Goal: Task Accomplishment & Management: Complete application form

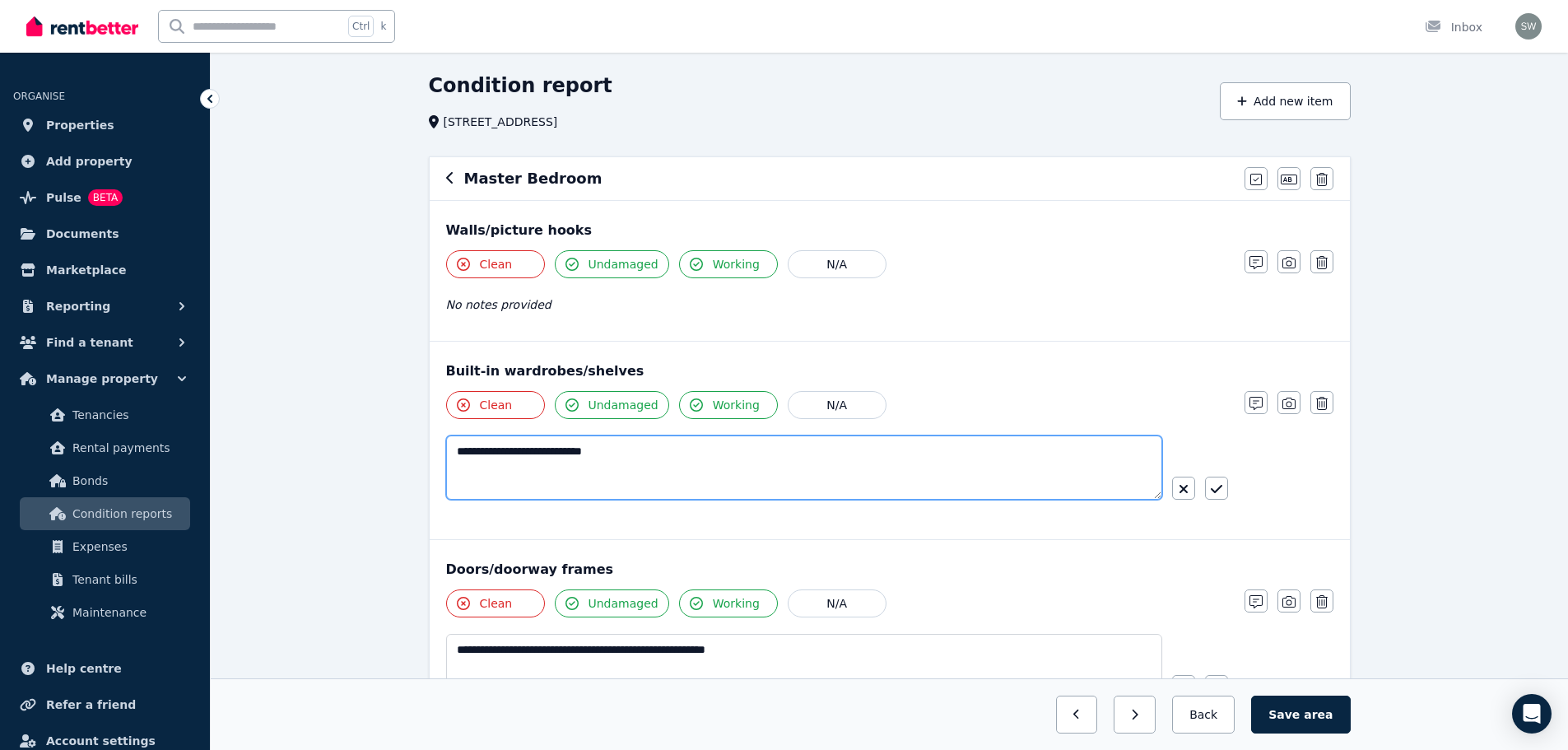
scroll to position [55, 0]
paste textarea "**********"
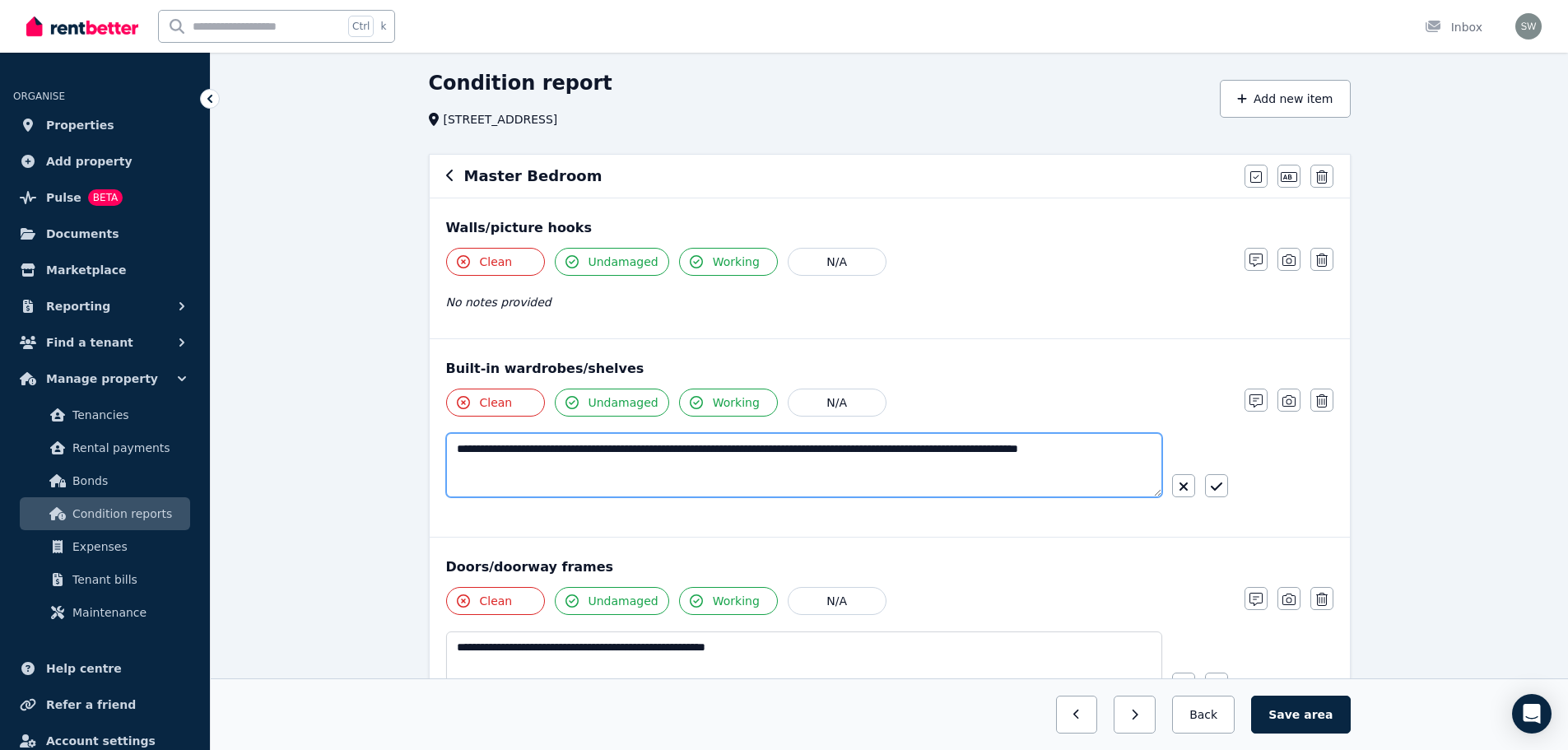
click at [844, 451] on textarea "**********" at bounding box center [804, 466] width 716 height 64
click at [1114, 444] on textarea "**********" at bounding box center [804, 466] width 716 height 64
type textarea "**********"
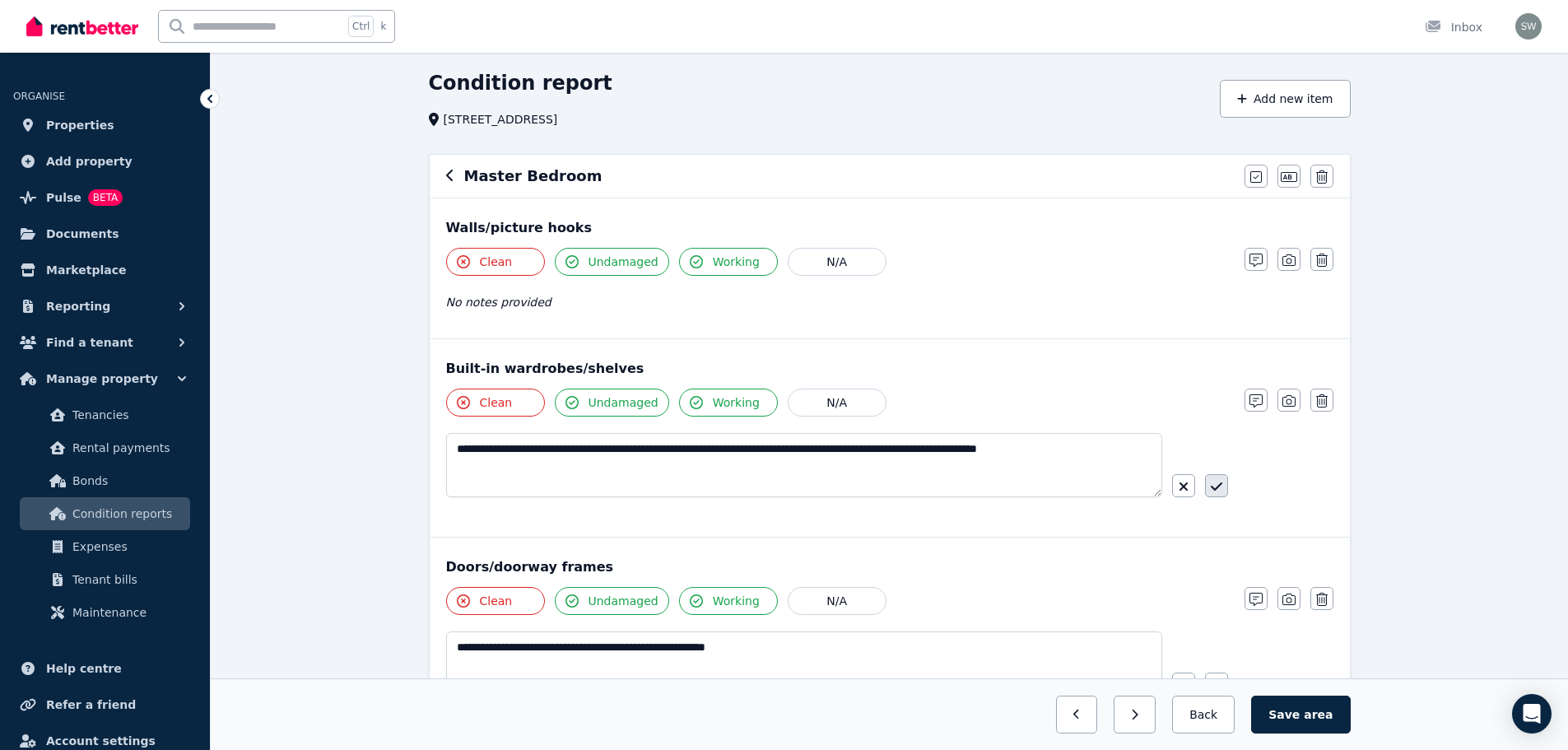
click at [1217, 484] on icon "button" at bounding box center [1217, 487] width 12 height 14
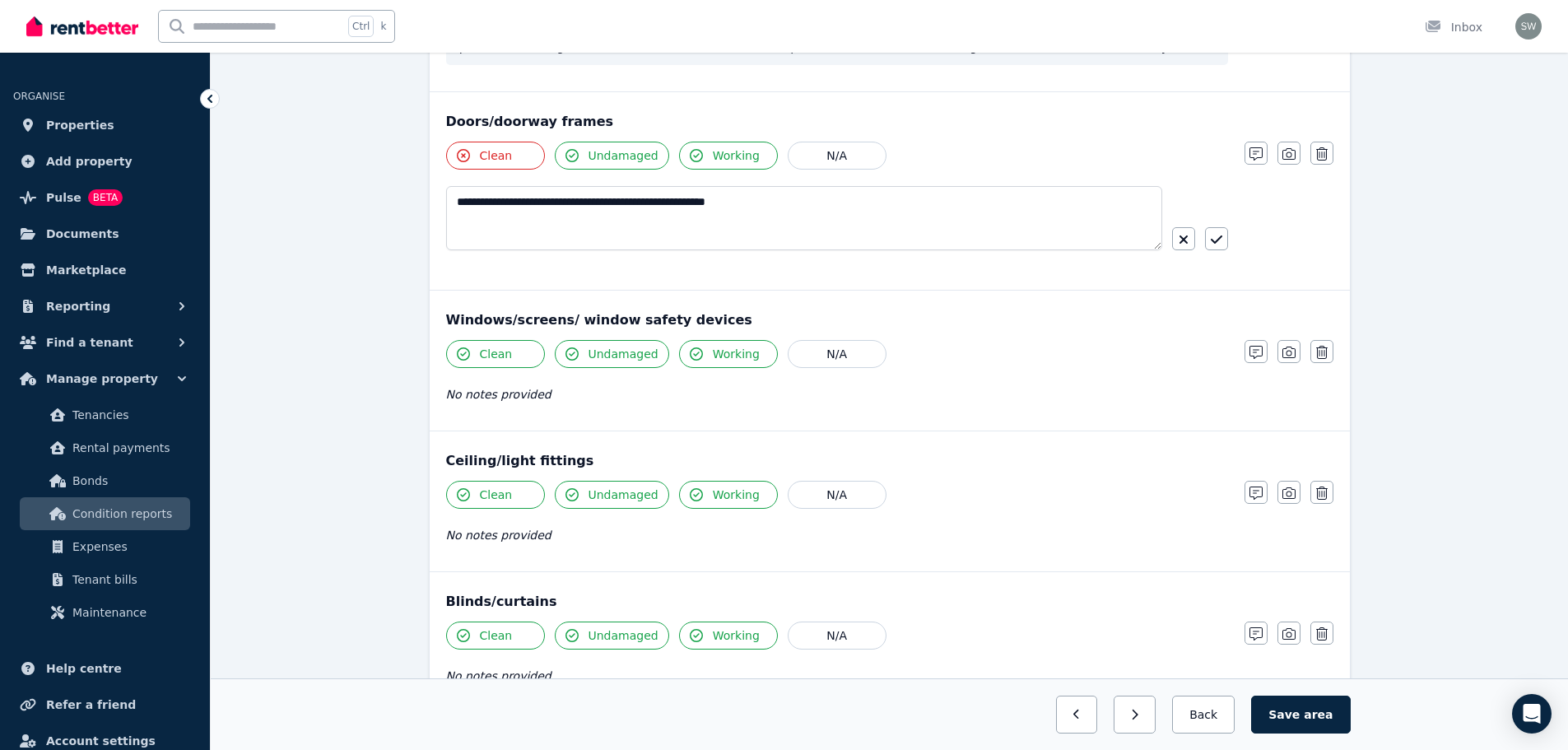
scroll to position [460, 0]
click at [512, 352] on button "Clean" at bounding box center [495, 353] width 99 height 28
click at [1216, 234] on icon "button" at bounding box center [1217, 239] width 12 height 14
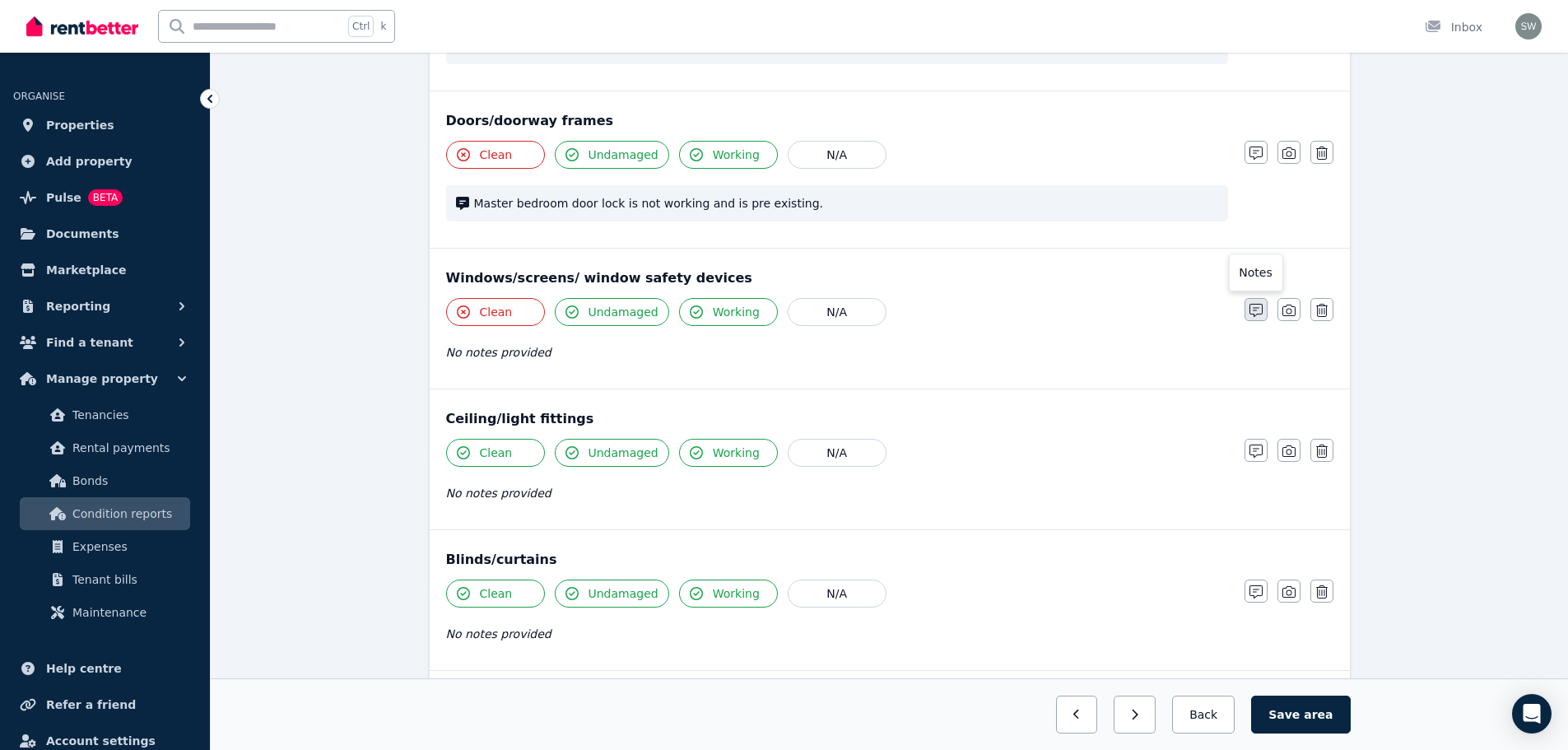
click at [1253, 312] on icon "button" at bounding box center [1256, 311] width 14 height 14
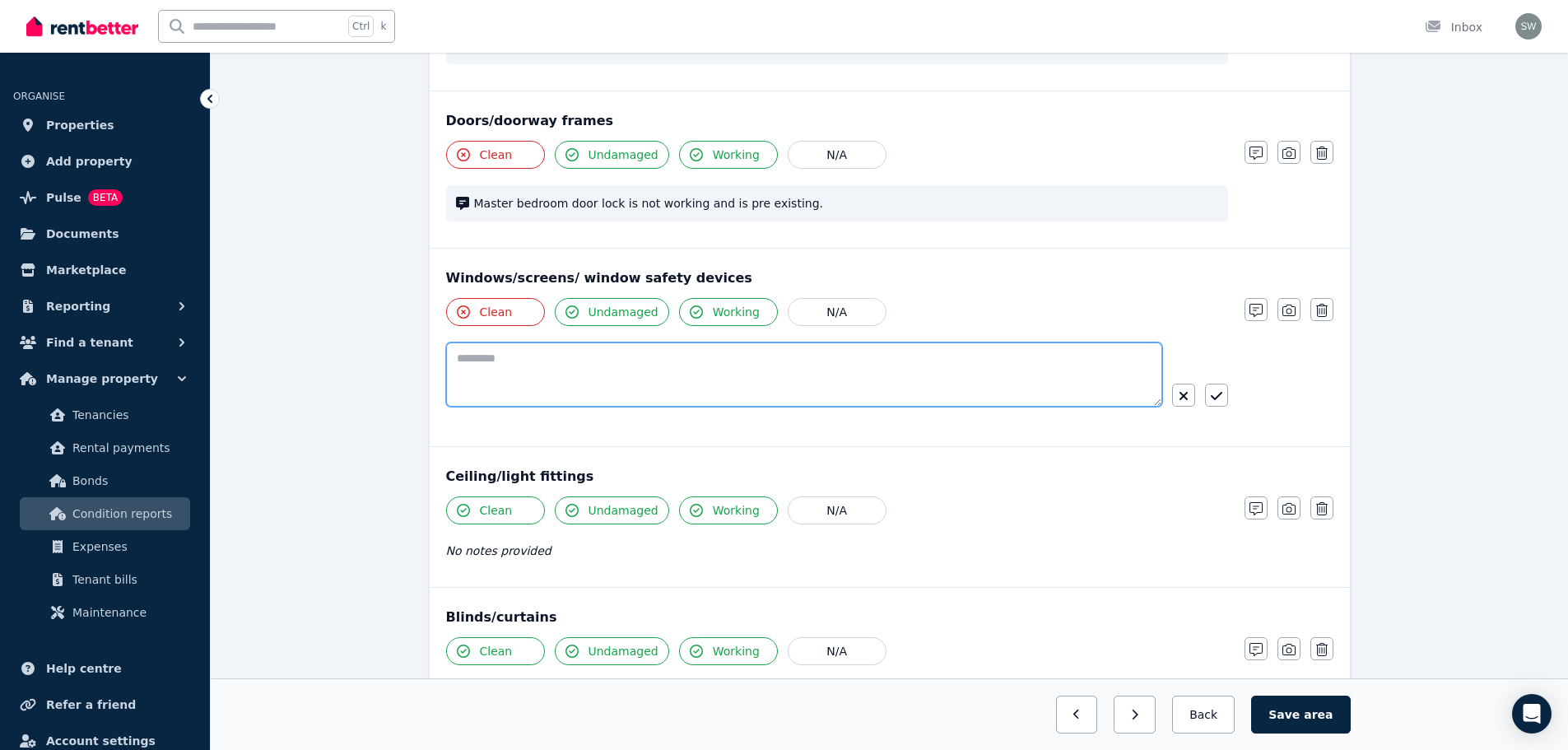
click at [804, 383] on textarea at bounding box center [804, 375] width 716 height 64
paste textarea "**********"
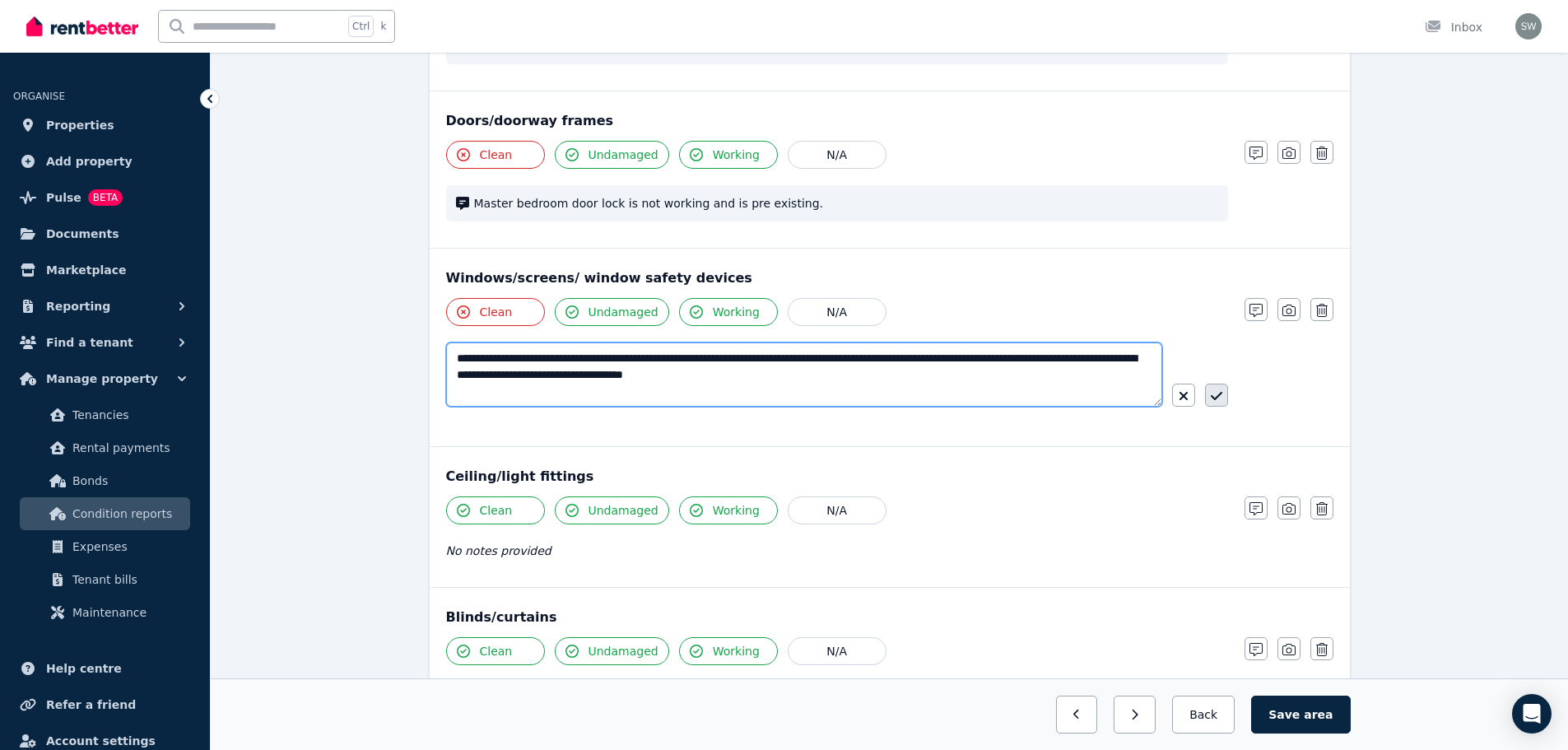
type textarea "**********"
click at [1213, 400] on icon "button" at bounding box center [1216, 396] width 12 height 8
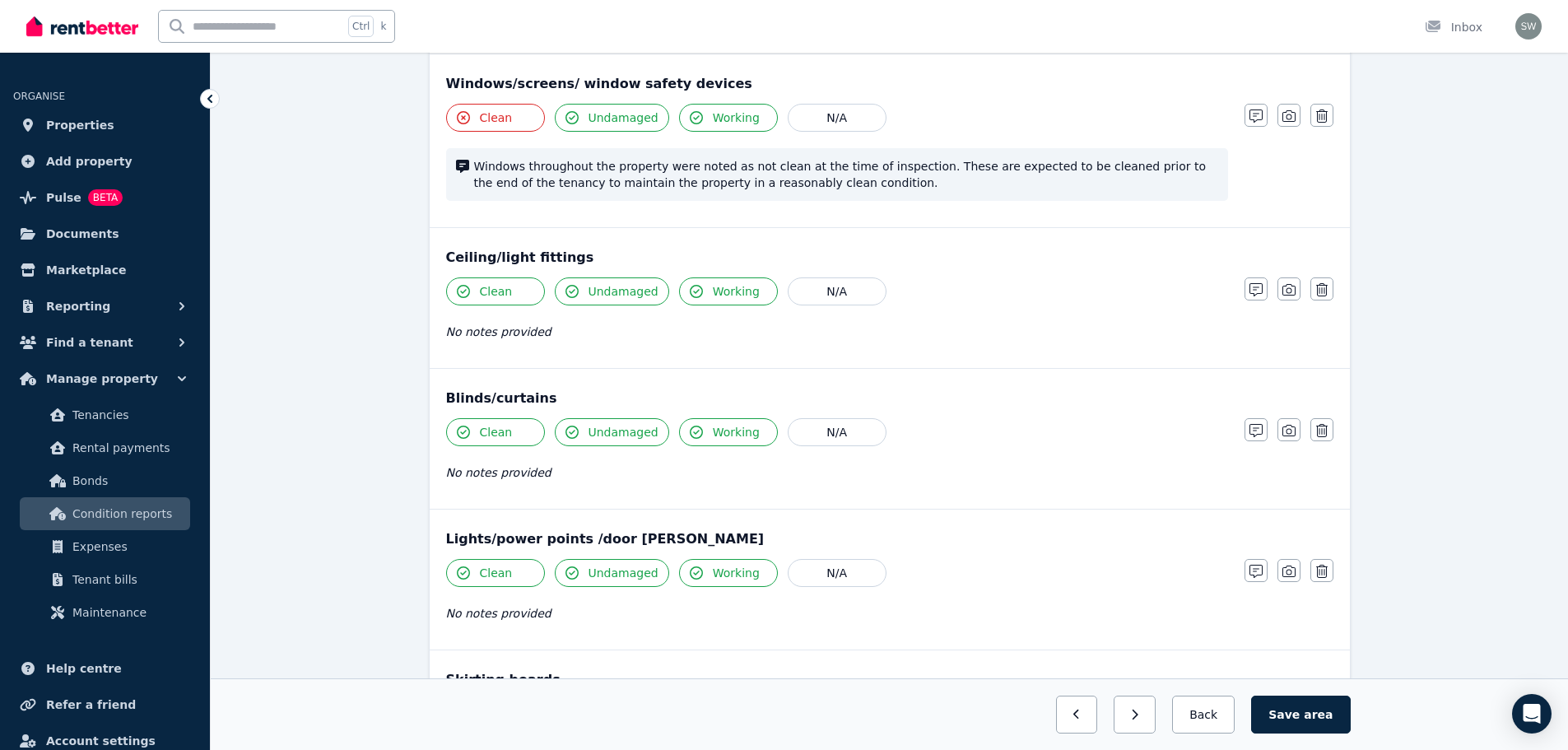
scroll to position [655, 0]
click at [463, 296] on icon "button" at bounding box center [464, 291] width 14 height 14
click at [464, 433] on icon "button" at bounding box center [464, 432] width 14 height 14
click at [1253, 435] on icon "button" at bounding box center [1256, 430] width 14 height 14
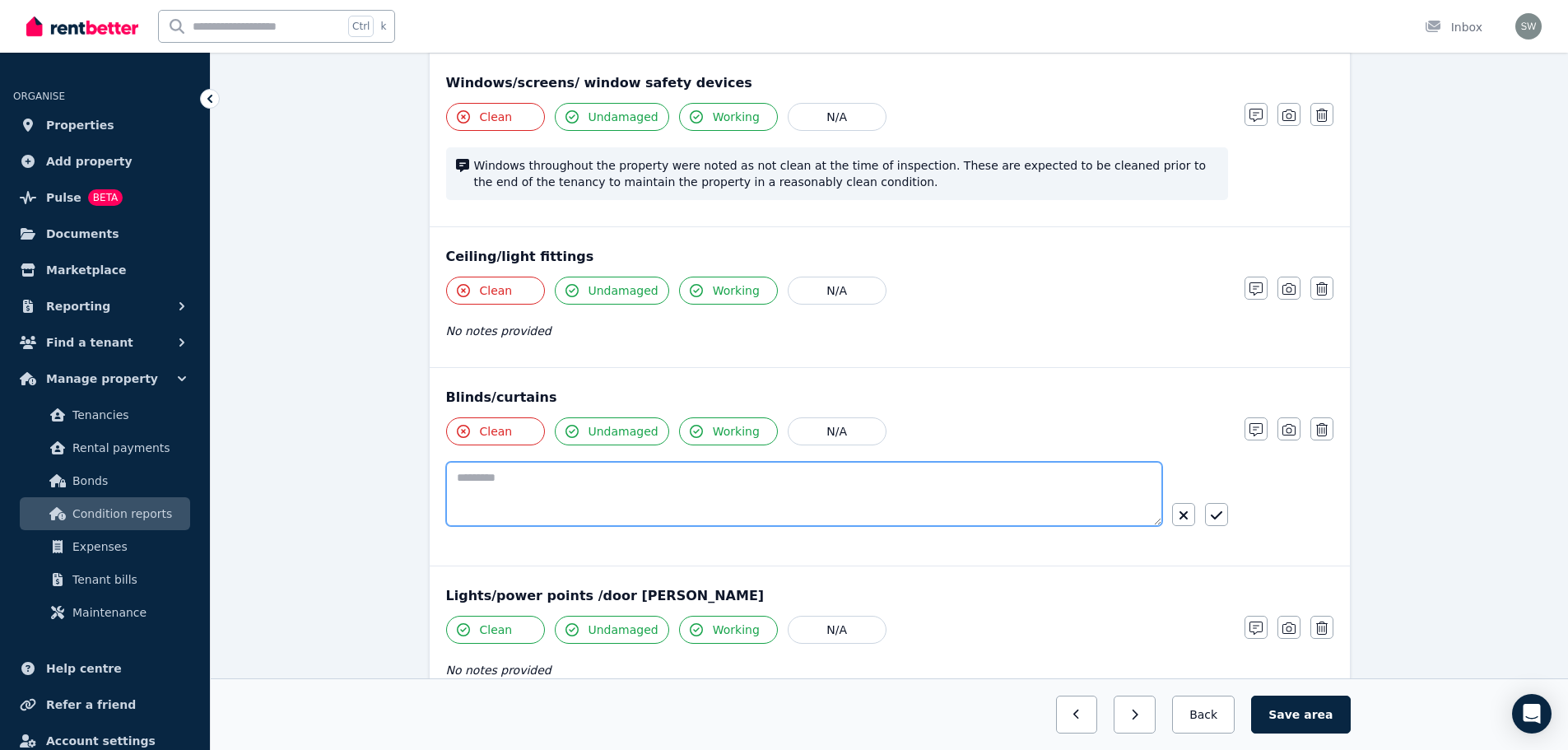
click at [1062, 497] on textarea at bounding box center [804, 494] width 716 height 64
paste textarea "**********"
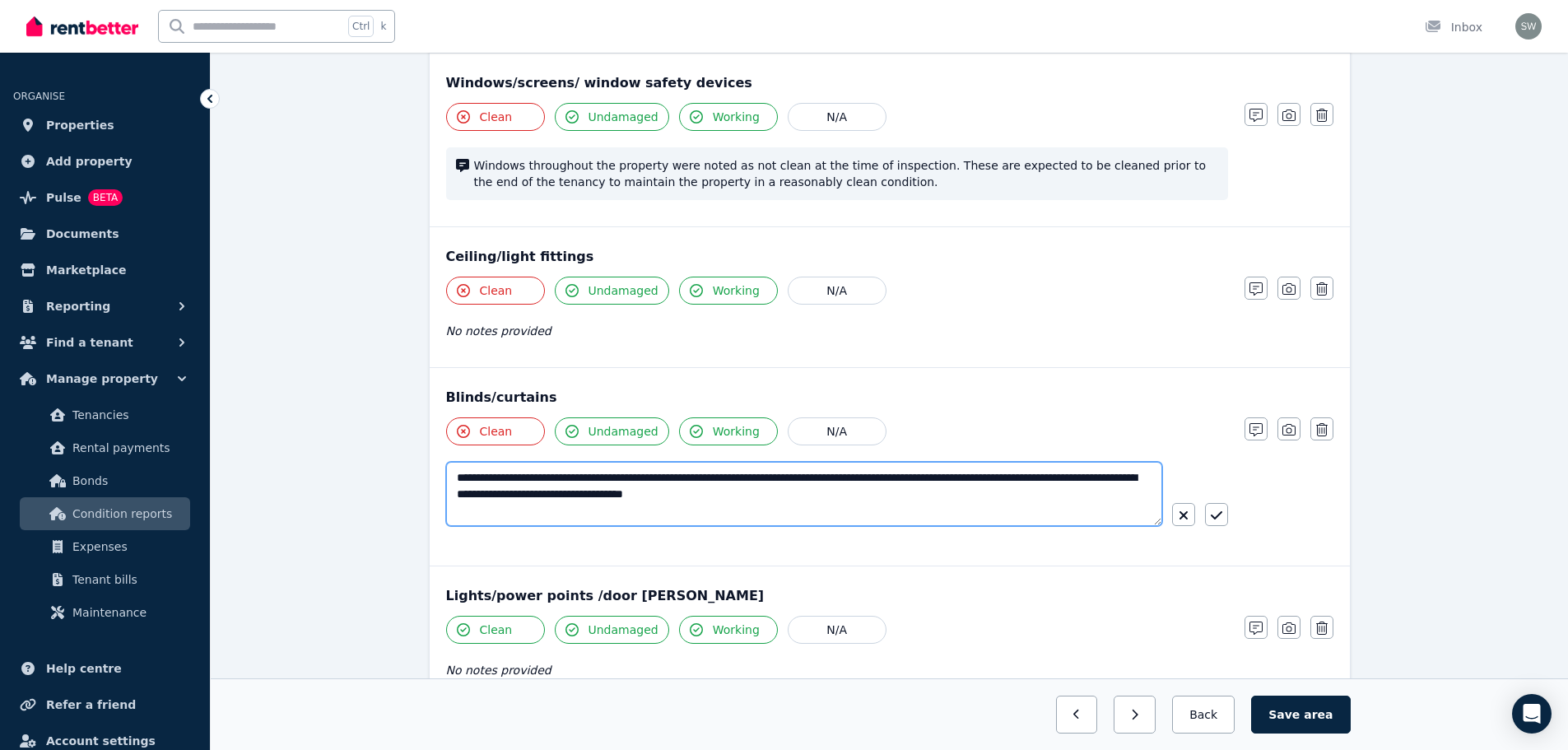
click at [502, 480] on textarea "**********" at bounding box center [804, 494] width 716 height 64
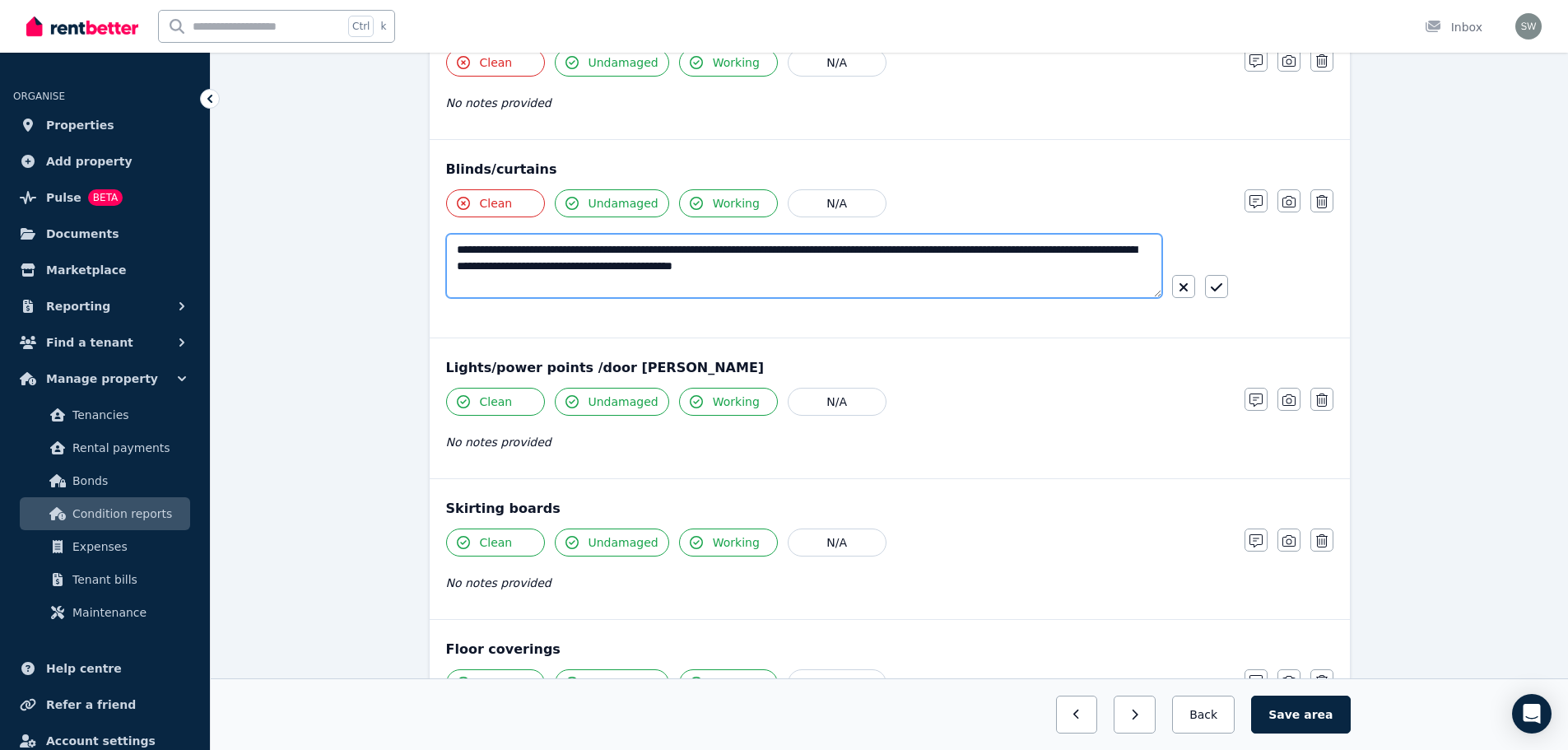
scroll to position [886, 0]
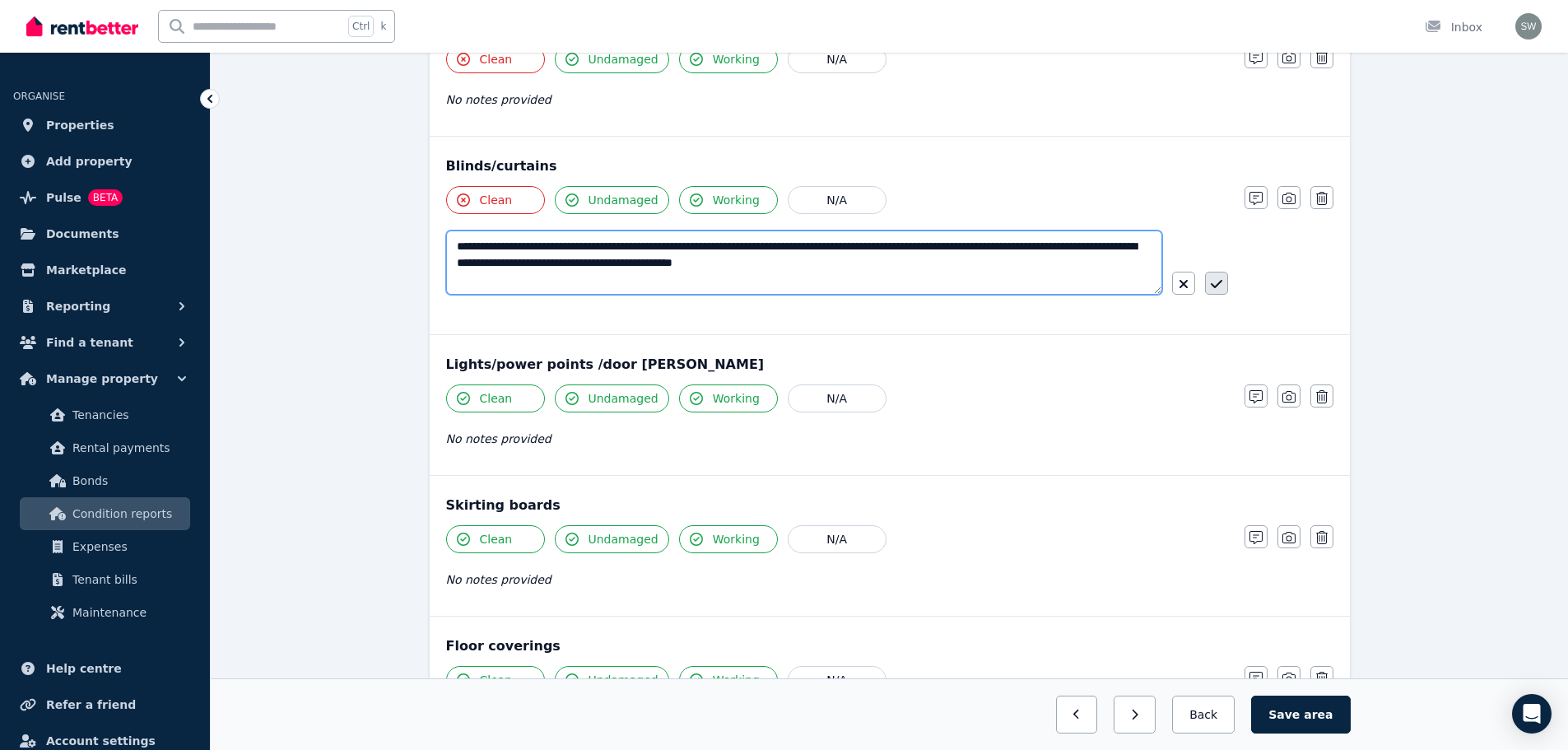
type textarea "**********"
click at [1215, 290] on icon "button" at bounding box center [1217, 284] width 12 height 14
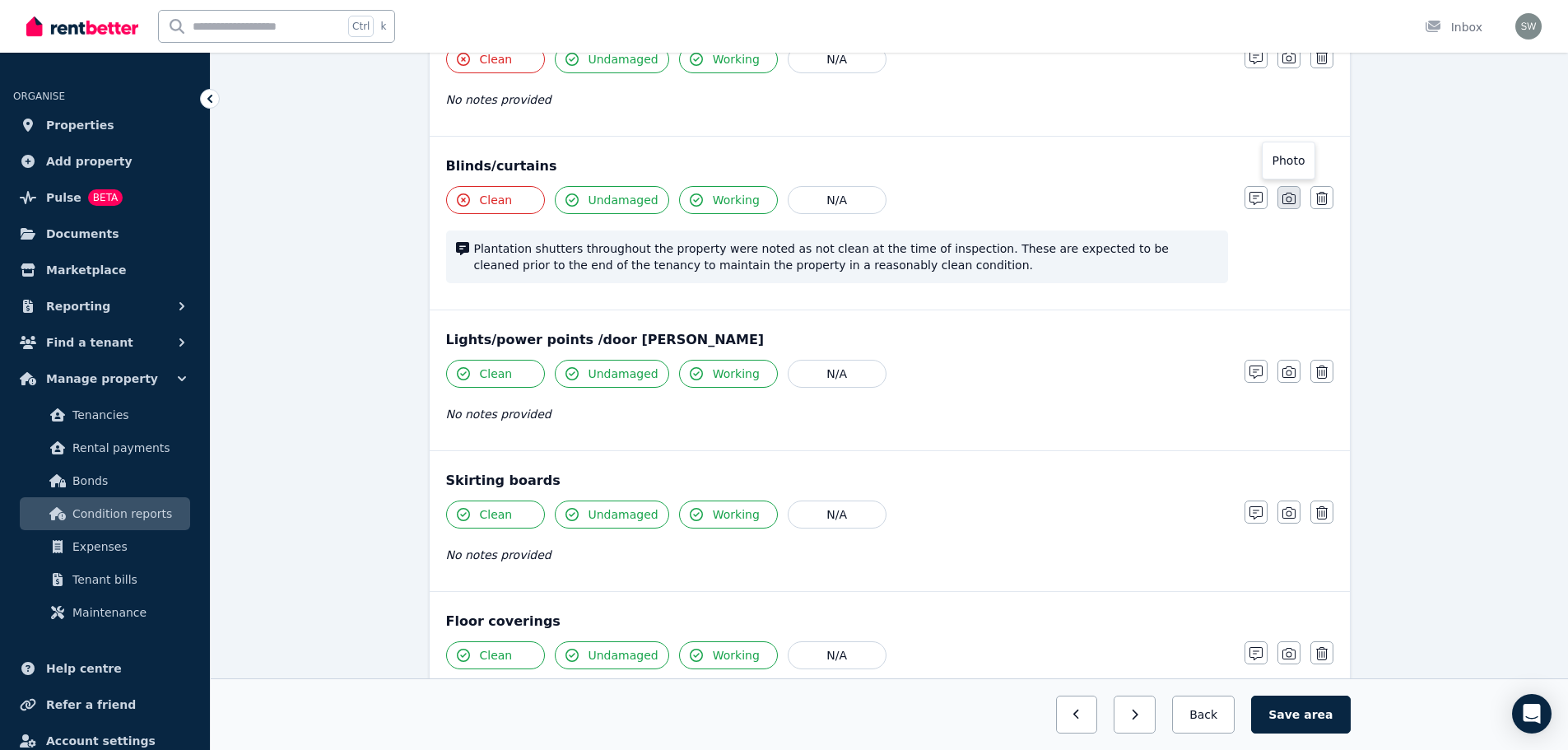
click at [1292, 202] on icon "button" at bounding box center [1289, 199] width 14 height 14
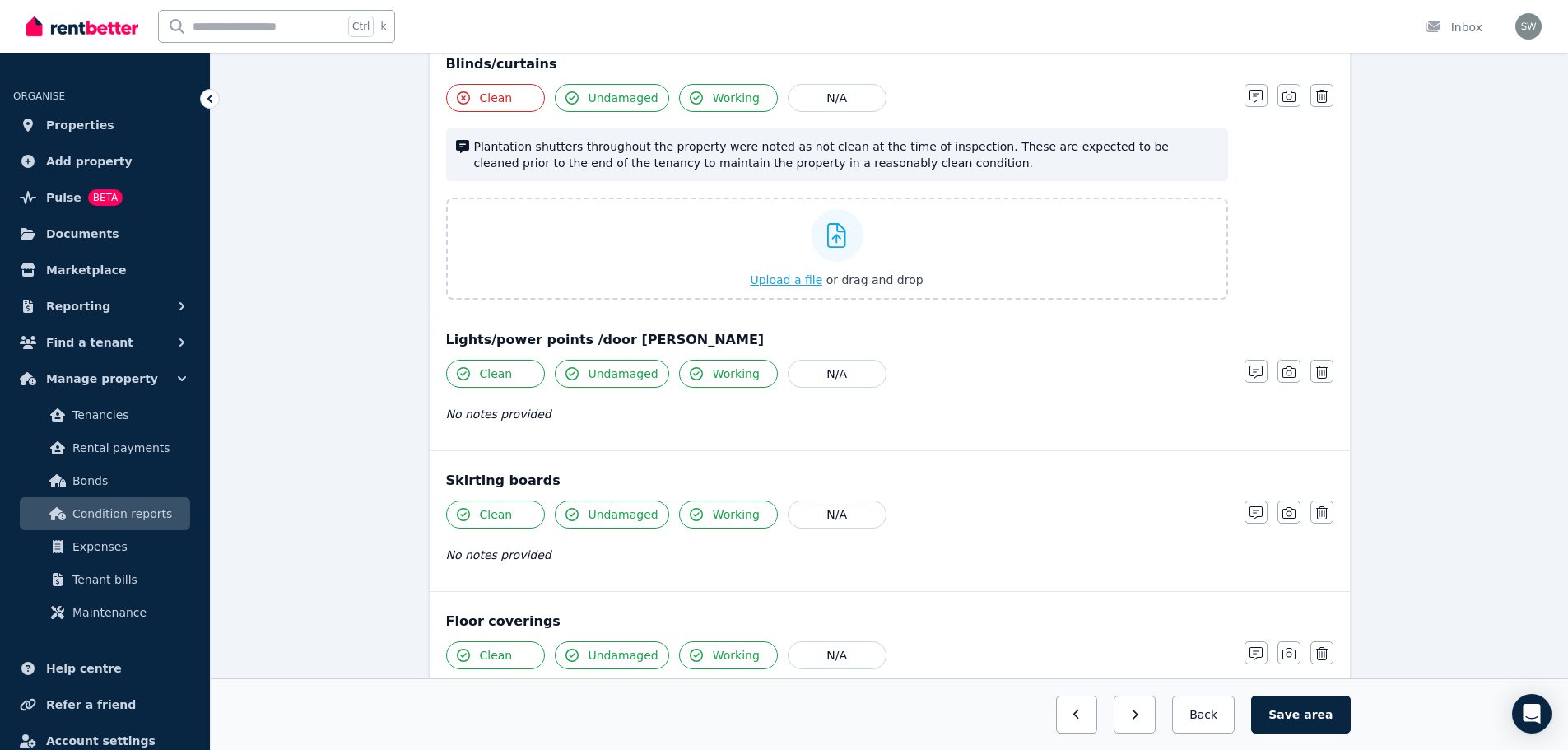
click at [785, 274] on span "Upload a file" at bounding box center [786, 280] width 73 height 14
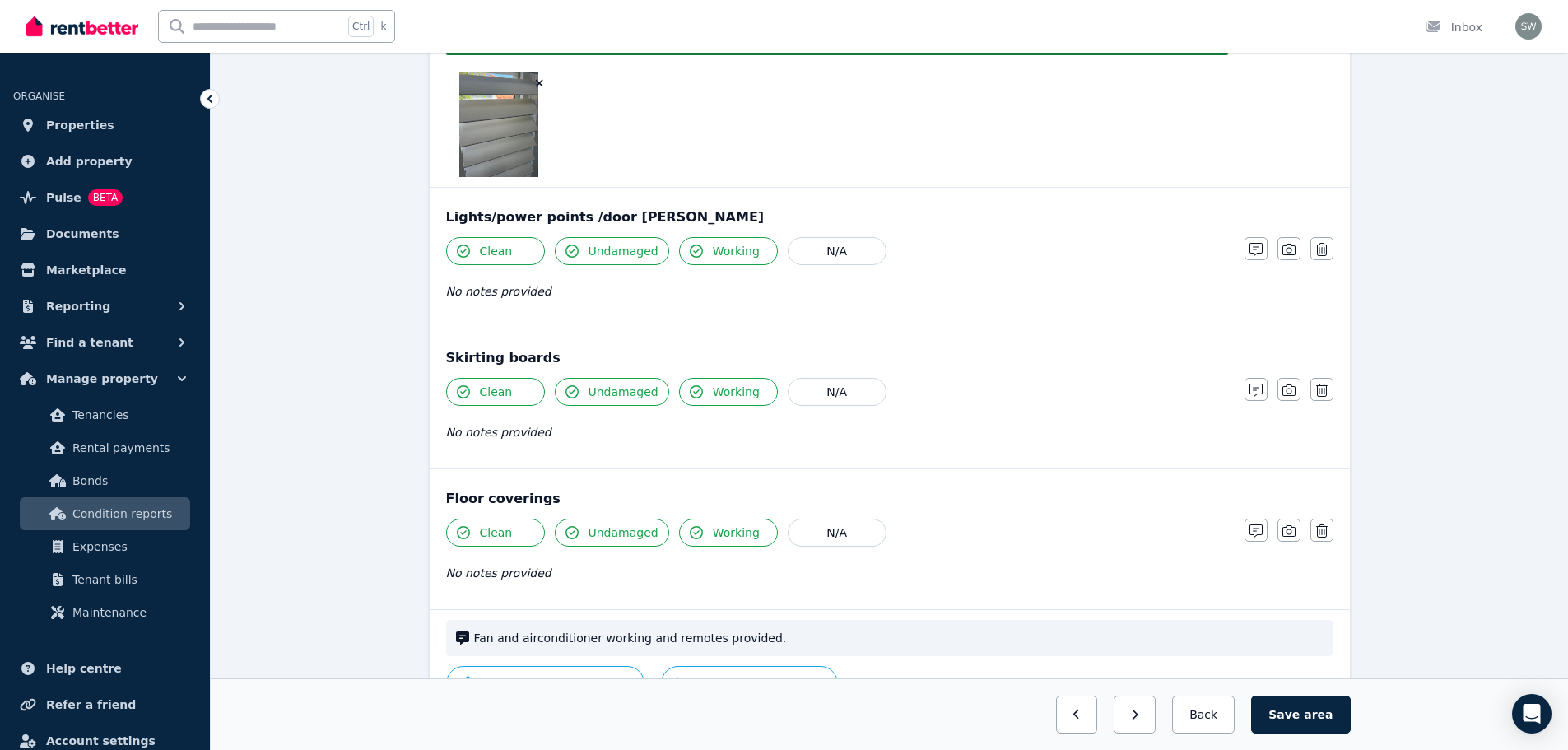
scroll to position [1273, 0]
click at [493, 245] on span "Clean" at bounding box center [496, 250] width 33 height 16
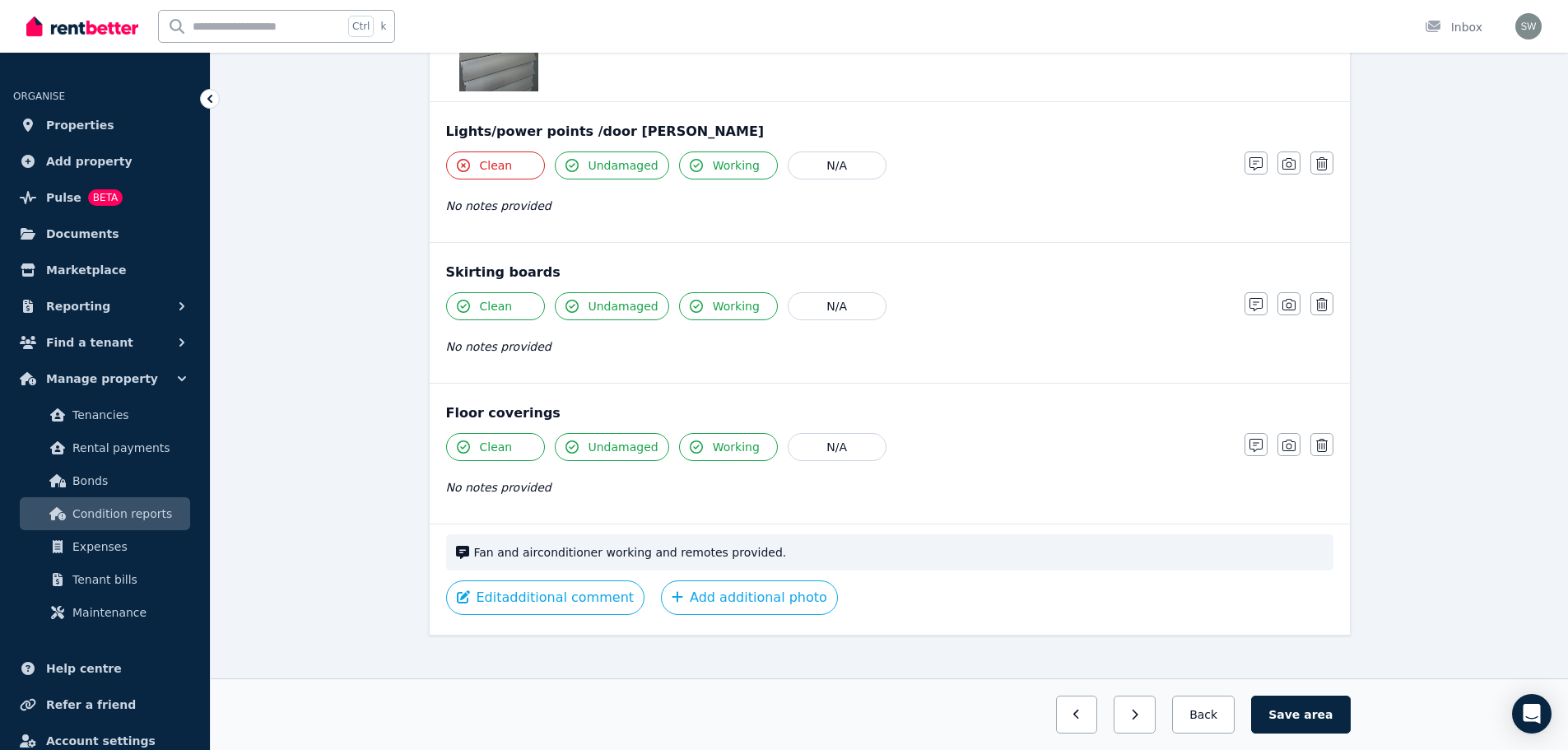
scroll to position [1335, 0]
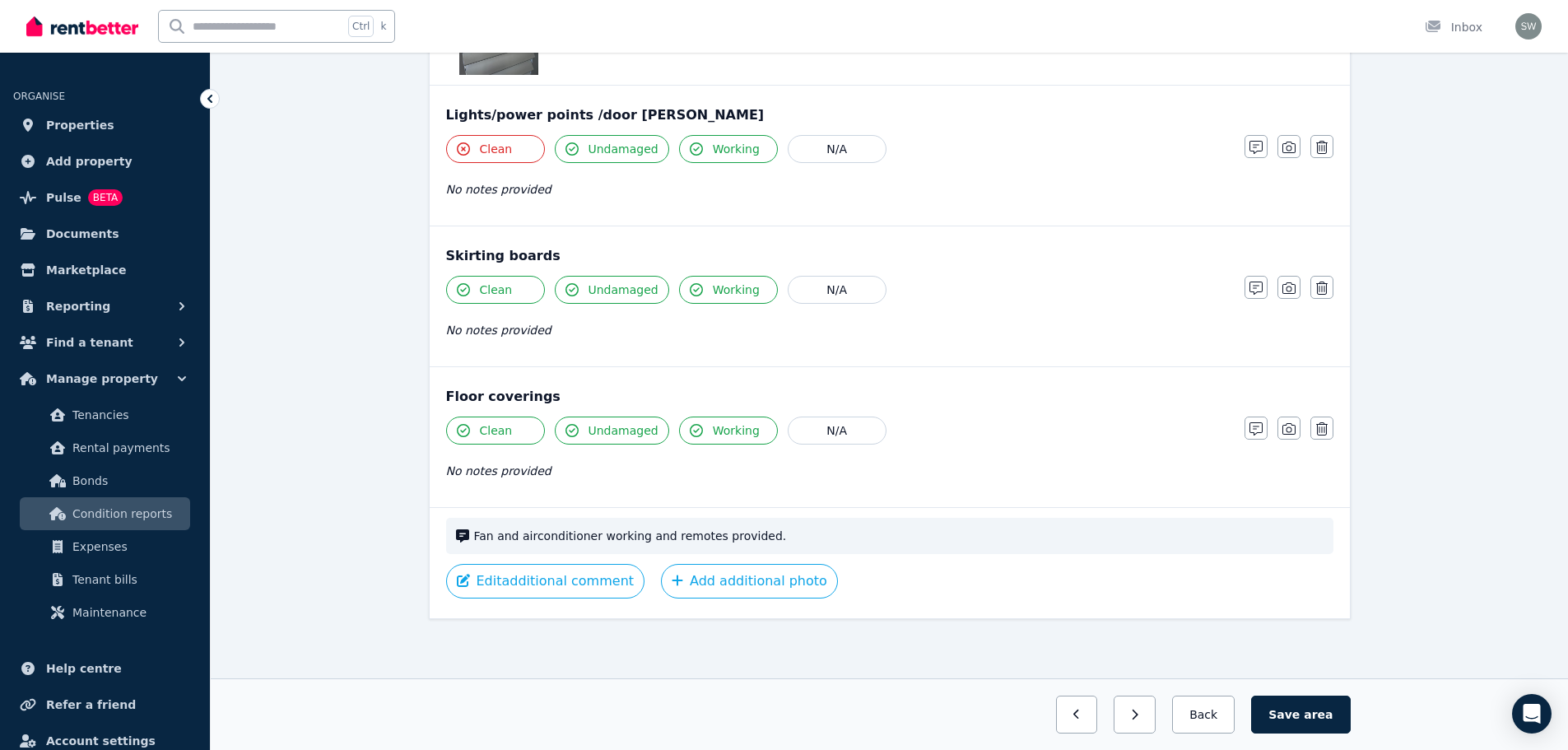
click at [511, 300] on button "Clean" at bounding box center [495, 290] width 99 height 28
click at [503, 428] on span "Clean" at bounding box center [496, 430] width 33 height 16
click at [570, 582] on button "Edit additional comment" at bounding box center [545, 581] width 199 height 35
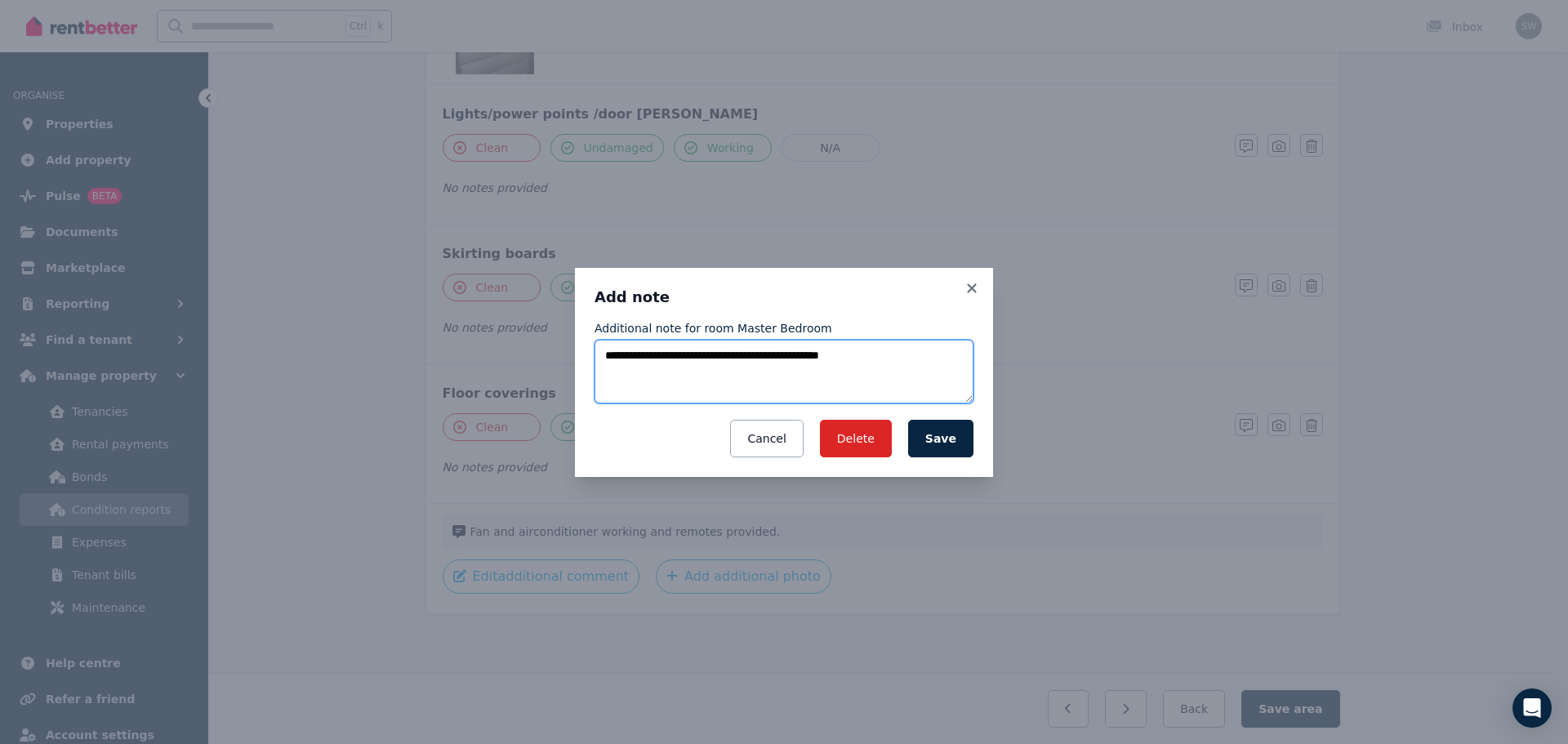
click at [889, 367] on textarea "**********" at bounding box center [784, 372] width 379 height 64
paste textarea "**********"
click at [883, 355] on textarea "**********" at bounding box center [784, 372] width 379 height 64
click at [957, 375] on textarea "**********" at bounding box center [784, 372] width 379 height 64
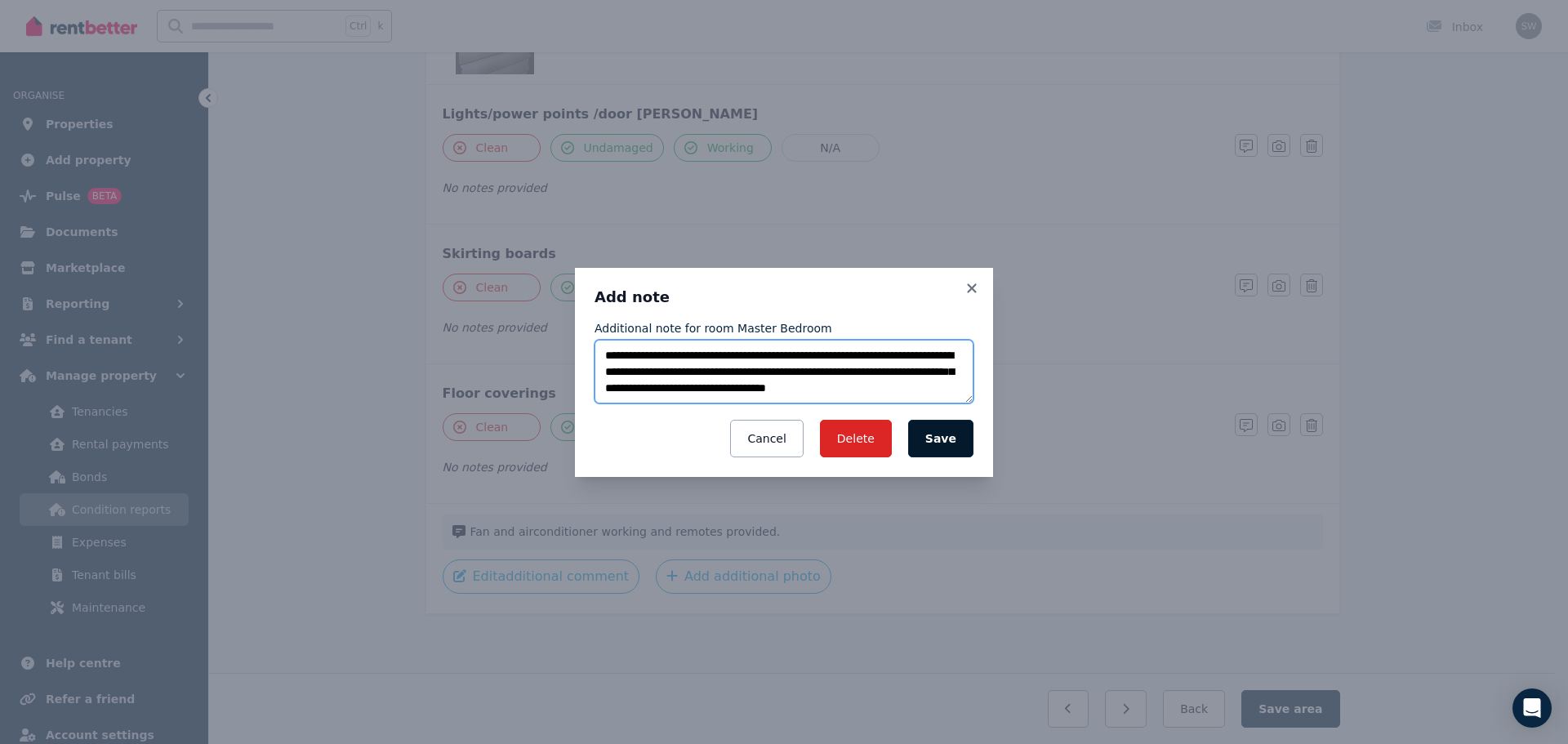
type textarea "**********"
click at [952, 438] on button "Save" at bounding box center [941, 438] width 66 height 38
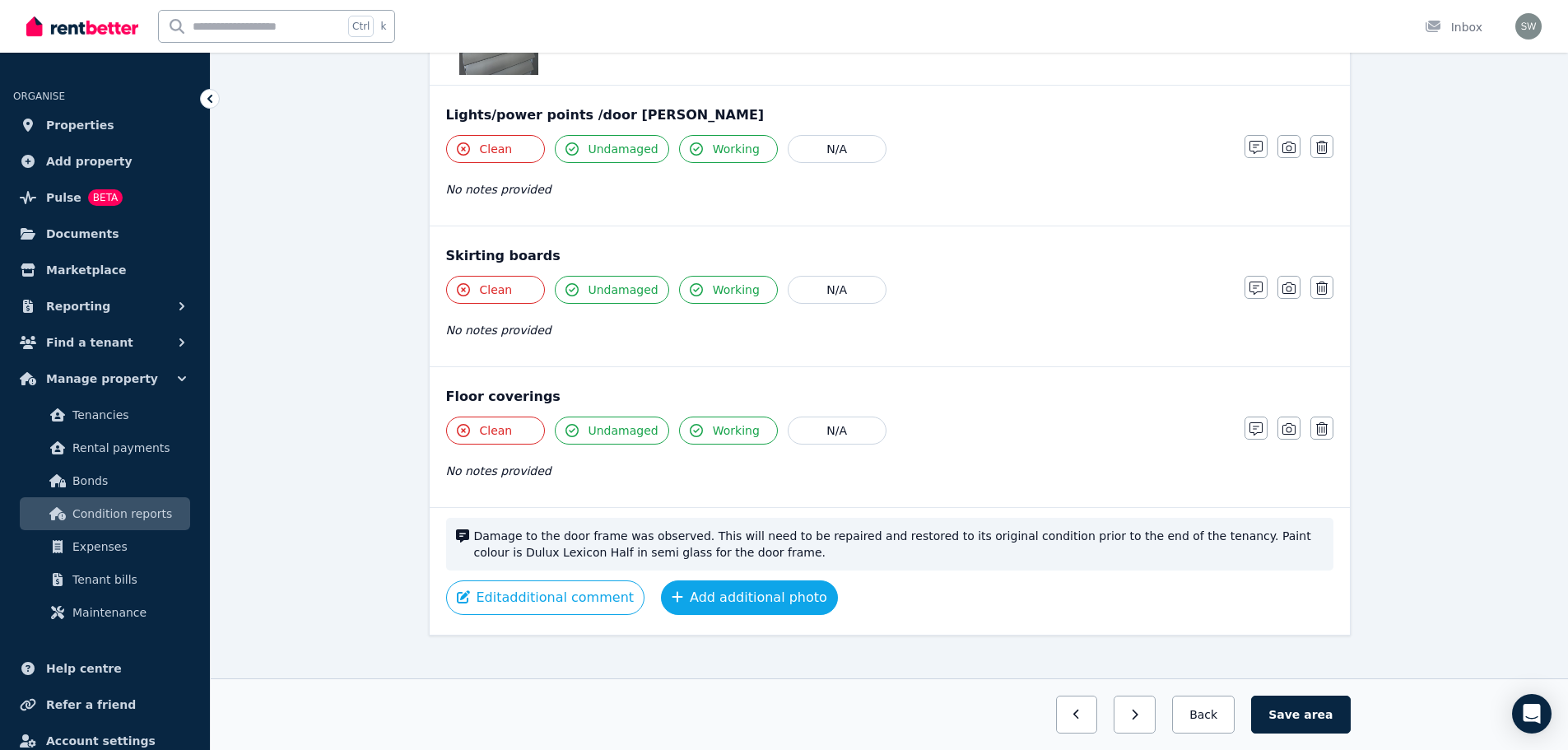
click at [763, 594] on button "Add additional photo" at bounding box center [749, 598] width 177 height 35
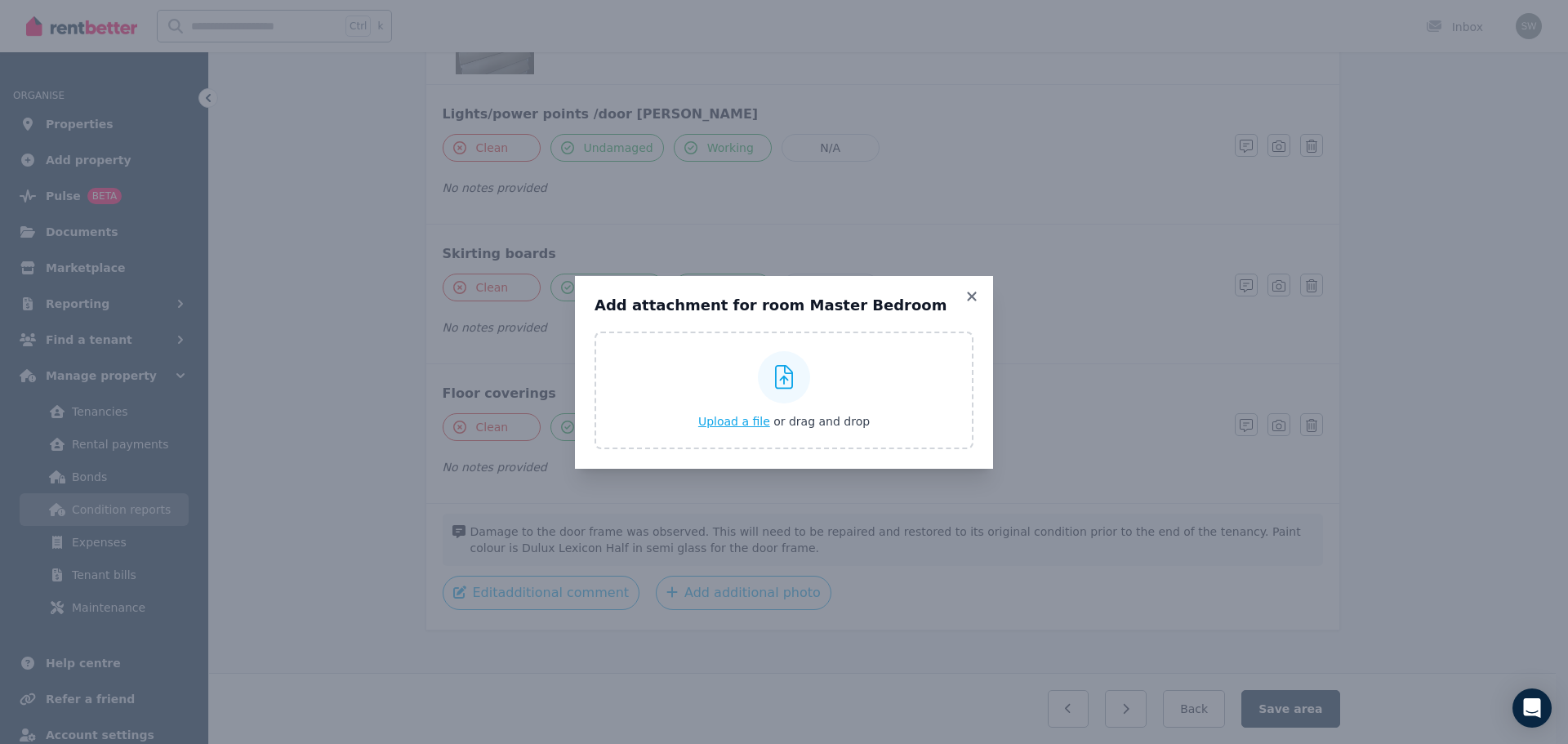
click at [747, 420] on span "Upload a file" at bounding box center [734, 422] width 72 height 13
click at [977, 296] on icon at bounding box center [972, 296] width 16 height 15
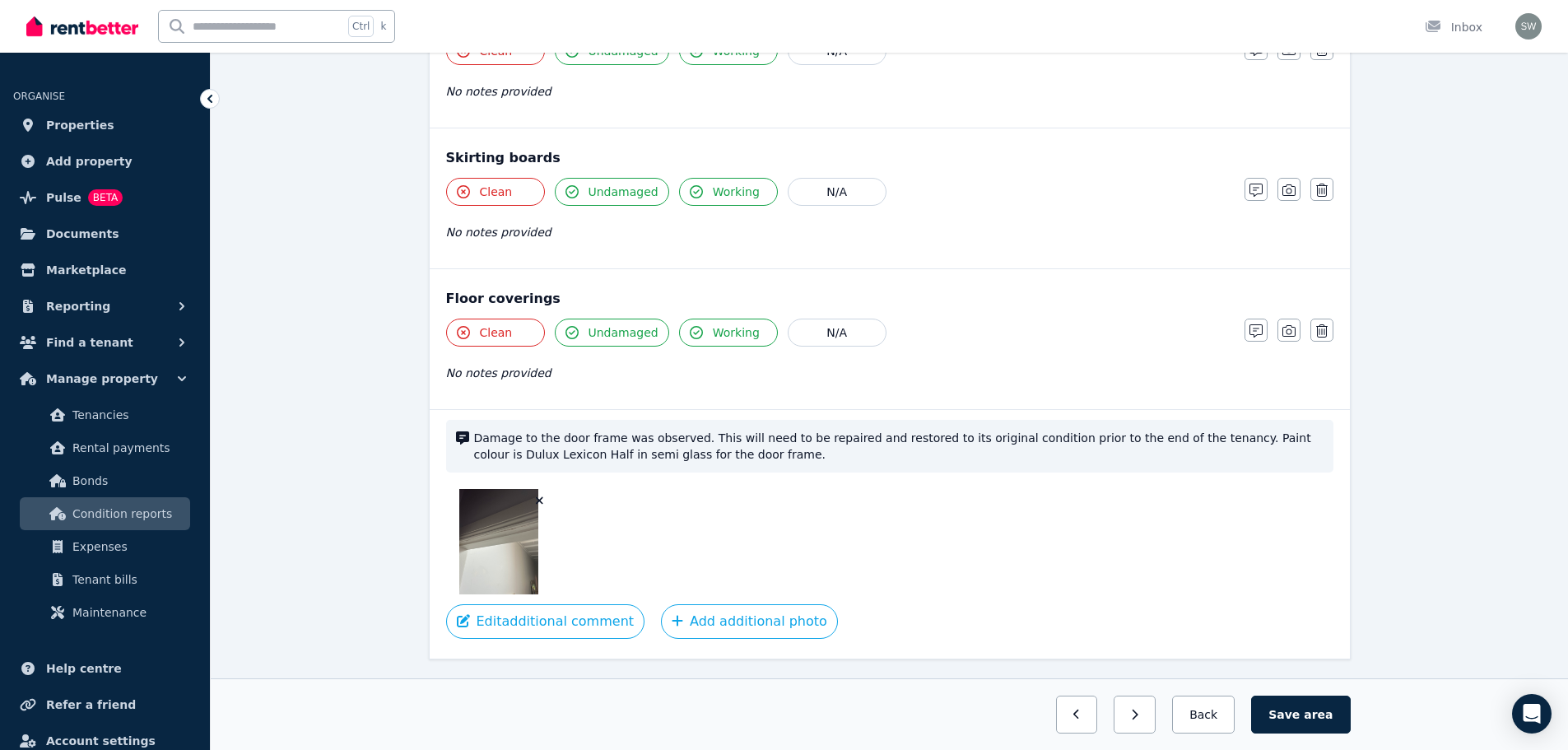
scroll to position [1449, 0]
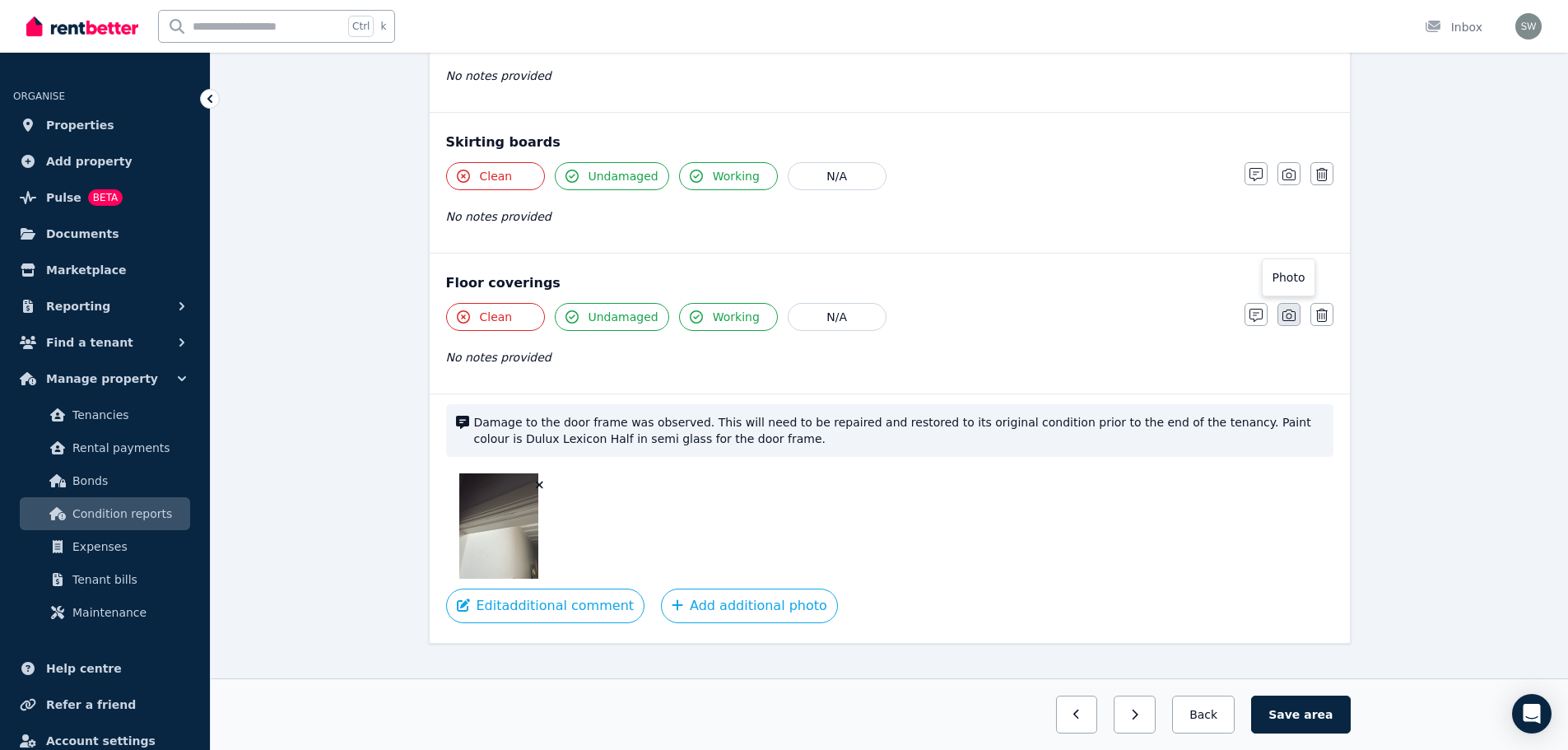
click at [1285, 318] on icon "button" at bounding box center [1289, 316] width 14 height 14
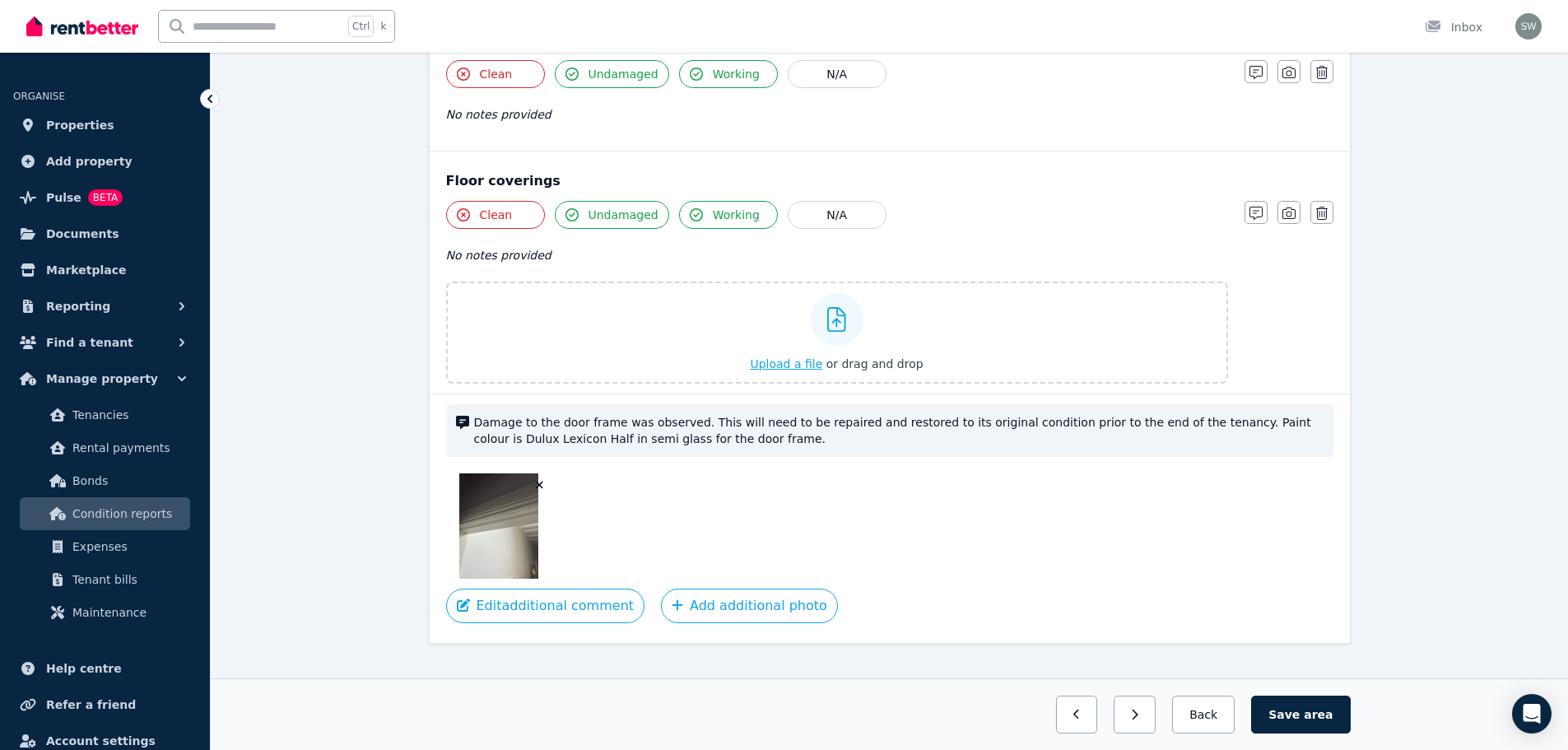
click at [806, 370] on span "Upload a file" at bounding box center [786, 364] width 73 height 14
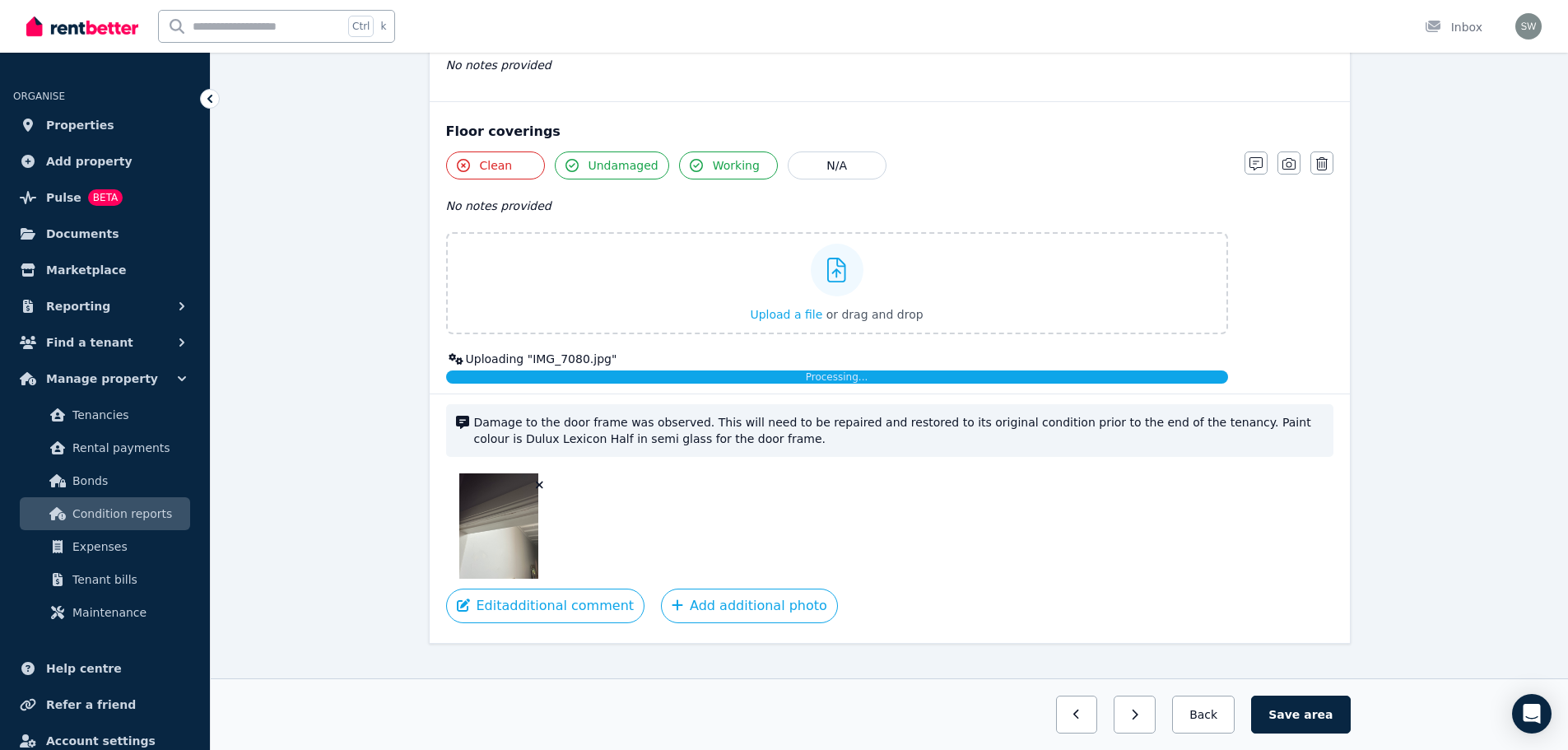
scroll to position [1712, 0]
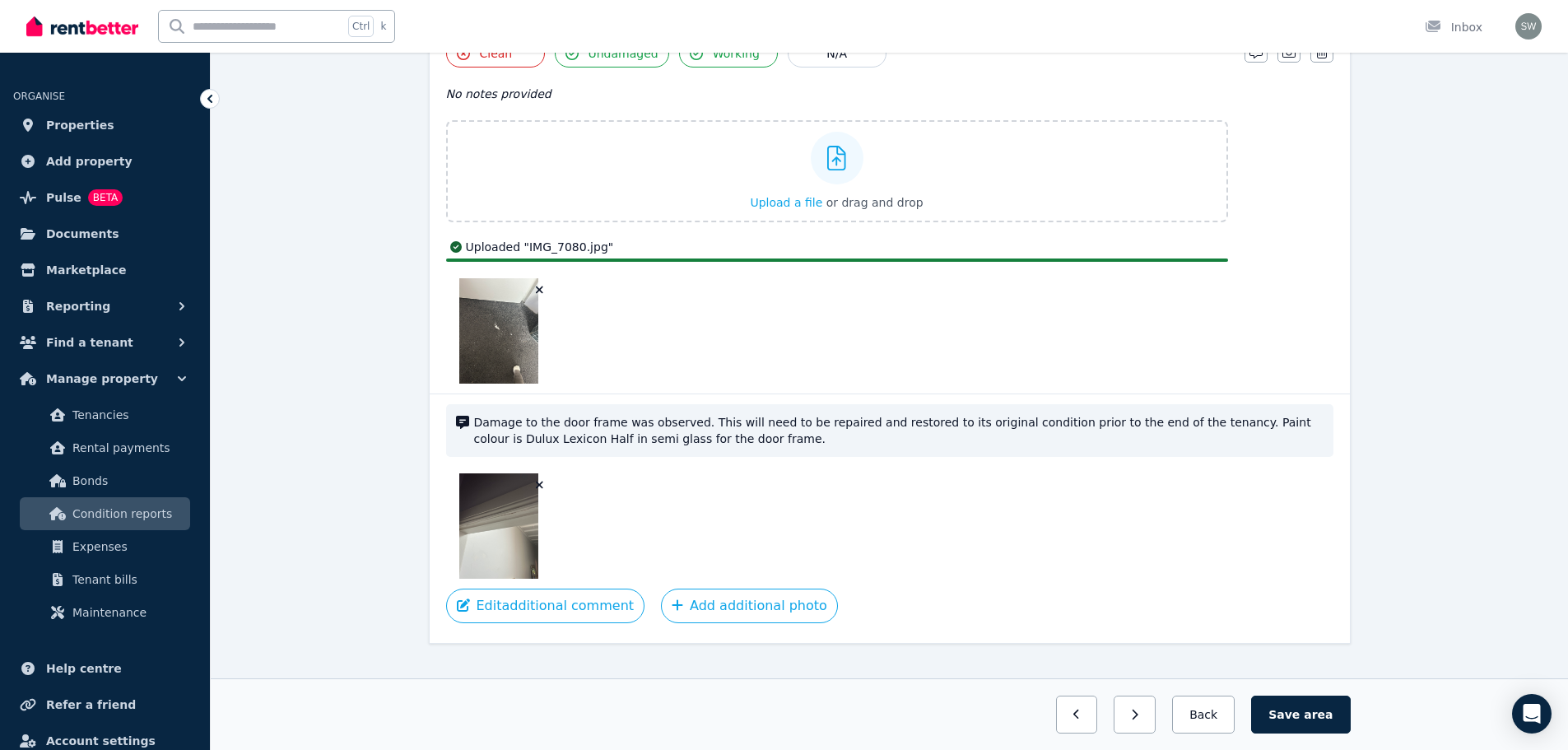
click at [510, 328] on img at bounding box center [498, 331] width 79 height 105
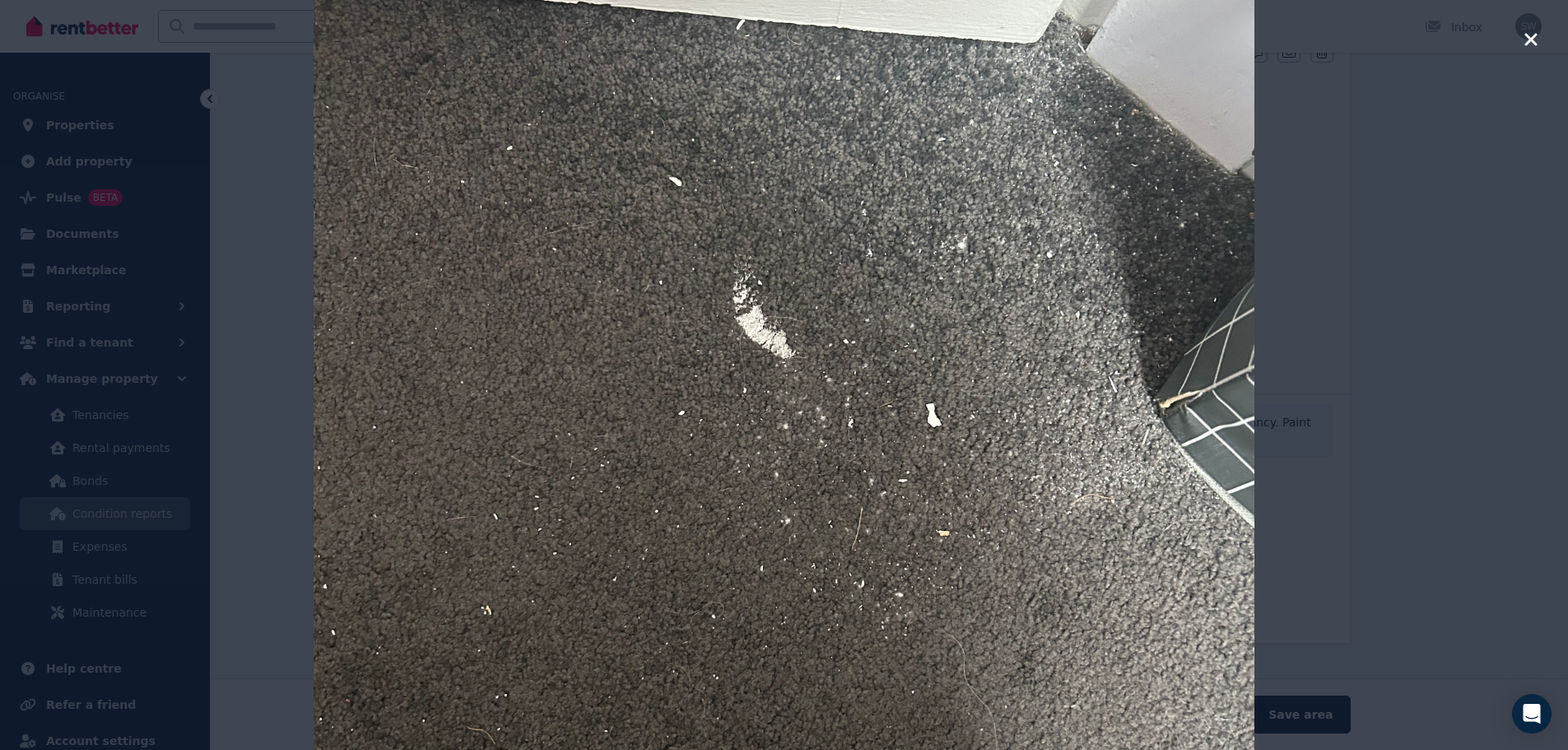
scroll to position [1673, 0]
click at [1532, 30] on icon "button" at bounding box center [1531, 39] width 15 height 19
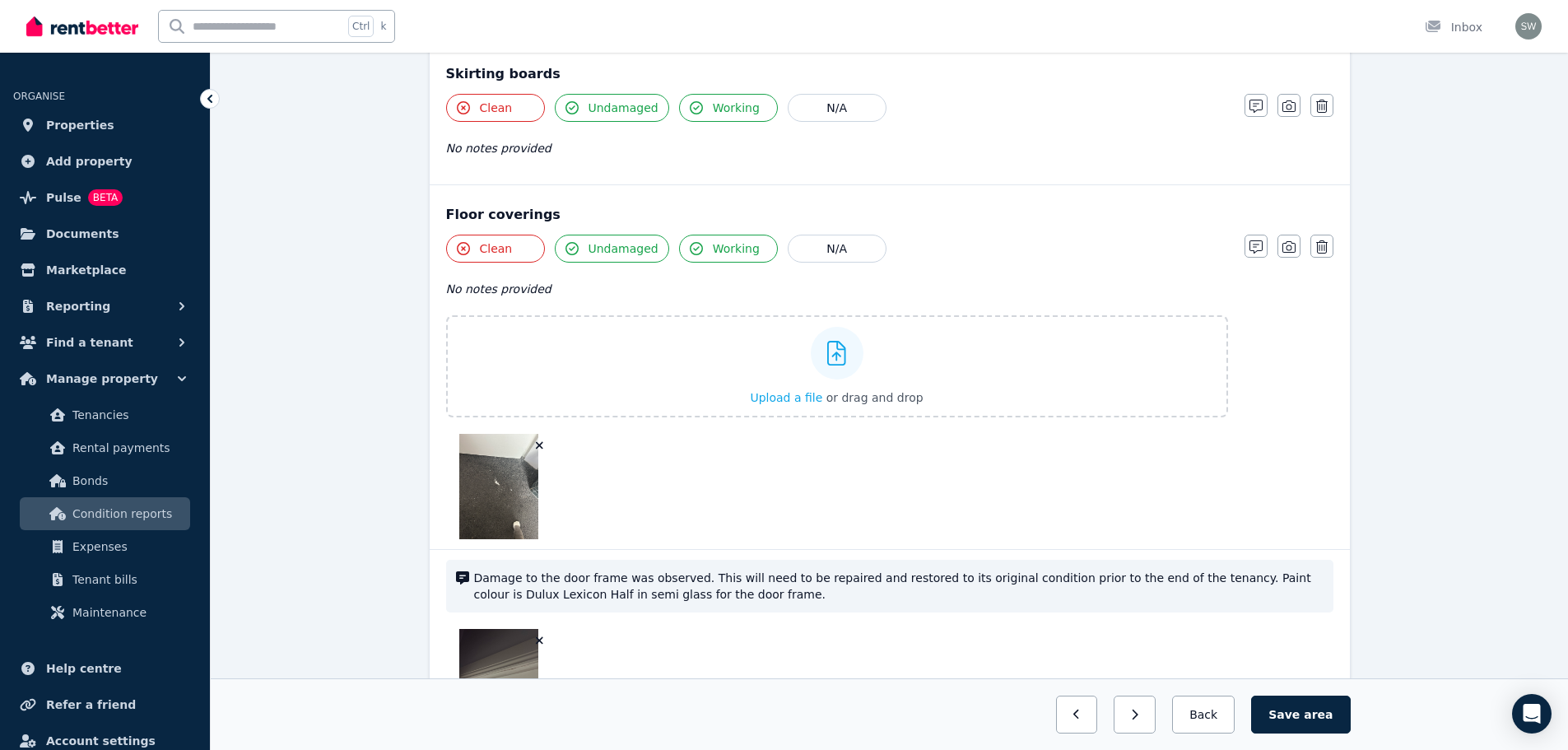
scroll to position [1516, 0]
click at [1251, 249] on icon "button" at bounding box center [1256, 248] width 14 height 14
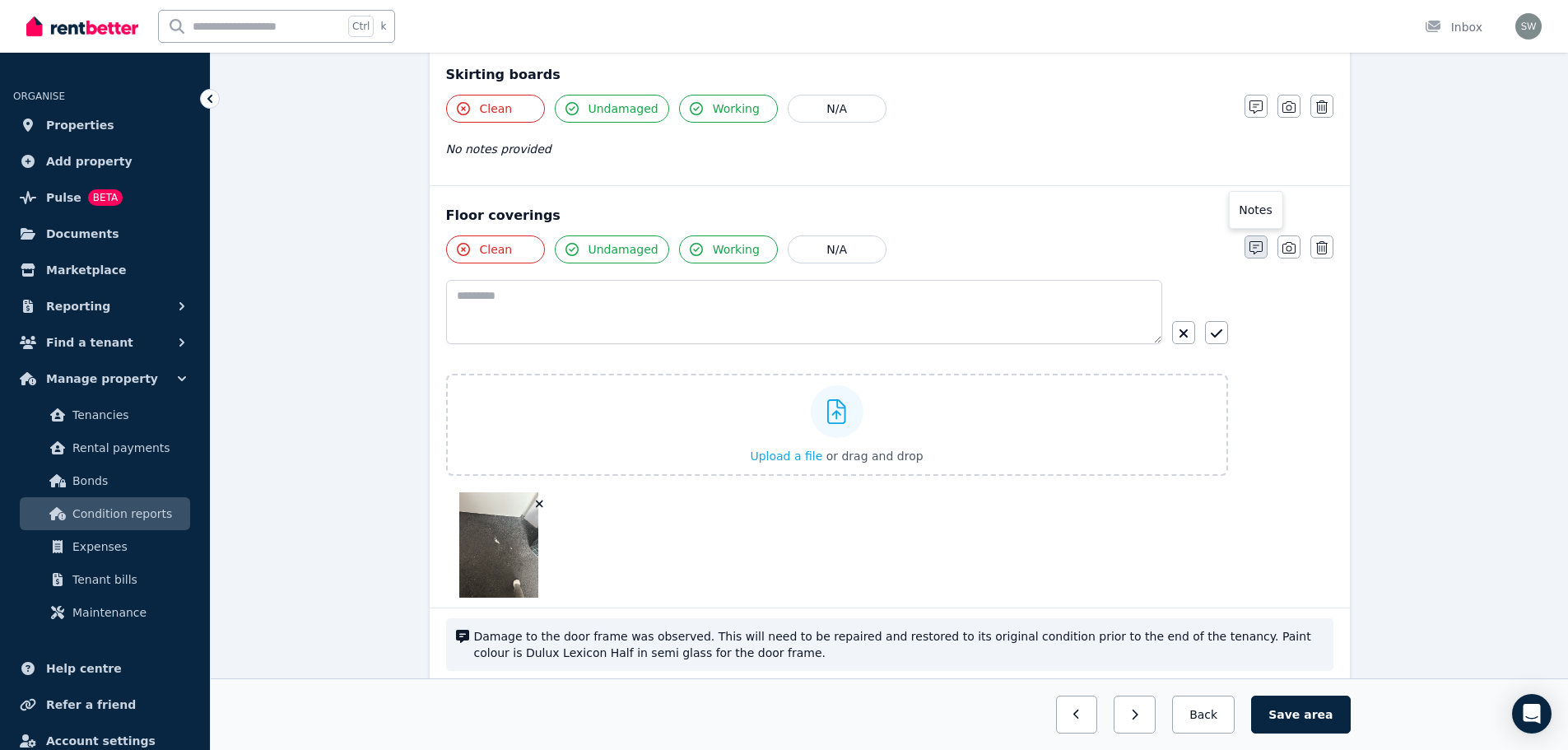
scroll to position [1574, 0]
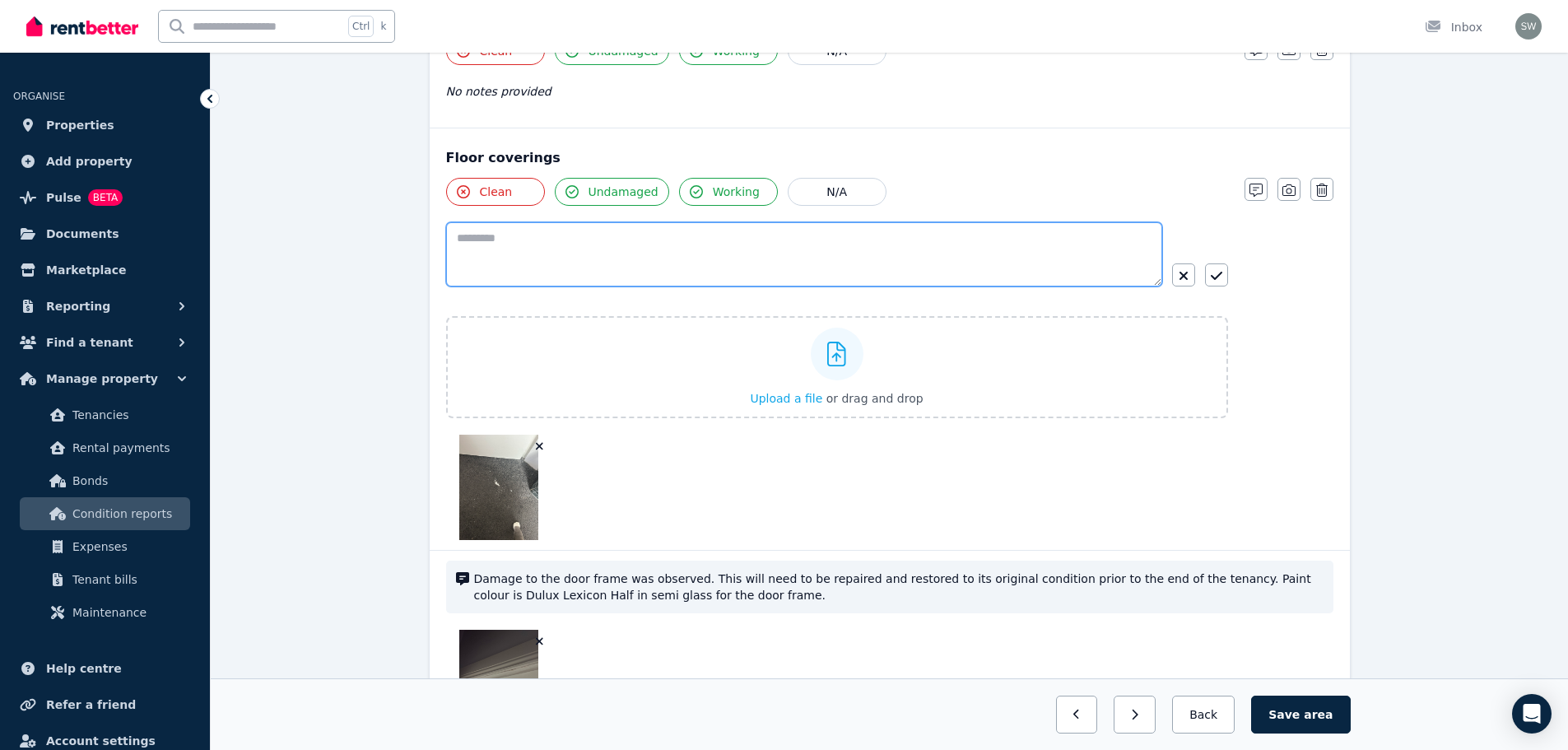
click at [748, 244] on textarea at bounding box center [804, 255] width 716 height 64
paste textarea "**********"
click at [519, 240] on textarea "**********" at bounding box center [804, 255] width 716 height 64
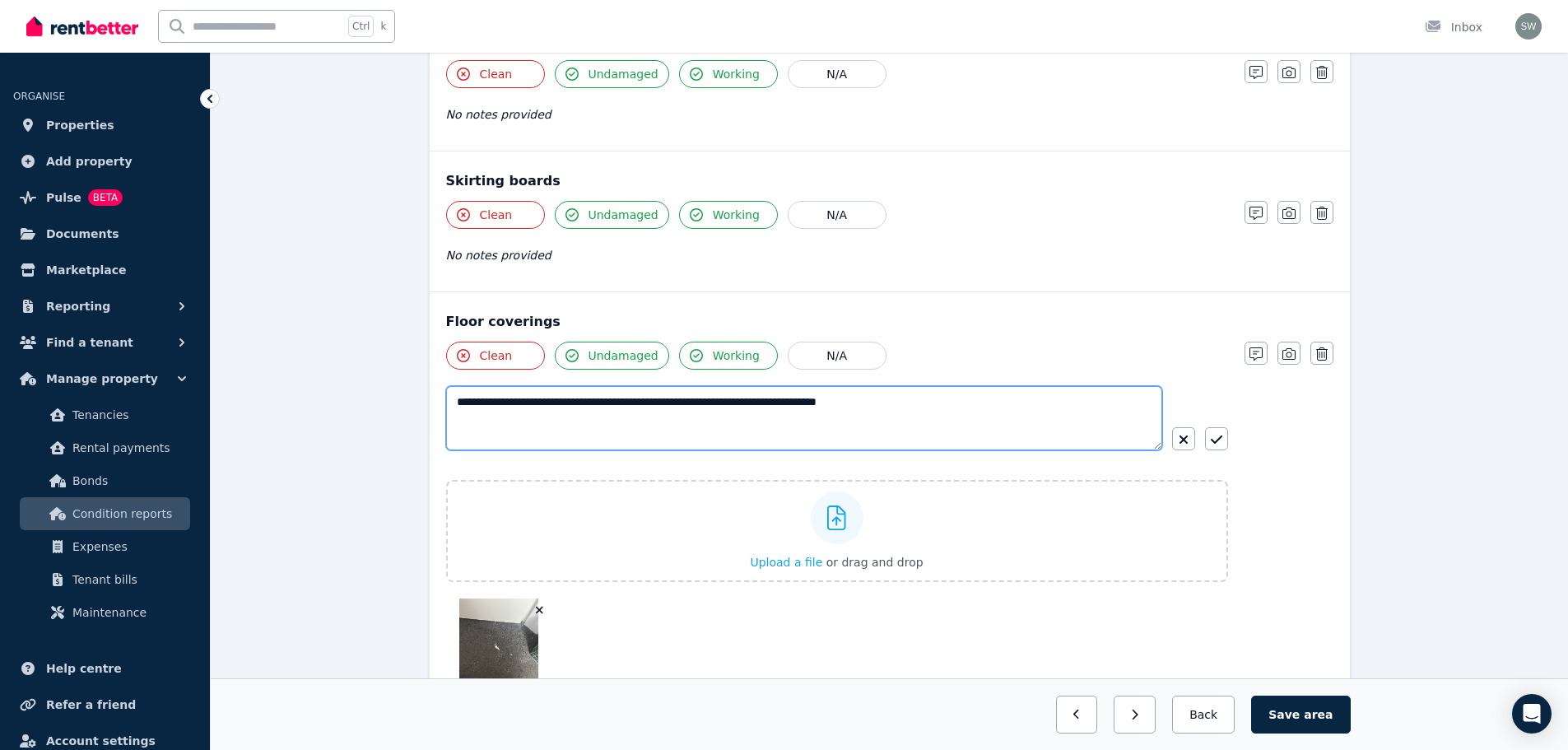
scroll to position [1413, 0]
click at [965, 400] on textarea "**********" at bounding box center [804, 416] width 716 height 64
paste textarea "**********"
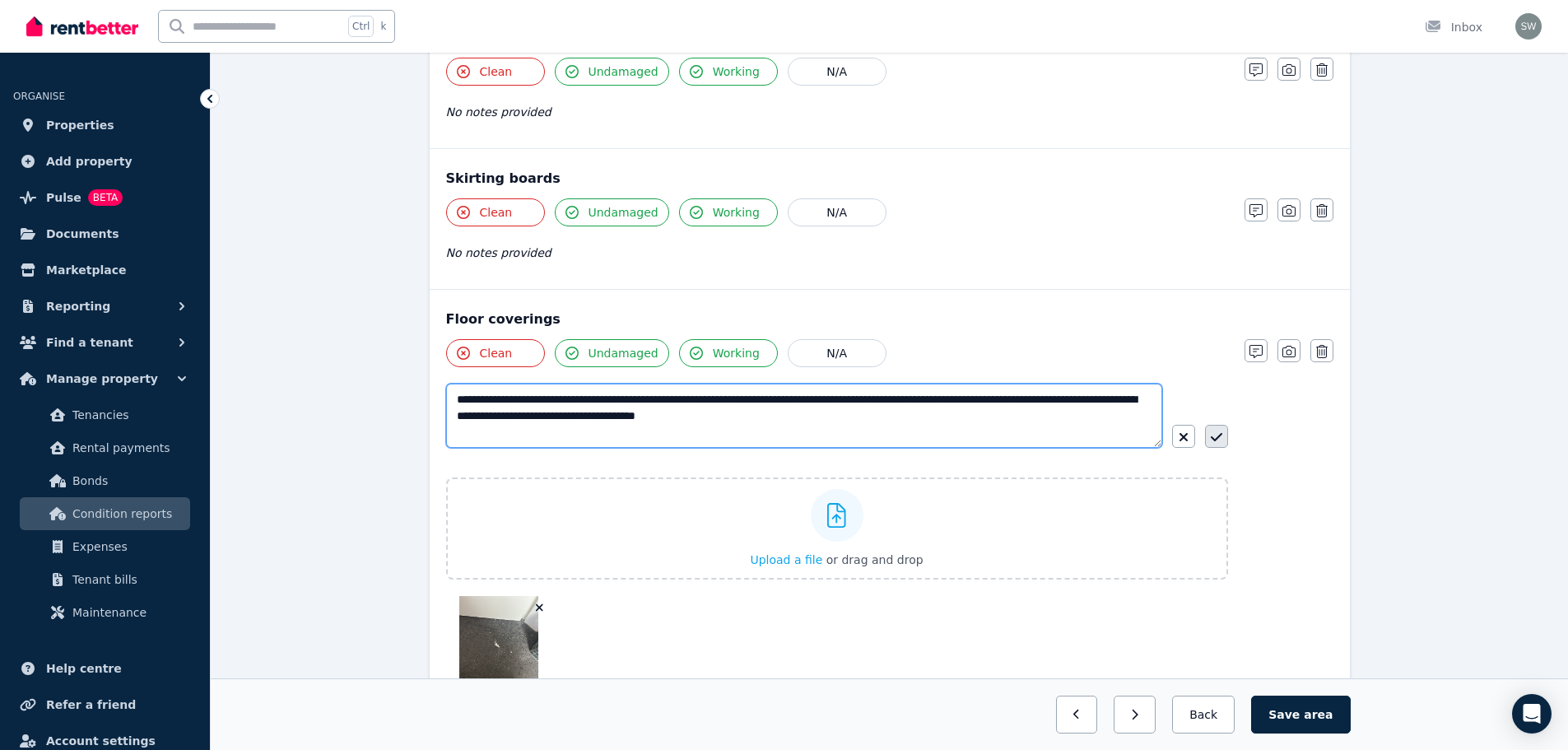
type textarea "**********"
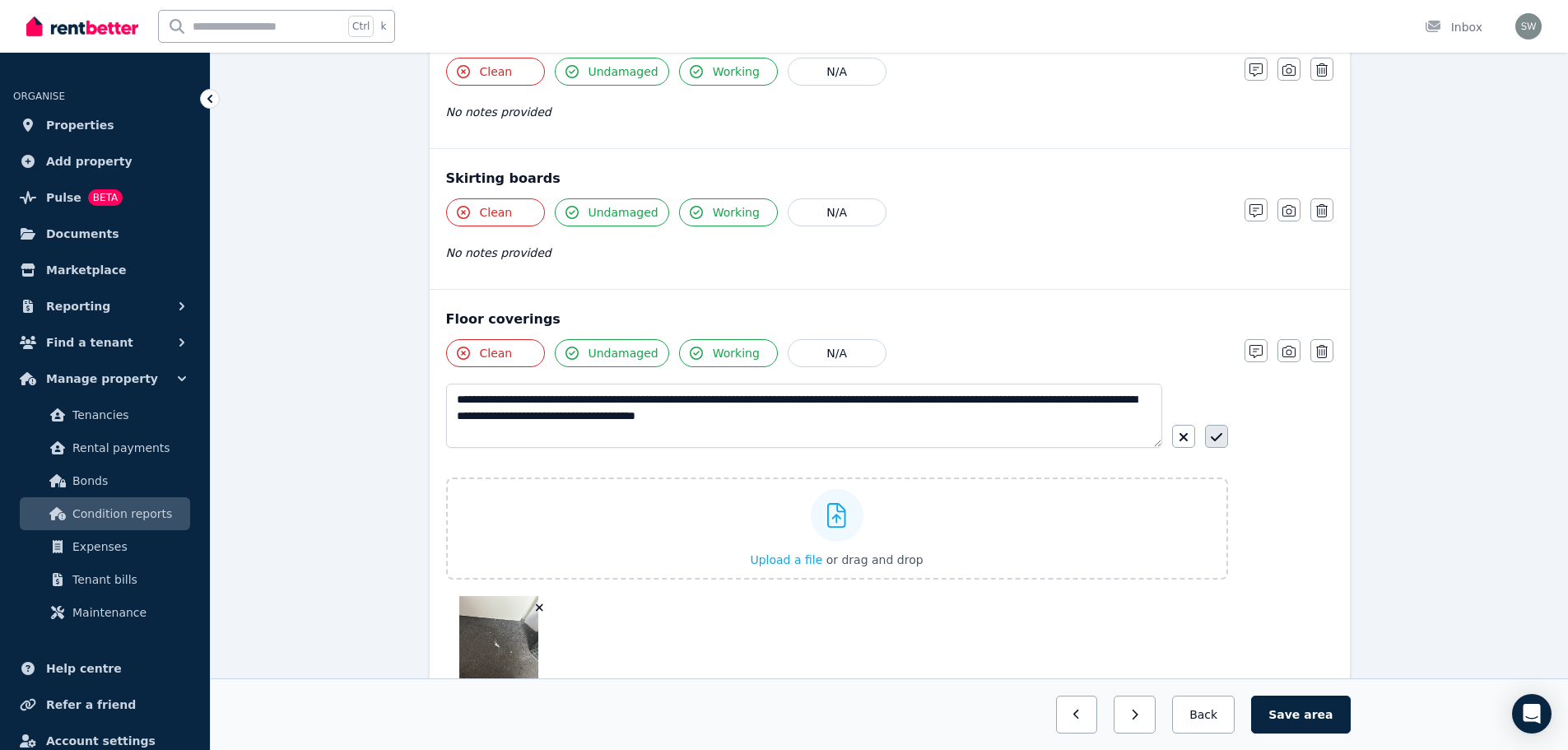
click at [1211, 442] on icon "button" at bounding box center [1217, 438] width 12 height 14
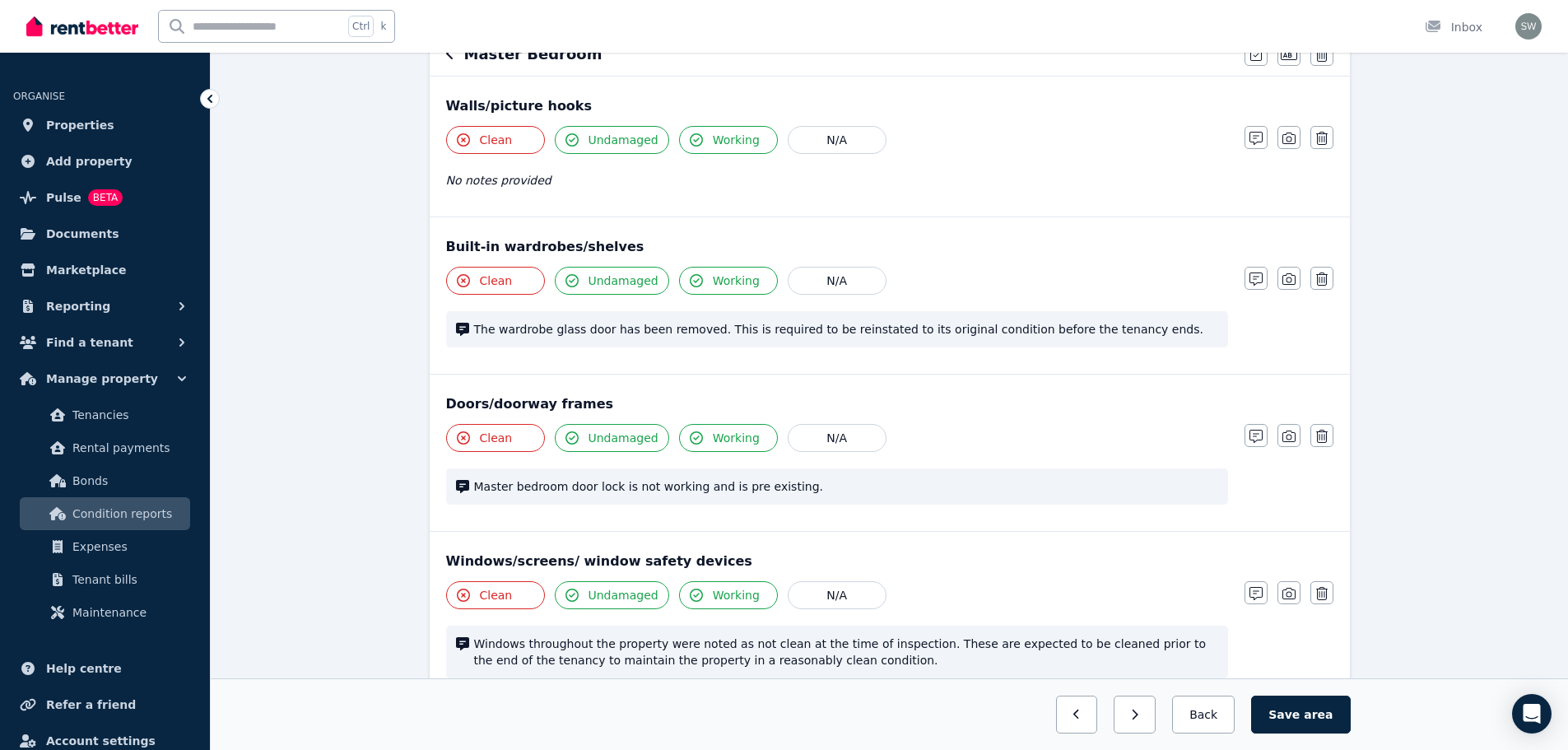
scroll to position [0, 0]
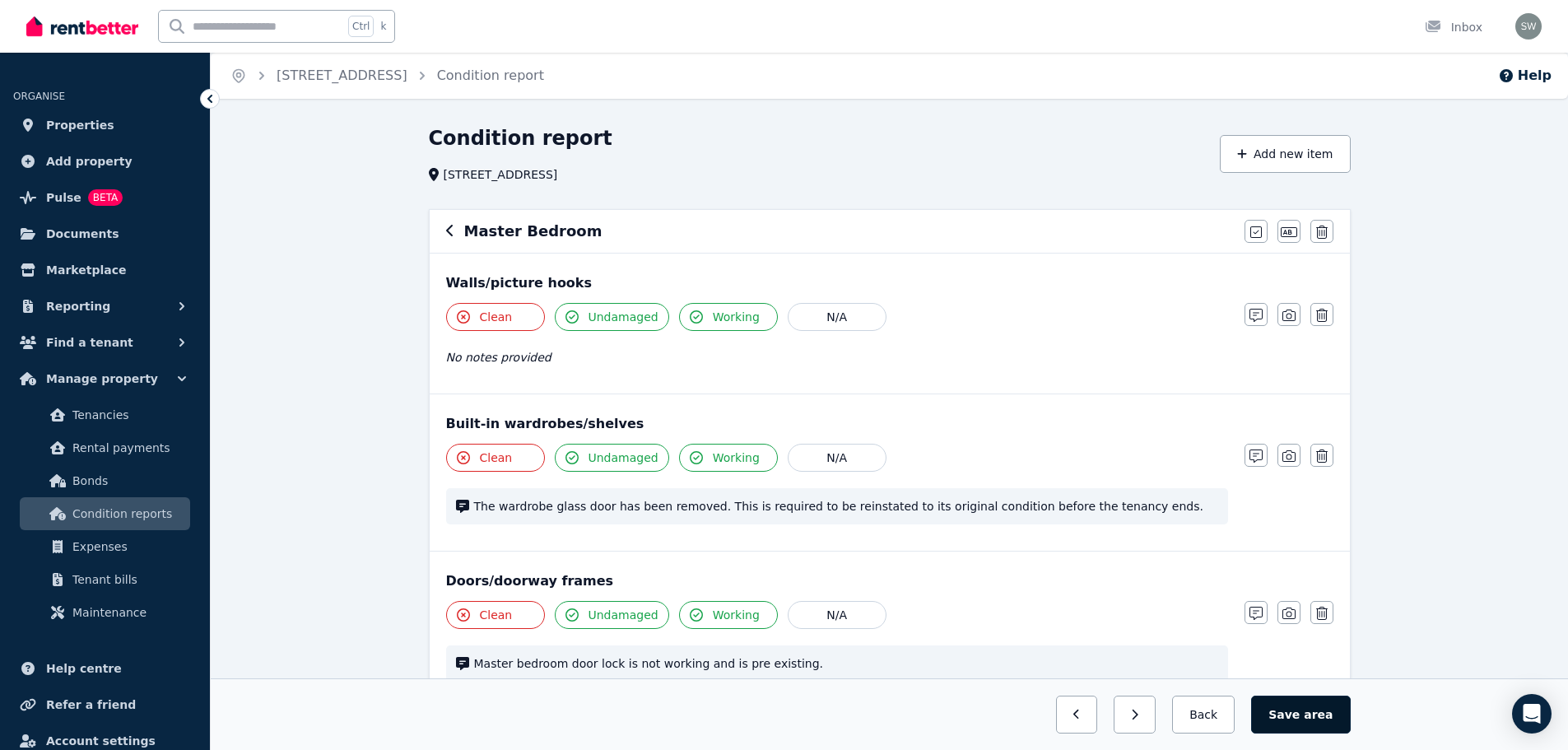
click at [1307, 711] on button "Save area" at bounding box center [1300, 714] width 99 height 38
click at [1208, 709] on button "Back" at bounding box center [1203, 714] width 76 height 38
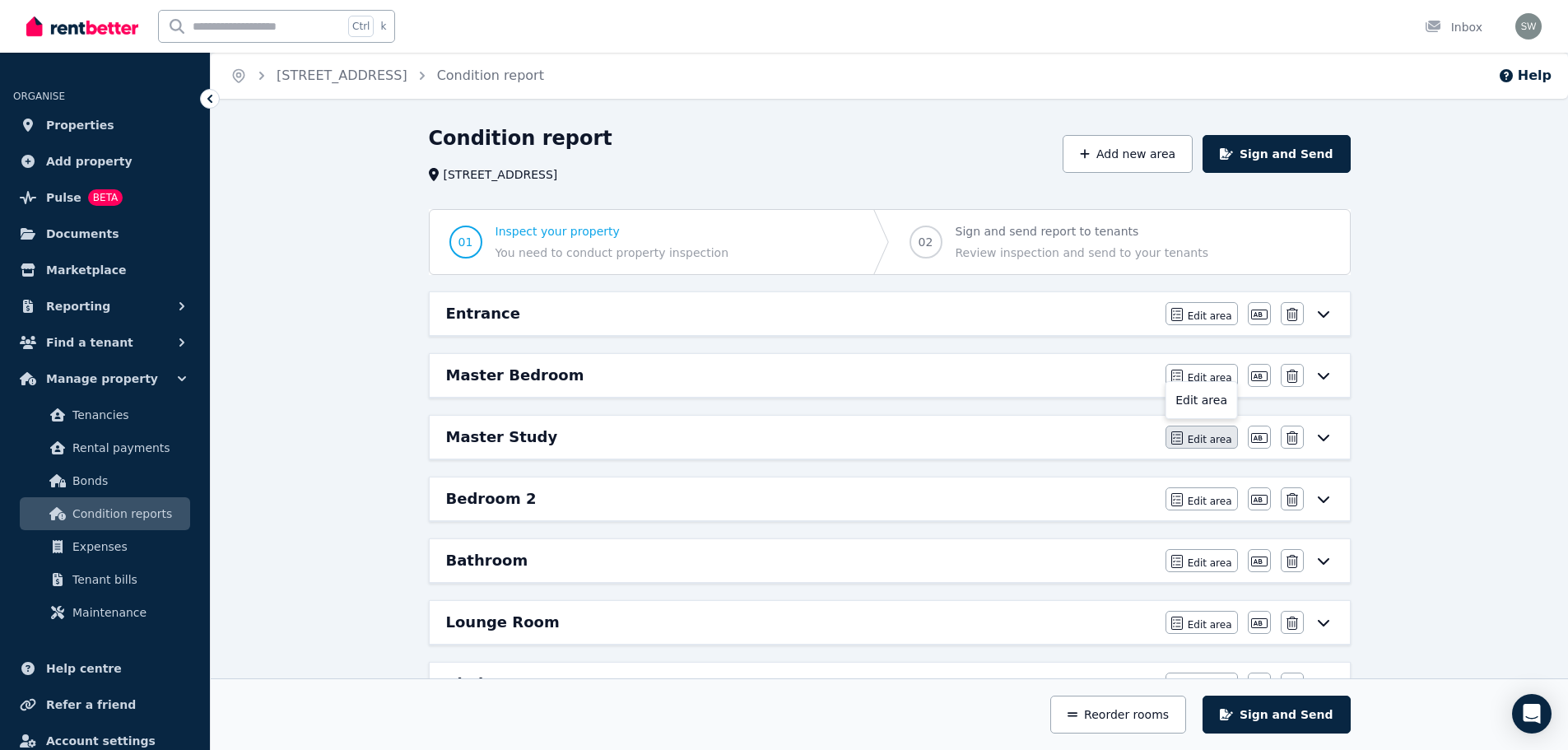
click at [1195, 436] on span "Edit area" at bounding box center [1209, 440] width 45 height 14
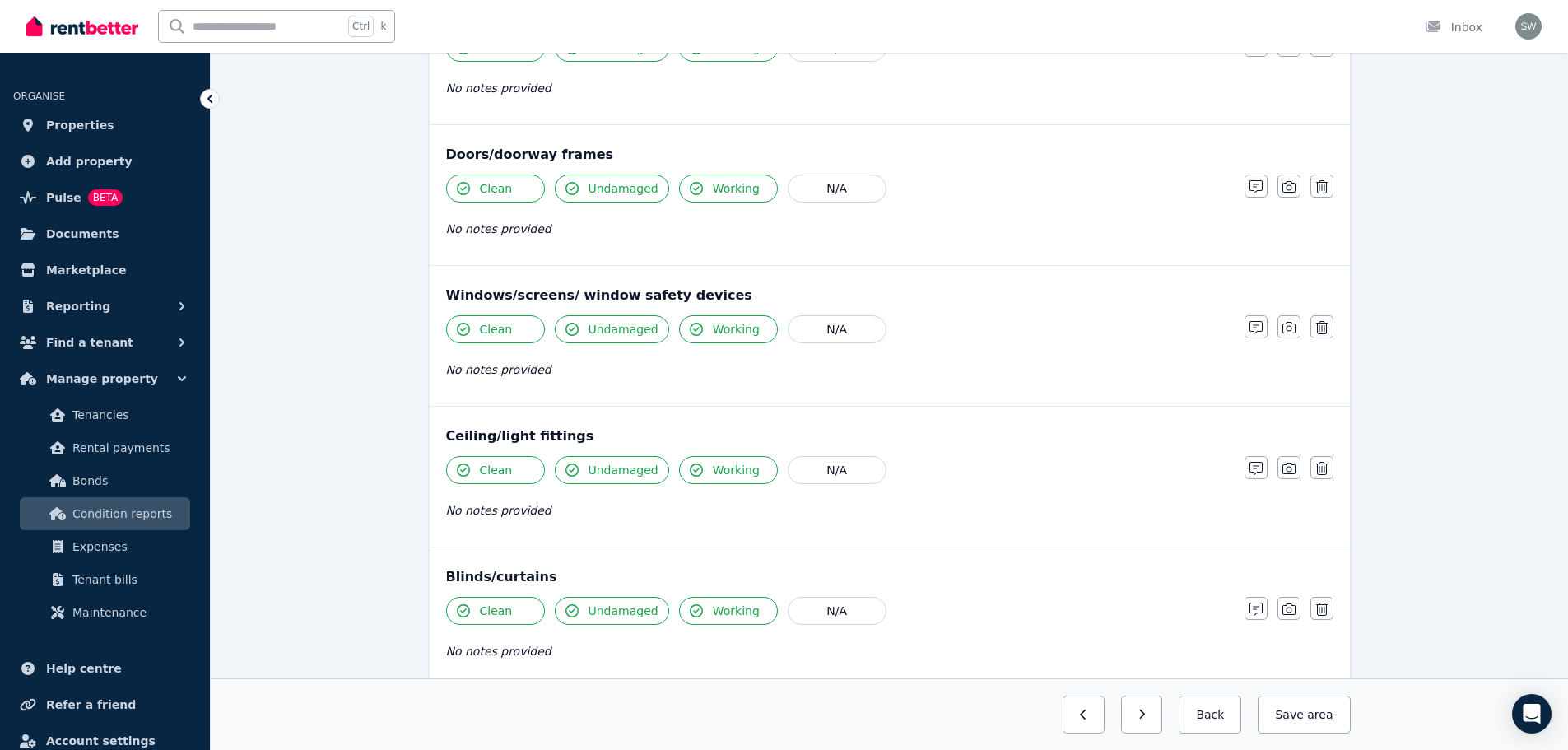
scroll to position [449, 0]
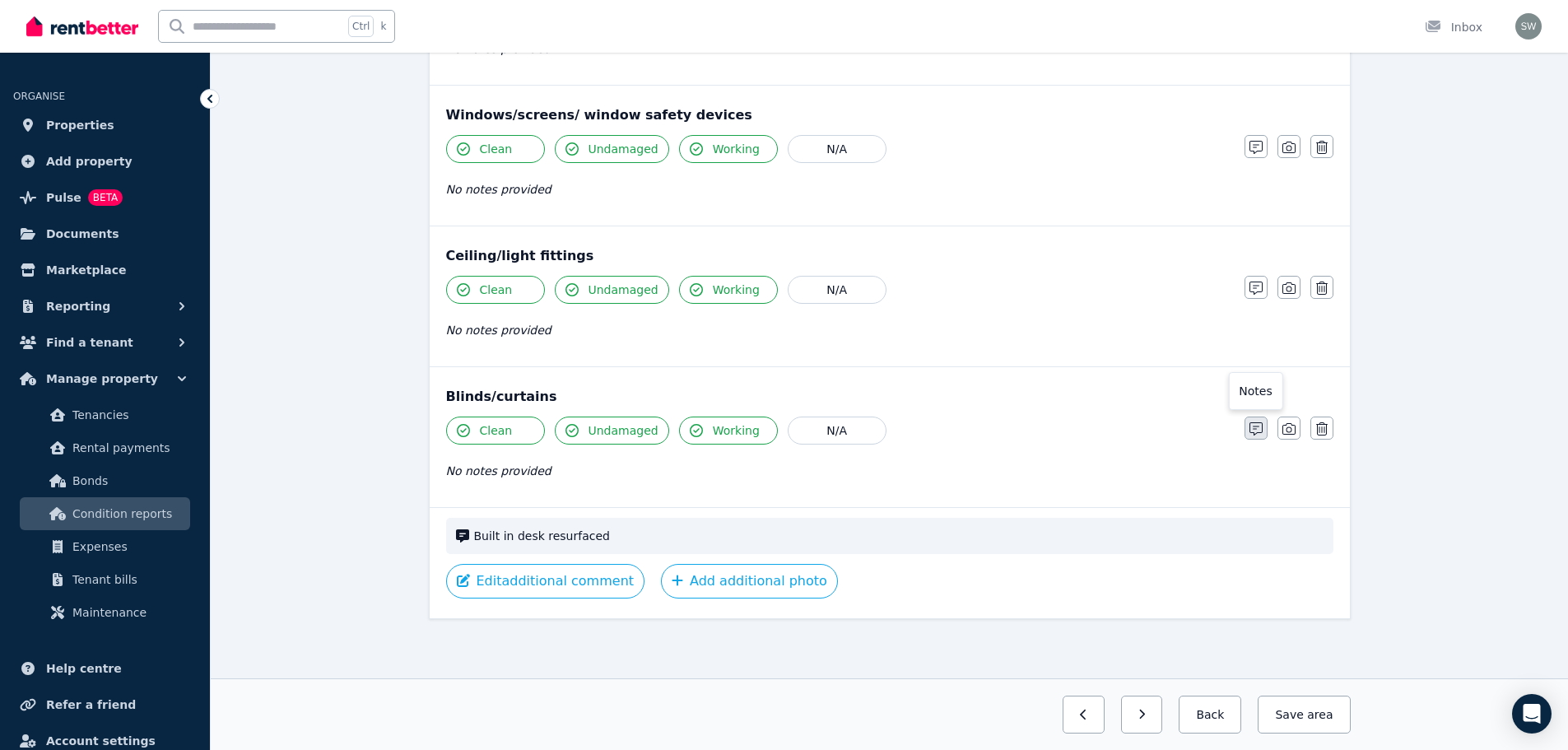
click at [1256, 433] on icon "button" at bounding box center [1256, 429] width 14 height 14
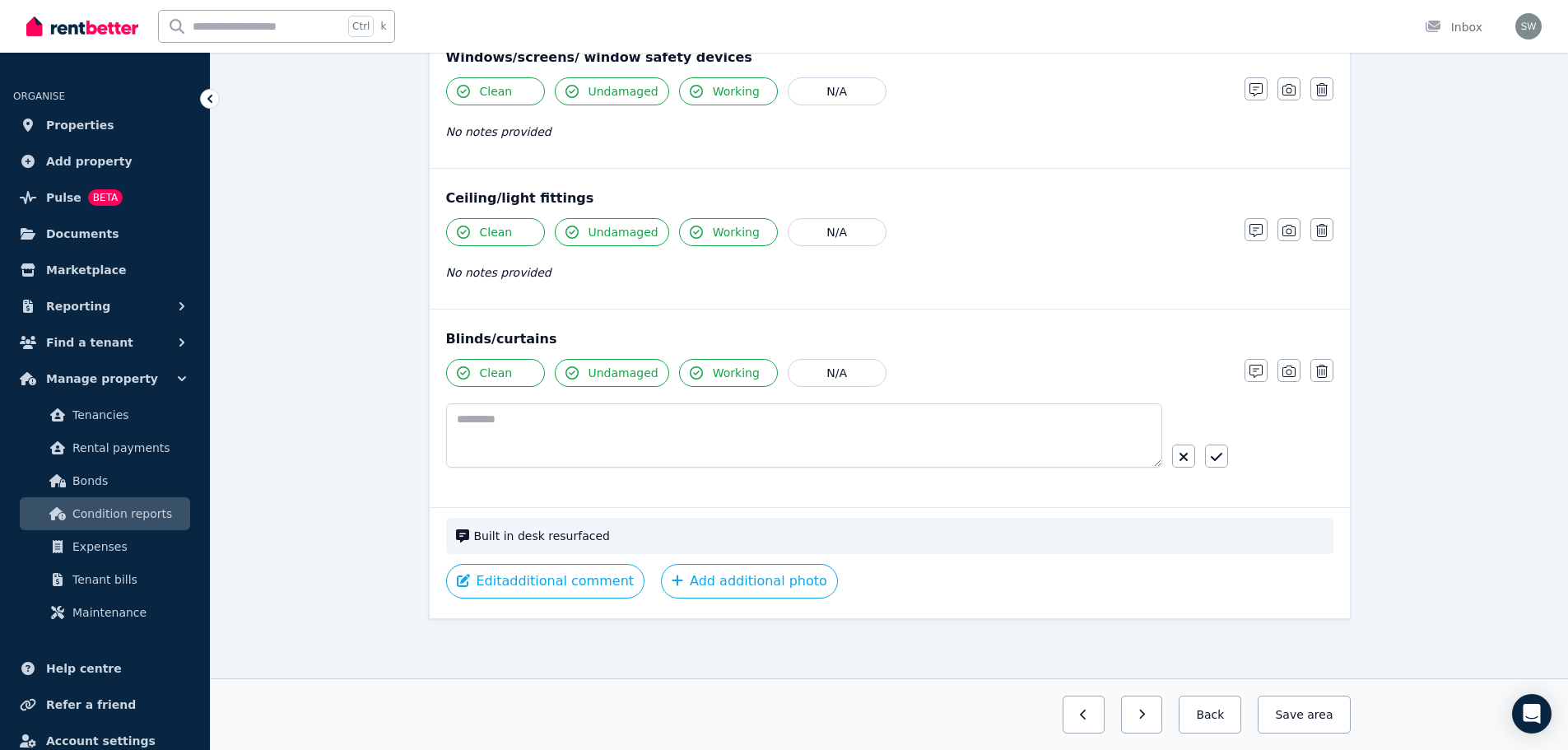
click at [1075, 529] on span "Built in desk resurfaced" at bounding box center [899, 535] width 850 height 16
click at [1195, 457] on div at bounding box center [1200, 455] width 56 height 23
click at [1189, 457] on button "button" at bounding box center [1183, 455] width 23 height 23
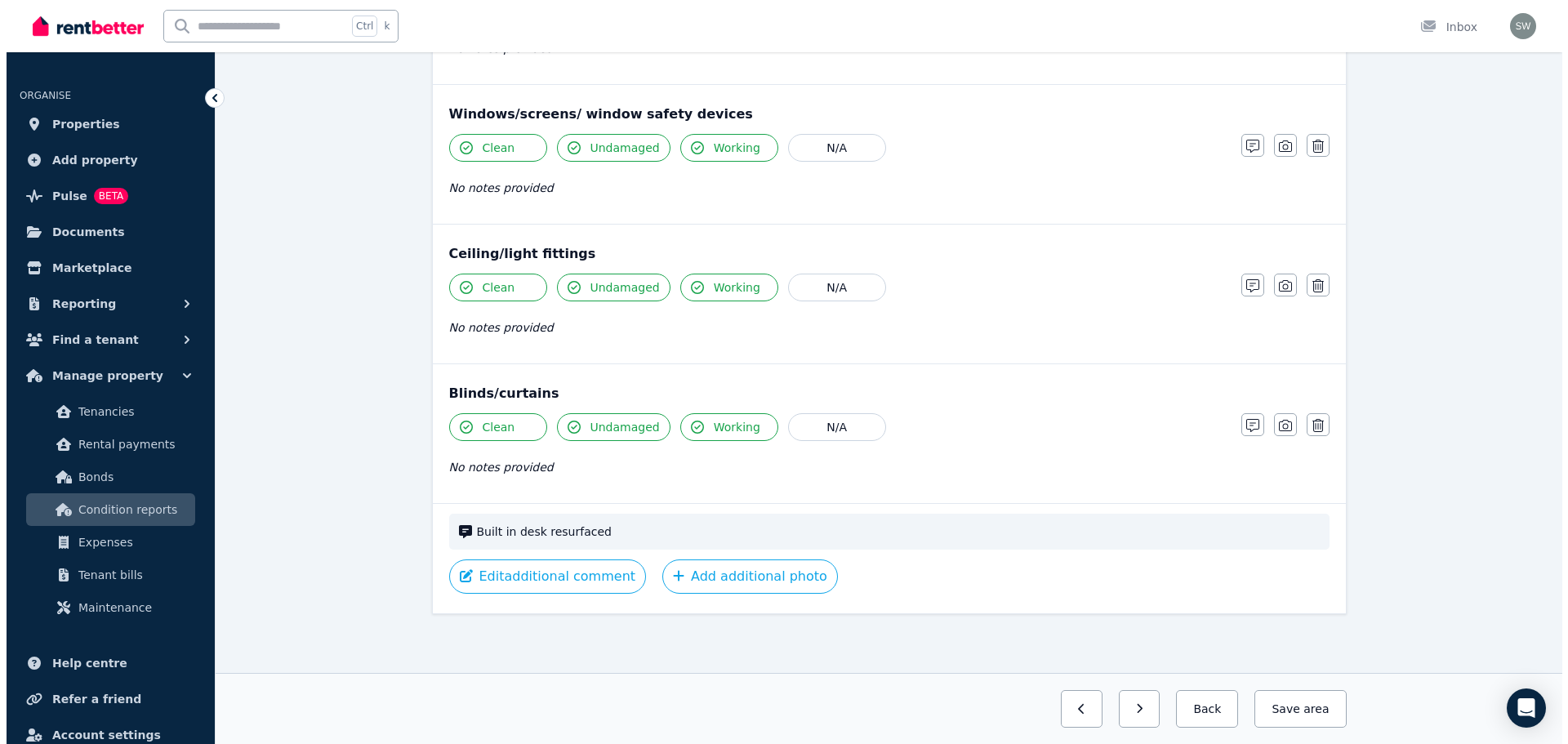
scroll to position [446, 0]
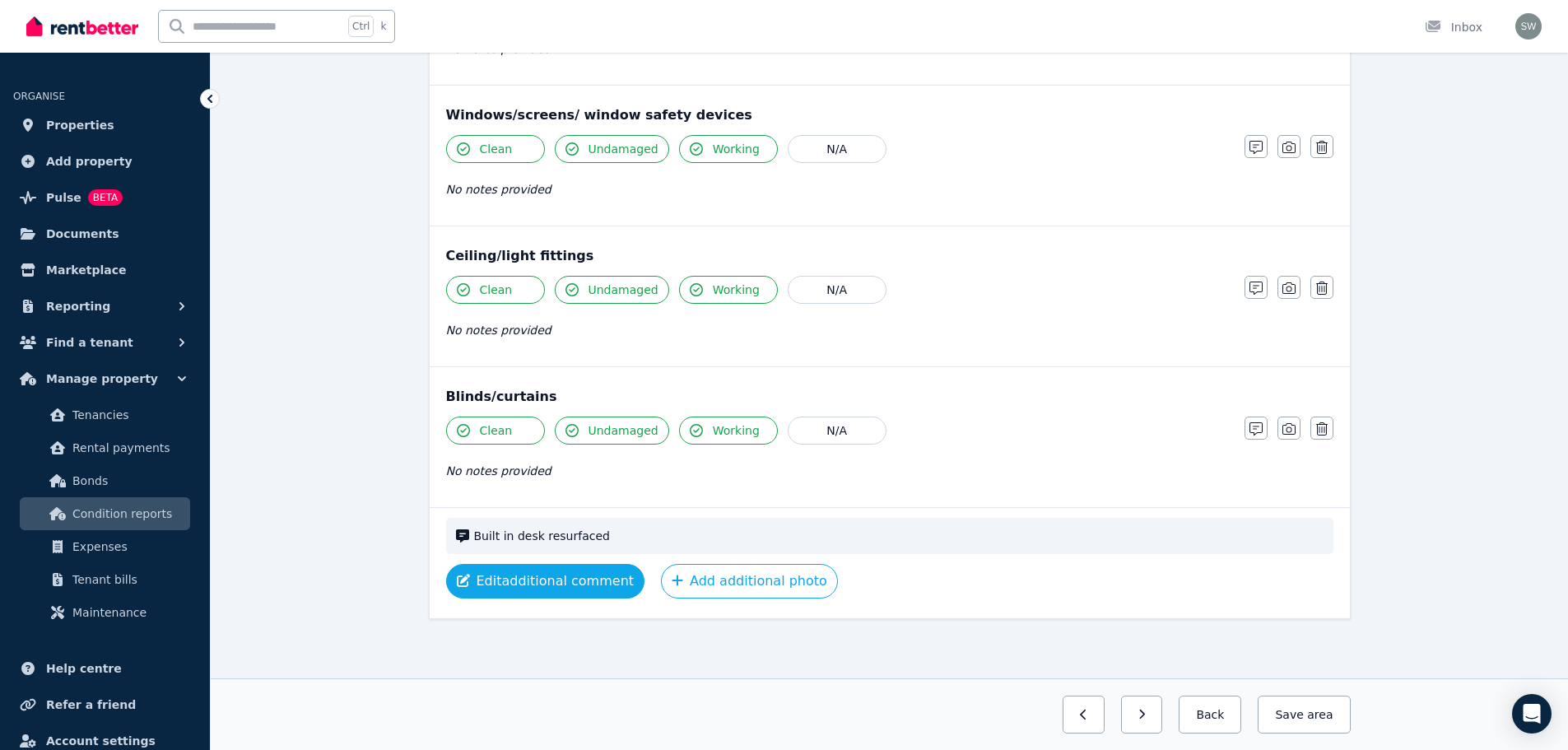
click at [602, 594] on div "Built in desk resurfaced Edit additional comment Add additional photo" at bounding box center [889, 562] width 920 height 111
click at [602, 594] on button "Edit additional comment" at bounding box center [545, 581] width 199 height 35
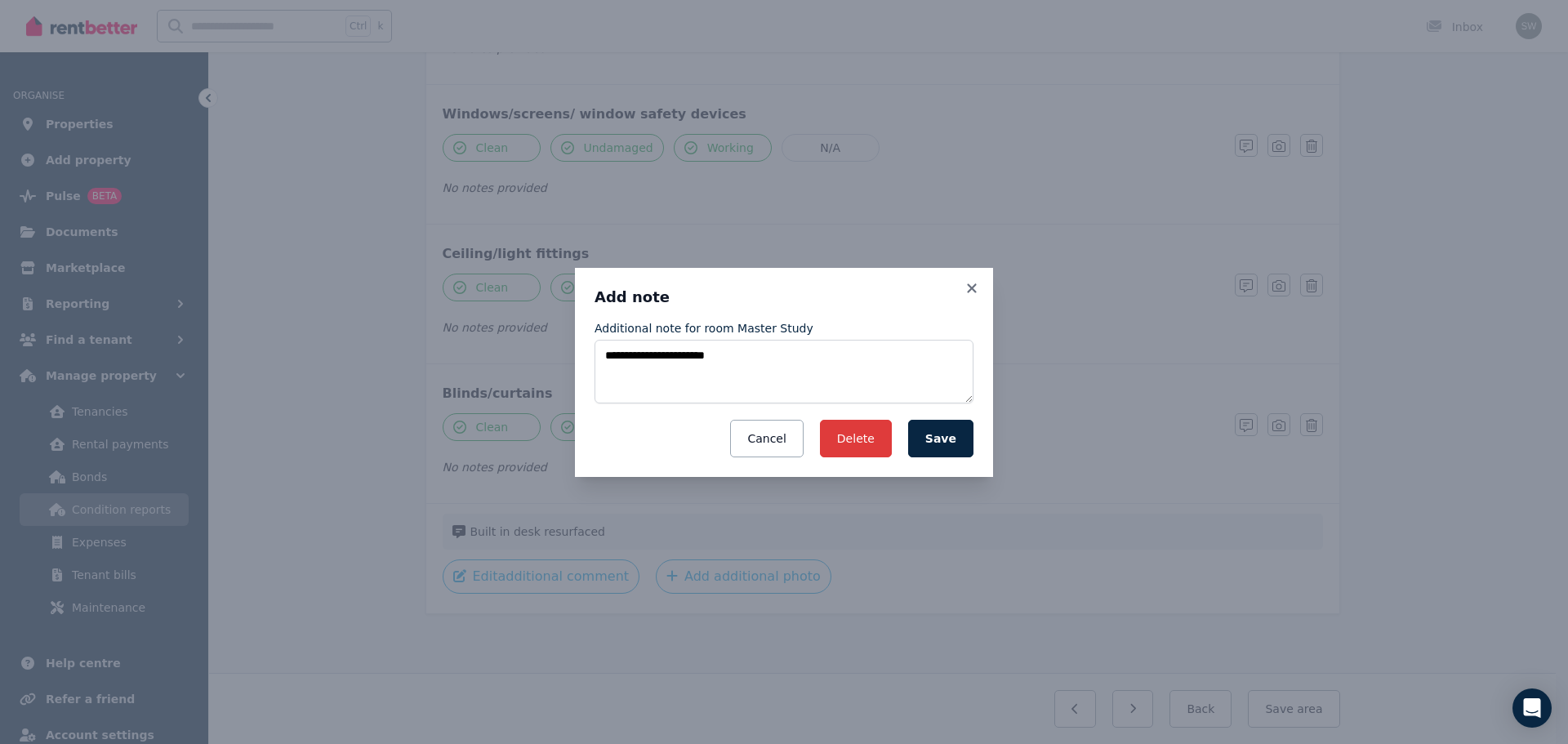
click at [870, 442] on button "Delete" at bounding box center [856, 438] width 72 height 38
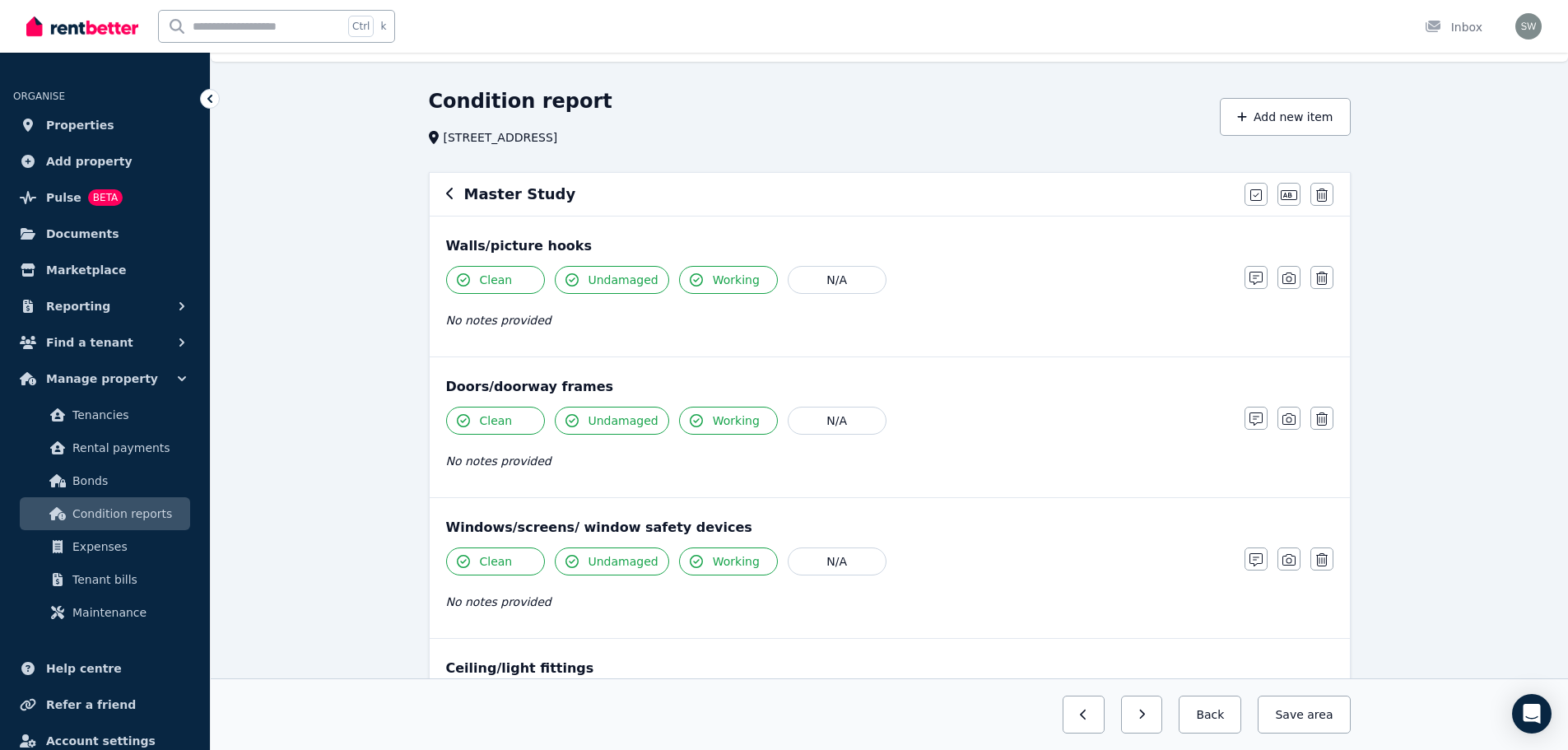
scroll to position [36, 0]
click at [498, 283] on span "Clean" at bounding box center [496, 280] width 33 height 16
click at [494, 432] on button "Clean" at bounding box center [495, 421] width 99 height 28
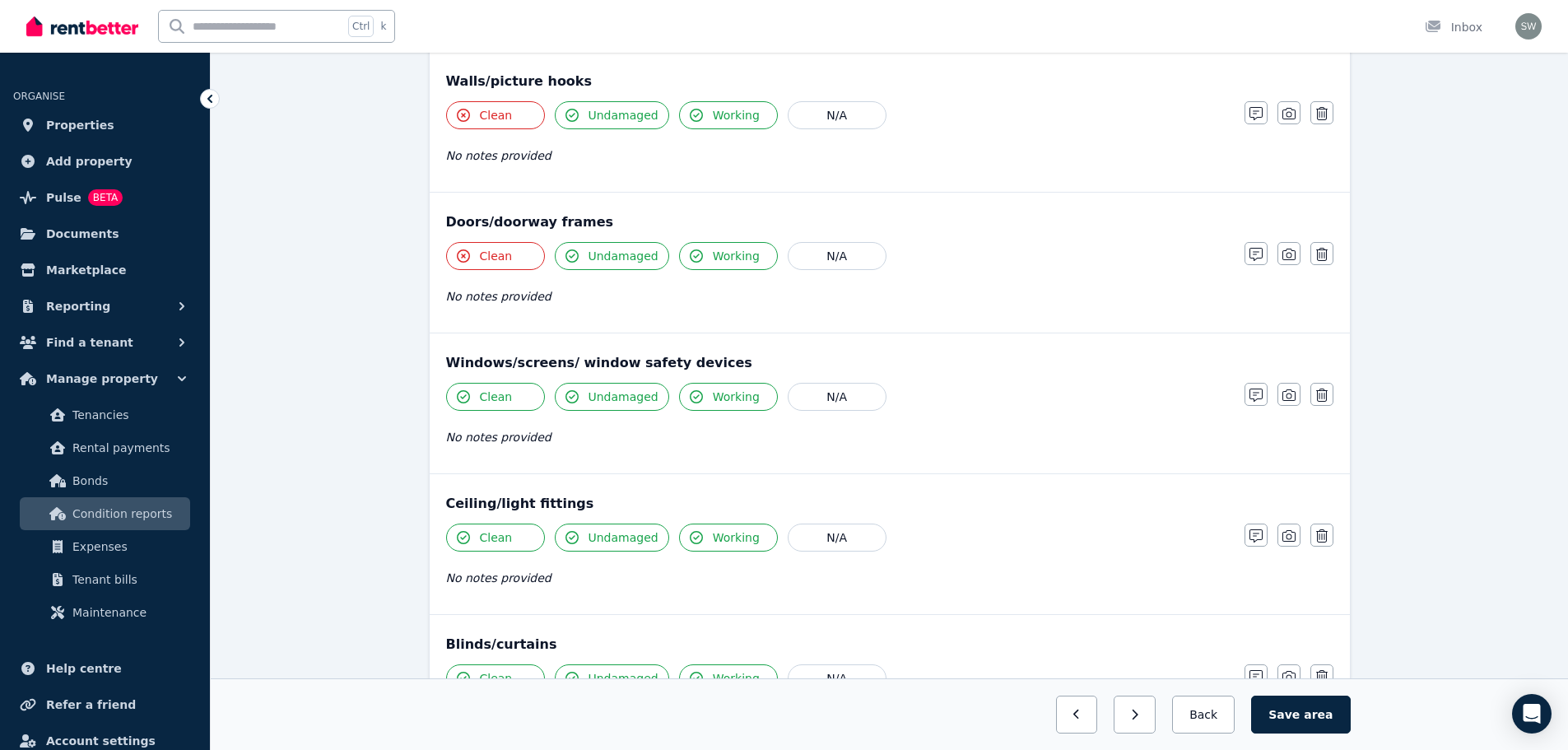
scroll to position [207, 0]
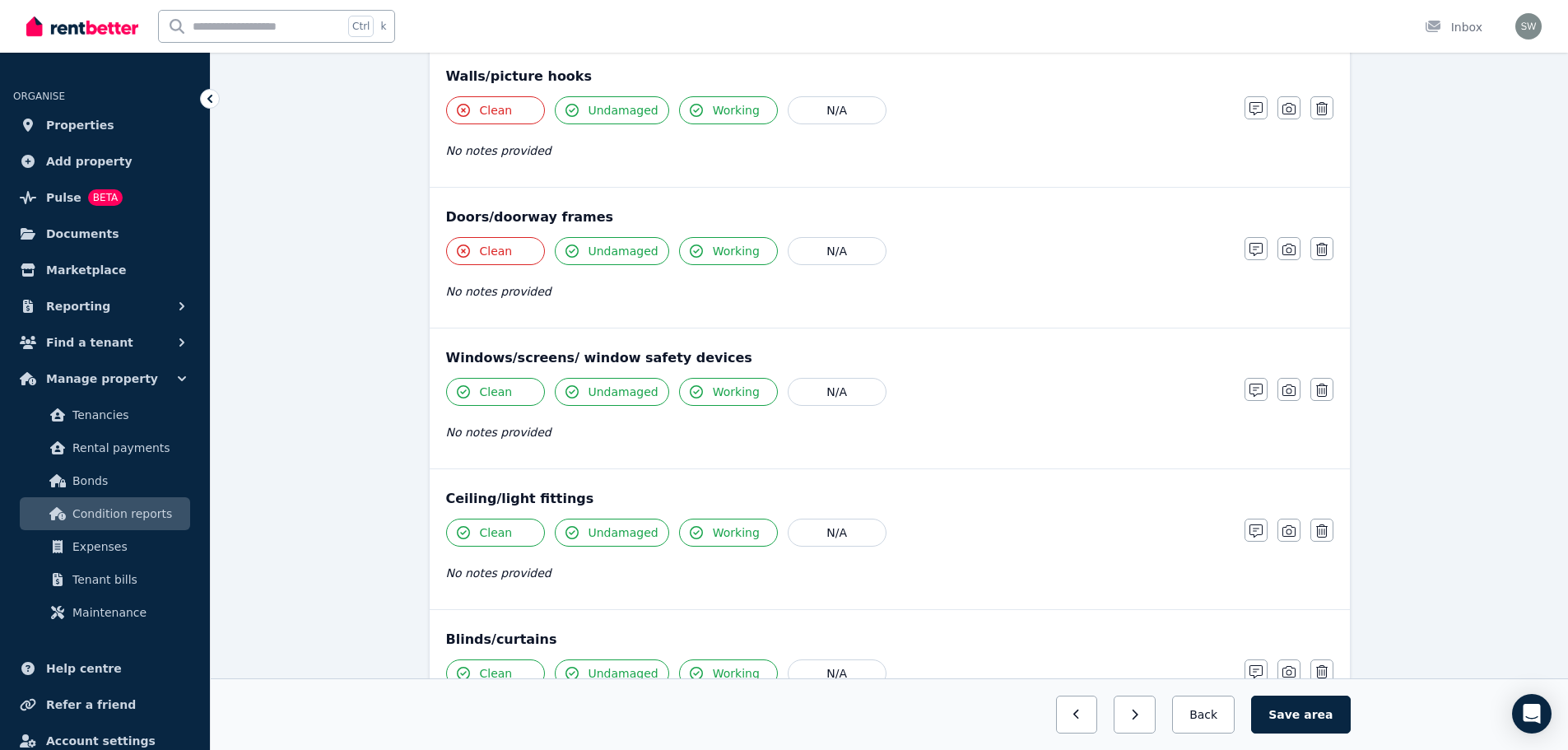
click at [497, 399] on span "Clean" at bounding box center [496, 391] width 33 height 16
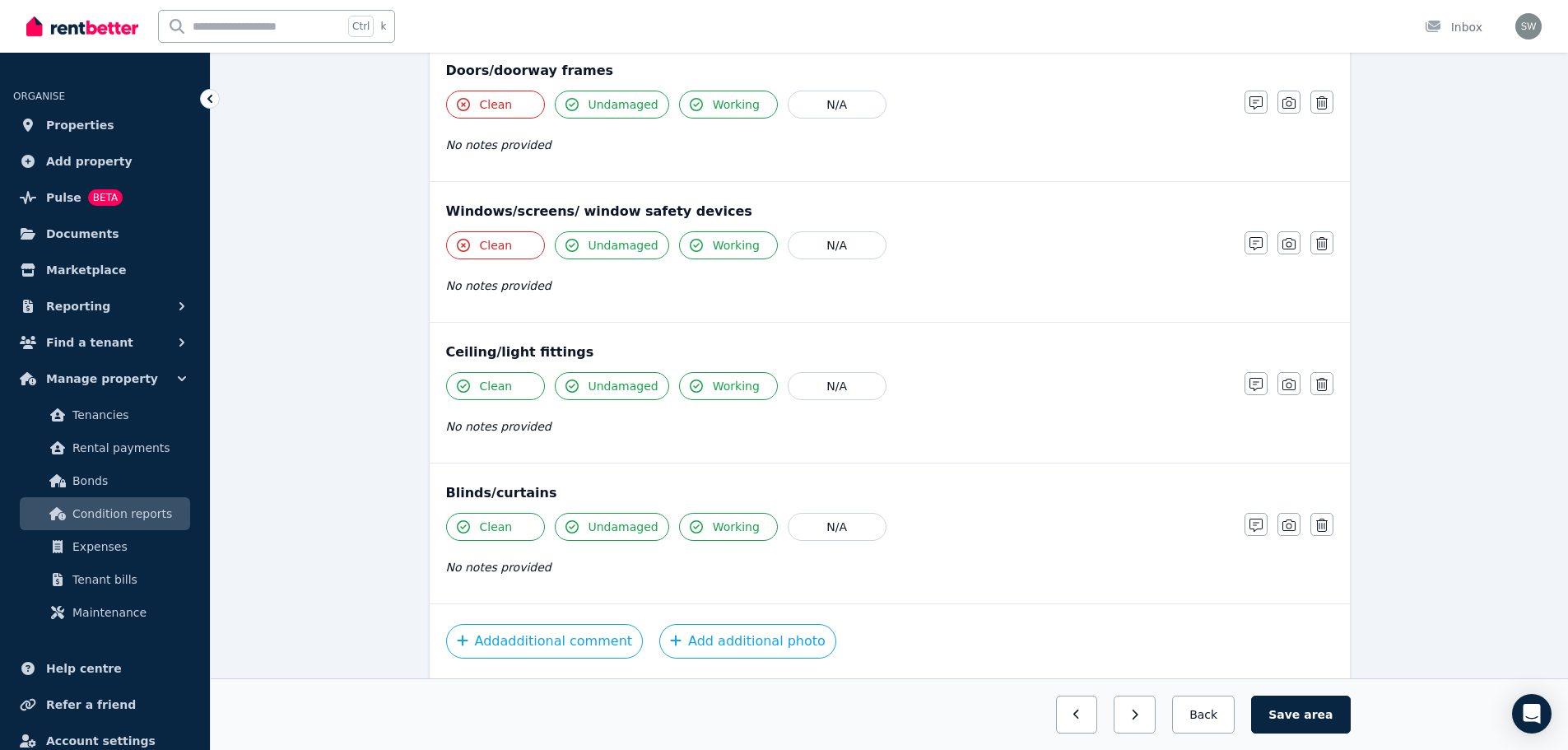
scroll to position [354, 0]
click at [507, 391] on span "Clean" at bounding box center [496, 384] width 33 height 16
click at [498, 531] on span "Clean" at bounding box center [496, 526] width 33 height 16
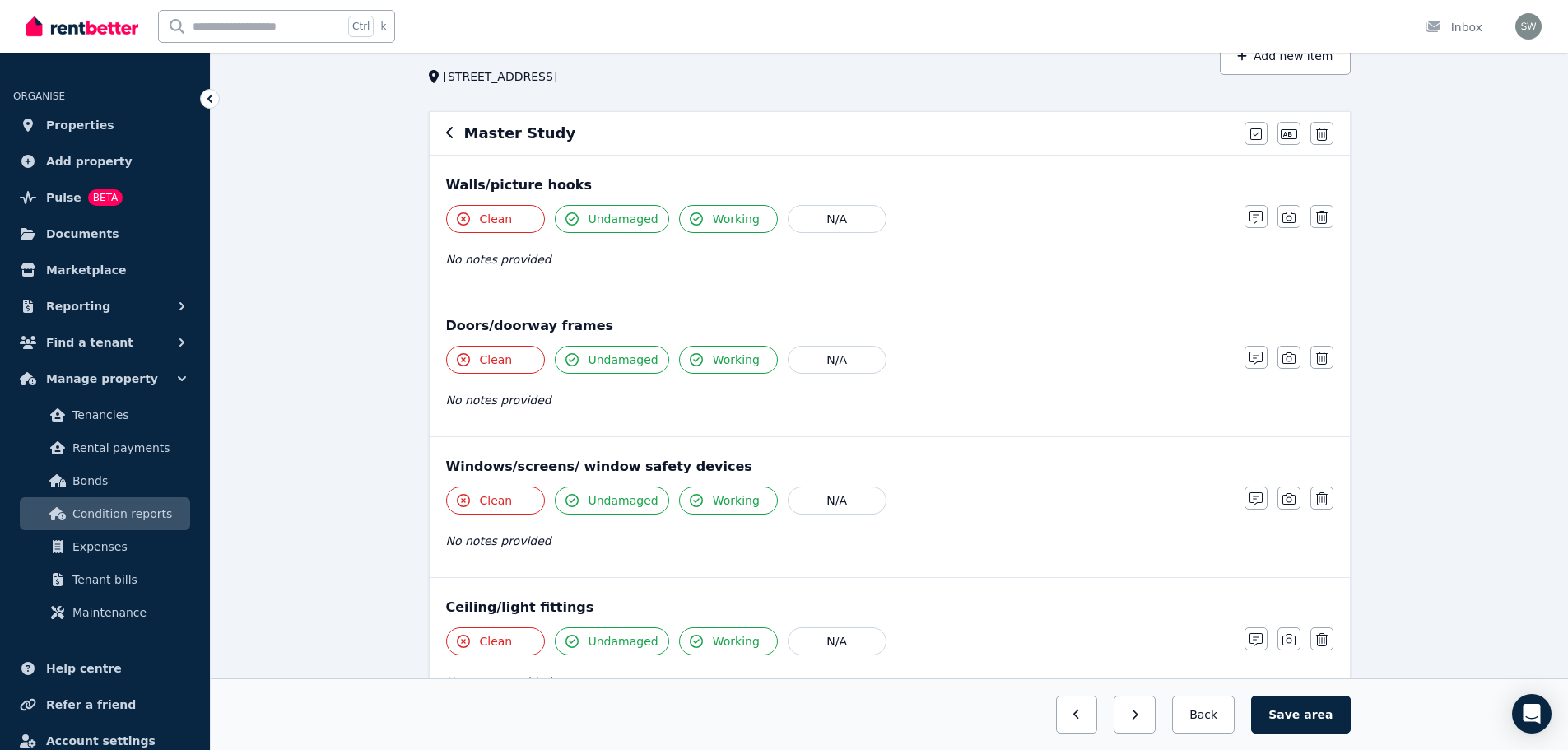
scroll to position [97, 0]
click at [1259, 213] on icon "button" at bounding box center [1256, 218] width 14 height 14
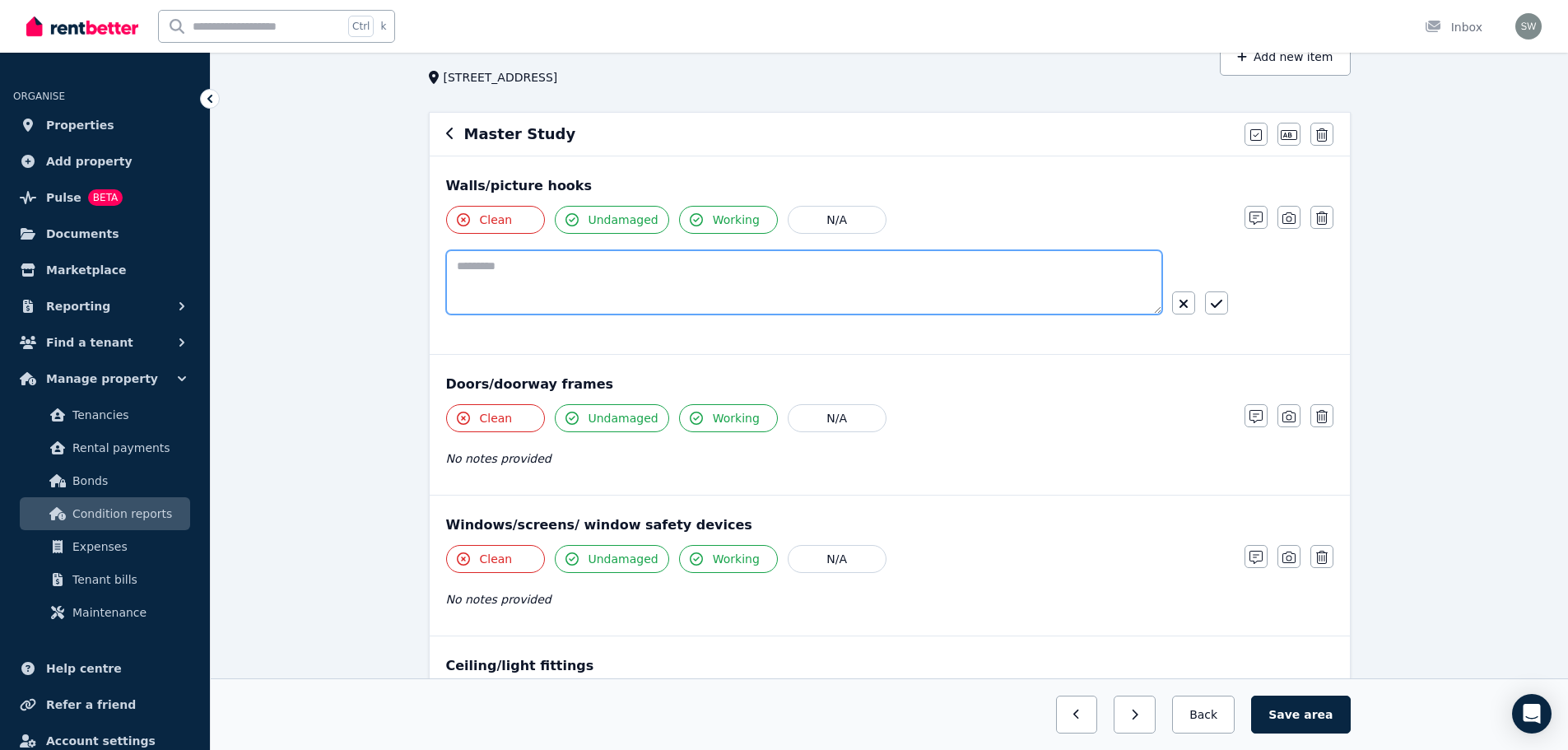
click at [796, 287] on textarea at bounding box center [804, 283] width 716 height 64
paste textarea "**********"
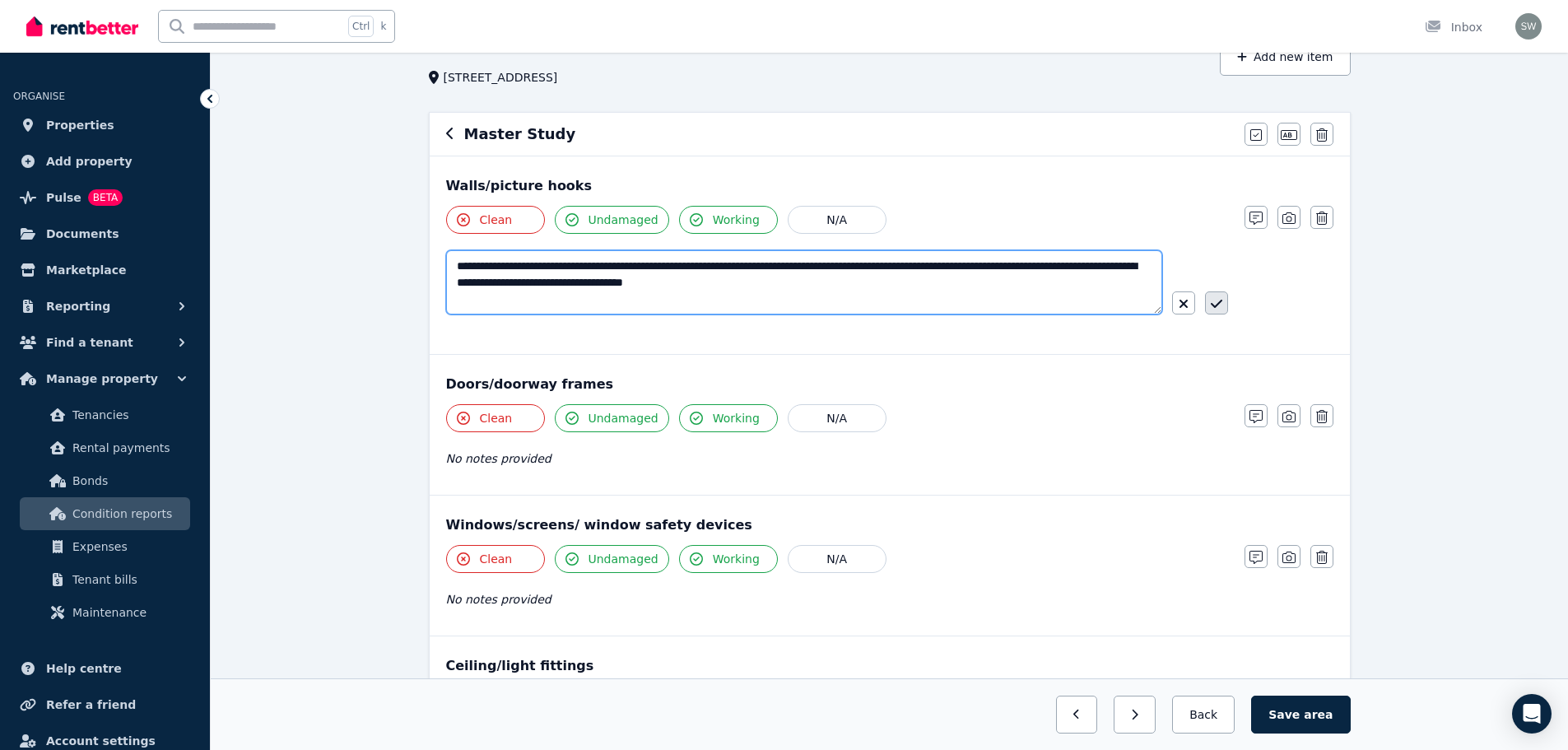
type textarea "**********"
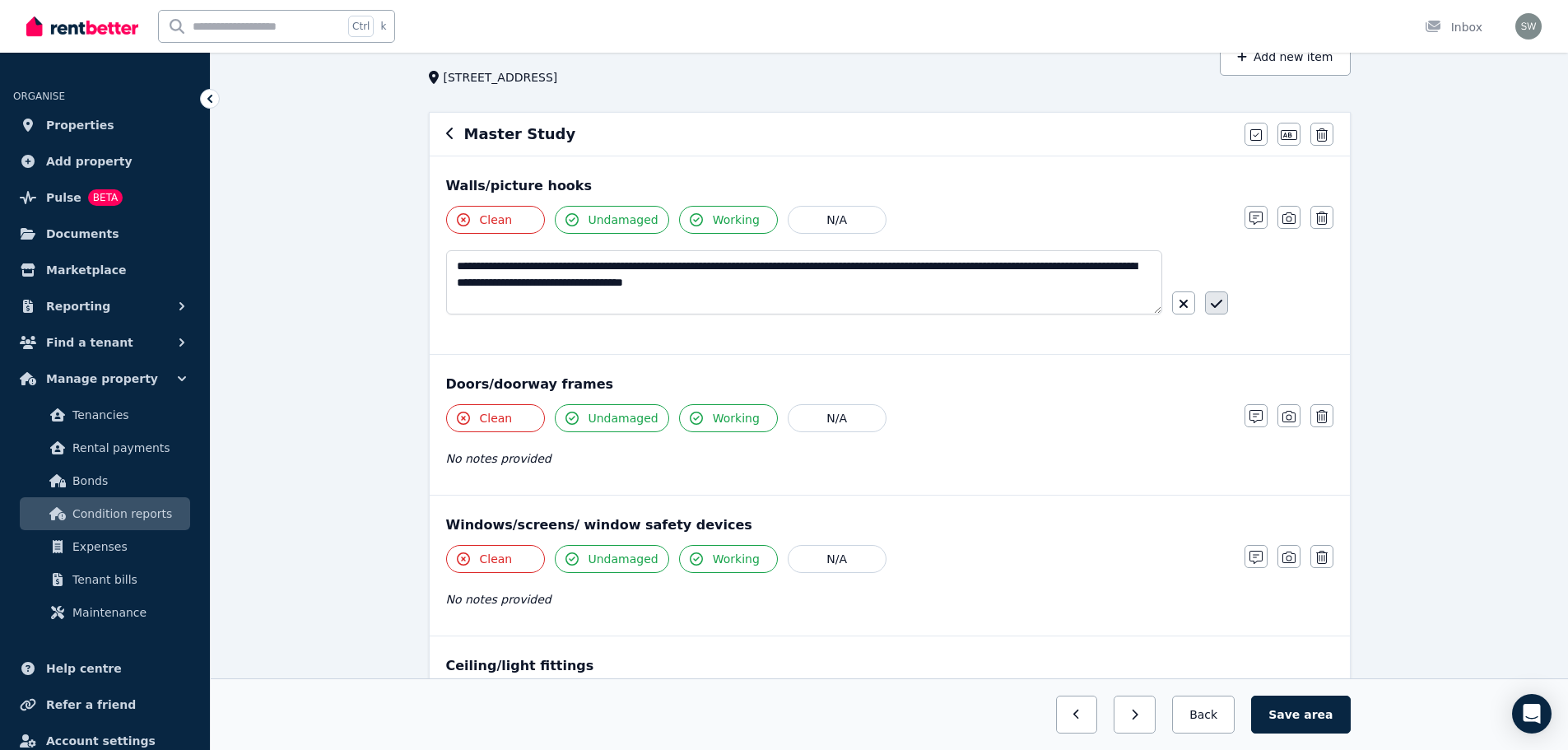
click at [1214, 306] on icon "button" at bounding box center [1217, 304] width 12 height 14
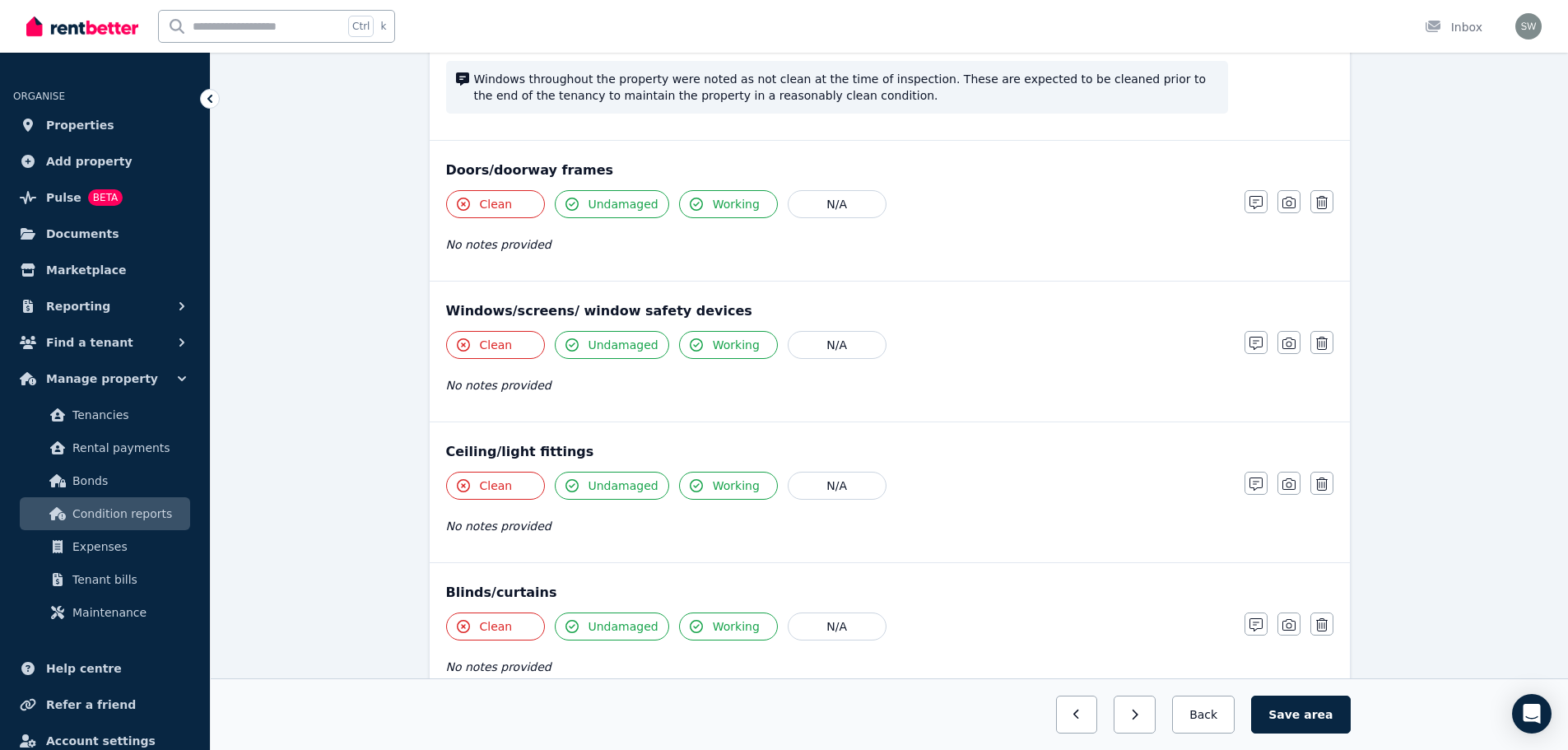
scroll to position [291, 0]
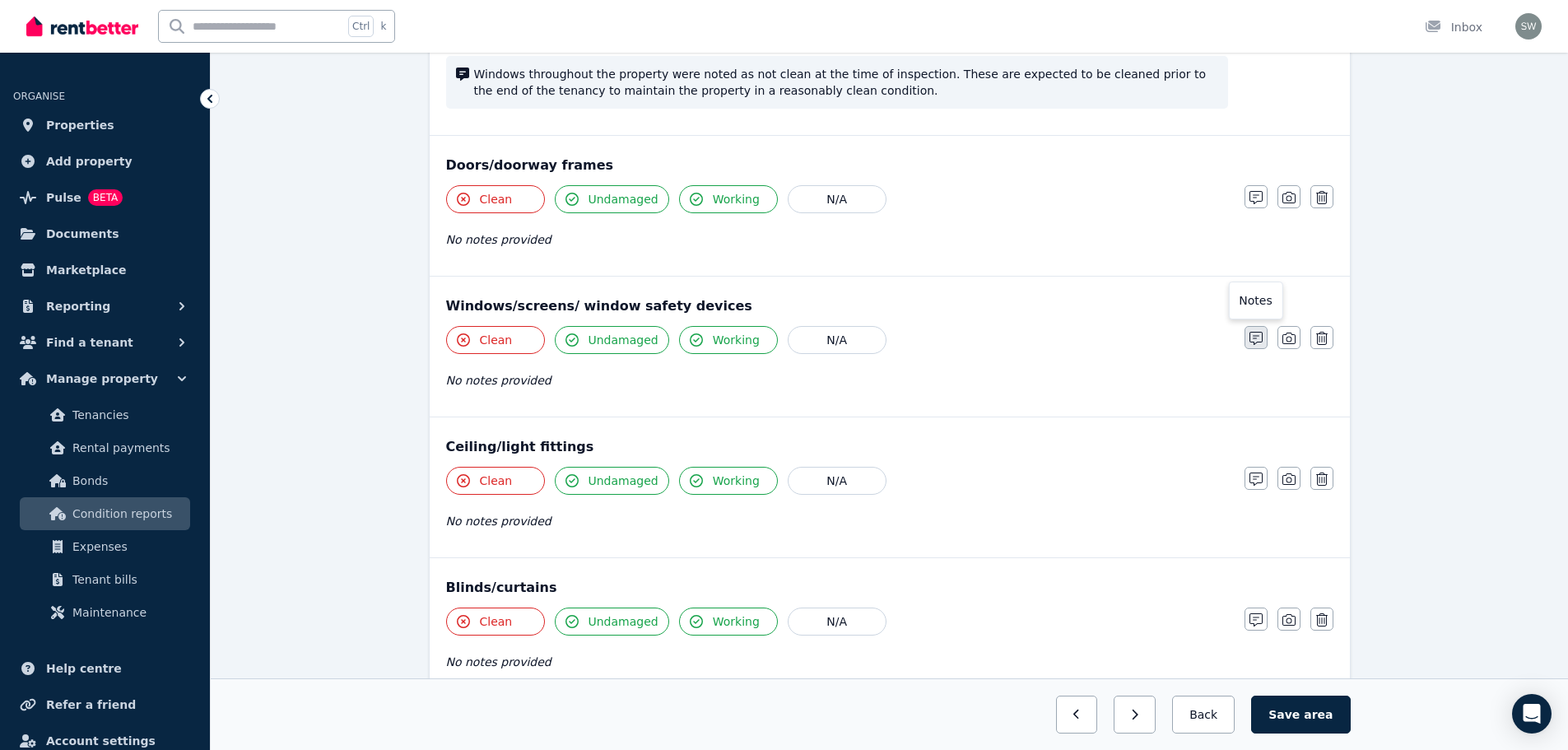
click at [1258, 334] on icon "button" at bounding box center [1256, 339] width 14 height 14
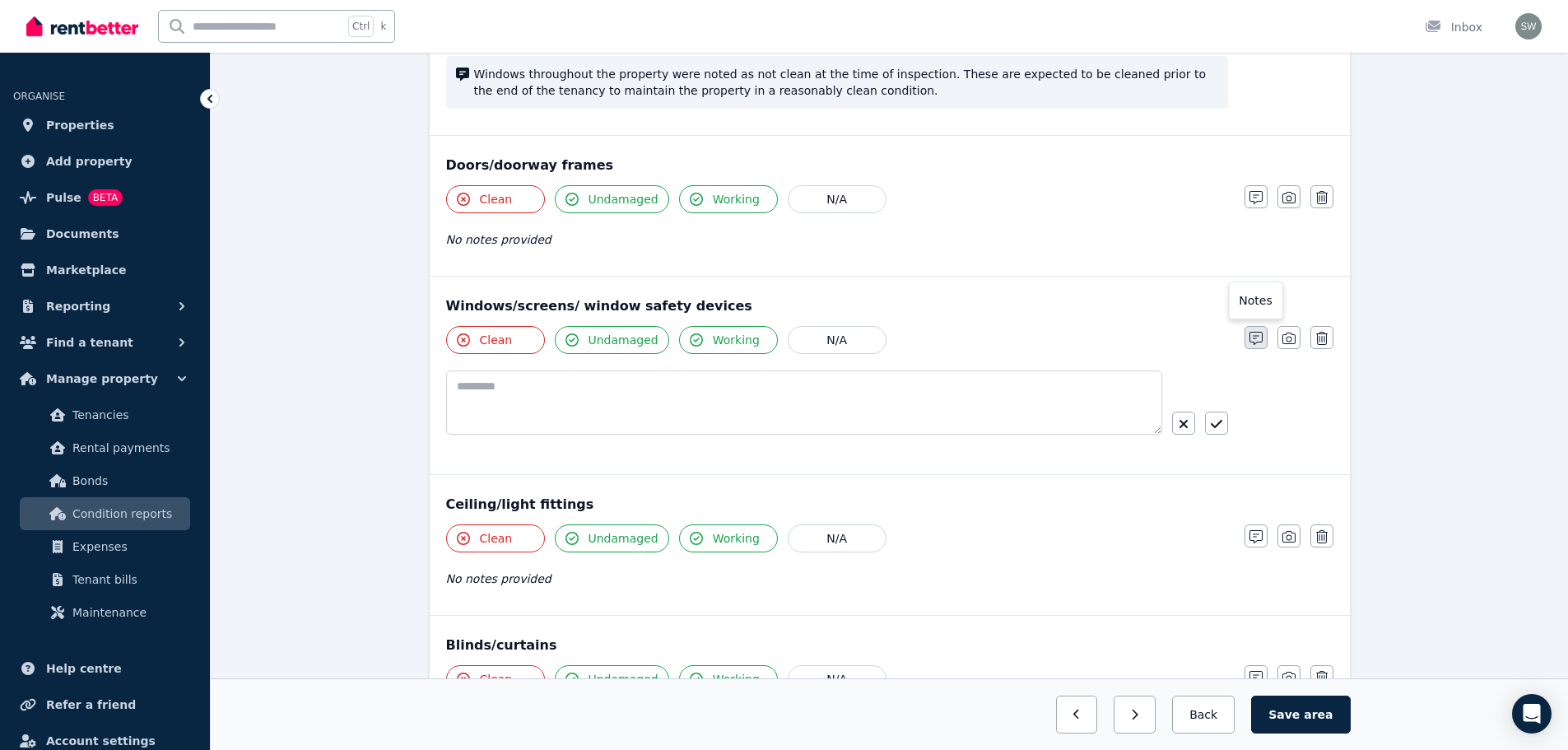
scroll to position [349, 0]
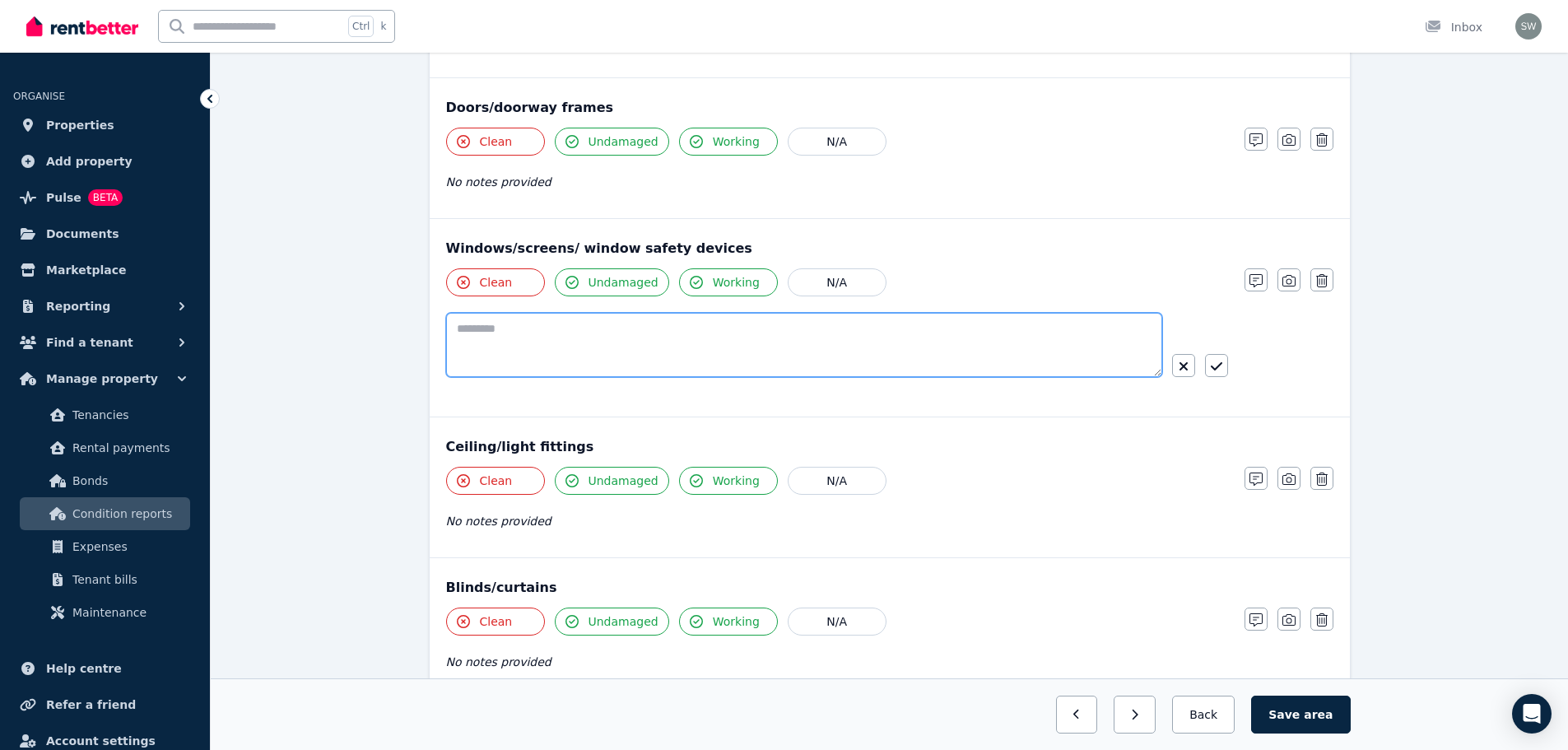
click at [861, 331] on textarea at bounding box center [804, 345] width 716 height 64
paste textarea "**********"
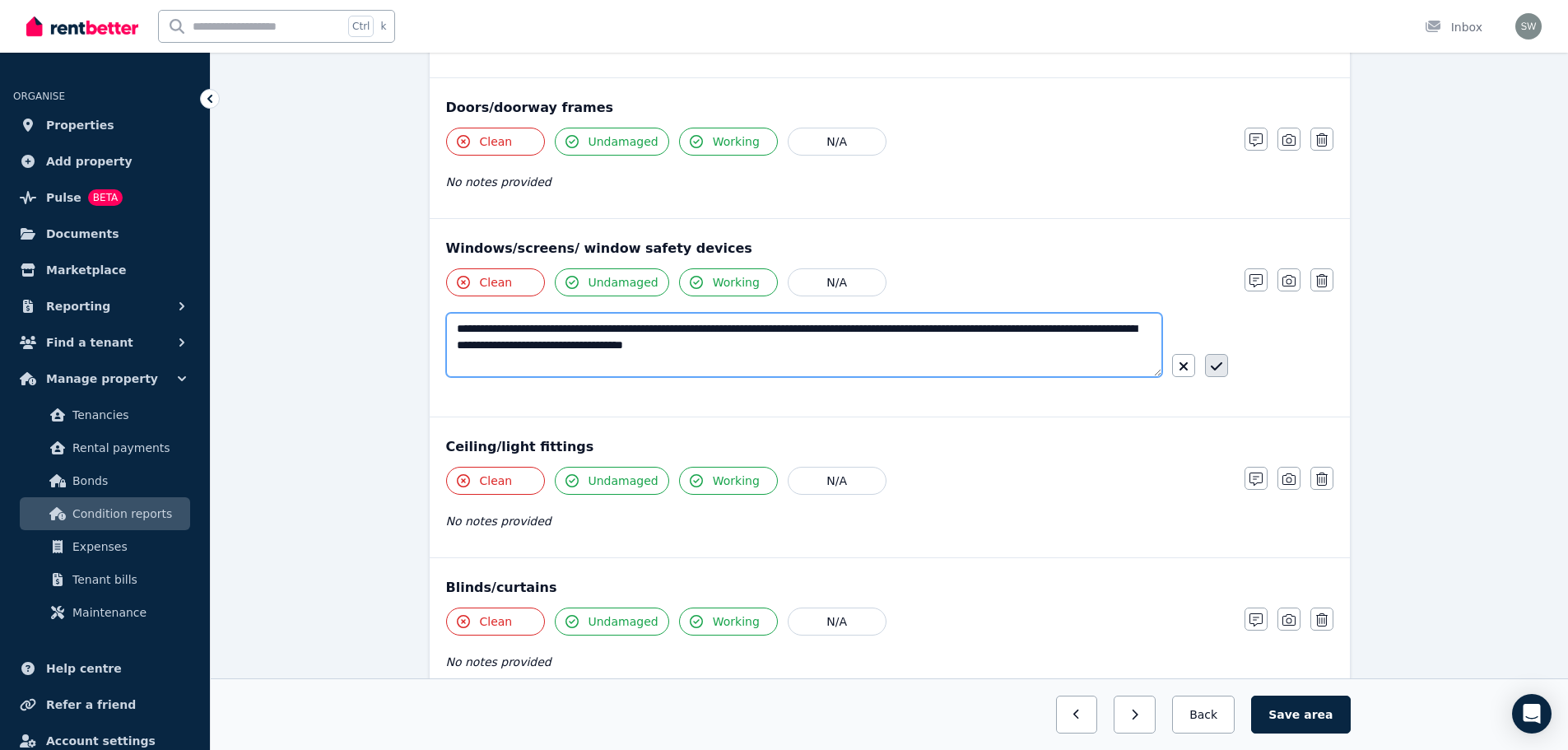
type textarea "**********"
click at [1209, 370] on button "button" at bounding box center [1216, 365] width 23 height 23
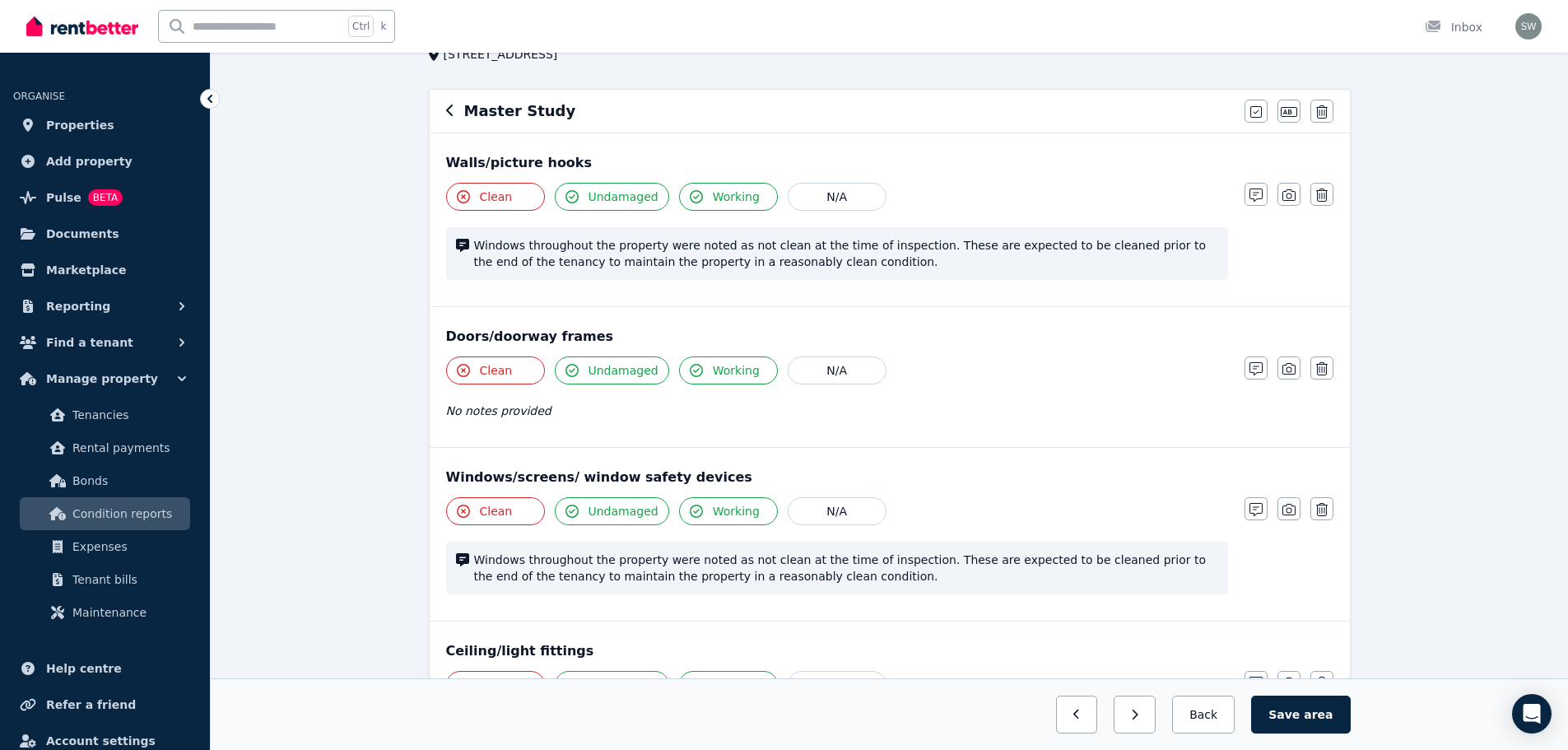
scroll to position [119, 0]
click at [1258, 195] on icon "button" at bounding box center [1256, 196] width 14 height 14
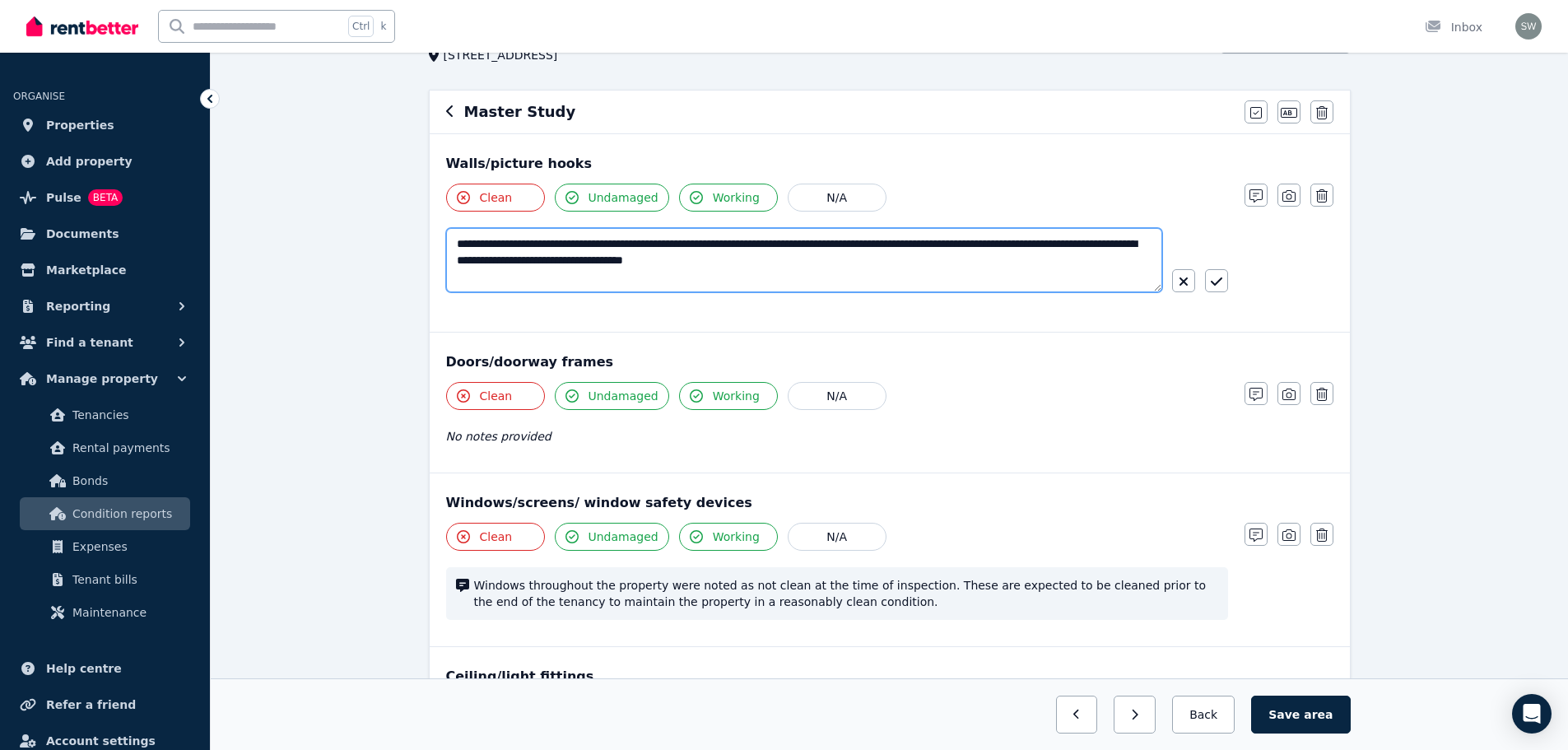
click at [503, 240] on textarea "**********" at bounding box center [804, 260] width 716 height 64
type textarea "**********"
click at [1211, 288] on icon "button" at bounding box center [1217, 282] width 12 height 14
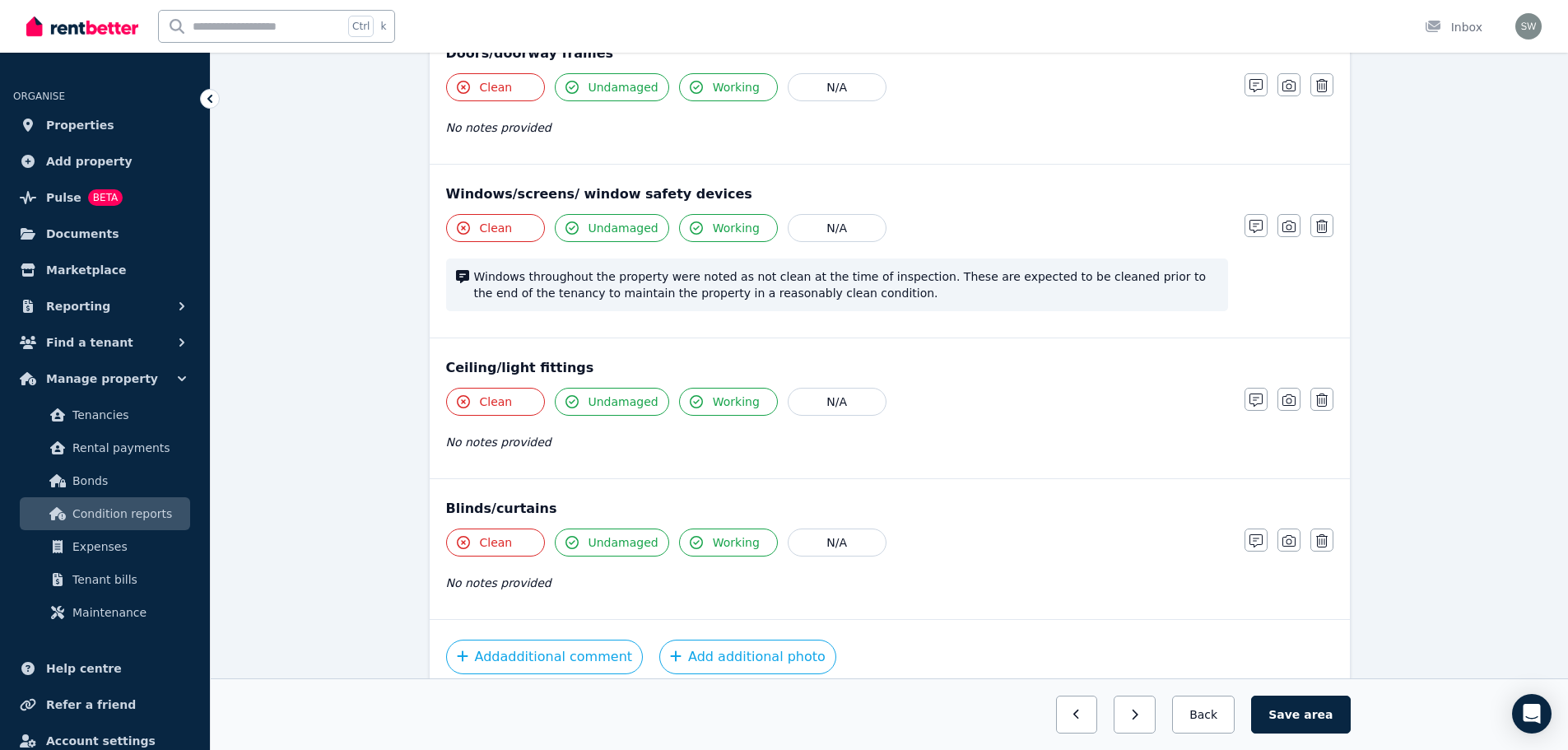
scroll to position [479, 0]
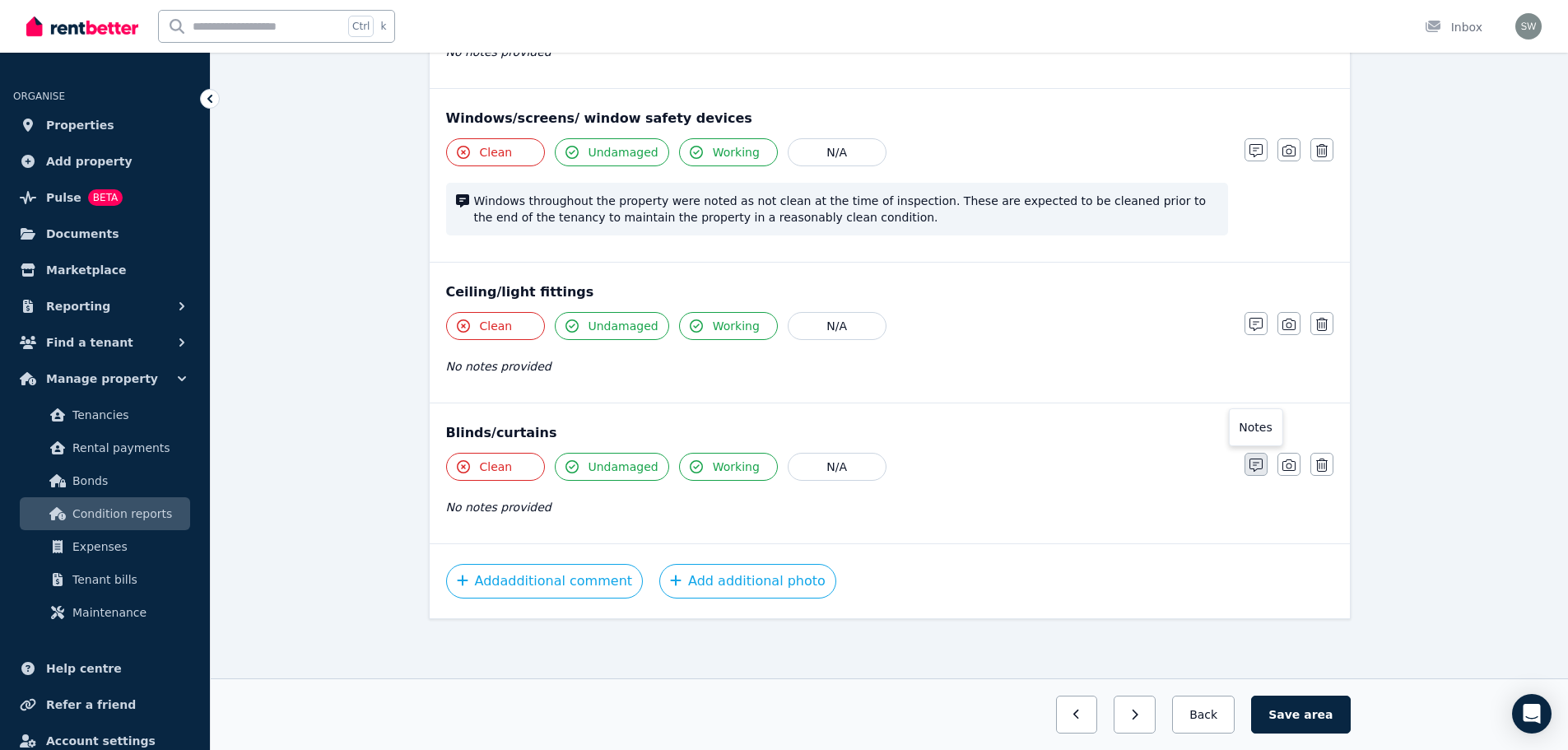
click at [1256, 455] on button "button" at bounding box center [1255, 464] width 23 height 23
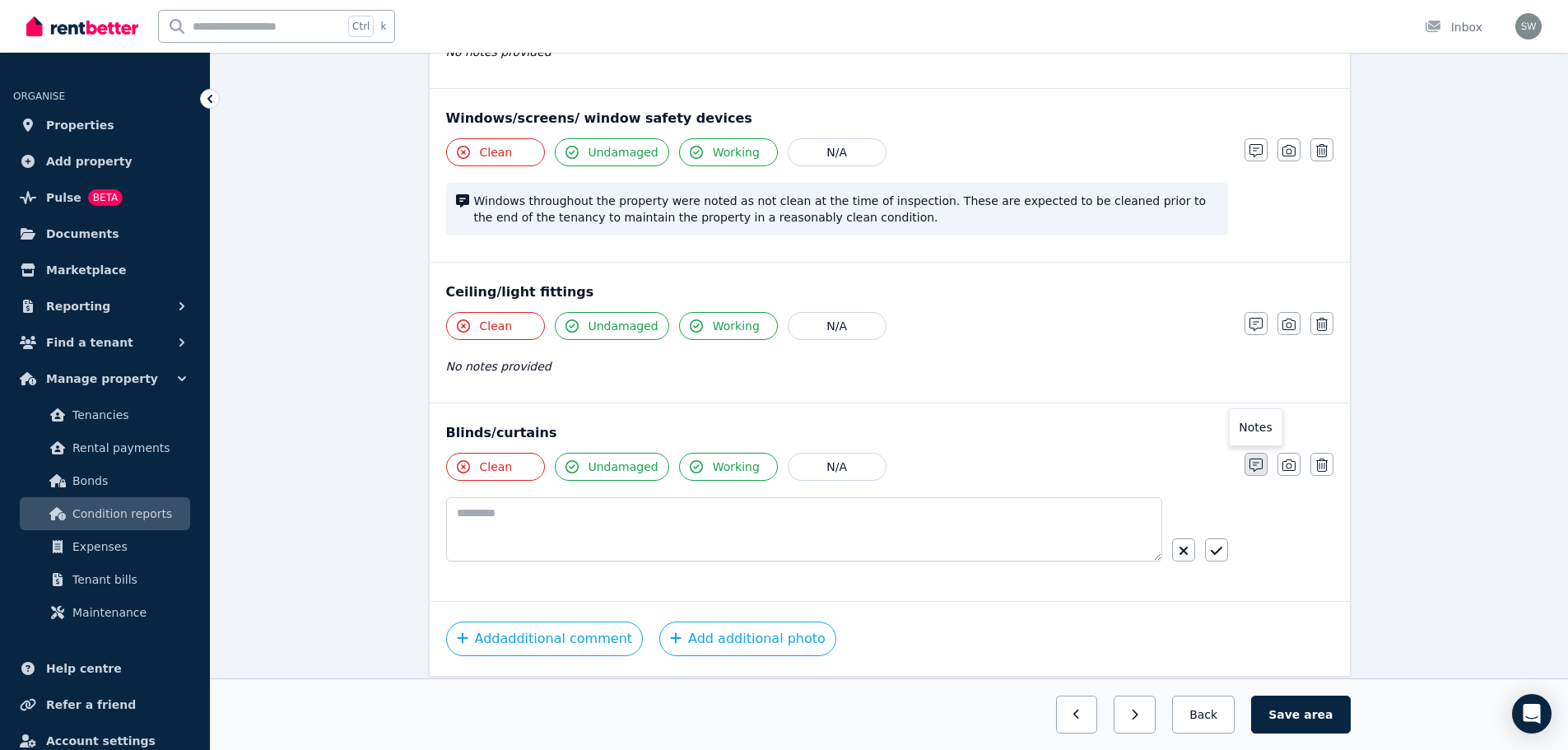
scroll to position [537, 0]
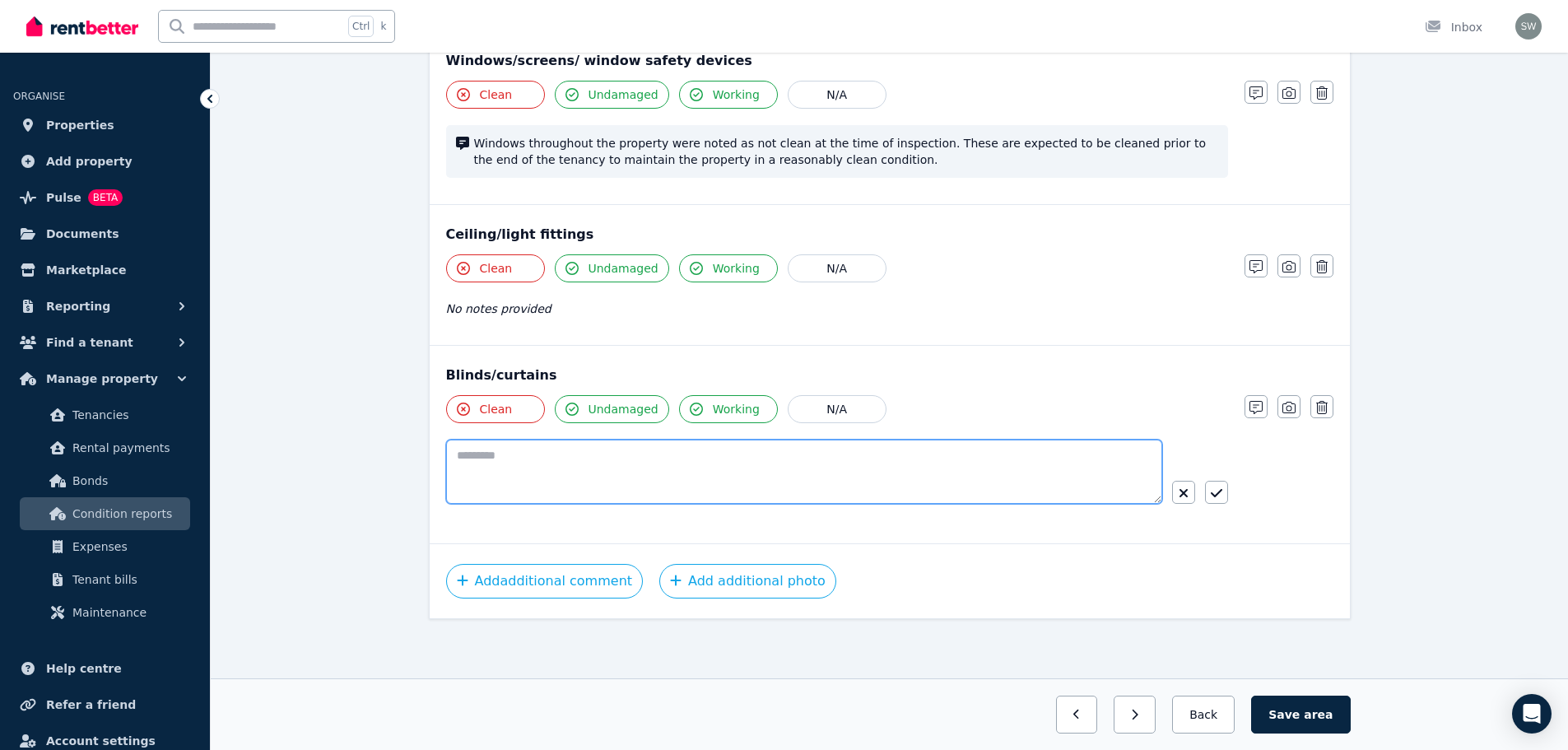
click at [745, 476] on textarea at bounding box center [804, 472] width 716 height 64
paste textarea "**********"
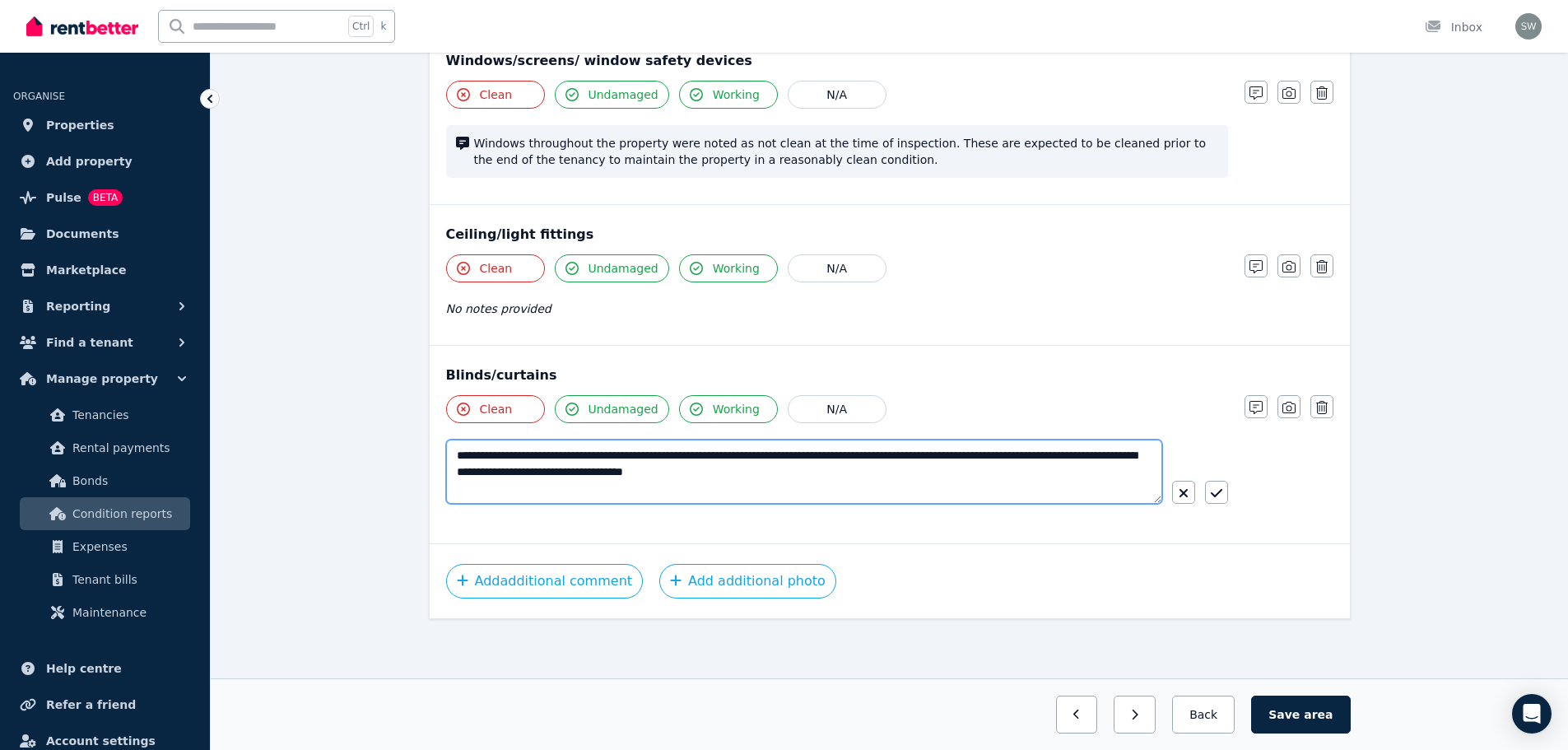
click at [502, 455] on textarea "**********" at bounding box center [804, 472] width 716 height 64
type textarea "**********"
click at [1212, 490] on icon "button" at bounding box center [1217, 494] width 12 height 14
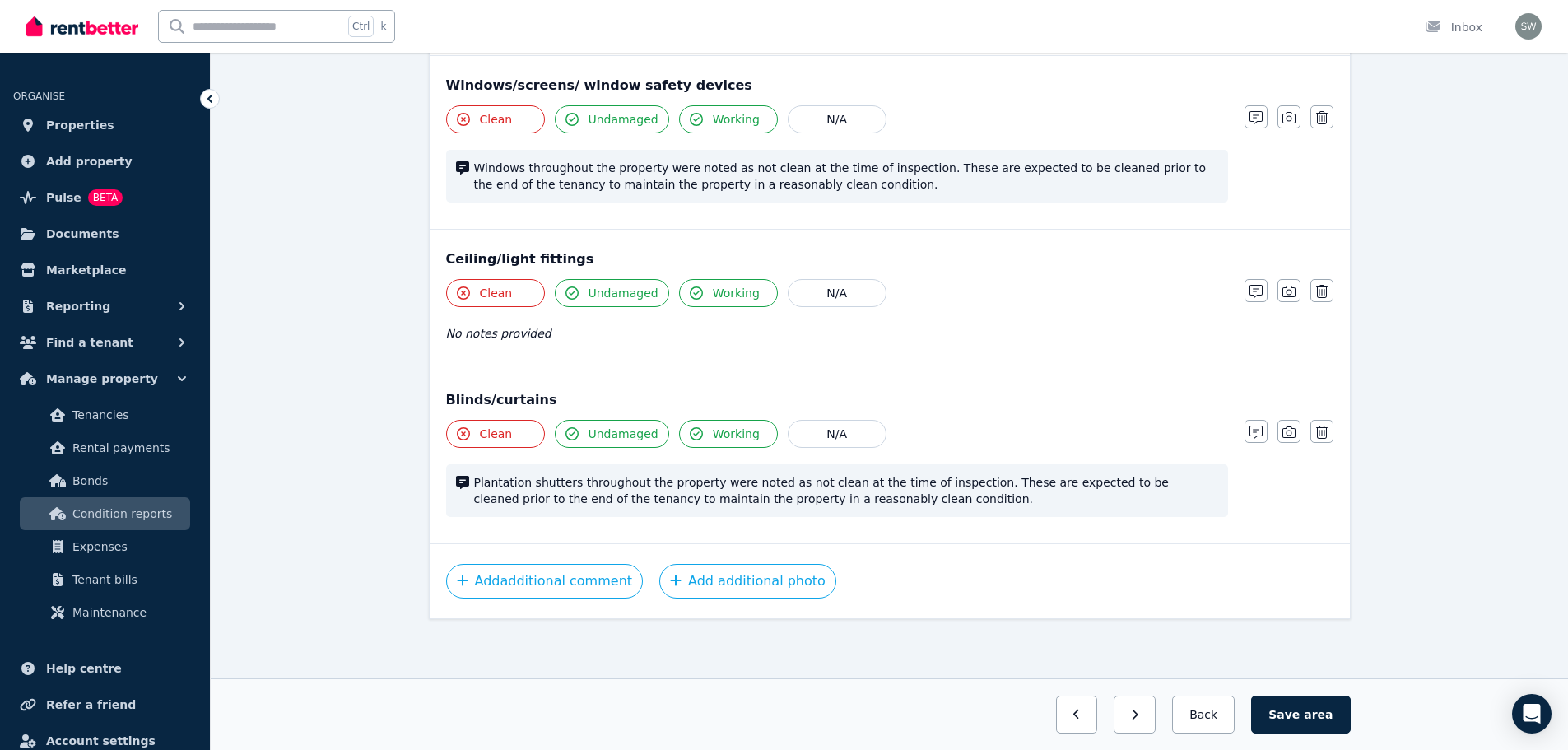
scroll to position [512, 0]
click at [1288, 716] on button "Save area" at bounding box center [1300, 714] width 99 height 38
click at [1216, 715] on button "Back" at bounding box center [1203, 714] width 76 height 38
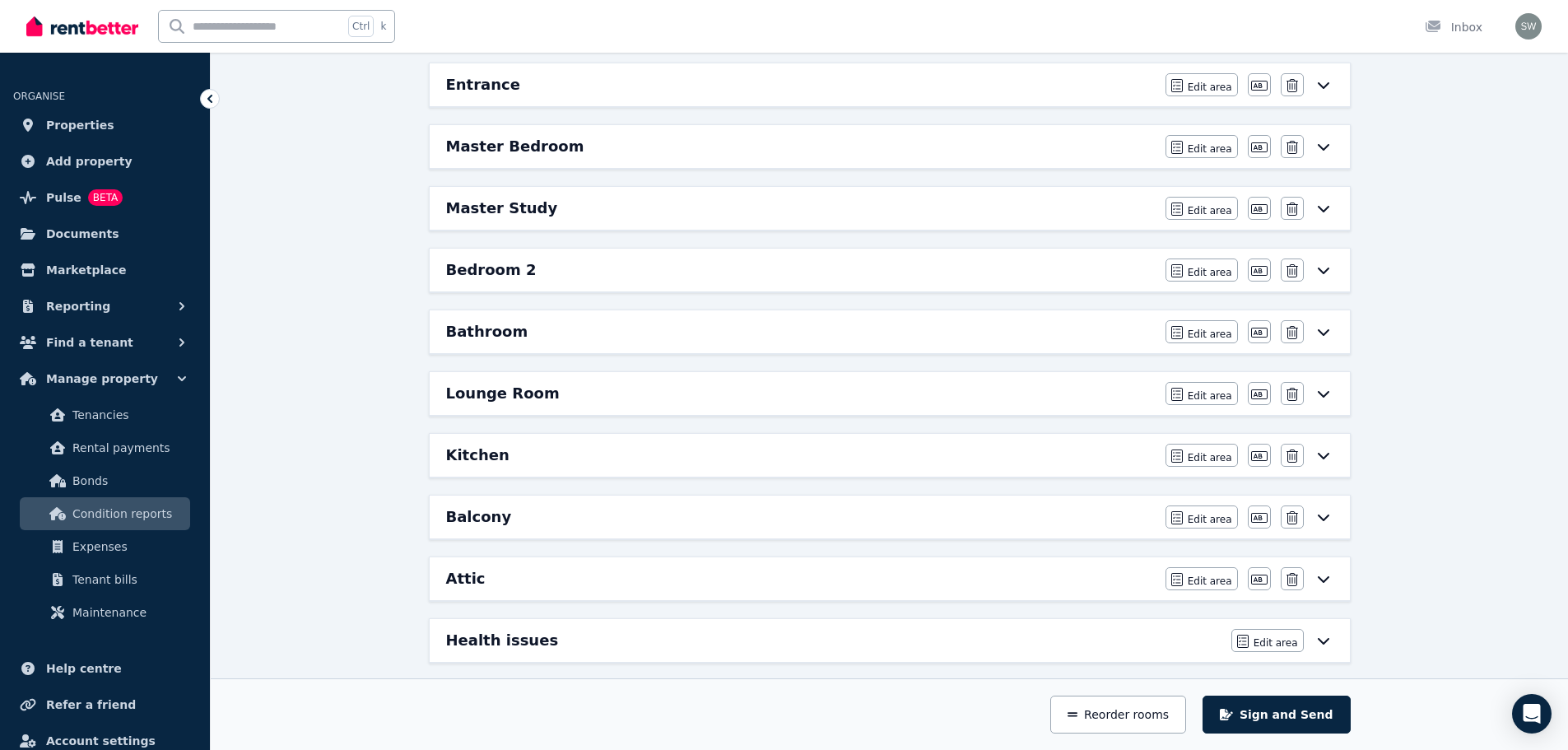
scroll to position [222, 0]
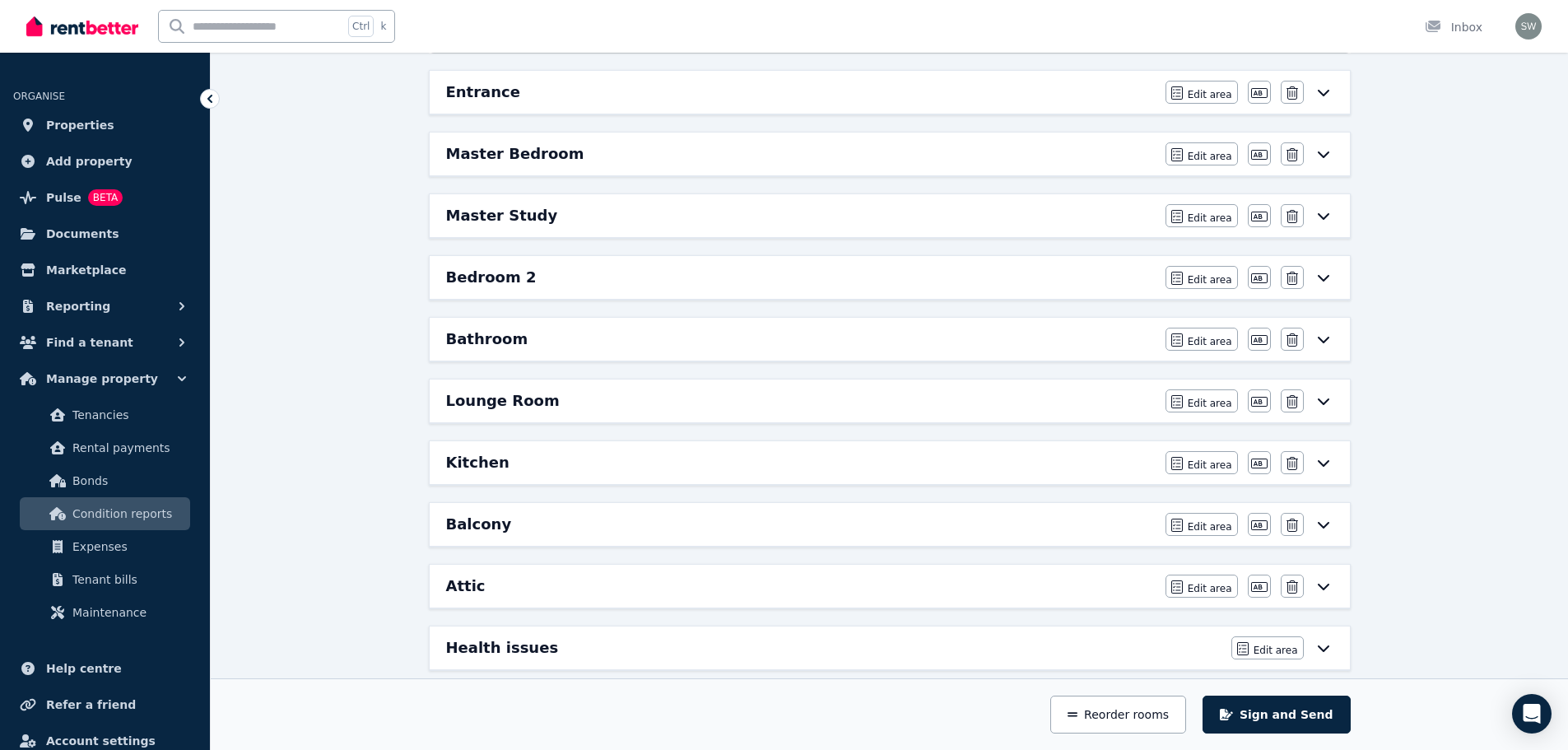
click at [1088, 271] on div "Bedroom 2" at bounding box center [801, 277] width 709 height 23
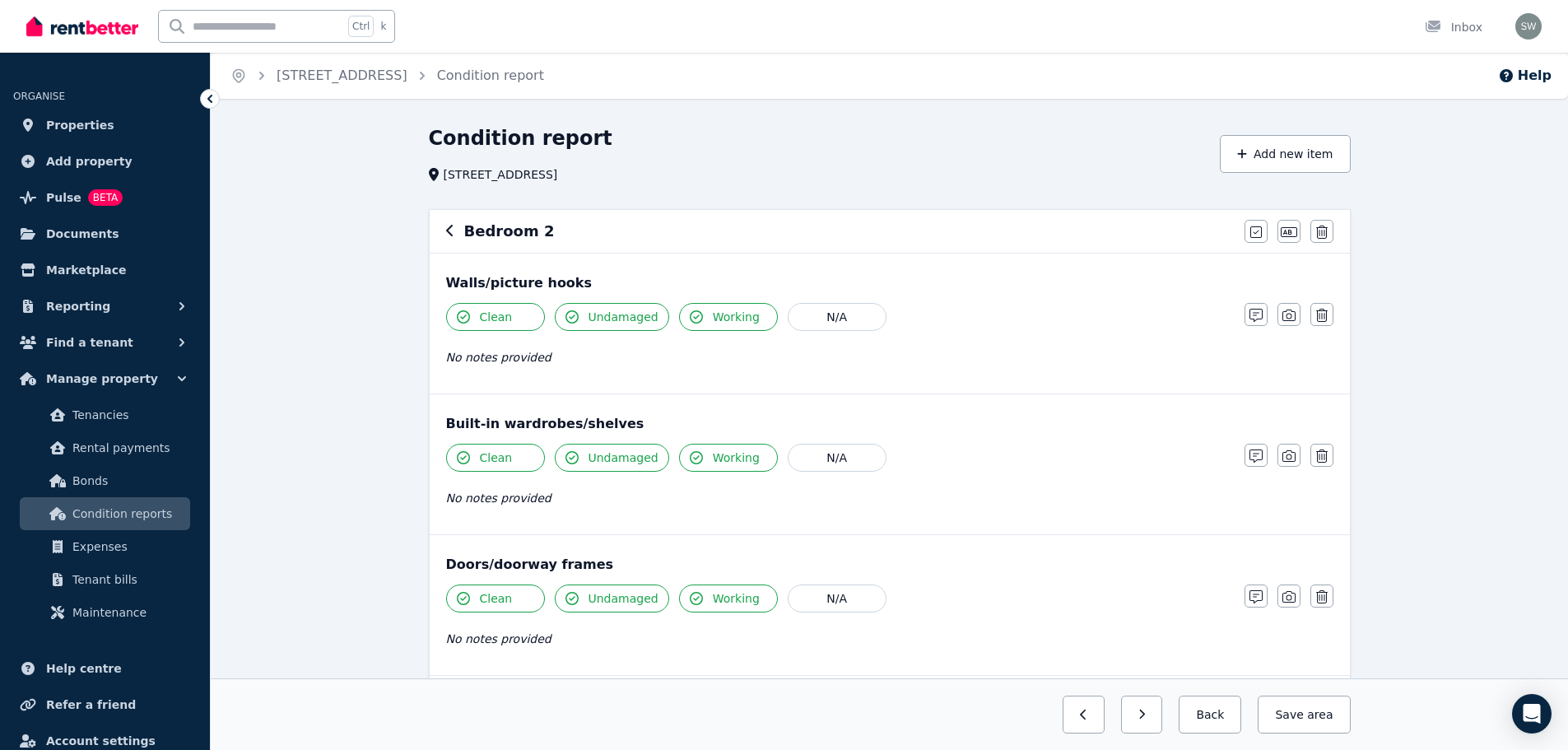
click at [461, 320] on icon "button" at bounding box center [464, 317] width 14 height 14
click at [1262, 322] on icon "button" at bounding box center [1256, 316] width 14 height 14
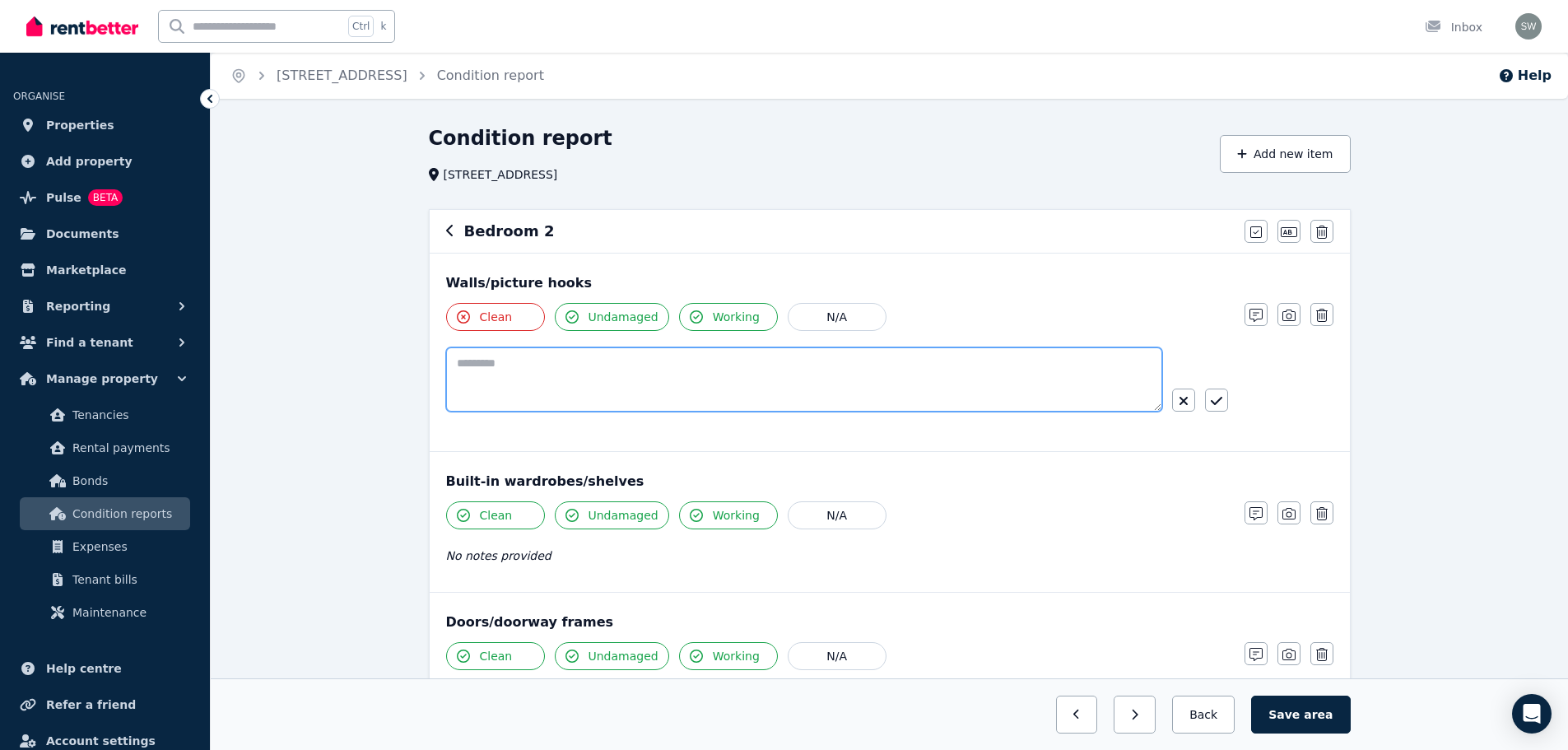
click at [728, 367] on textarea at bounding box center [804, 379] width 716 height 64
paste textarea "**********"
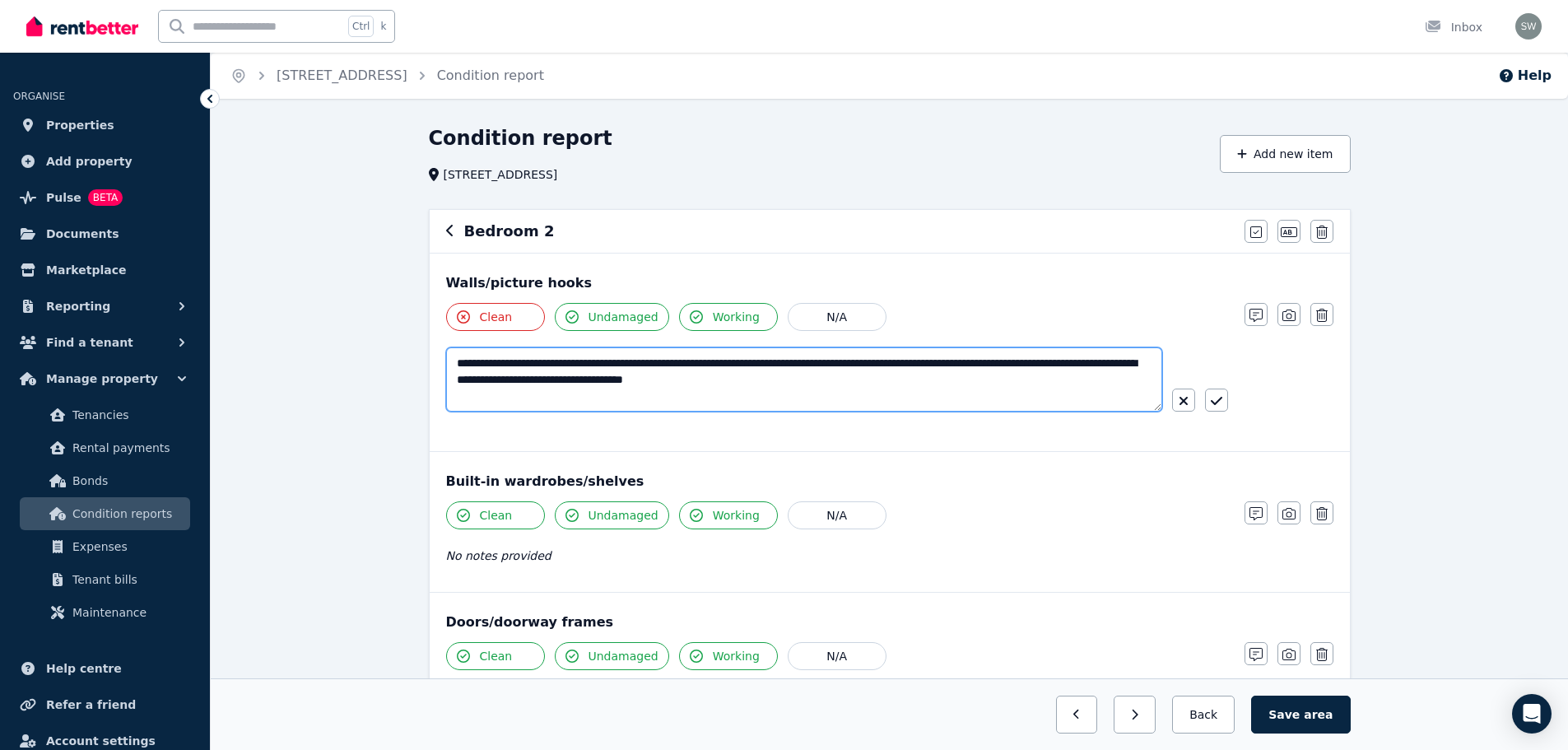
click at [509, 360] on textarea "**********" at bounding box center [804, 379] width 716 height 64
type textarea "**********"
click at [1209, 407] on button "button" at bounding box center [1216, 400] width 23 height 23
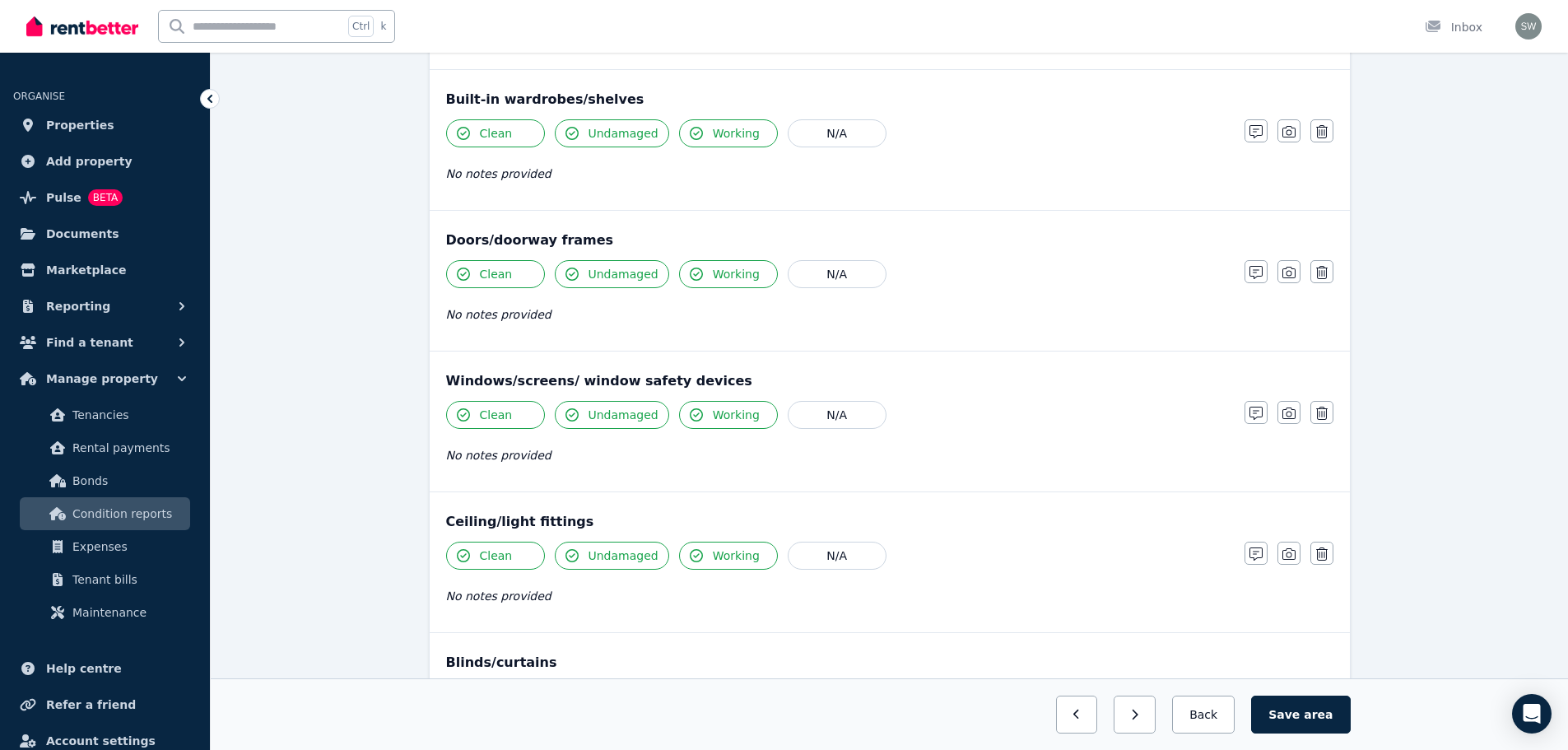
scroll to position [361, 0]
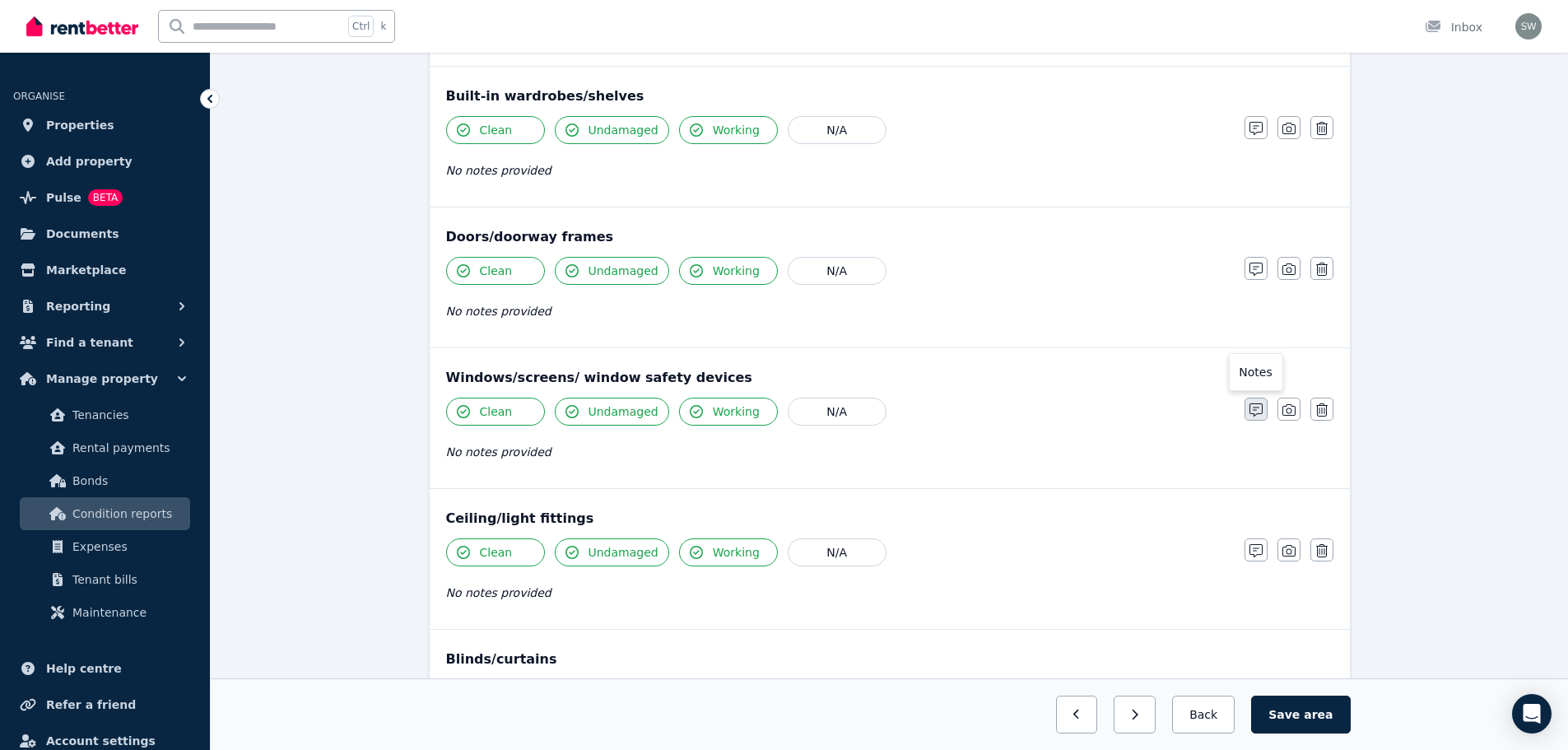
click at [1245, 409] on button "button" at bounding box center [1255, 409] width 23 height 23
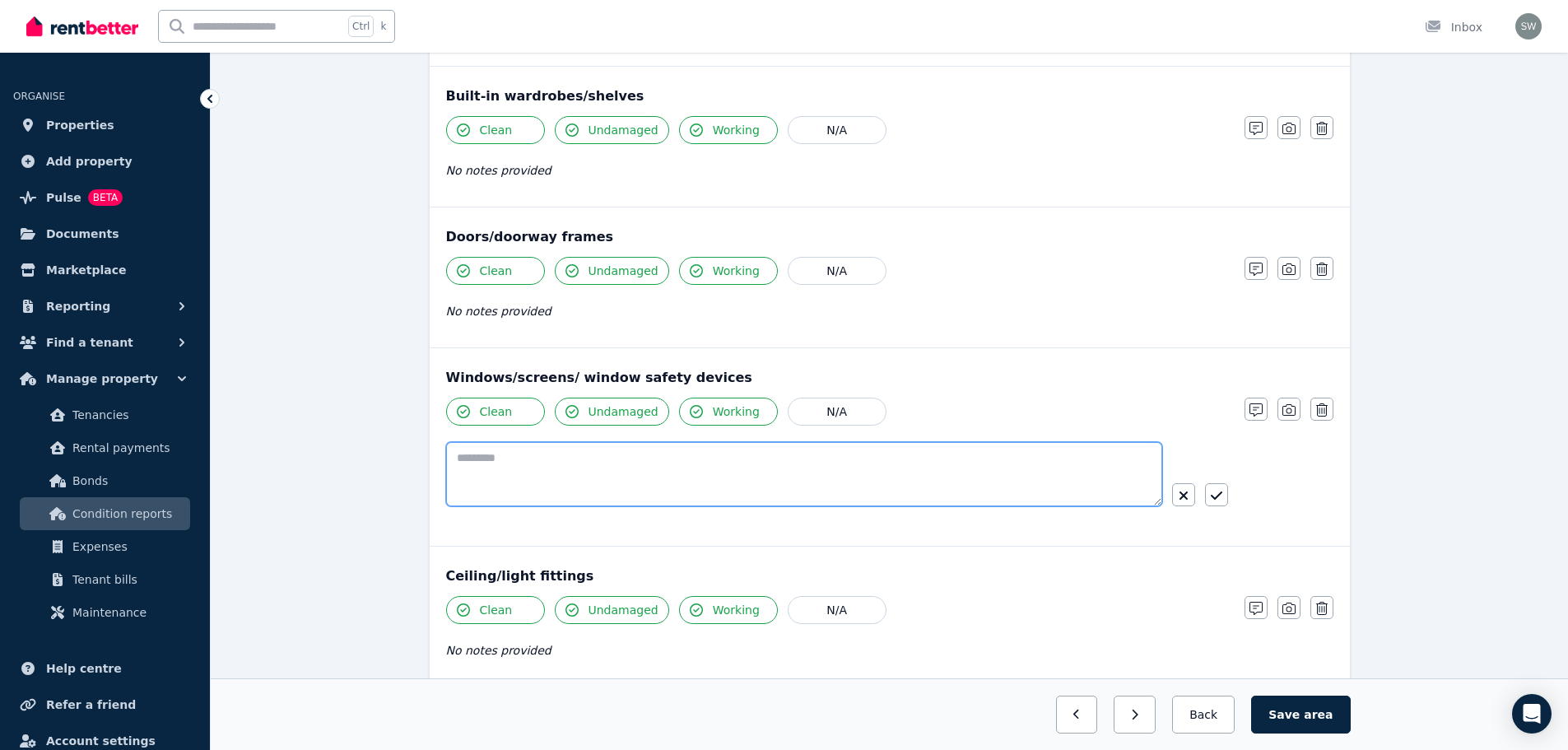
click at [768, 482] on textarea at bounding box center [804, 474] width 716 height 64
paste textarea "**********"
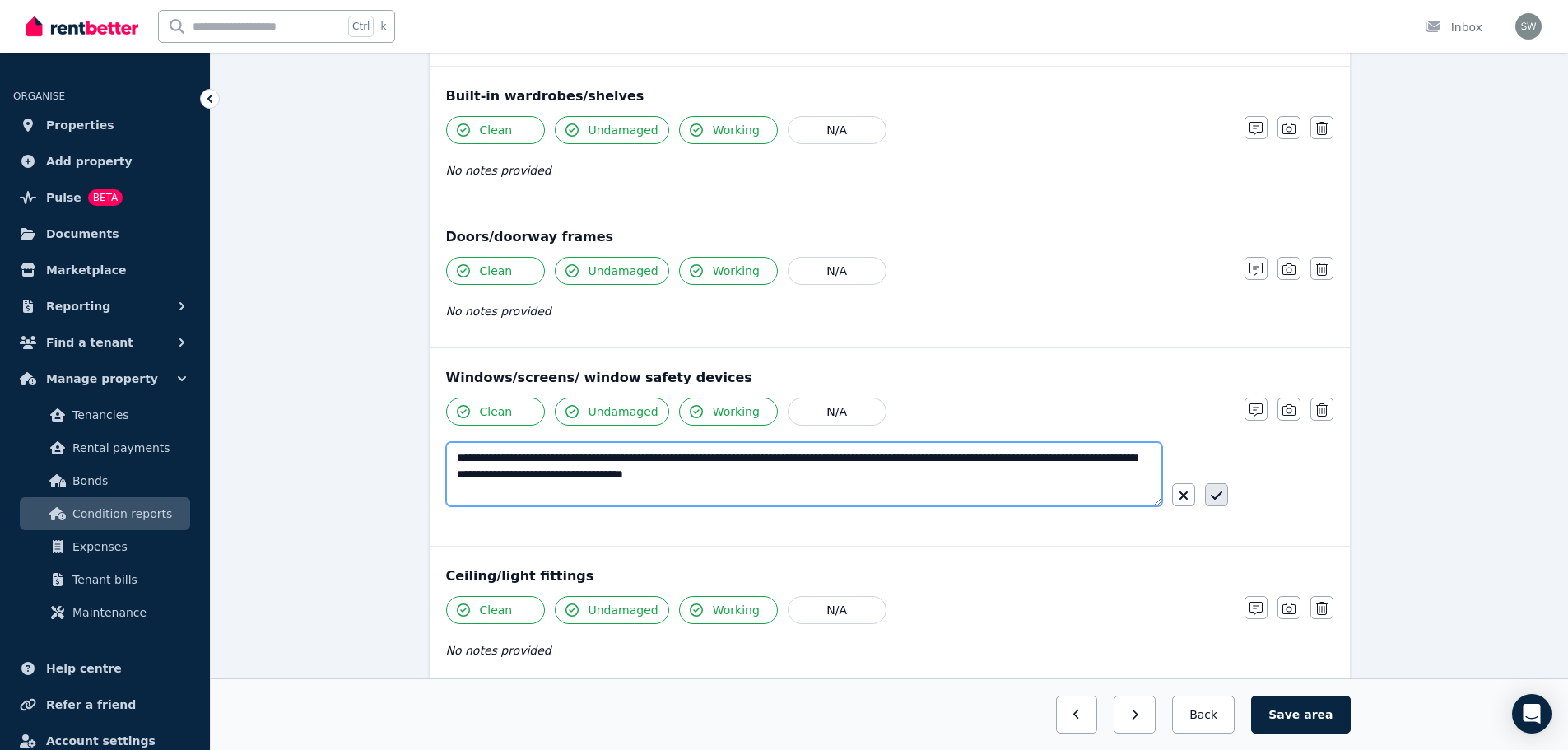
type textarea "**********"
click at [1216, 493] on icon "button" at bounding box center [1217, 496] width 12 height 14
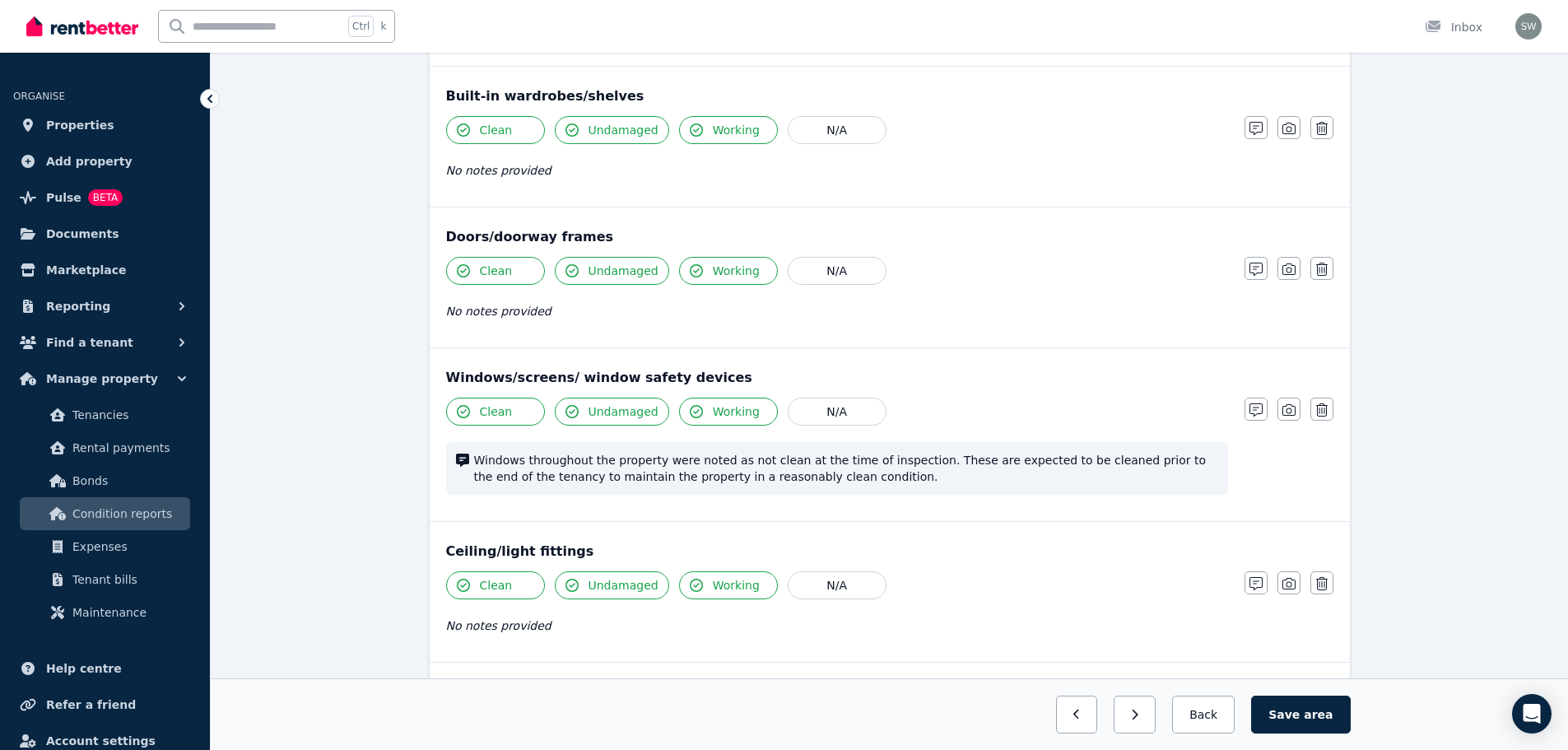
click at [522, 405] on button "Clean" at bounding box center [495, 411] width 99 height 28
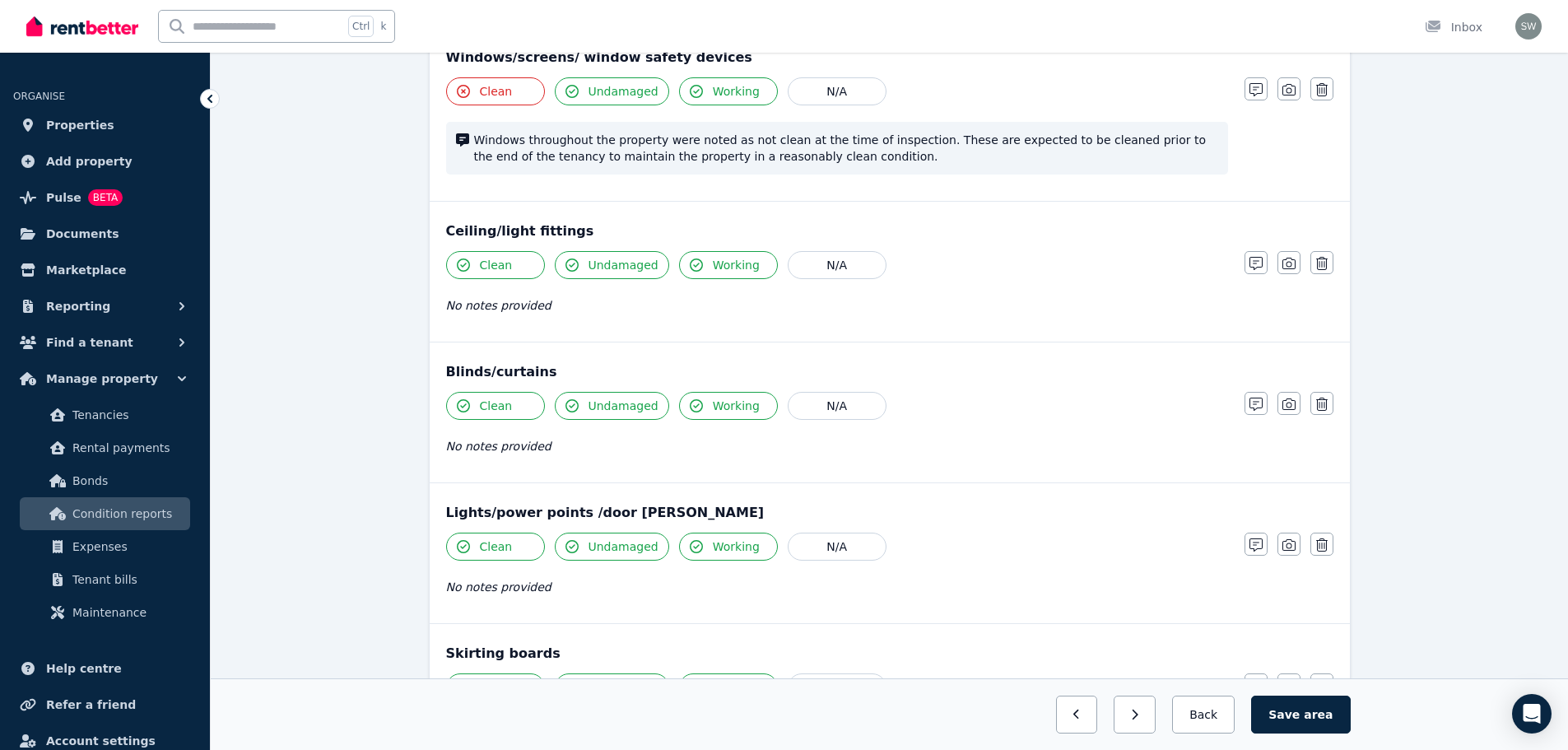
scroll to position [683, 0]
click at [509, 270] on button "Clean" at bounding box center [495, 262] width 99 height 28
click at [1262, 266] on icon "button" at bounding box center [1256, 261] width 14 height 14
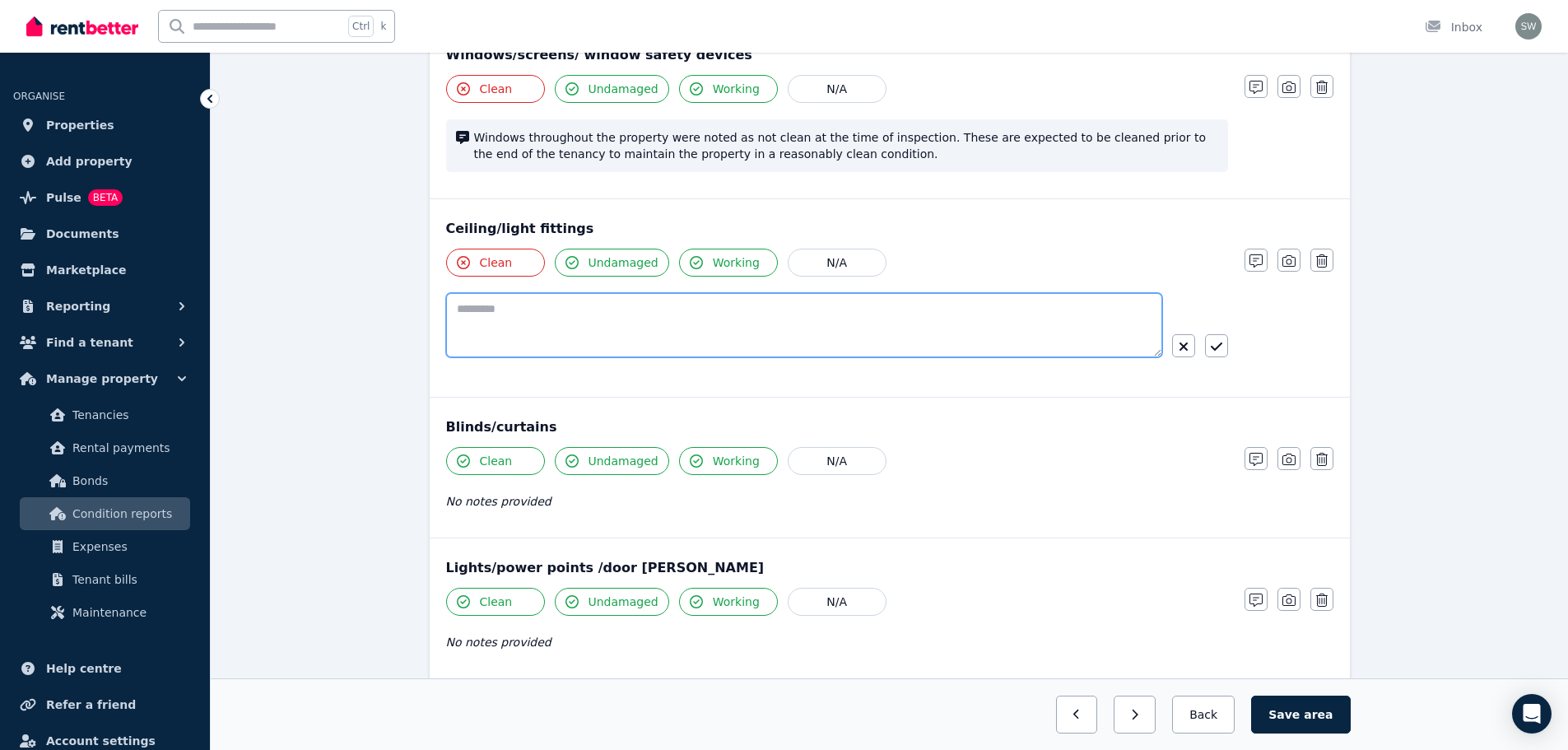
click at [641, 321] on textarea at bounding box center [804, 325] width 716 height 64
paste textarea "**********"
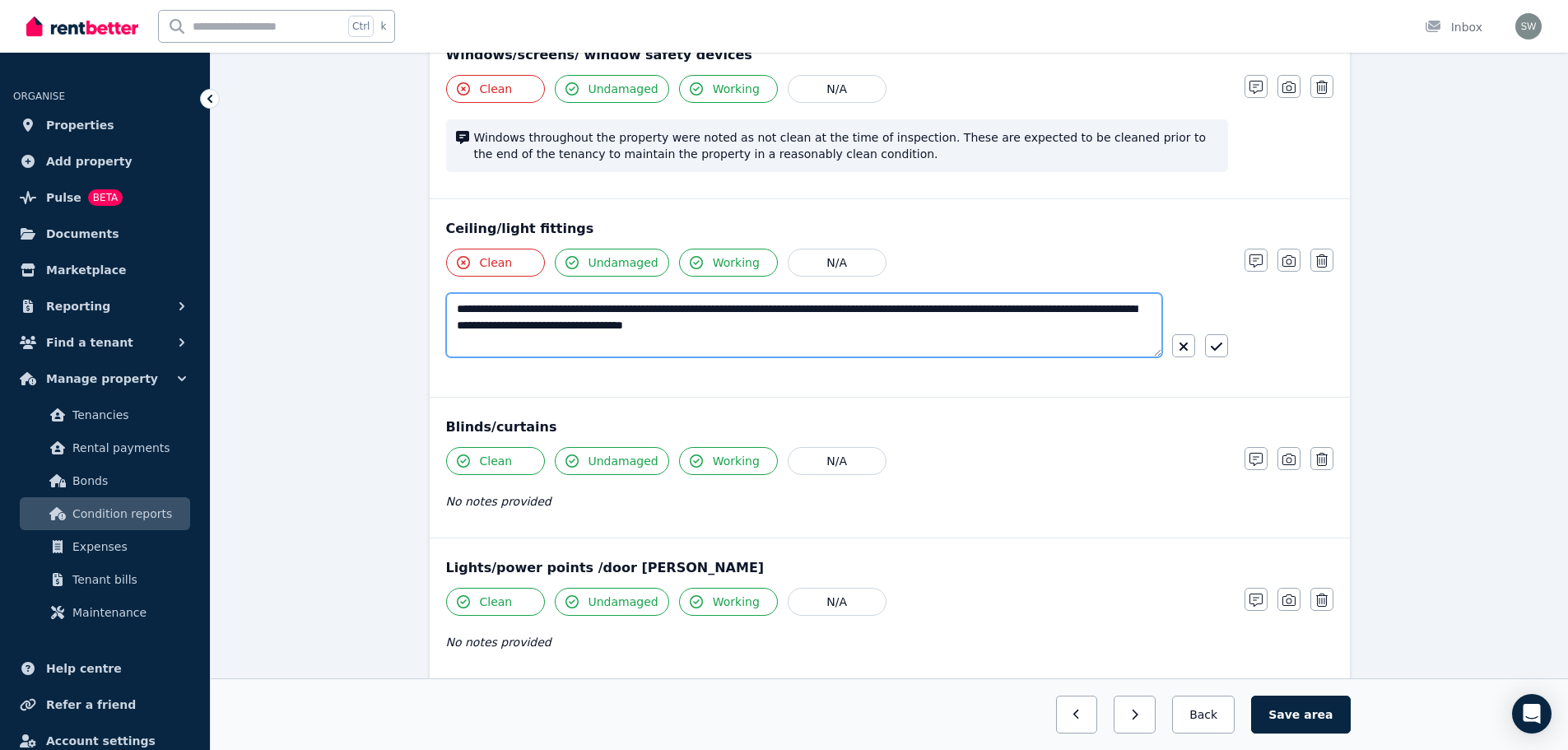
click at [505, 310] on textarea "**********" at bounding box center [804, 325] width 716 height 64
type textarea "**********"
click at [1213, 352] on icon "button" at bounding box center [1217, 347] width 12 height 14
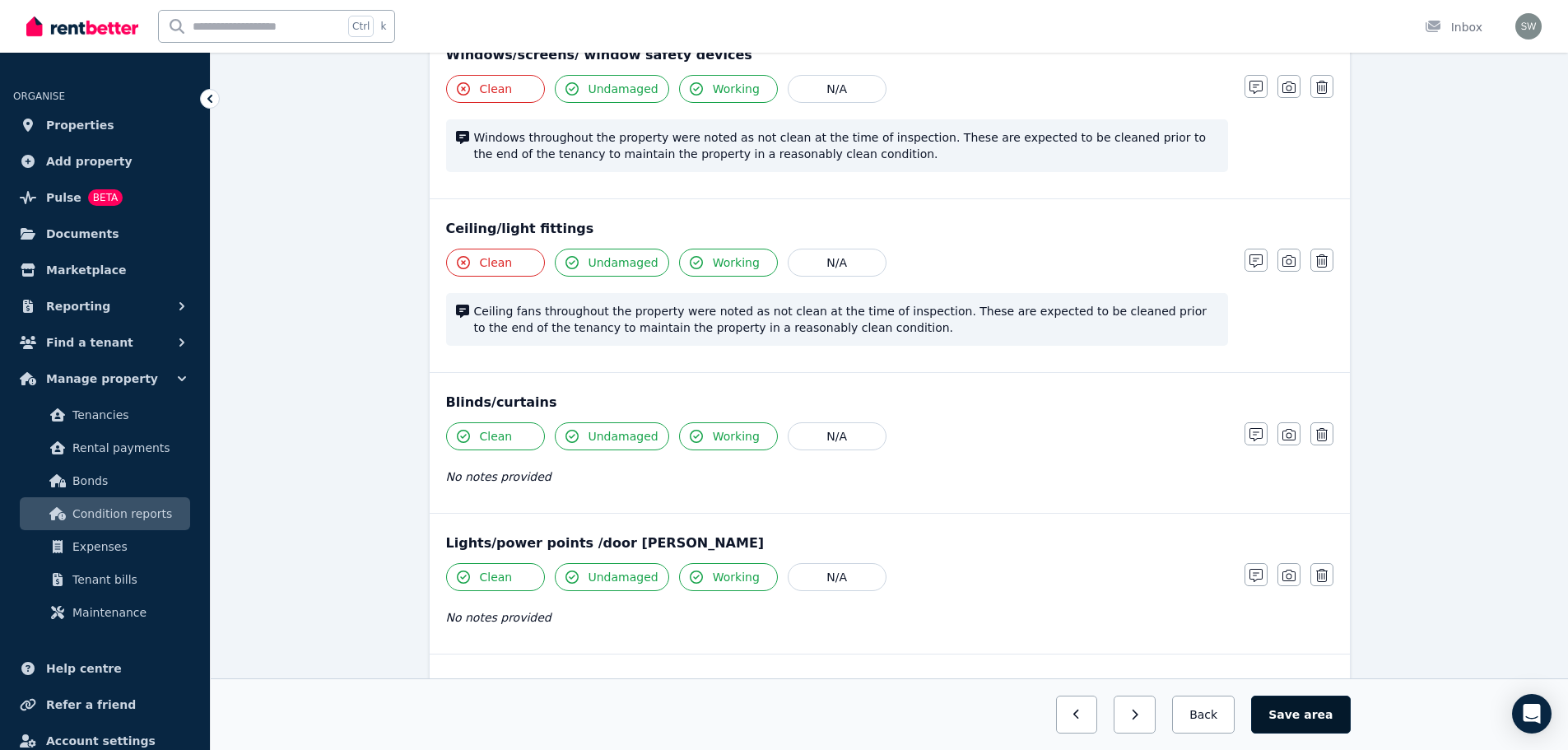
click at [1285, 710] on button "Save area" at bounding box center [1300, 714] width 99 height 38
click at [1214, 715] on button "Back" at bounding box center [1203, 714] width 76 height 38
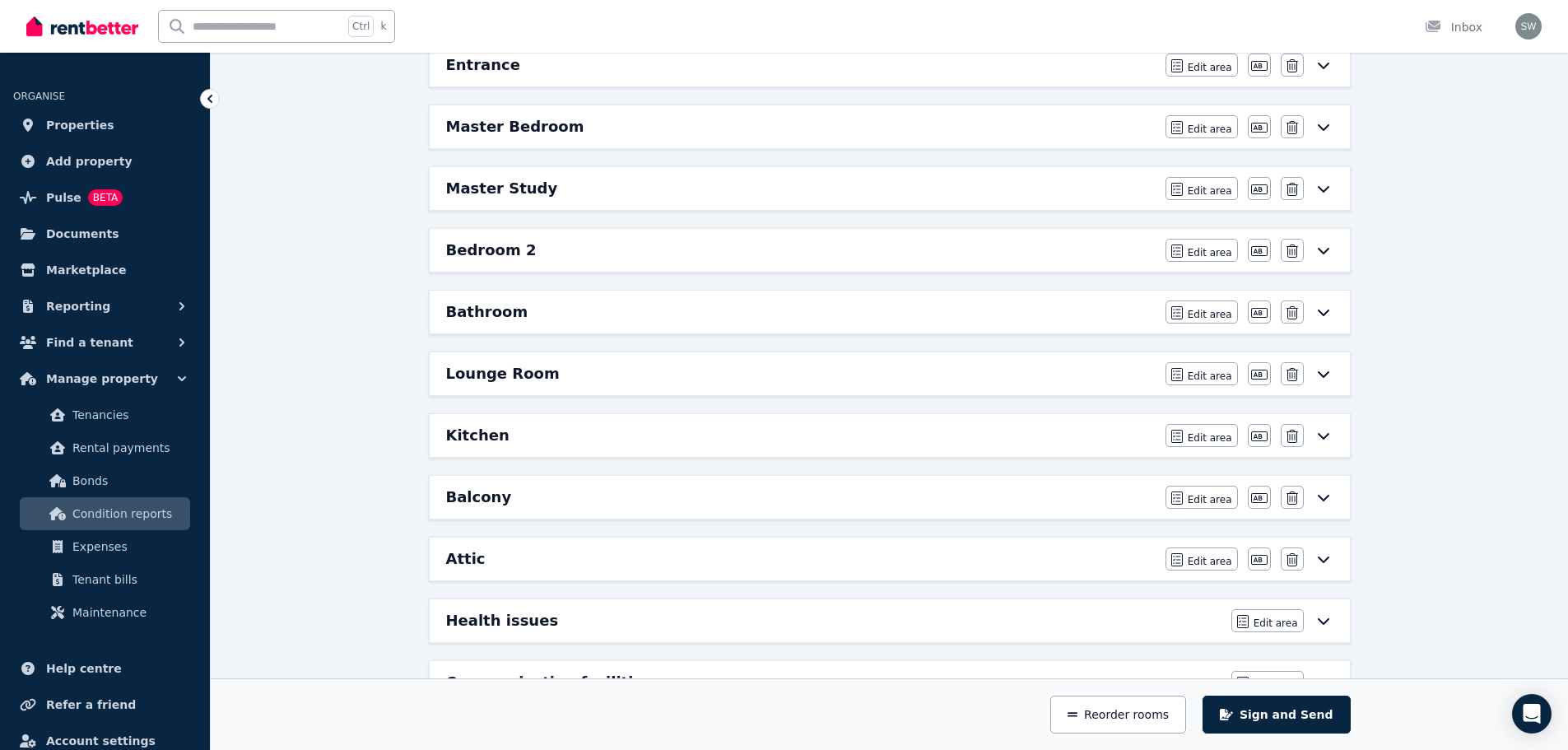
scroll to position [248, 0]
click at [816, 135] on div "Master Bedroom" at bounding box center [801, 127] width 709 height 23
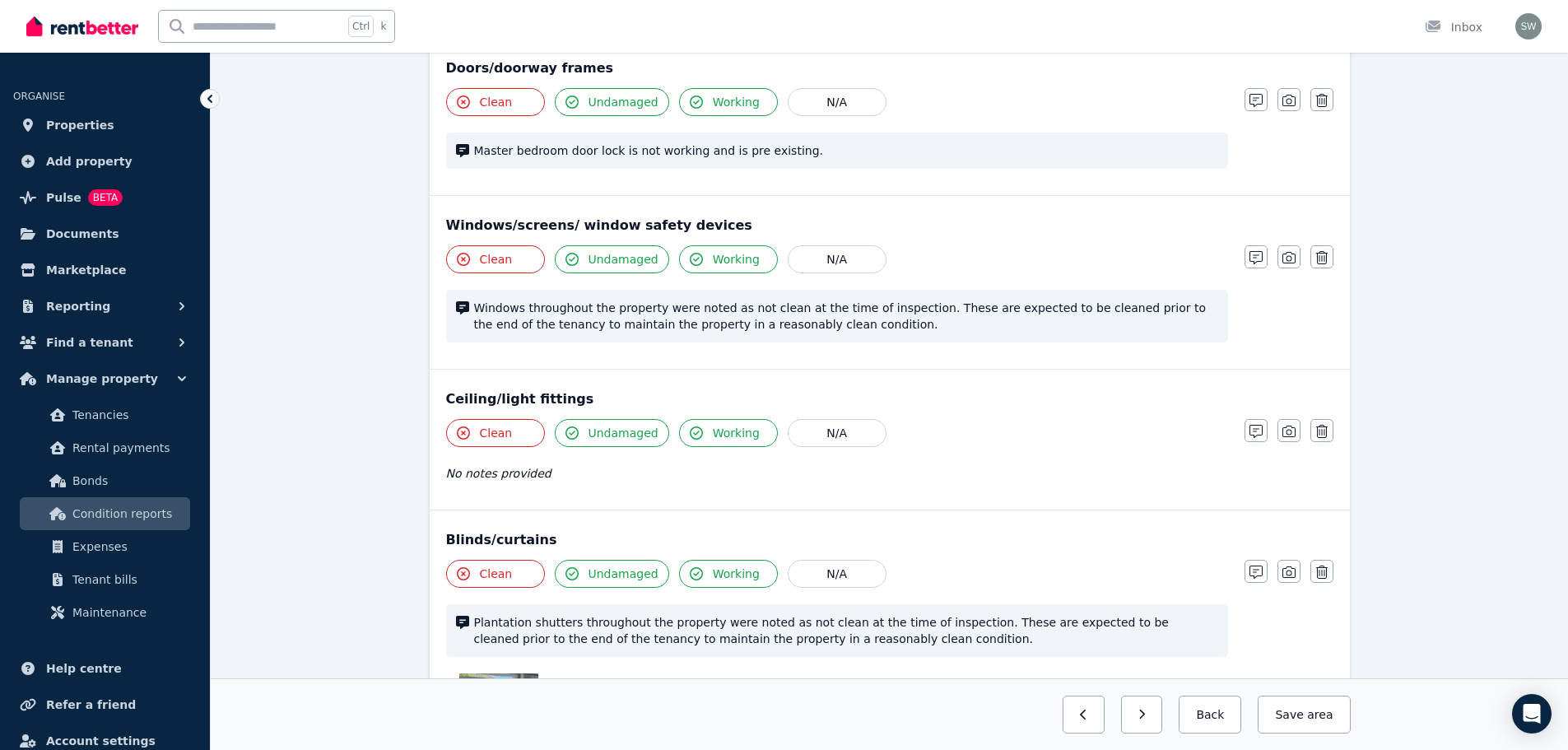
scroll to position [552, 0]
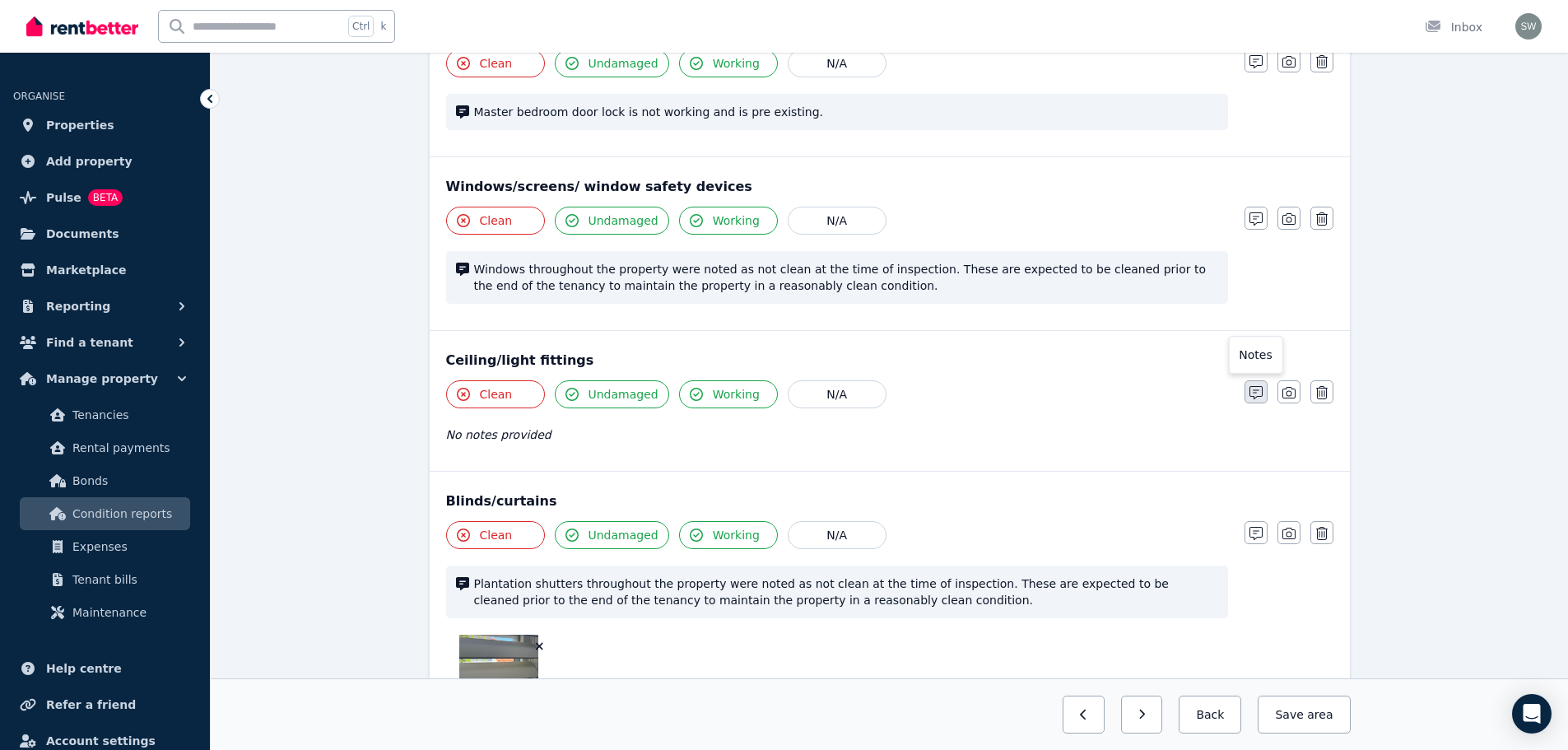
click at [1252, 390] on icon "button" at bounding box center [1256, 393] width 14 height 14
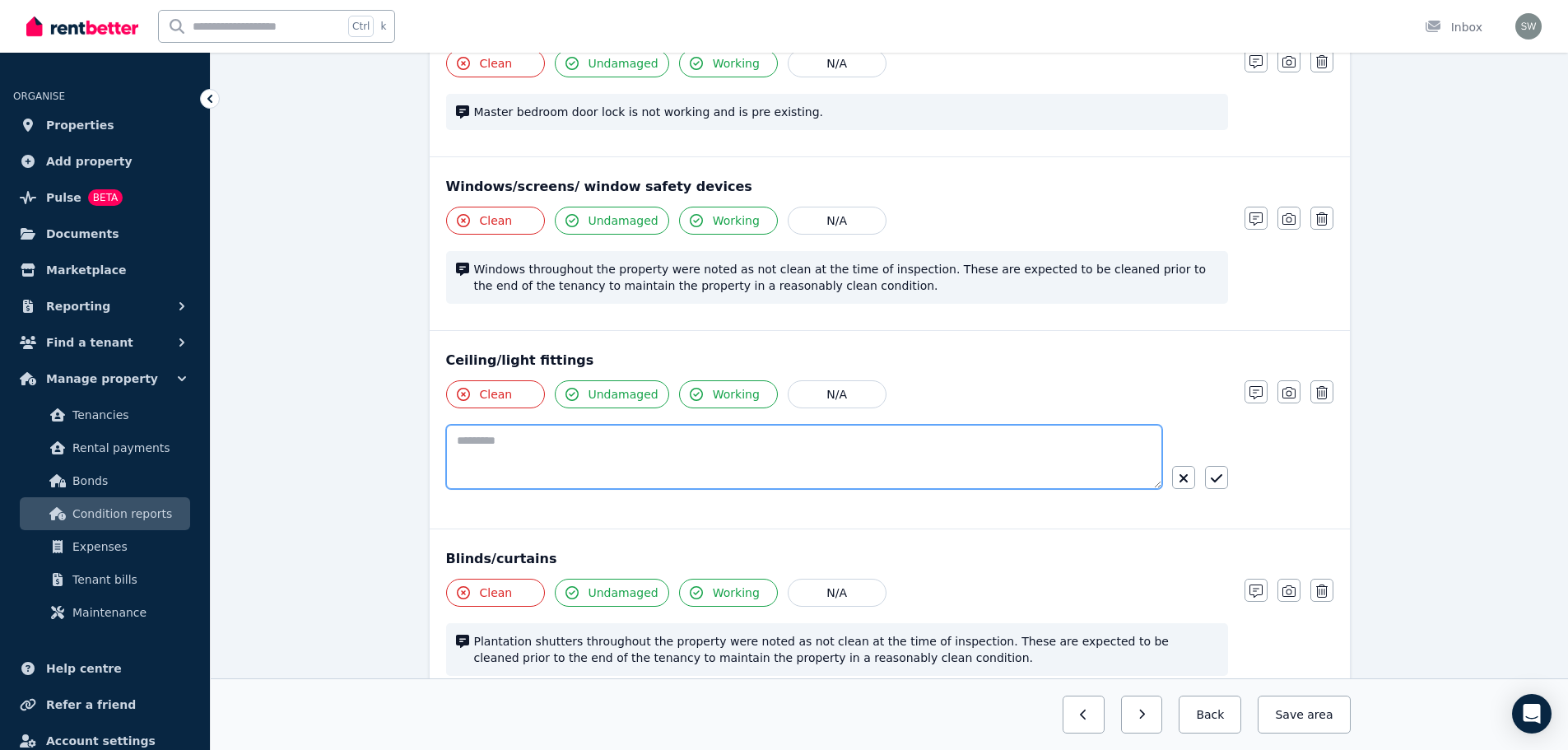
click at [979, 432] on textarea at bounding box center [804, 457] width 716 height 64
paste textarea "**********"
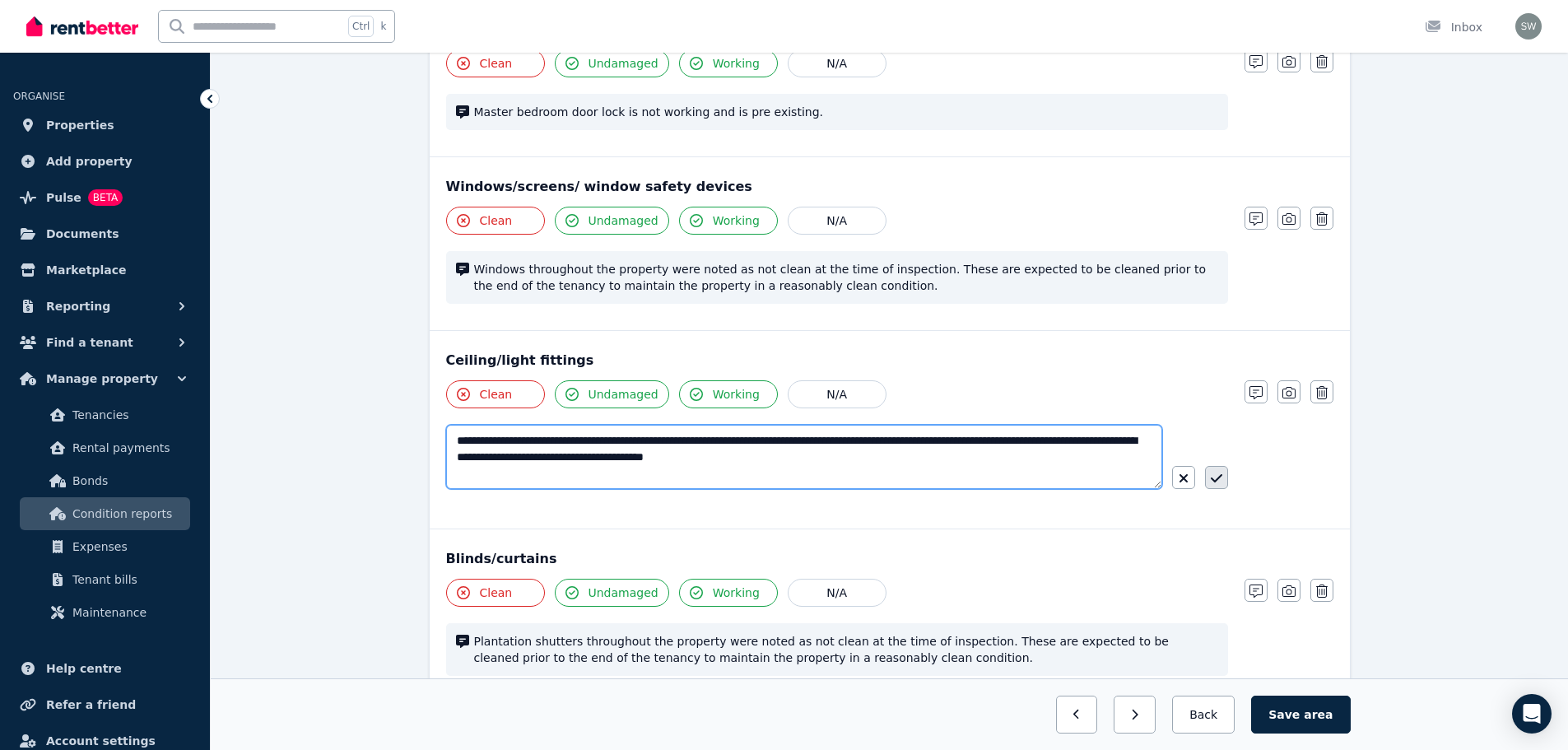
type textarea "**********"
click at [1216, 482] on icon "button" at bounding box center [1217, 478] width 12 height 14
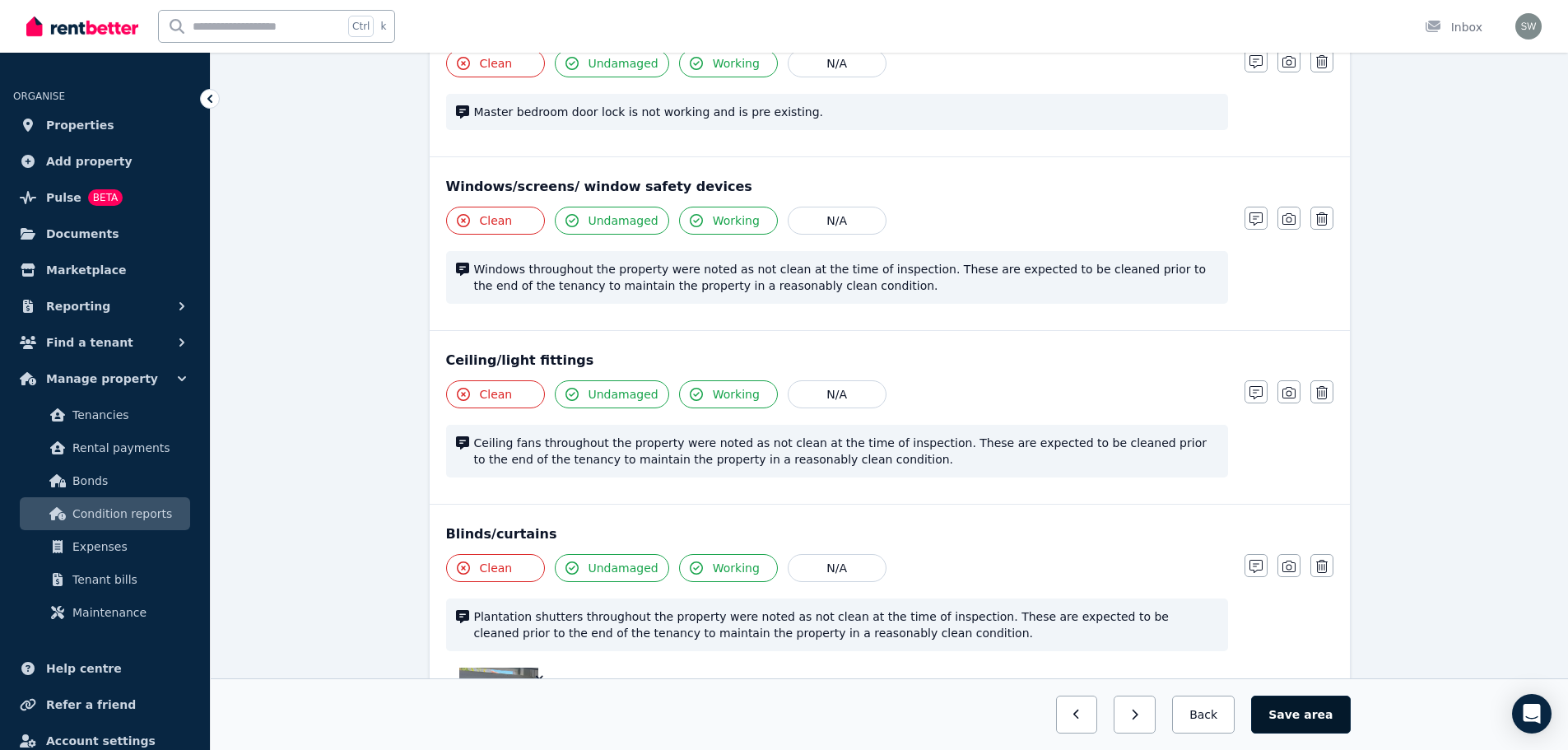
click at [1297, 709] on button "Save area" at bounding box center [1300, 714] width 99 height 38
click at [1233, 708] on button "Back" at bounding box center [1203, 714] width 76 height 38
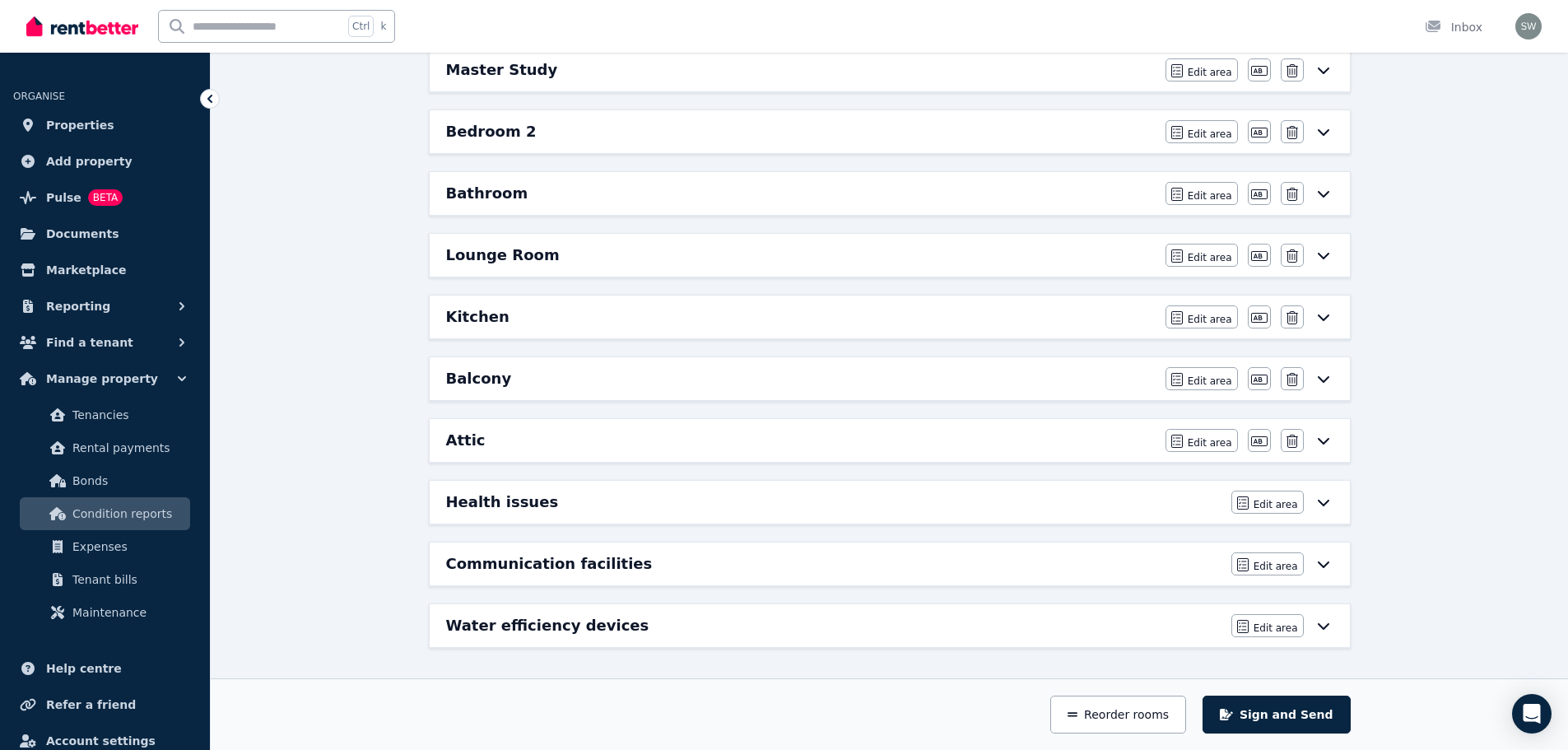
scroll to position [299, 0]
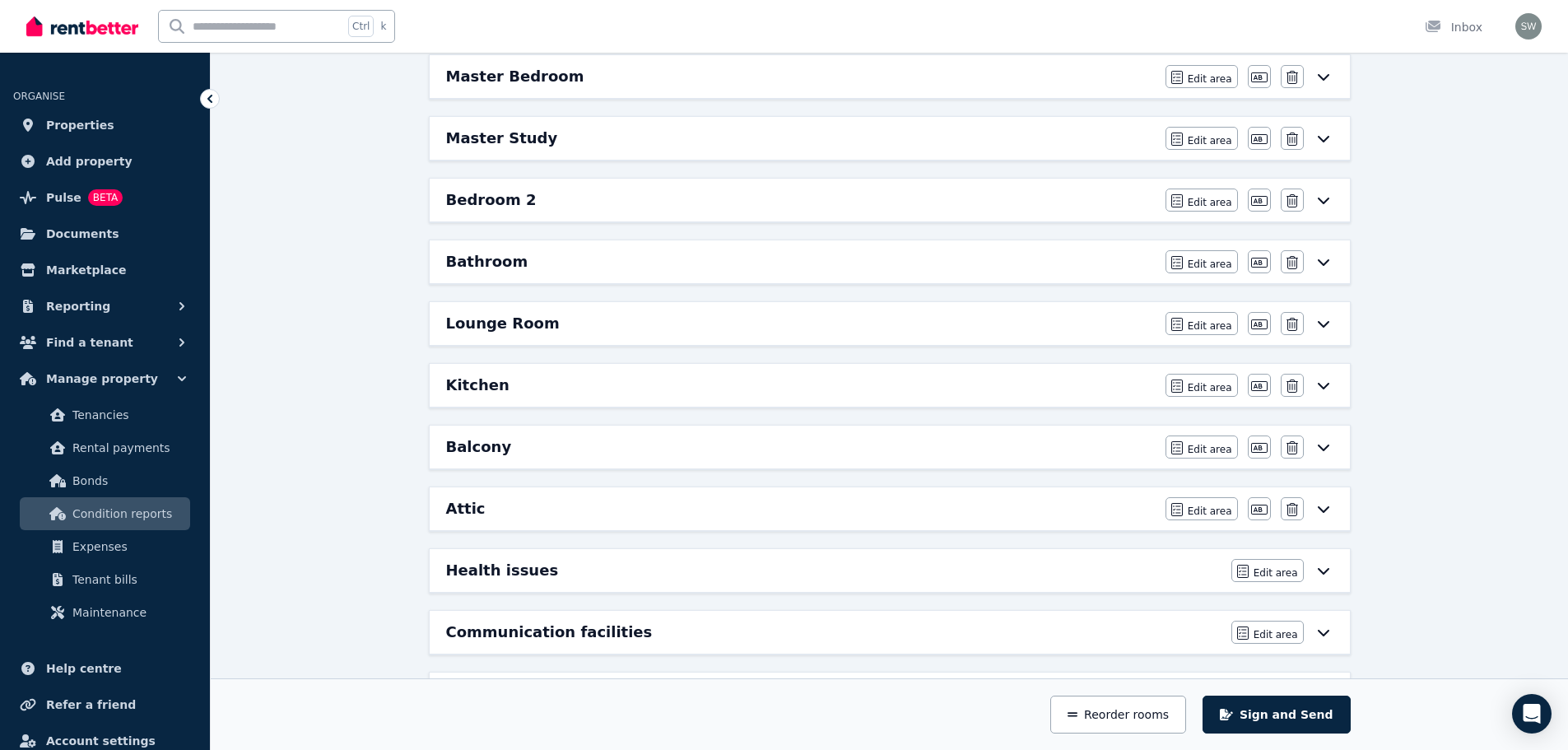
click at [719, 207] on div "Bedroom 2" at bounding box center [801, 200] width 709 height 23
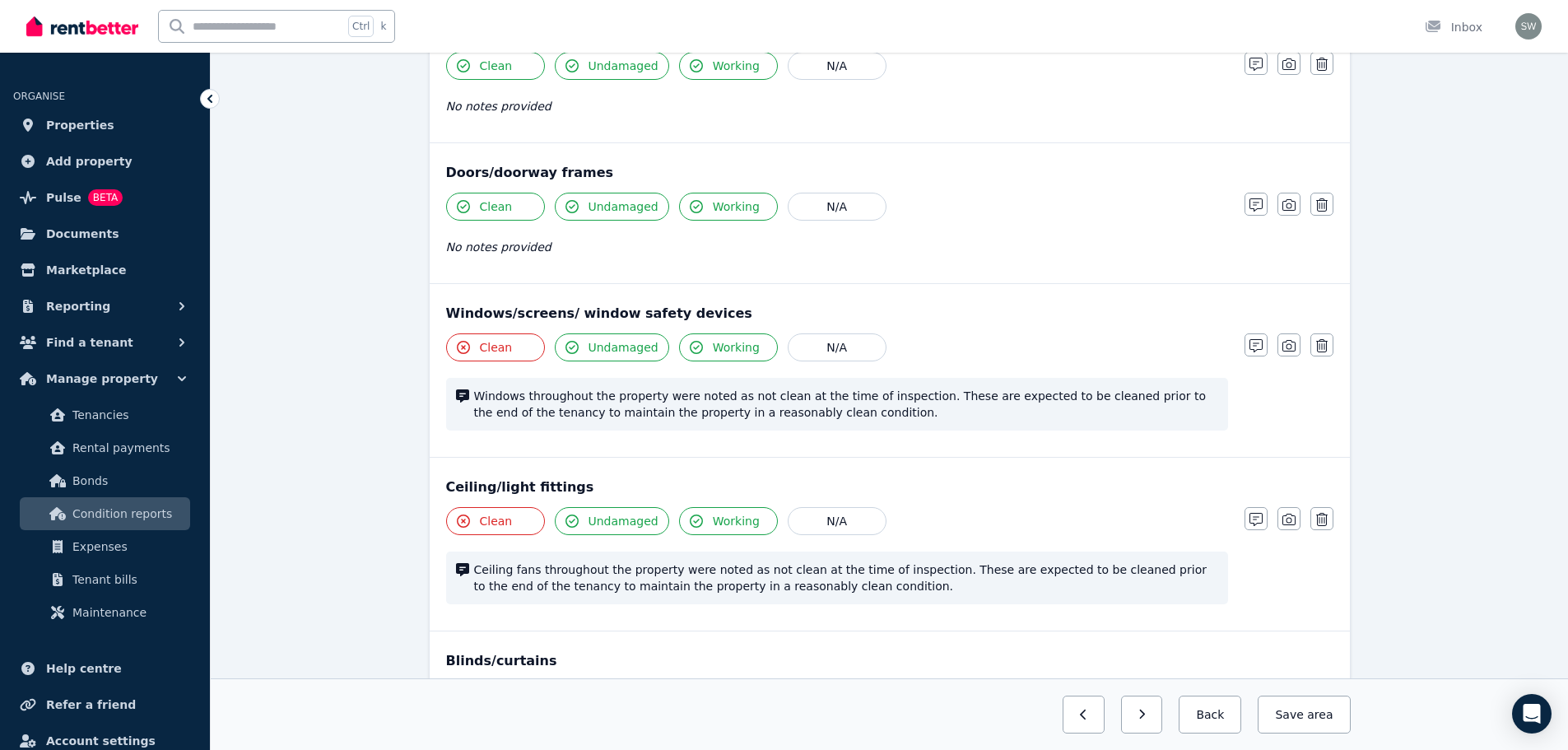
scroll to position [304, 0]
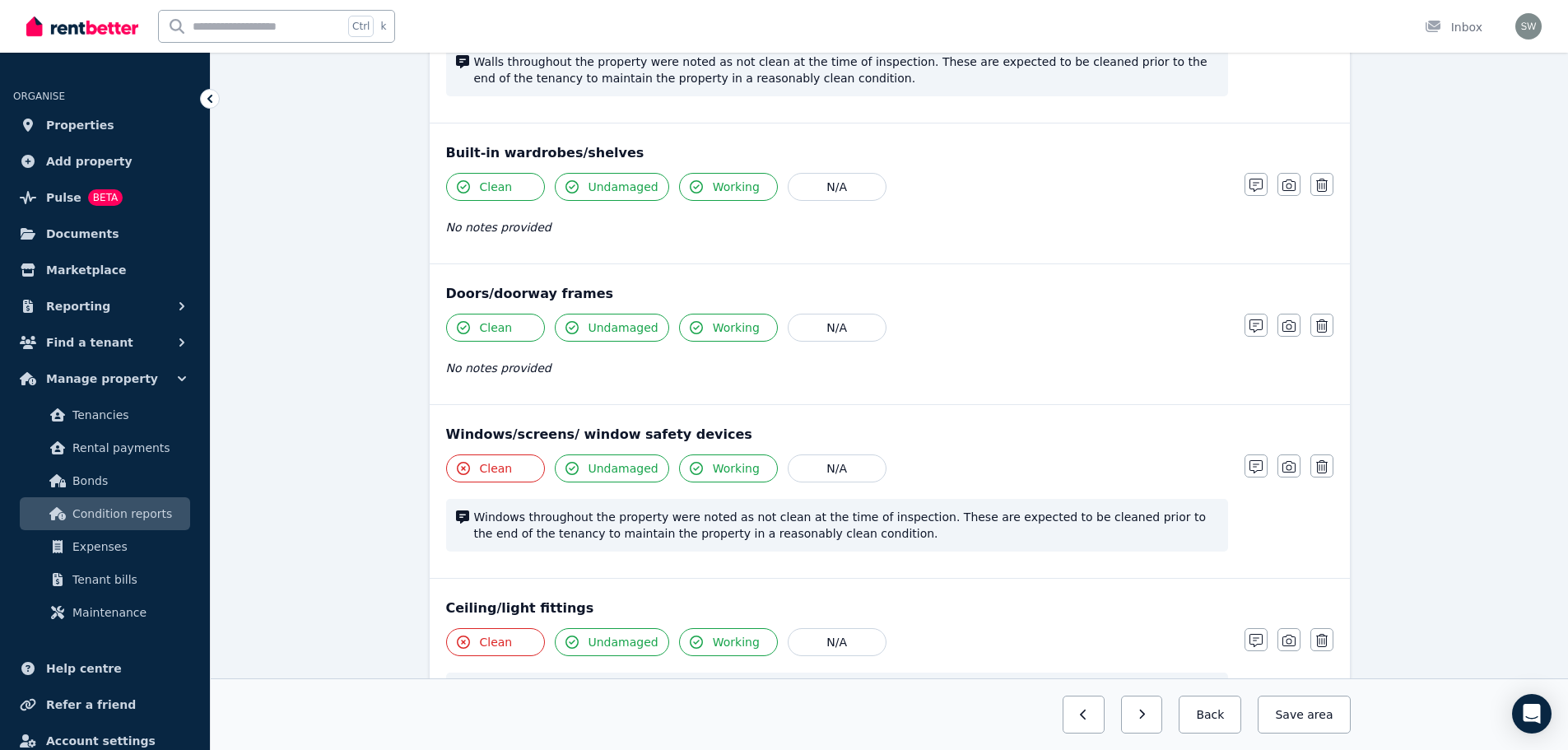
click at [520, 198] on button "Clean" at bounding box center [495, 186] width 99 height 28
click at [503, 322] on span "Clean" at bounding box center [496, 327] width 33 height 16
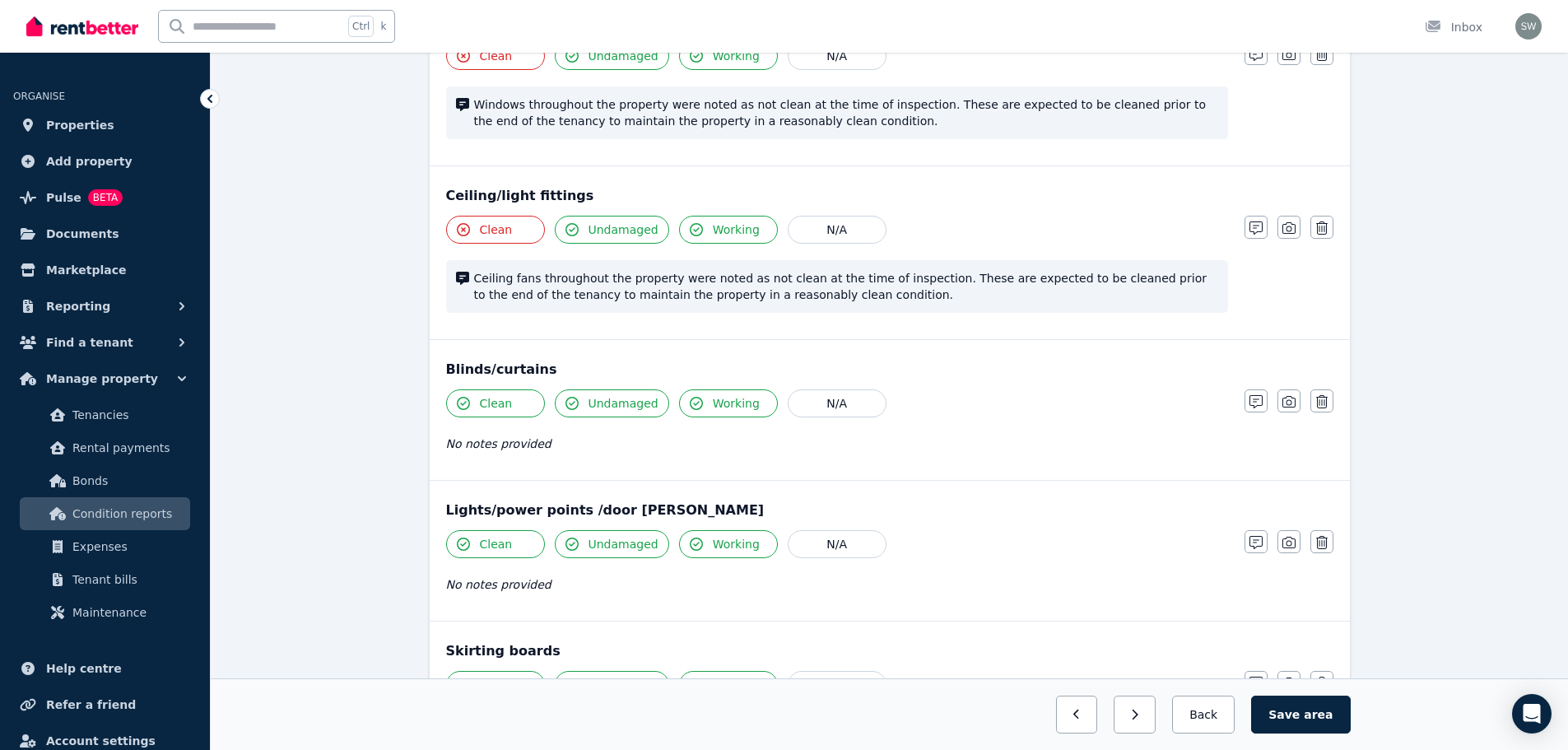
scroll to position [780, 0]
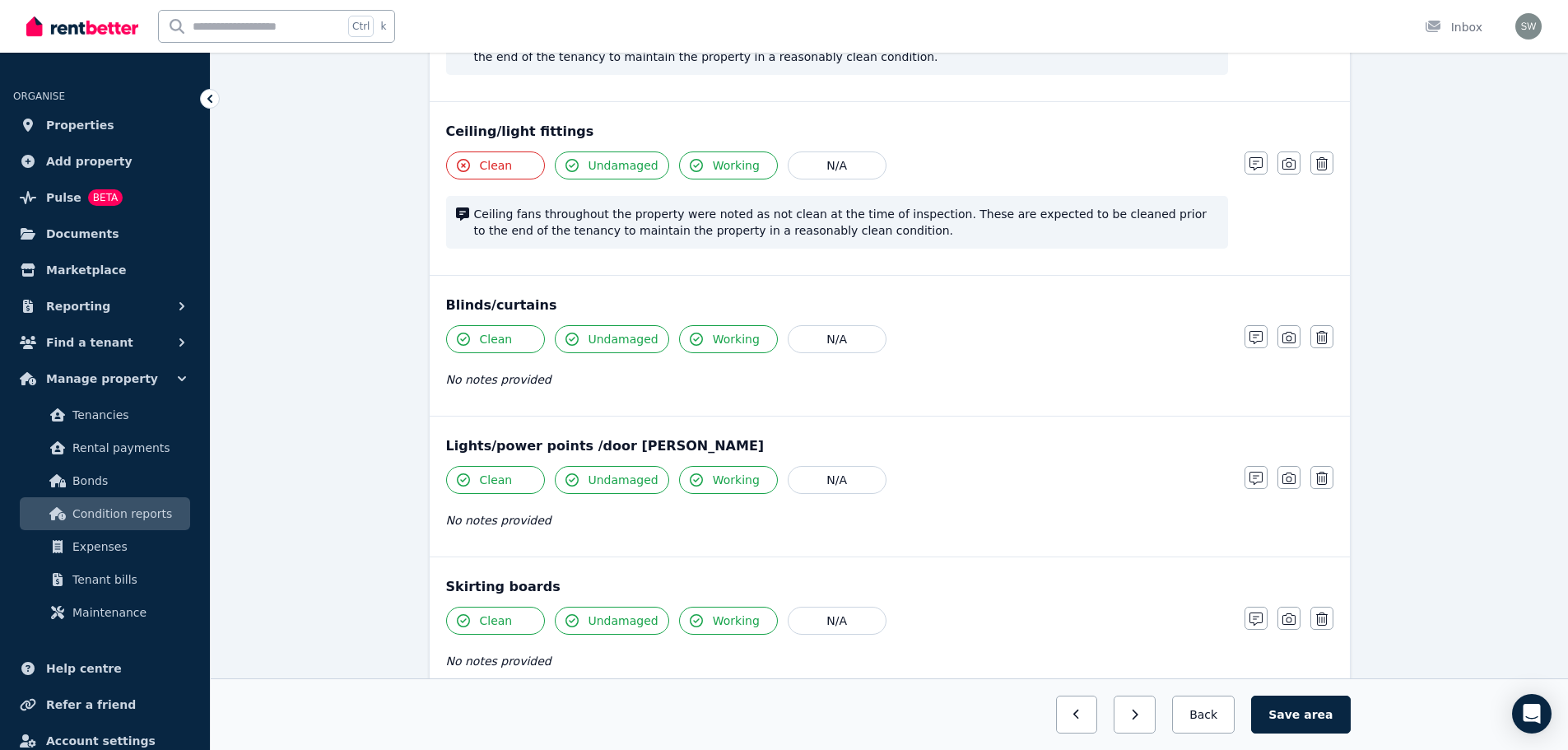
click at [514, 348] on button "Clean" at bounding box center [495, 339] width 99 height 28
click at [1257, 344] on icon "button" at bounding box center [1256, 338] width 14 height 14
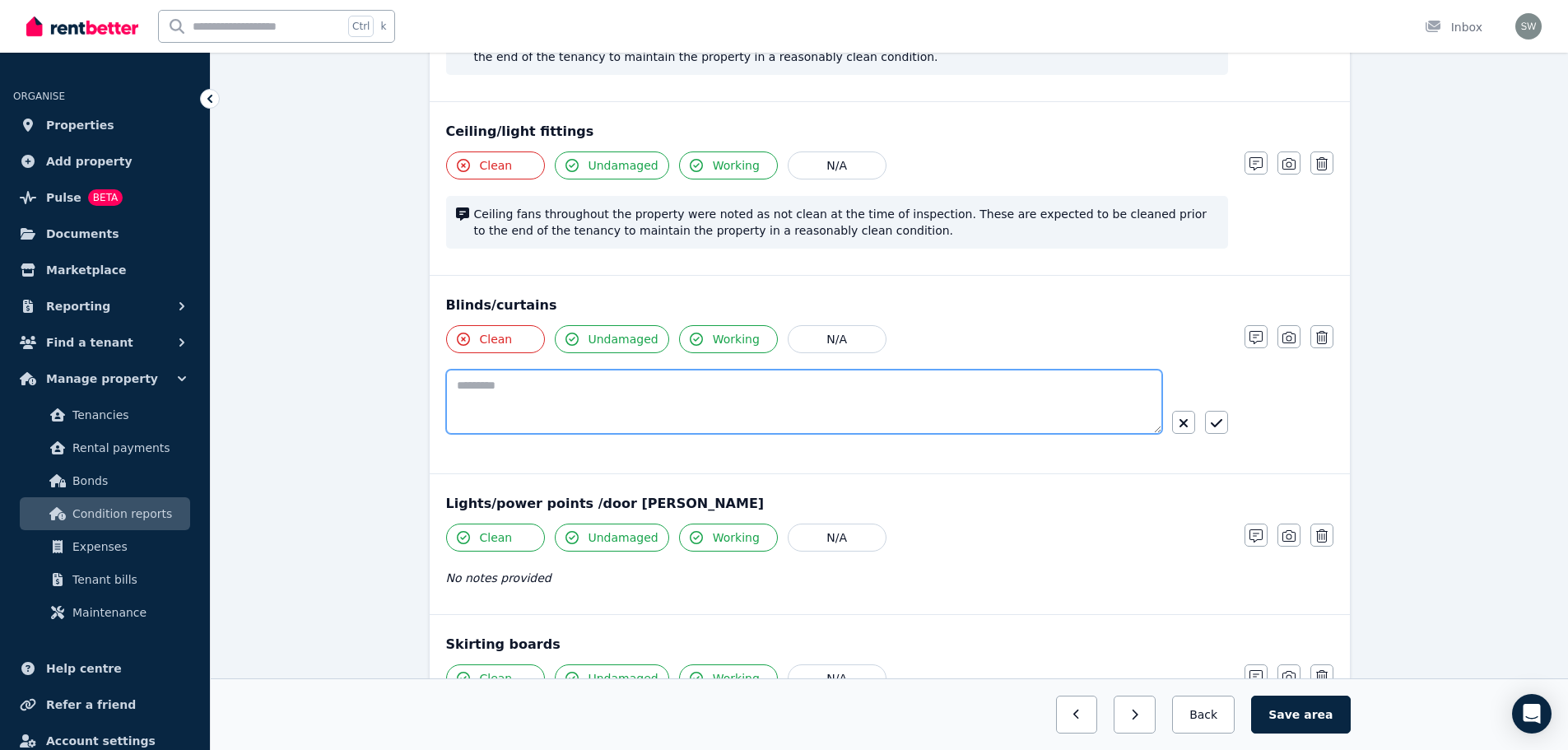
click at [823, 391] on textarea at bounding box center [804, 402] width 716 height 64
paste textarea "**********"
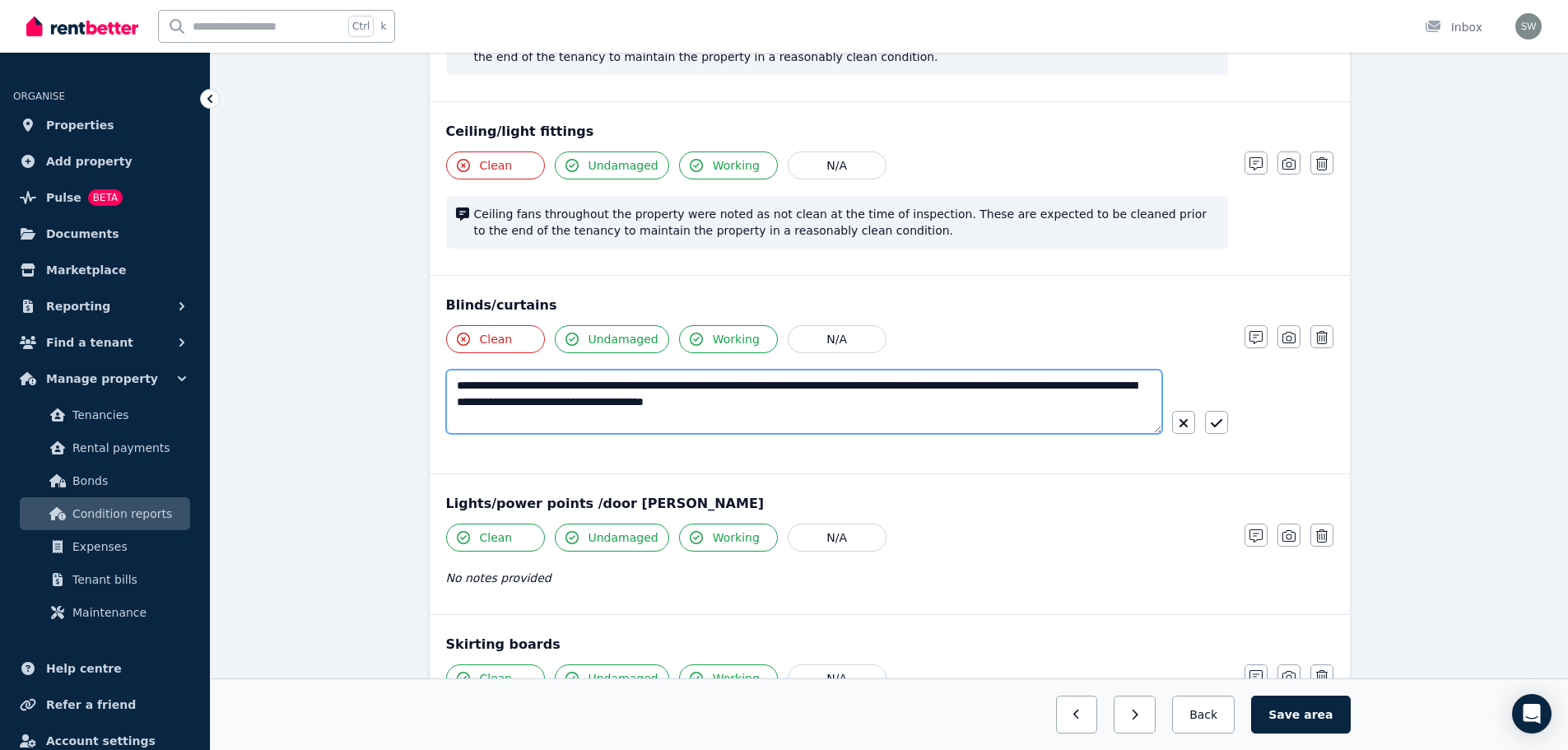
drag, startPoint x: 489, startPoint y: 379, endPoint x: 529, endPoint y: 389, distance: 41.2
click at [529, 389] on textarea "**********" at bounding box center [804, 402] width 716 height 64
type textarea "**********"
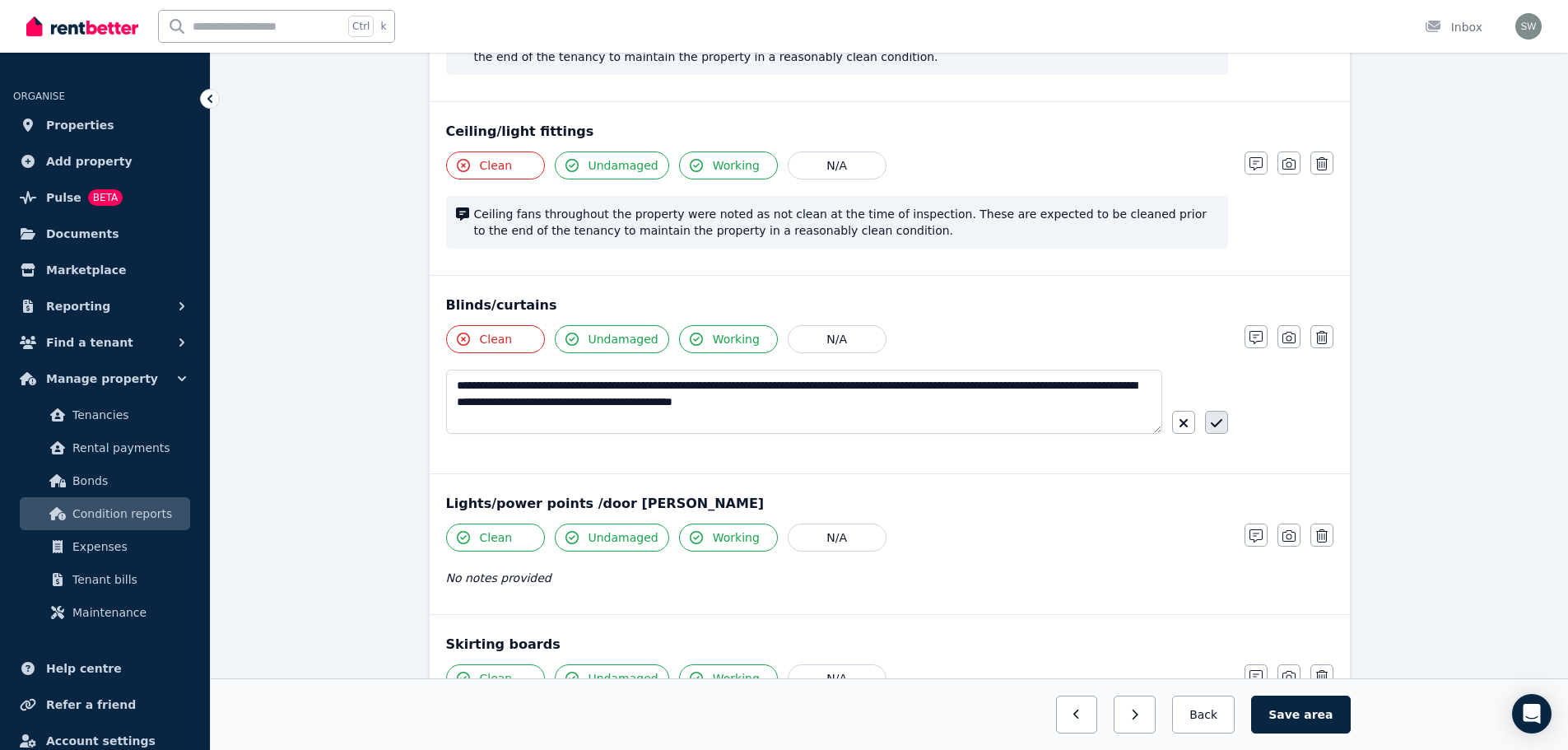
click at [1211, 427] on icon "button" at bounding box center [1217, 423] width 12 height 14
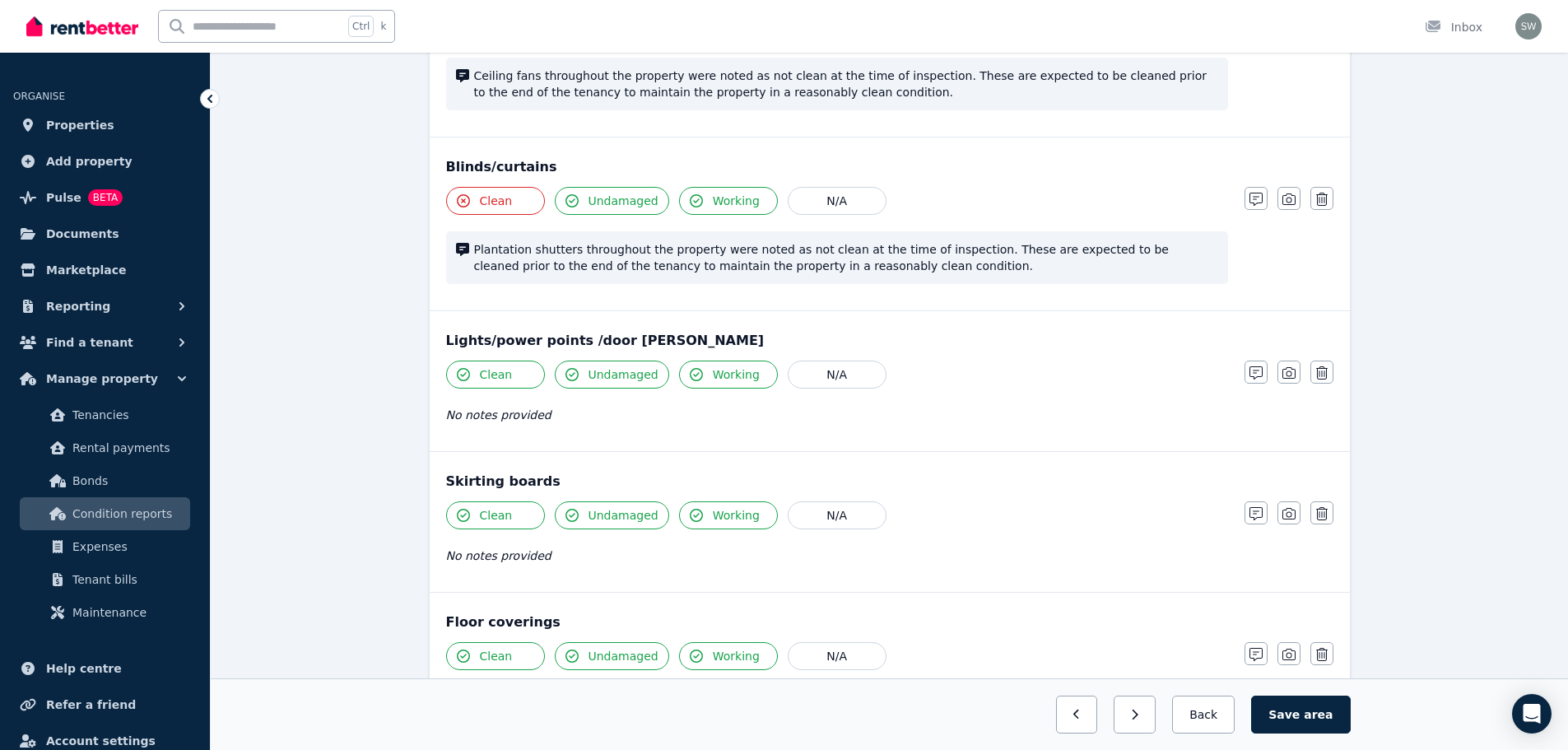
scroll to position [919, 0]
click at [1257, 377] on icon "button" at bounding box center [1256, 372] width 14 height 14
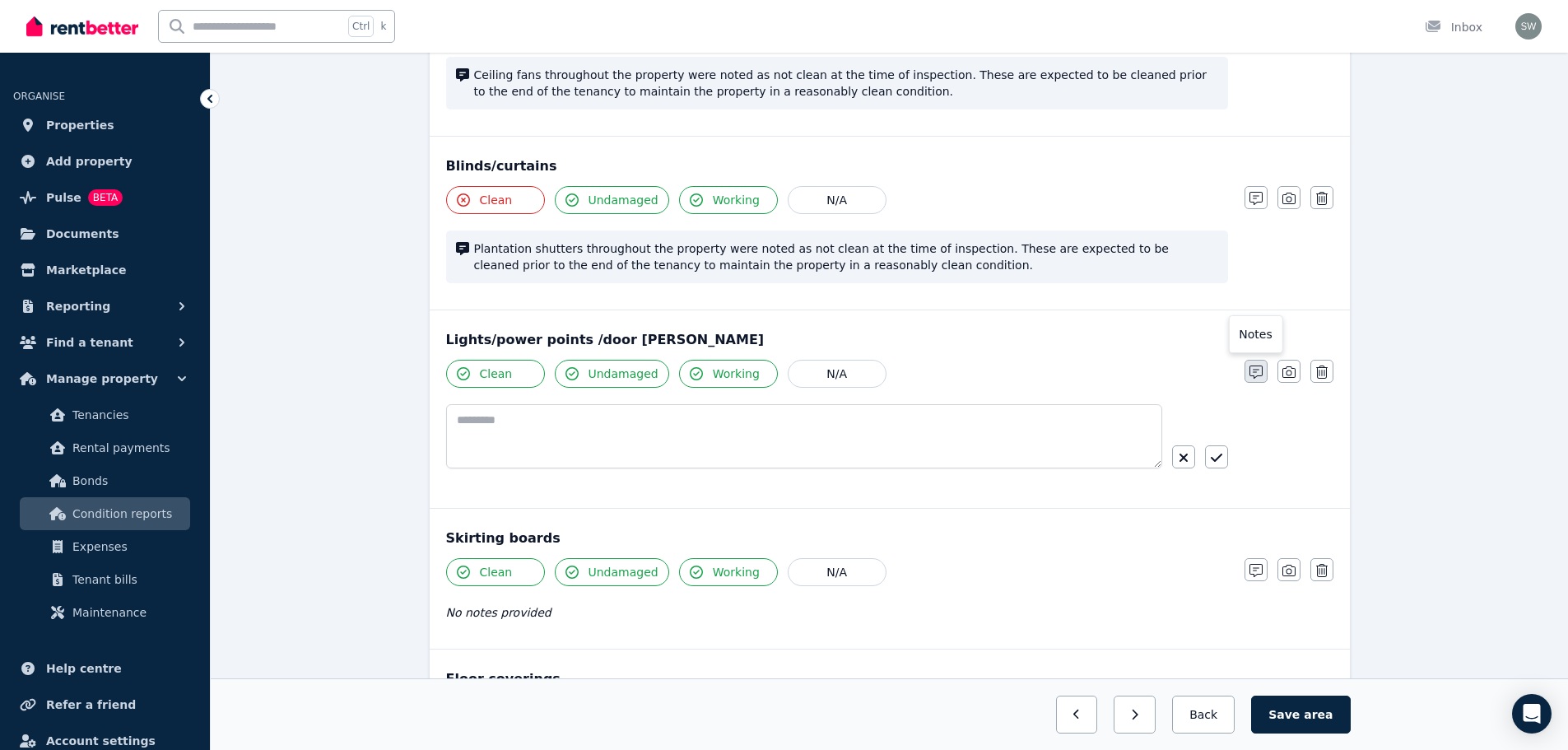
scroll to position [977, 0]
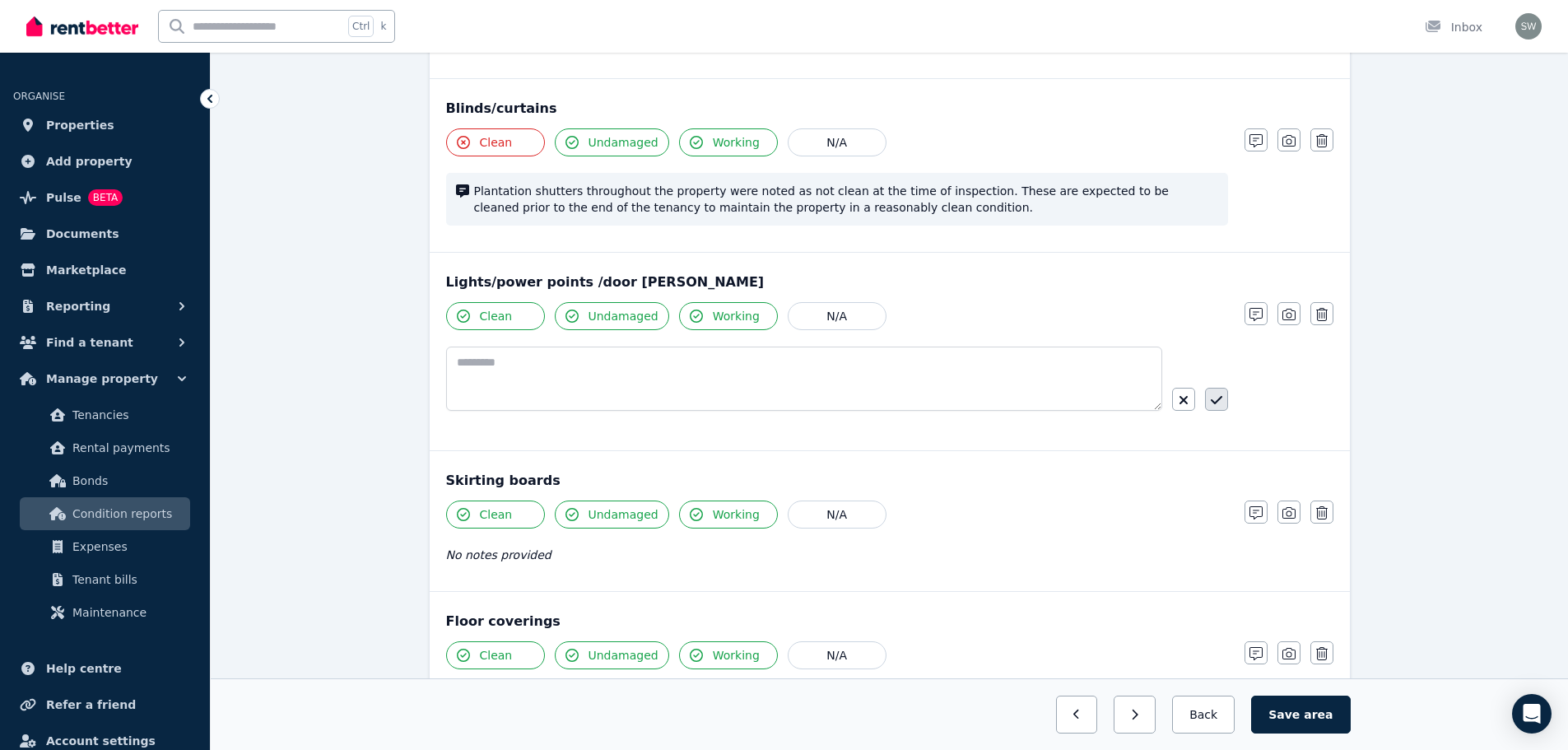
click at [1216, 404] on icon "button" at bounding box center [1217, 400] width 12 height 14
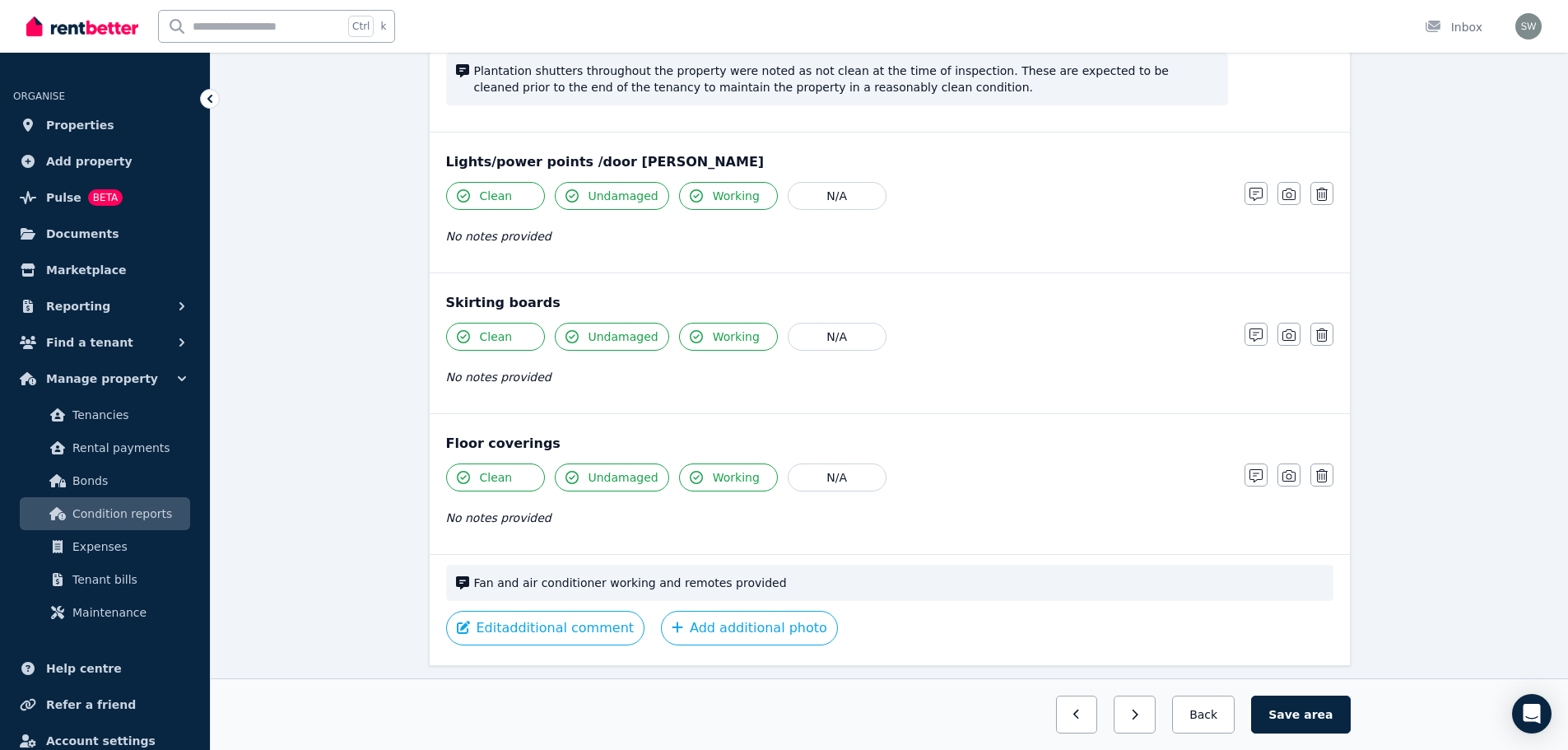
scroll to position [1098, 0]
click at [521, 340] on button "Clean" at bounding box center [495, 335] width 99 height 28
click at [1259, 337] on icon "button" at bounding box center [1256, 334] width 14 height 14
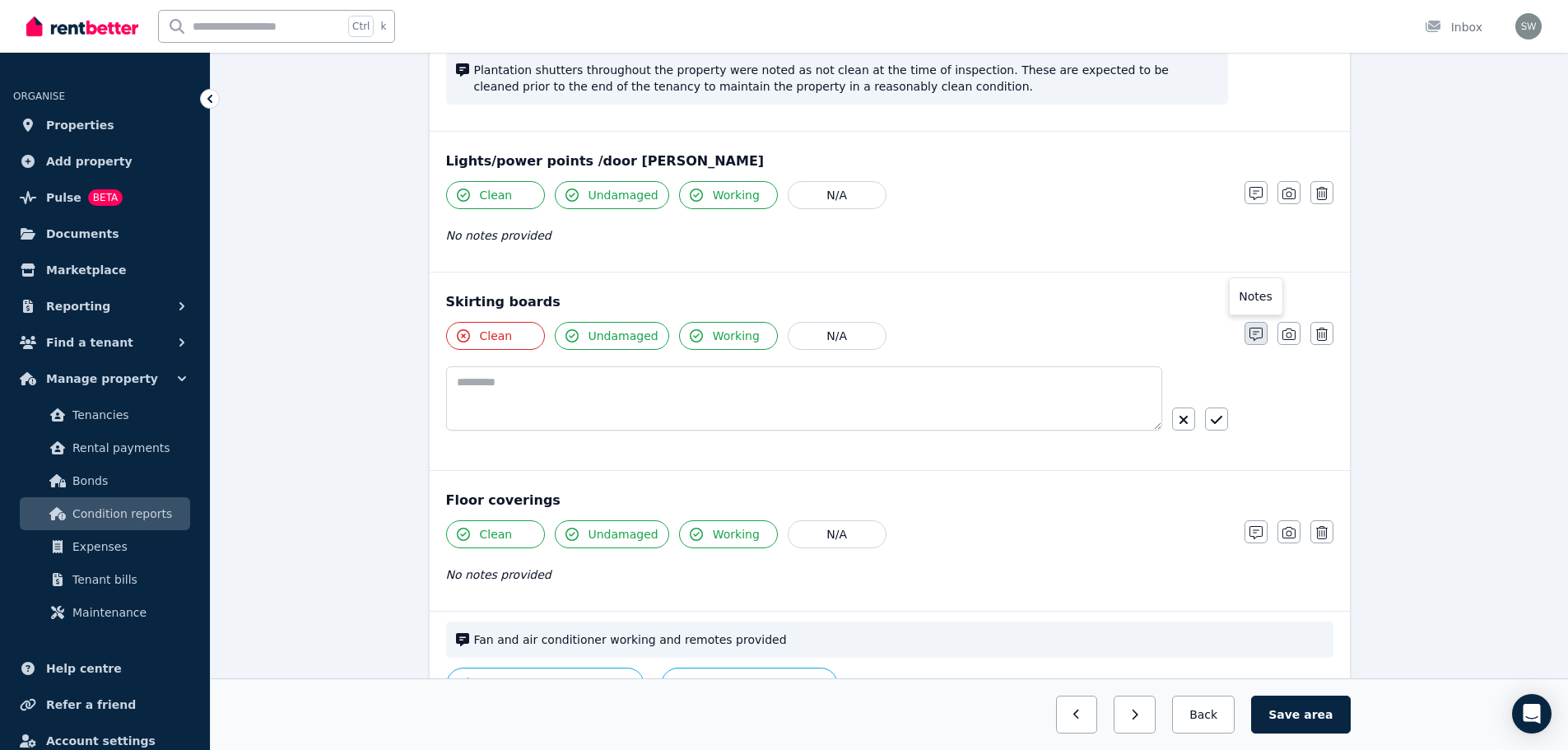
scroll to position [1155, 0]
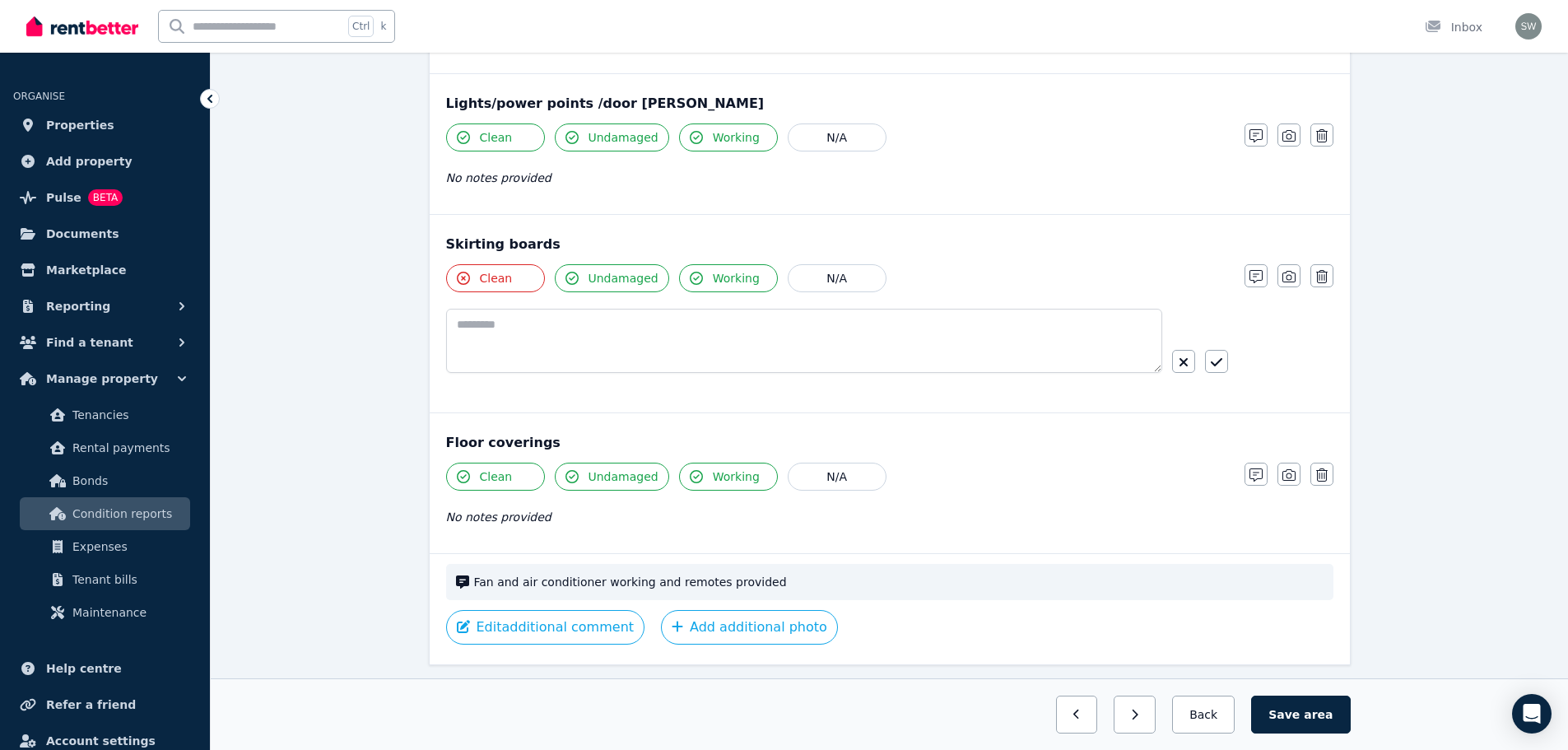
drag, startPoint x: 685, startPoint y: 306, endPoint x: 683, endPoint y: 317, distance: 11.2
click at [683, 317] on div "Clean Undamaged Working N/A" at bounding box center [837, 333] width 782 height 138
click at [683, 317] on textarea at bounding box center [804, 341] width 716 height 64
paste textarea "**********"
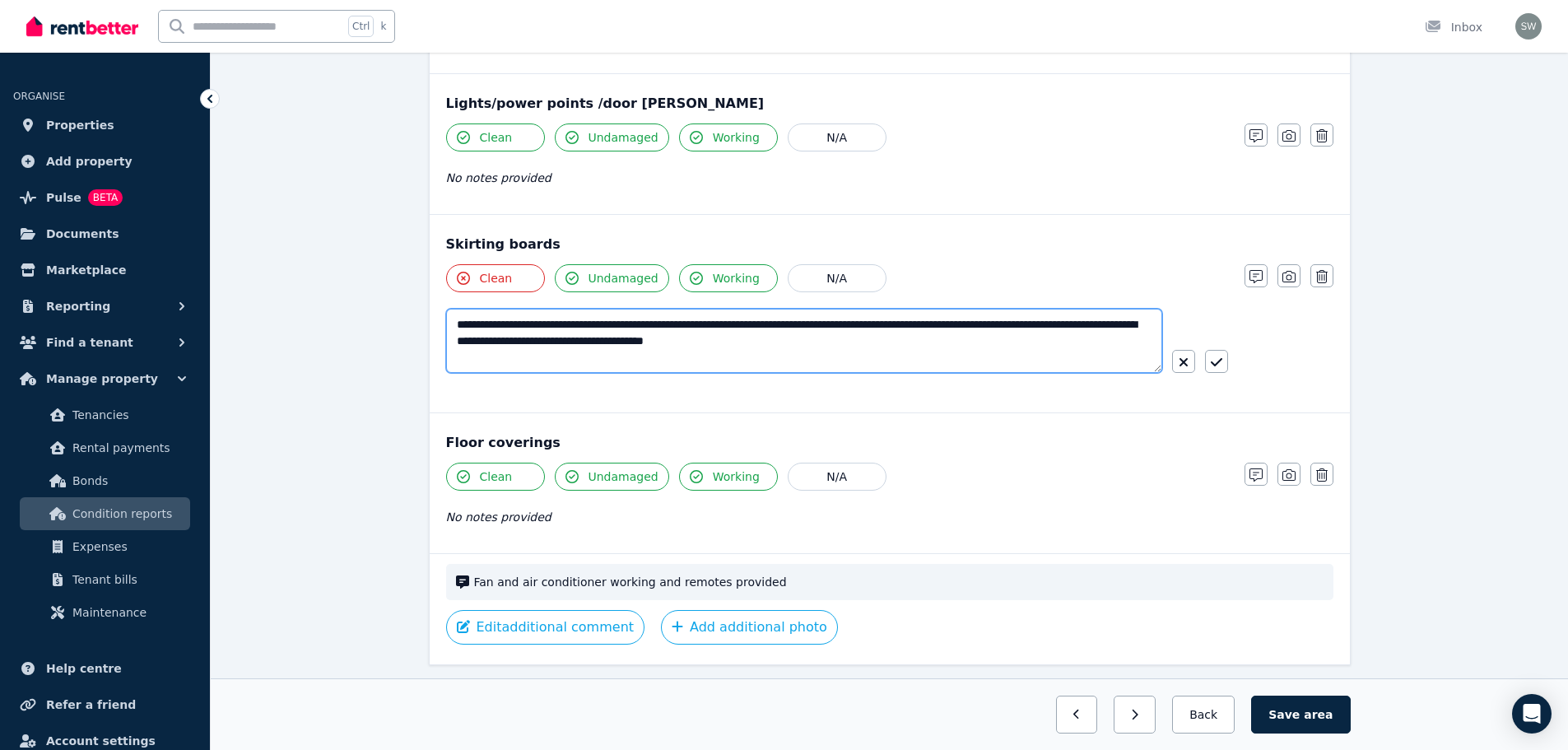
click at [514, 326] on textarea "**********" at bounding box center [804, 341] width 716 height 64
type textarea "**********"
click at [1213, 360] on icon "button" at bounding box center [1217, 362] width 12 height 14
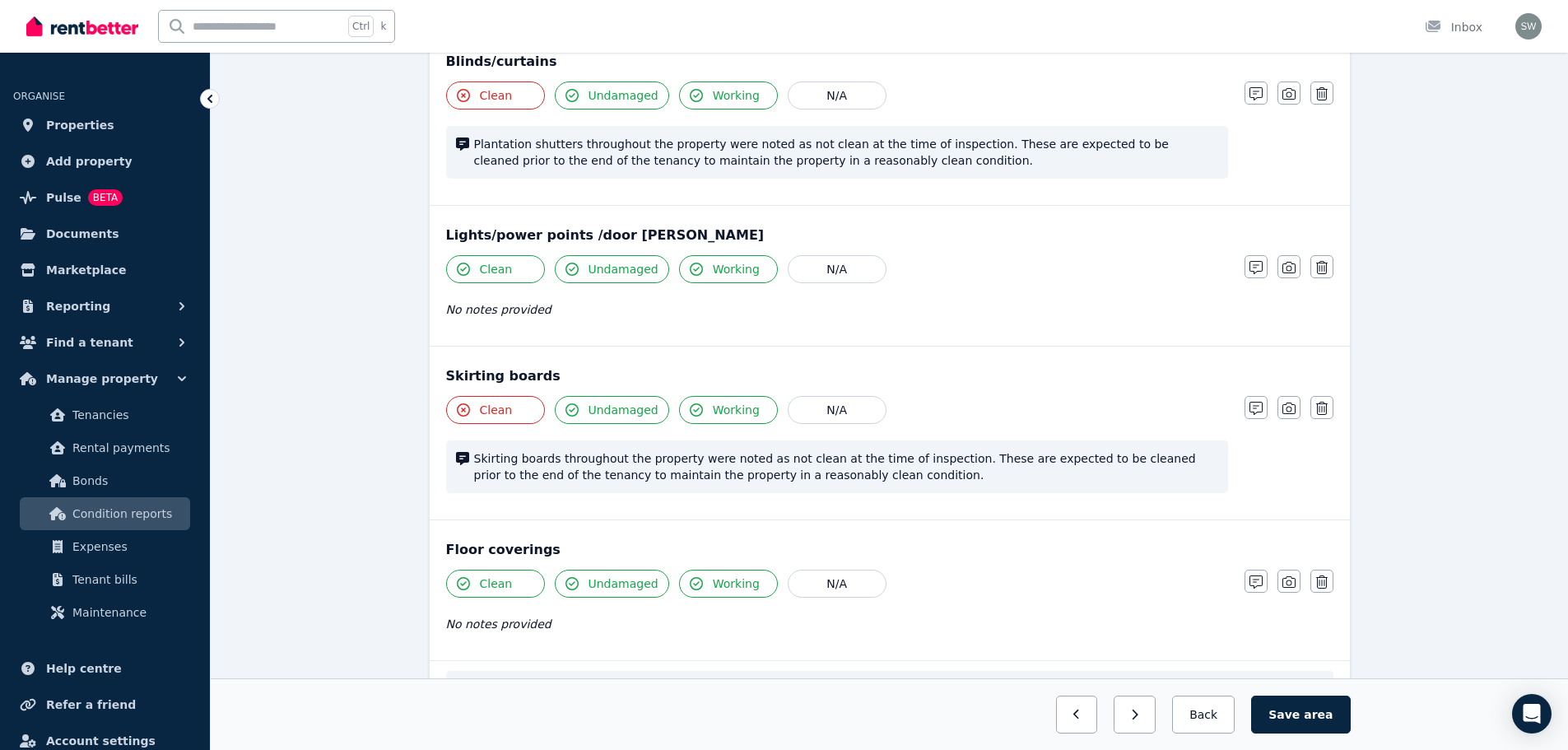
scroll to position [1023, 0]
click at [1312, 707] on span "area" at bounding box center [1318, 714] width 29 height 16
click at [1203, 729] on button "Back" at bounding box center [1203, 714] width 76 height 38
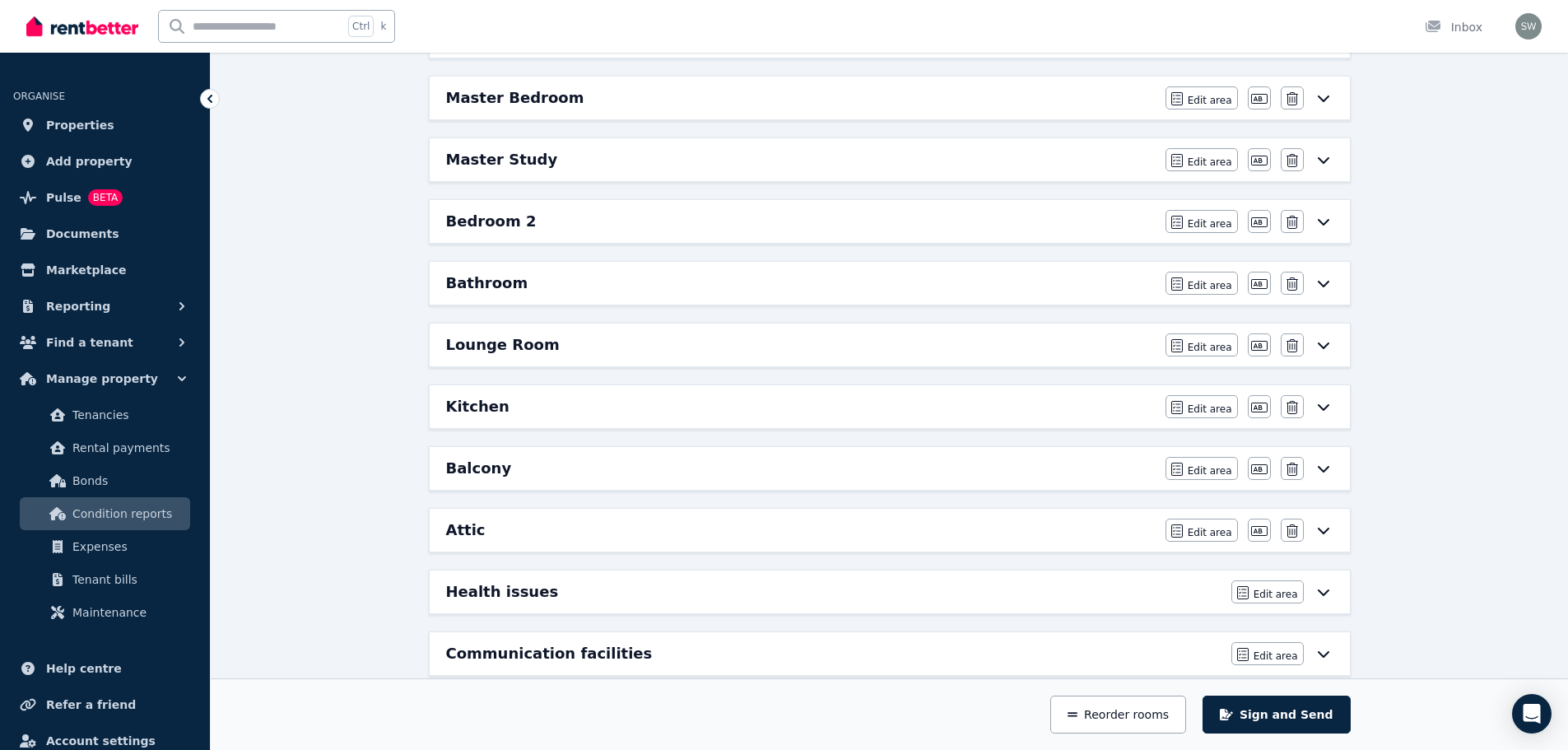
scroll to position [277, 0]
click at [843, 97] on div "Master Bedroom" at bounding box center [801, 98] width 709 height 23
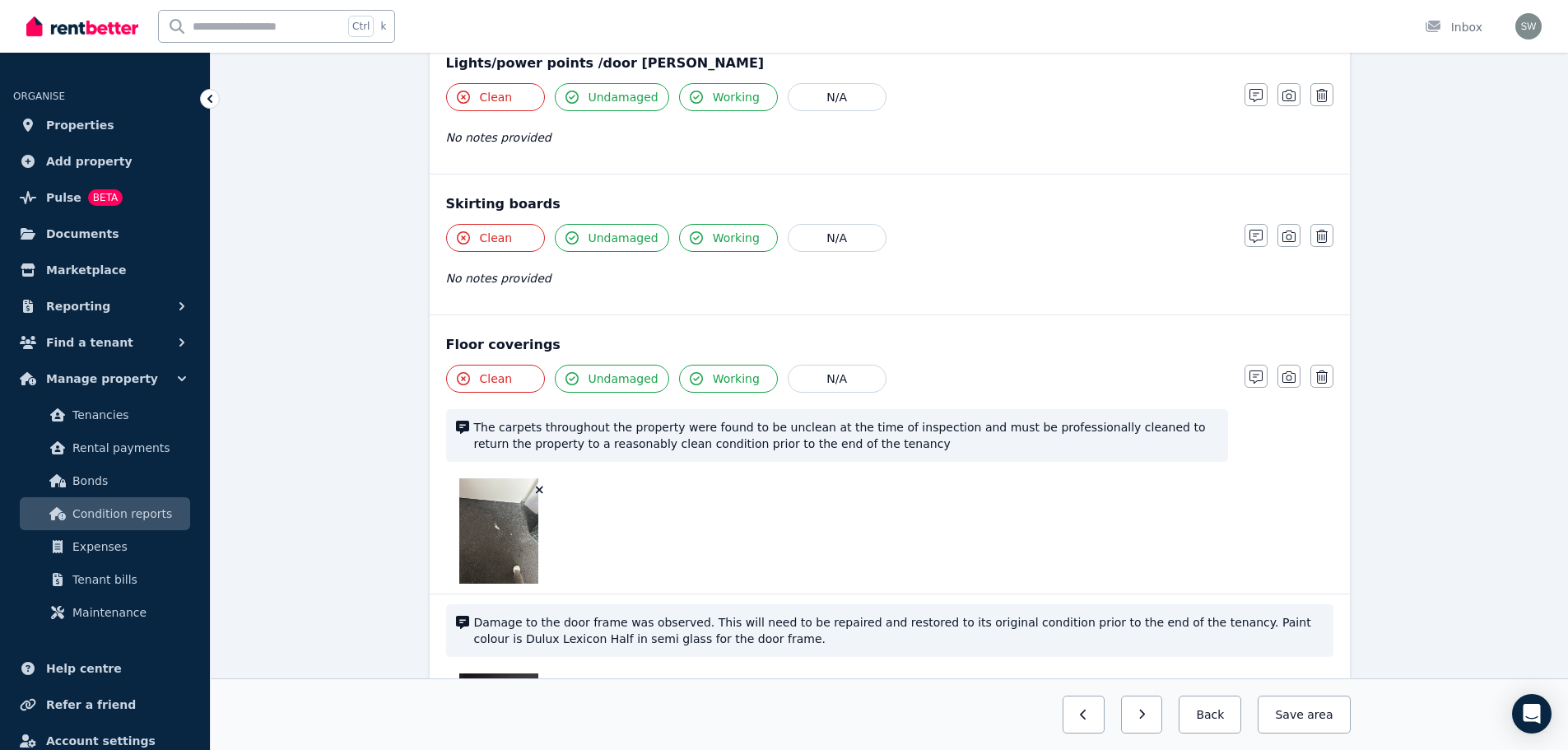
scroll to position [1304, 0]
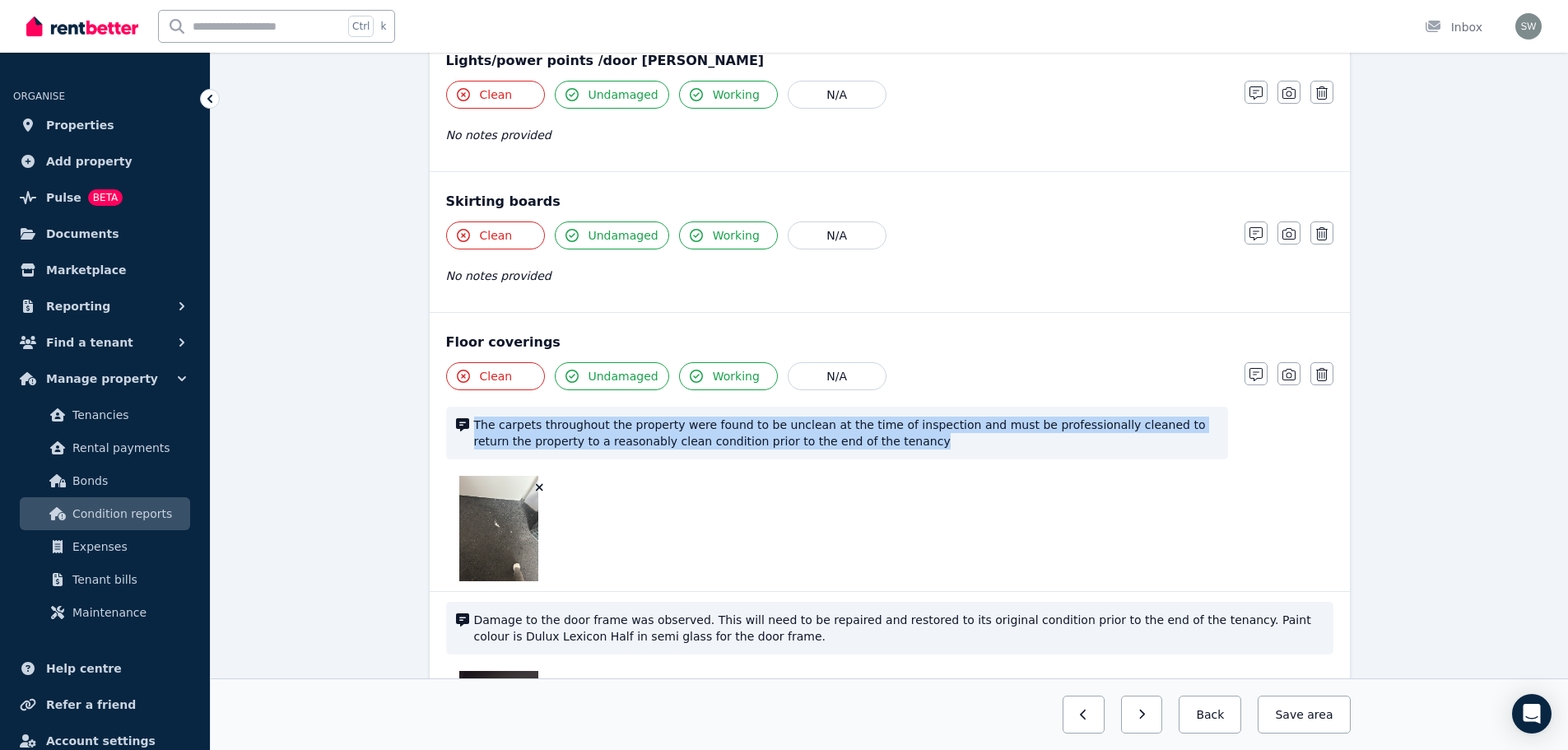
drag, startPoint x: 824, startPoint y: 441, endPoint x: 475, endPoint y: 424, distance: 349.4
click at [475, 424] on span "The carpets throughout the property were found to be unclean at the time of ins…" at bounding box center [845, 433] width 744 height 33
copy span "The carpets throughout the property were found to be unclean at the time of ins…"
click at [1307, 717] on button "Save area" at bounding box center [1303, 714] width 92 height 38
click at [1230, 725] on button "Back" at bounding box center [1203, 714] width 76 height 38
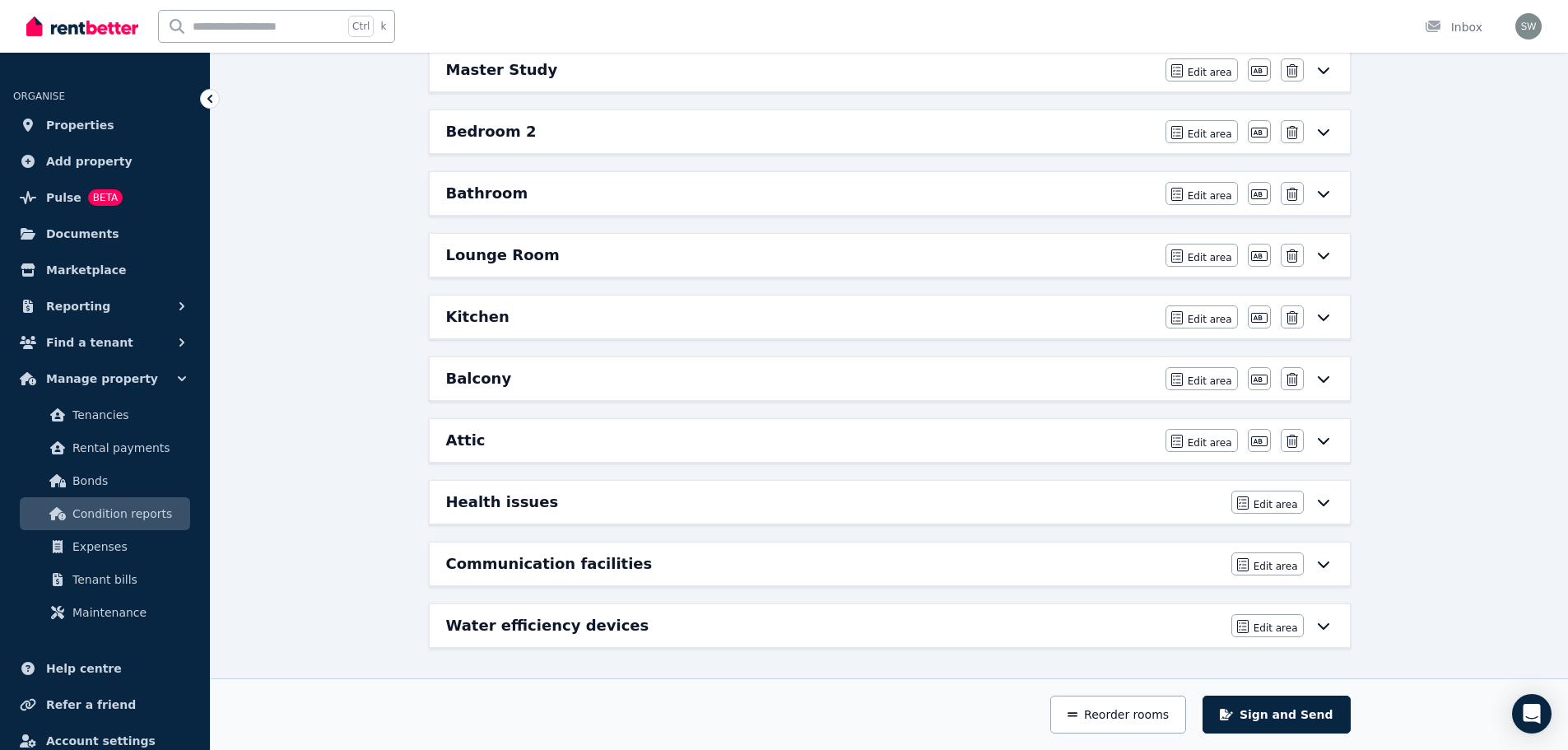
scroll to position [367, 0]
click at [605, 146] on div "Bedroom 2 Edit area Edit area Edit name [GEOGRAPHIC_DATA]" at bounding box center [889, 131] width 920 height 43
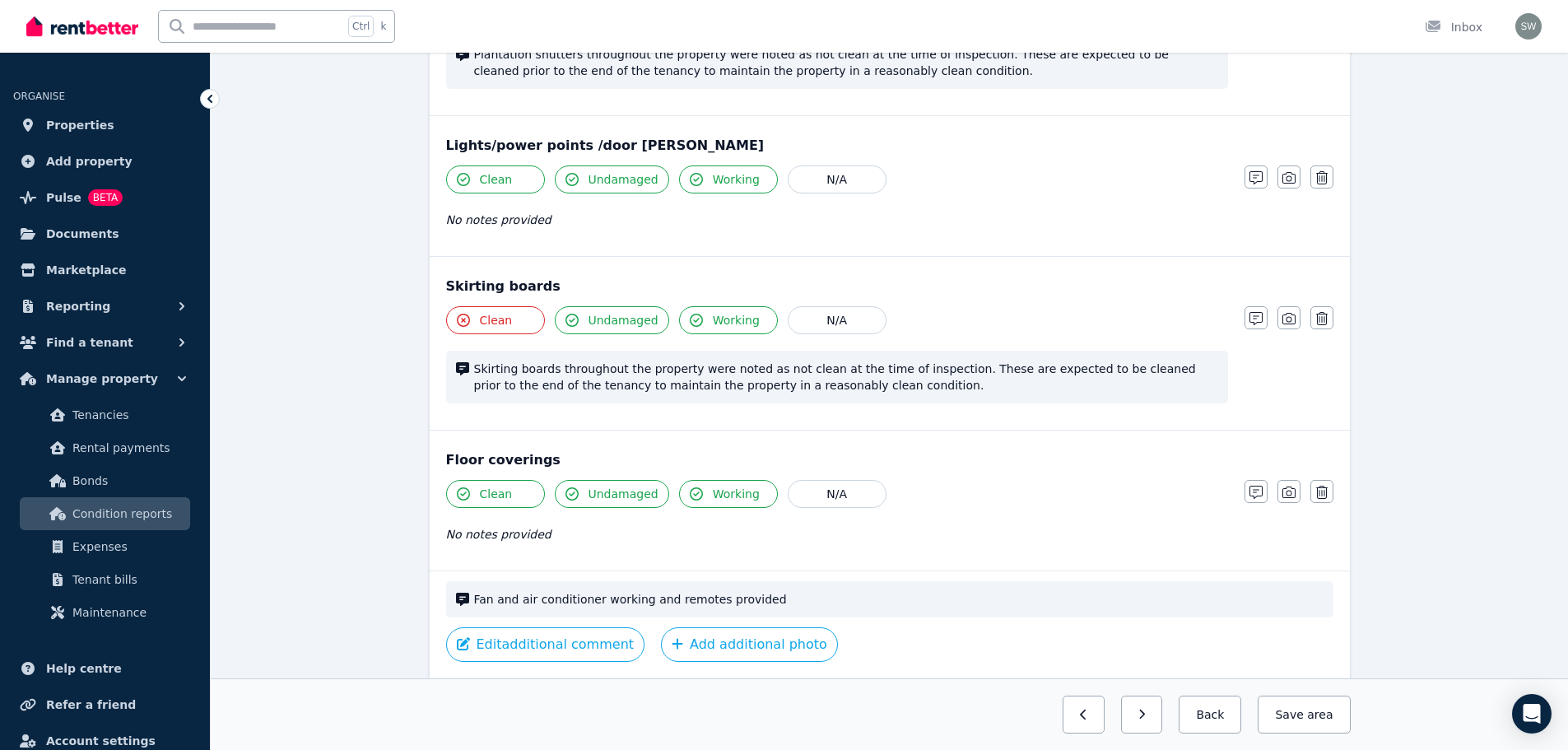
scroll to position [1177, 0]
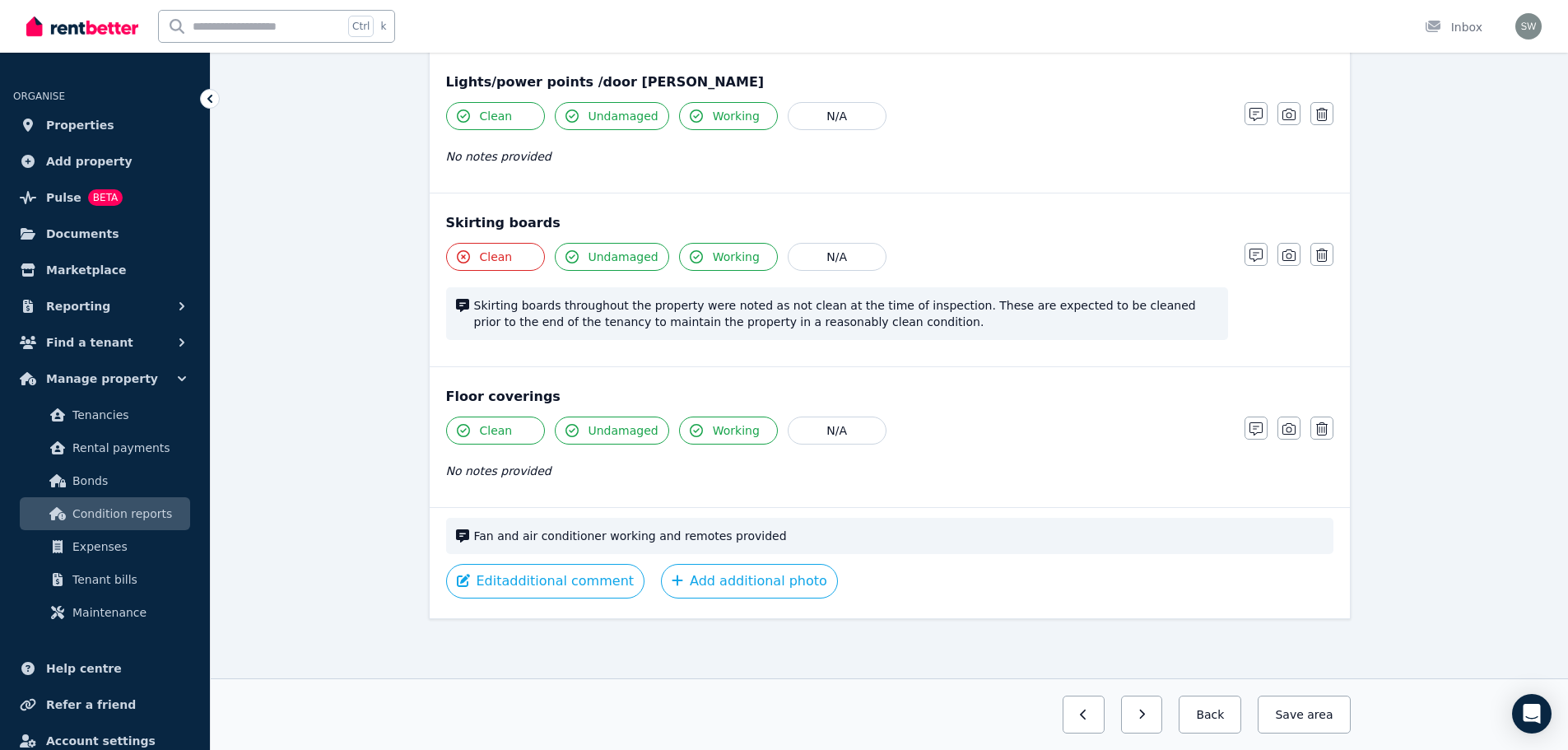
click at [499, 430] on span "Clean" at bounding box center [496, 430] width 33 height 16
click at [514, 467] on span "No notes provided" at bounding box center [498, 471] width 105 height 14
click at [1249, 430] on icon "button" at bounding box center [1256, 429] width 14 height 14
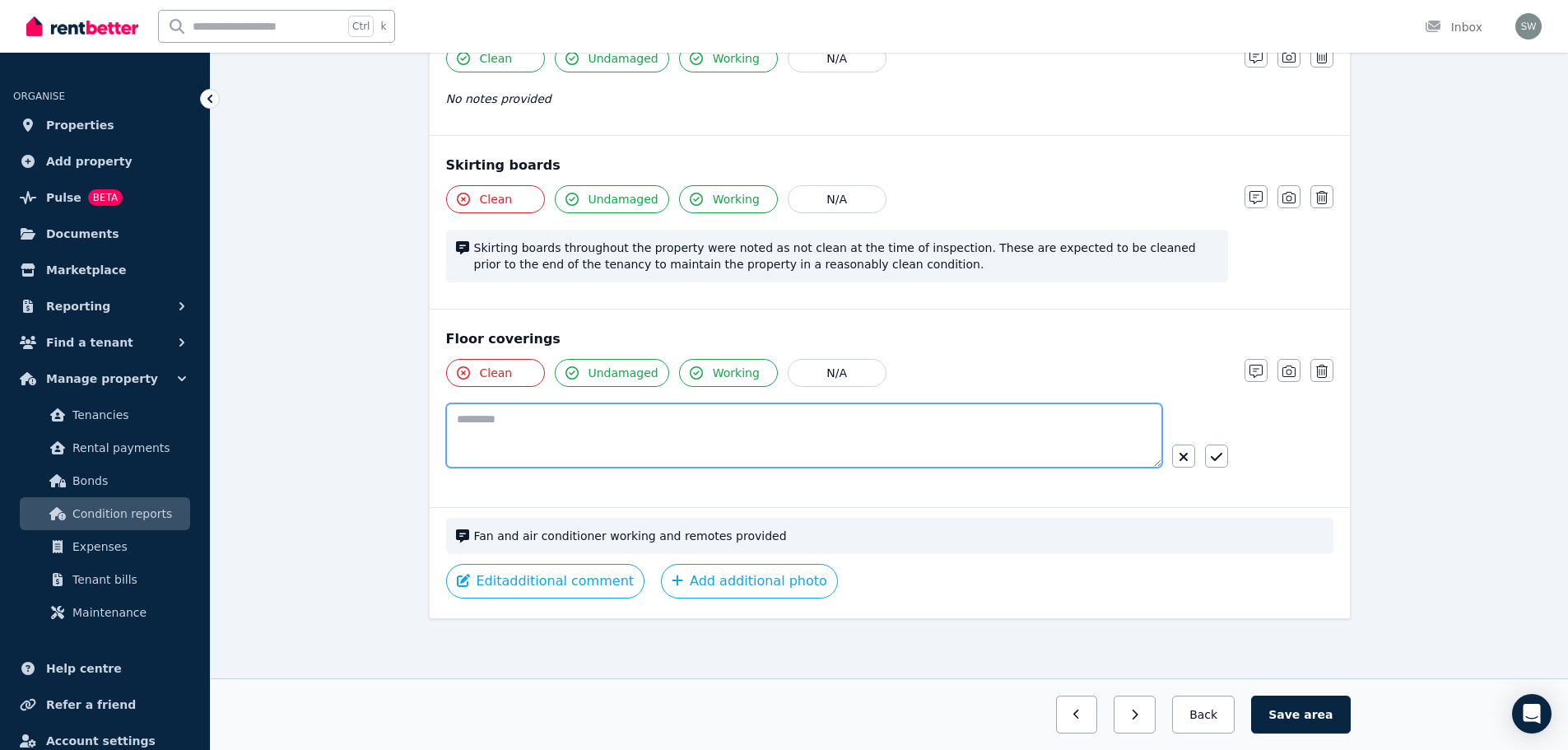
click at [725, 442] on textarea at bounding box center [804, 436] width 716 height 64
paste textarea "**********"
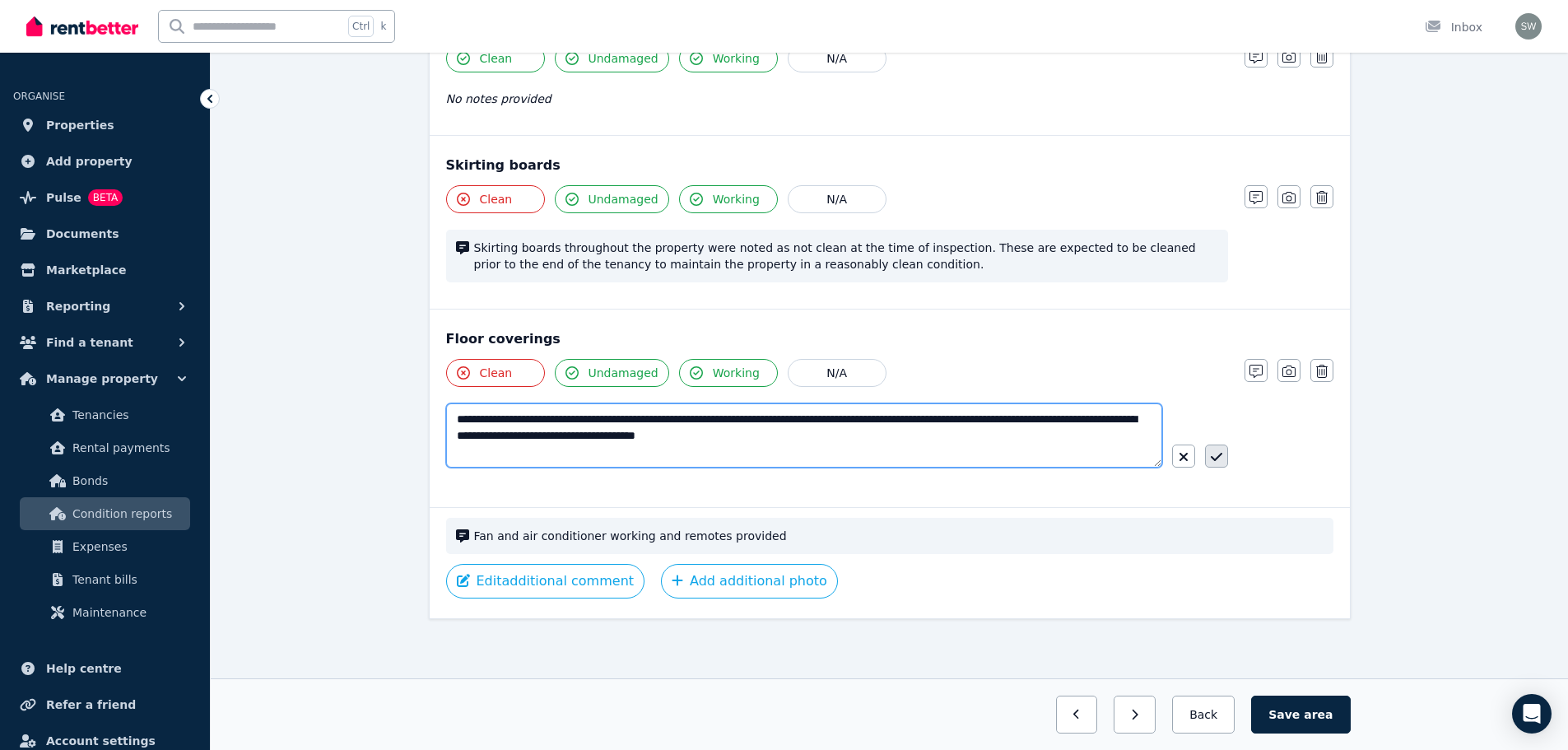
type textarea "**********"
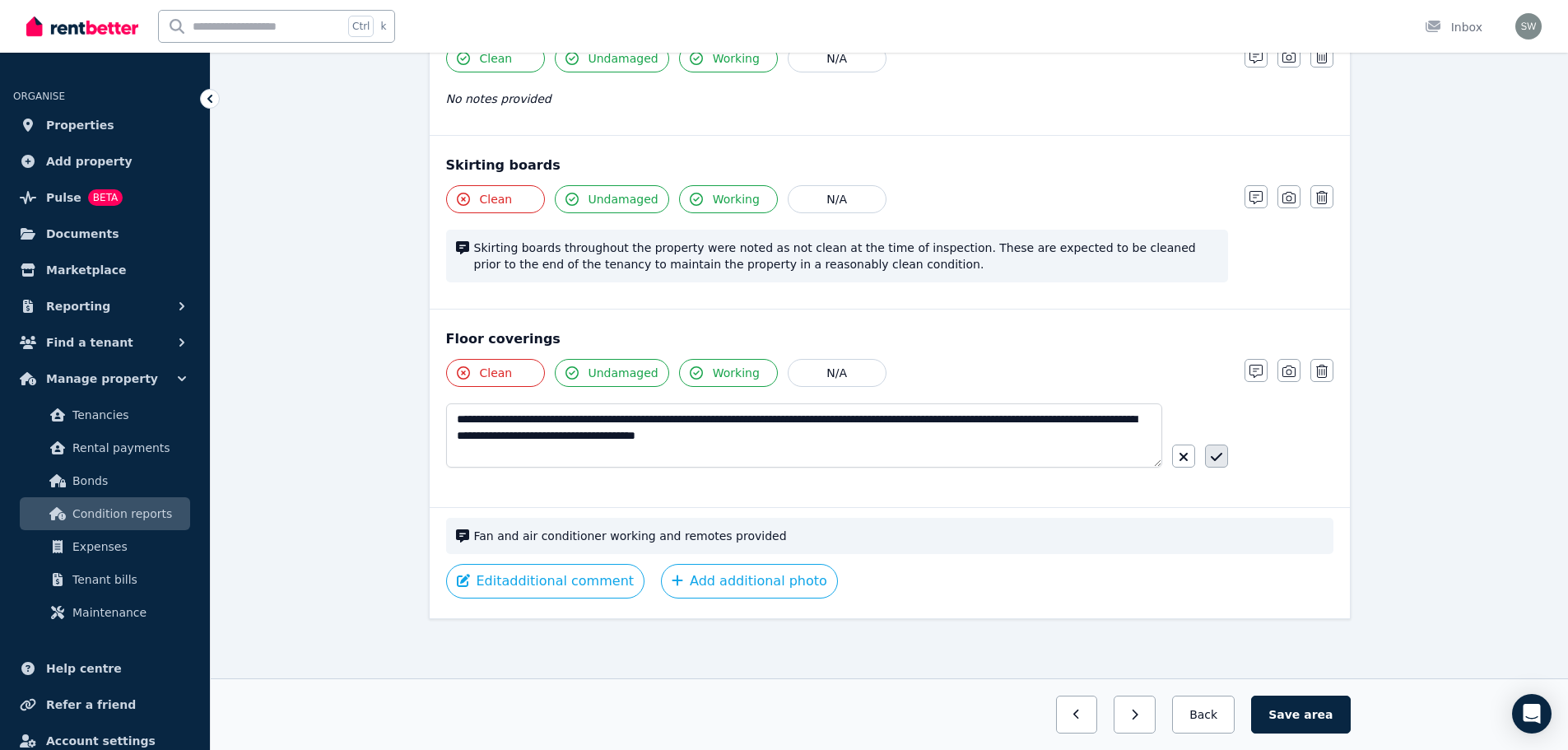
click at [1214, 461] on icon "button" at bounding box center [1216, 457] width 12 height 8
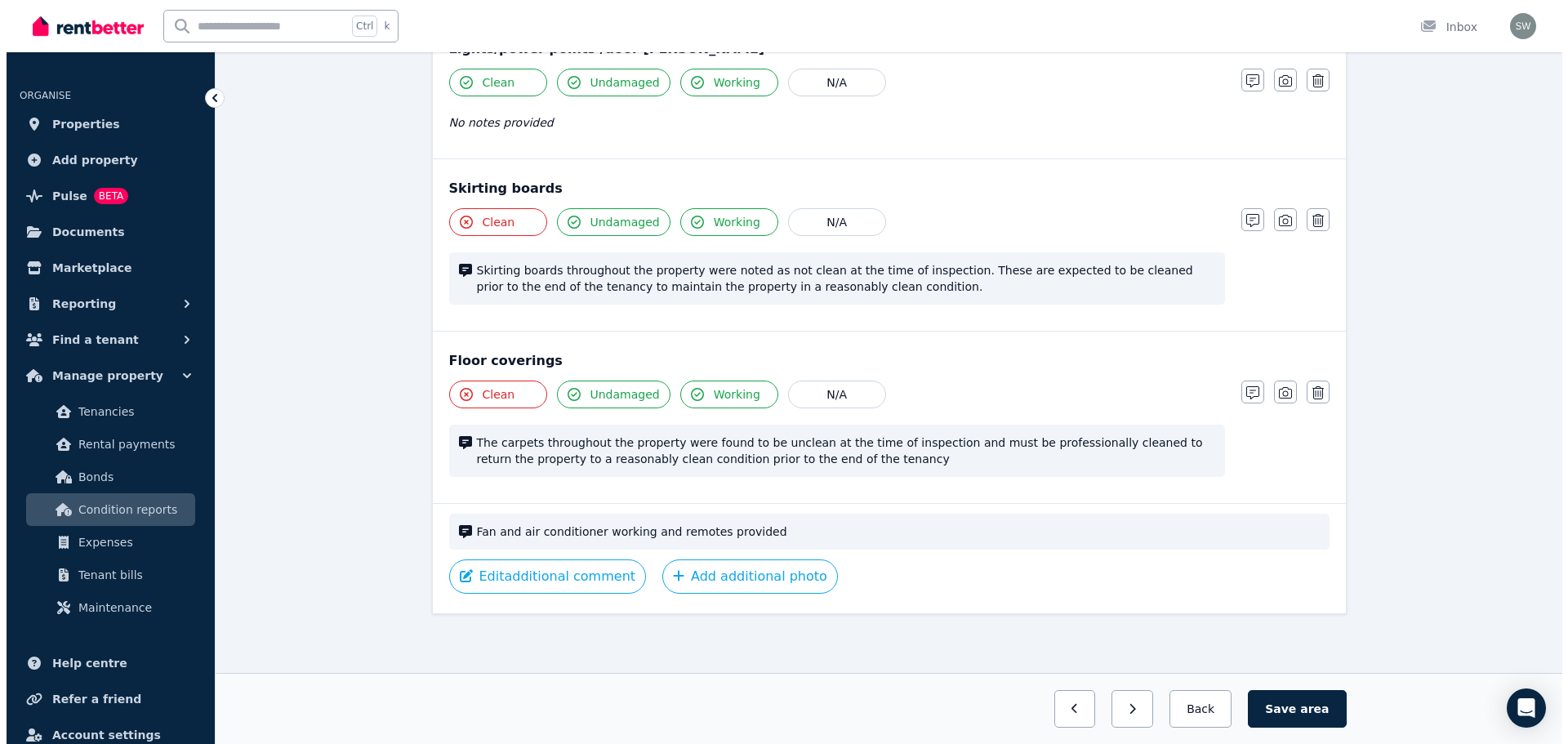
scroll to position [1201, 0]
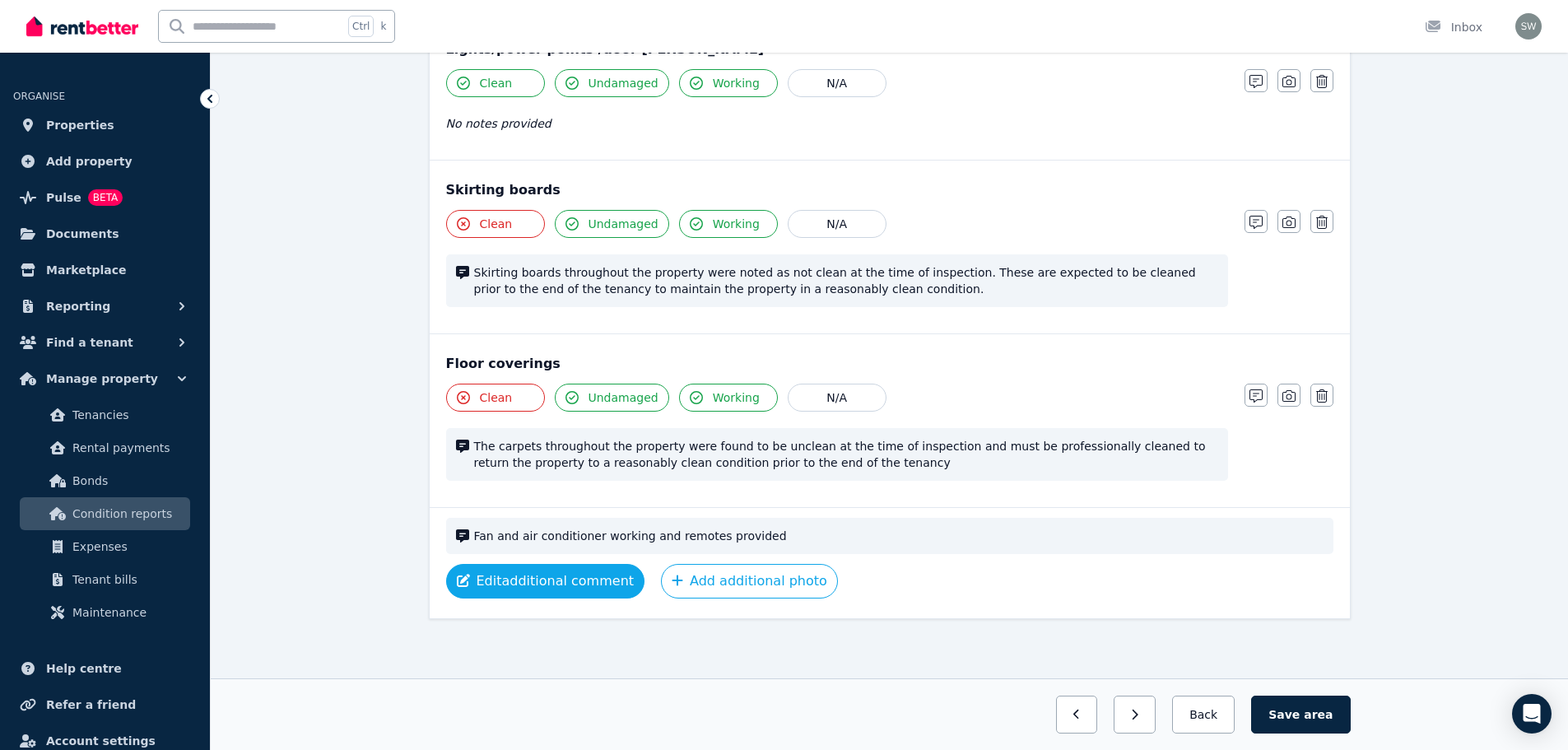
click at [587, 574] on button "Edit additional comment" at bounding box center [545, 581] width 199 height 35
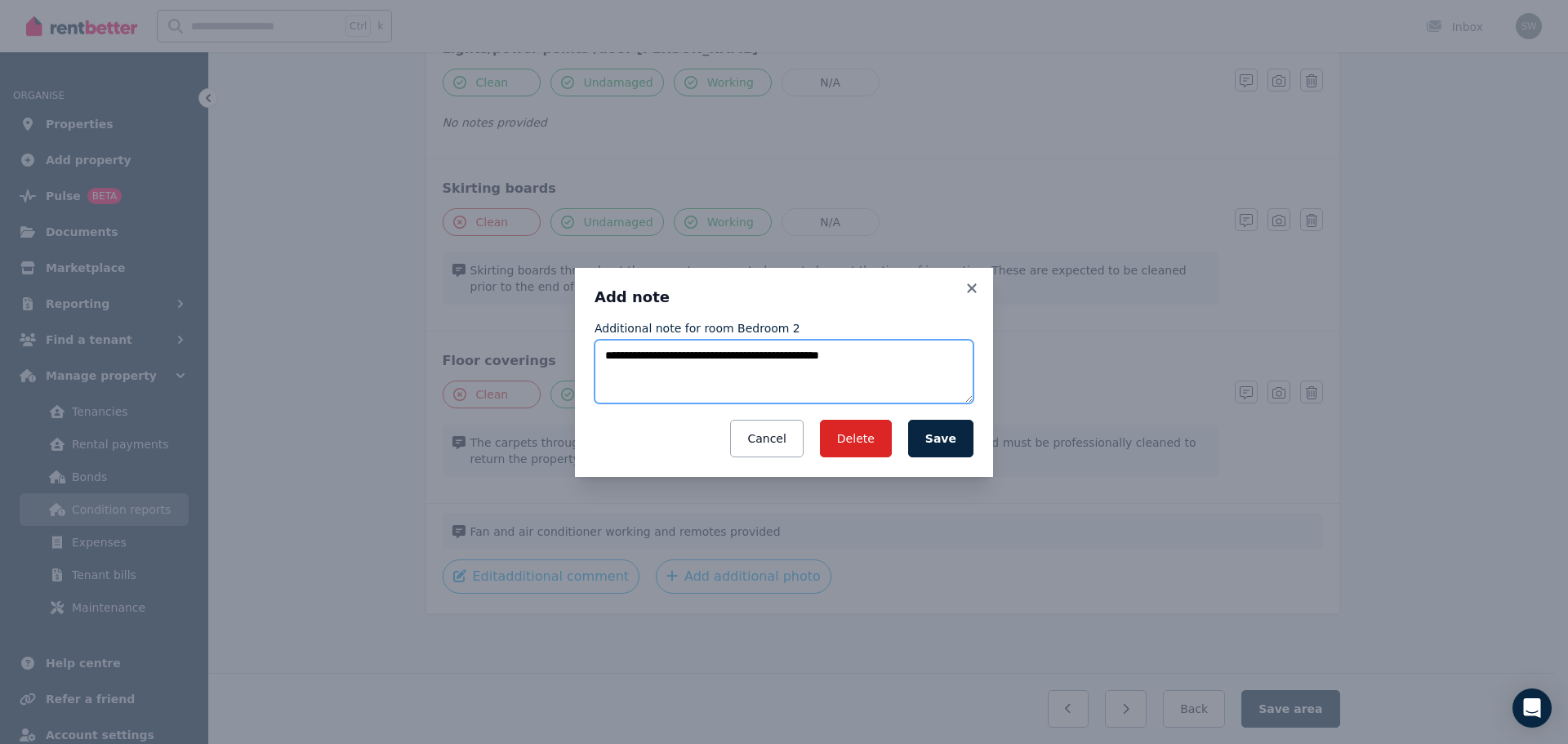
click at [898, 369] on textarea "**********" at bounding box center [784, 372] width 379 height 64
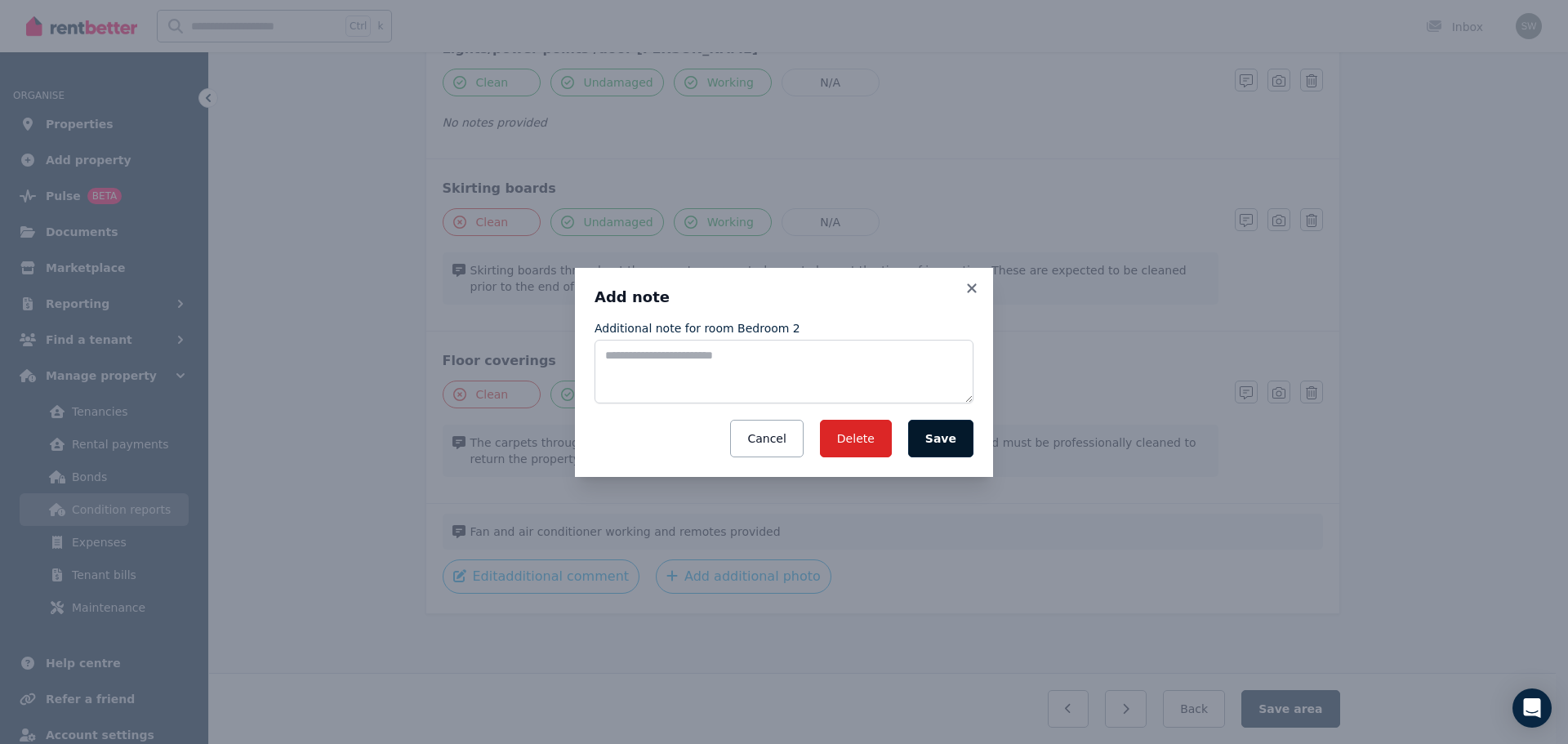
click at [937, 436] on button "Save" at bounding box center [941, 438] width 66 height 38
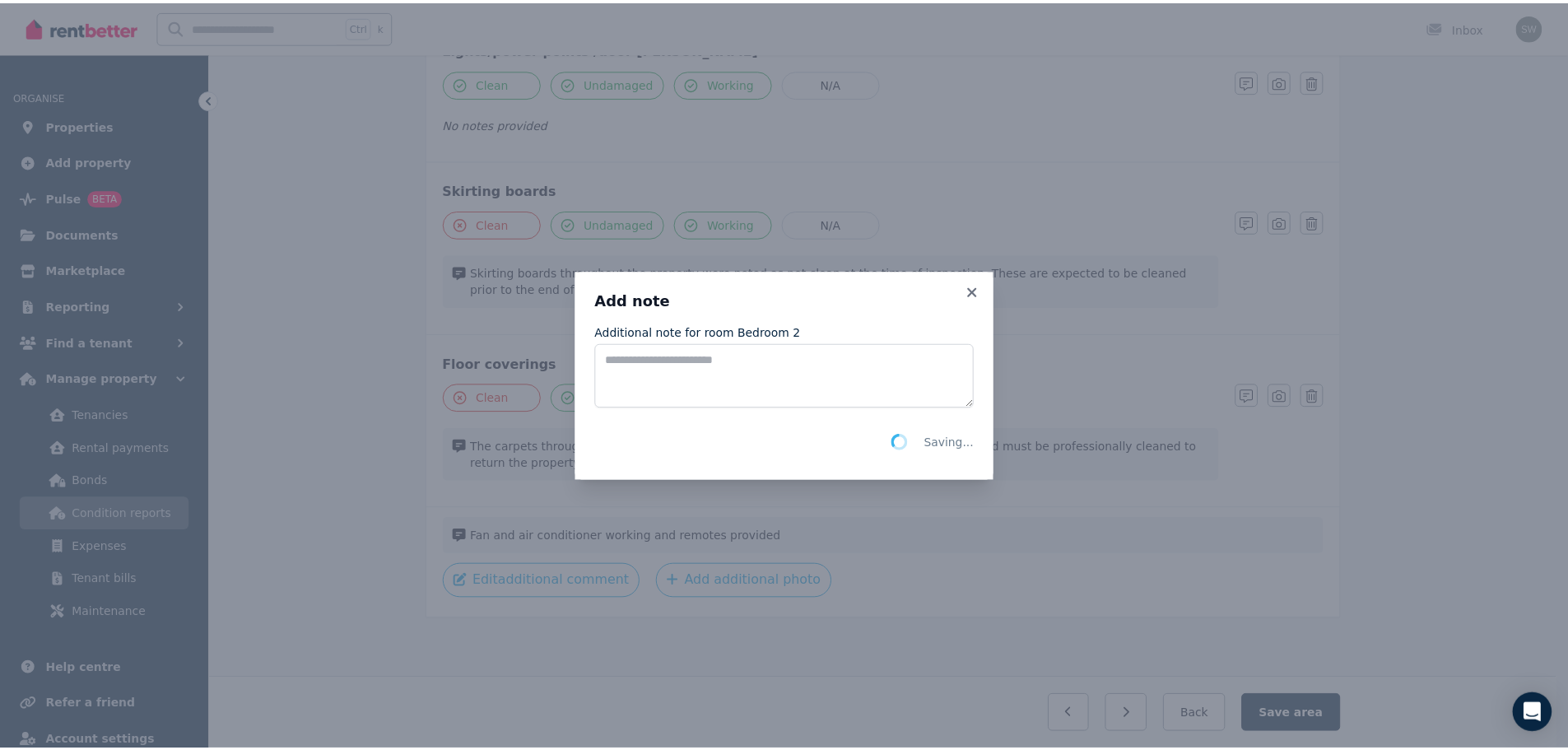
scroll to position [1174, 0]
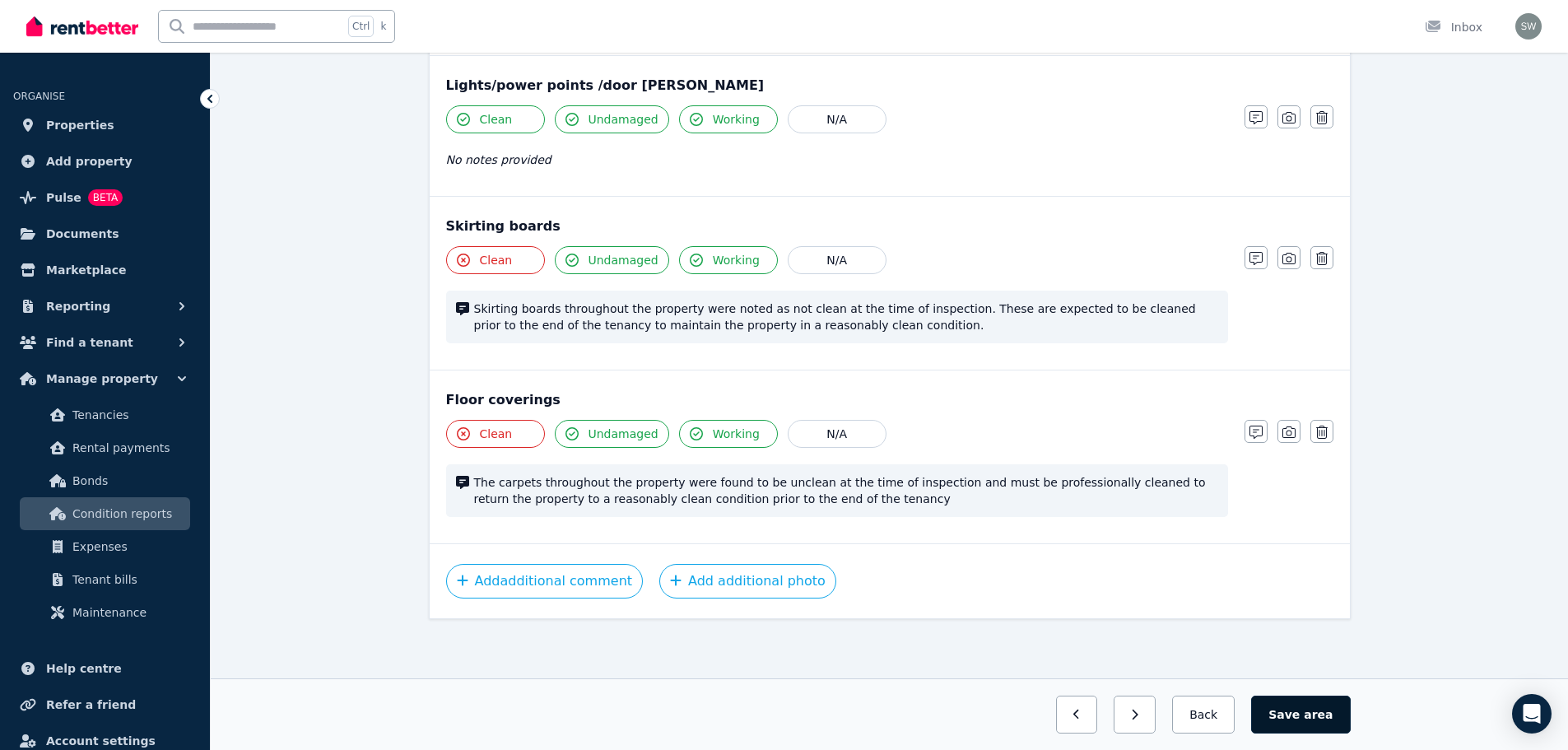
click at [1307, 704] on button "Save area" at bounding box center [1300, 714] width 99 height 38
click at [1219, 709] on button "Back" at bounding box center [1203, 714] width 76 height 38
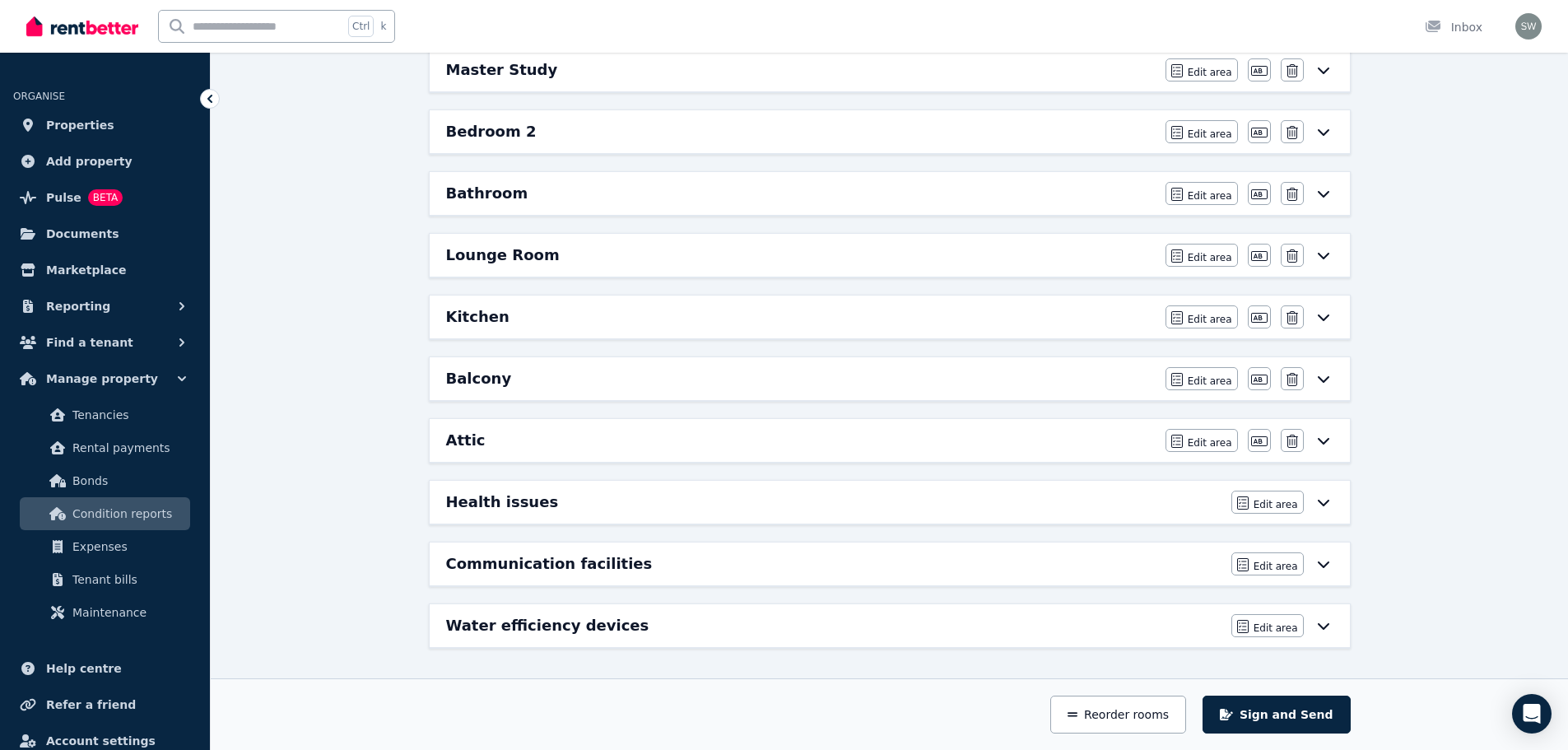
scroll to position [367, 0]
click at [613, 254] on div "Lounge Room" at bounding box center [801, 255] width 709 height 23
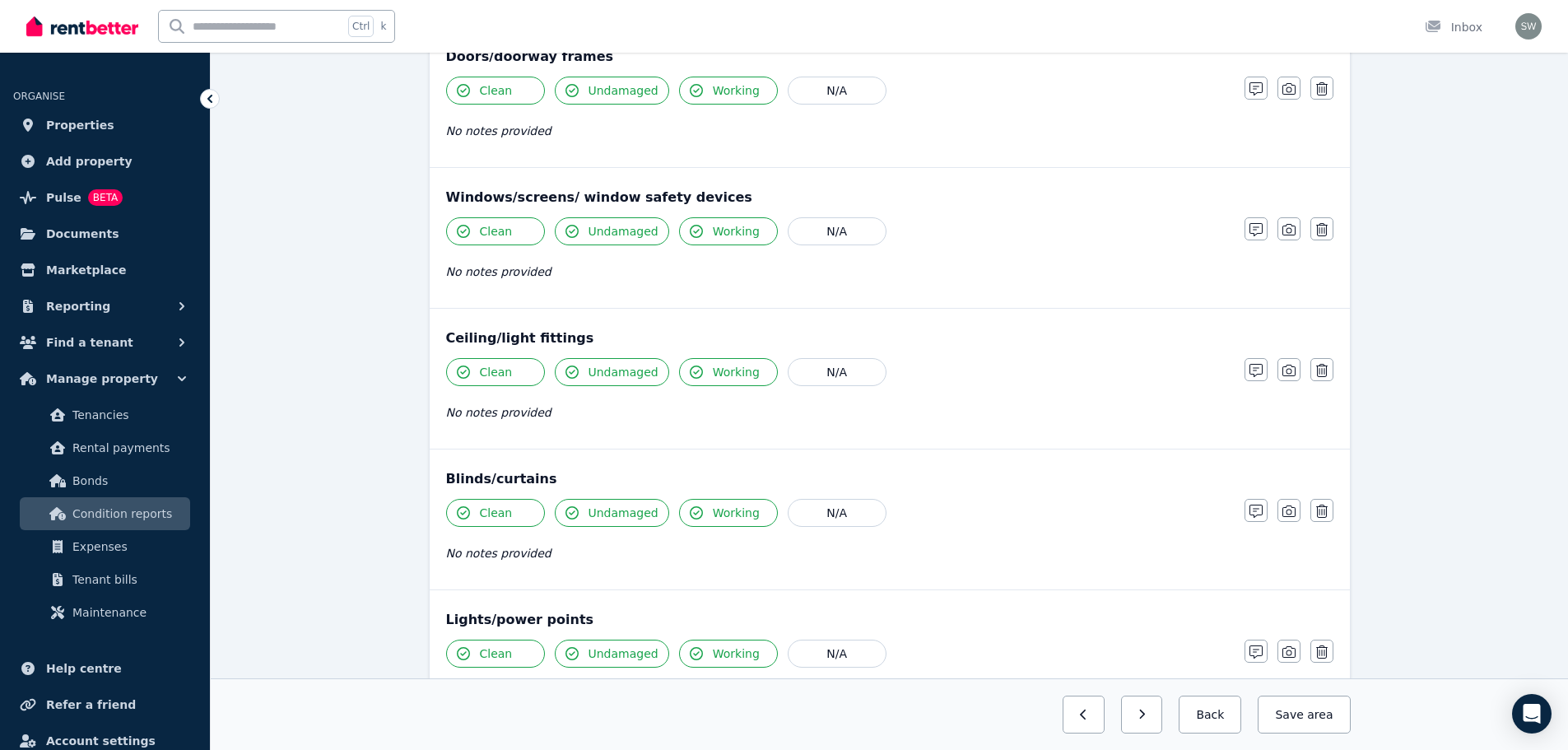
scroll to position [0, 0]
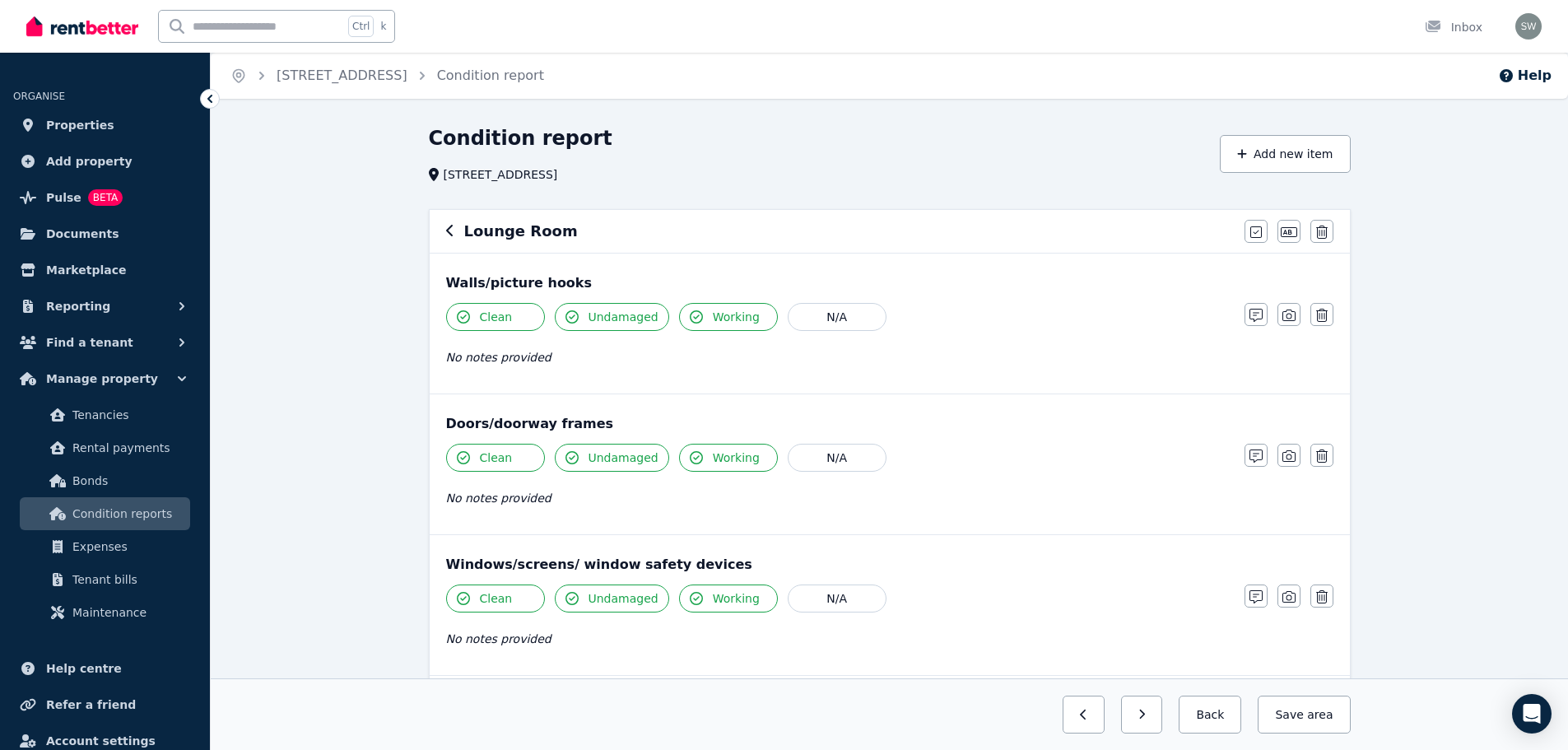
click at [517, 314] on button "Clean" at bounding box center [495, 317] width 99 height 28
click at [618, 315] on span "Undamaged" at bounding box center [623, 317] width 70 height 16
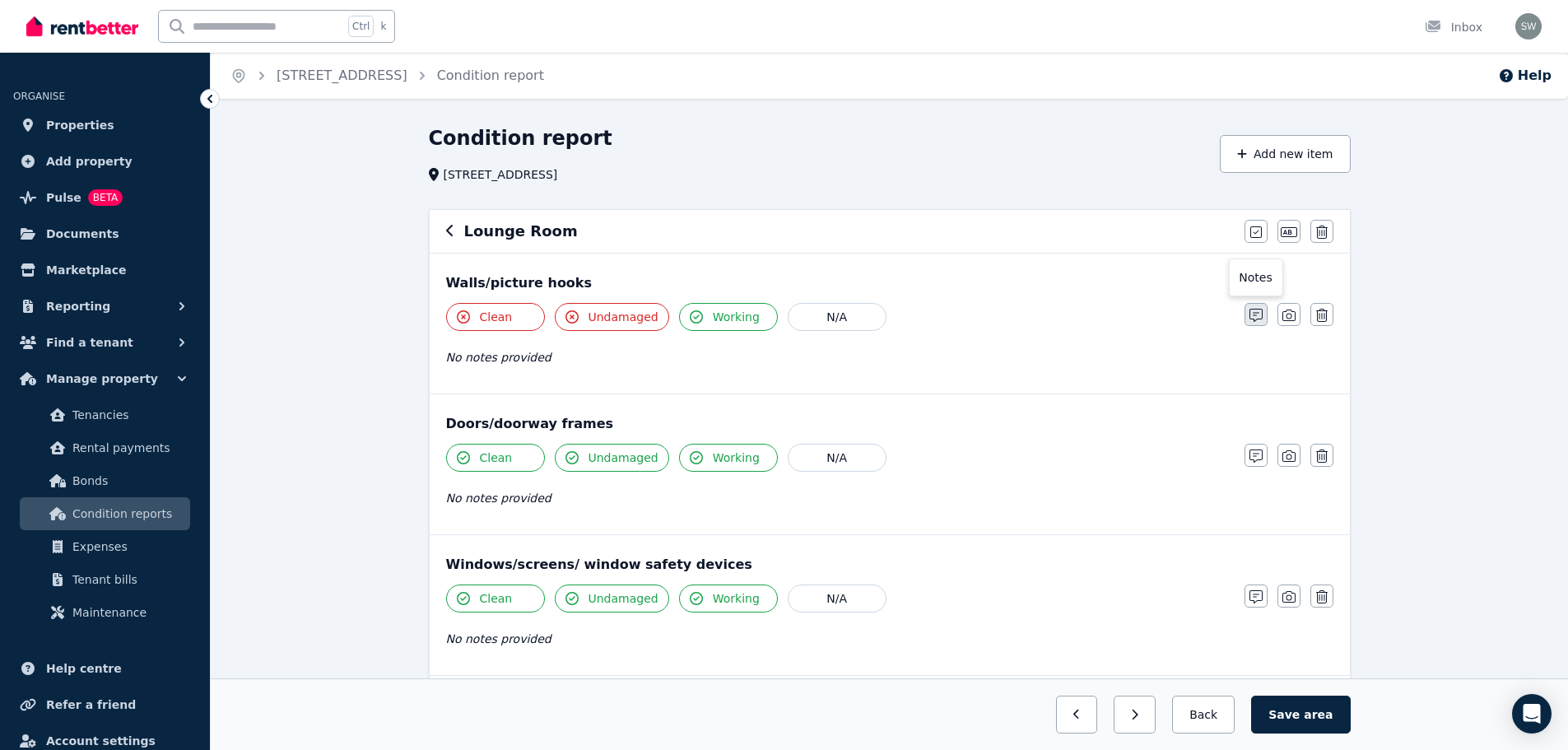
click at [1251, 319] on icon "button" at bounding box center [1256, 316] width 14 height 14
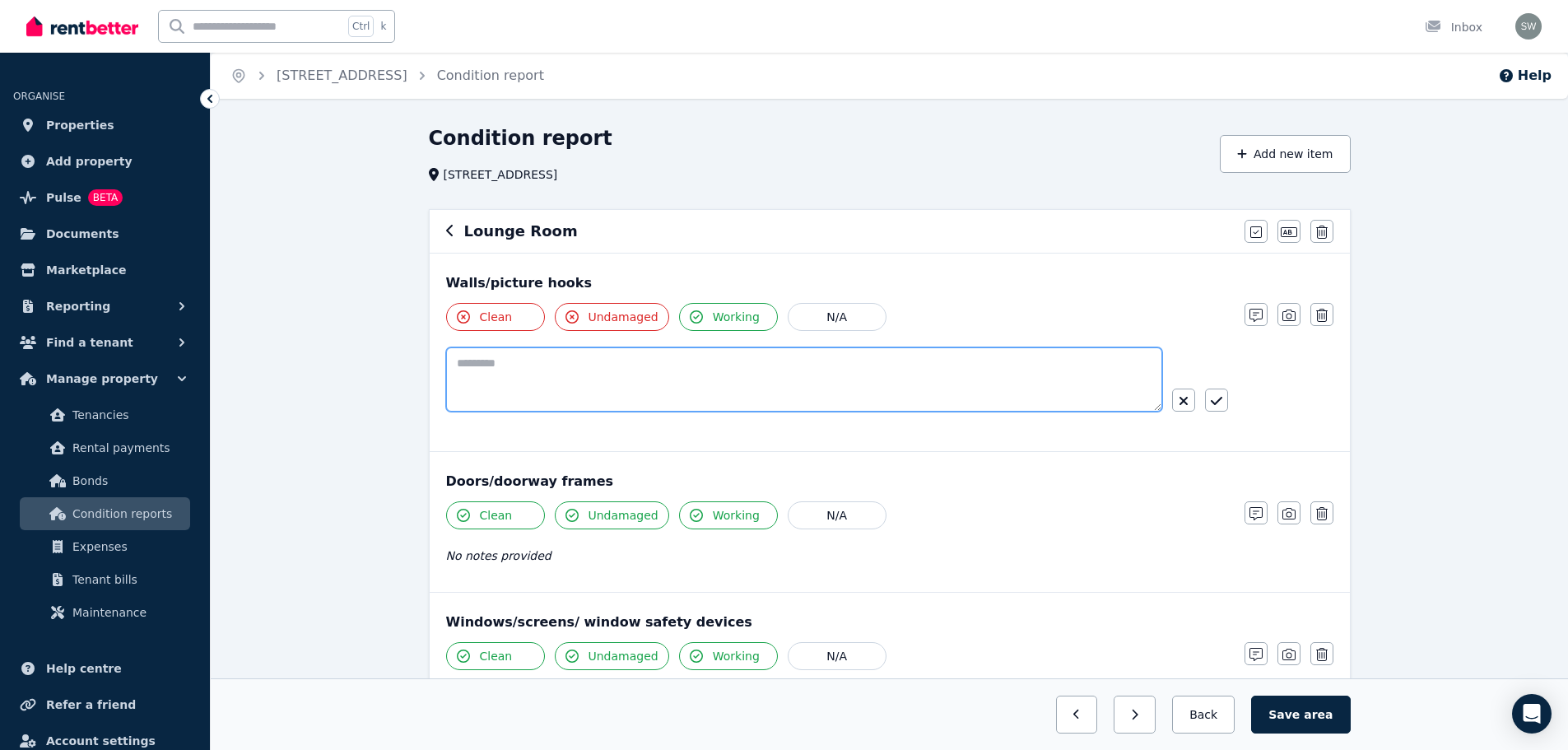
click at [778, 378] on textarea at bounding box center [804, 379] width 716 height 64
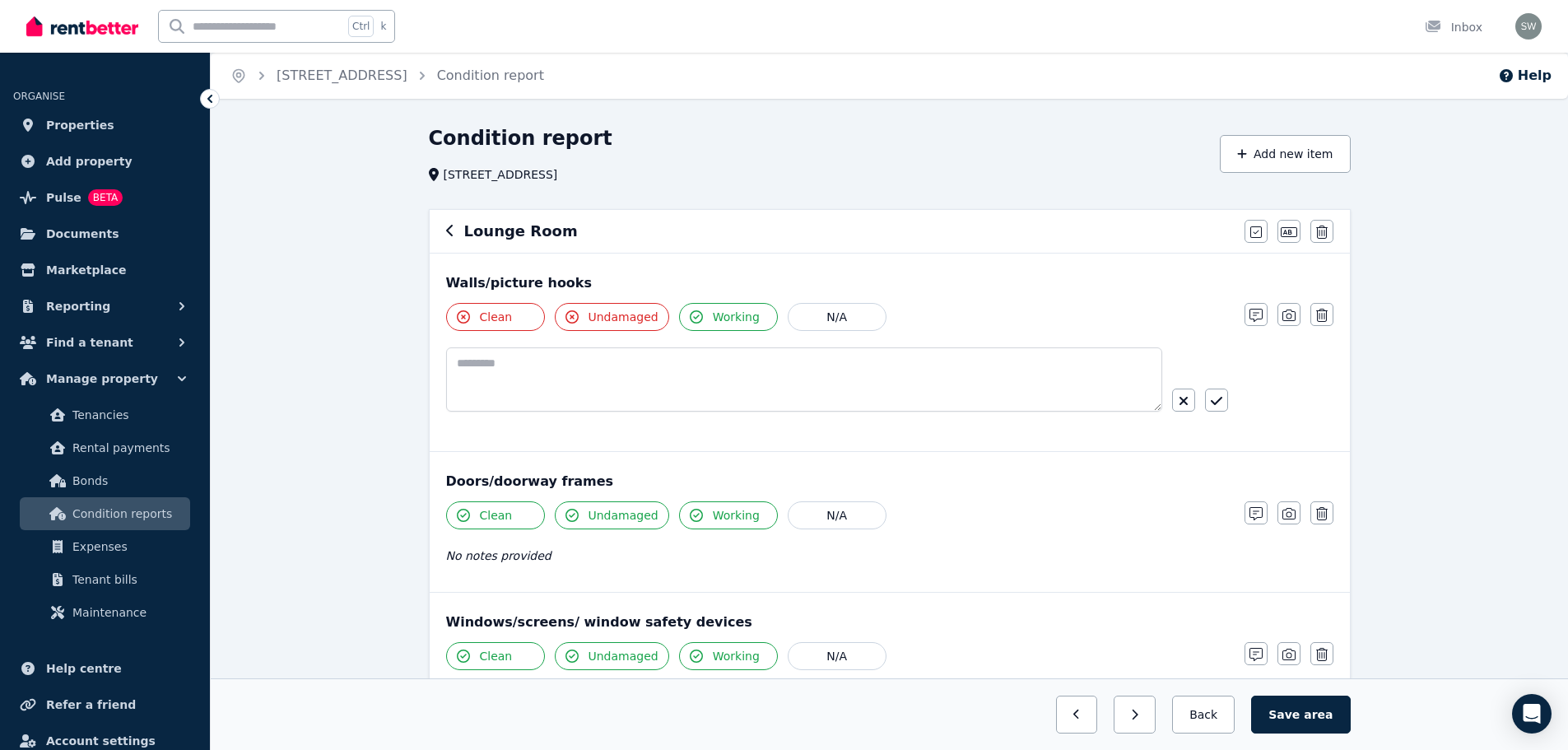
click at [622, 326] on button "Undamaged" at bounding box center [611, 317] width 114 height 28
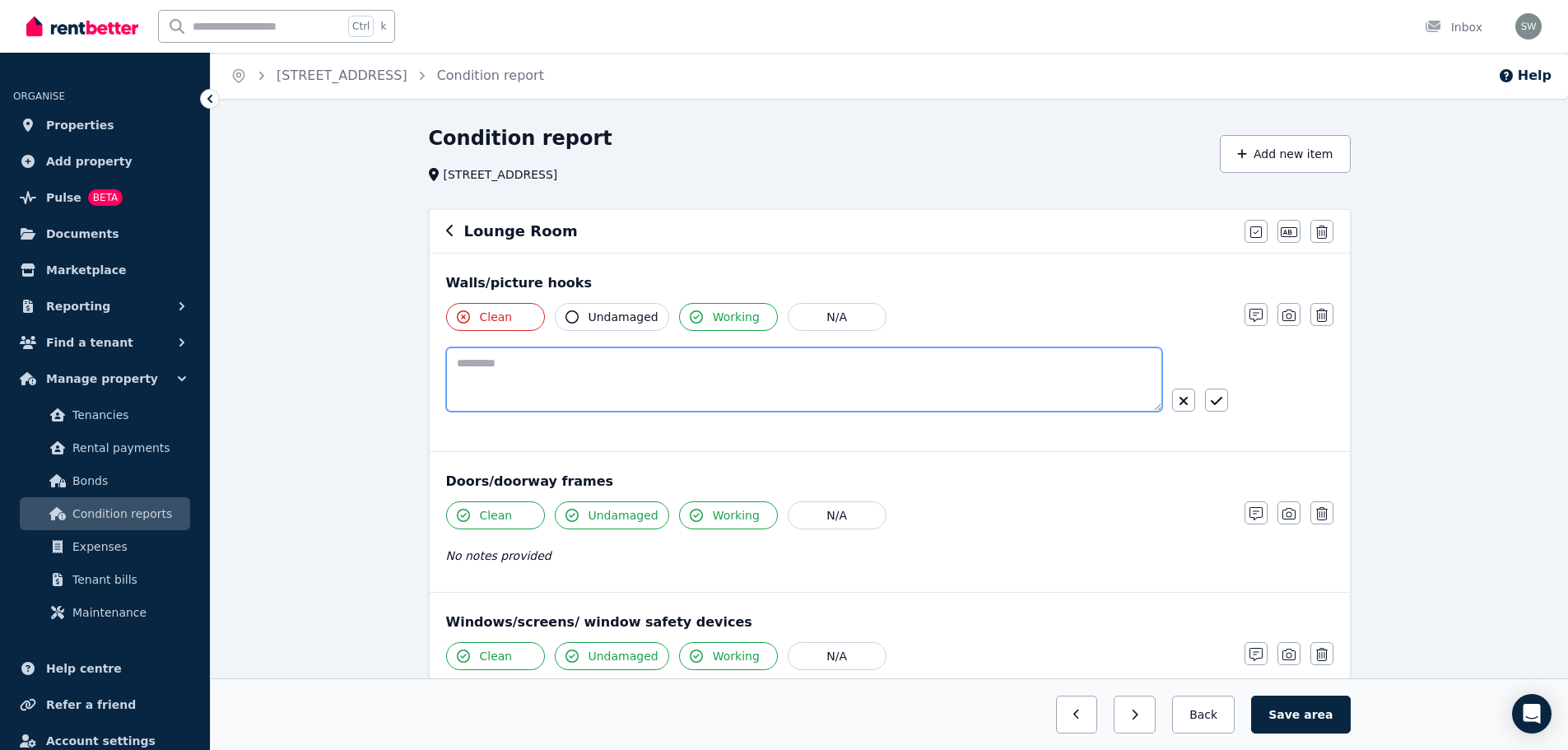
click at [613, 351] on textarea at bounding box center [804, 379] width 716 height 64
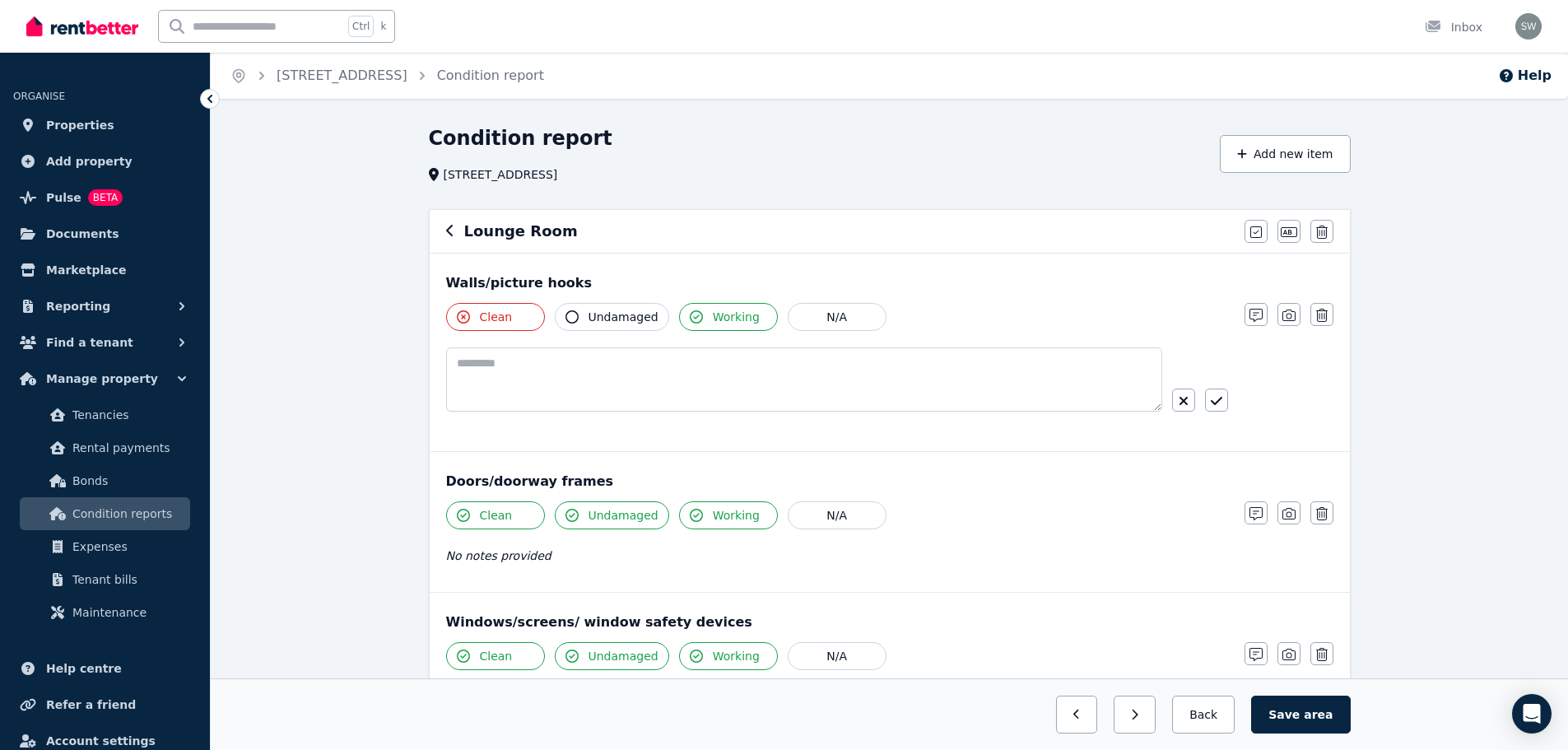
click at [490, 316] on span "Clean" at bounding box center [496, 317] width 33 height 16
click at [494, 314] on span "Clean" at bounding box center [496, 317] width 33 height 16
click at [591, 317] on span "Undamaged" at bounding box center [623, 317] width 70 height 16
click at [479, 308] on button "Clean" at bounding box center [495, 317] width 99 height 28
click at [1211, 403] on icon "button" at bounding box center [1217, 401] width 12 height 14
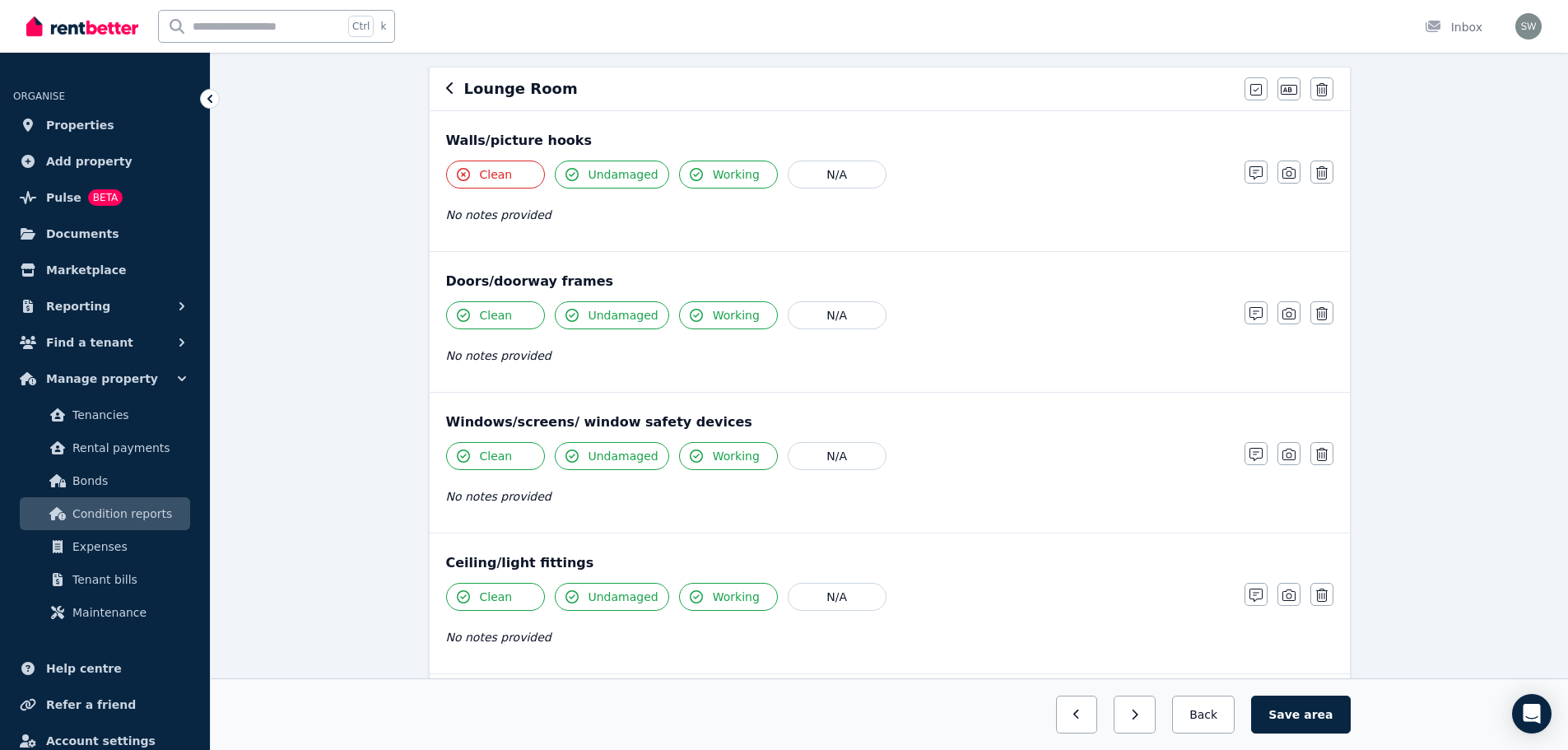
scroll to position [143, 0]
click at [503, 318] on span "Clean" at bounding box center [496, 314] width 33 height 16
click at [597, 318] on span "Undamaged" at bounding box center [623, 314] width 70 height 16
click at [1283, 313] on icon "button" at bounding box center [1289, 313] width 14 height 14
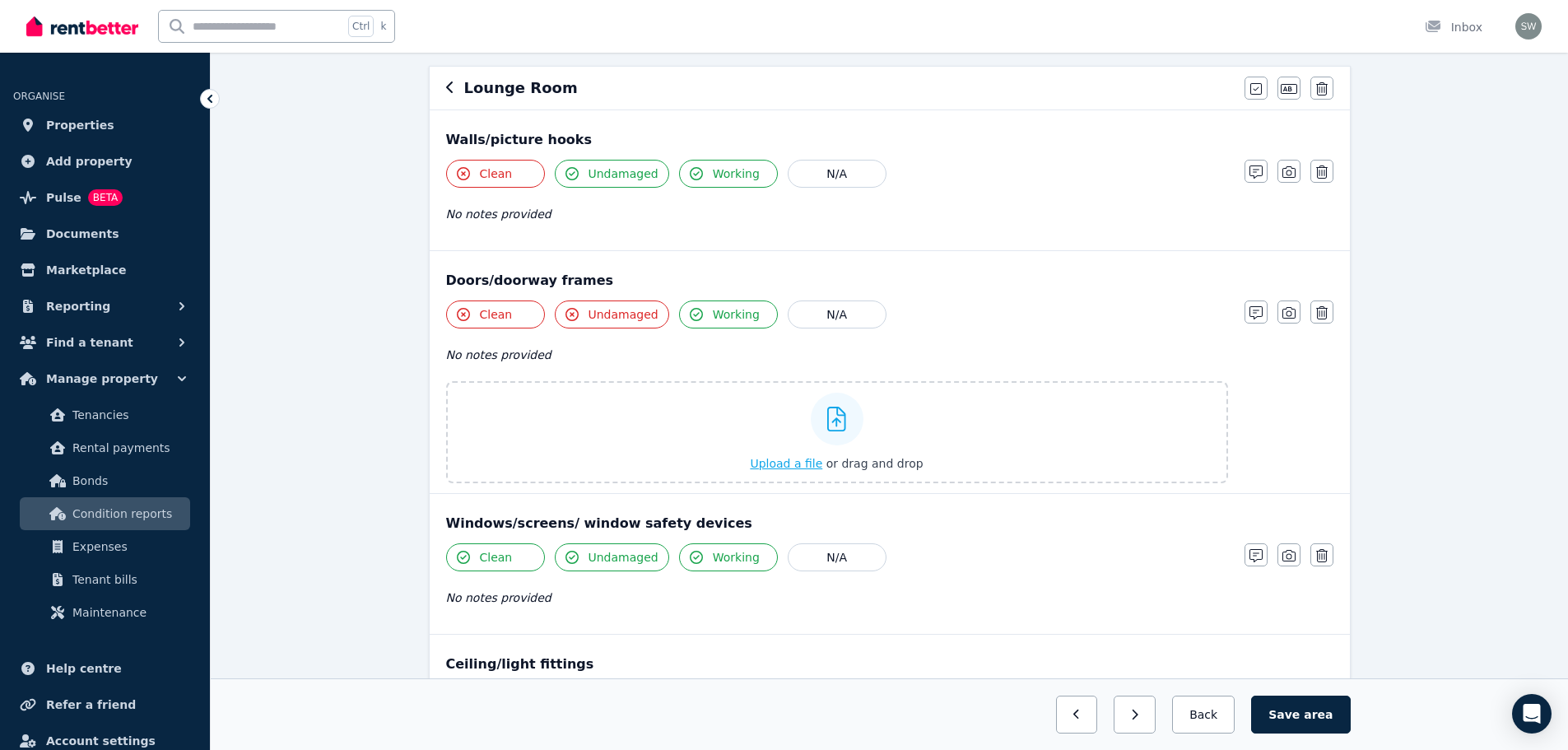
click at [794, 467] on span "Upload a file" at bounding box center [786, 464] width 73 height 14
click at [790, 465] on span "Upload a file" at bounding box center [786, 464] width 73 height 14
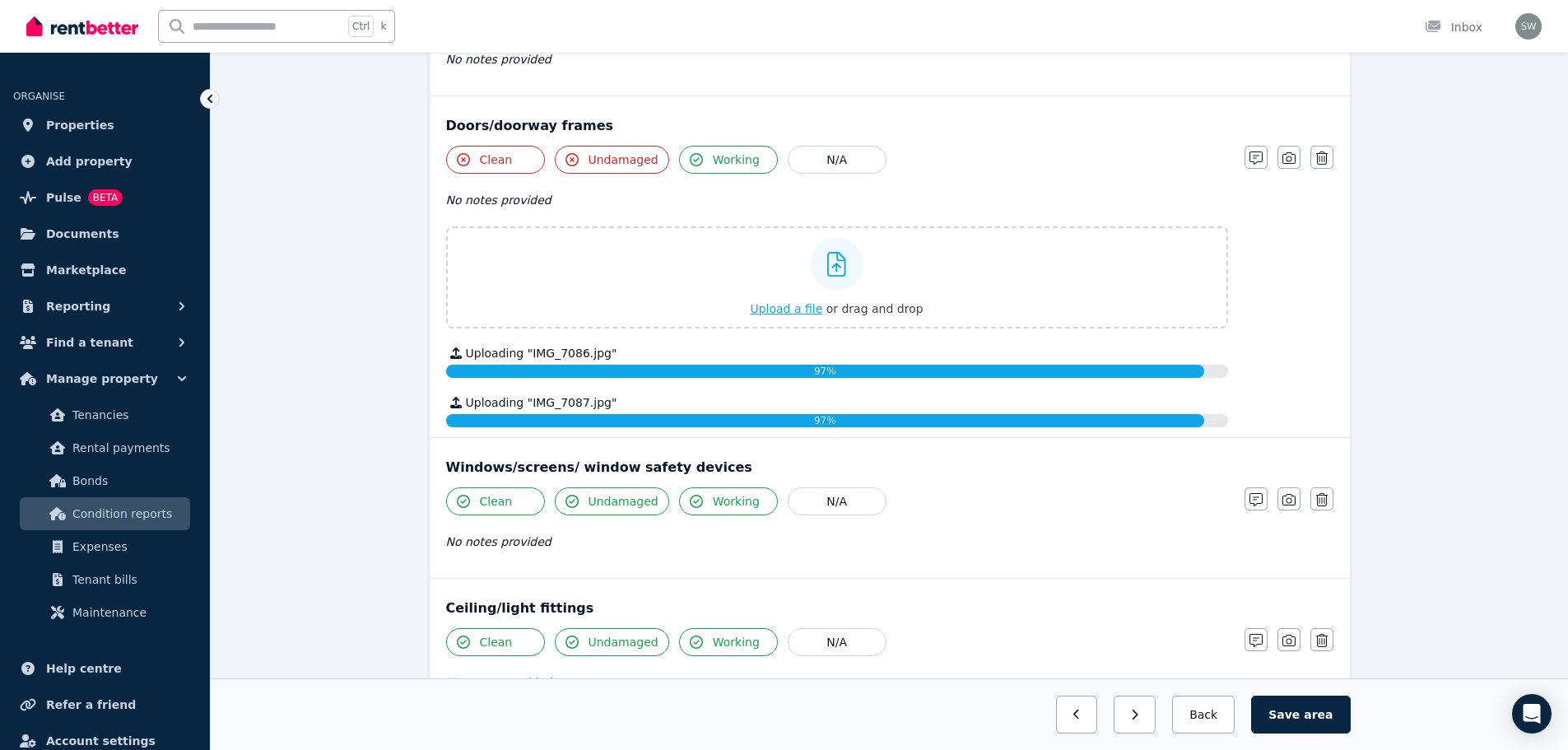
scroll to position [301, 0]
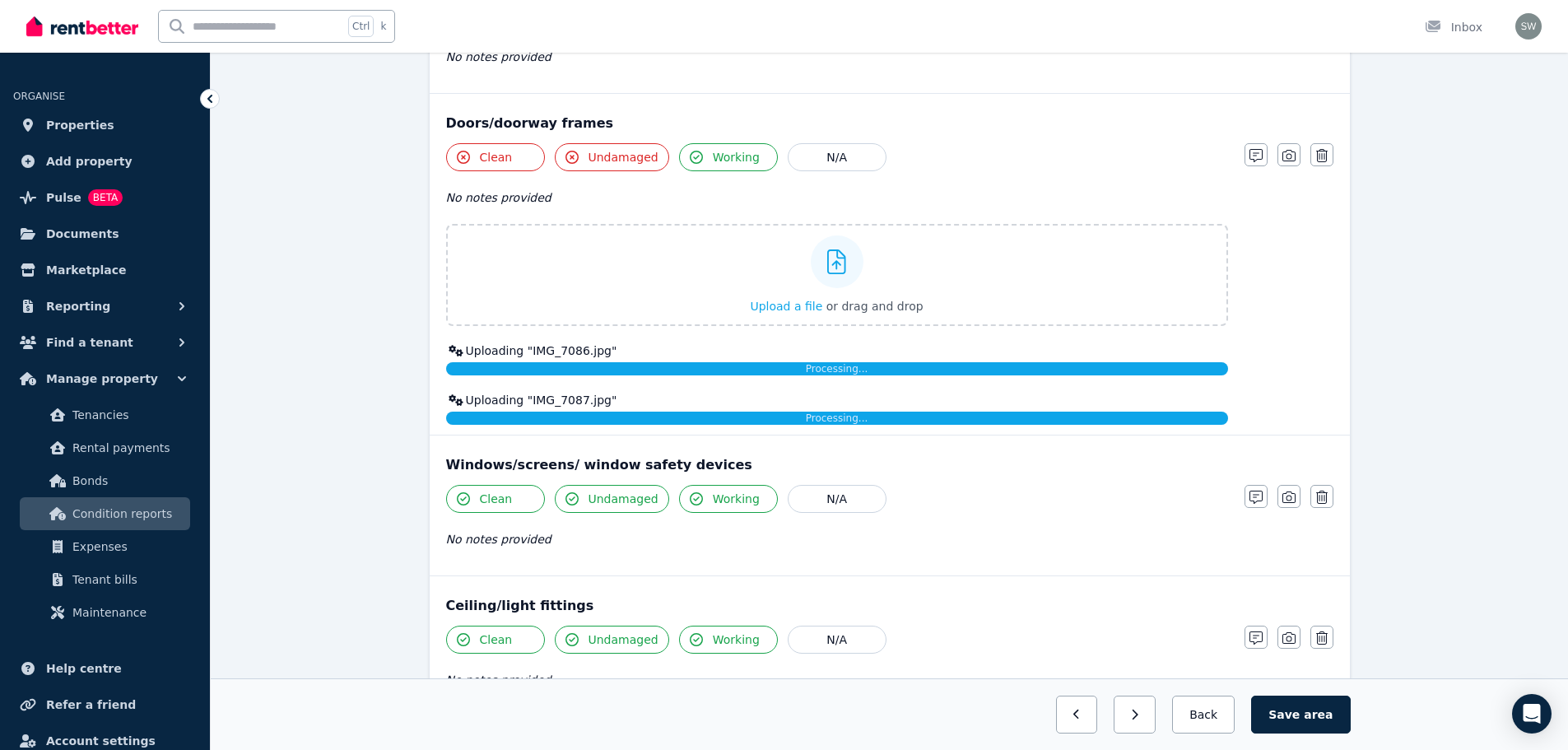
click at [509, 495] on button "Clean" at bounding box center [495, 499] width 99 height 28
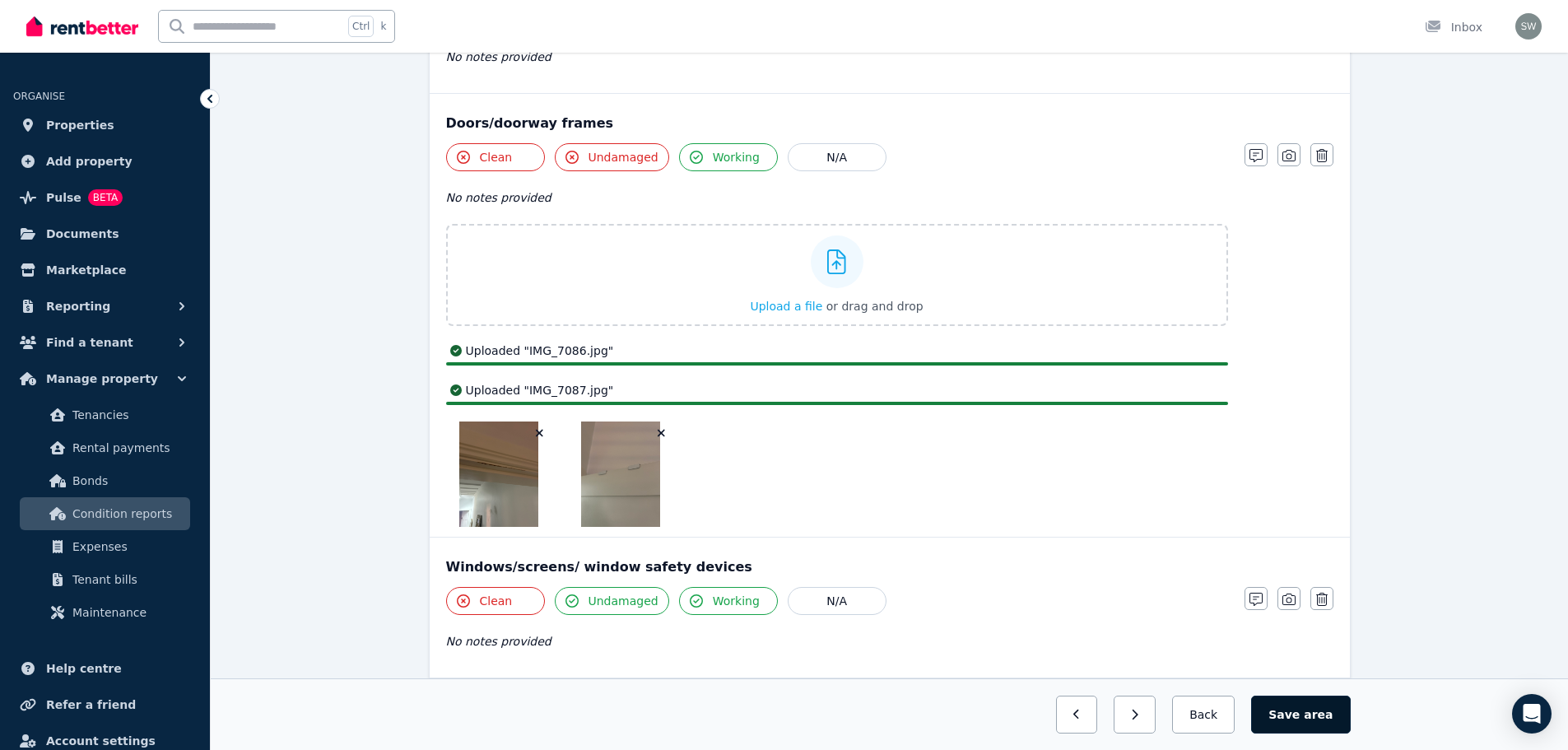
click at [1285, 707] on button "Save area" at bounding box center [1300, 714] width 99 height 38
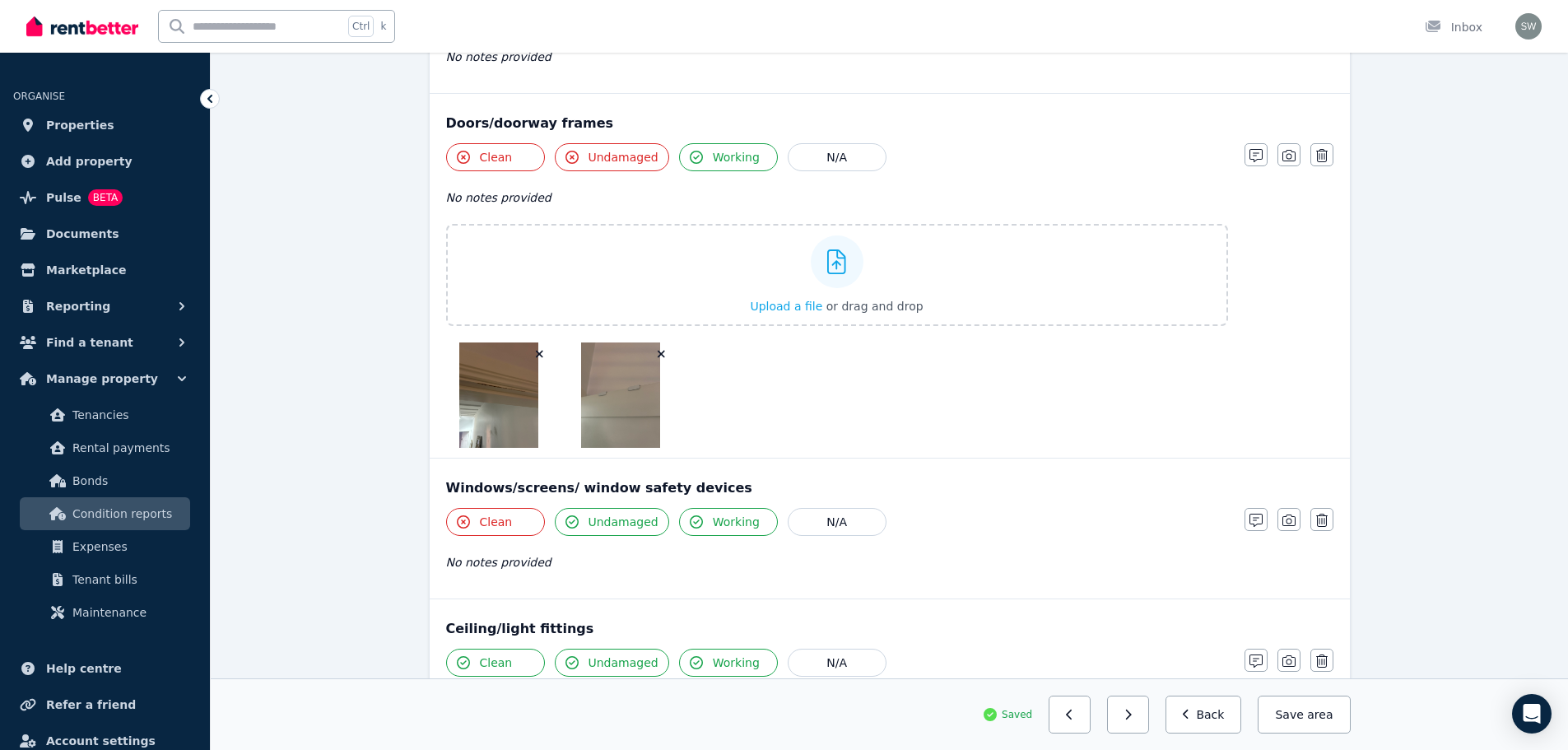
click at [1230, 711] on button "Back" at bounding box center [1203, 714] width 76 height 38
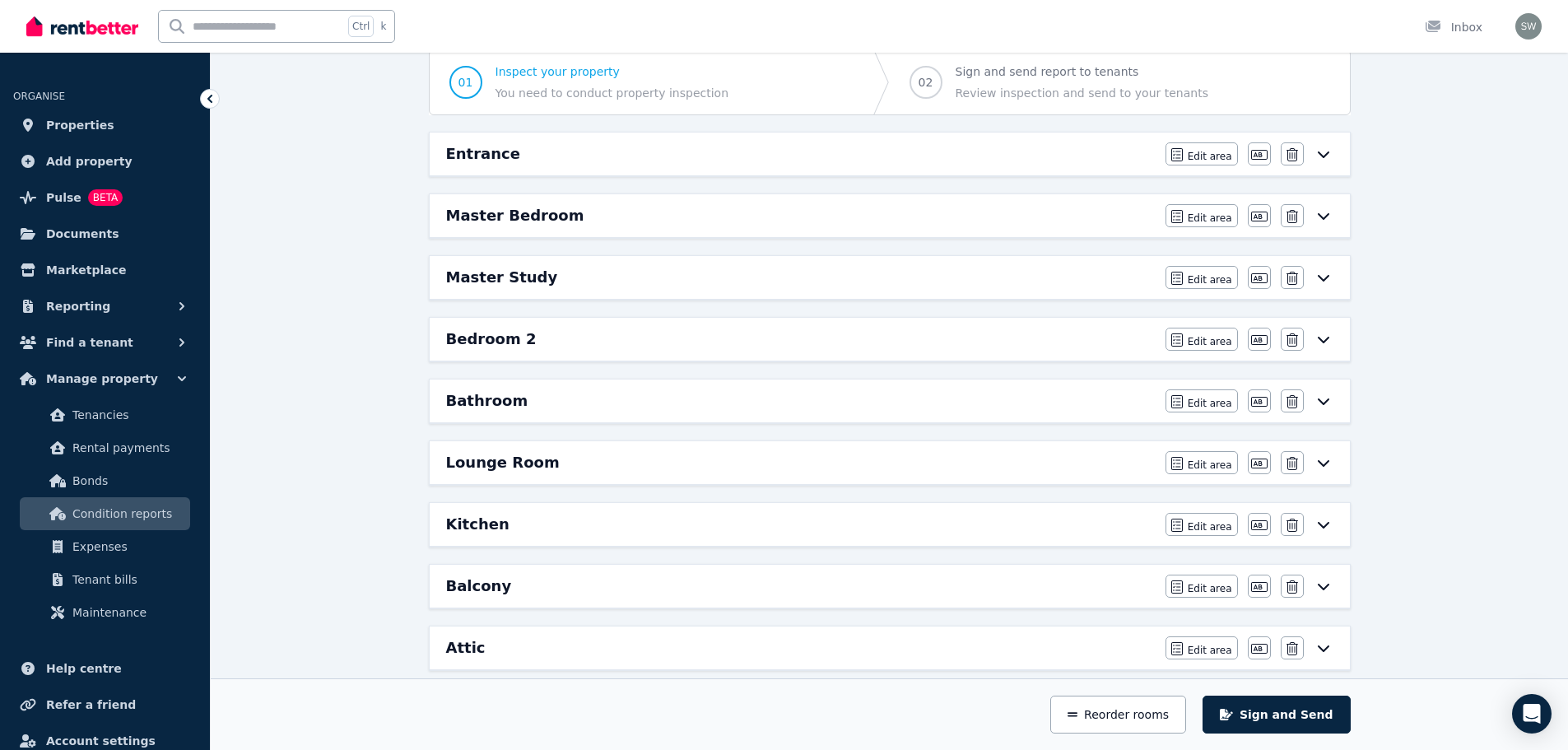
scroll to position [159, 0]
click at [619, 218] on div "Master Bedroom" at bounding box center [801, 216] width 709 height 23
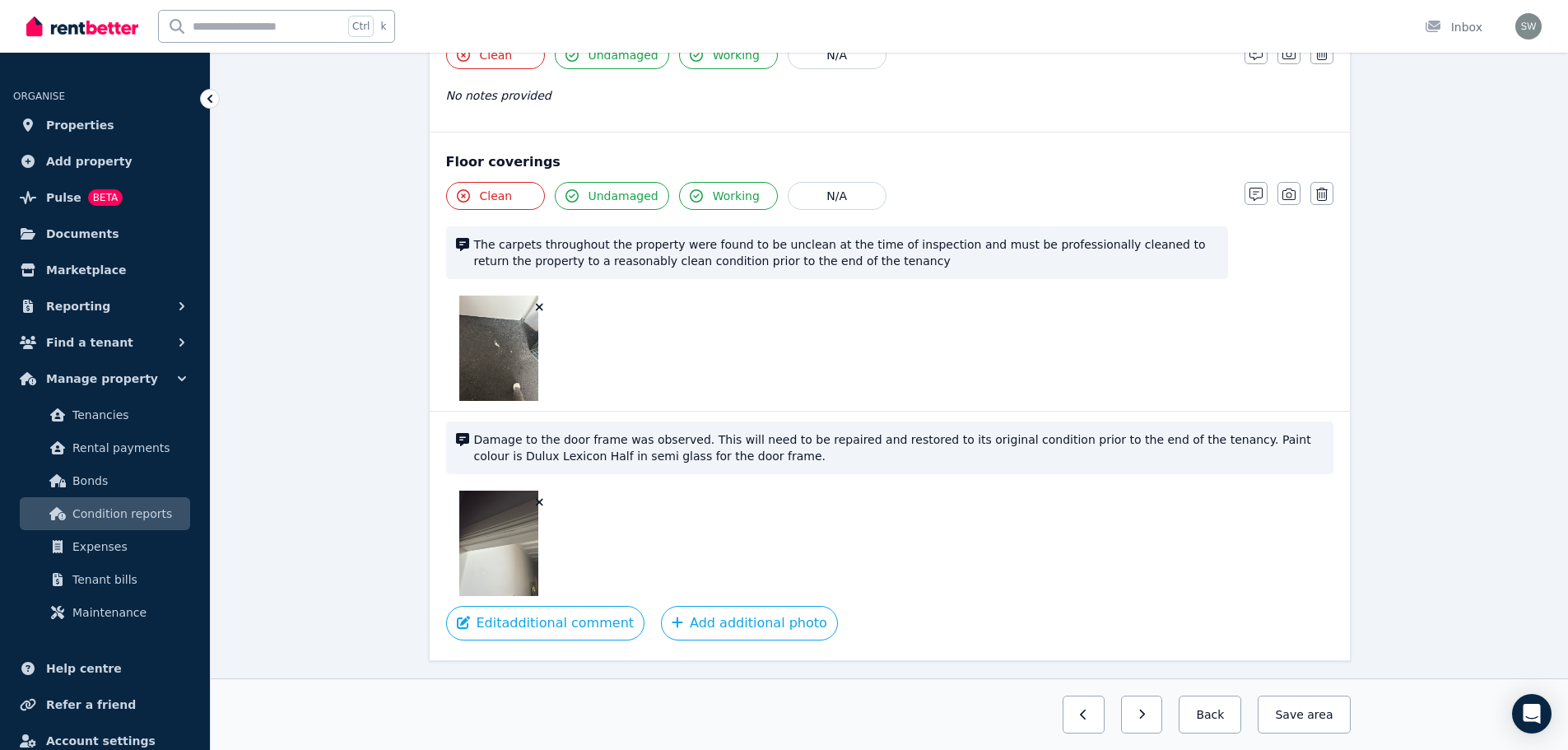
scroll to position [1485, 0]
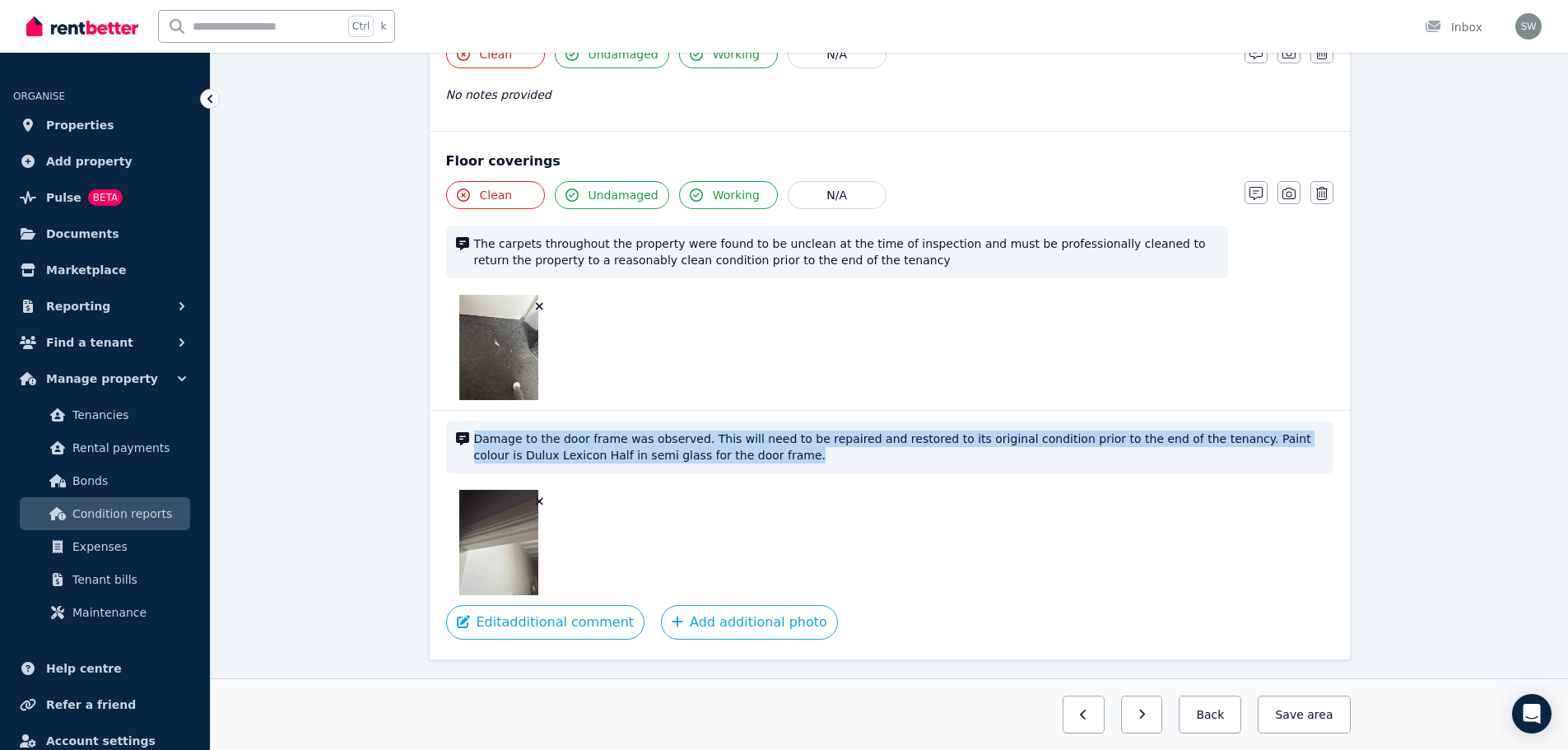
drag, startPoint x: 715, startPoint y: 460, endPoint x: 475, endPoint y: 435, distance: 241.3
click at [475, 435] on span "Damage to the door frame was observed. This will need to be repaired and restor…" at bounding box center [899, 447] width 850 height 33
copy span "Damage to the door frame was observed. This will need to be repaired and restor…"
click at [1216, 710] on button "Back" at bounding box center [1210, 714] width 63 height 38
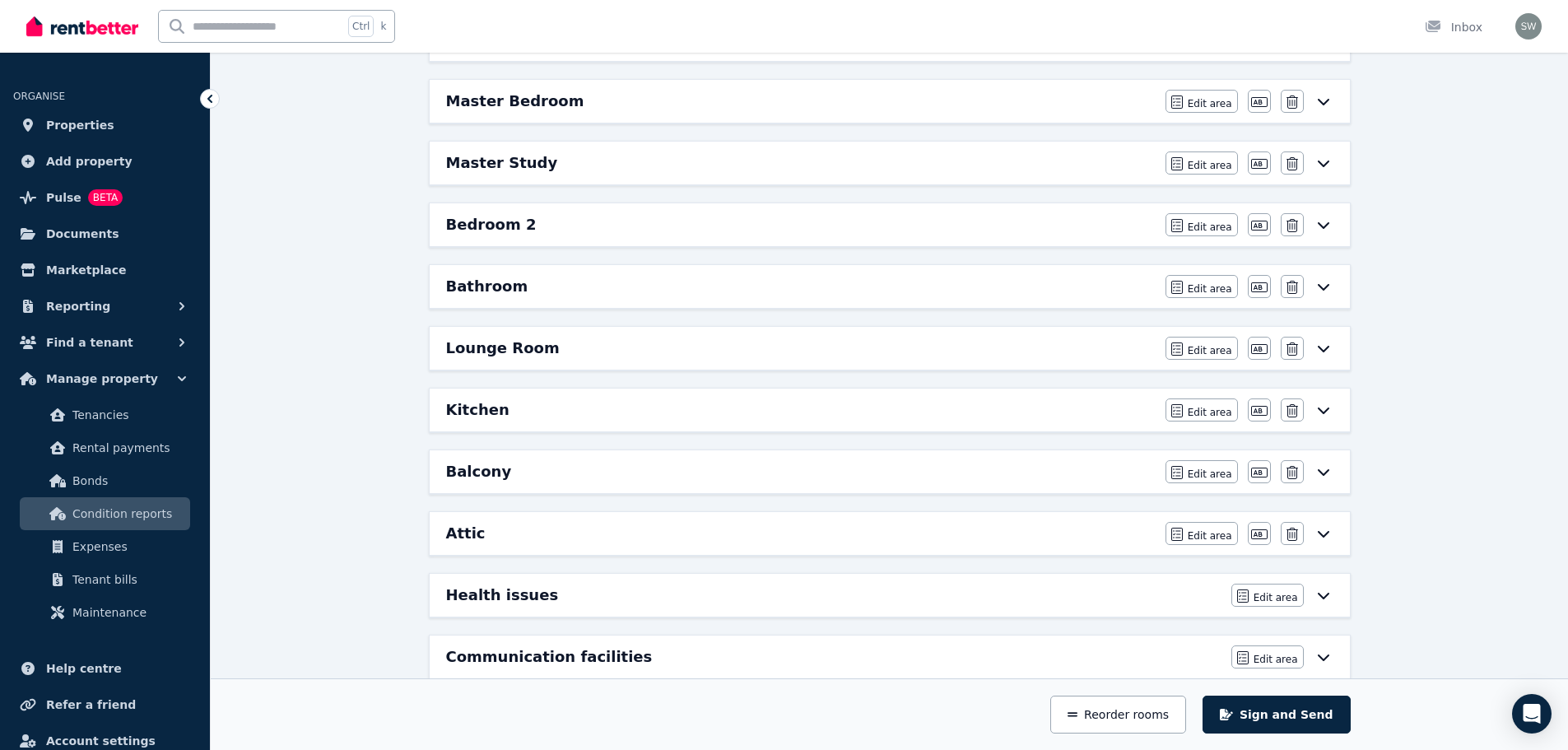
scroll to position [275, 0]
click at [633, 344] on div "Lounge Room" at bounding box center [801, 347] width 709 height 23
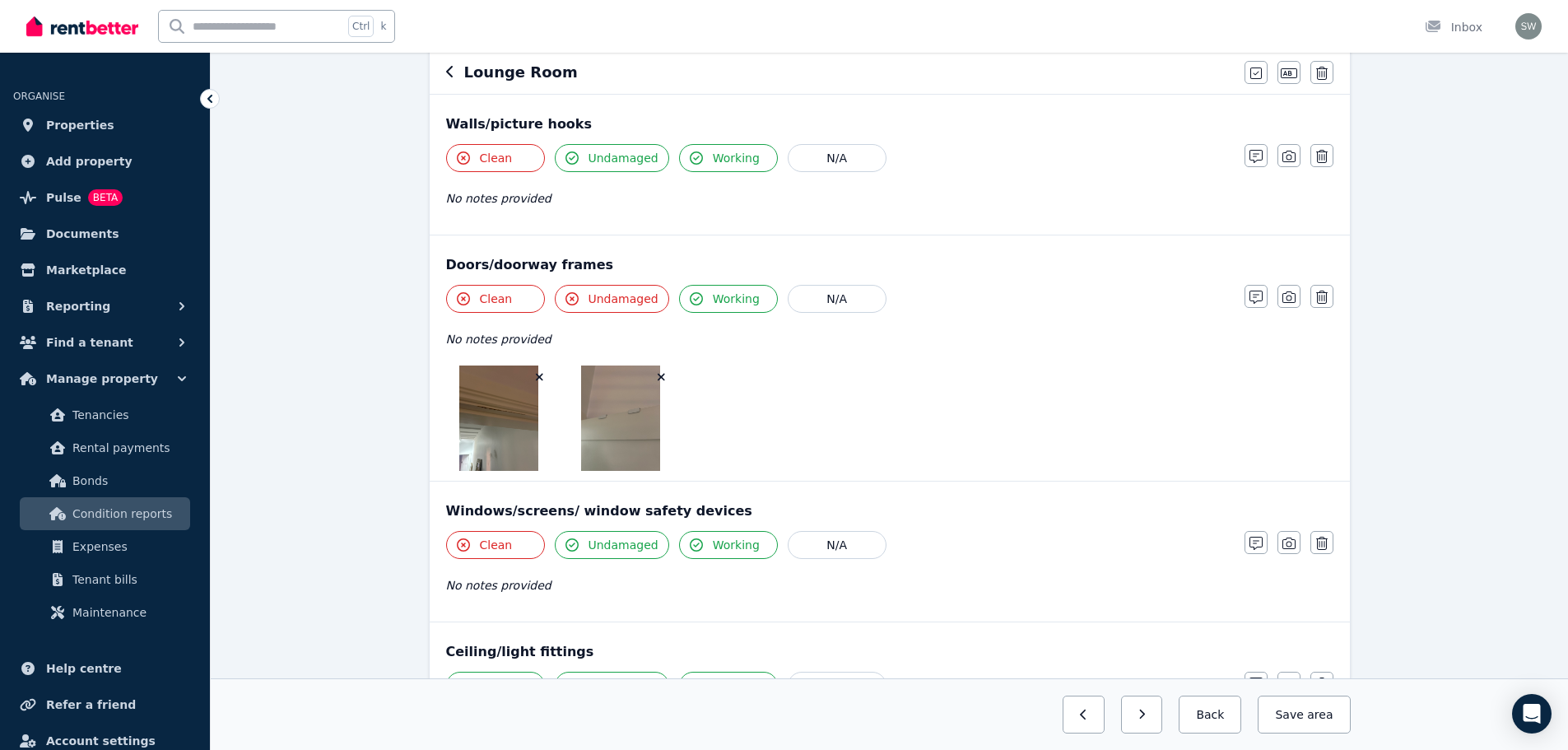
scroll to position [164, 0]
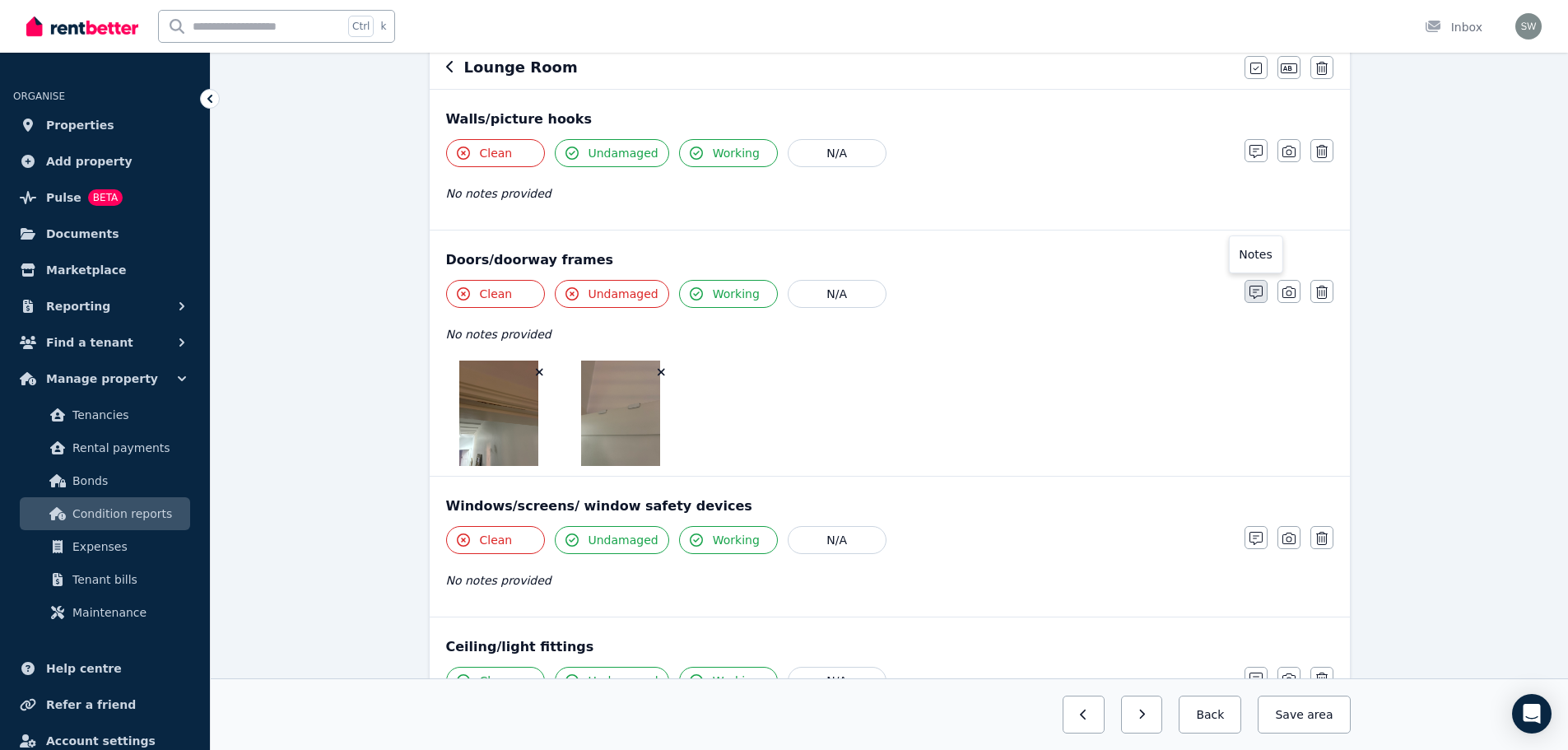
click at [1246, 294] on button "button" at bounding box center [1255, 291] width 23 height 23
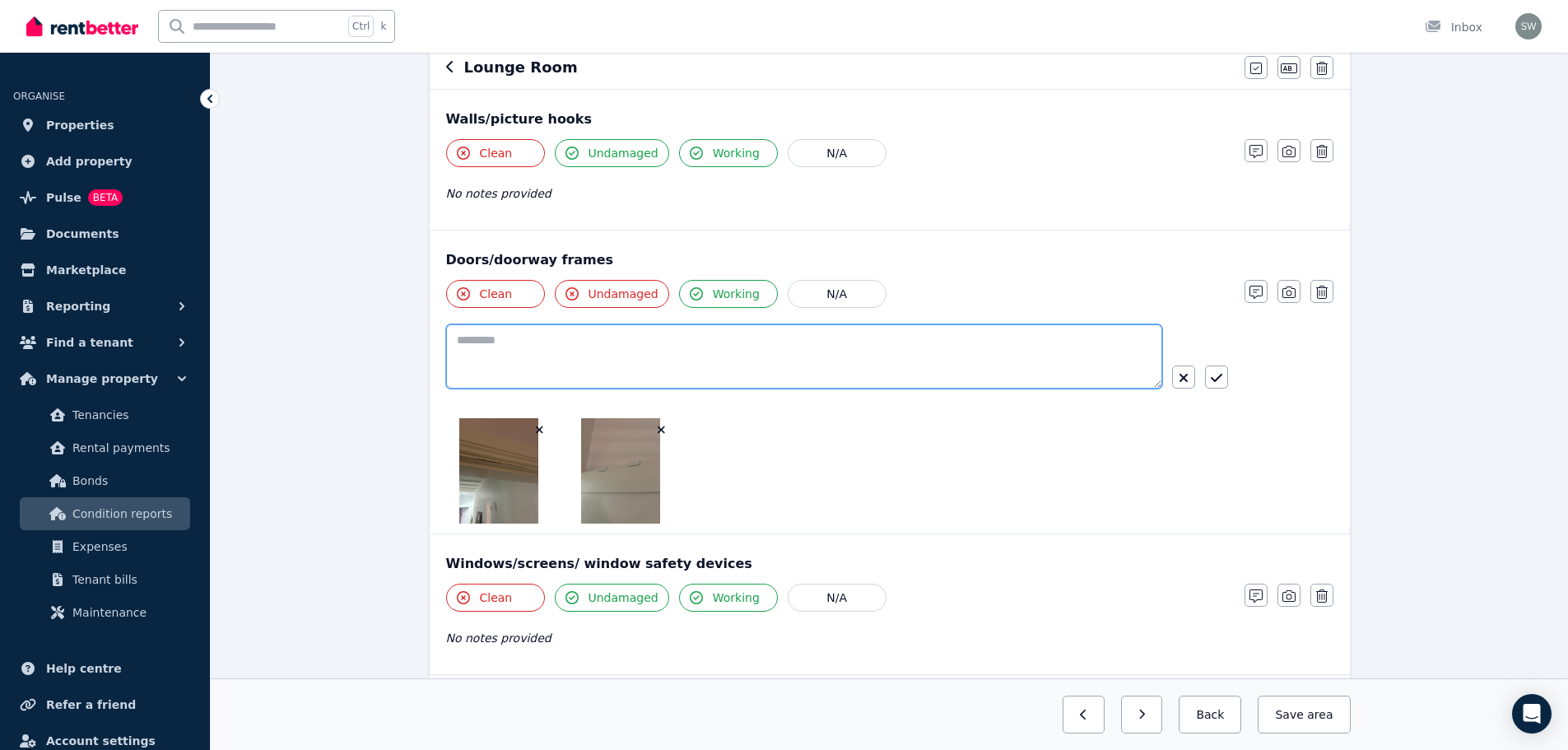
click at [702, 349] on textarea at bounding box center [804, 356] width 716 height 64
paste textarea "**********"
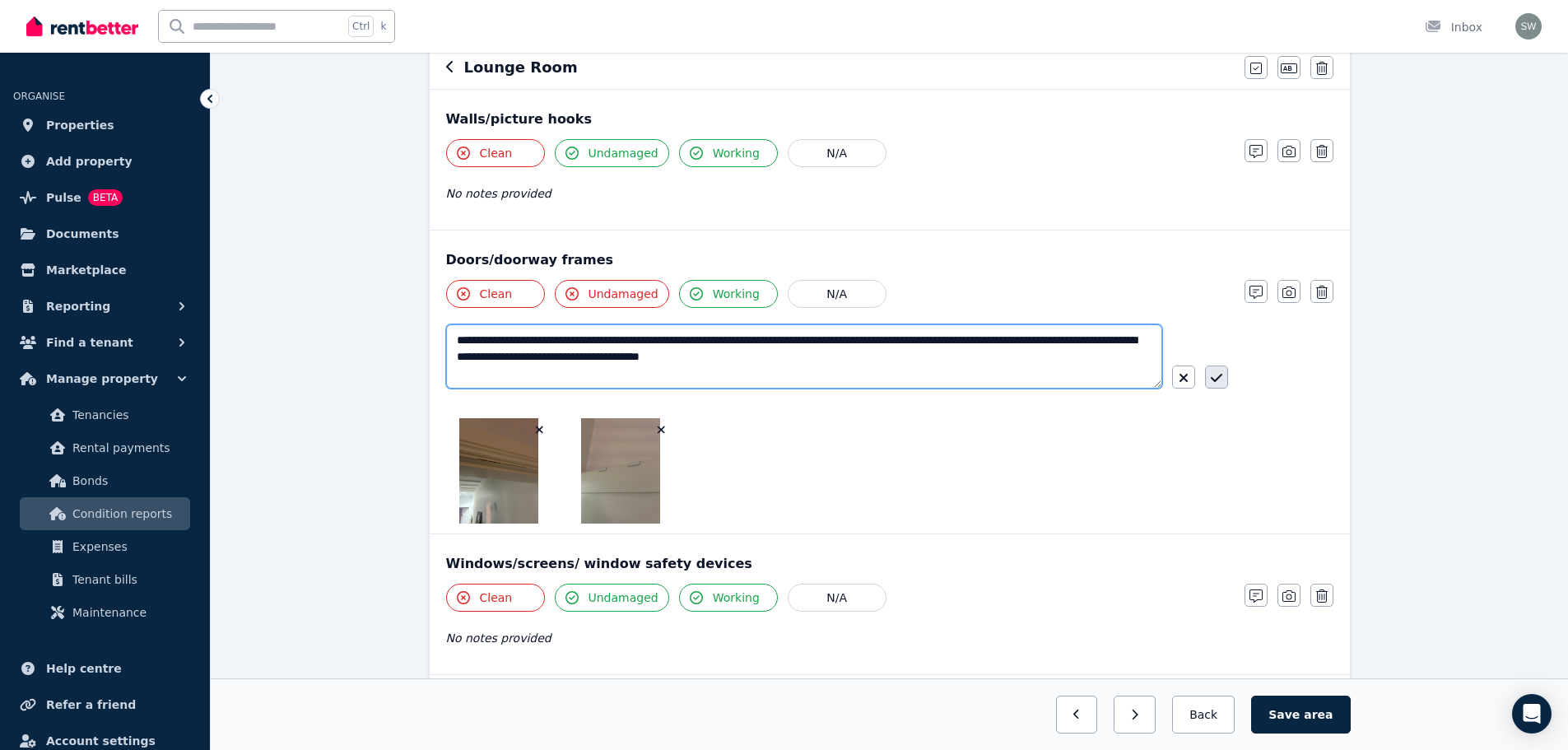
type textarea "**********"
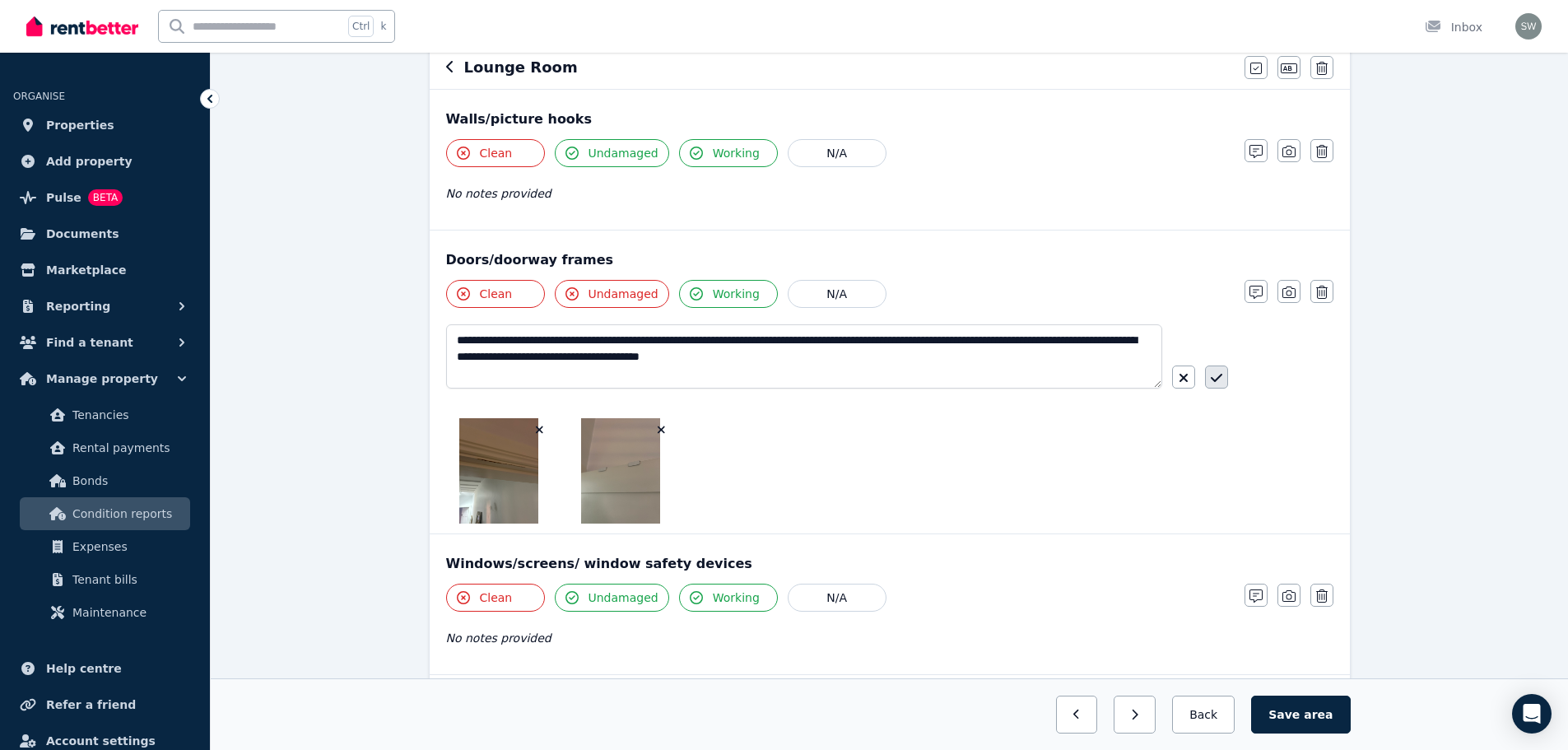
click at [1220, 374] on icon "button" at bounding box center [1217, 378] width 12 height 14
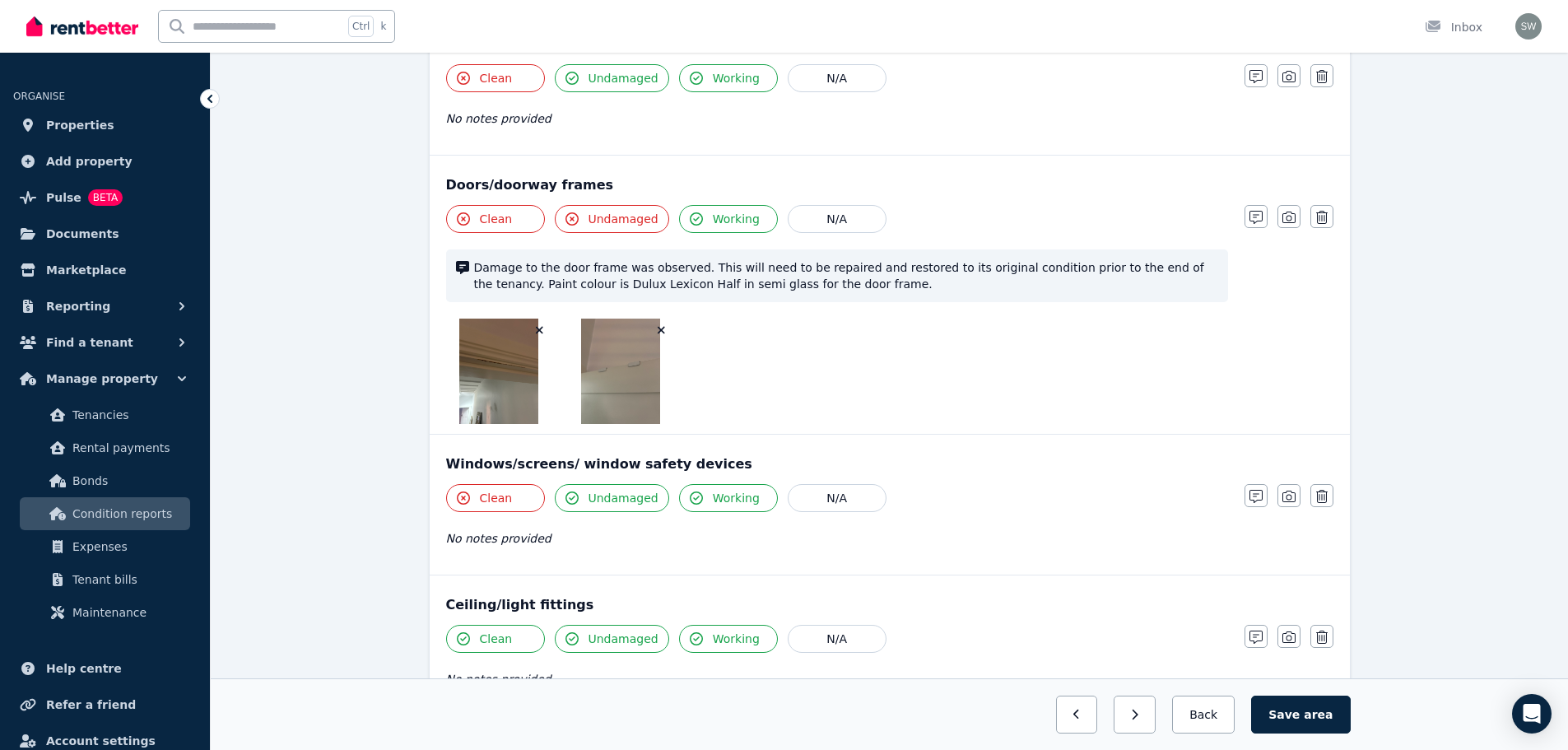
scroll to position [240, 0]
click at [1329, 729] on button "Save area" at bounding box center [1300, 714] width 99 height 38
click at [1225, 725] on button "Back" at bounding box center [1203, 714] width 76 height 38
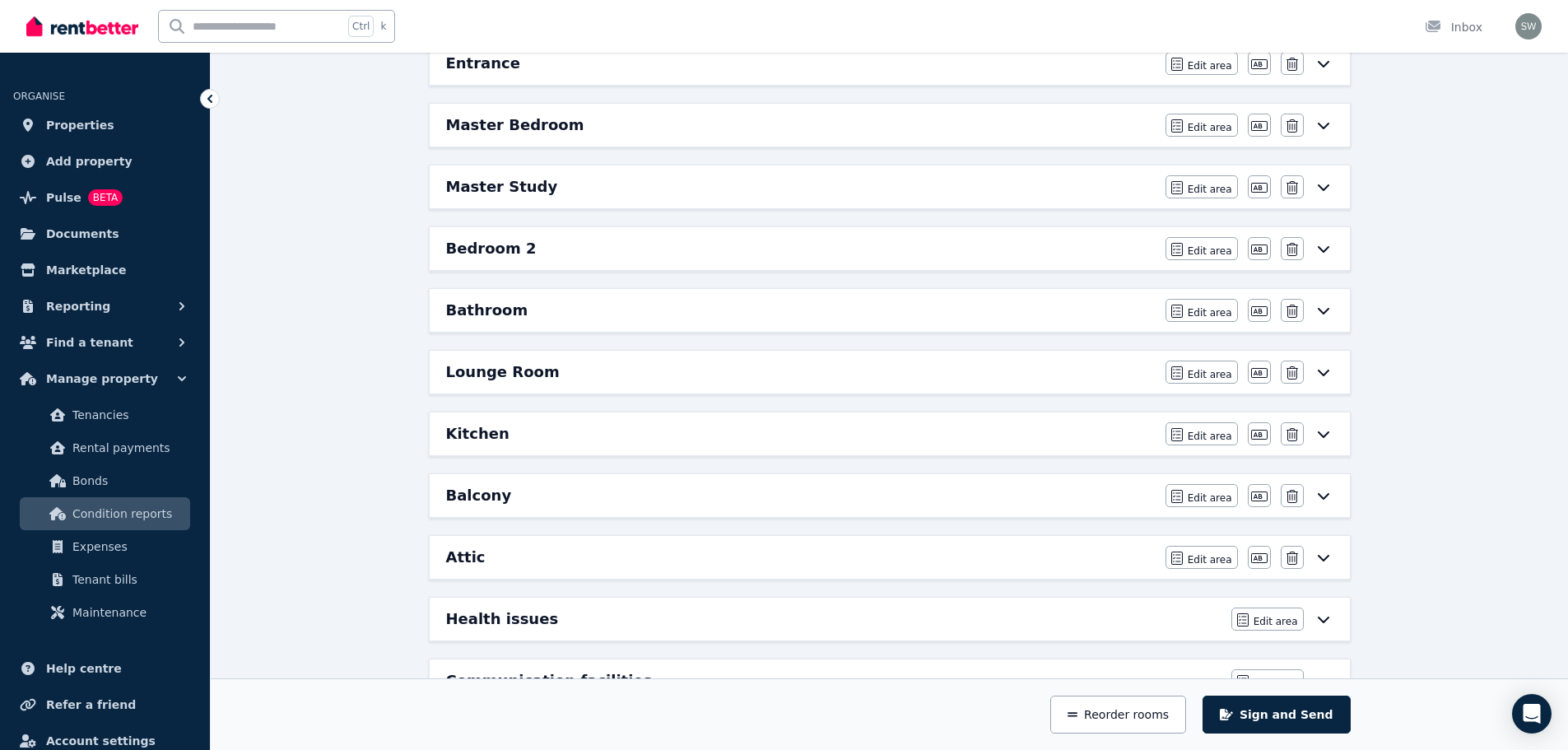
scroll to position [250, 0]
click at [680, 125] on div "Master Bedroom" at bounding box center [801, 125] width 709 height 23
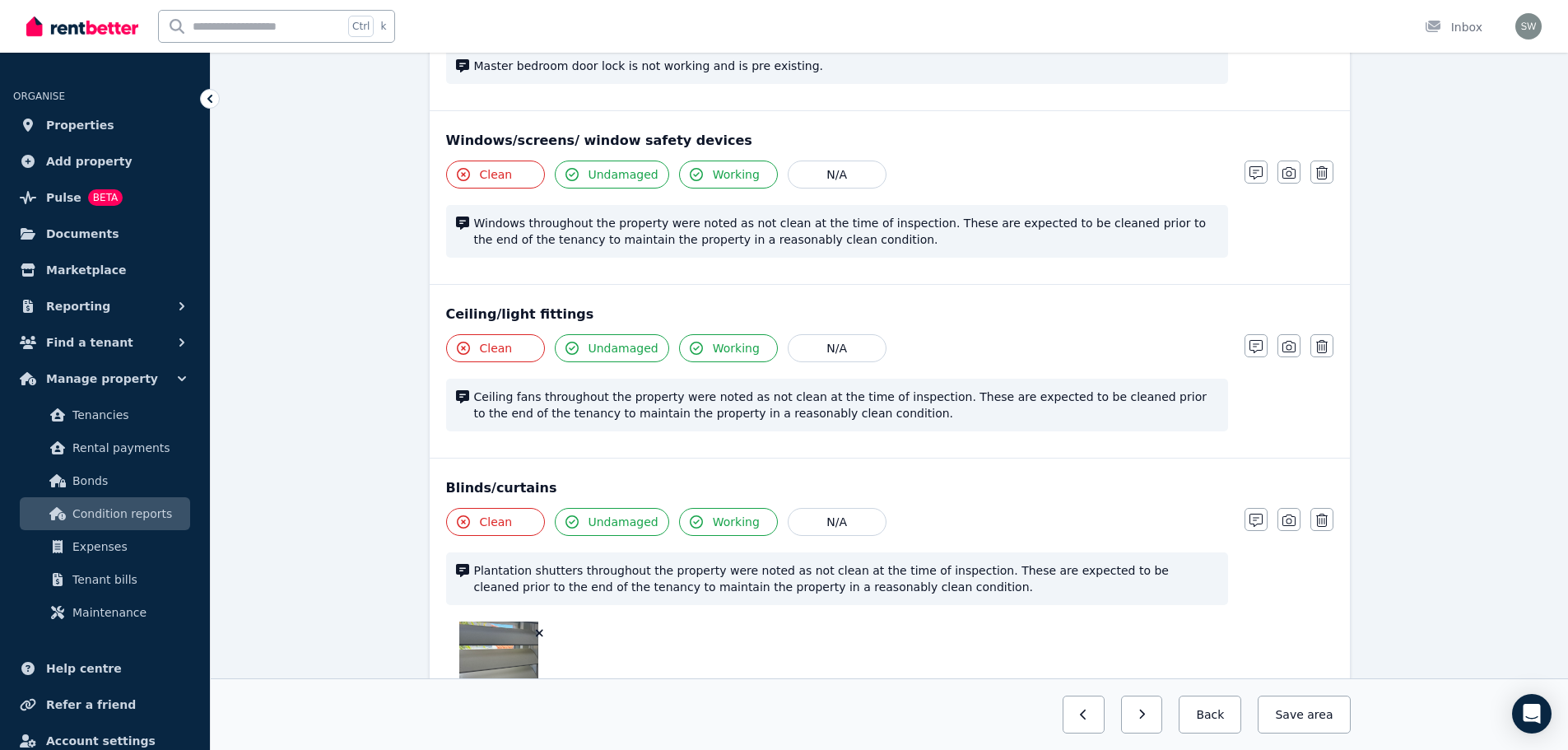
scroll to position [598, 0]
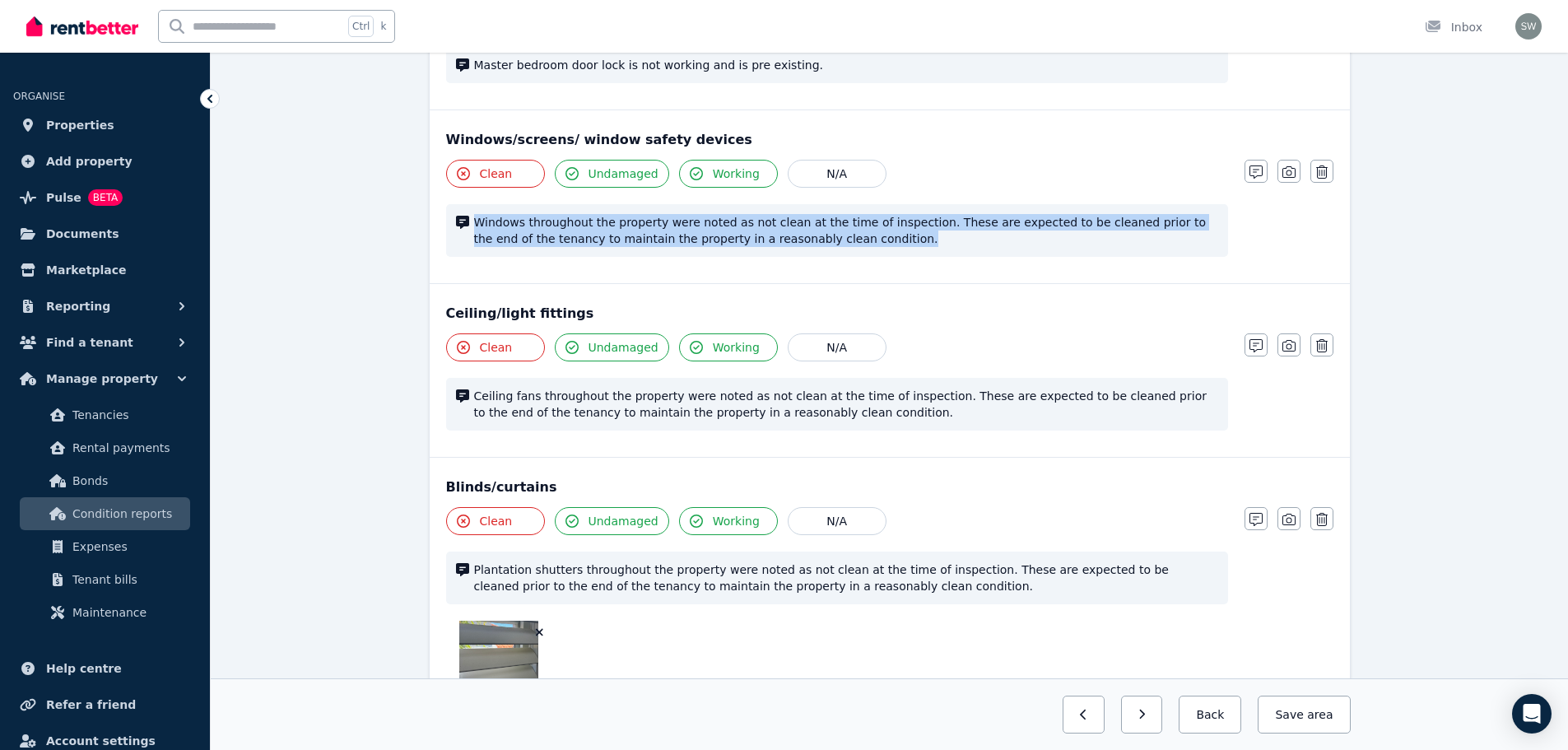
drag, startPoint x: 472, startPoint y: 224, endPoint x: 826, endPoint y: 254, distance: 355.3
click at [826, 254] on div "Windows throughout the property were noted as not clean at the time of inspecti…" at bounding box center [837, 230] width 782 height 52
copy span "Windows throughout the property were noted as not clean at the time of inspecti…"
click at [1330, 707] on span "area" at bounding box center [1319, 714] width 25 height 16
click at [1223, 709] on button "Back" at bounding box center [1203, 714] width 76 height 38
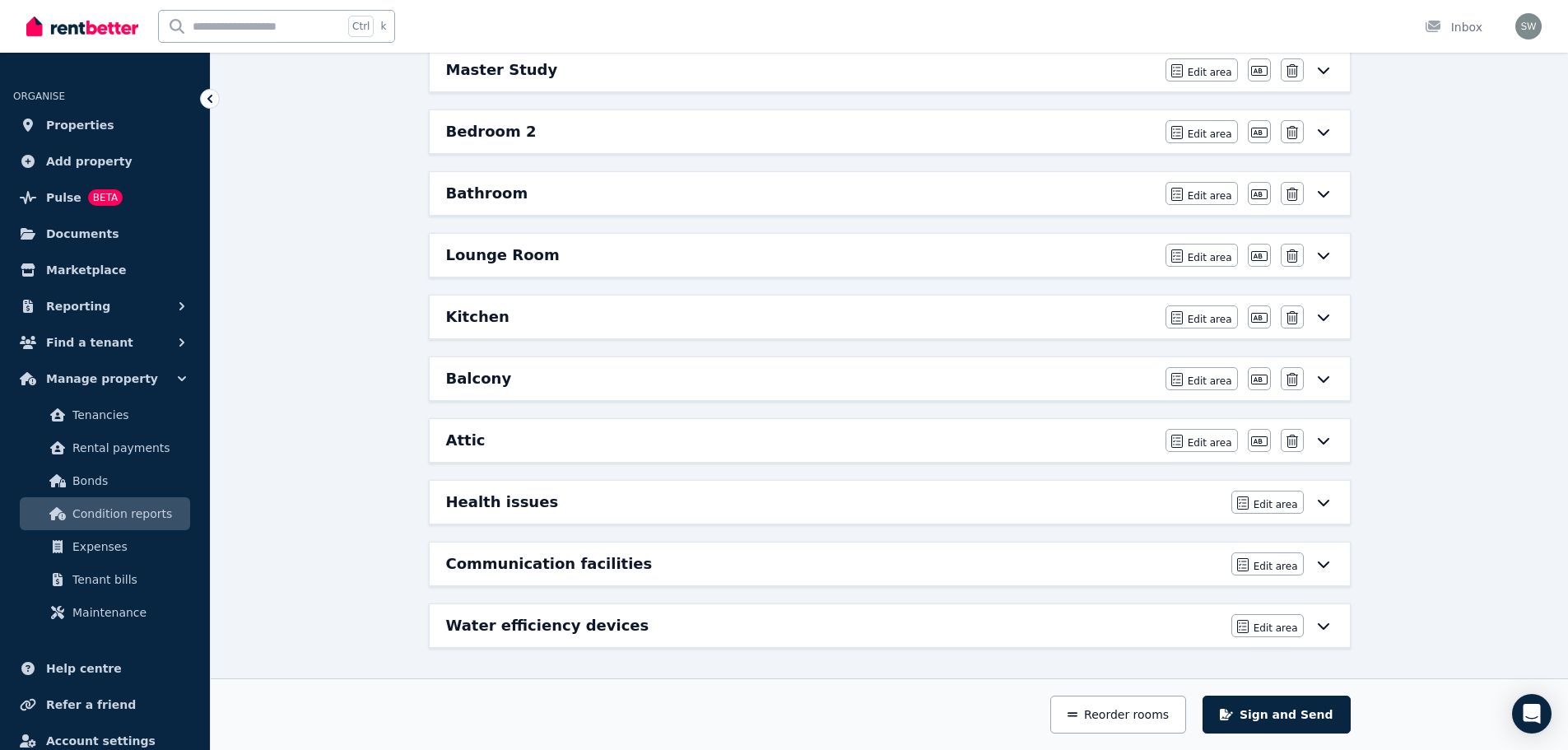
scroll to position [315, 0]
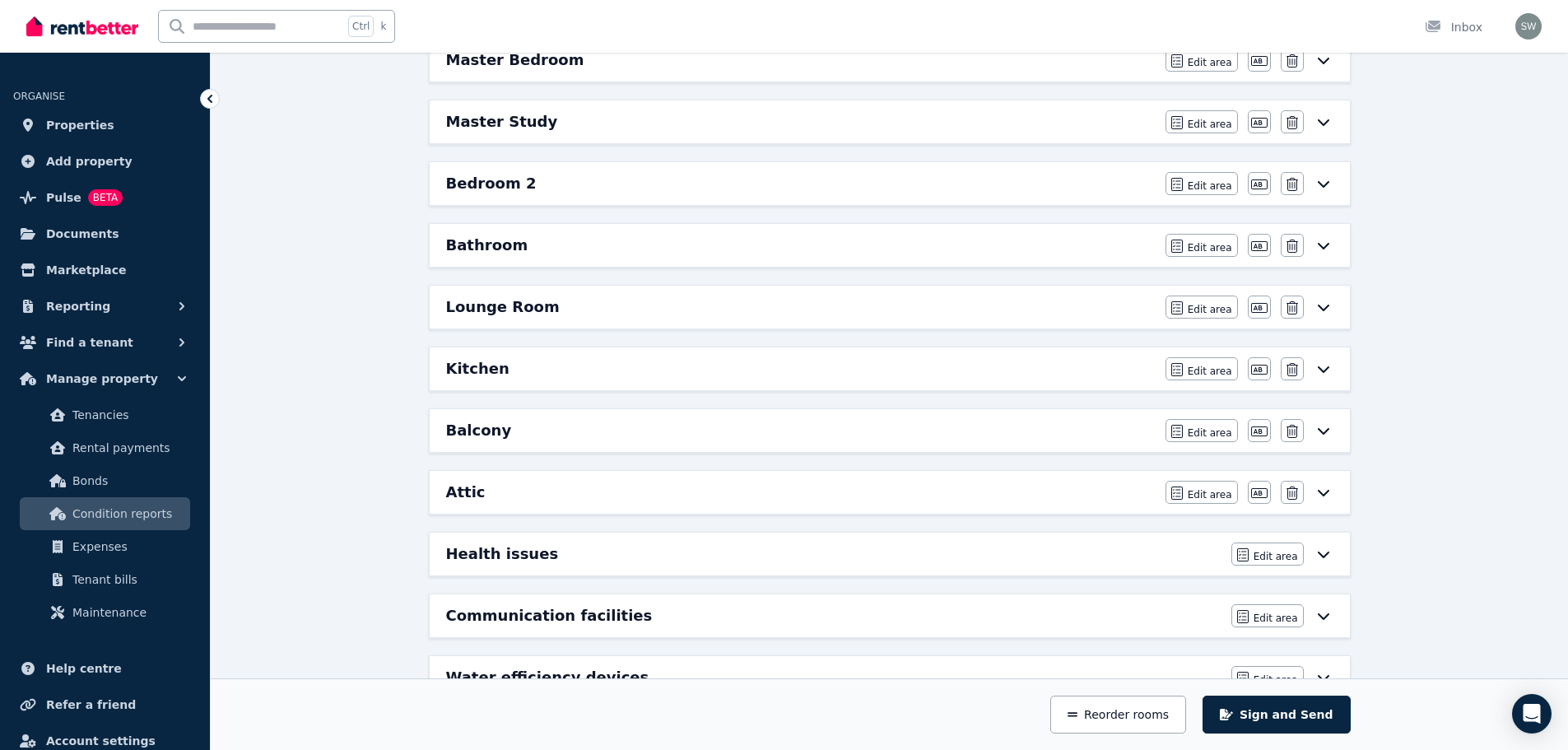
click at [669, 305] on div "Lounge Room" at bounding box center [801, 306] width 709 height 23
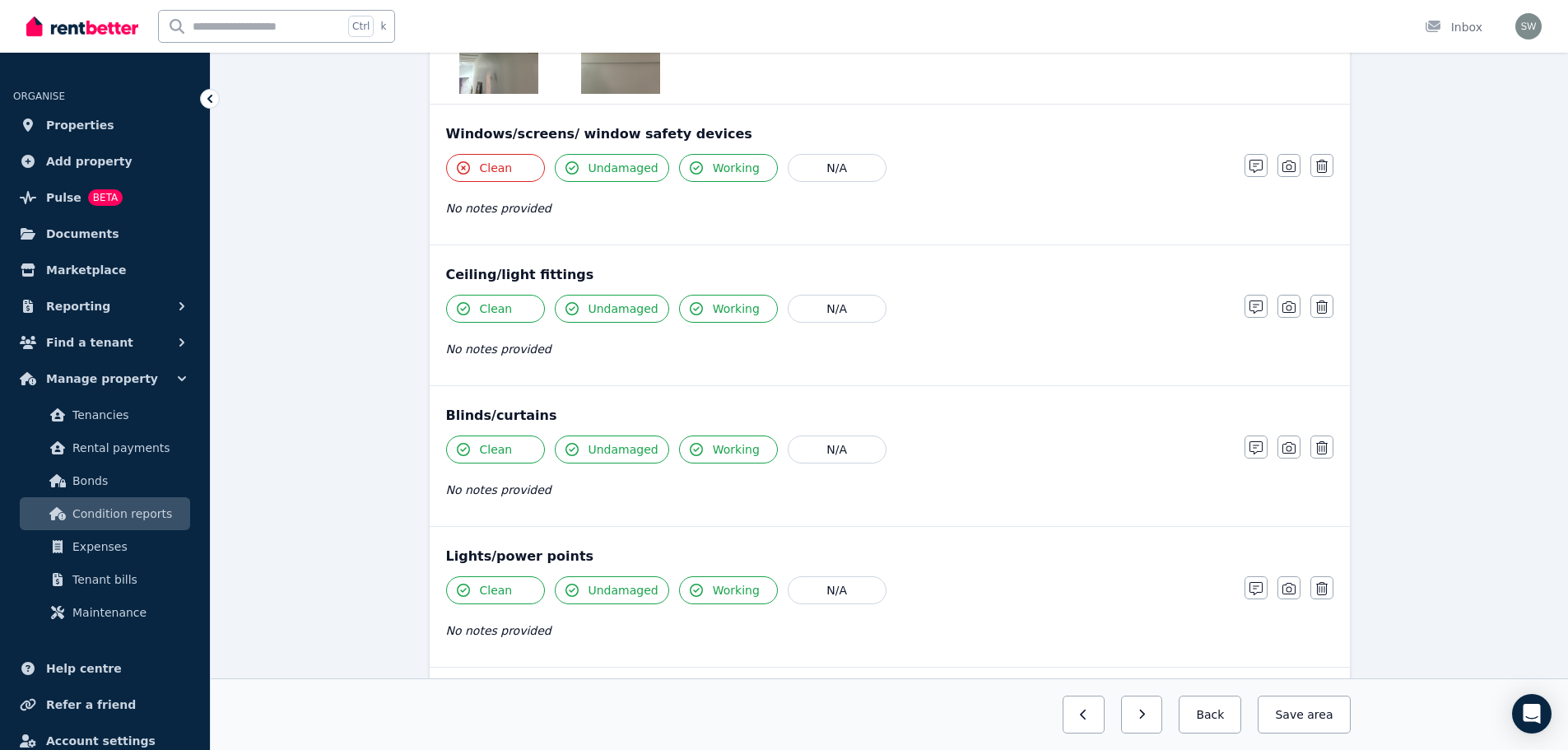
scroll to position [610, 0]
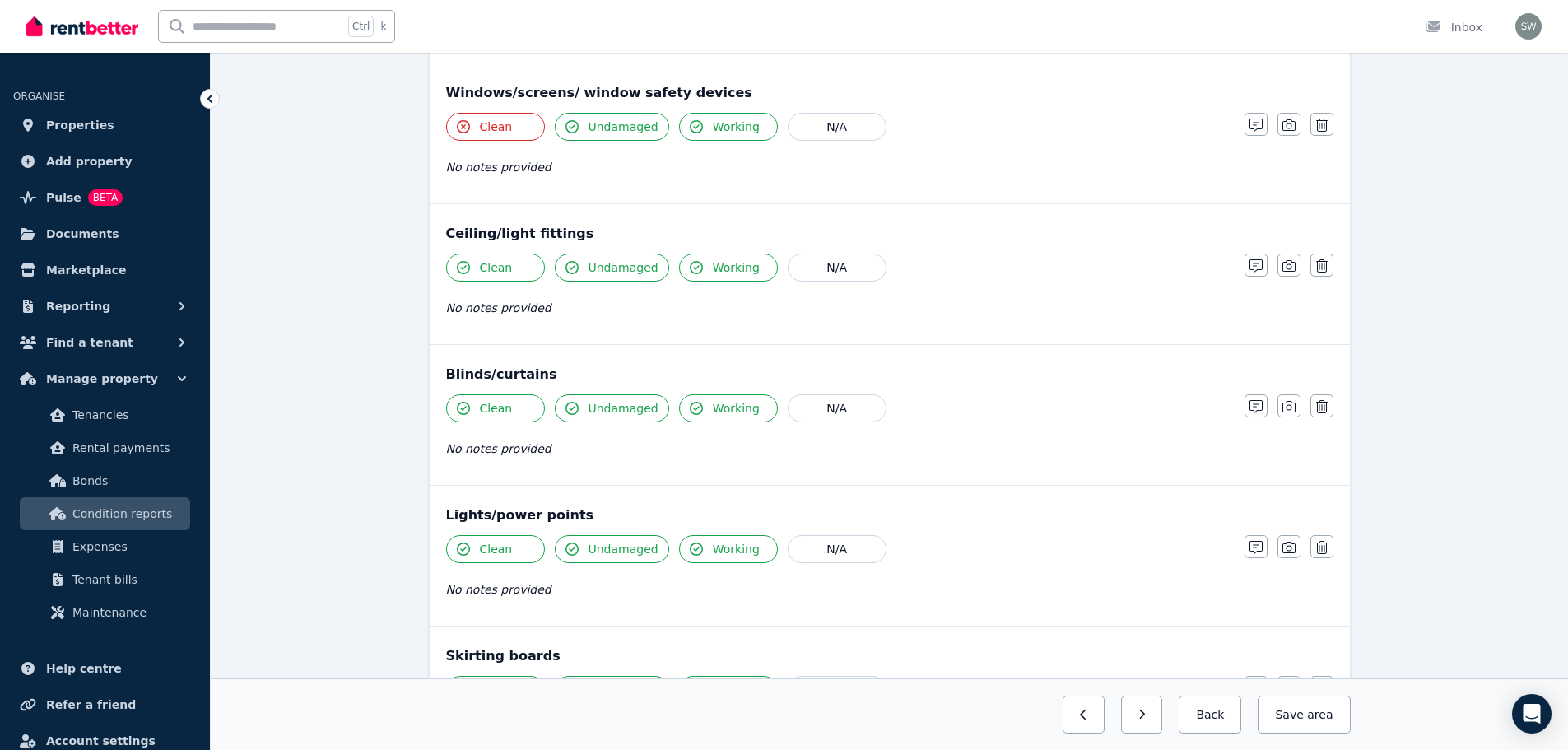
click at [496, 269] on span "Clean" at bounding box center [496, 267] width 33 height 16
click at [491, 412] on span "Clean" at bounding box center [496, 408] width 33 height 16
click at [1250, 412] on icon "button" at bounding box center [1256, 407] width 14 height 14
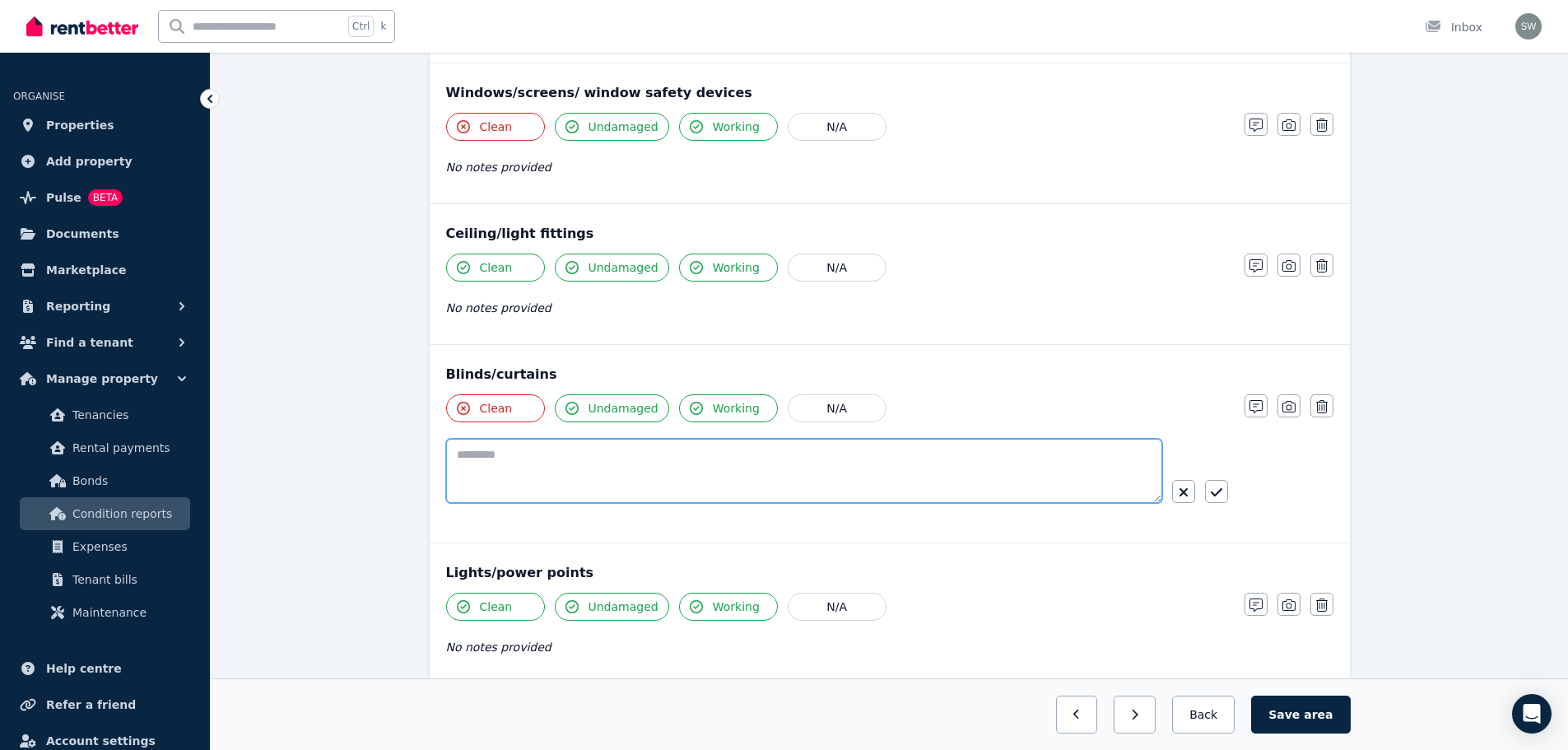
click at [747, 472] on textarea at bounding box center [804, 471] width 716 height 64
paste textarea "**********"
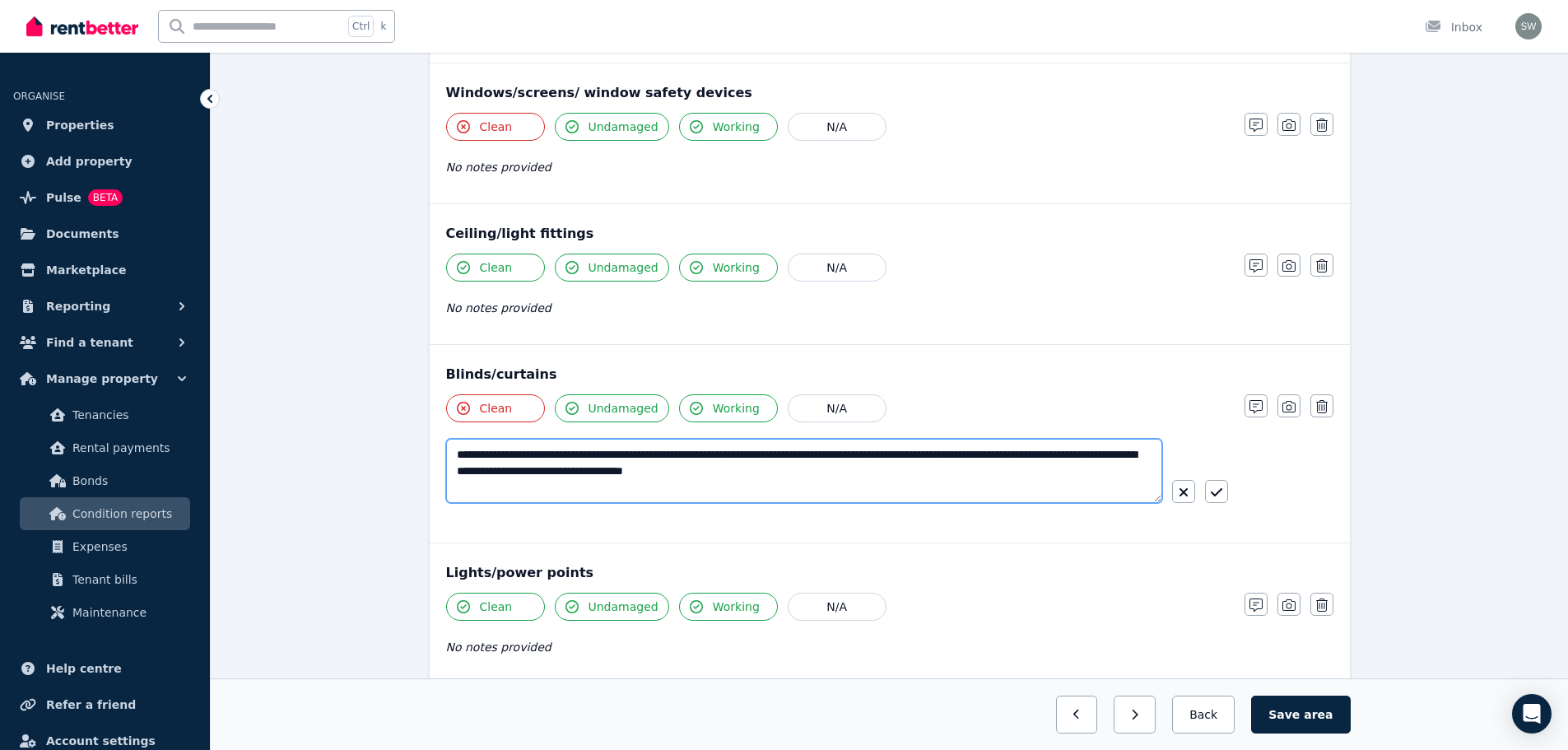
click at [495, 461] on textarea "**********" at bounding box center [804, 471] width 716 height 64
type textarea "**********"
click at [1211, 495] on icon "button" at bounding box center [1217, 493] width 12 height 14
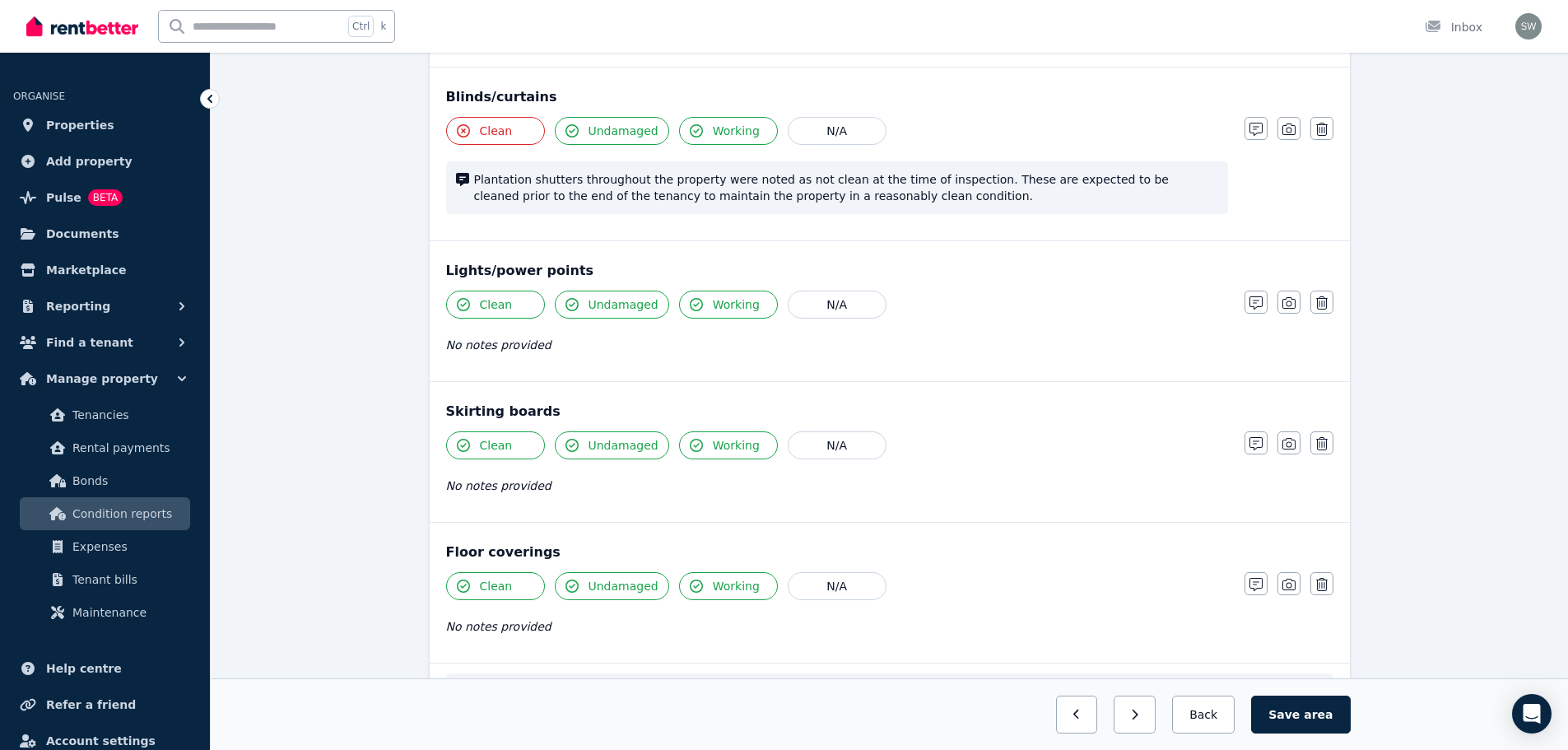
scroll to position [891, 0]
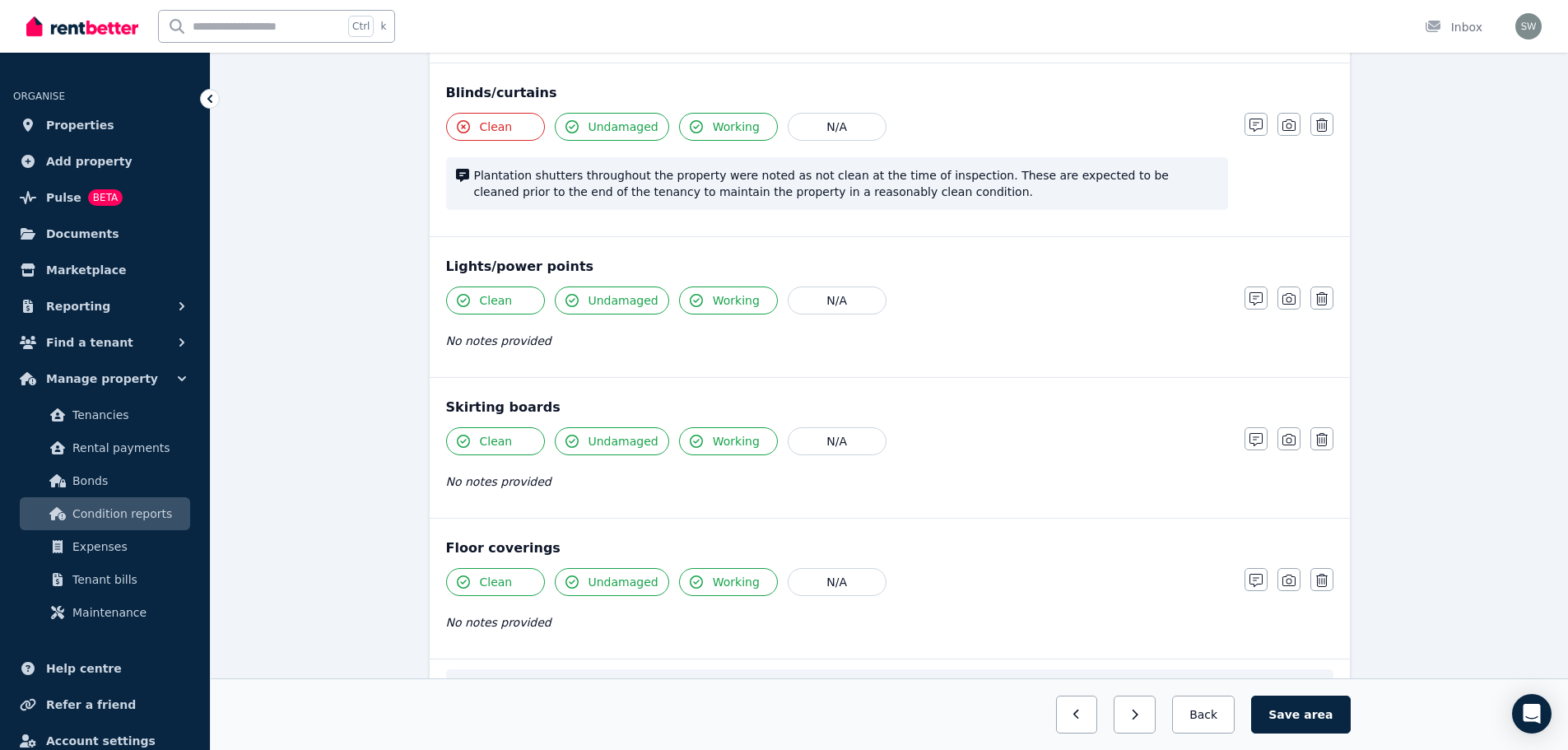
click at [517, 441] on button "Clean" at bounding box center [495, 441] width 99 height 28
click at [1258, 444] on icon "button" at bounding box center [1256, 440] width 14 height 14
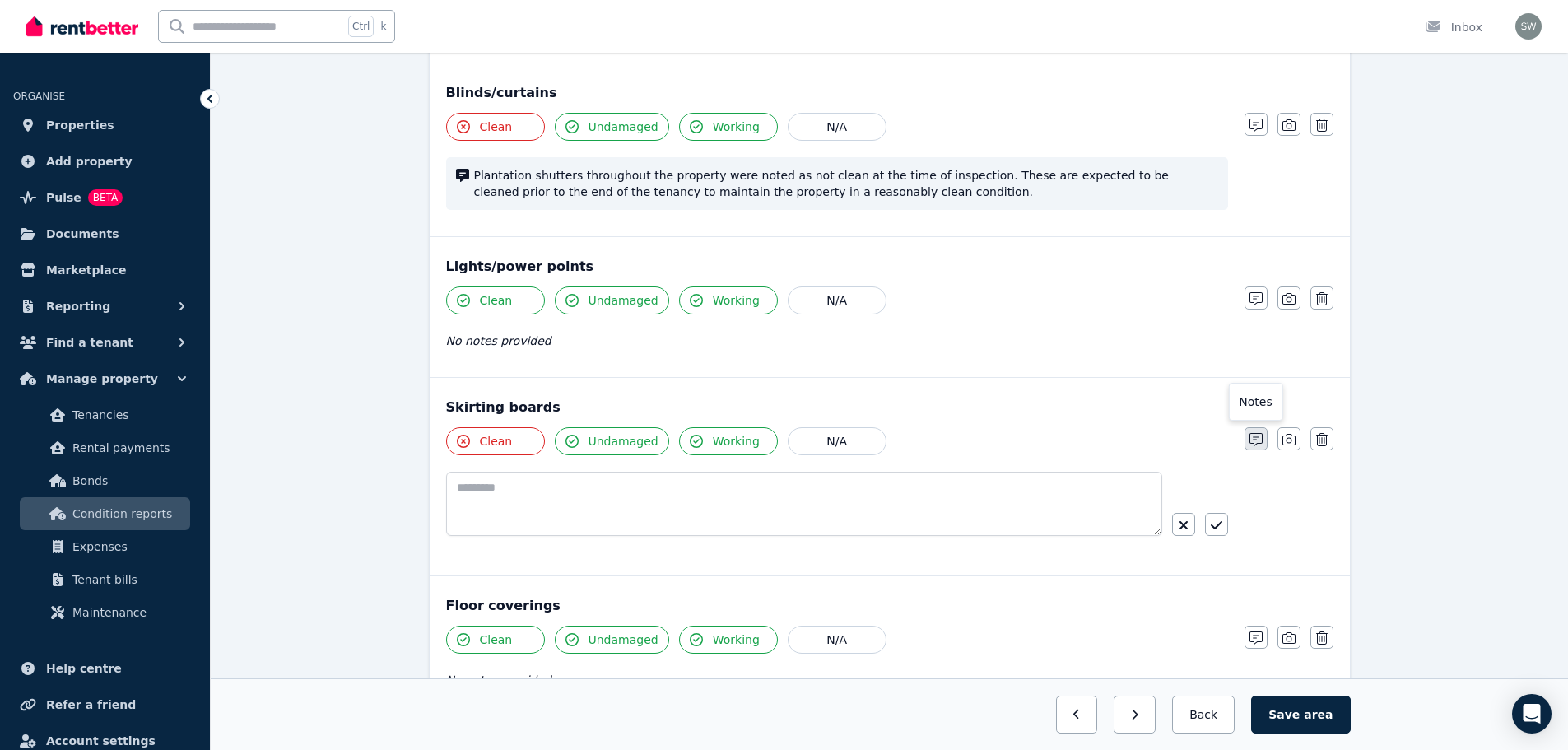
scroll to position [949, 0]
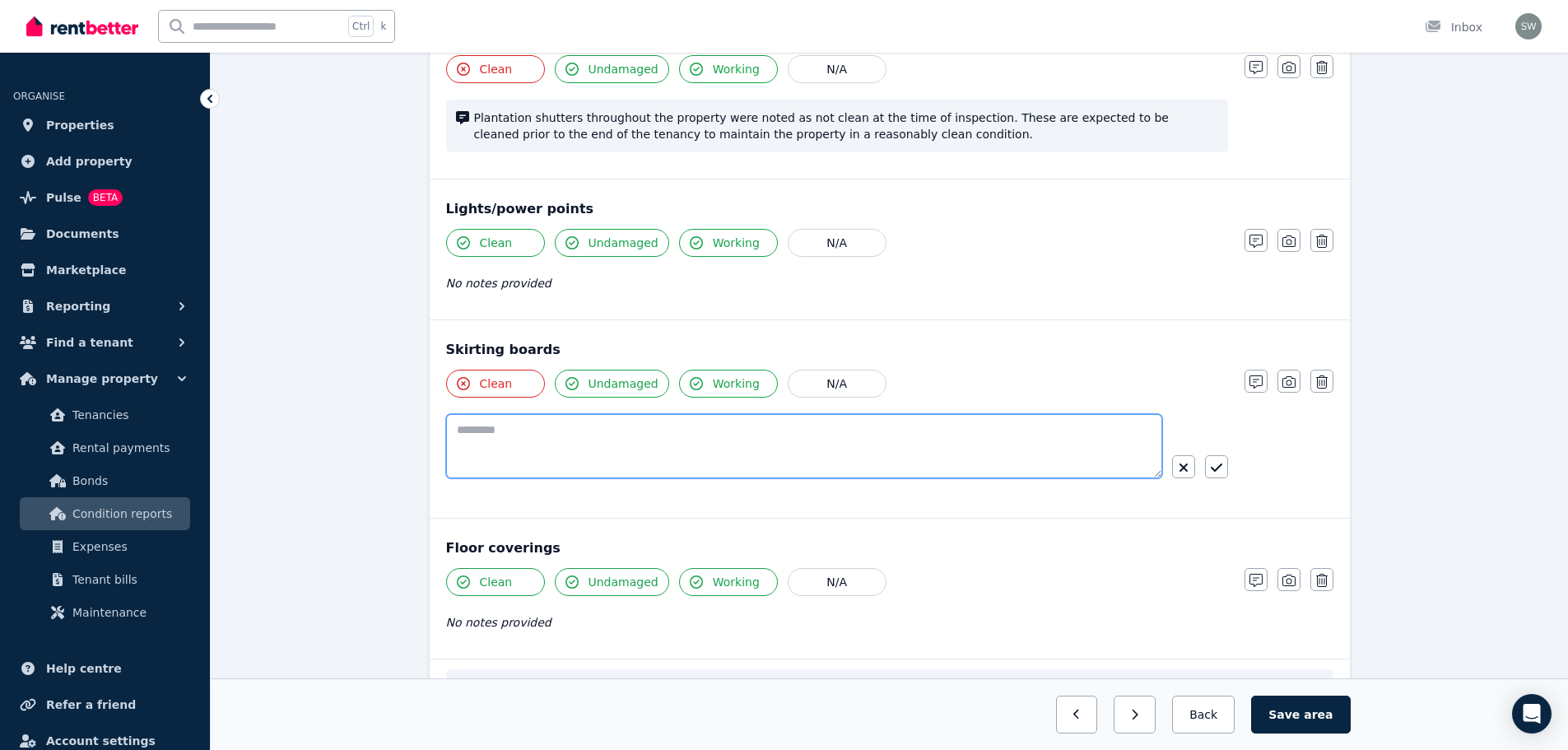
click at [762, 445] on textarea at bounding box center [804, 446] width 716 height 64
paste textarea "**********"
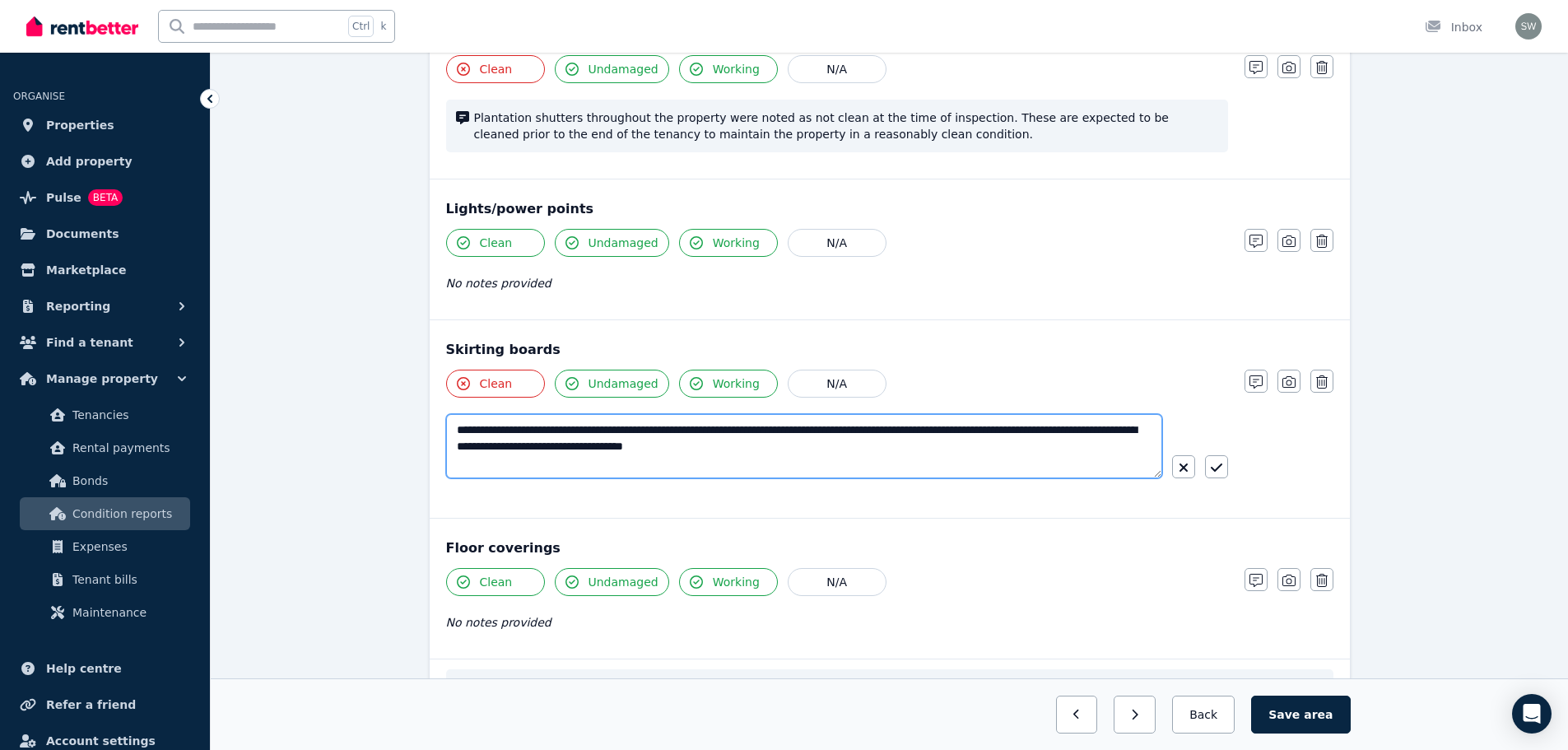
click at [497, 429] on textarea "**********" at bounding box center [804, 446] width 716 height 64
type textarea "**********"
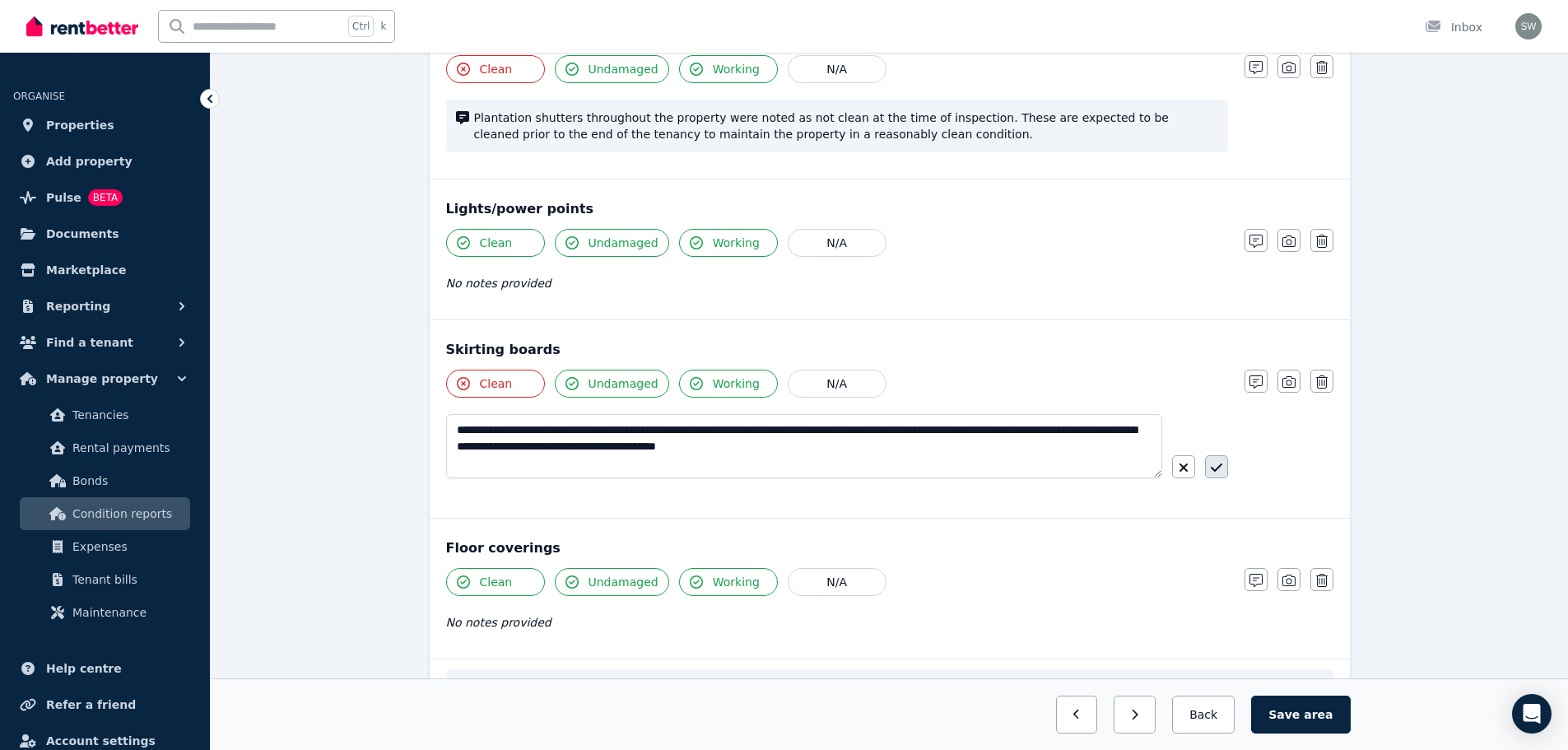
click at [1223, 468] on button "button" at bounding box center [1216, 466] width 23 height 23
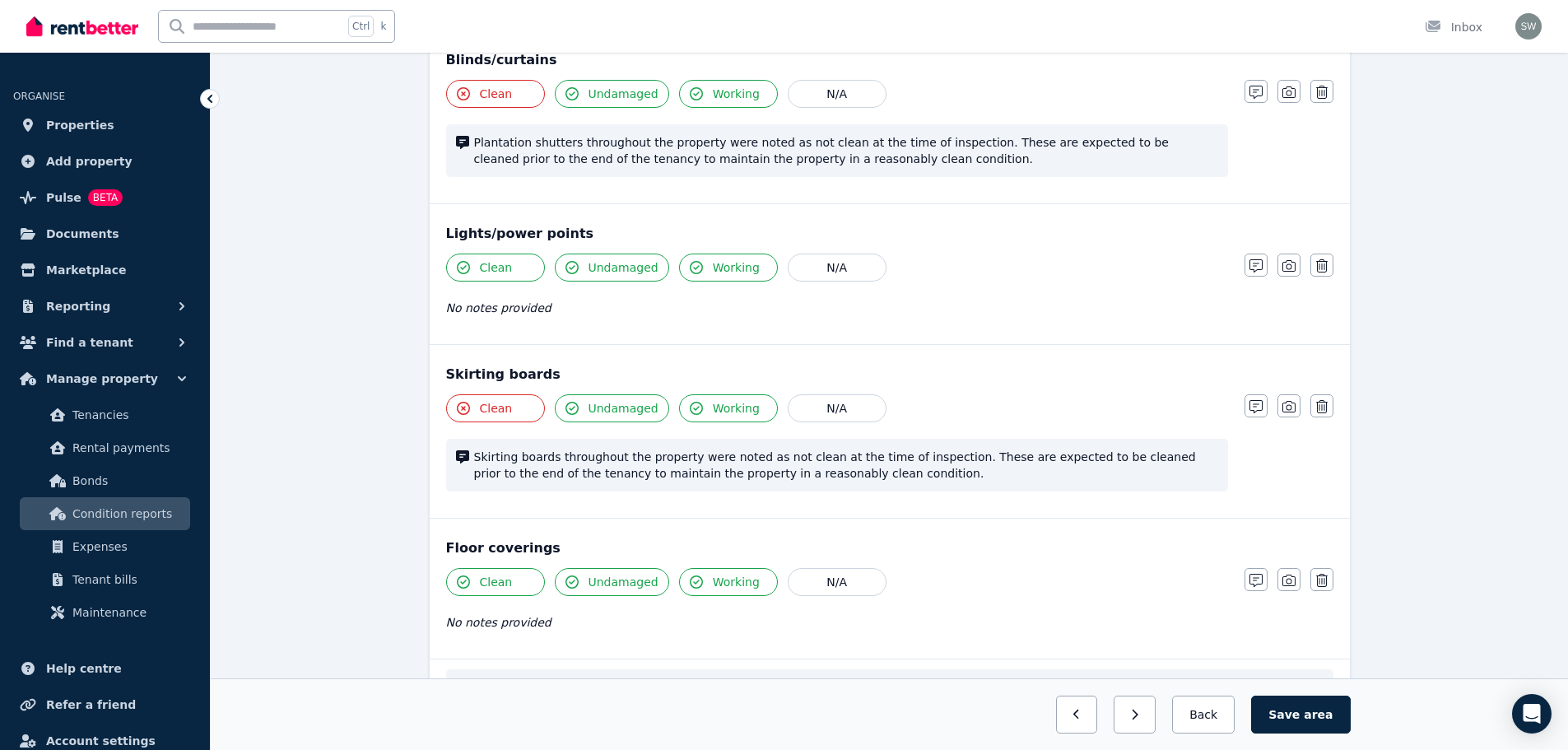
scroll to position [1076, 0]
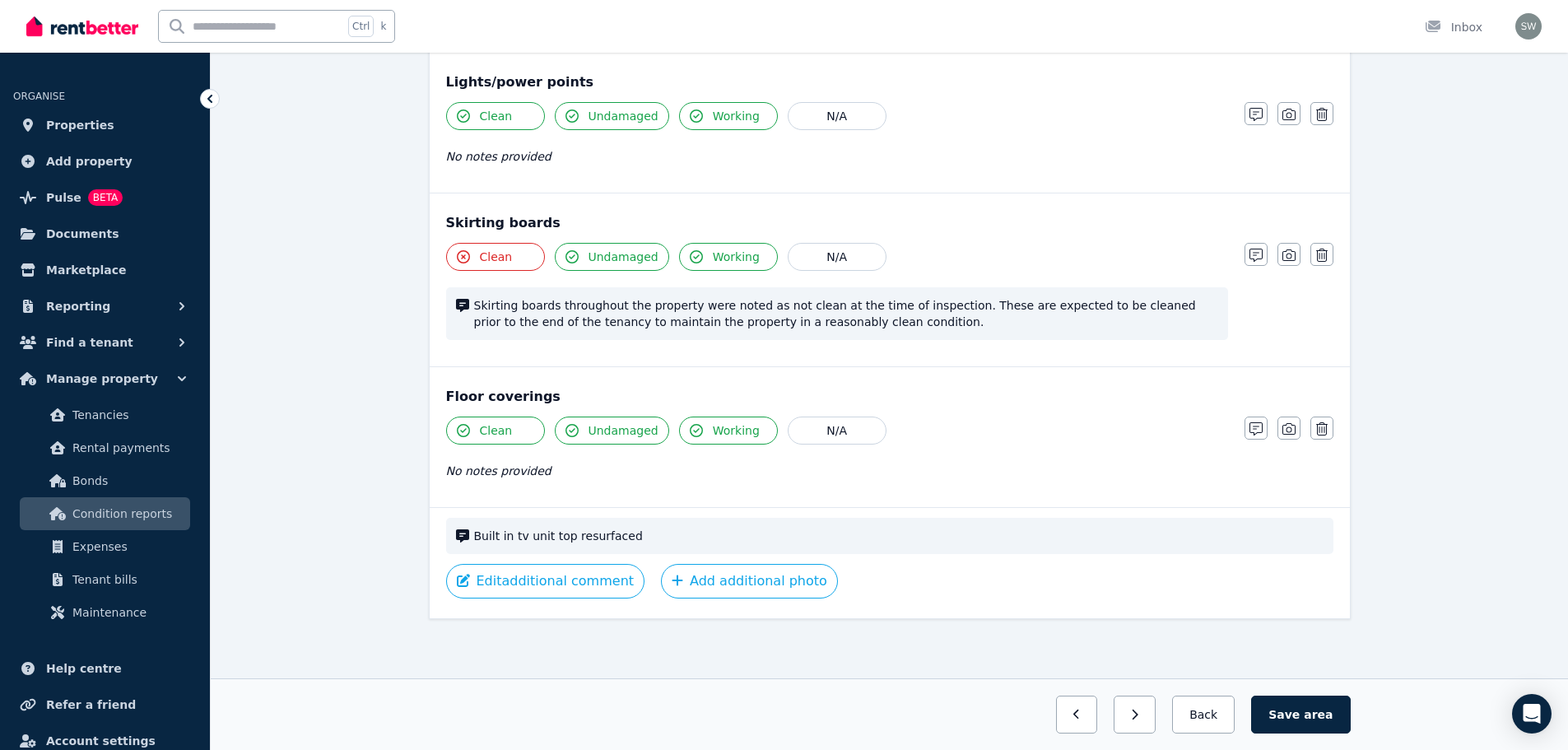
click at [524, 433] on button "Clean" at bounding box center [495, 430] width 99 height 28
click at [1289, 433] on icon "button" at bounding box center [1289, 429] width 14 height 14
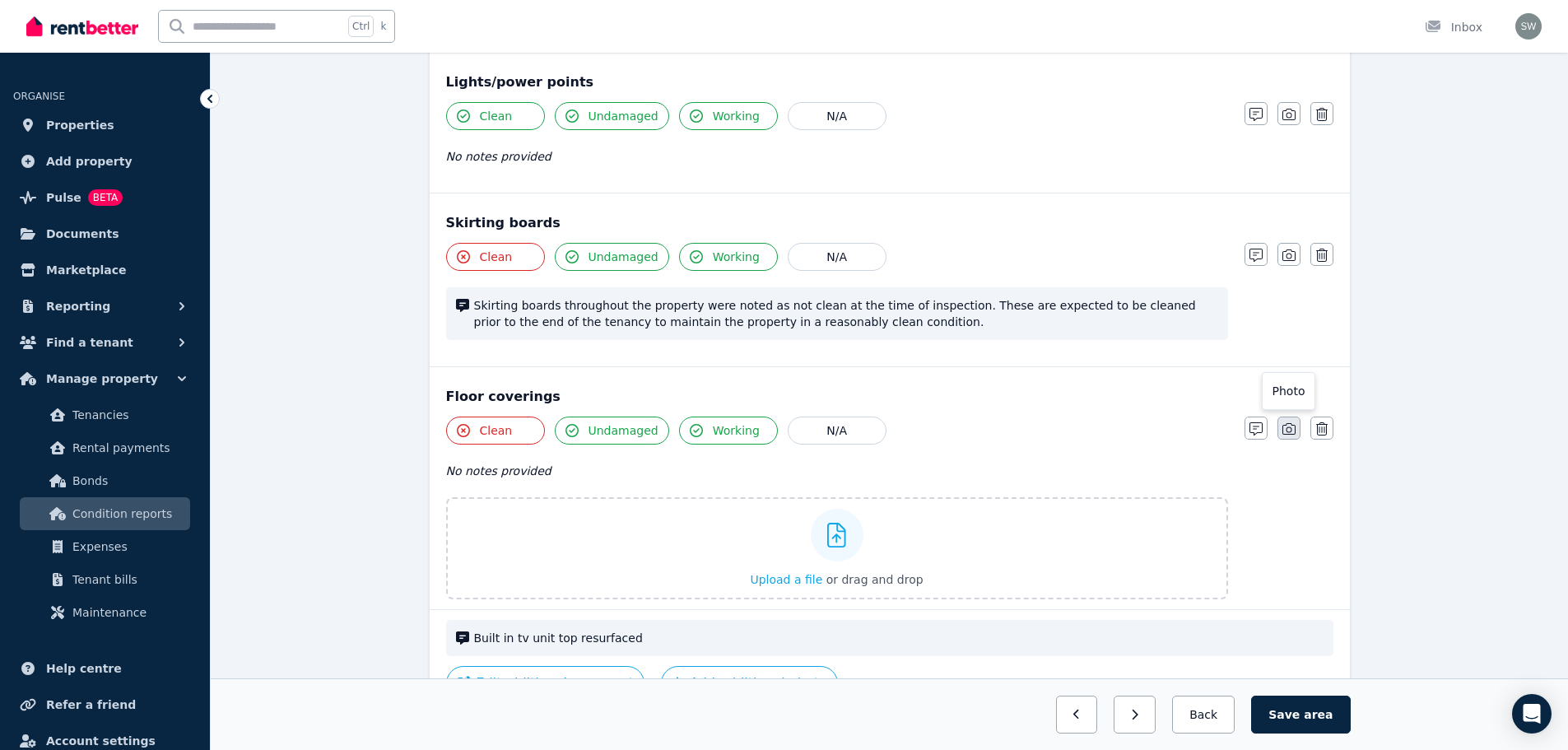
scroll to position [1178, 0]
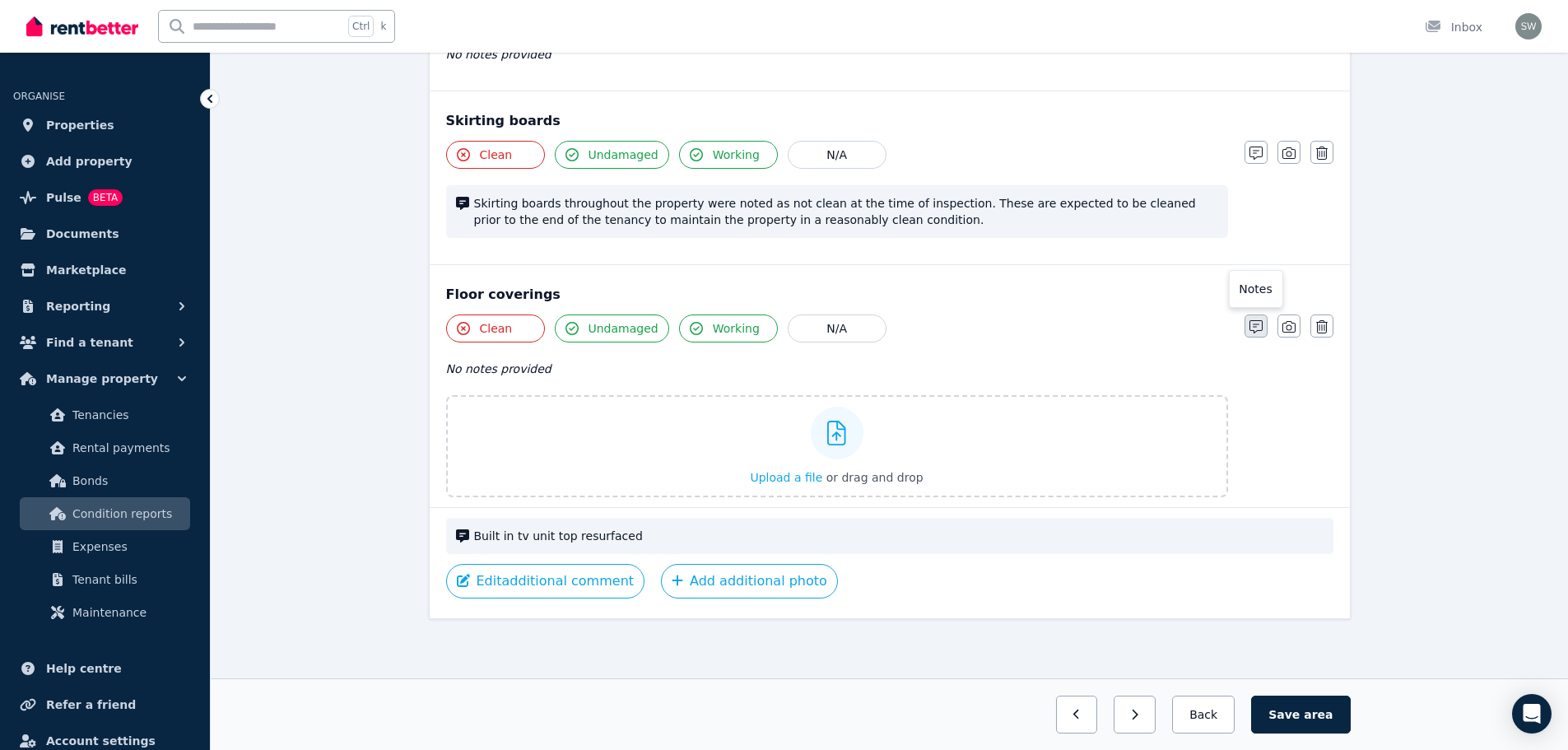
click at [1252, 336] on button "button" at bounding box center [1255, 325] width 23 height 23
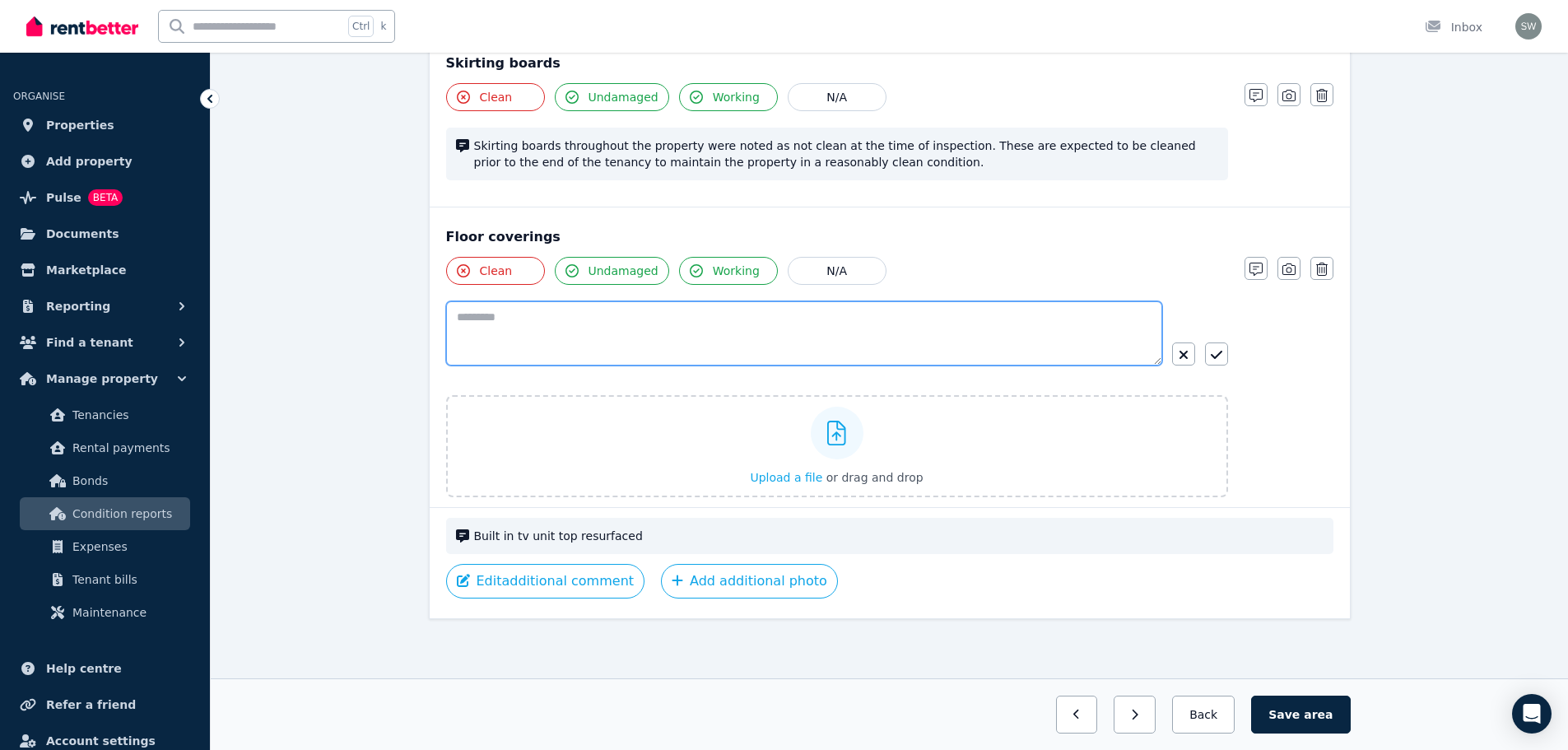
click at [822, 319] on textarea at bounding box center [804, 334] width 716 height 64
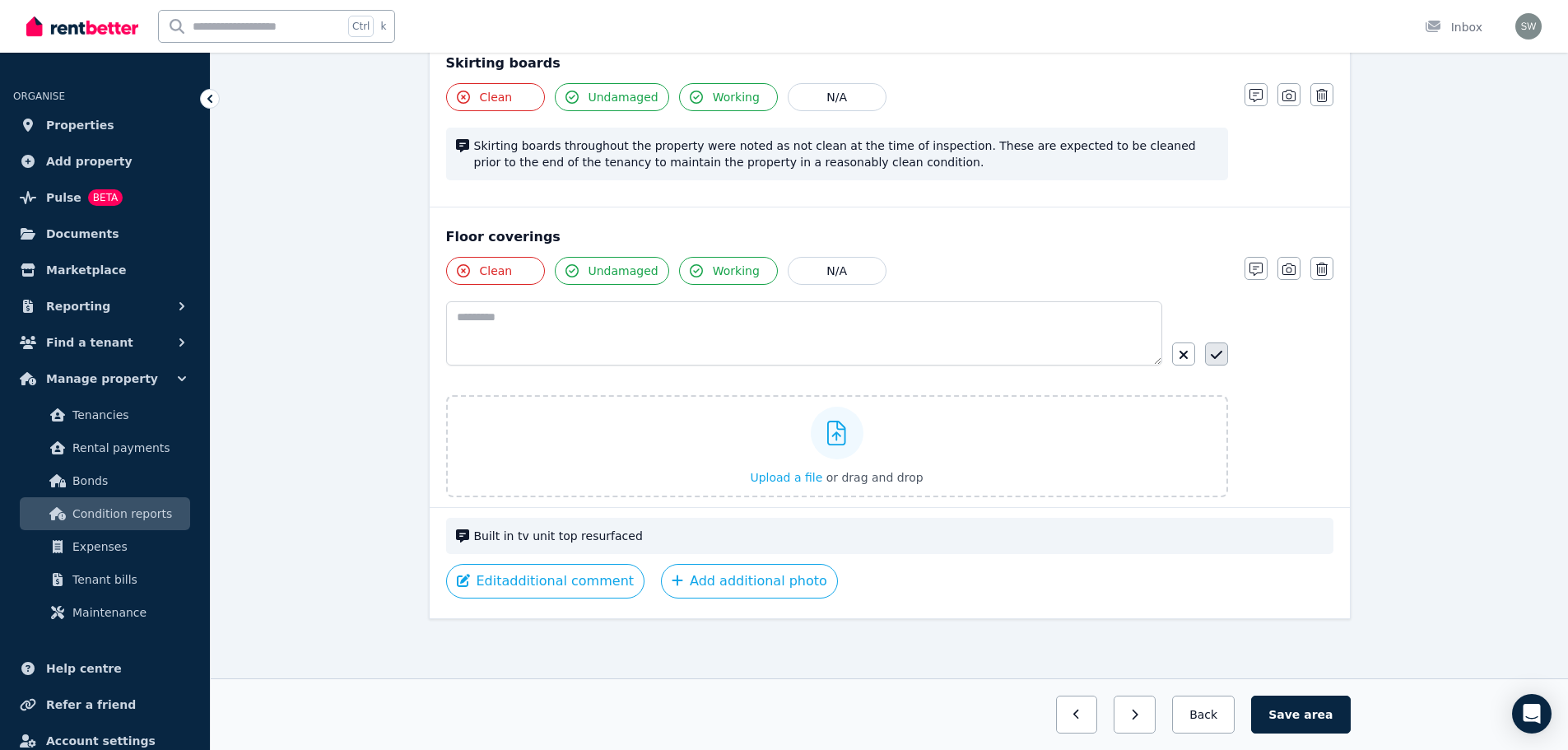
click at [1213, 357] on icon "button" at bounding box center [1216, 355] width 12 height 8
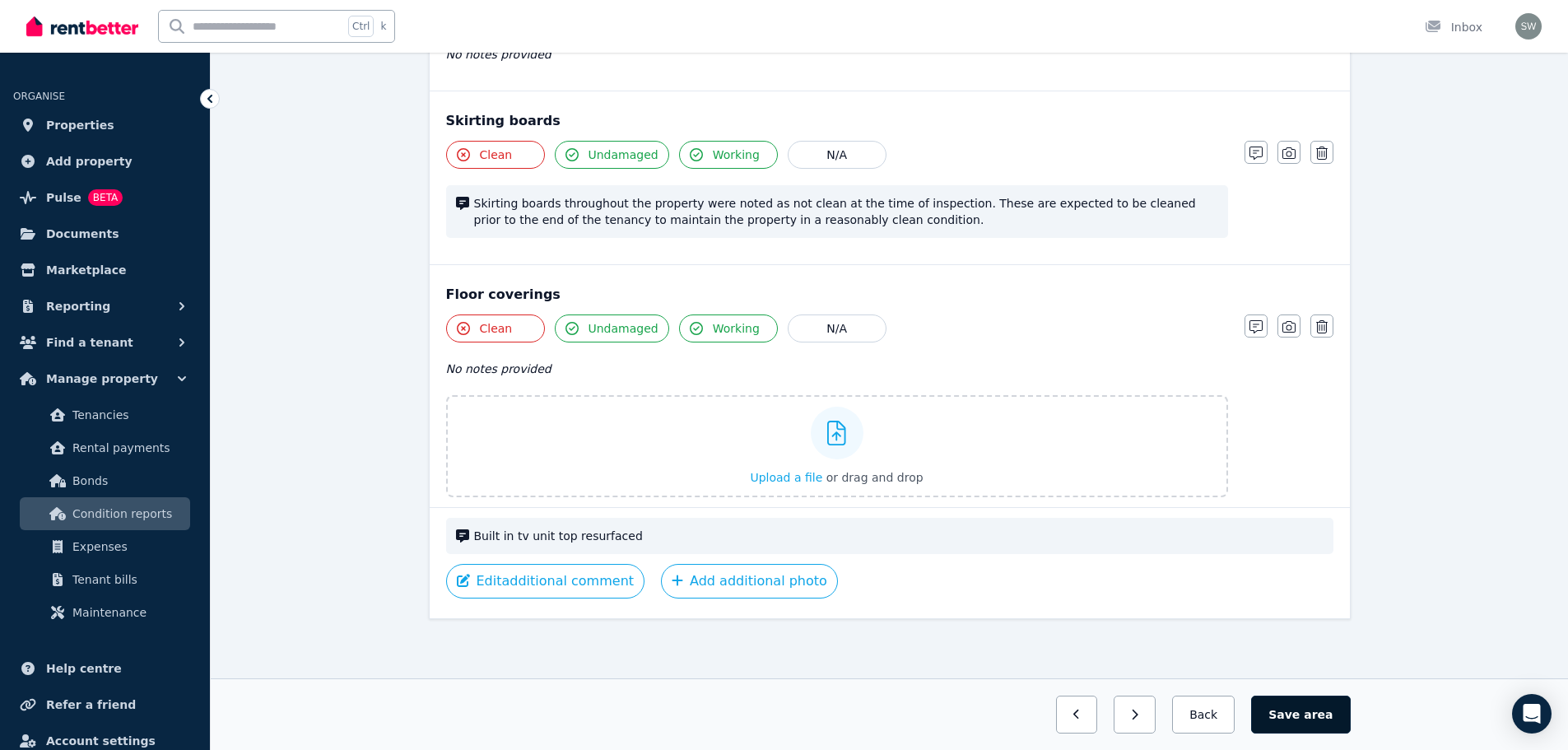
click at [1304, 713] on button "Save area" at bounding box center [1300, 714] width 99 height 38
click at [1225, 714] on button "Back" at bounding box center [1203, 714] width 76 height 38
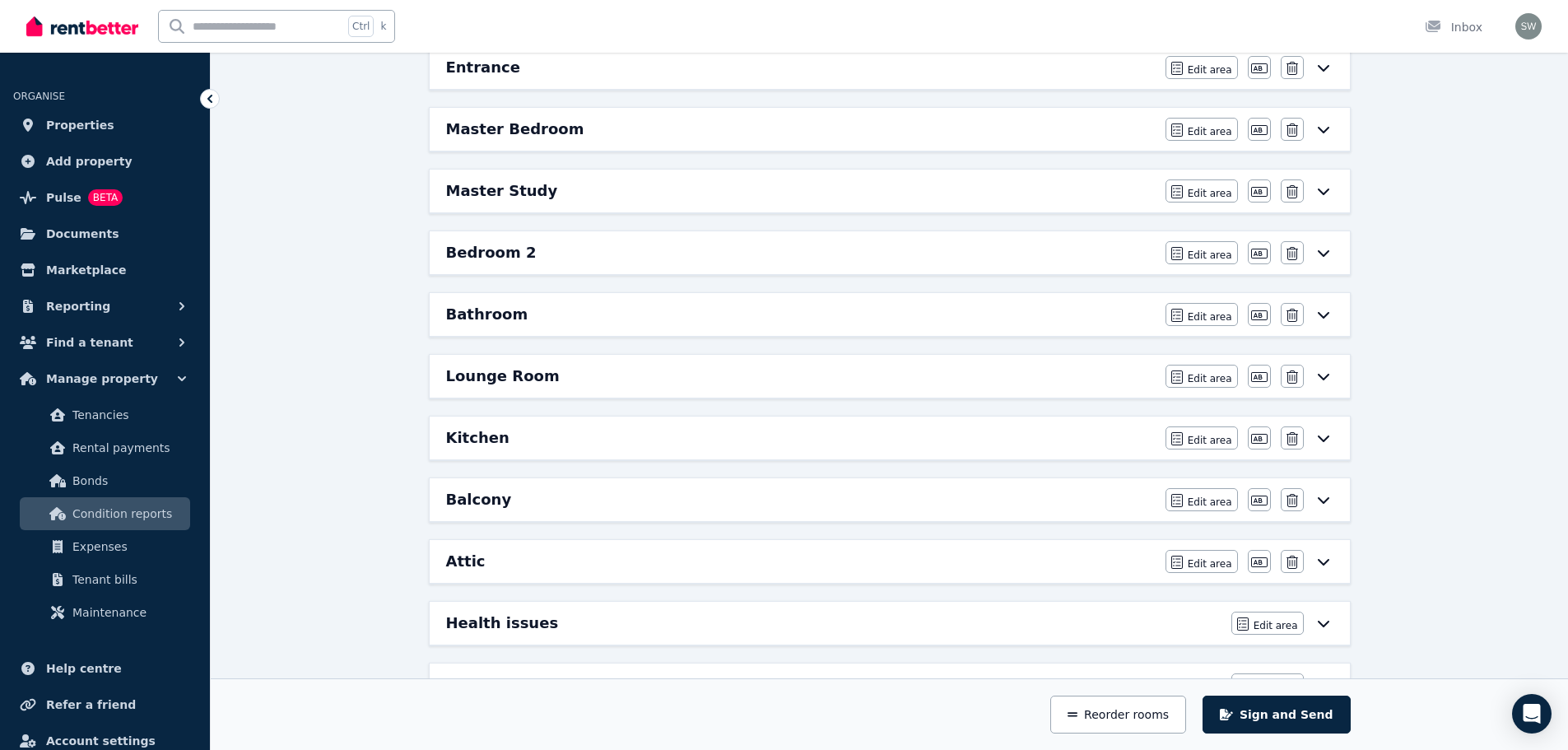
scroll to position [245, 0]
click at [861, 145] on div "Master Bedroom Edit area Edit area Edit name [GEOGRAPHIC_DATA]" at bounding box center [889, 130] width 920 height 43
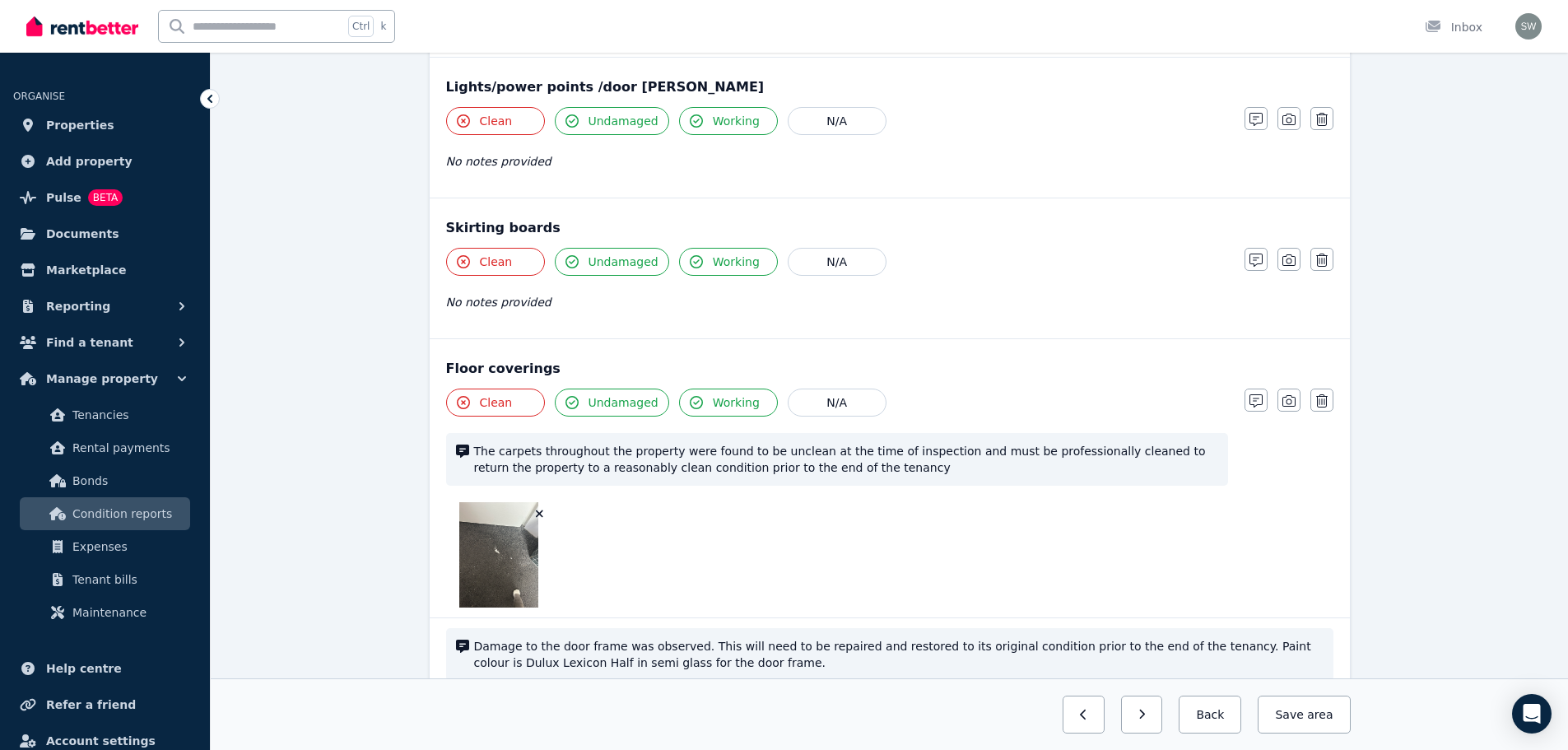
scroll to position [1278, 0]
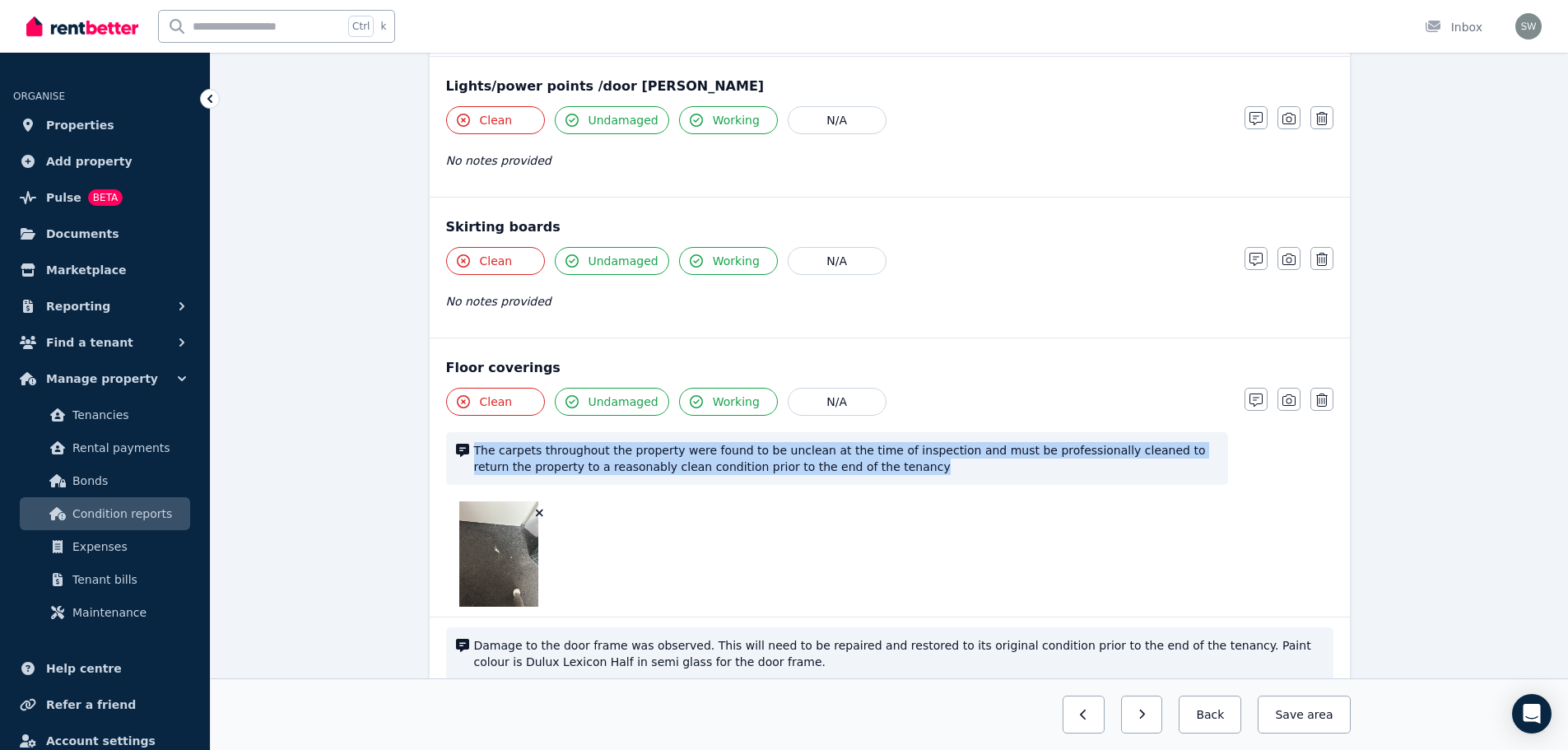
drag, startPoint x: 828, startPoint y: 466, endPoint x: 474, endPoint y: 439, distance: 355.0
click at [474, 439] on div "The carpets throughout the property were found to be unclean at the time of ins…" at bounding box center [837, 459] width 782 height 52
copy span "The carpets throughout the property were found to be unclean at the time of ins…"
click at [1225, 717] on button "Back" at bounding box center [1210, 714] width 63 height 38
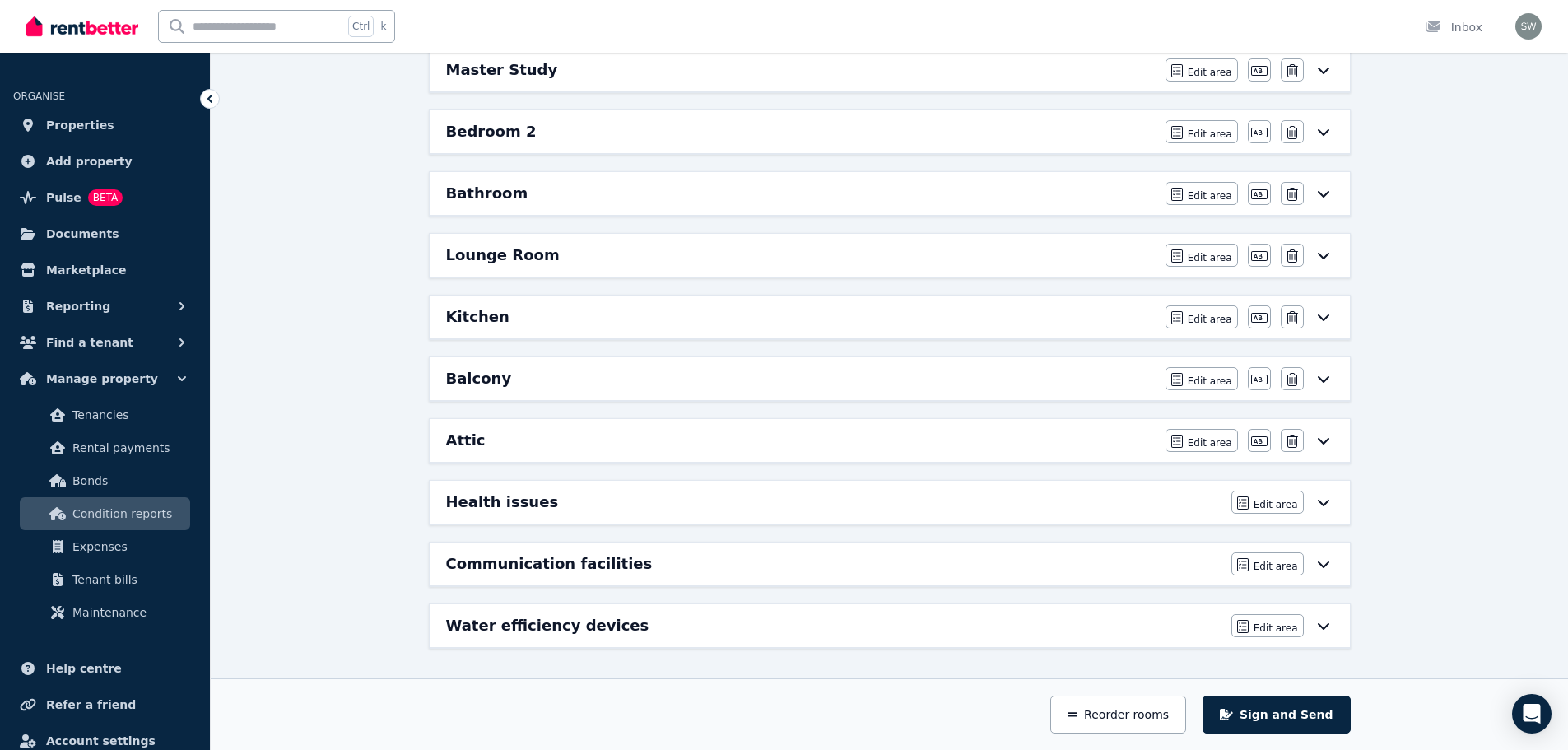
scroll to position [367, 0]
click at [558, 256] on div "Lounge Room" at bounding box center [801, 255] width 709 height 23
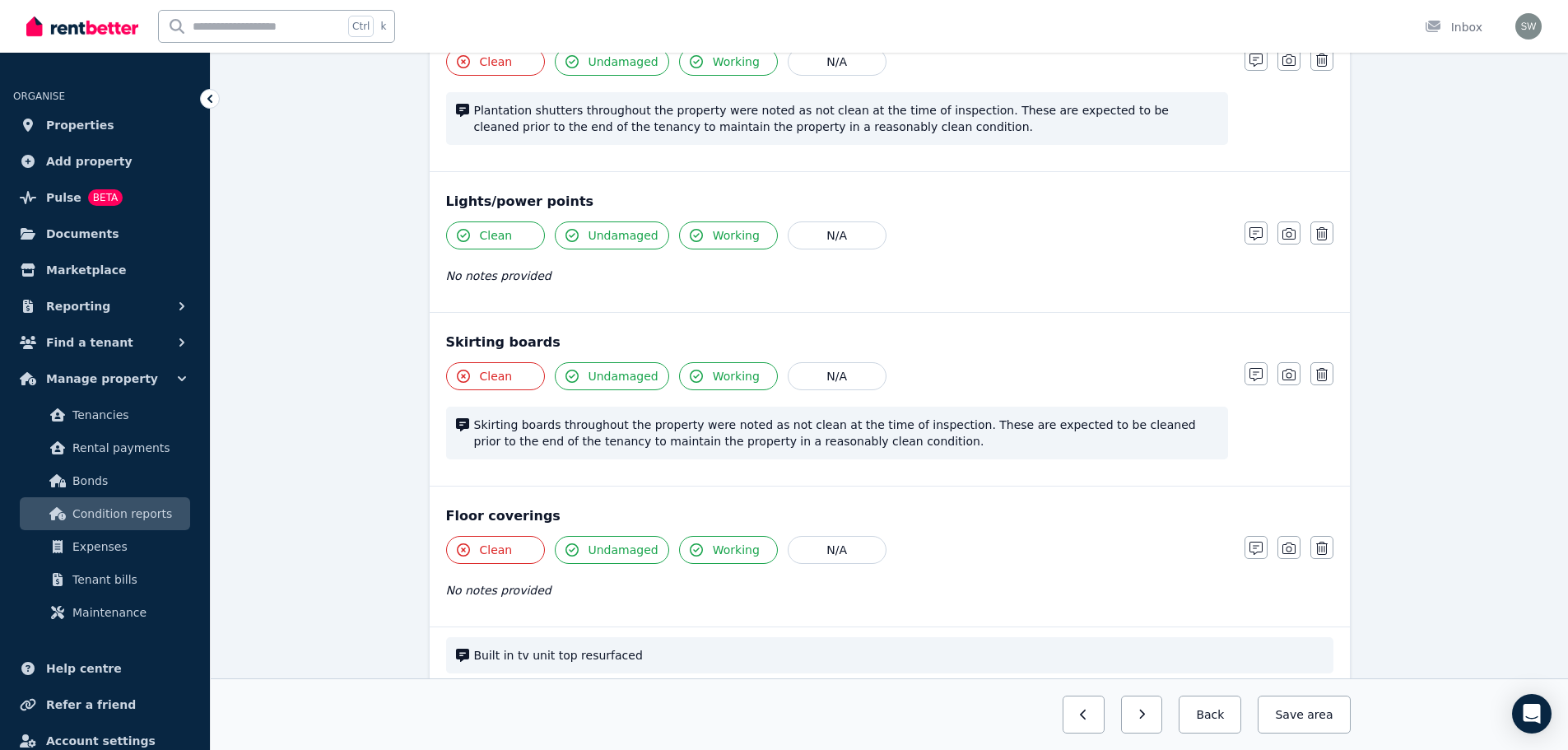
scroll to position [1076, 0]
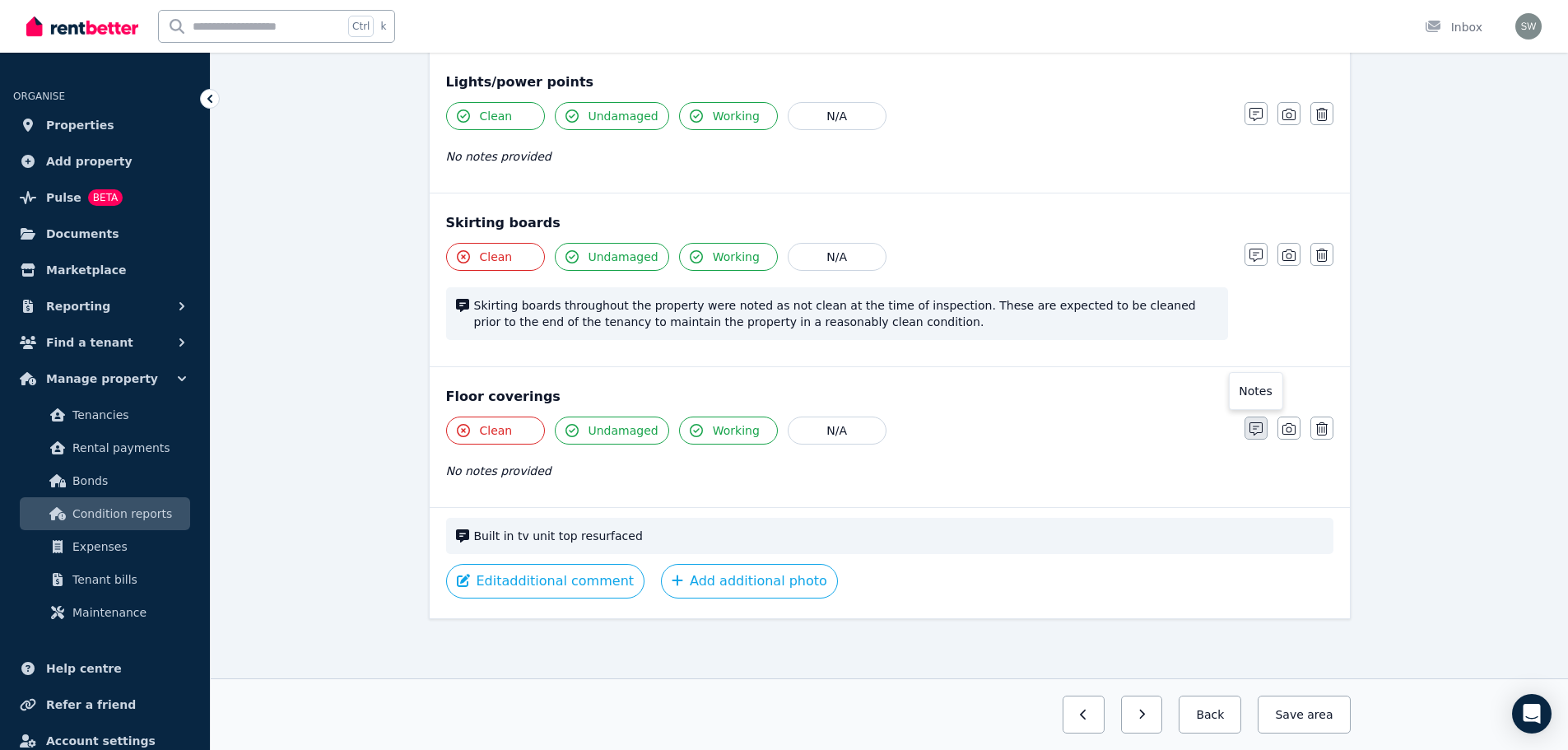
click at [1260, 430] on icon "button" at bounding box center [1256, 429] width 14 height 14
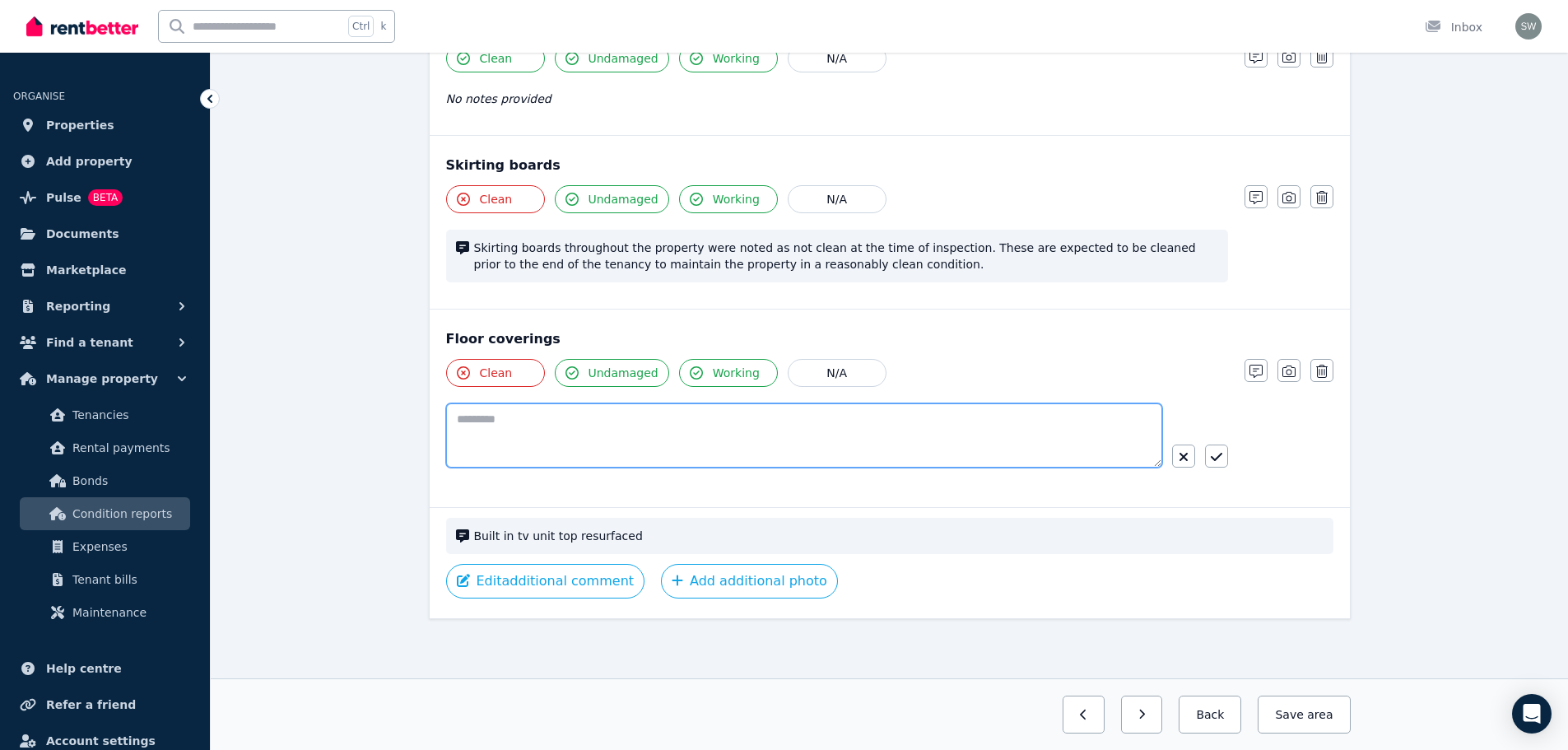
click at [962, 438] on textarea at bounding box center [804, 436] width 716 height 64
paste textarea "**********"
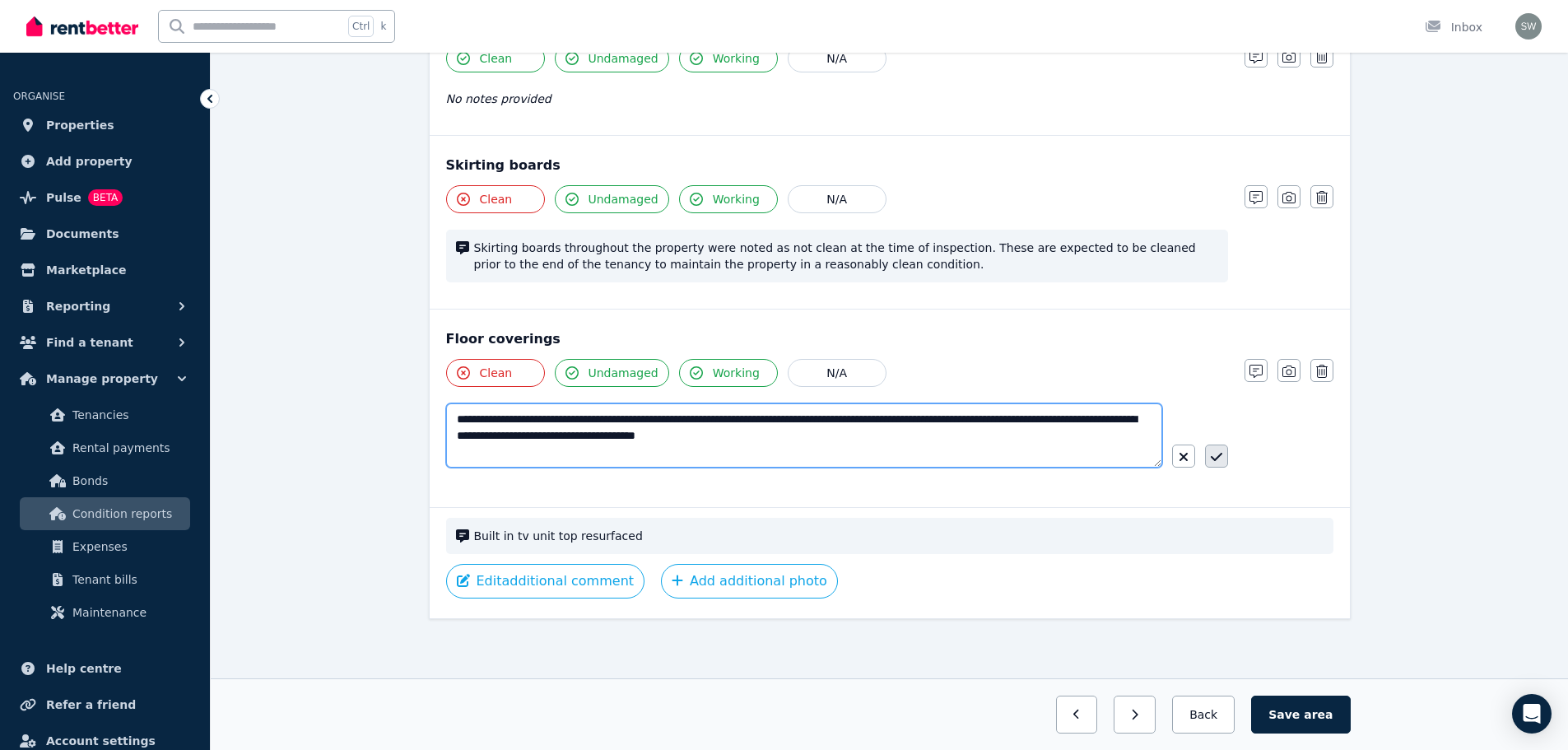
type textarea "**********"
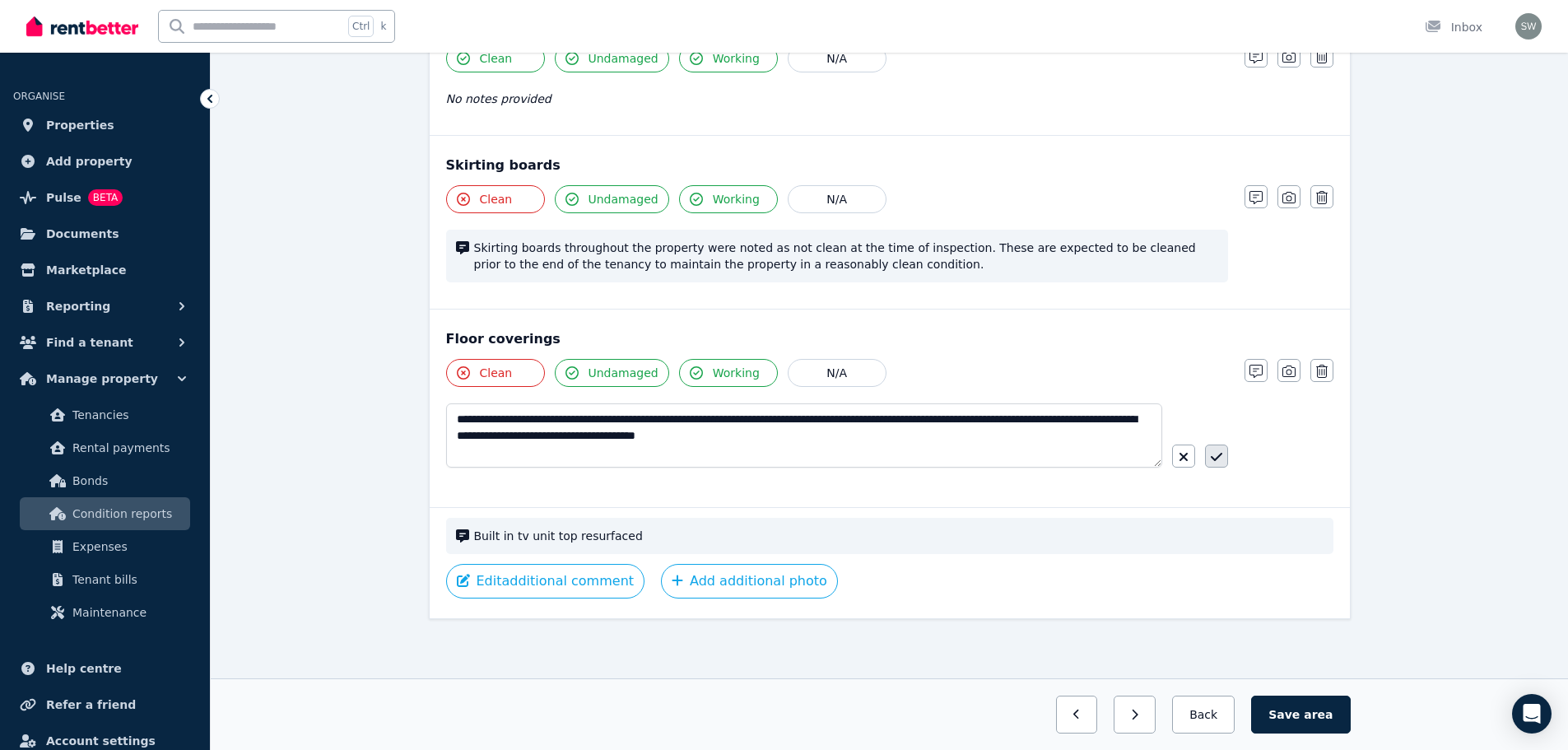
click at [1218, 451] on icon "button" at bounding box center [1217, 457] width 12 height 14
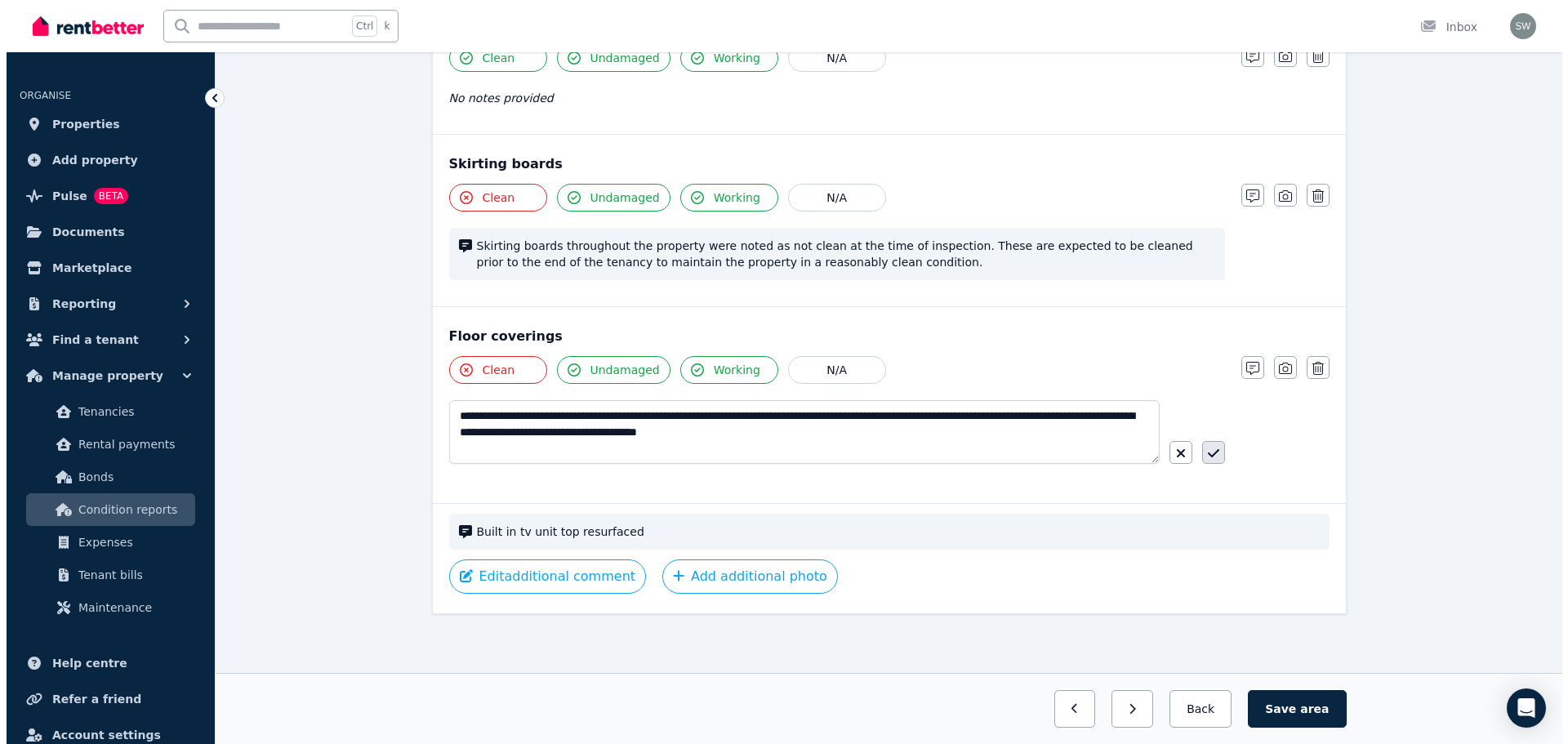
scroll to position [1100, 0]
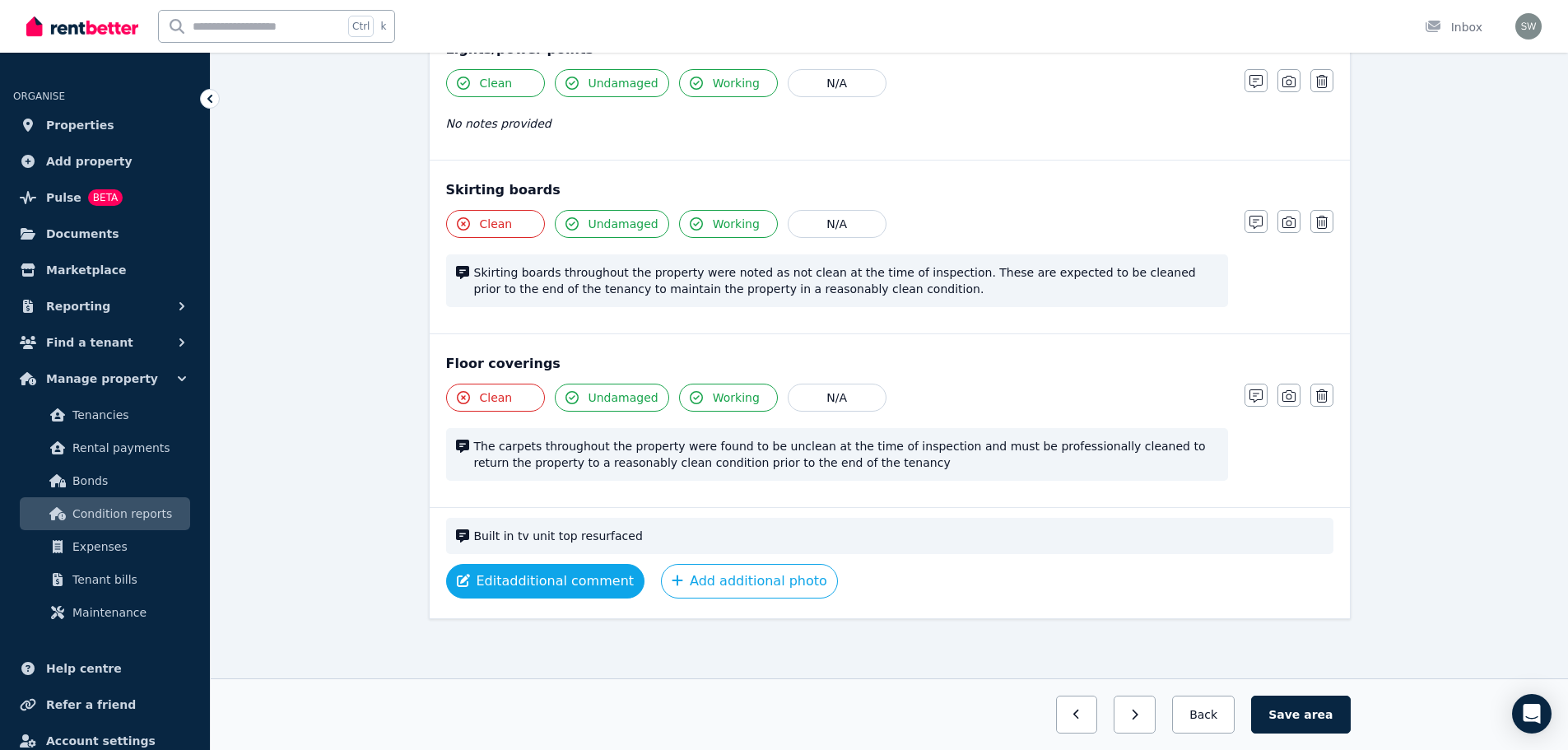
click at [573, 583] on button "Edit additional comment" at bounding box center [545, 581] width 199 height 35
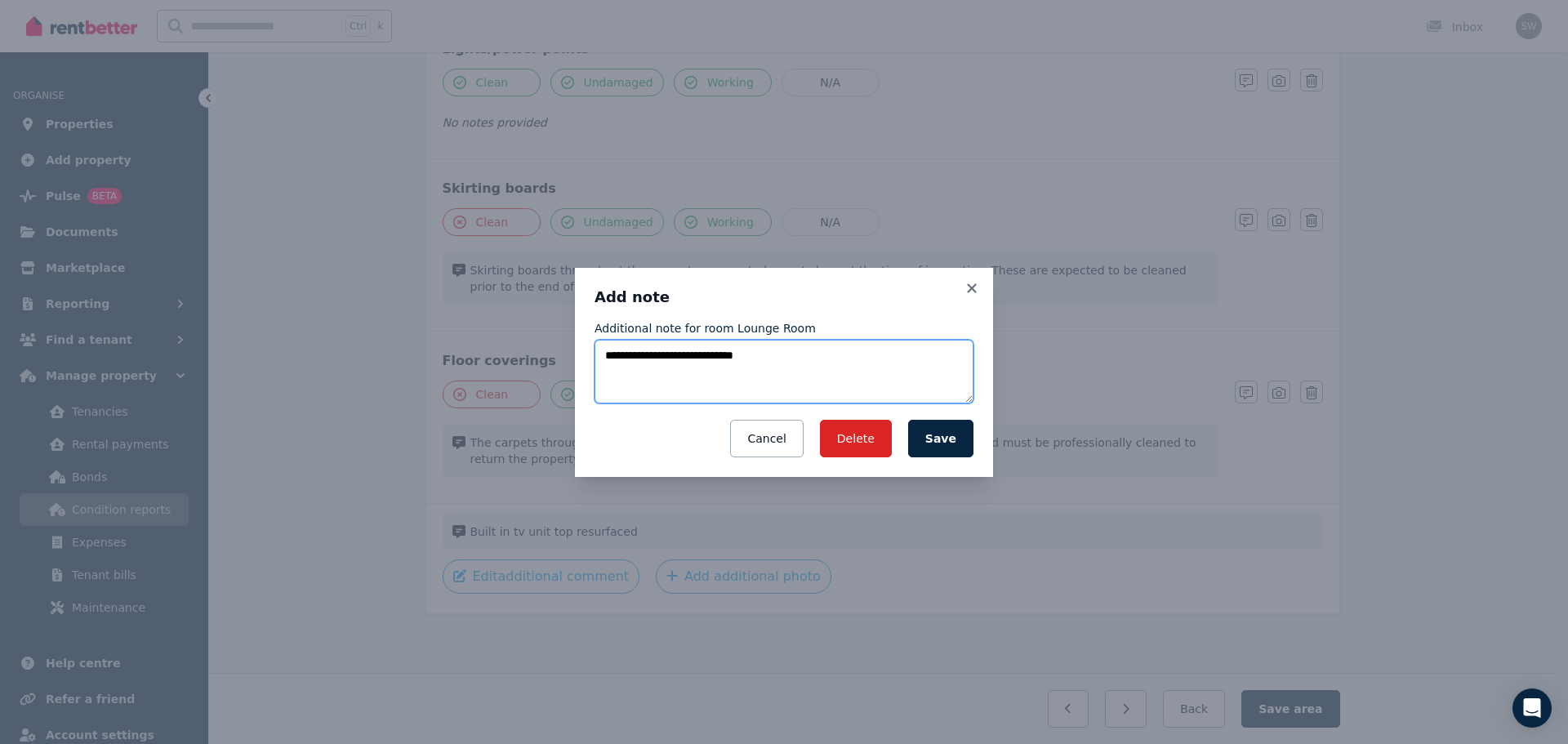
click at [767, 363] on textarea "**********" at bounding box center [784, 372] width 379 height 64
click at [936, 443] on button "Save" at bounding box center [941, 438] width 66 height 38
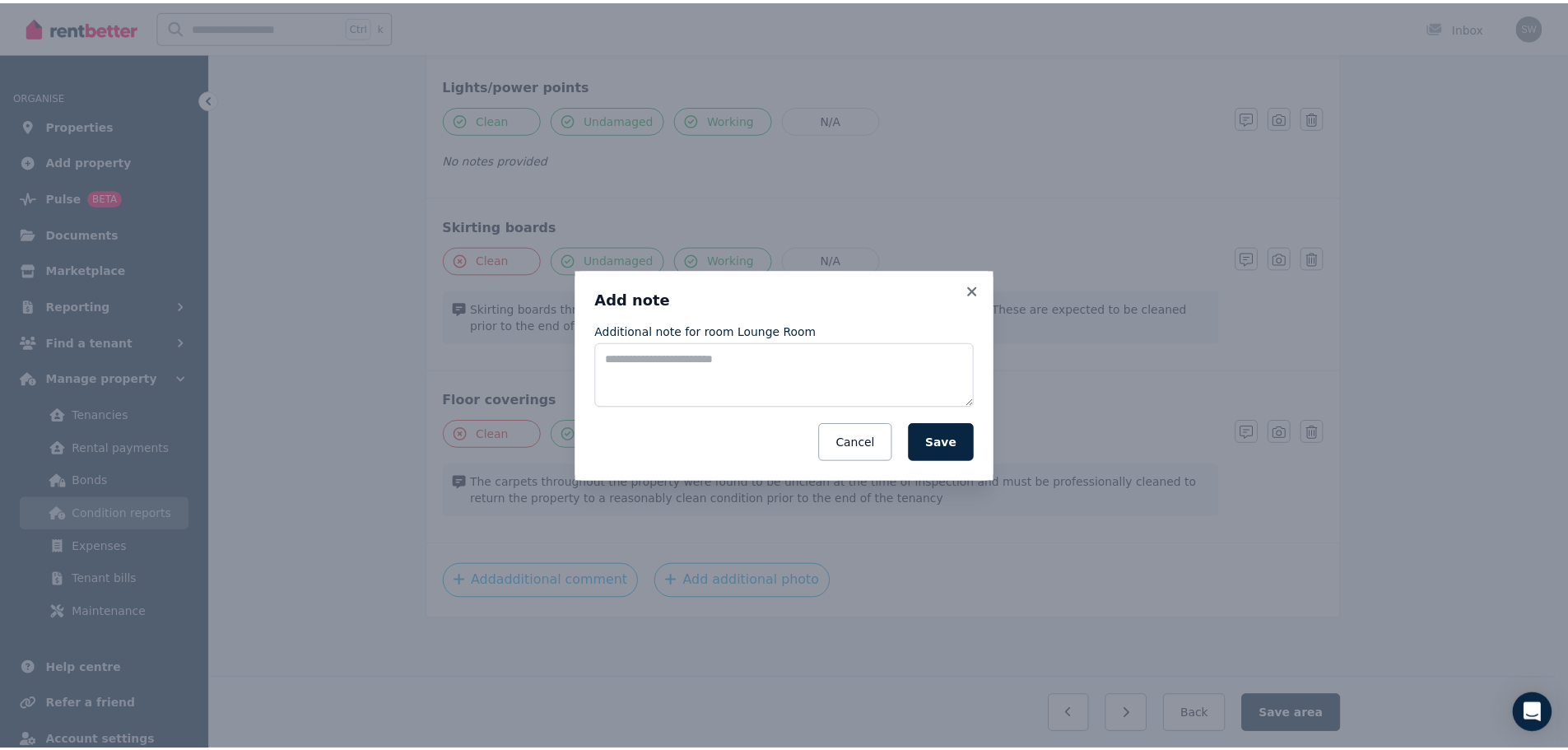
scroll to position [1073, 0]
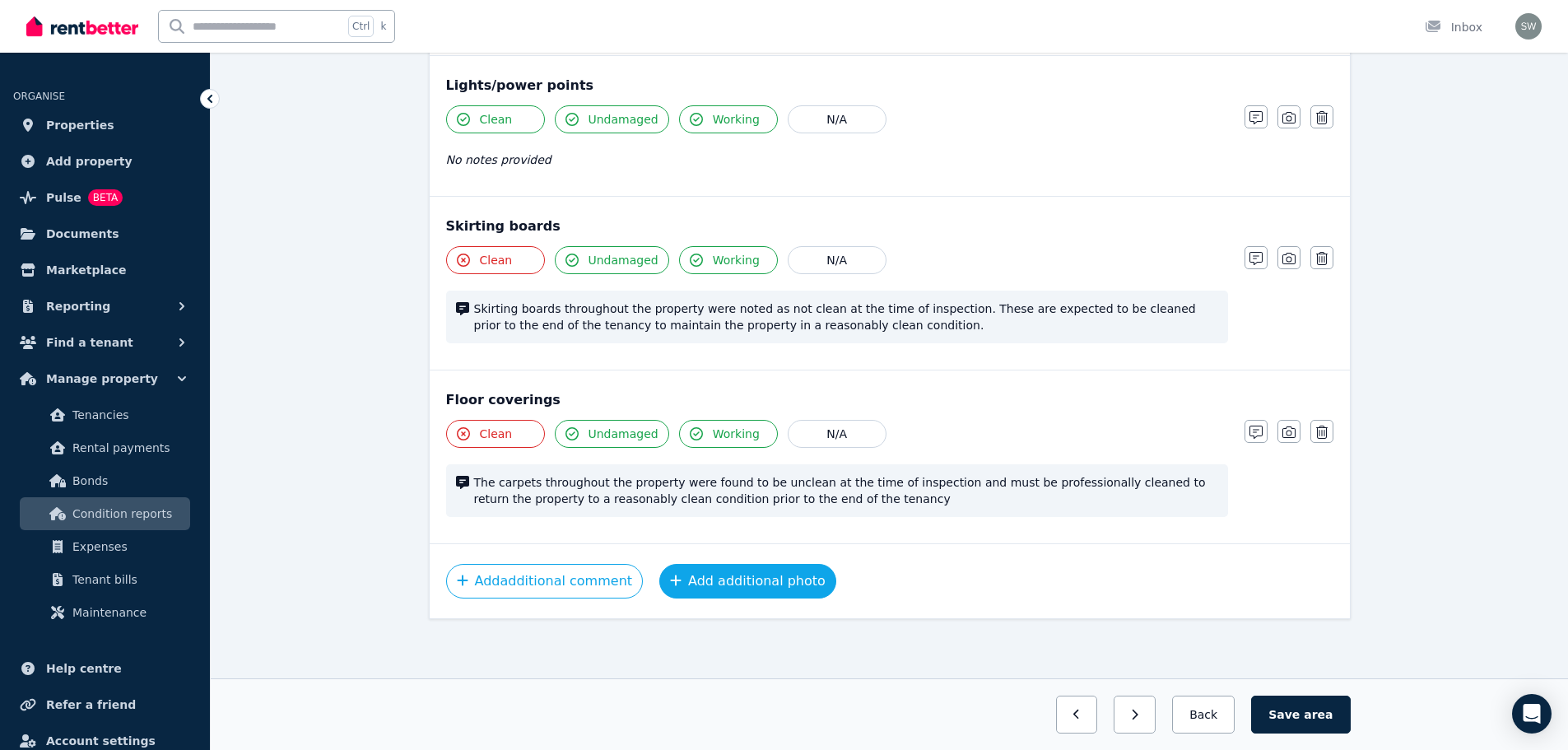
click at [694, 583] on button "Add additional photo" at bounding box center [747, 581] width 177 height 35
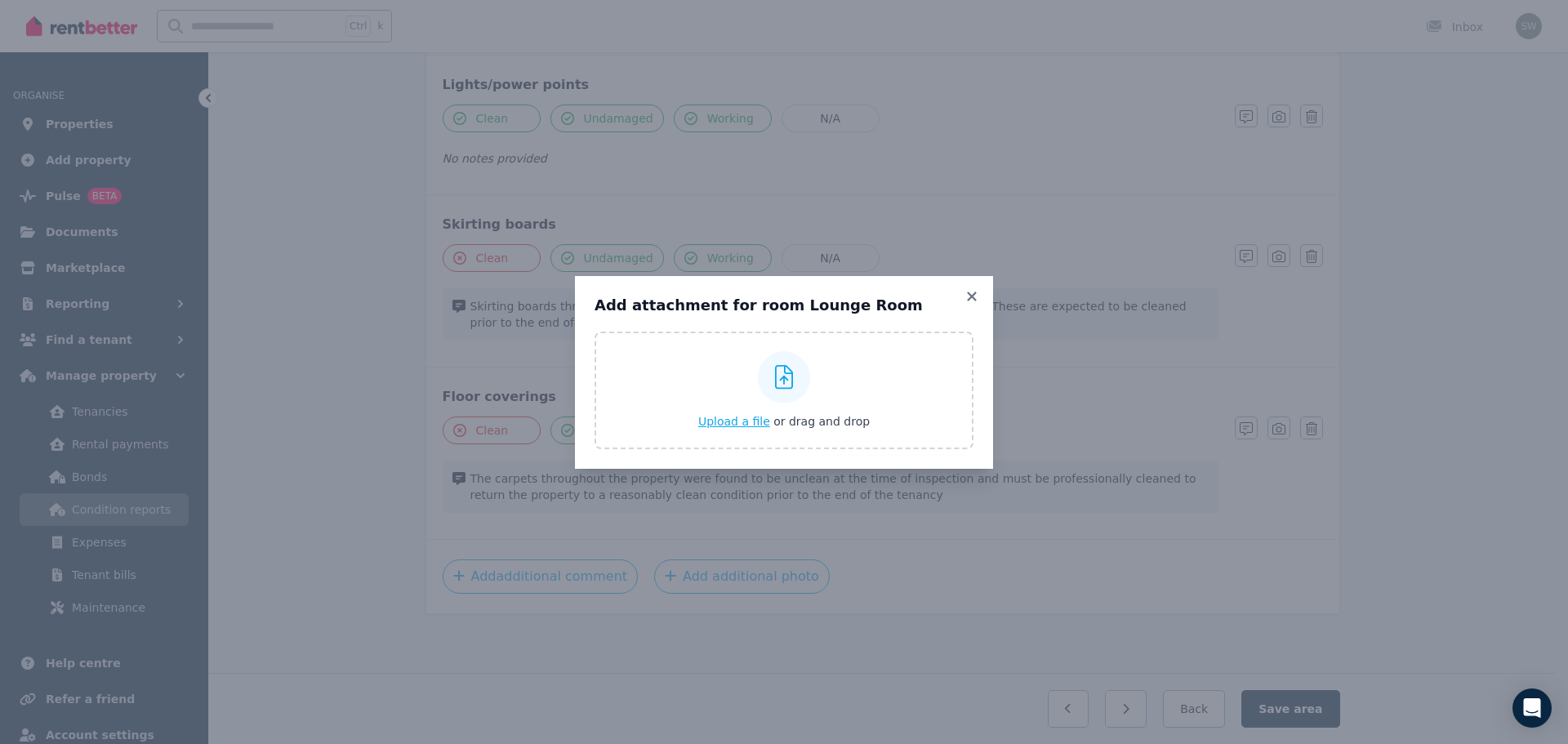
click at [741, 421] on span "Upload a file" at bounding box center [734, 422] width 72 height 13
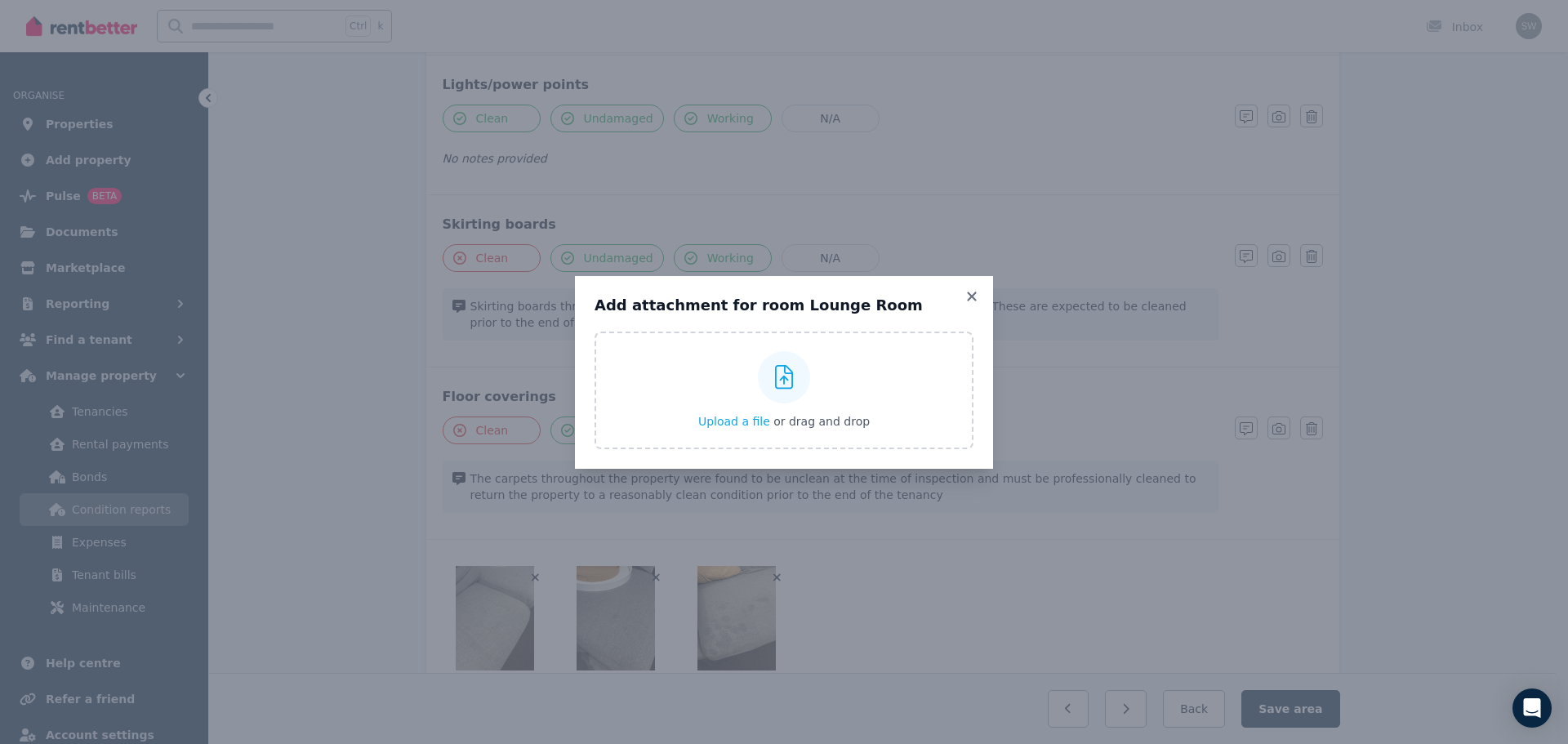
click at [972, 285] on div "Add attachment for room Lounge Room Upload a file or drag and drop Uploaded " I…" at bounding box center [784, 373] width 418 height 193
click at [971, 293] on icon at bounding box center [972, 296] width 16 height 15
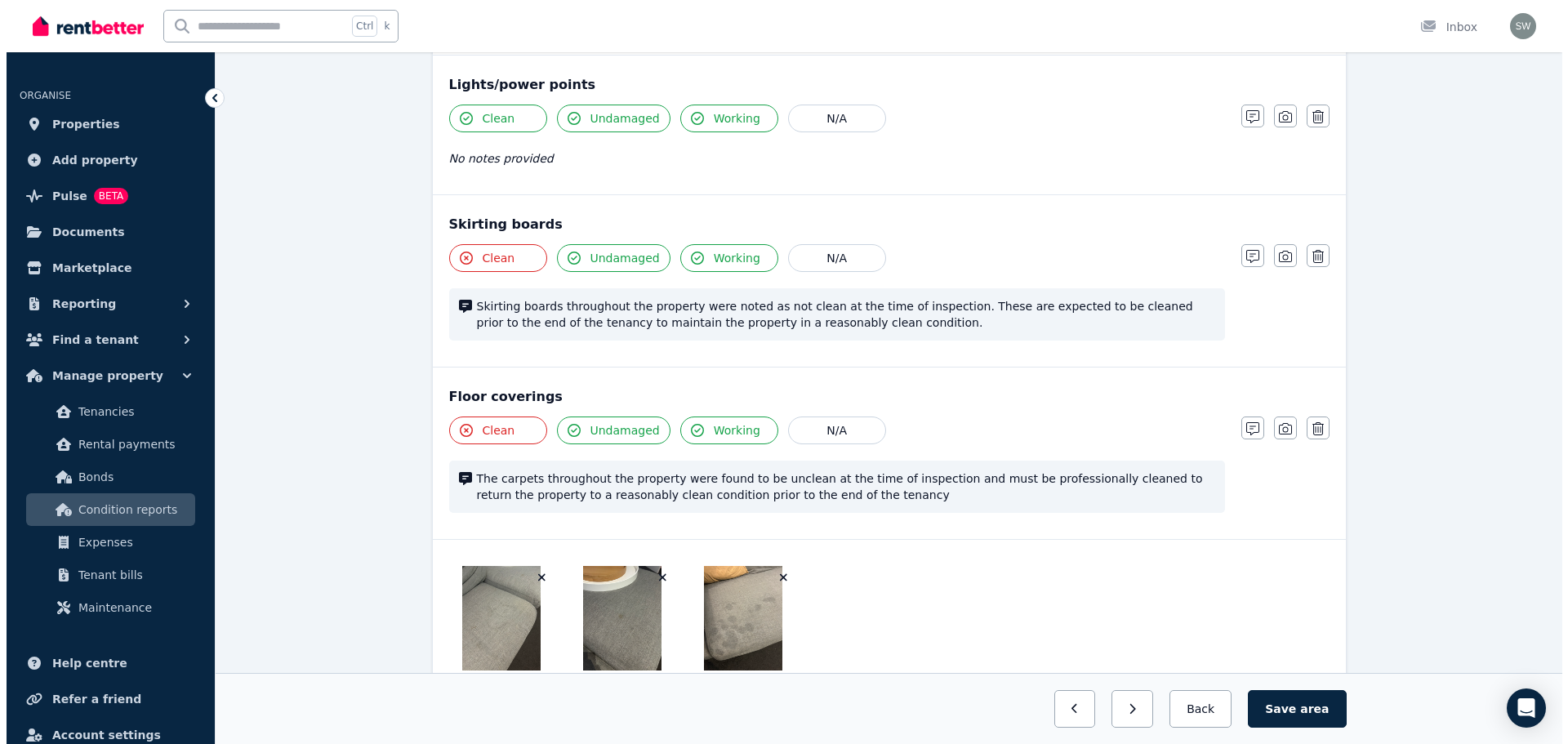
scroll to position [1185, 0]
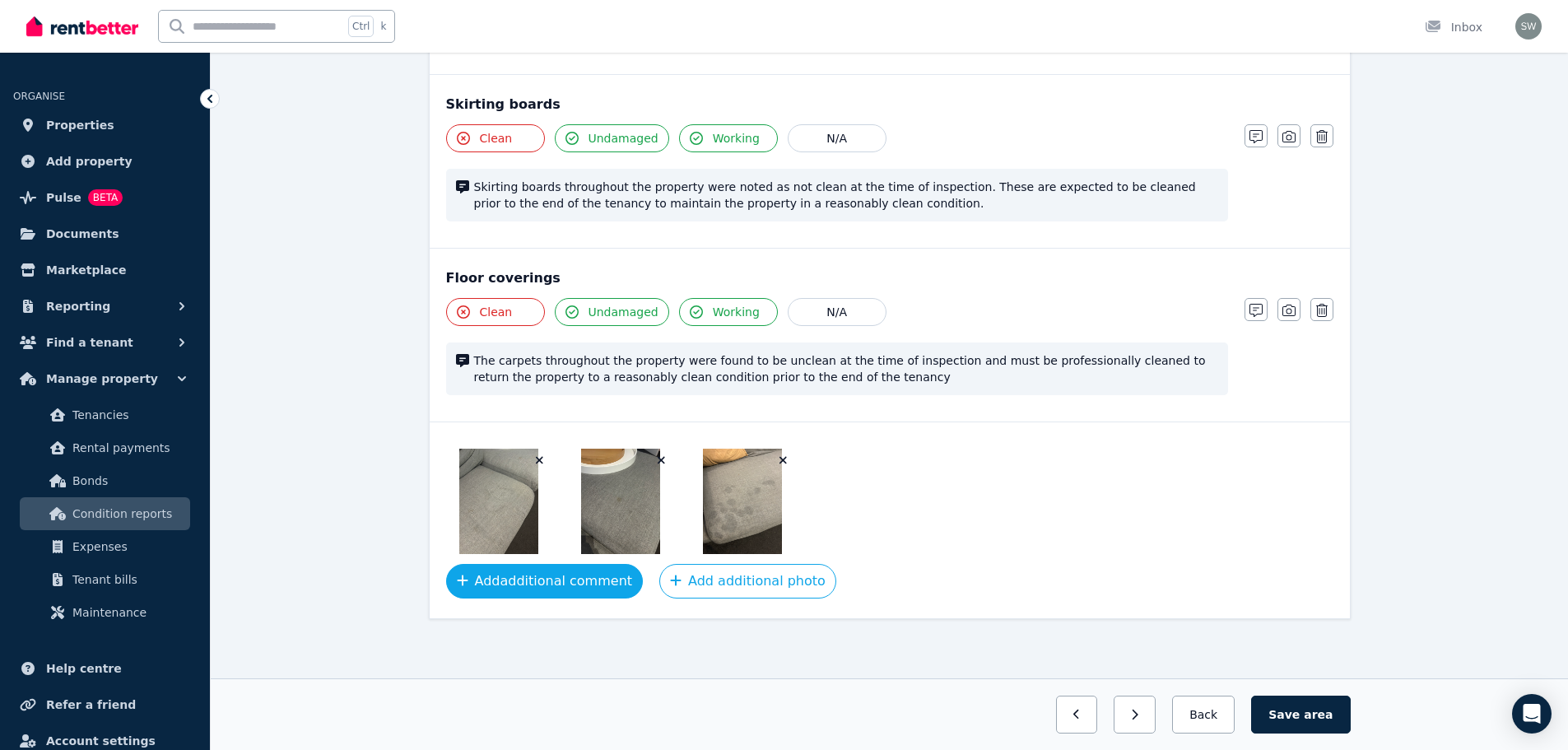
click at [583, 583] on button "Add additional comment" at bounding box center [544, 581] width 197 height 35
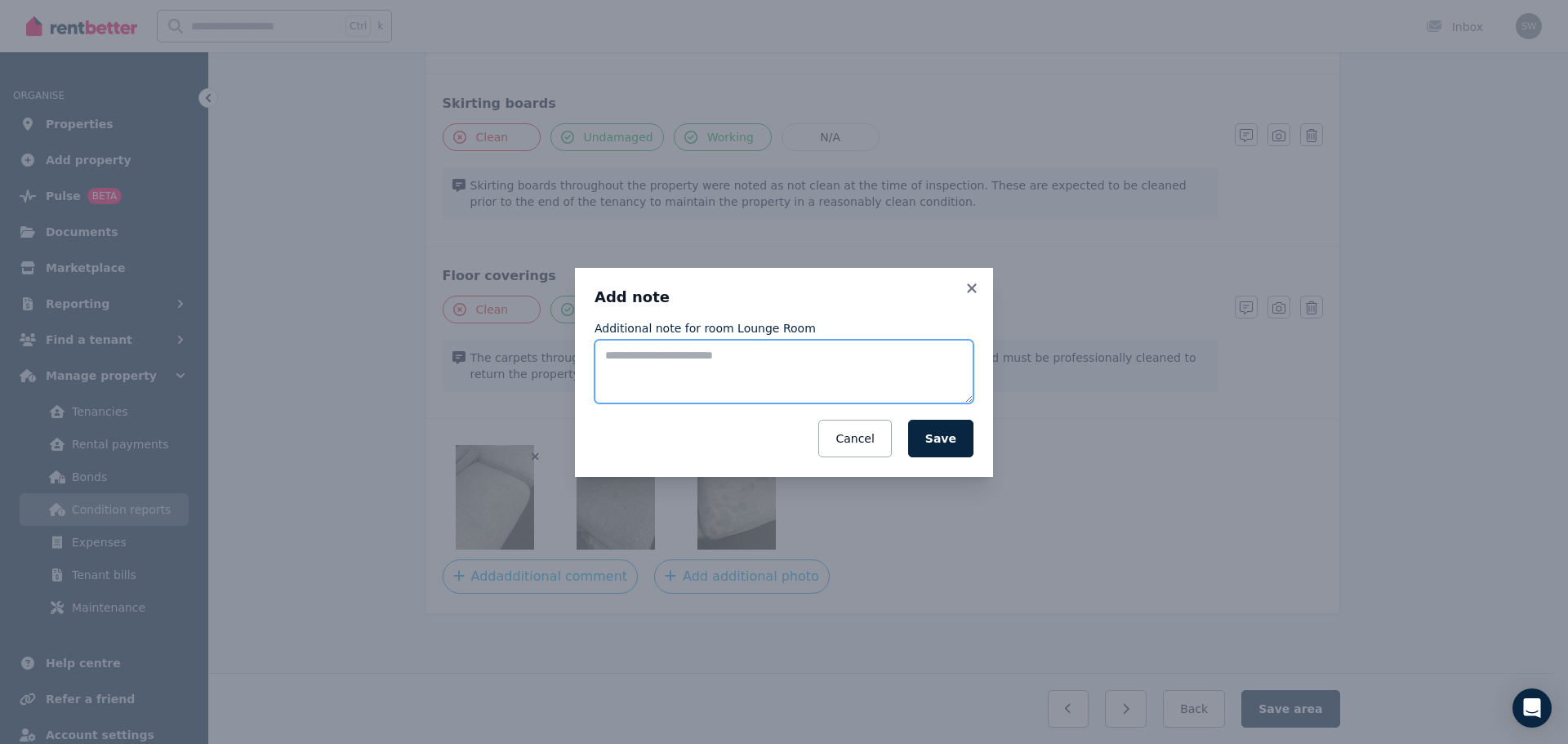
click at [696, 371] on textarea "Additional note for room Lounge Room" at bounding box center [784, 372] width 379 height 64
paste textarea "**********"
click at [623, 359] on textarea "**********" at bounding box center [784, 372] width 379 height 64
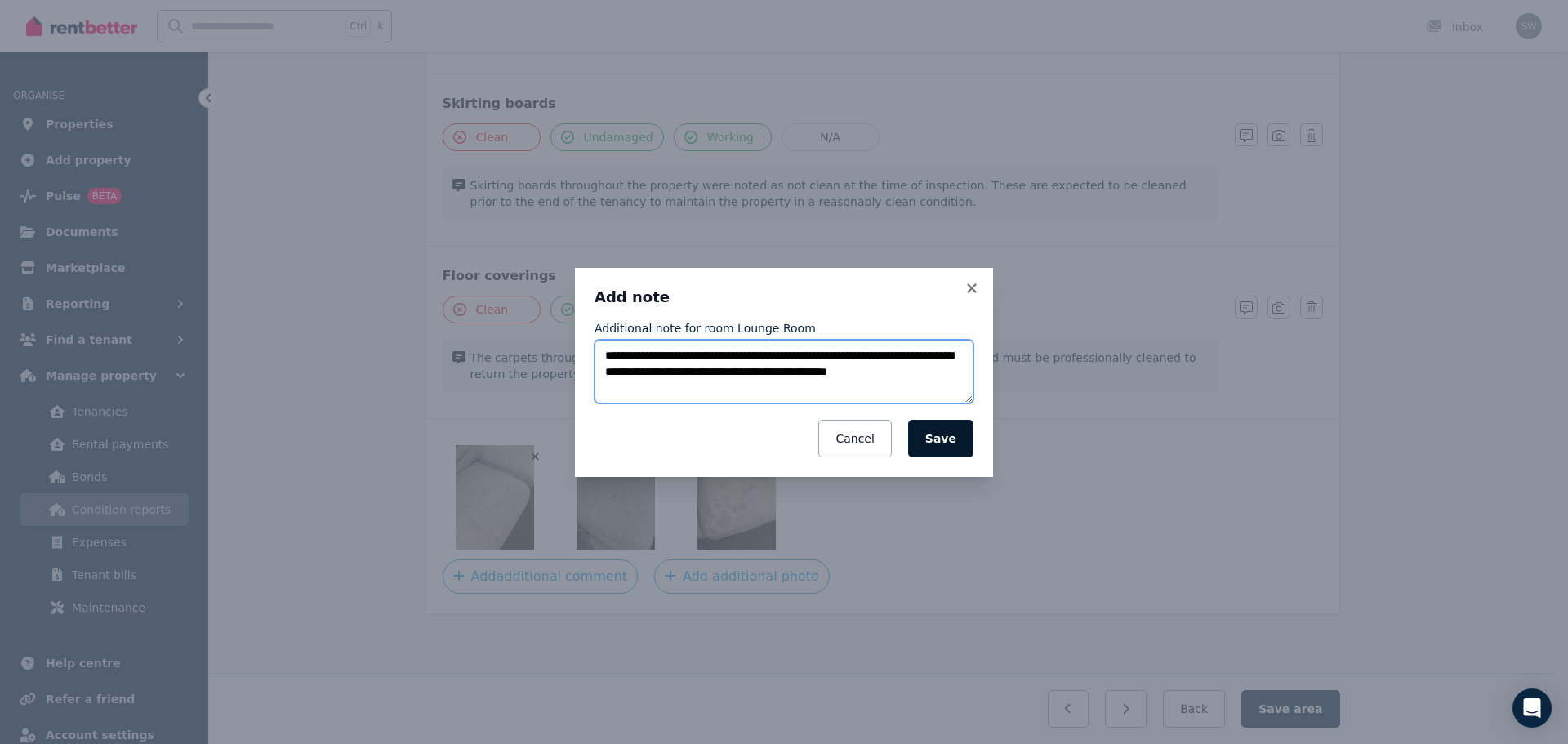
type textarea "**********"
click at [955, 441] on button "Save" at bounding box center [941, 438] width 66 height 38
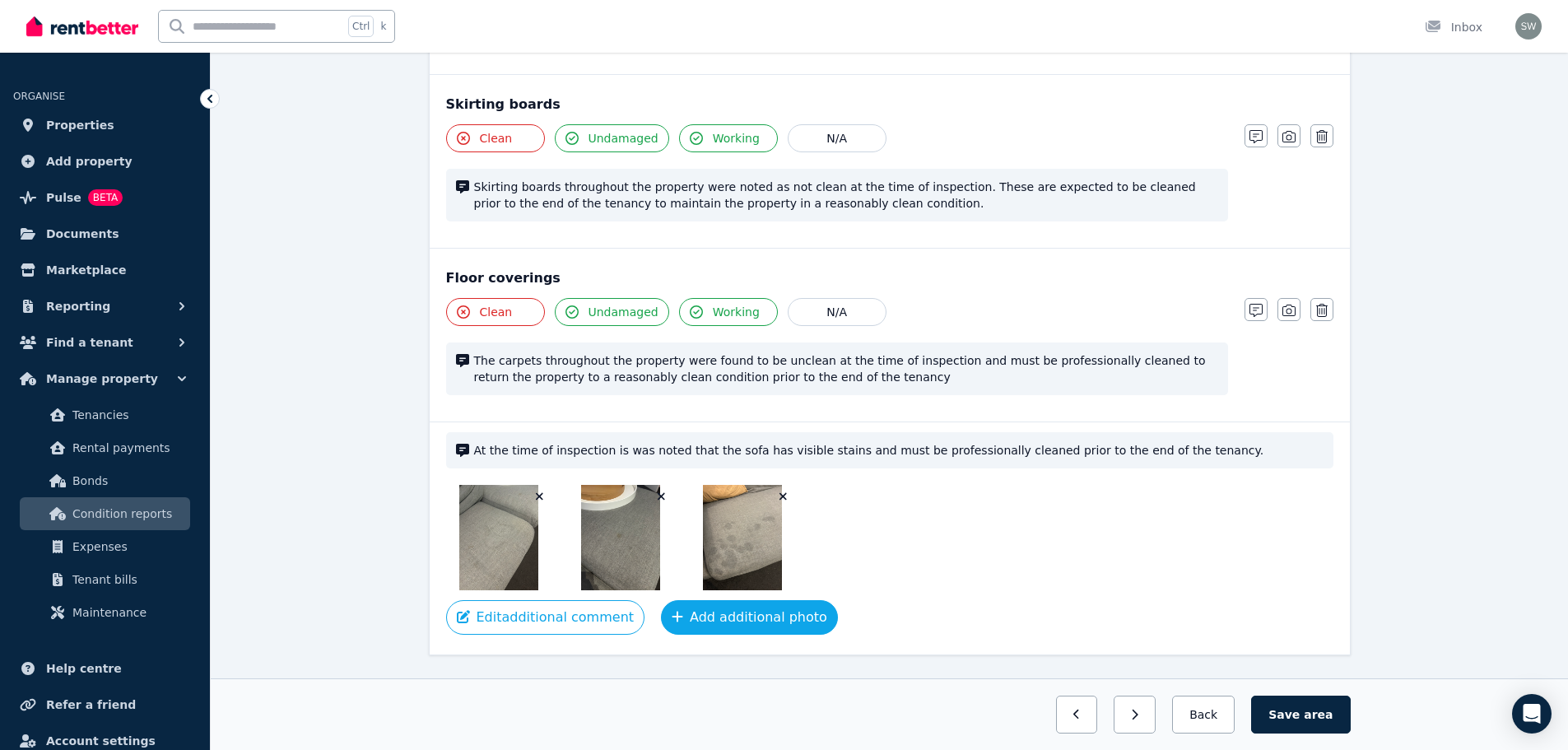
click at [753, 611] on button "Add additional photo" at bounding box center [749, 617] width 177 height 35
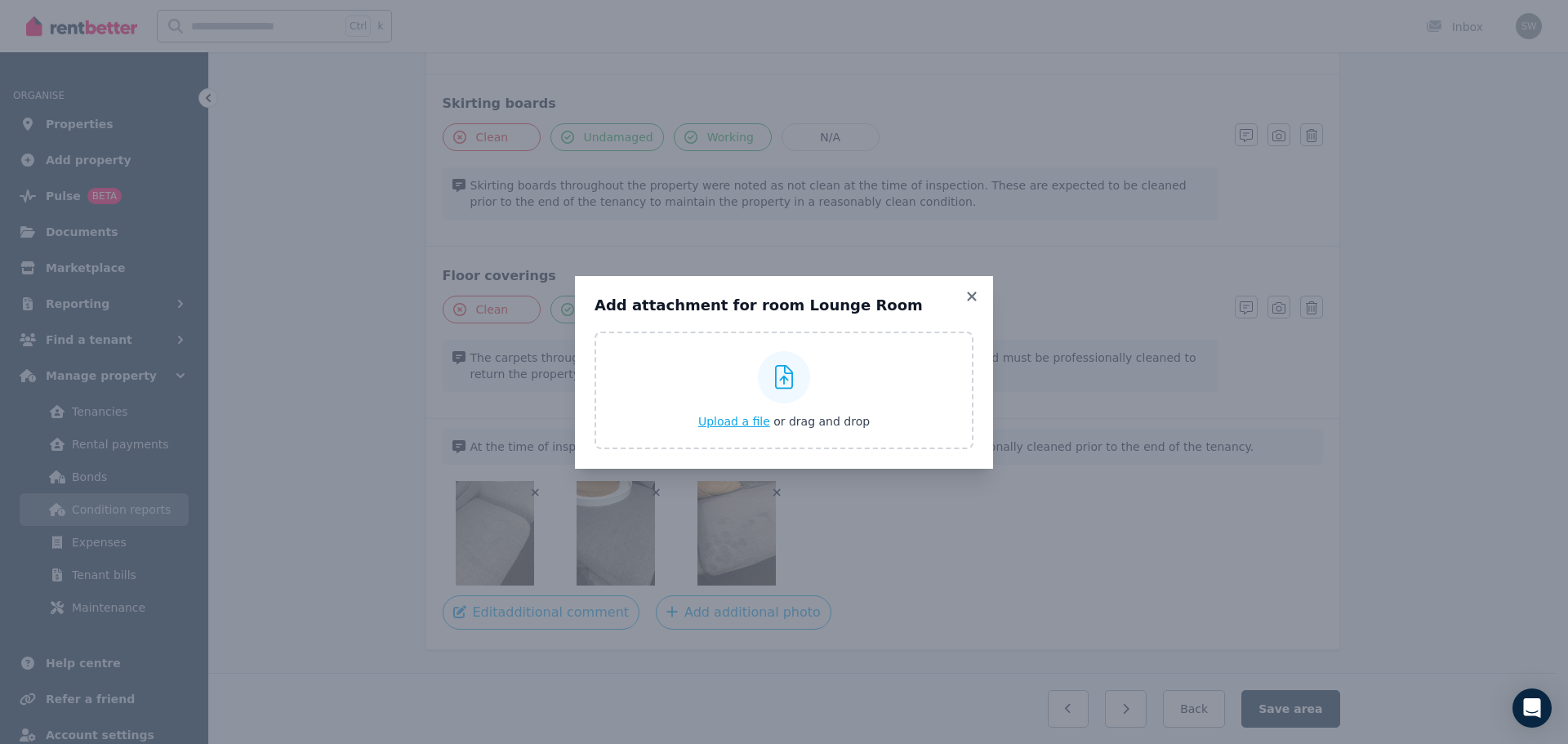
click at [747, 428] on span "Upload a file" at bounding box center [734, 422] width 72 height 13
click at [976, 294] on icon at bounding box center [972, 296] width 16 height 15
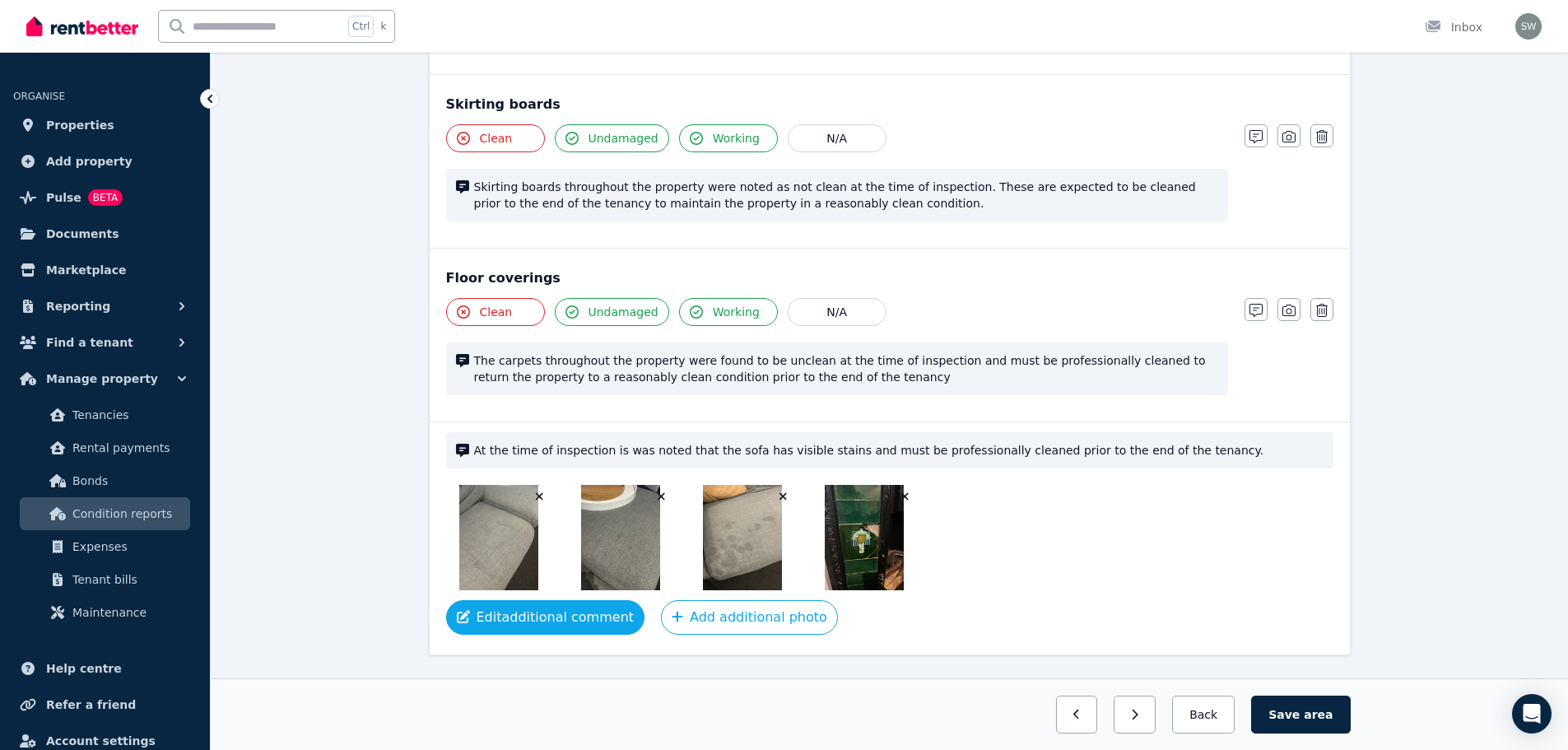
click at [527, 615] on button "Edit additional comment" at bounding box center [545, 617] width 199 height 35
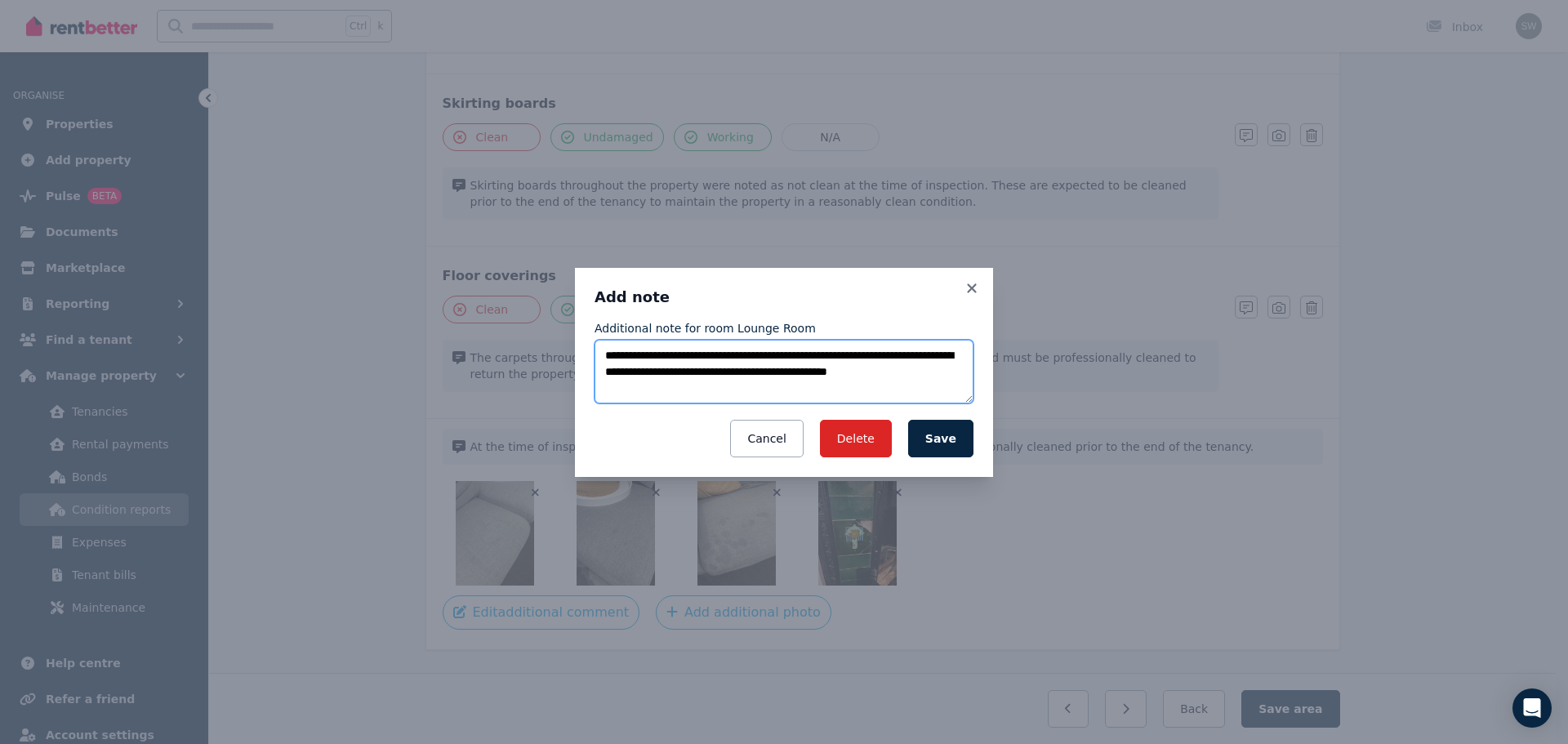
click at [952, 369] on textarea "**********" at bounding box center [784, 372] width 379 height 64
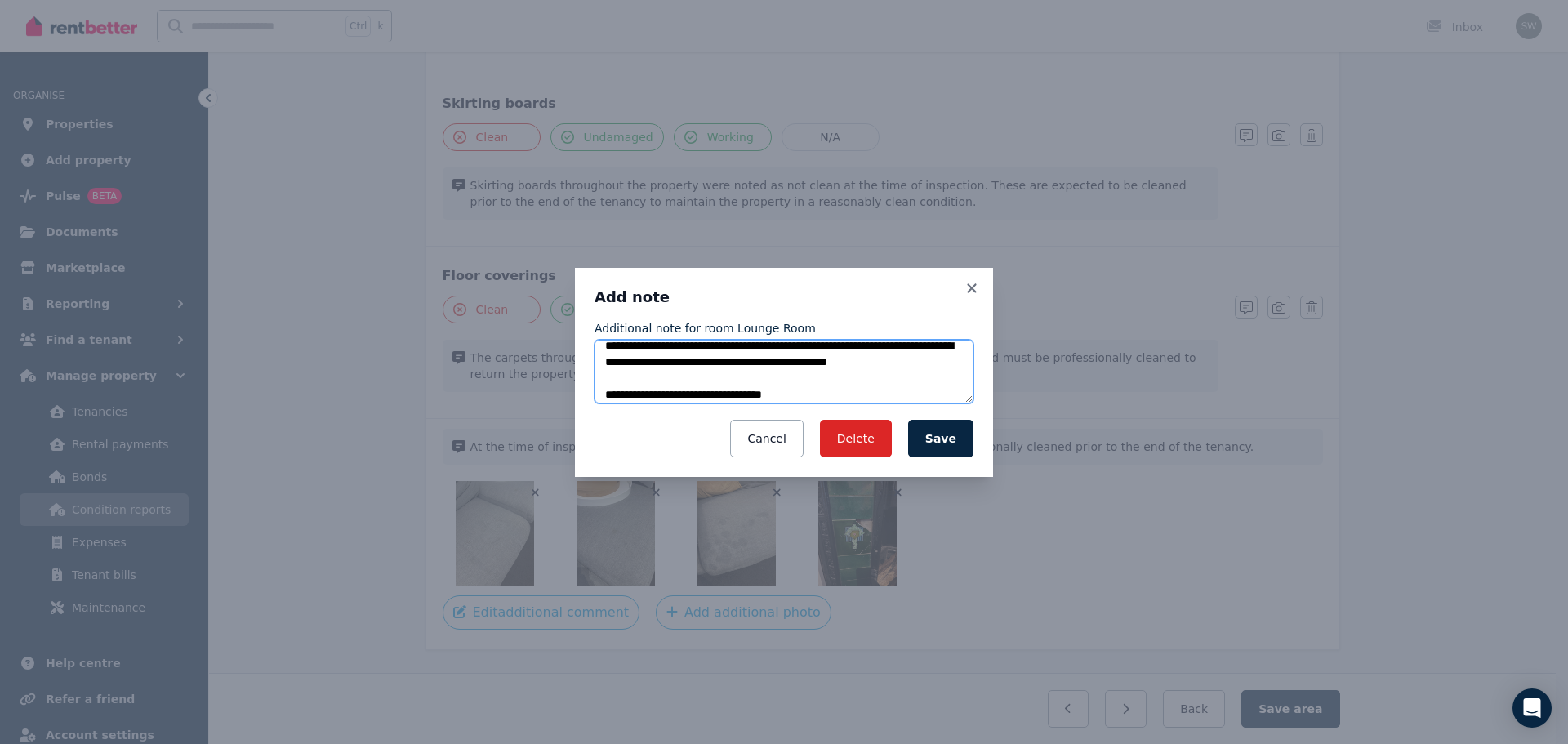
click at [742, 345] on textarea "**********" at bounding box center [784, 372] width 379 height 64
click at [829, 401] on textarea "**********" at bounding box center [784, 372] width 379 height 64
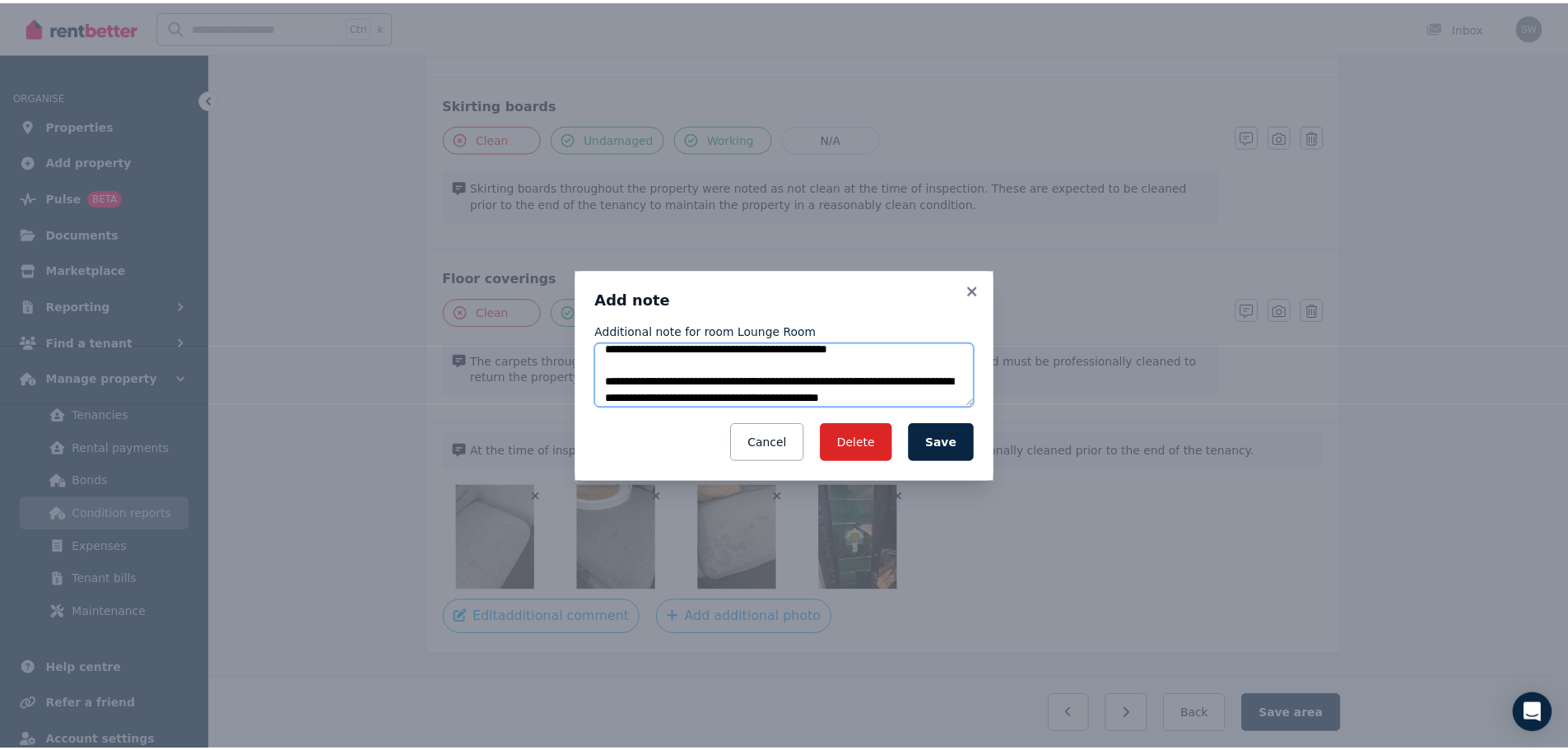
scroll to position [43, 0]
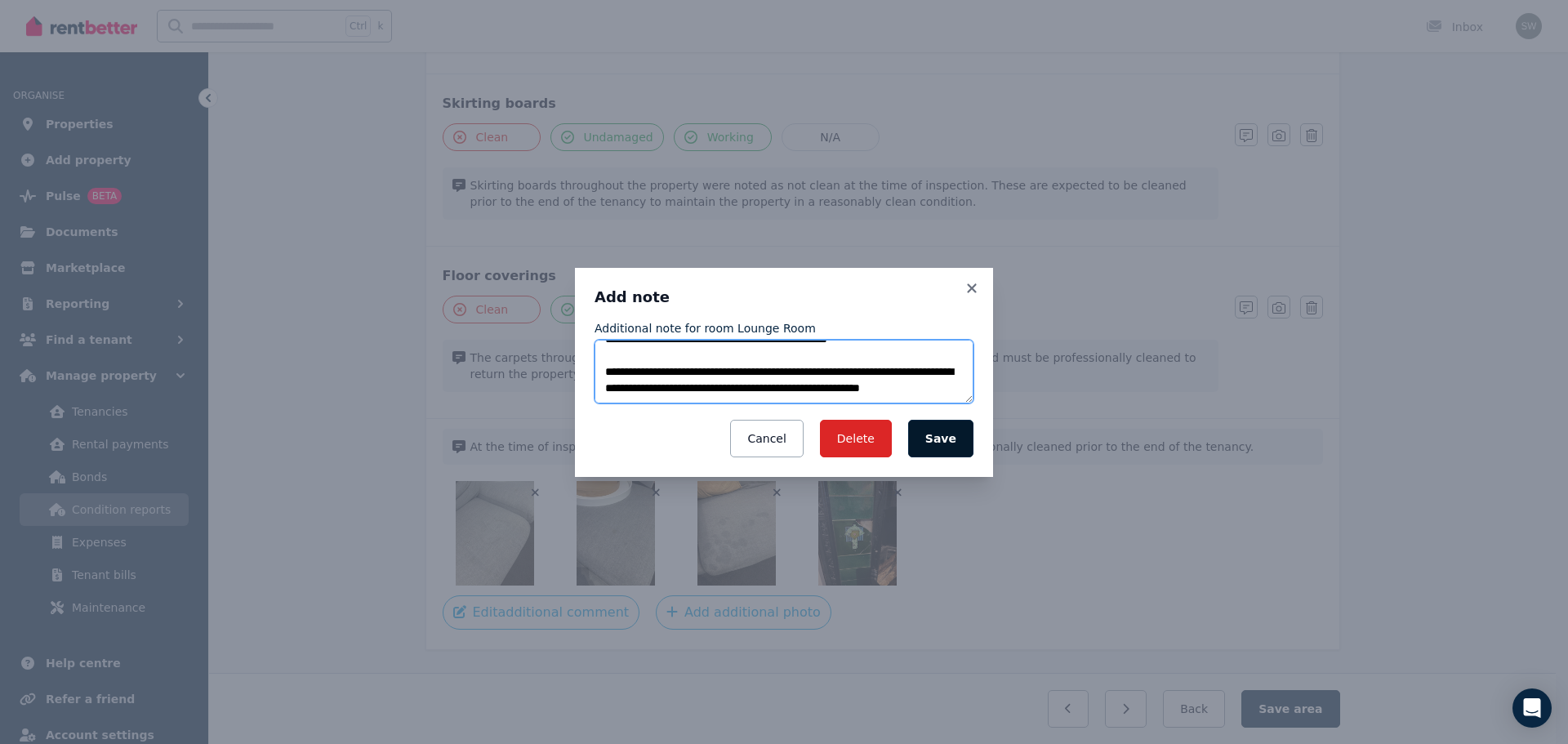
type textarea "**********"
click at [952, 437] on button "Save" at bounding box center [941, 438] width 66 height 38
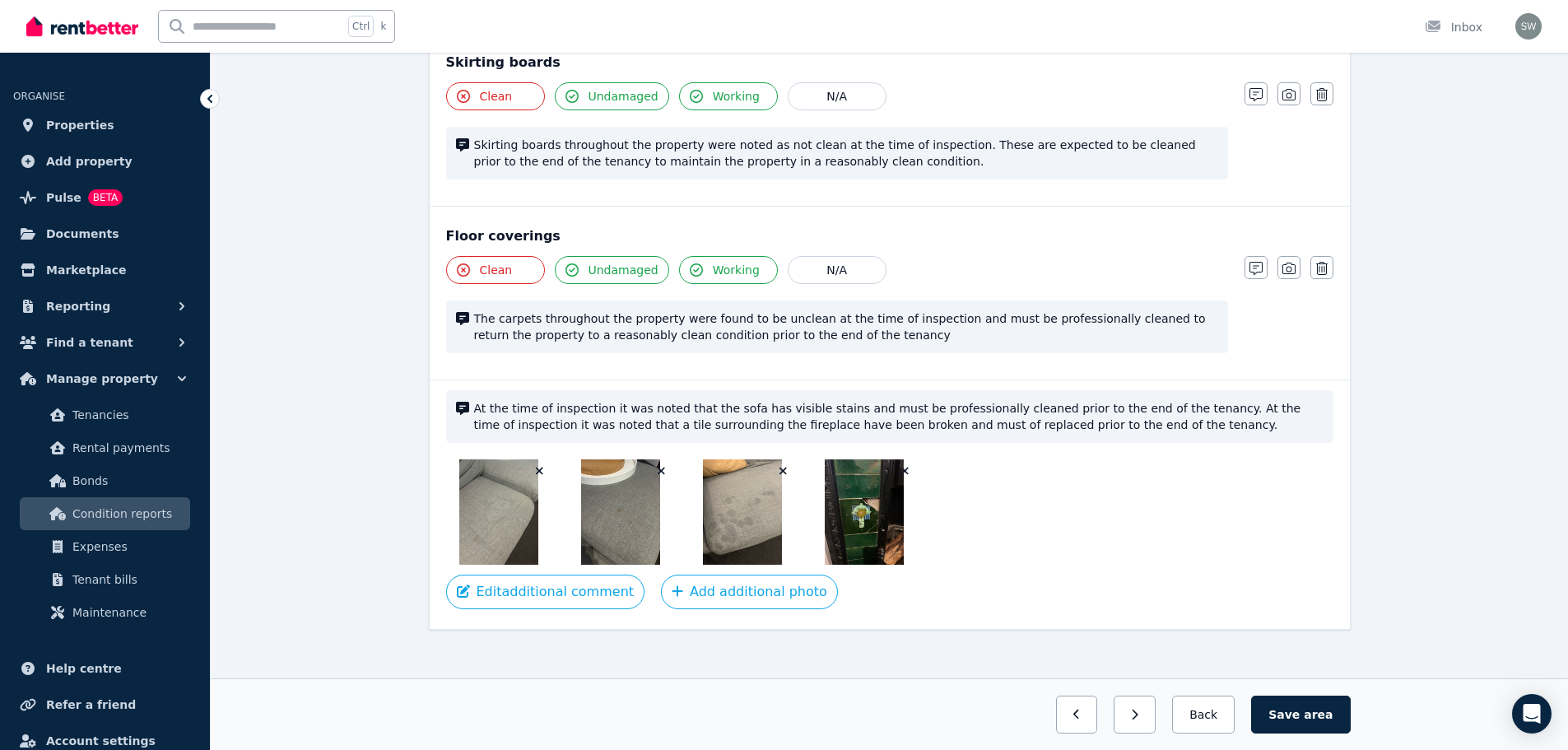
scroll to position [1247, 0]
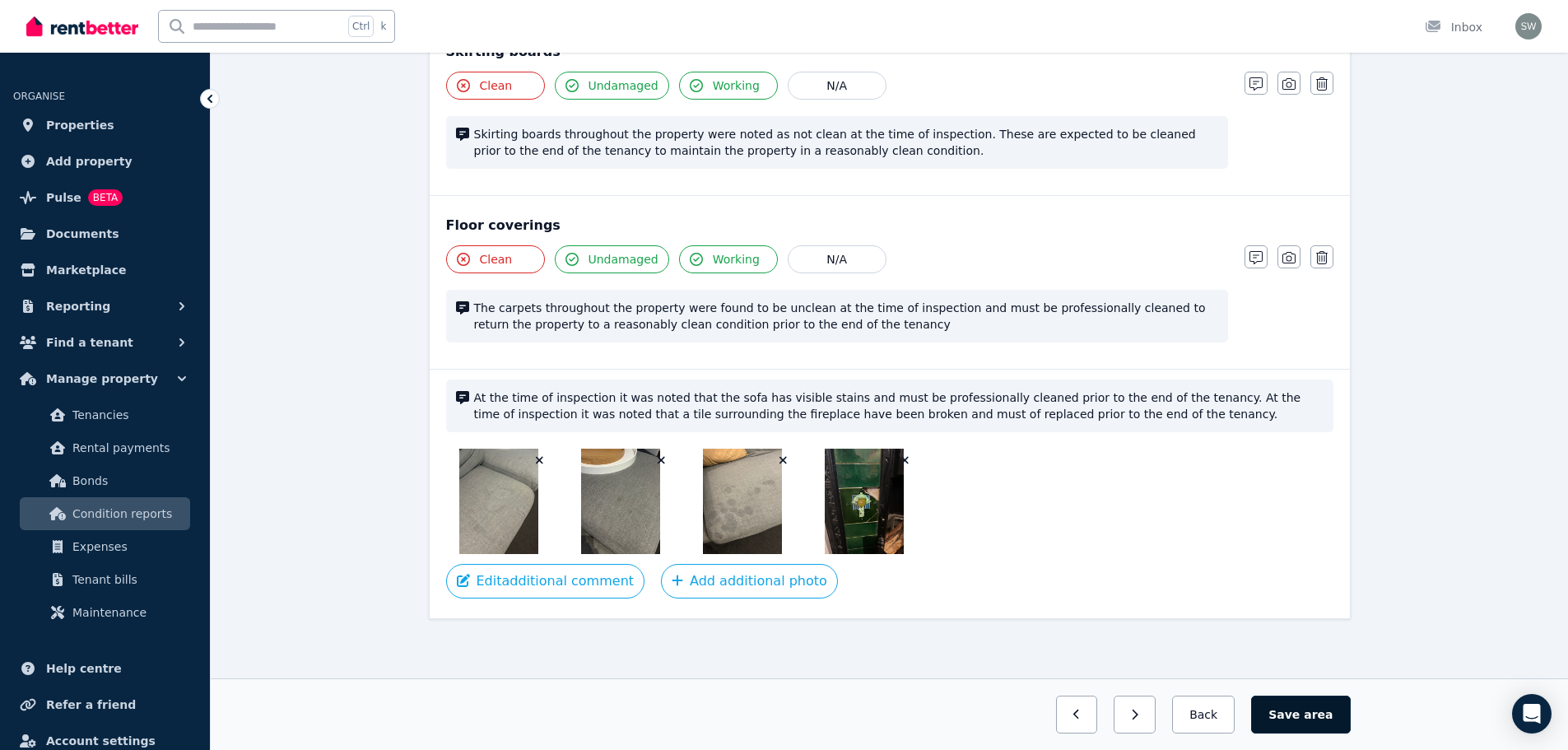
click at [1312, 709] on span "area" at bounding box center [1318, 714] width 29 height 16
click at [1208, 715] on button "Back" at bounding box center [1203, 714] width 76 height 38
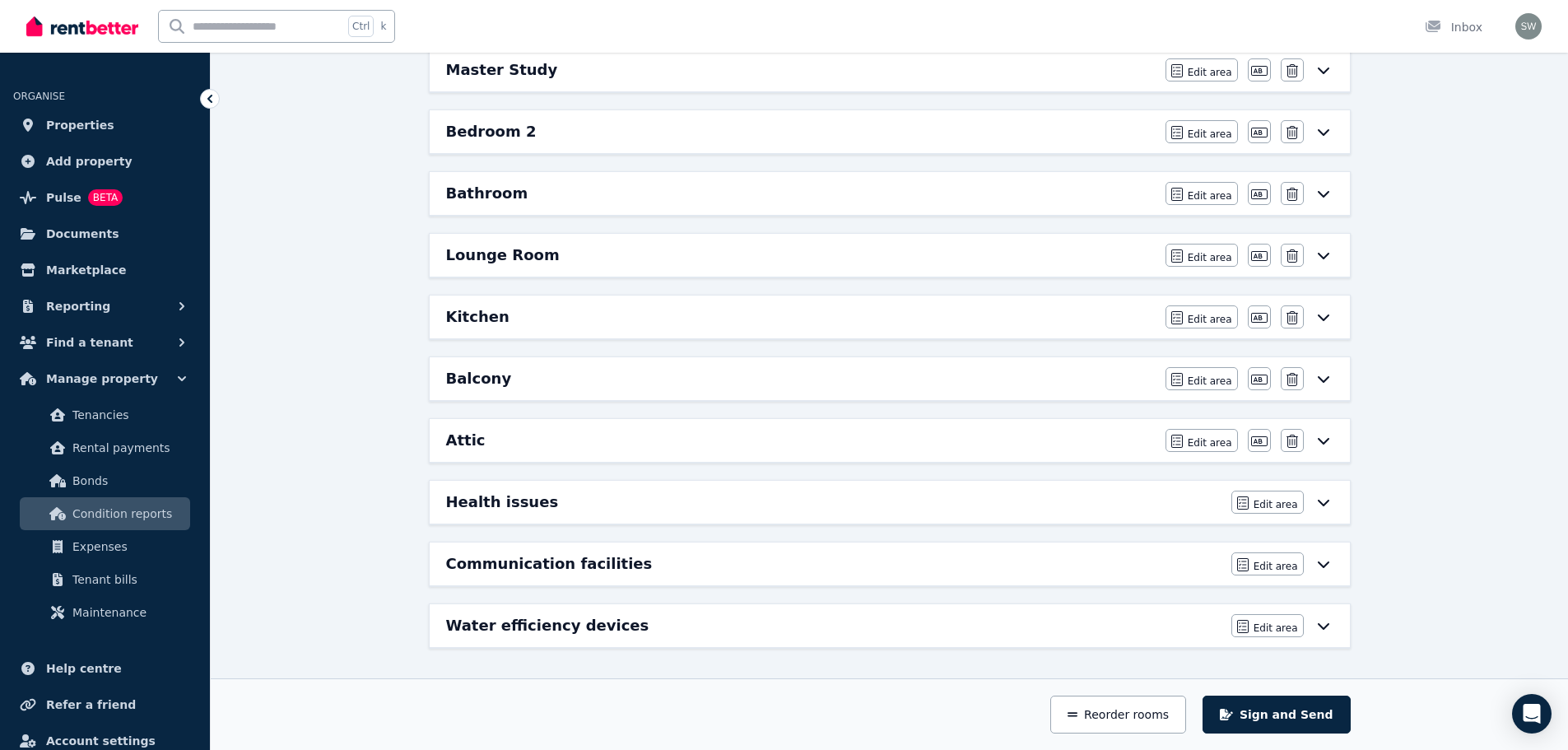
click at [629, 202] on div "Bathroom" at bounding box center [801, 193] width 709 height 23
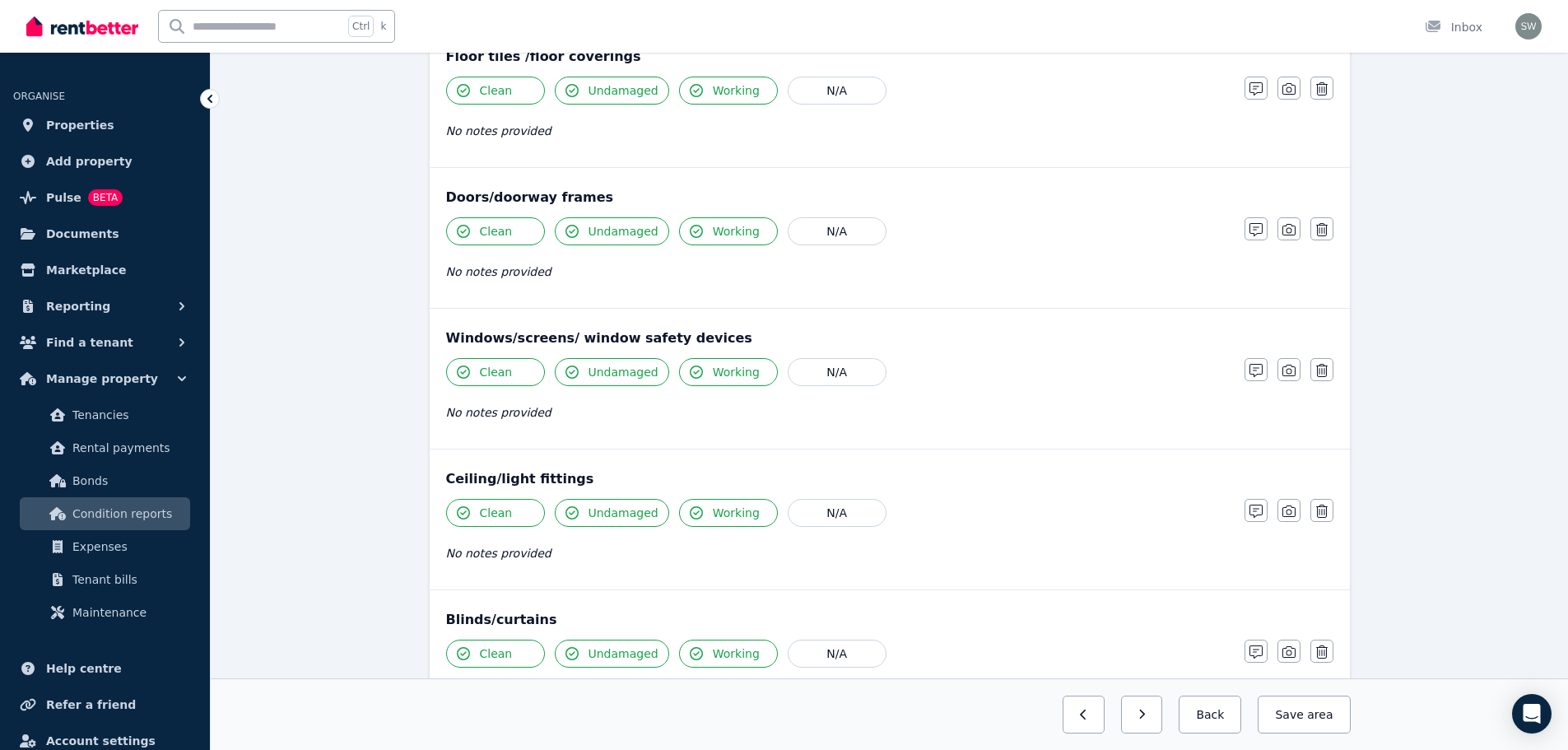
scroll to position [0, 0]
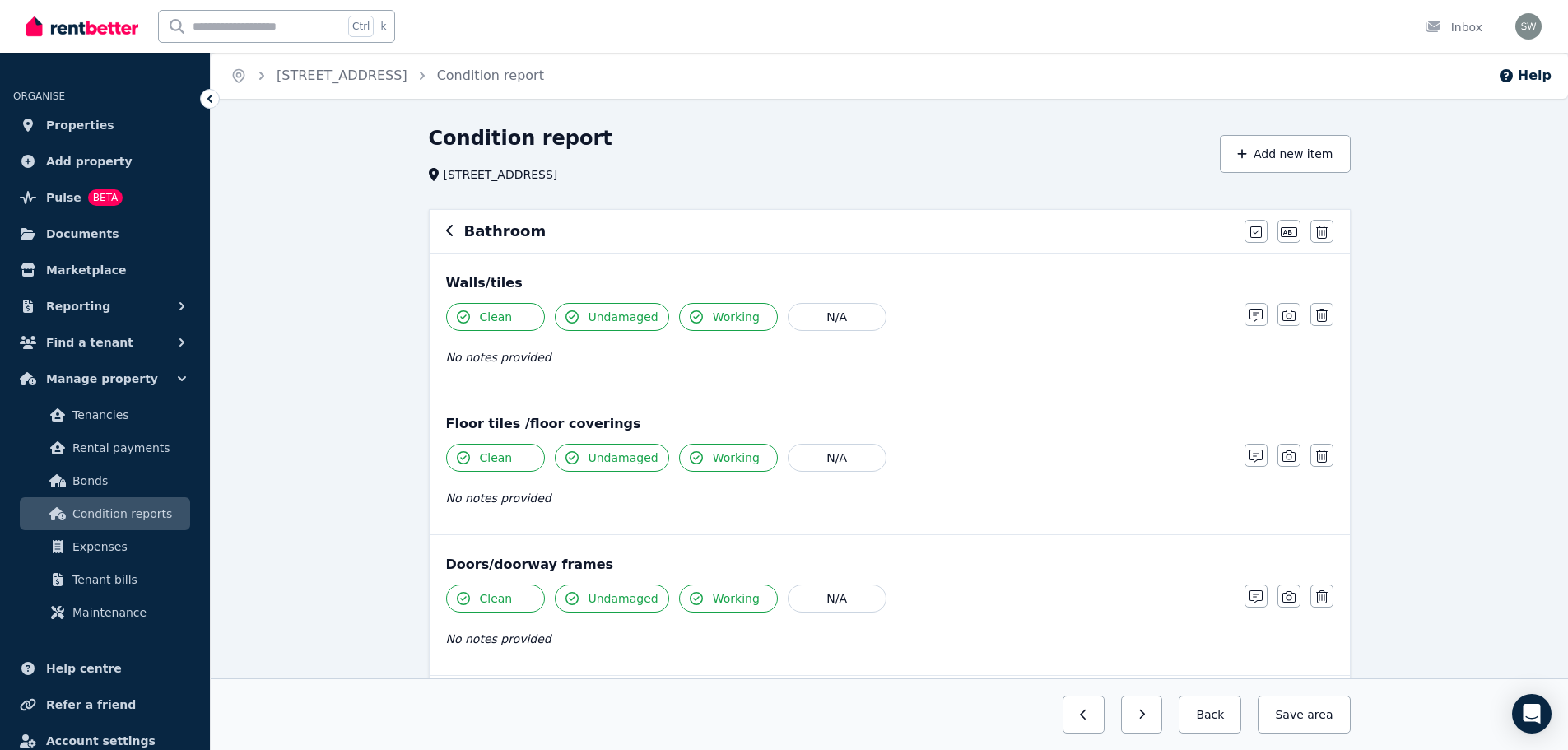
click at [498, 322] on span "Clean" at bounding box center [496, 317] width 33 height 16
click at [497, 460] on span "Clean" at bounding box center [496, 457] width 33 height 16
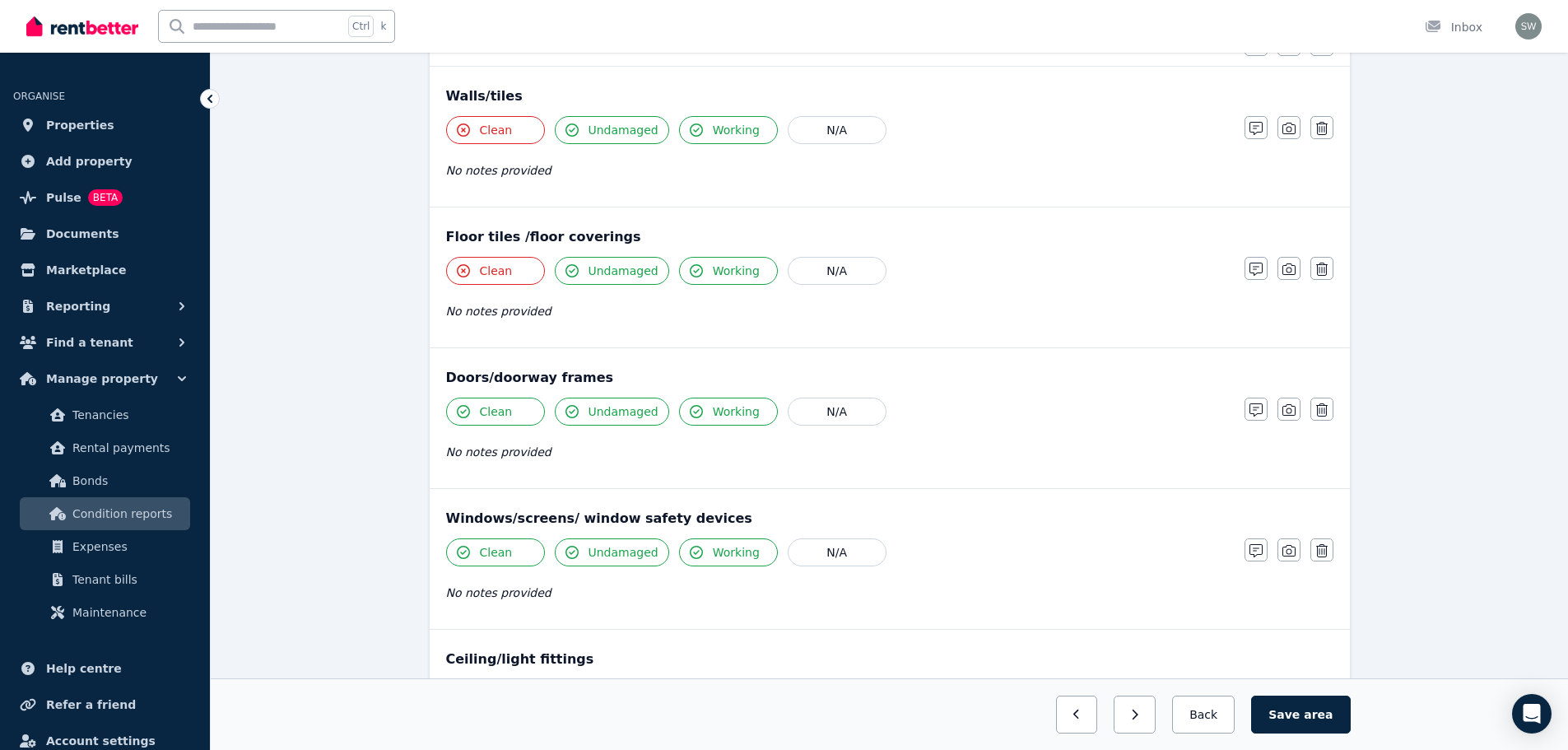
scroll to position [190, 0]
click at [498, 395] on button "Clean" at bounding box center [495, 409] width 99 height 28
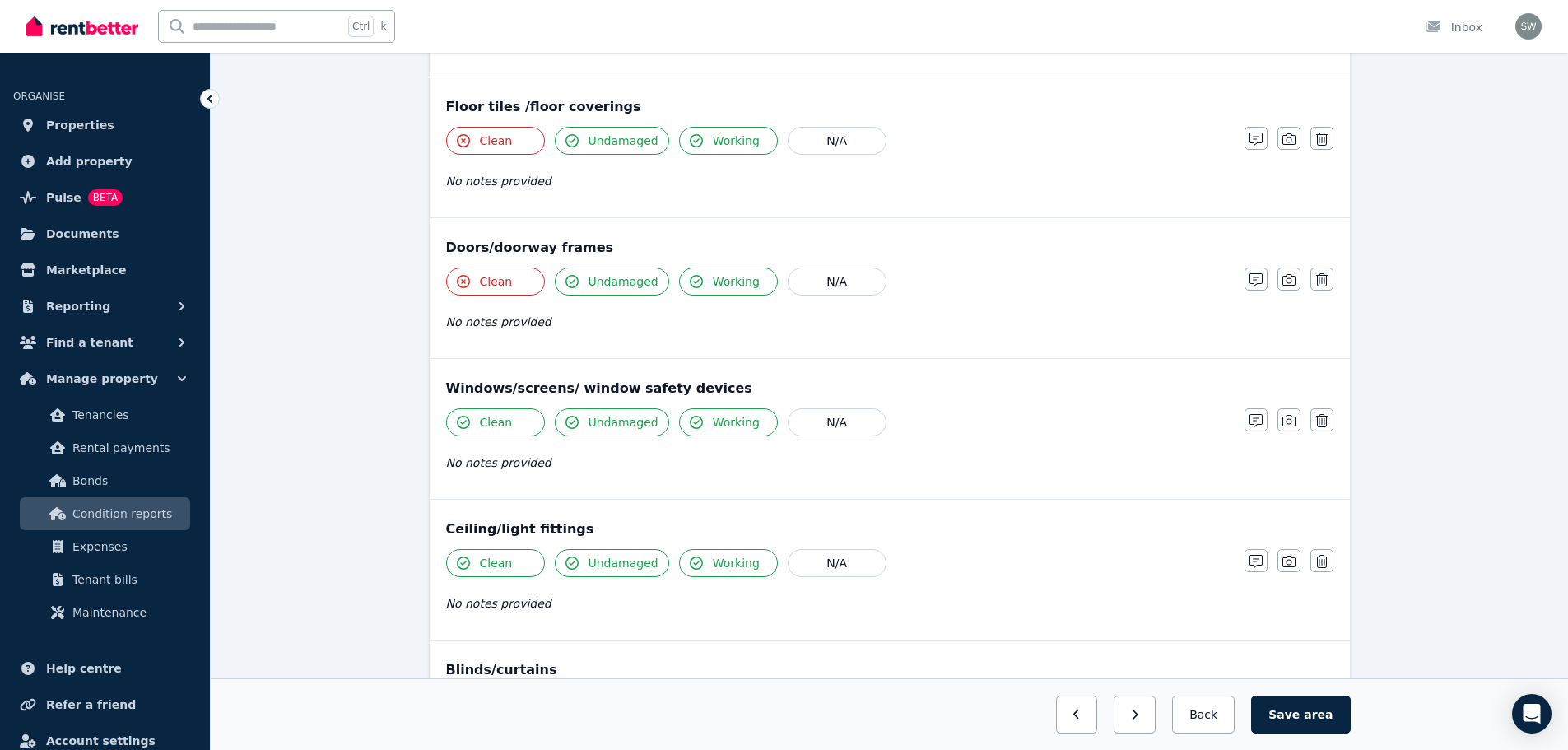
scroll to position [321, 0]
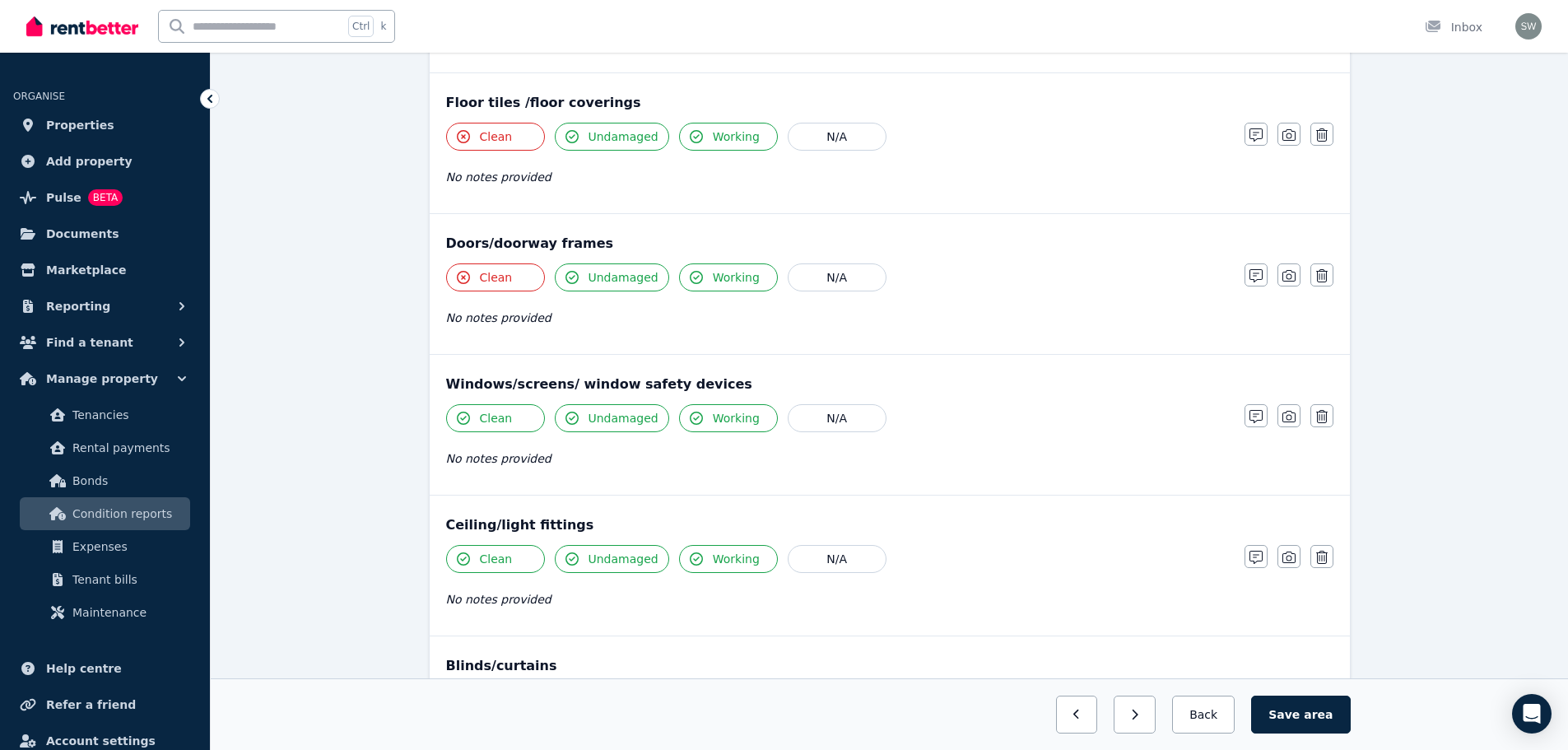
click at [510, 417] on button "Clean" at bounding box center [495, 417] width 99 height 28
click at [510, 404] on button "Clean" at bounding box center [495, 416] width 99 height 28
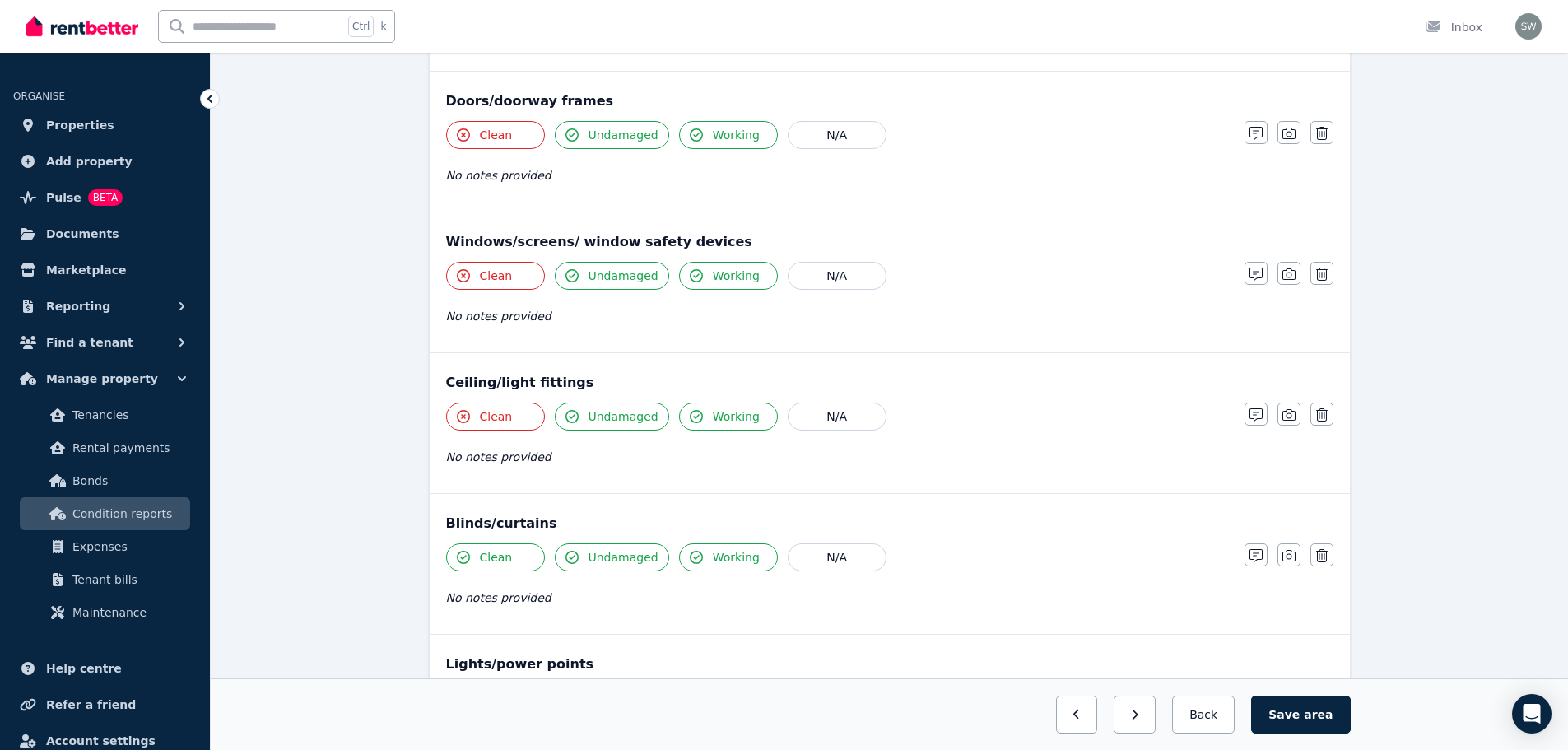
click at [497, 573] on div "Clean Undamaged Working N/A No notes provided" at bounding box center [837, 583] width 782 height 80
click at [498, 562] on span "Clean" at bounding box center [496, 557] width 33 height 16
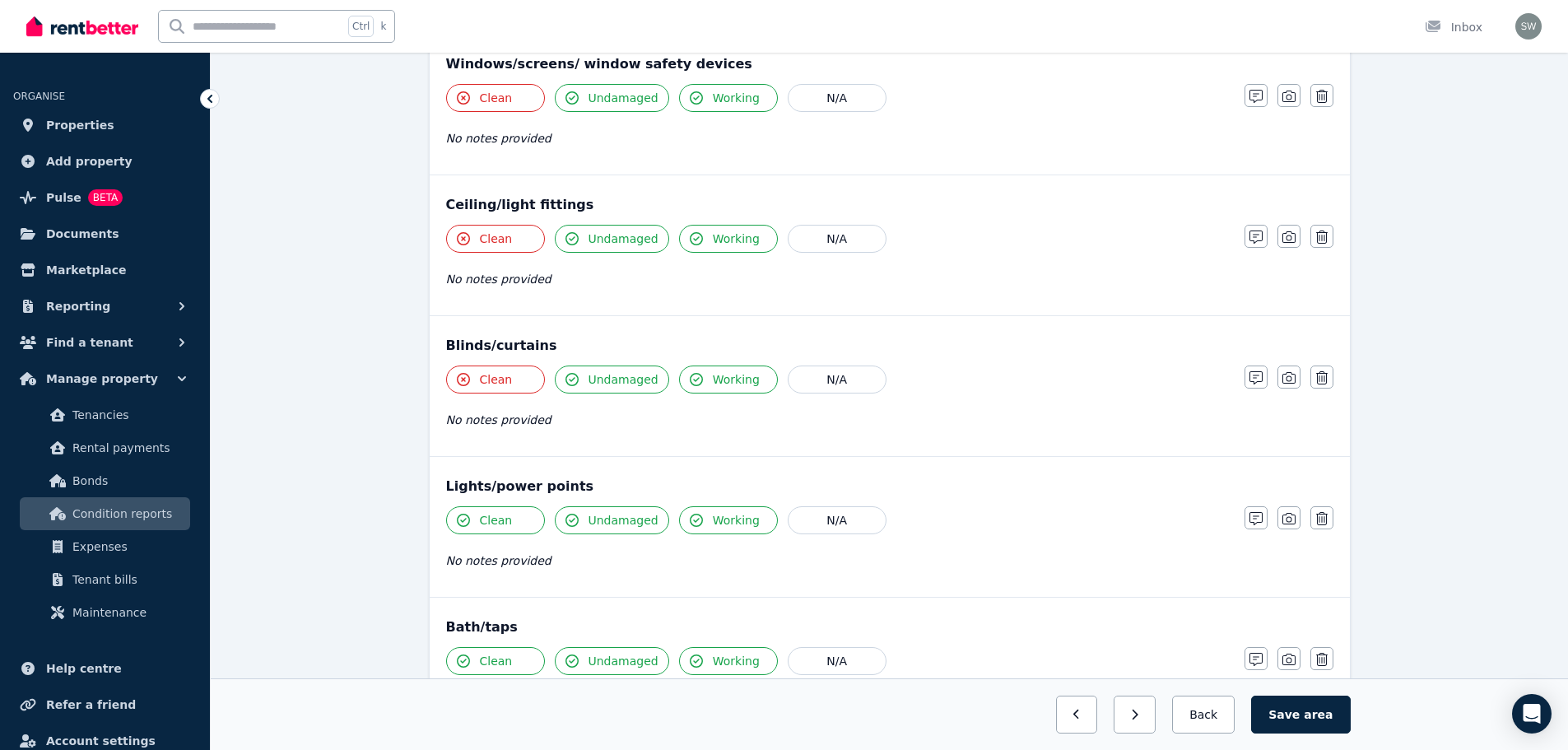
scroll to position [642, 0]
click at [496, 517] on span "Clean" at bounding box center [496, 519] width 33 height 16
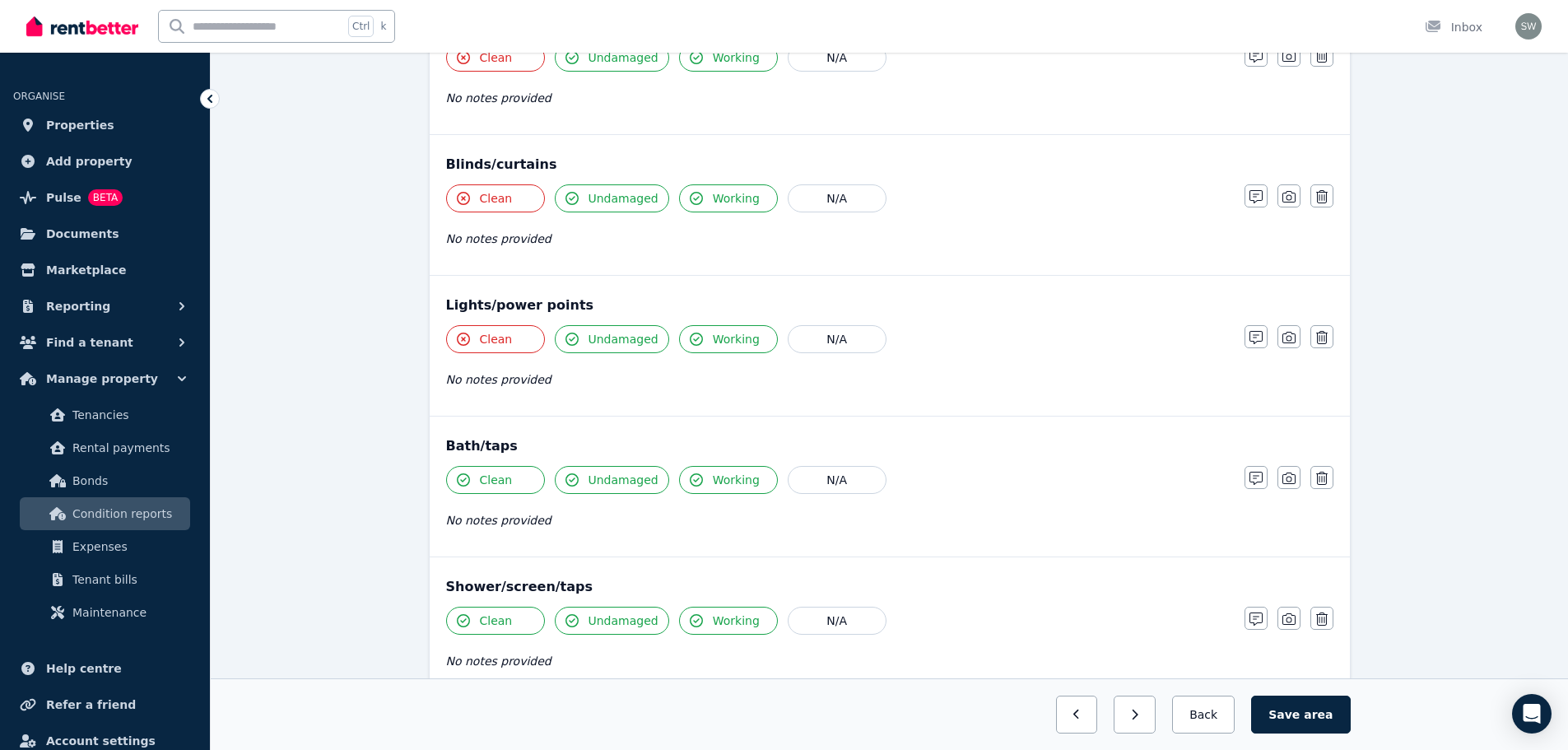
scroll to position [830, 0]
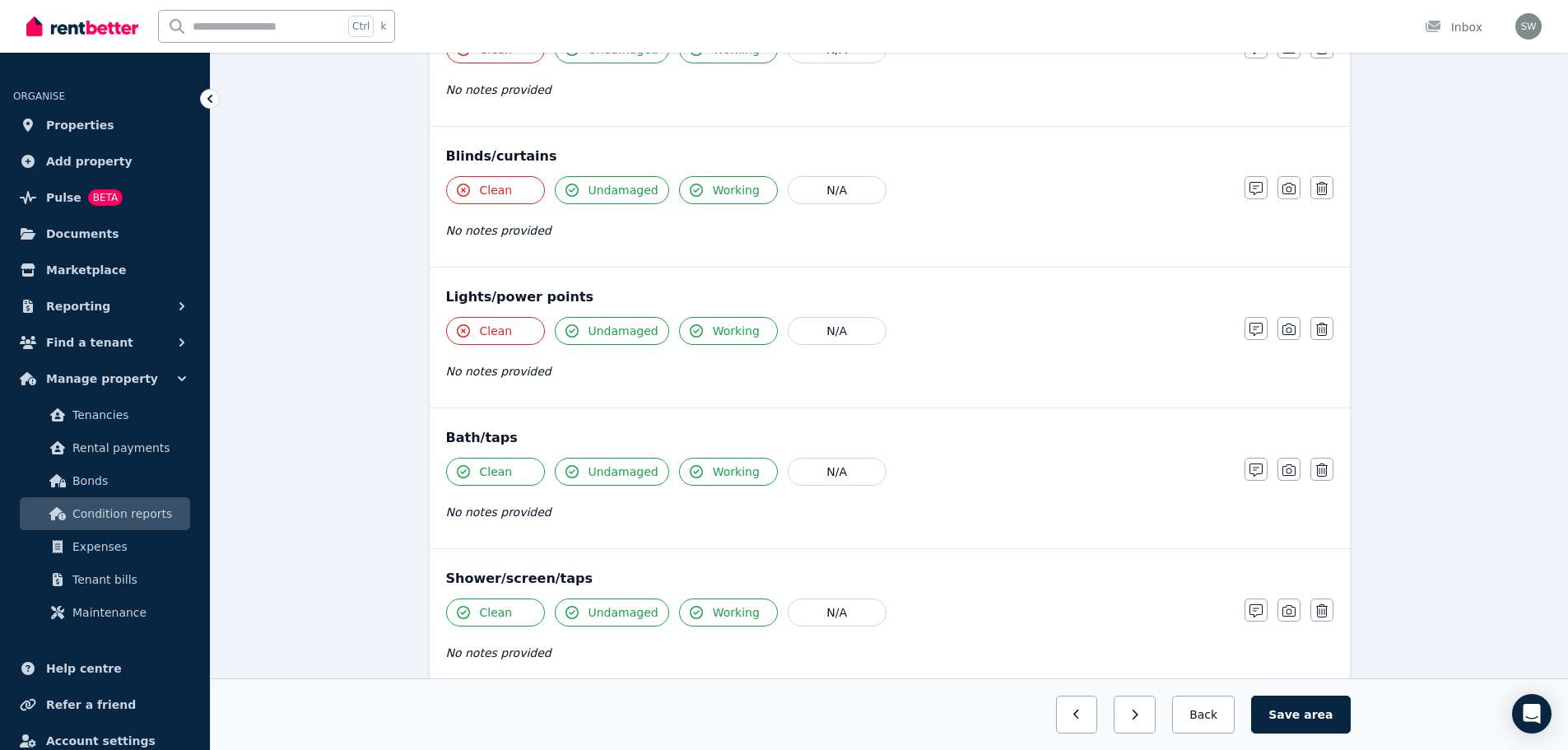
click at [498, 455] on div "Bath/taps Clean Undamaged Working N/A No notes provided Notes Photo Delete" at bounding box center [889, 477] width 920 height 140
click at [499, 473] on span "Clean" at bounding box center [496, 472] width 33 height 16
click at [511, 613] on button "Clean" at bounding box center [495, 612] width 99 height 28
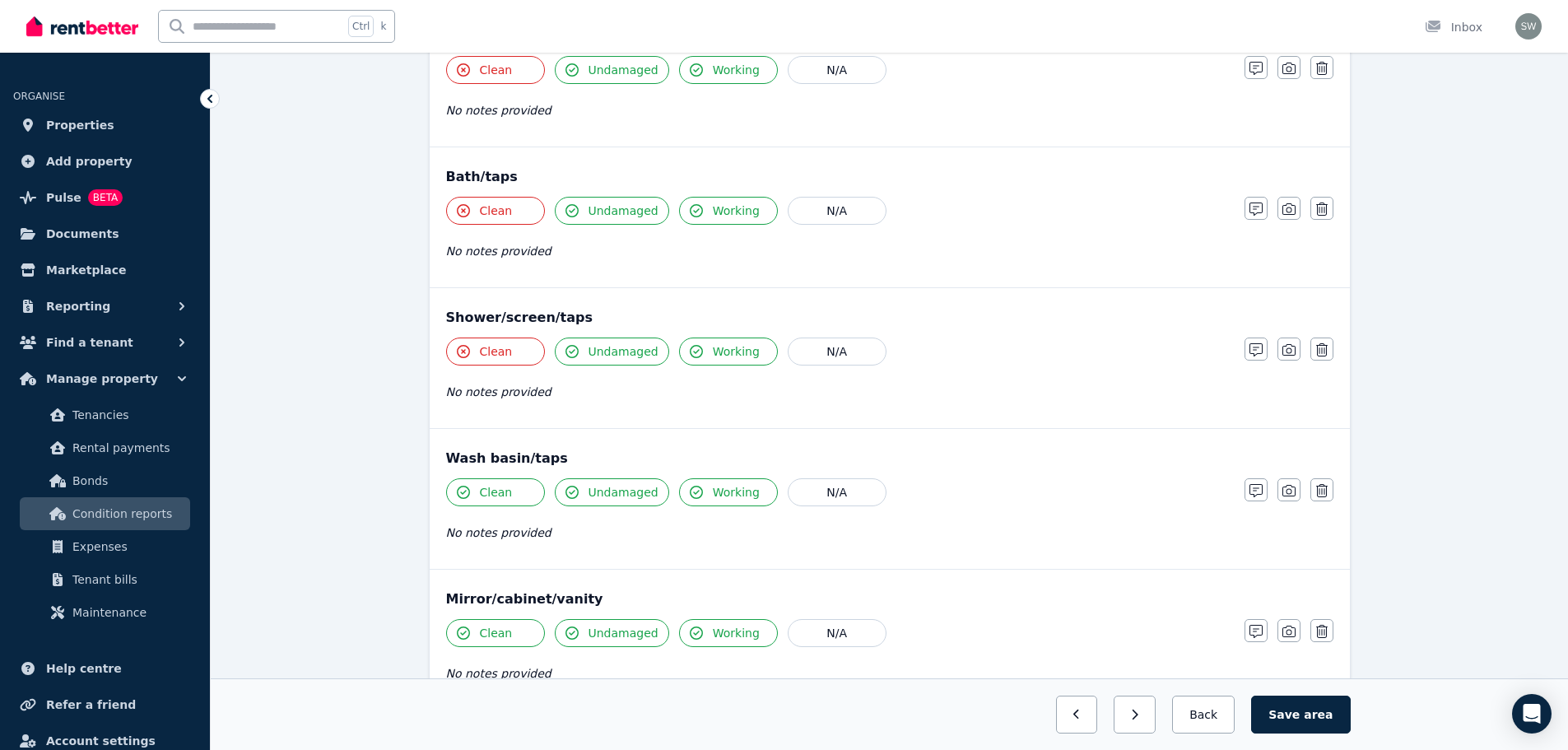
scroll to position [1092, 0]
click at [509, 491] on button "Clean" at bounding box center [495, 491] width 99 height 28
click at [501, 633] on span "Clean" at bounding box center [496, 631] width 33 height 16
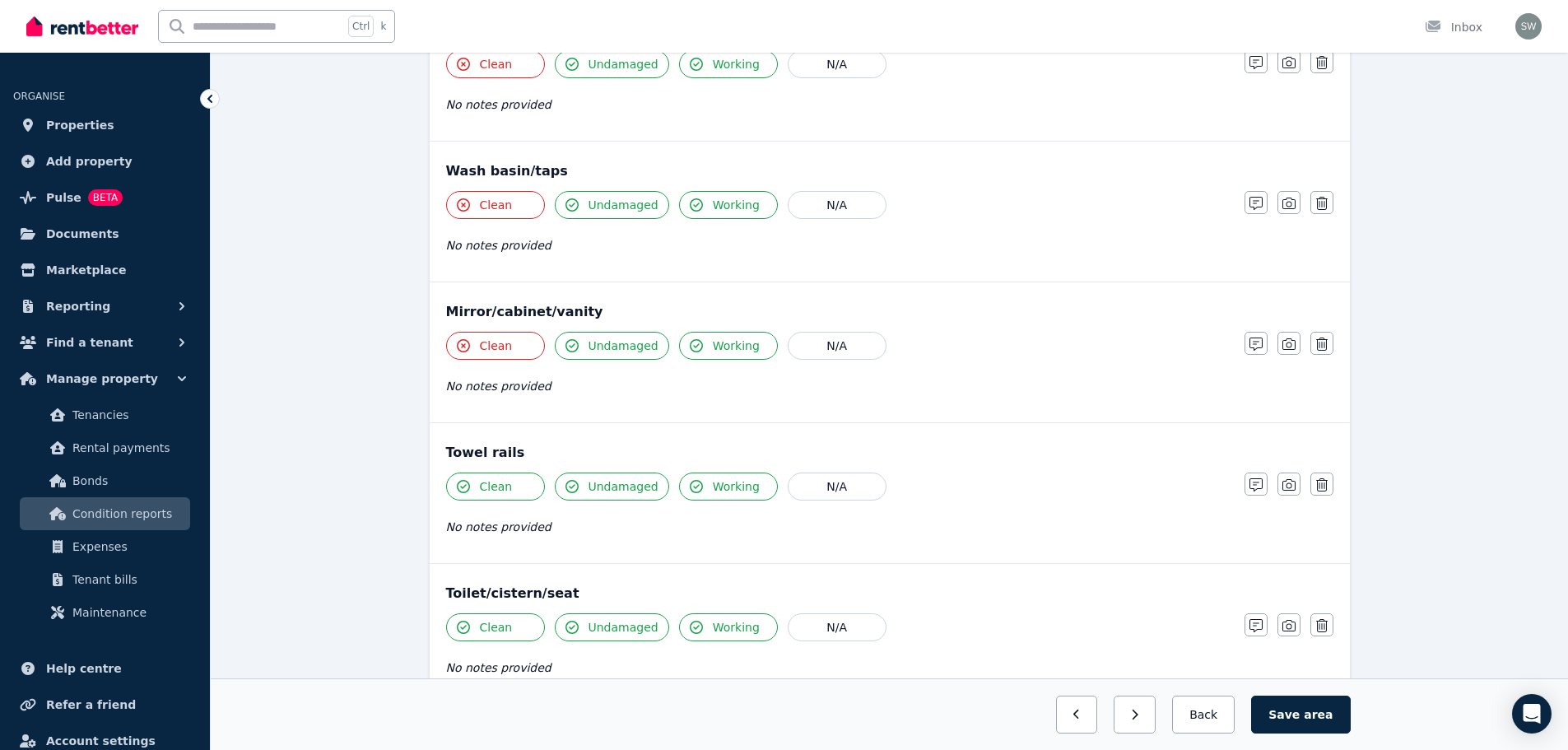
scroll to position [1380, 0]
click at [496, 491] on span "Clean" at bounding box center [496, 485] width 33 height 16
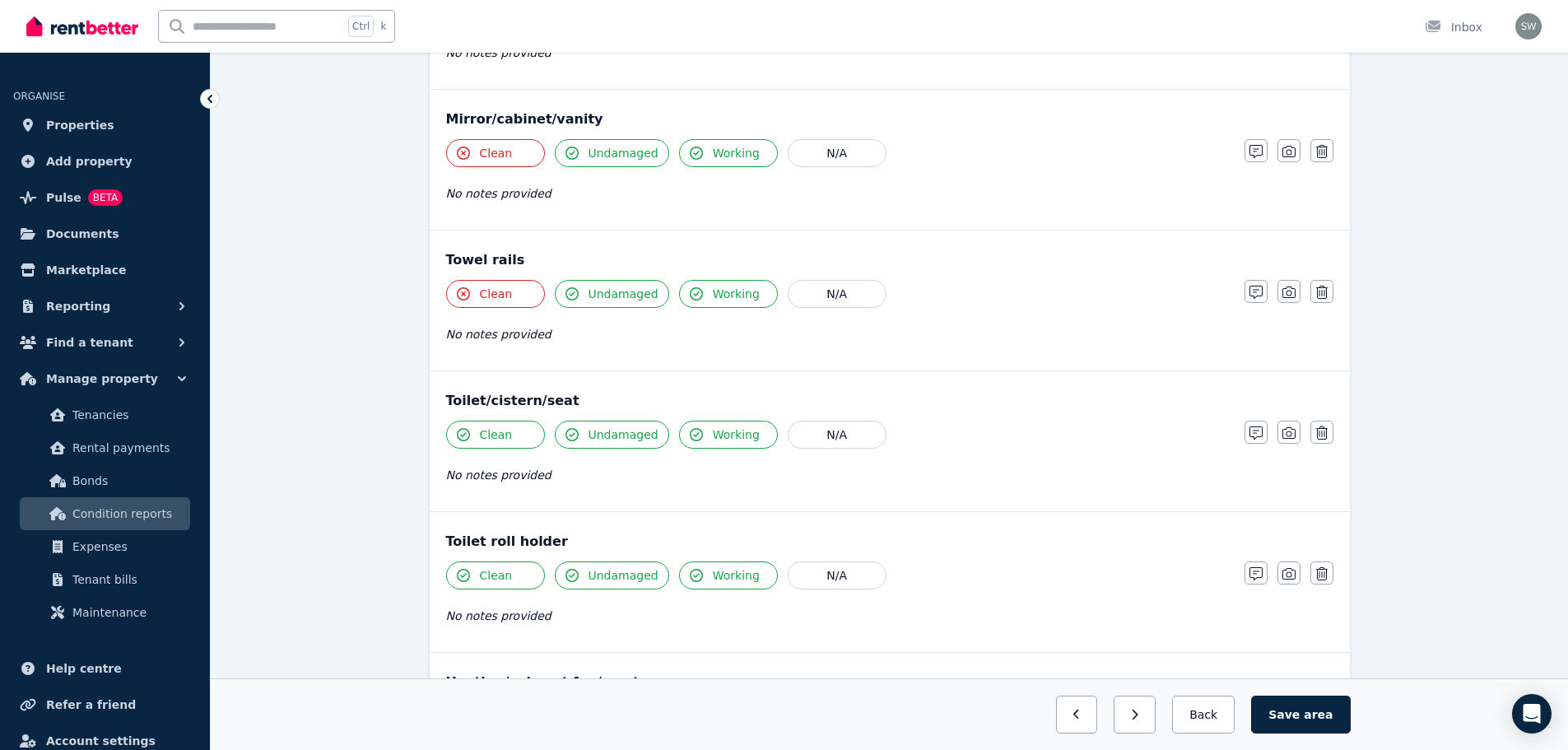
scroll to position [1572, 0]
click at [495, 432] on span "Clean" at bounding box center [496, 433] width 33 height 16
click at [504, 583] on button "Clean" at bounding box center [495, 574] width 99 height 28
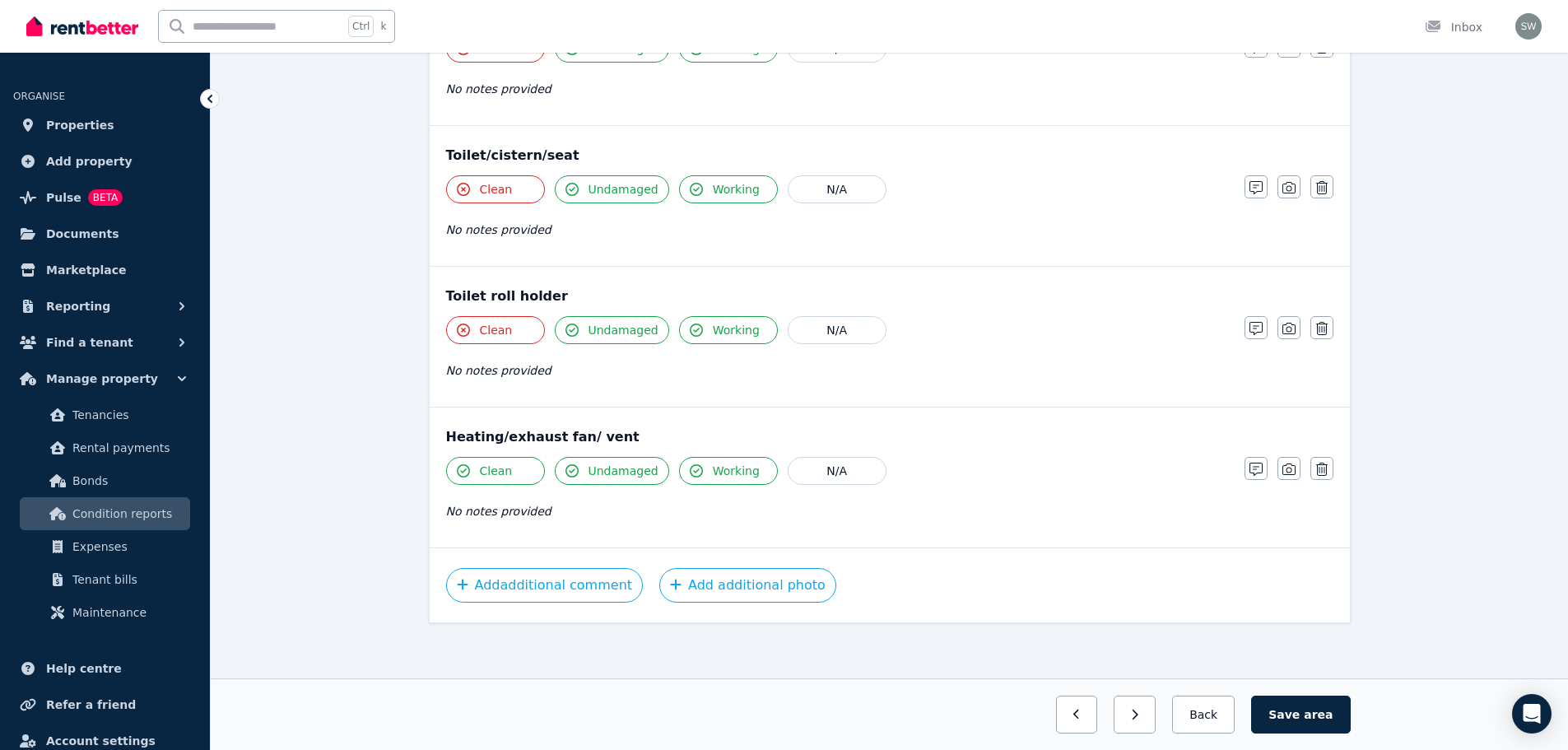
scroll to position [1821, 0]
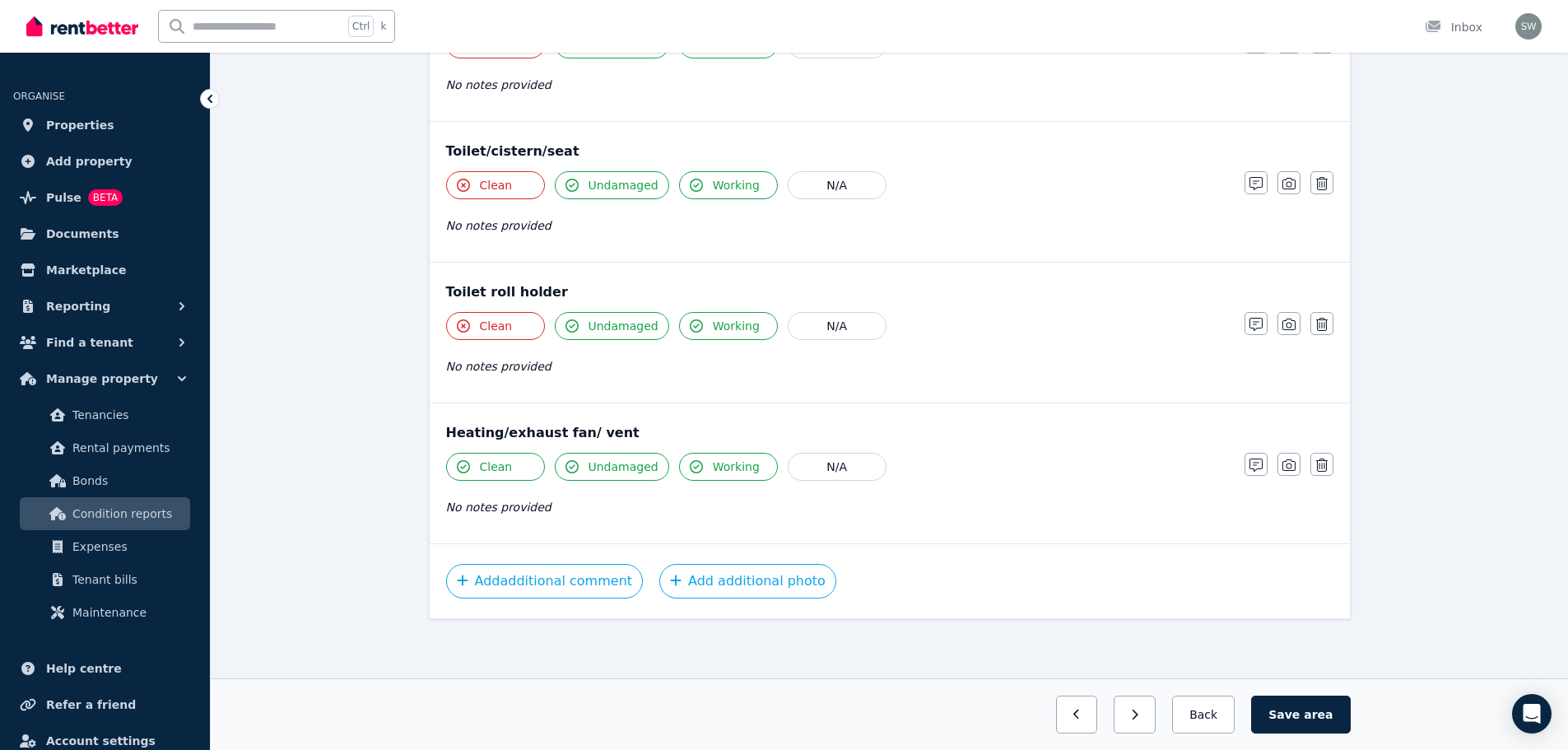
click at [498, 468] on span "Clean" at bounding box center [496, 466] width 33 height 16
click at [547, 576] on button "Add additional comment" at bounding box center [544, 581] width 197 height 35
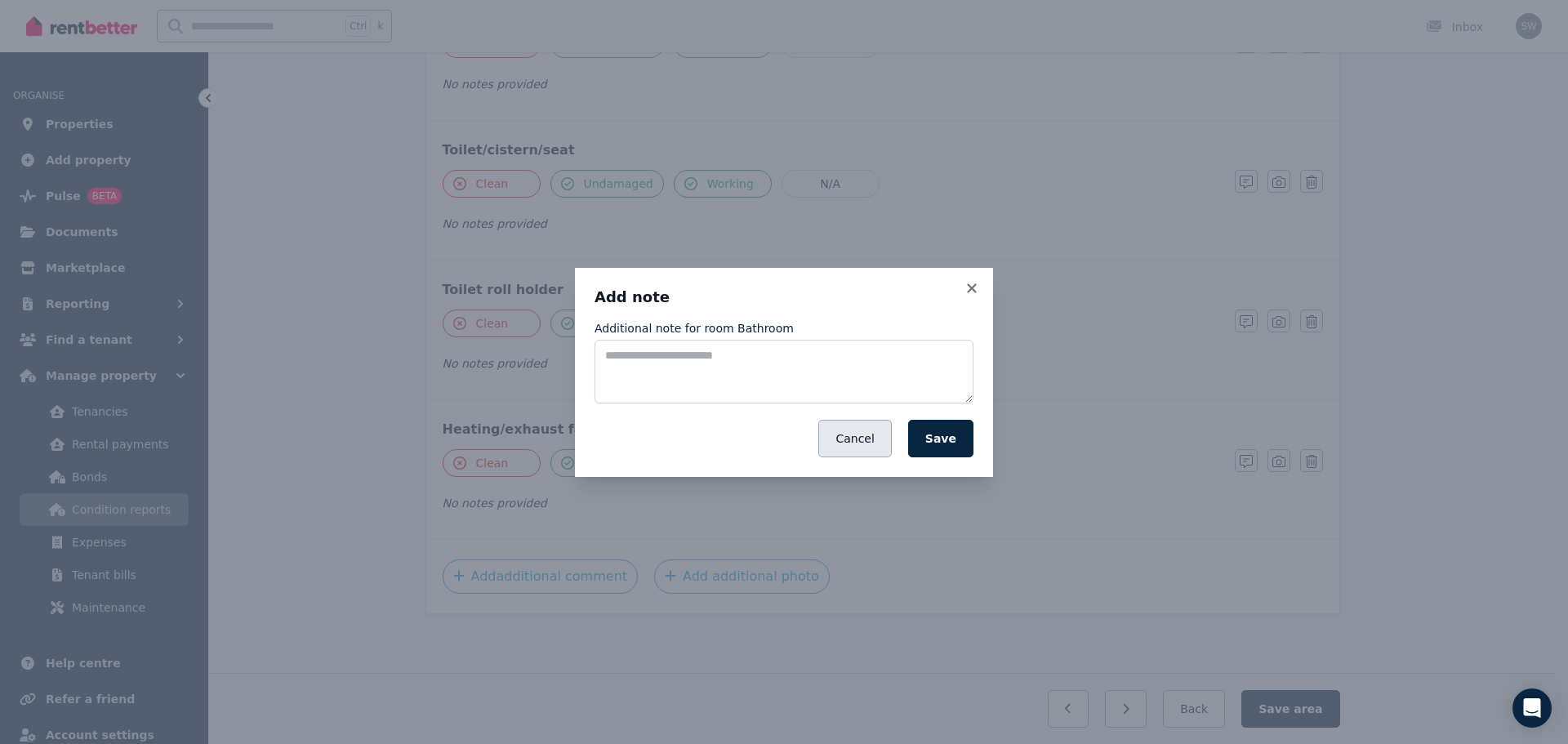
click at [870, 438] on button "Cancel" at bounding box center [854, 438] width 73 height 38
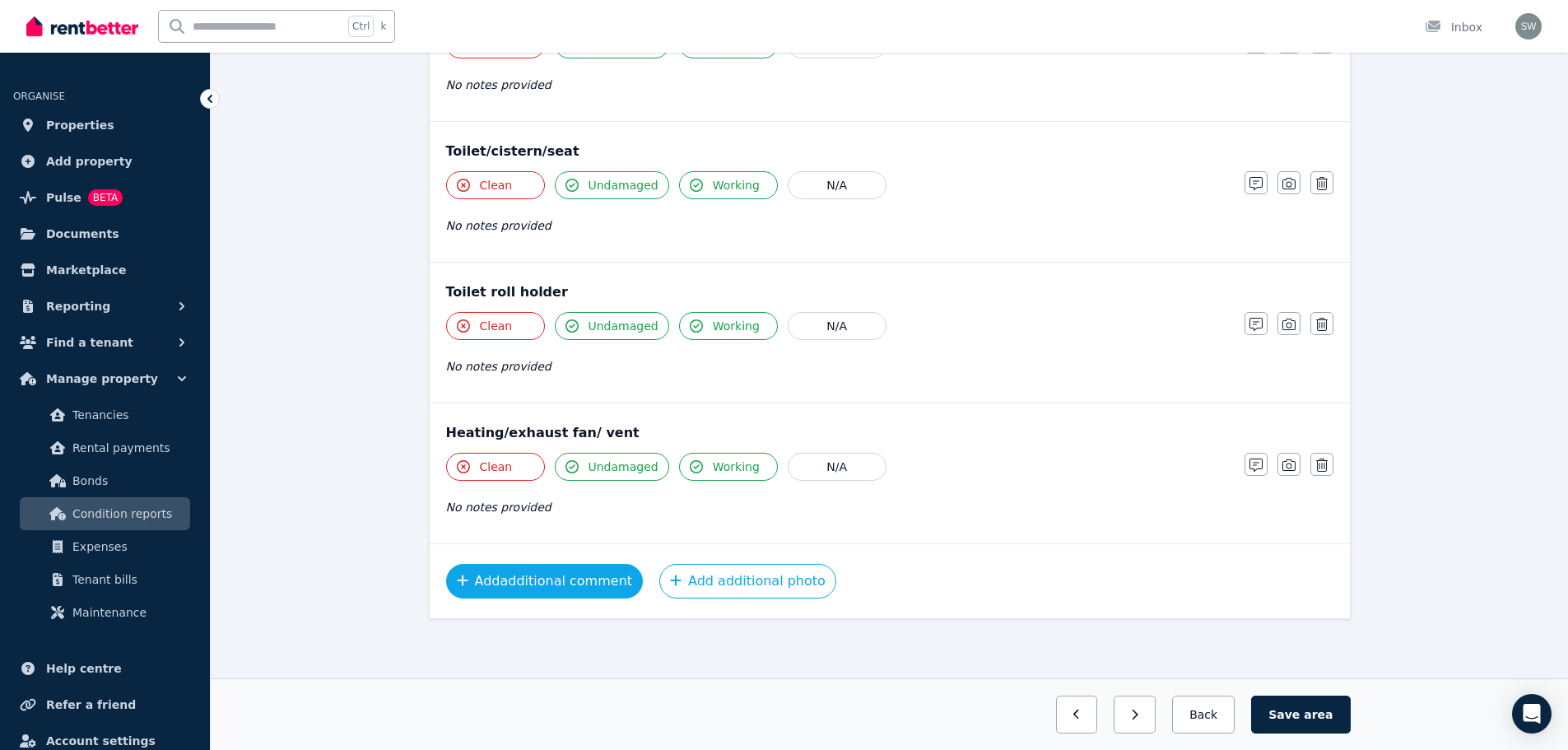
click at [553, 582] on button "Add additional comment" at bounding box center [544, 581] width 197 height 35
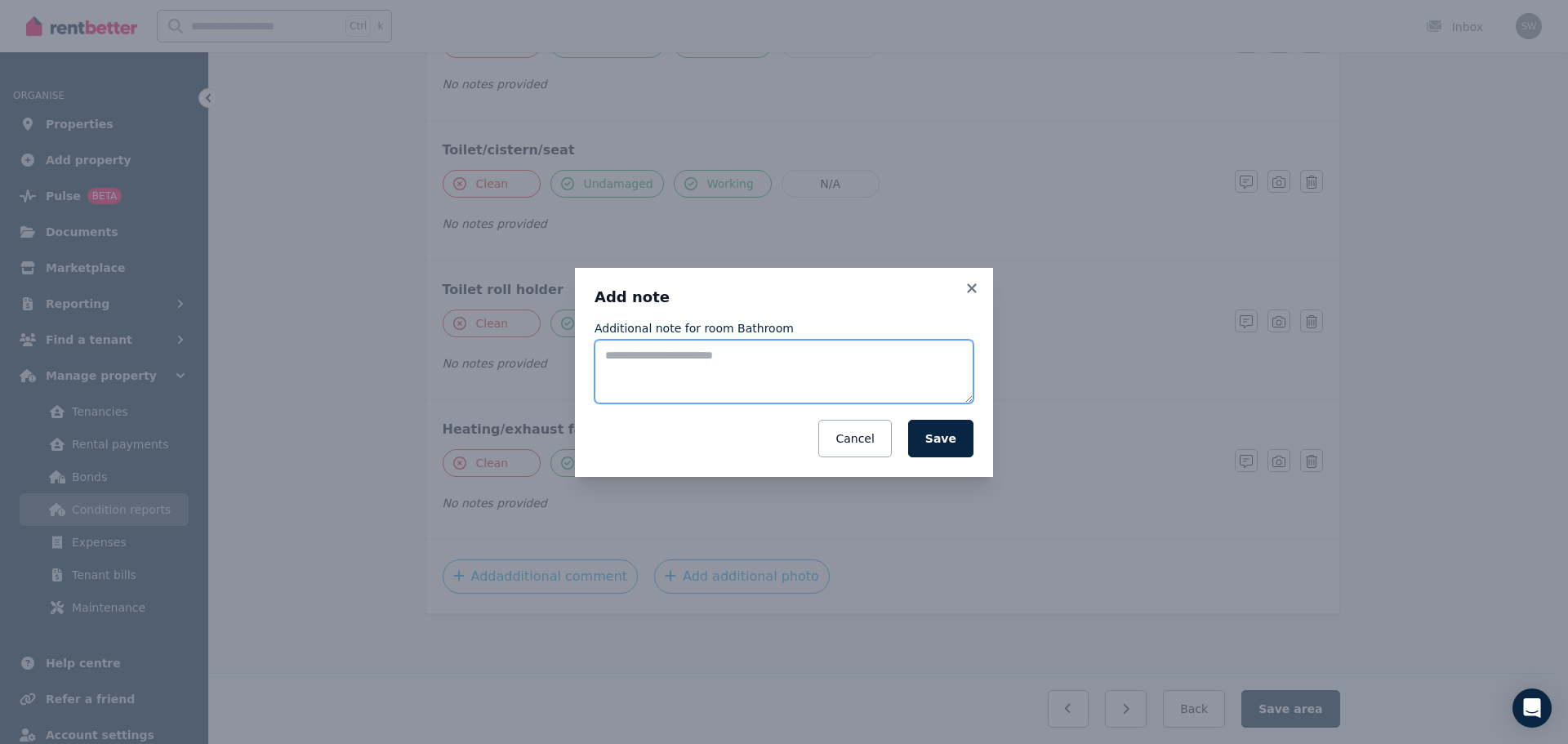
click at [696, 377] on textarea "Additional note for room Bathroom" at bounding box center [784, 372] width 379 height 64
paste textarea "**********"
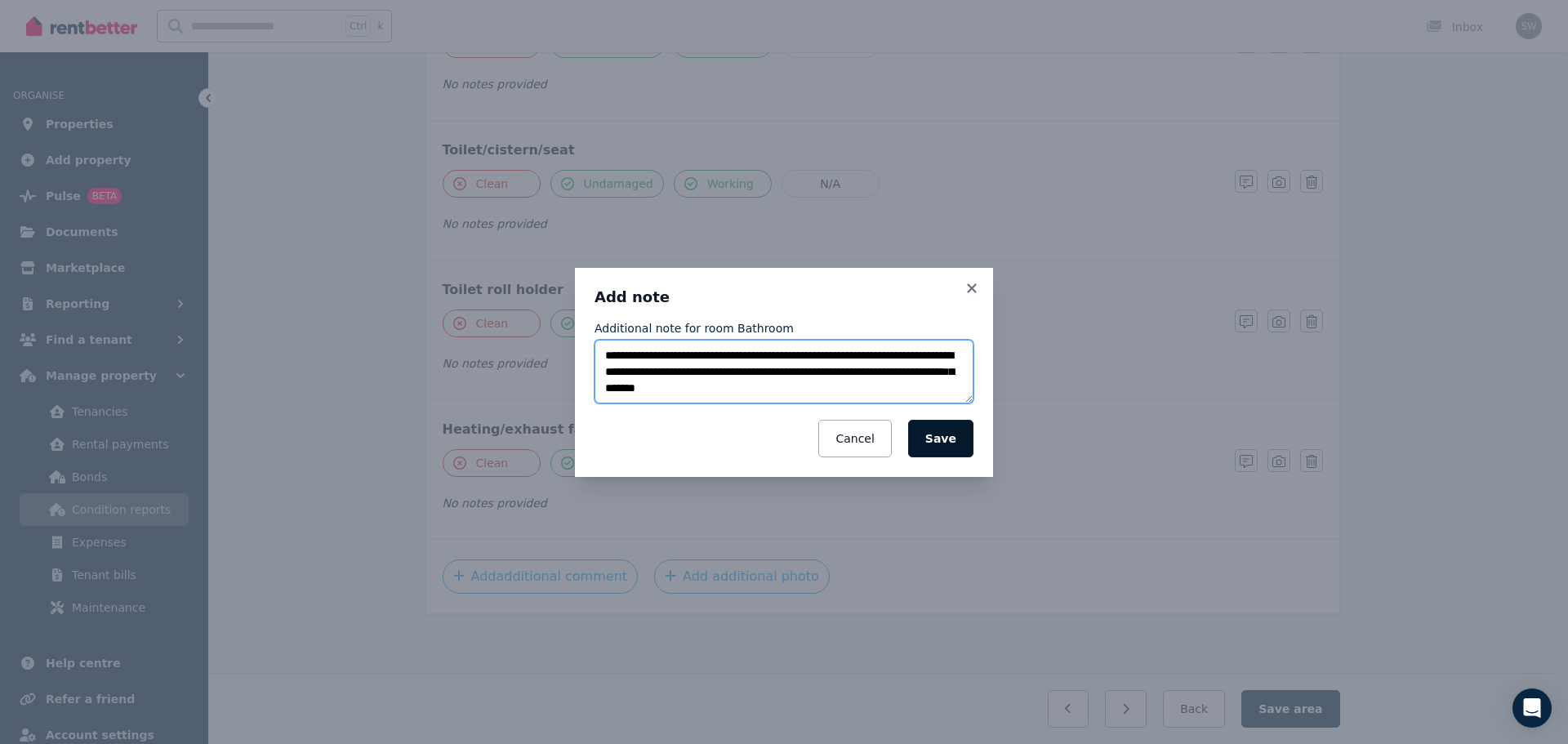
type textarea "**********"
click at [958, 432] on button "Save" at bounding box center [941, 438] width 66 height 38
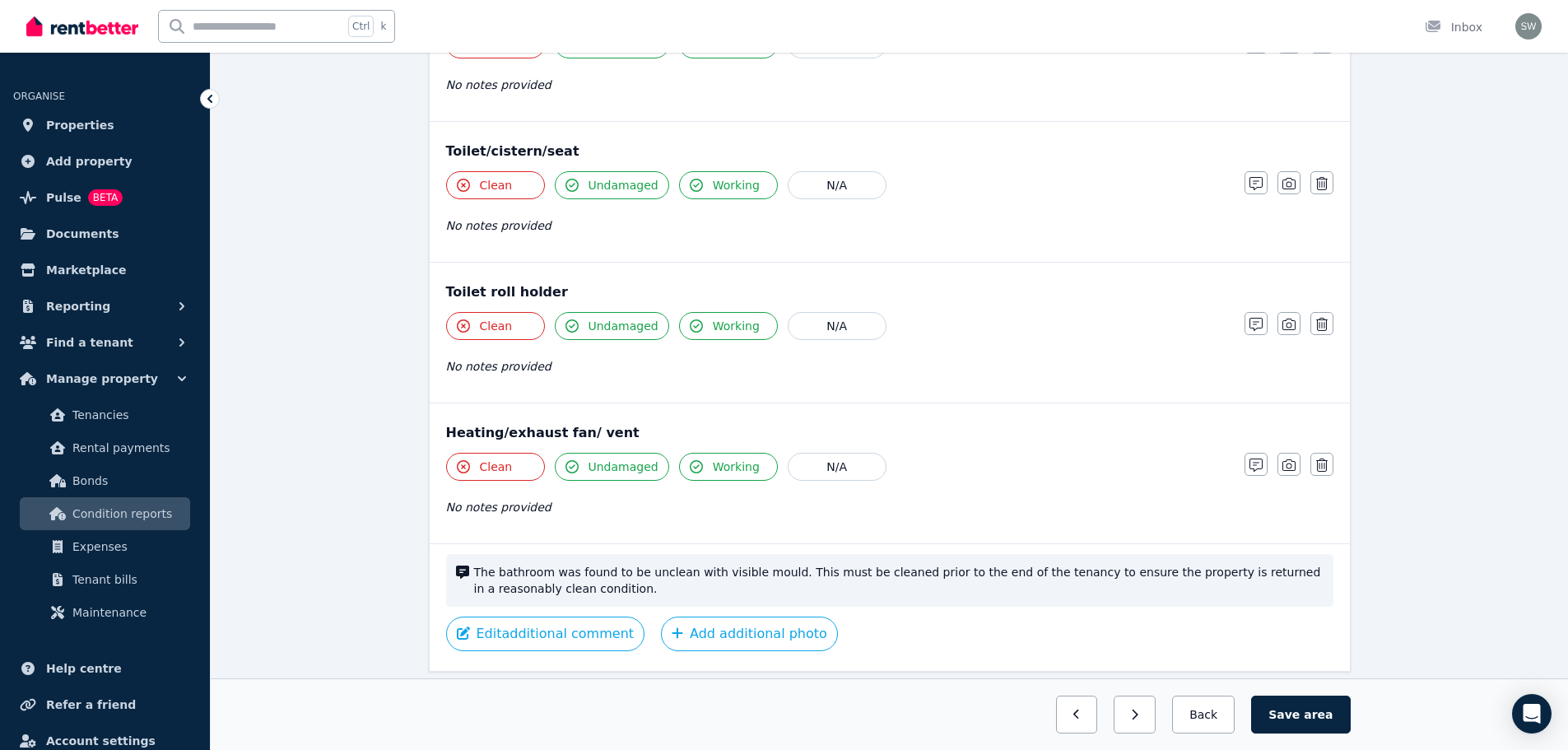
click at [729, 624] on button "Add additional photo" at bounding box center [749, 633] width 177 height 35
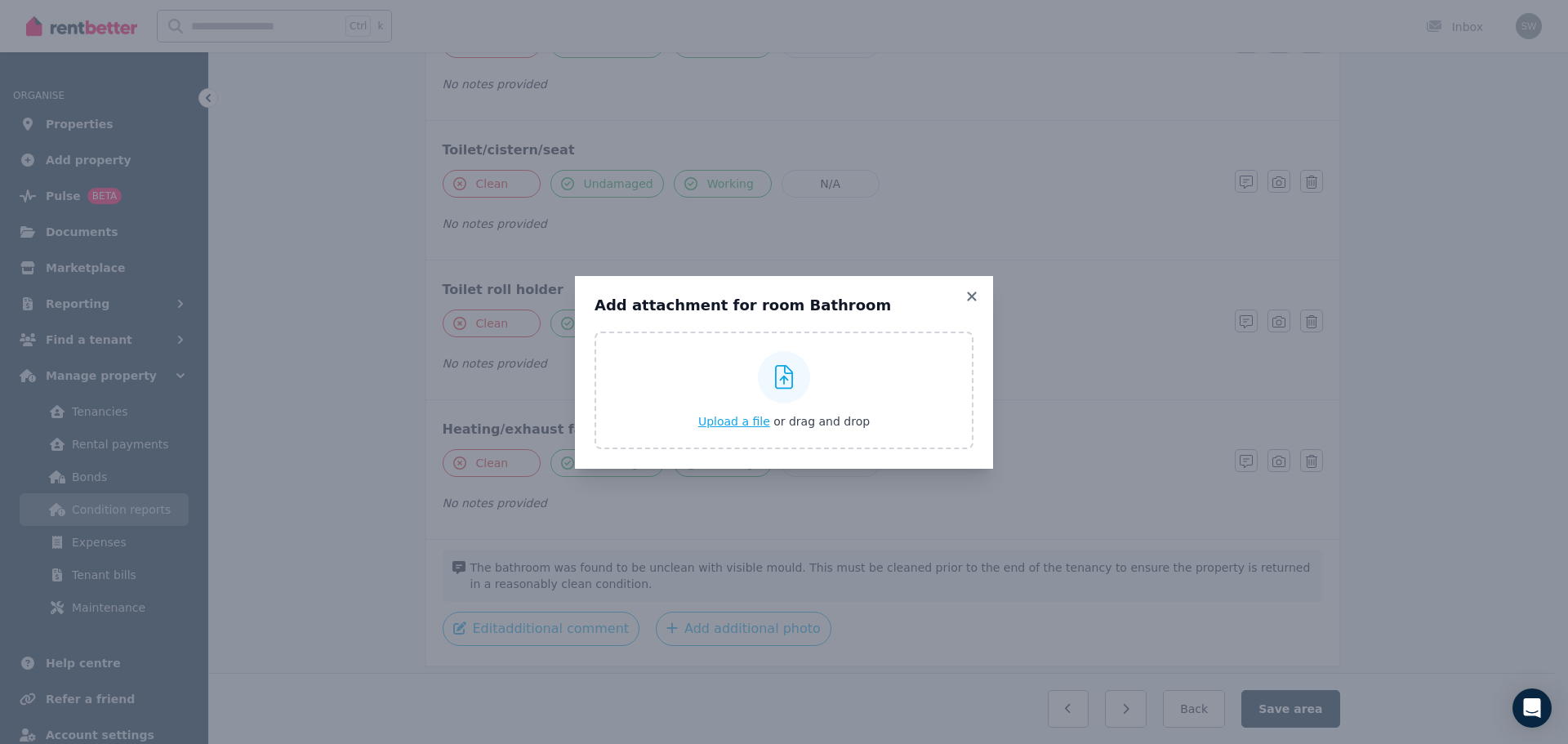
click at [728, 425] on span "Upload a file" at bounding box center [734, 422] width 72 height 13
click at [966, 294] on icon at bounding box center [972, 296] width 16 height 15
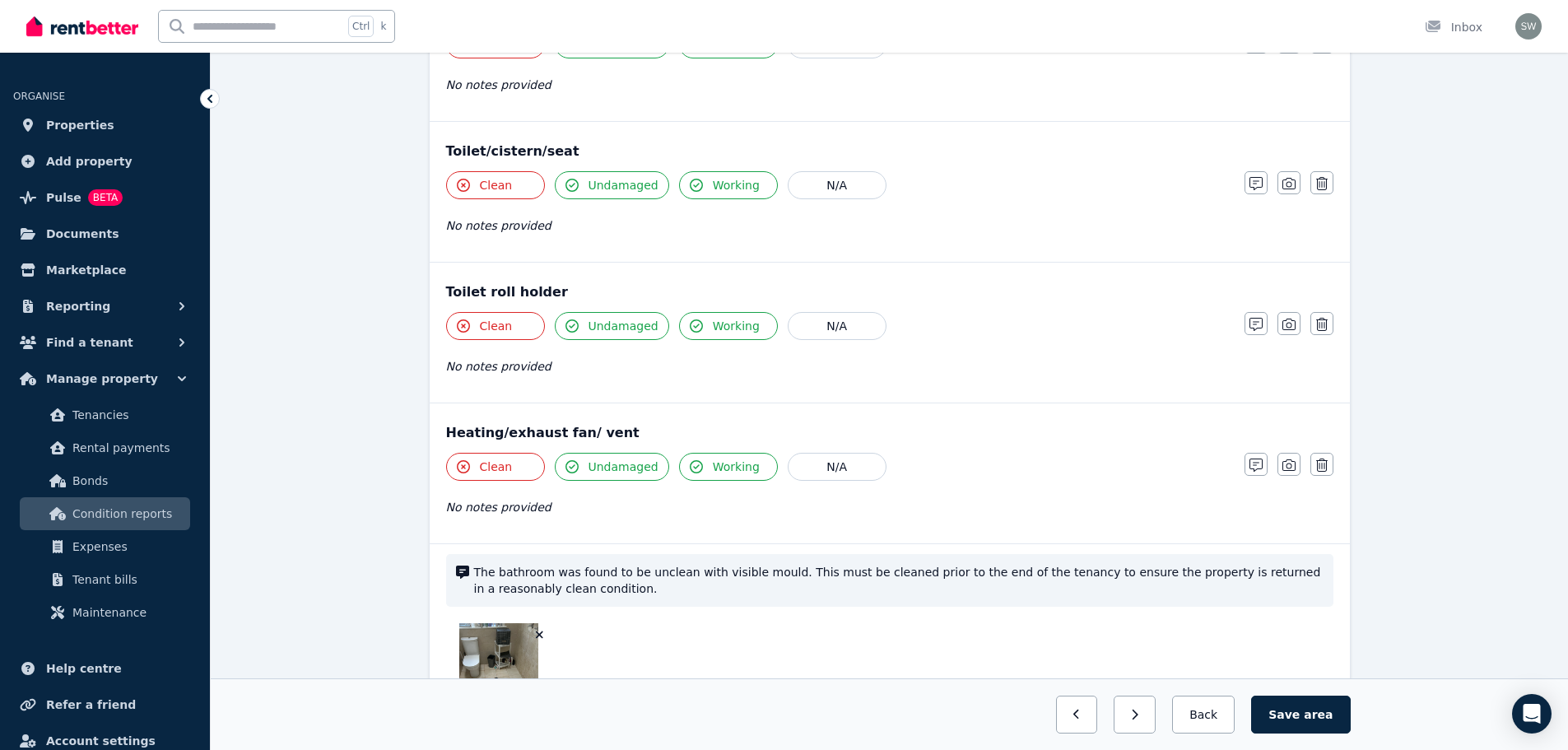
scroll to position [1995, 0]
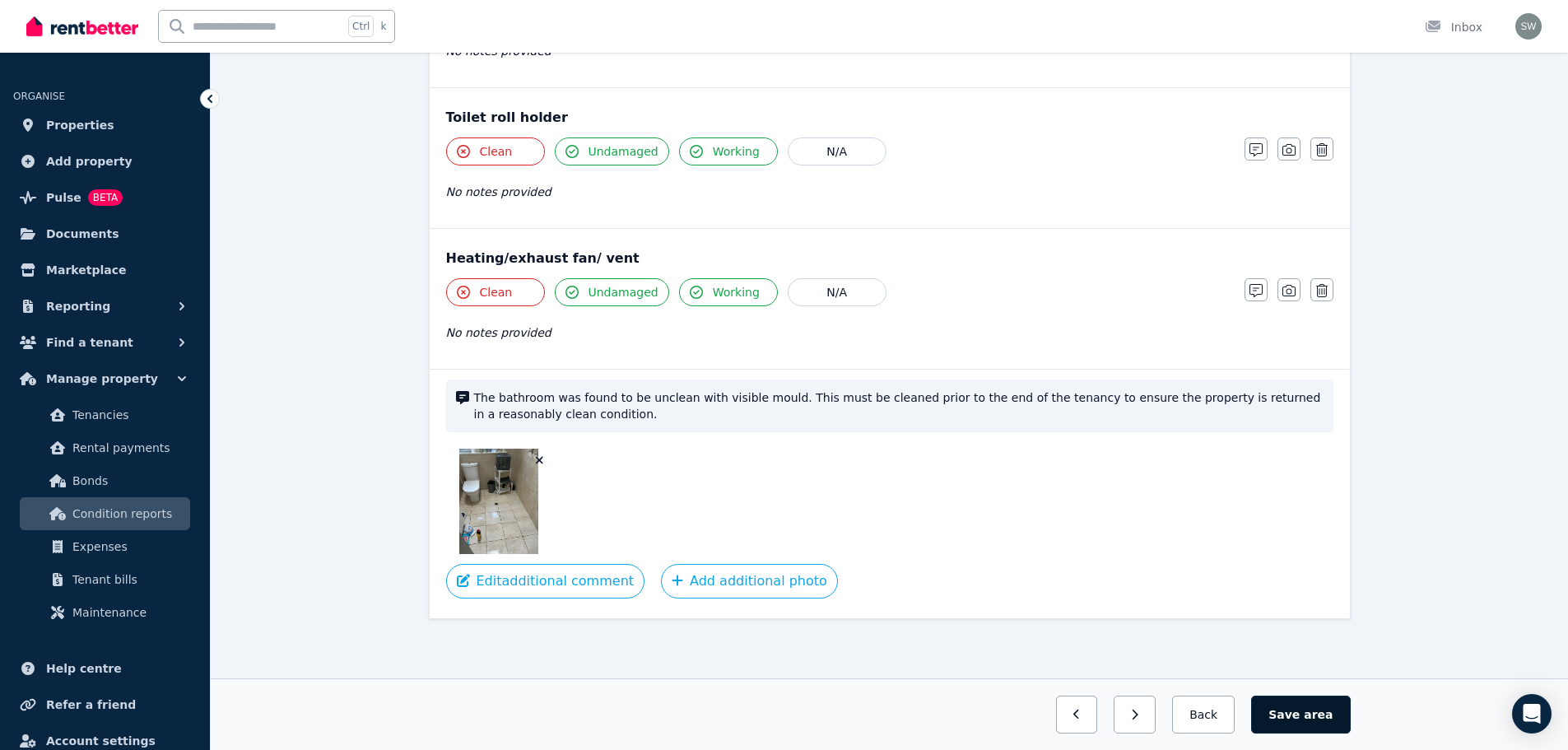
click at [1295, 717] on button "Save area" at bounding box center [1300, 714] width 99 height 38
click at [1217, 702] on button "Back" at bounding box center [1203, 714] width 76 height 38
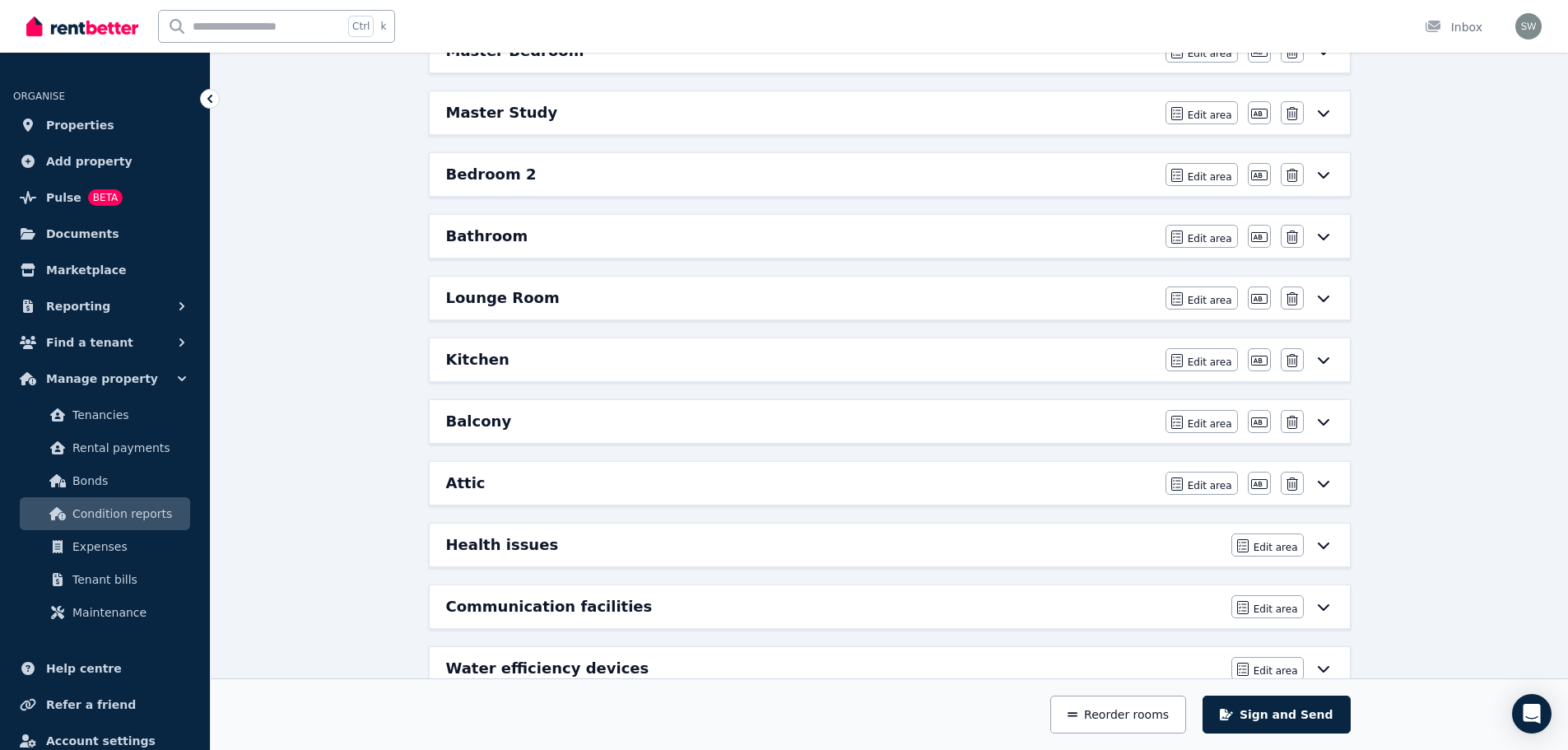
scroll to position [321, 0]
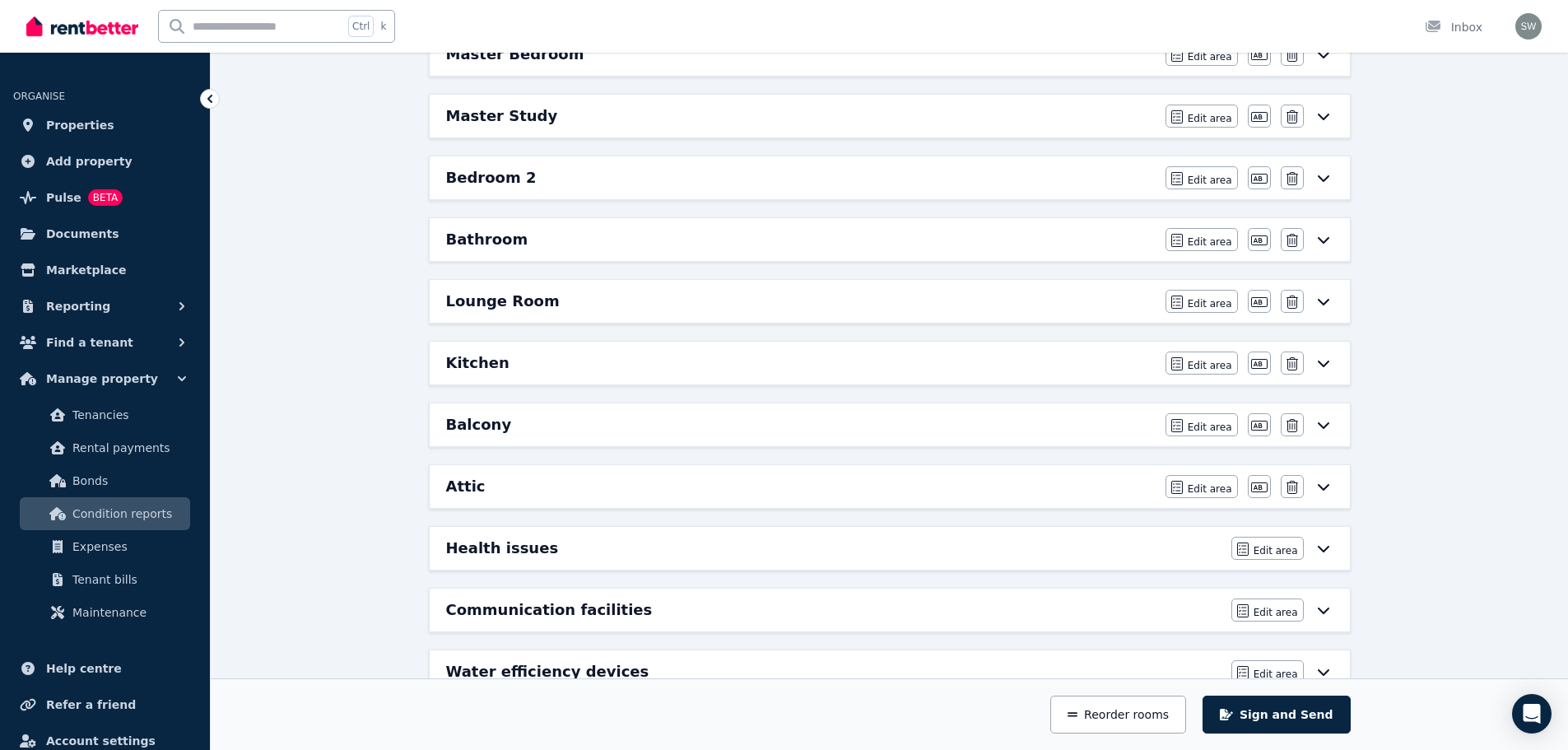
click at [526, 363] on div "Kitchen" at bounding box center [801, 362] width 709 height 23
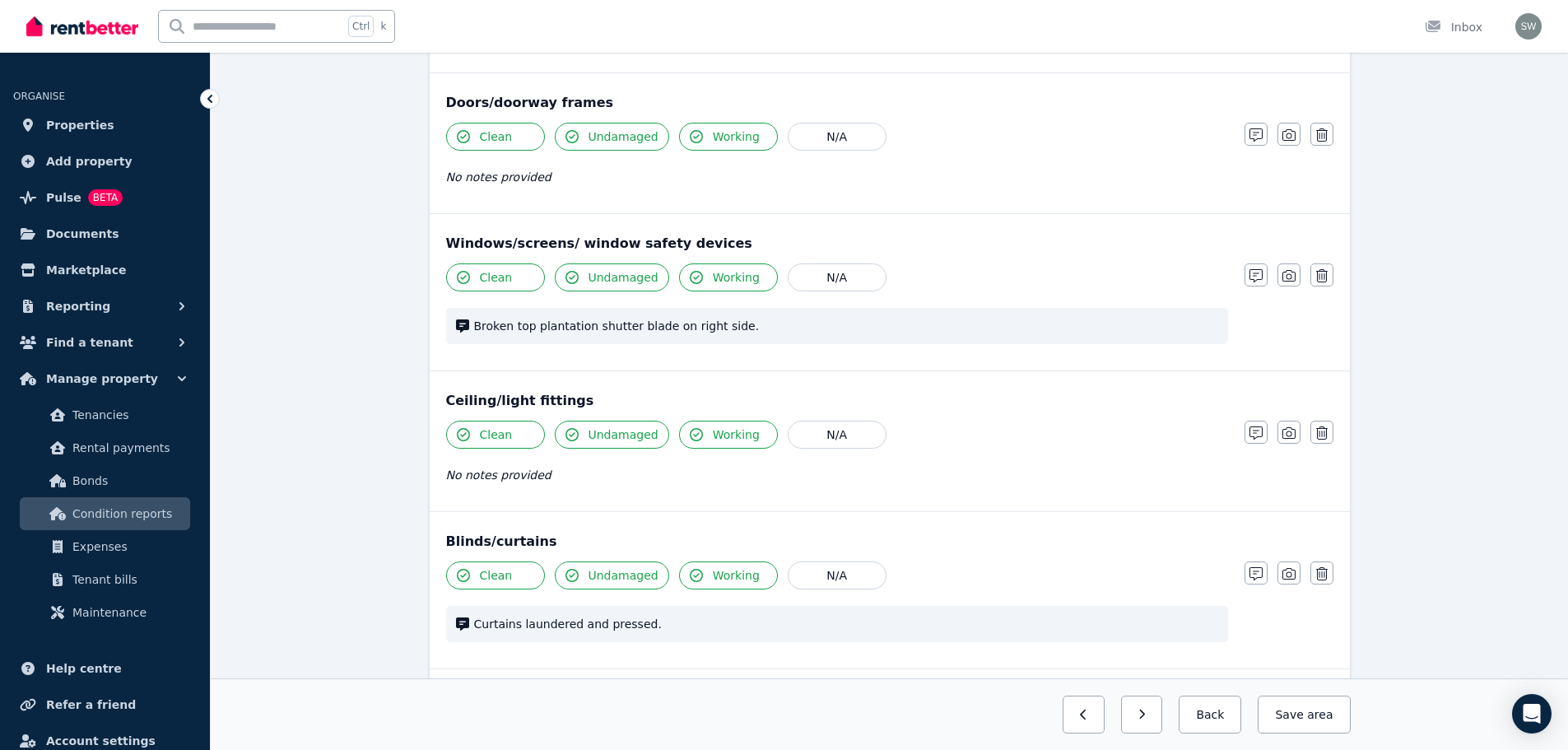
scroll to position [0, 0]
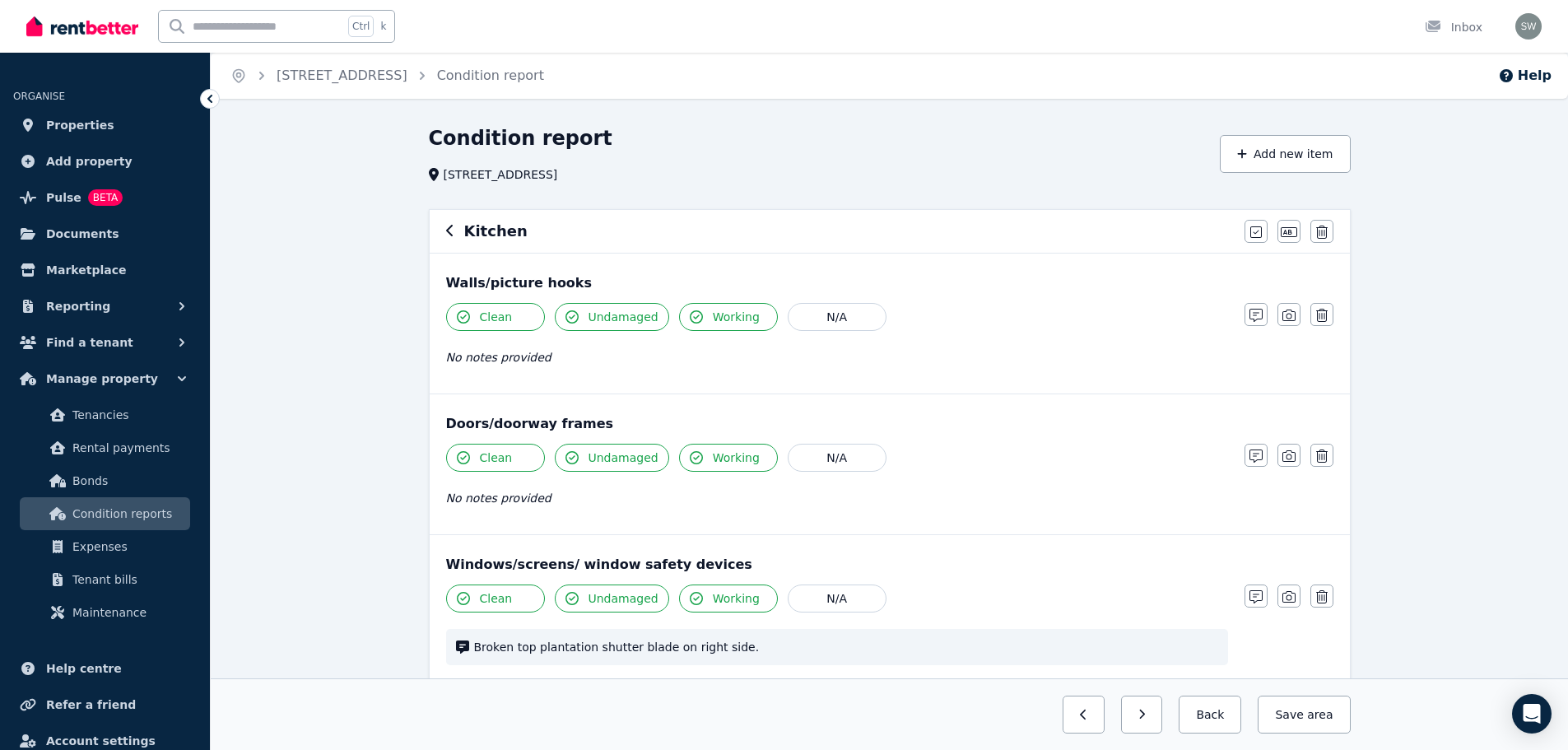
click at [520, 323] on button "Clean" at bounding box center [495, 317] width 99 height 28
click at [513, 463] on button "Clean" at bounding box center [495, 457] width 99 height 28
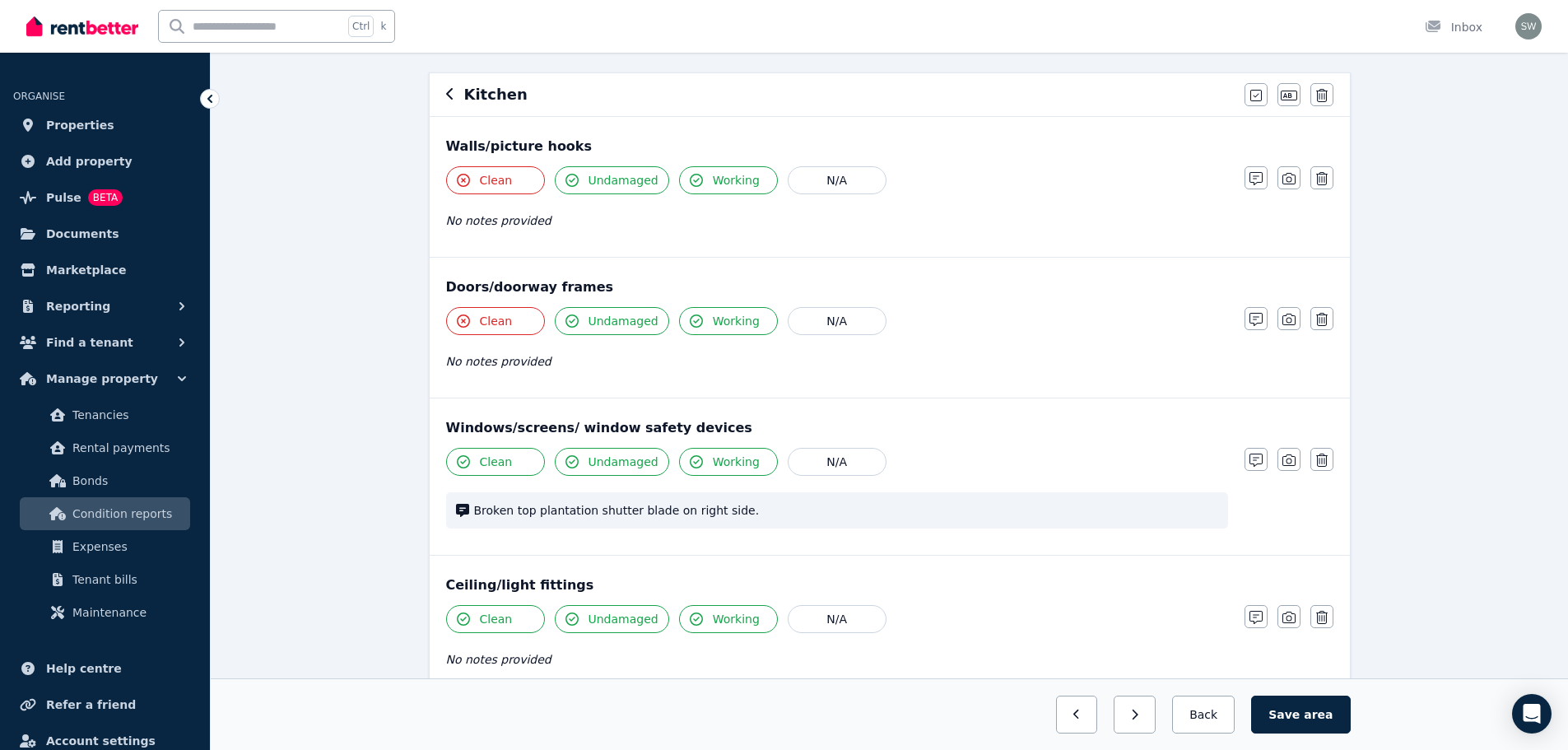
scroll to position [137, 0]
click at [513, 457] on button "Clean" at bounding box center [495, 460] width 99 height 28
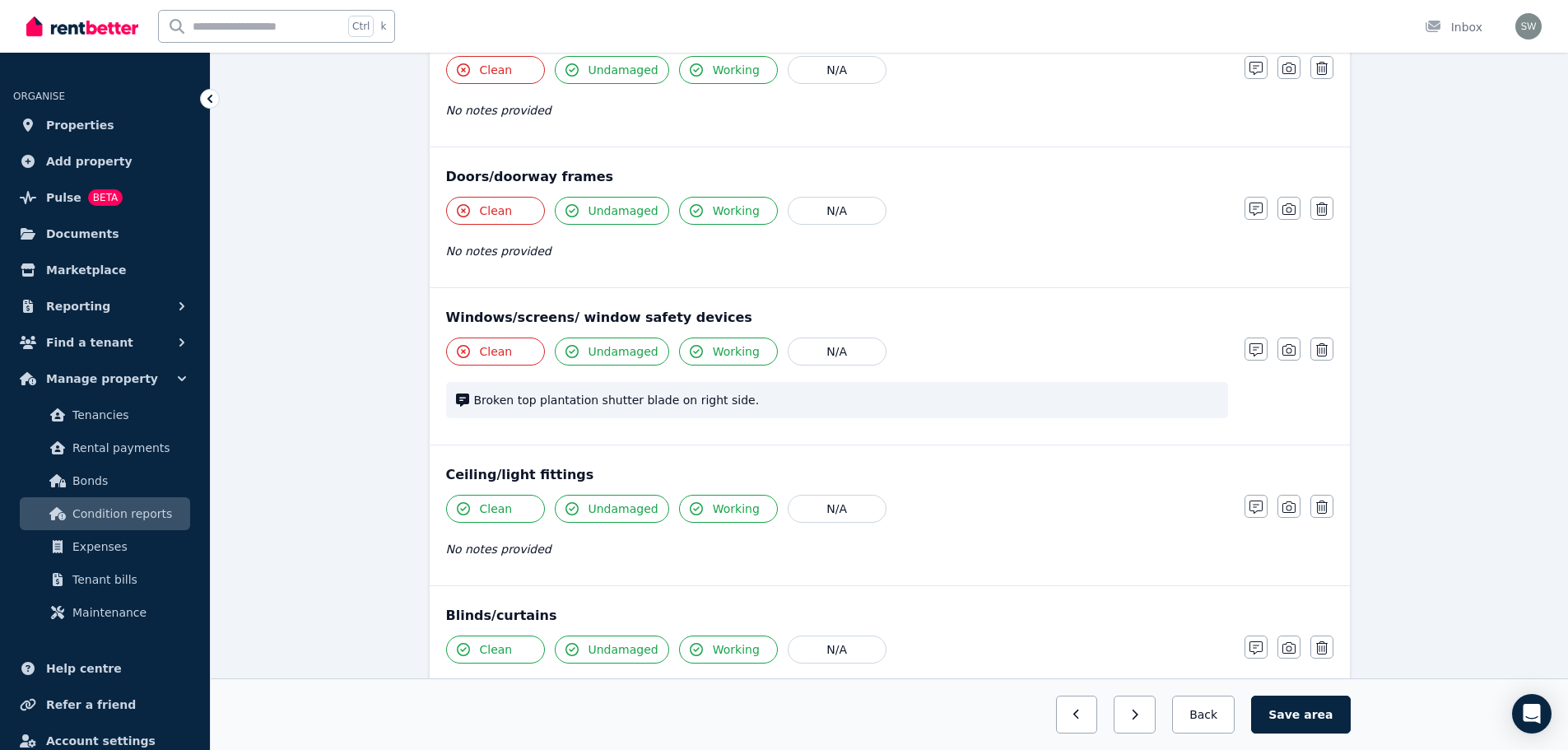
scroll to position [248, 0]
click at [1250, 350] on icon "button" at bounding box center [1256, 350] width 14 height 14
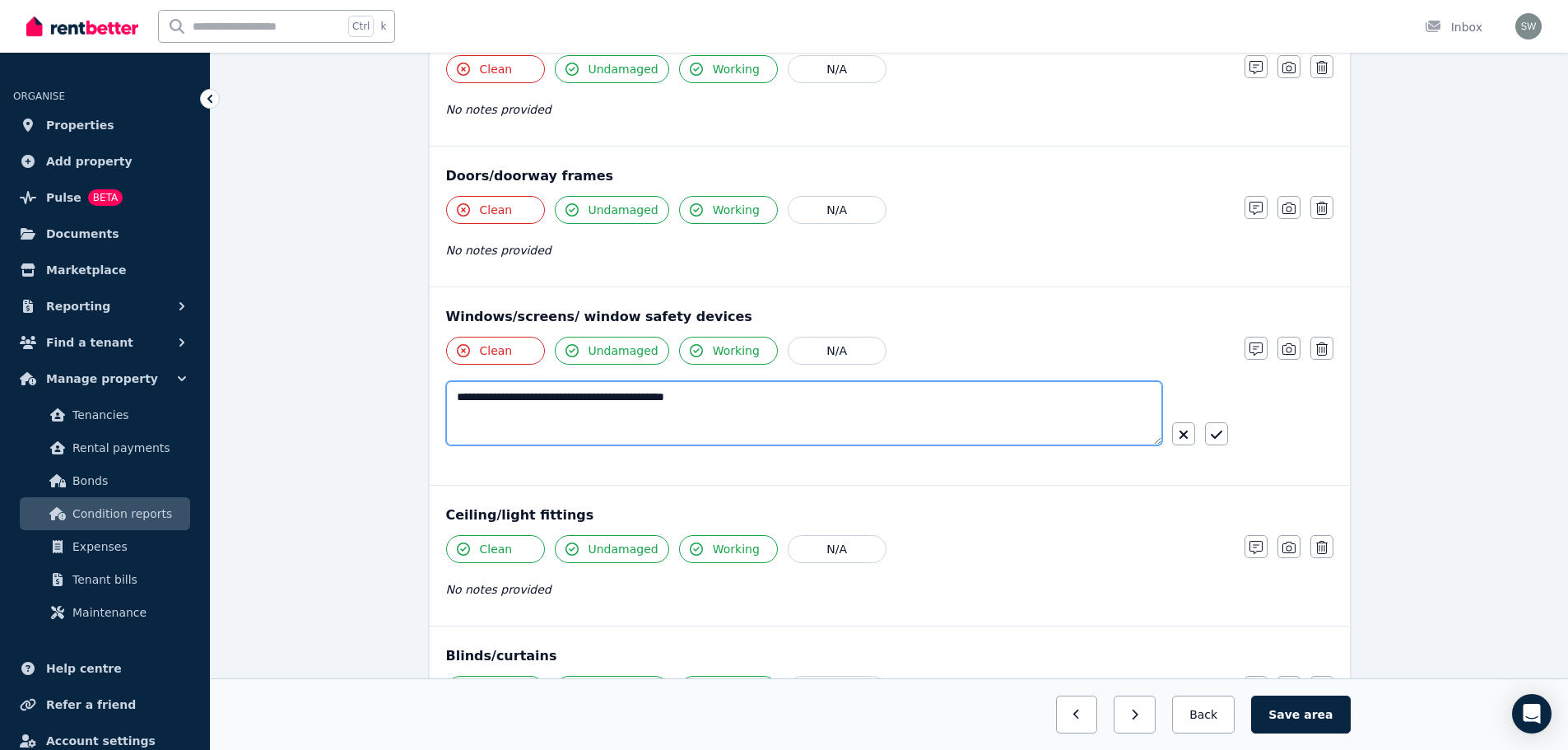
click at [733, 396] on textarea "**********" at bounding box center [804, 413] width 716 height 64
type textarea "*"
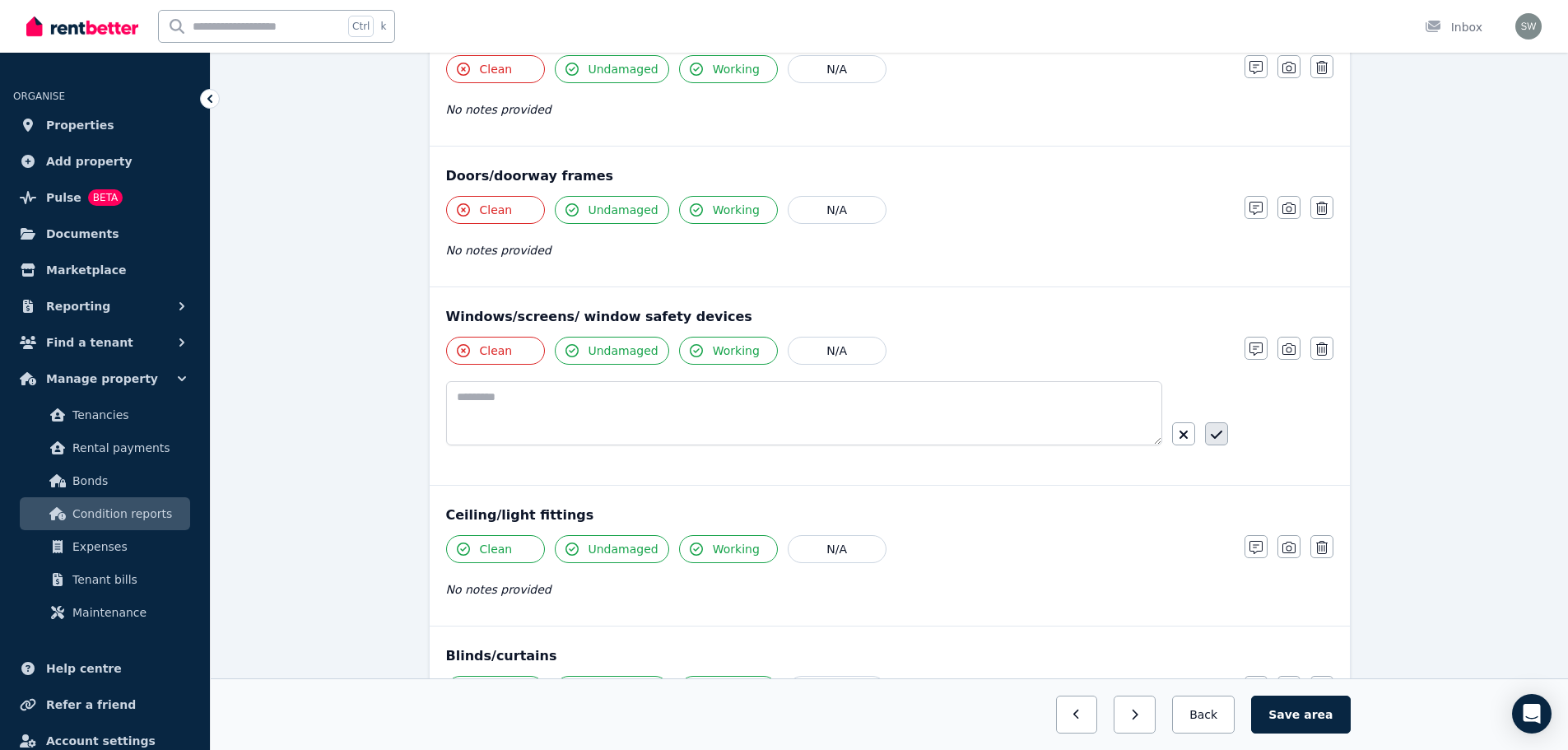
click at [1219, 434] on icon "button" at bounding box center [1217, 435] width 12 height 14
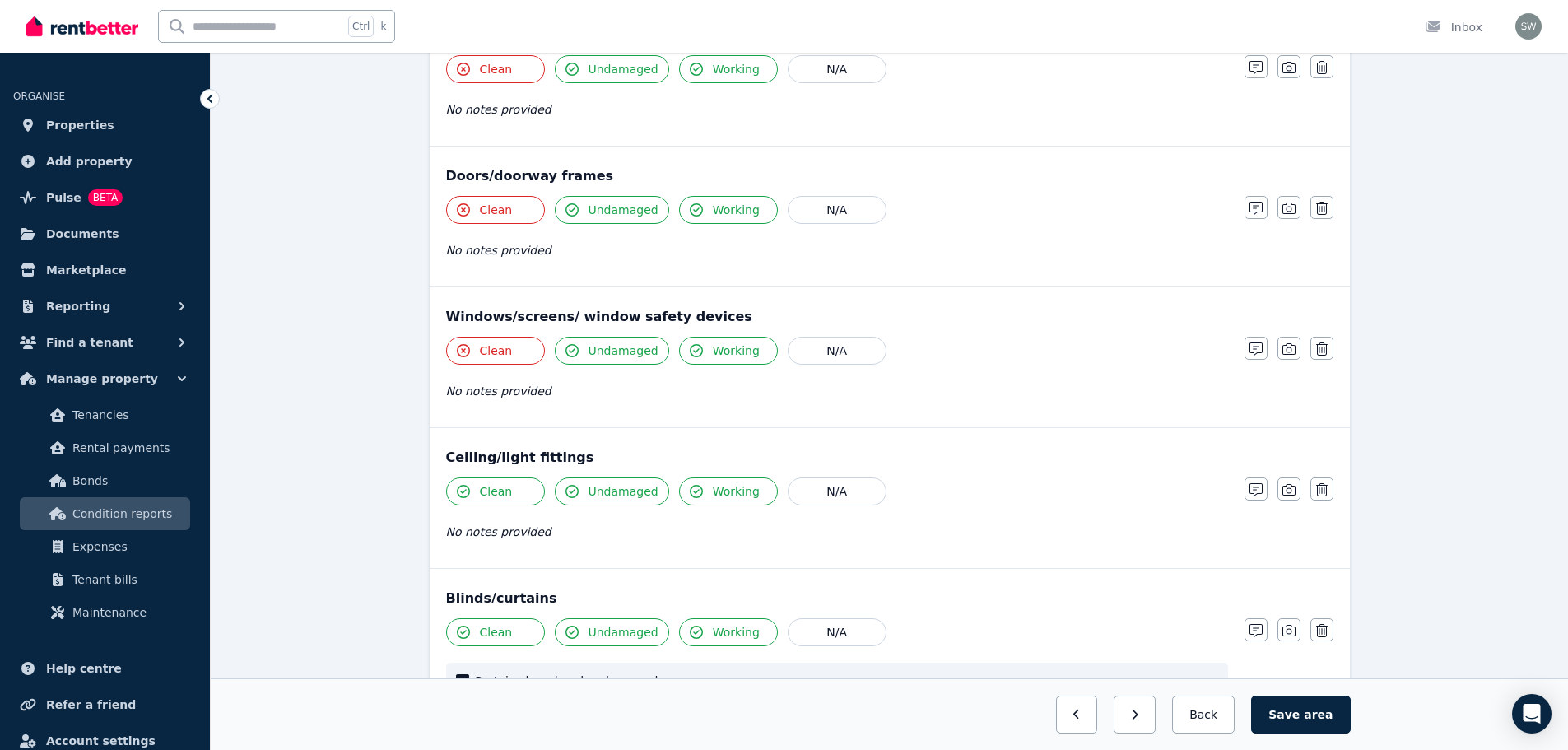
click at [504, 490] on span "Clean" at bounding box center [496, 491] width 33 height 16
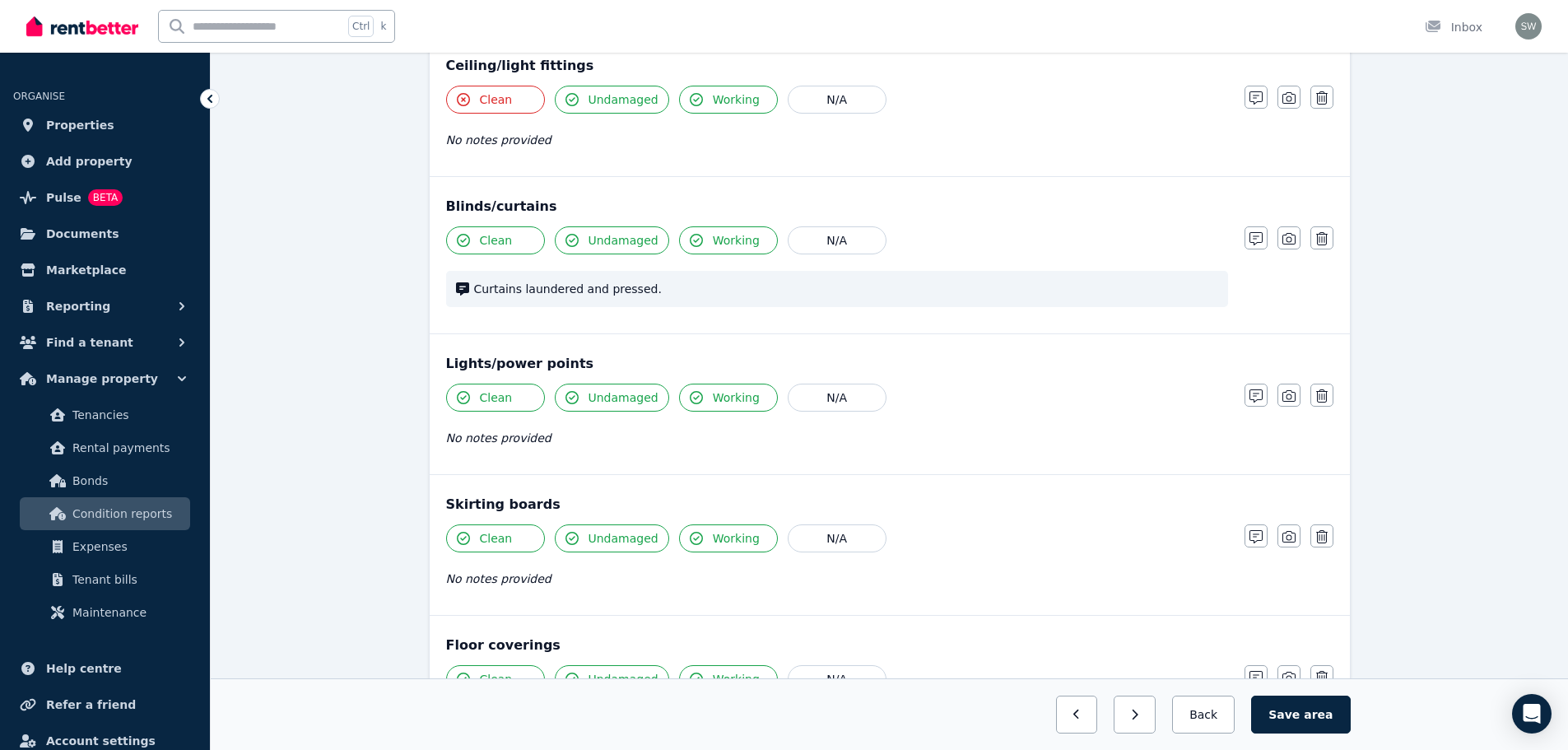
scroll to position [642, 0]
click at [498, 231] on span "Clean" at bounding box center [496, 237] width 33 height 16
click at [507, 400] on span "Clean" at bounding box center [496, 394] width 33 height 16
click at [501, 541] on span "Clean" at bounding box center [496, 535] width 33 height 16
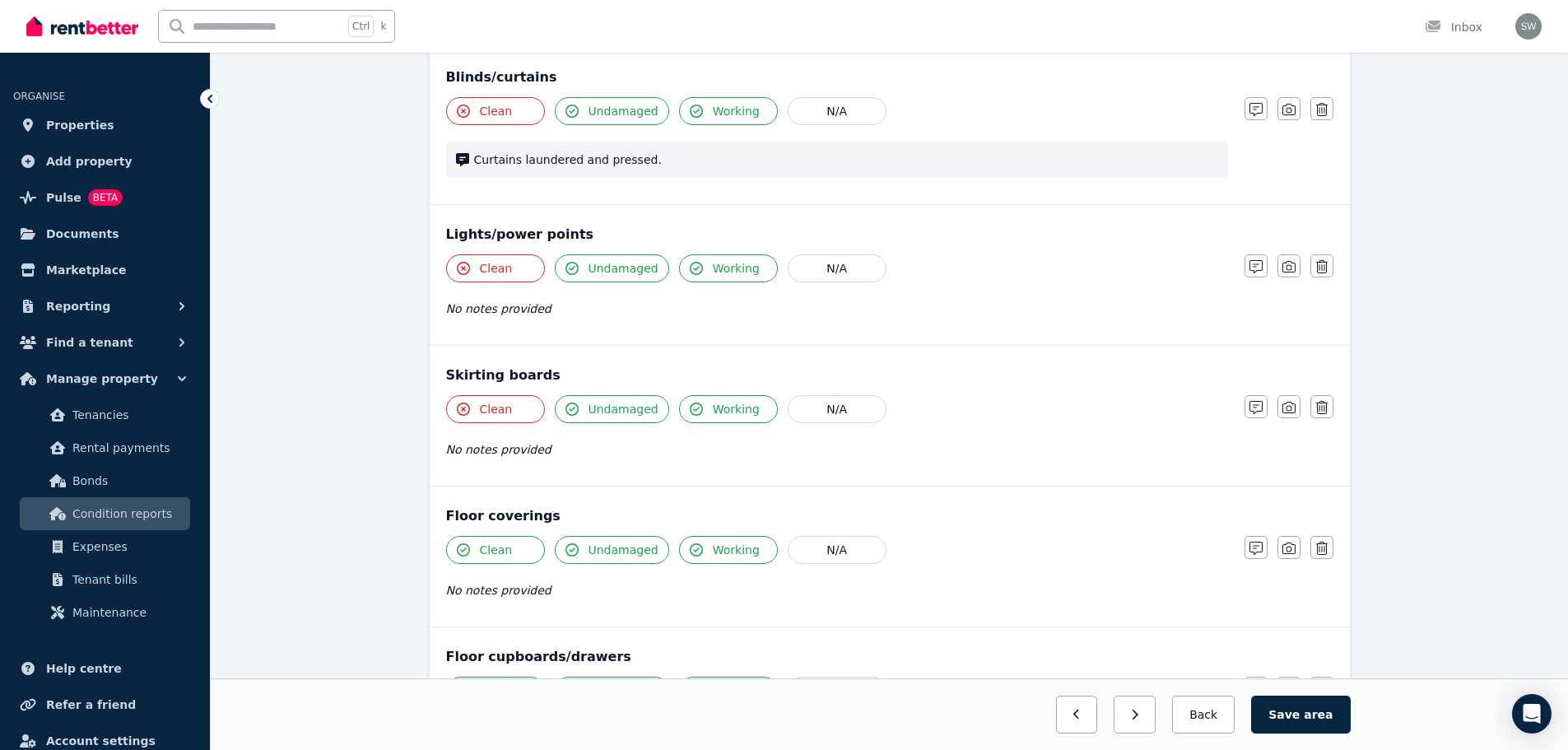
scroll to position [769, 0]
click at [494, 553] on span "Clean" at bounding box center [496, 549] width 33 height 16
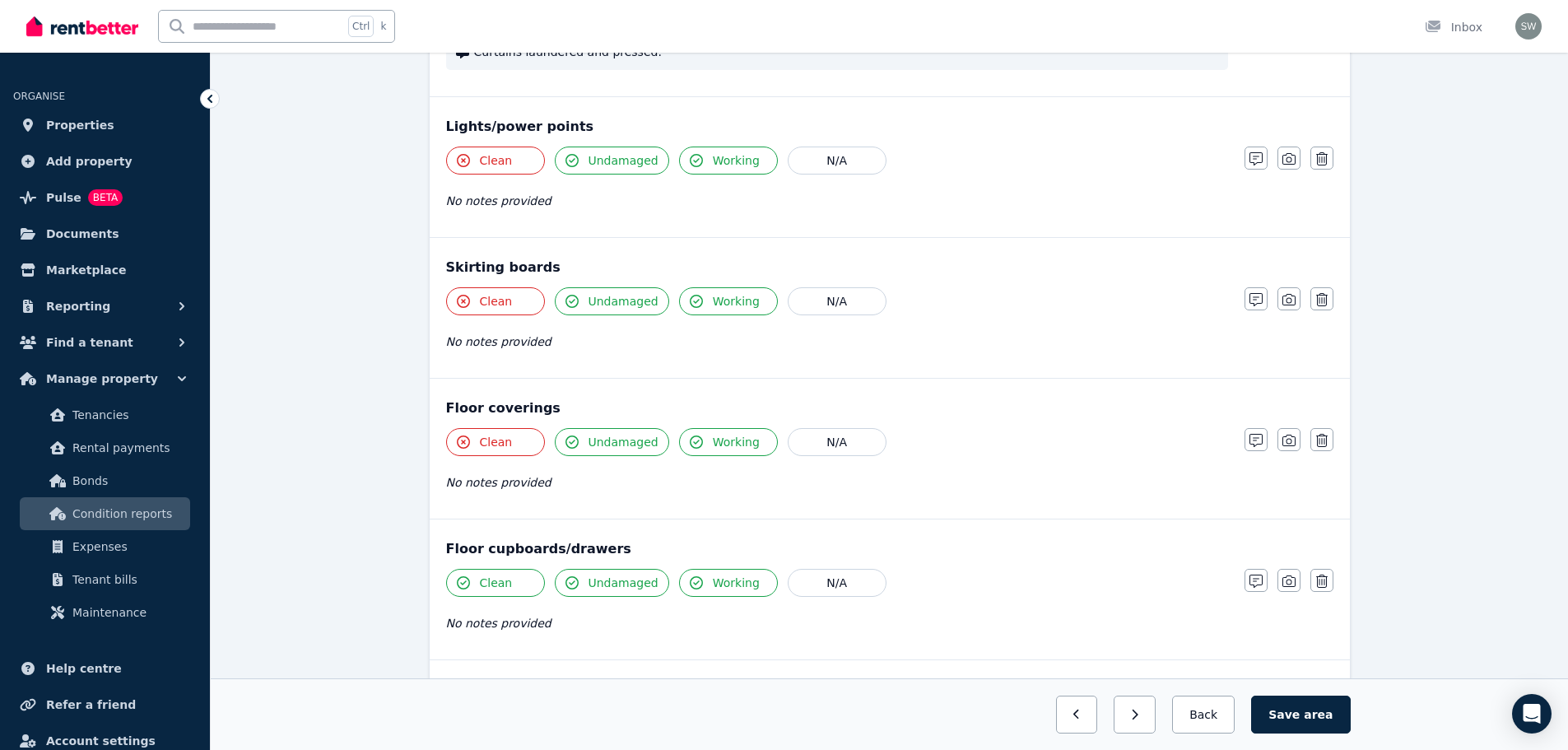
scroll to position [908, 0]
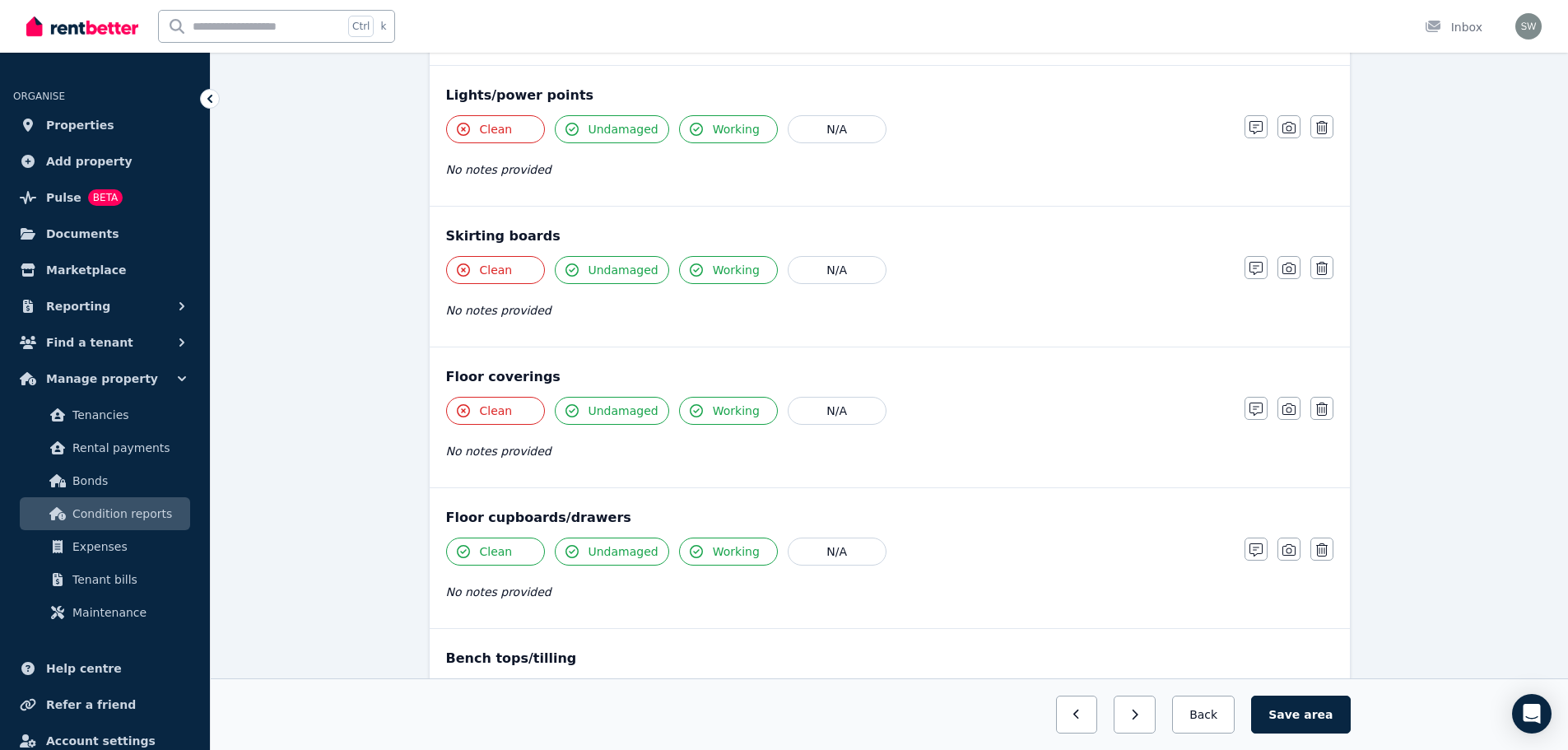
click at [515, 554] on button "Clean" at bounding box center [495, 551] width 99 height 28
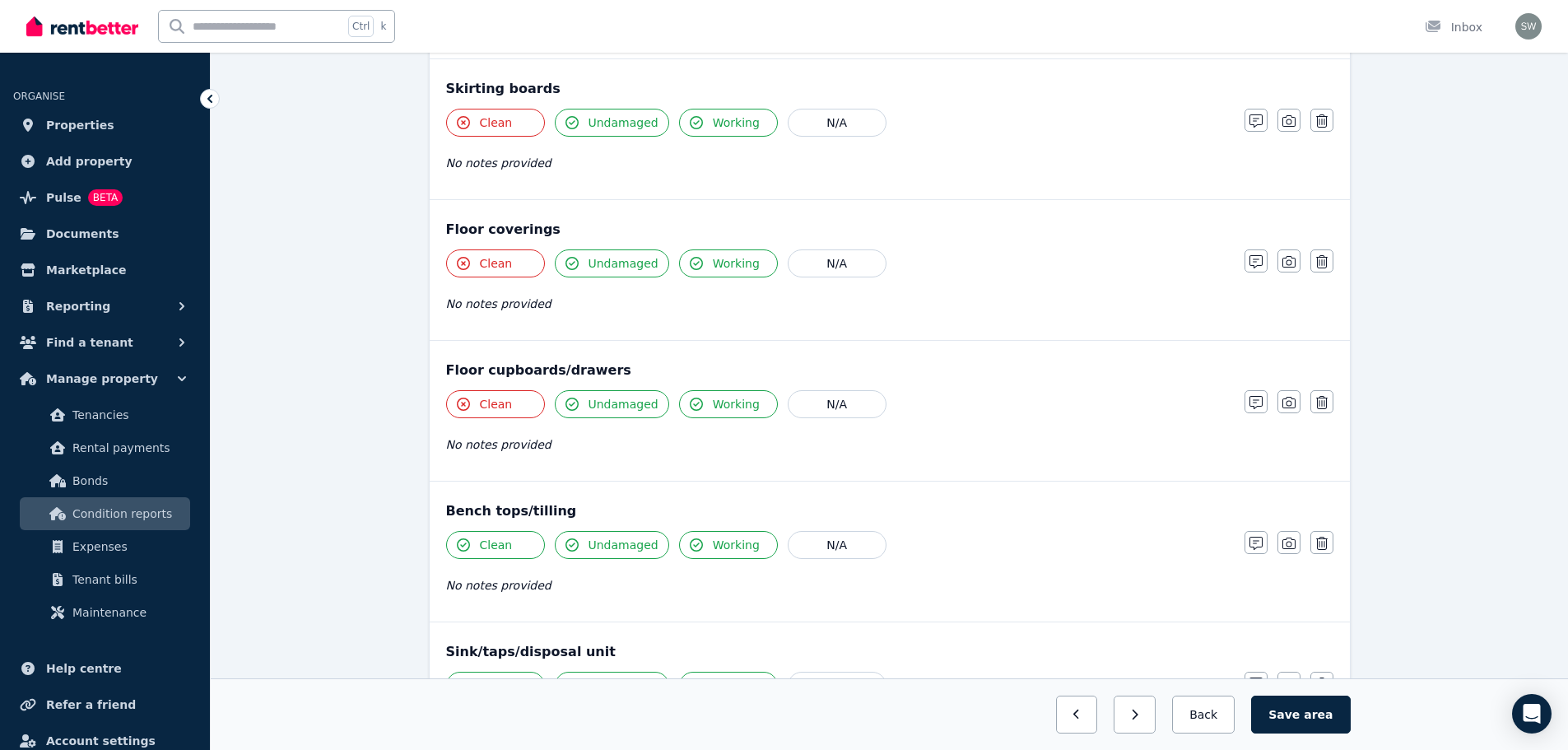
click at [518, 538] on button "Clean" at bounding box center [495, 544] width 99 height 28
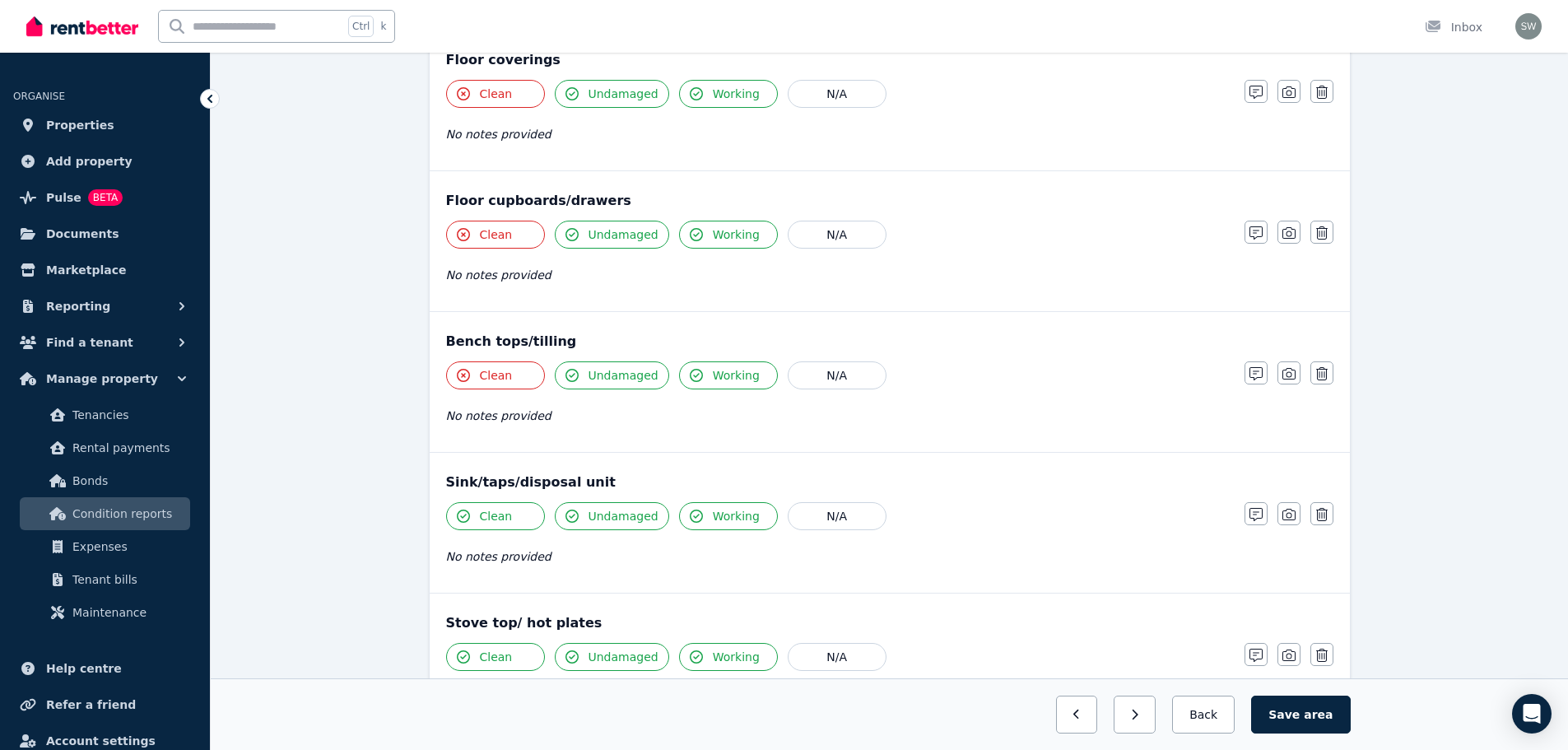
scroll to position [1226, 0]
click at [519, 515] on button "Clean" at bounding box center [495, 515] width 99 height 28
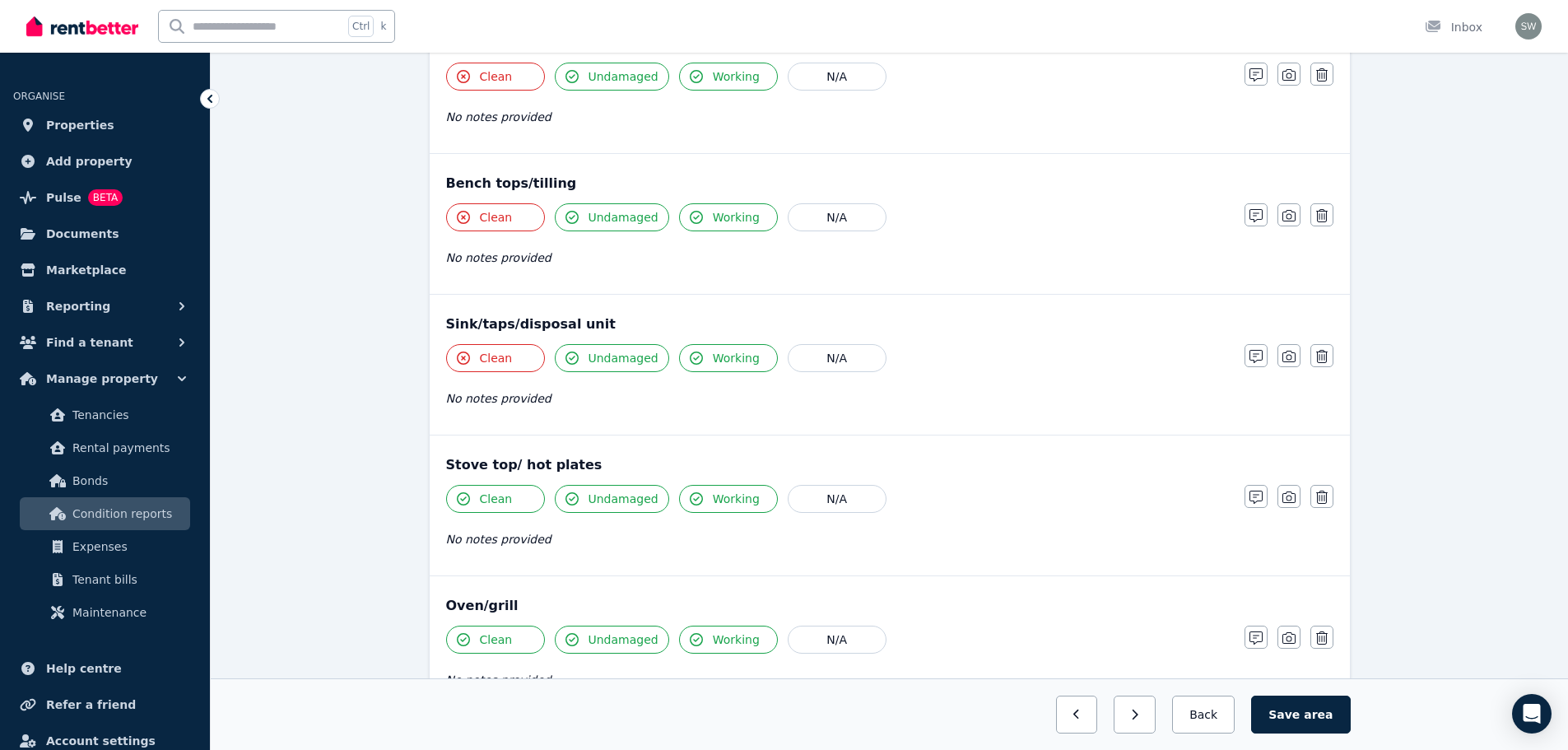
scroll to position [1388, 0]
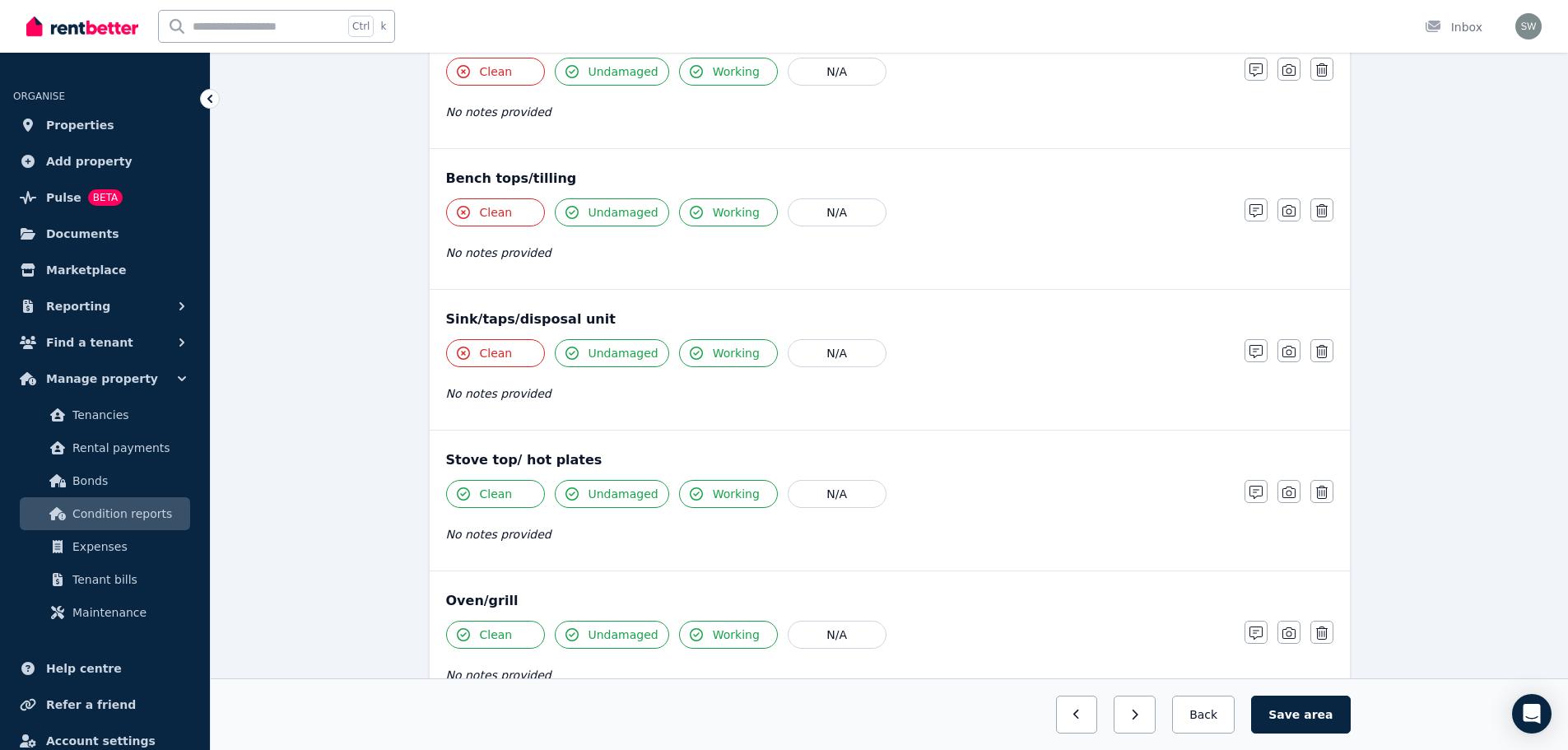
click at [516, 494] on button "Clean" at bounding box center [495, 494] width 99 height 28
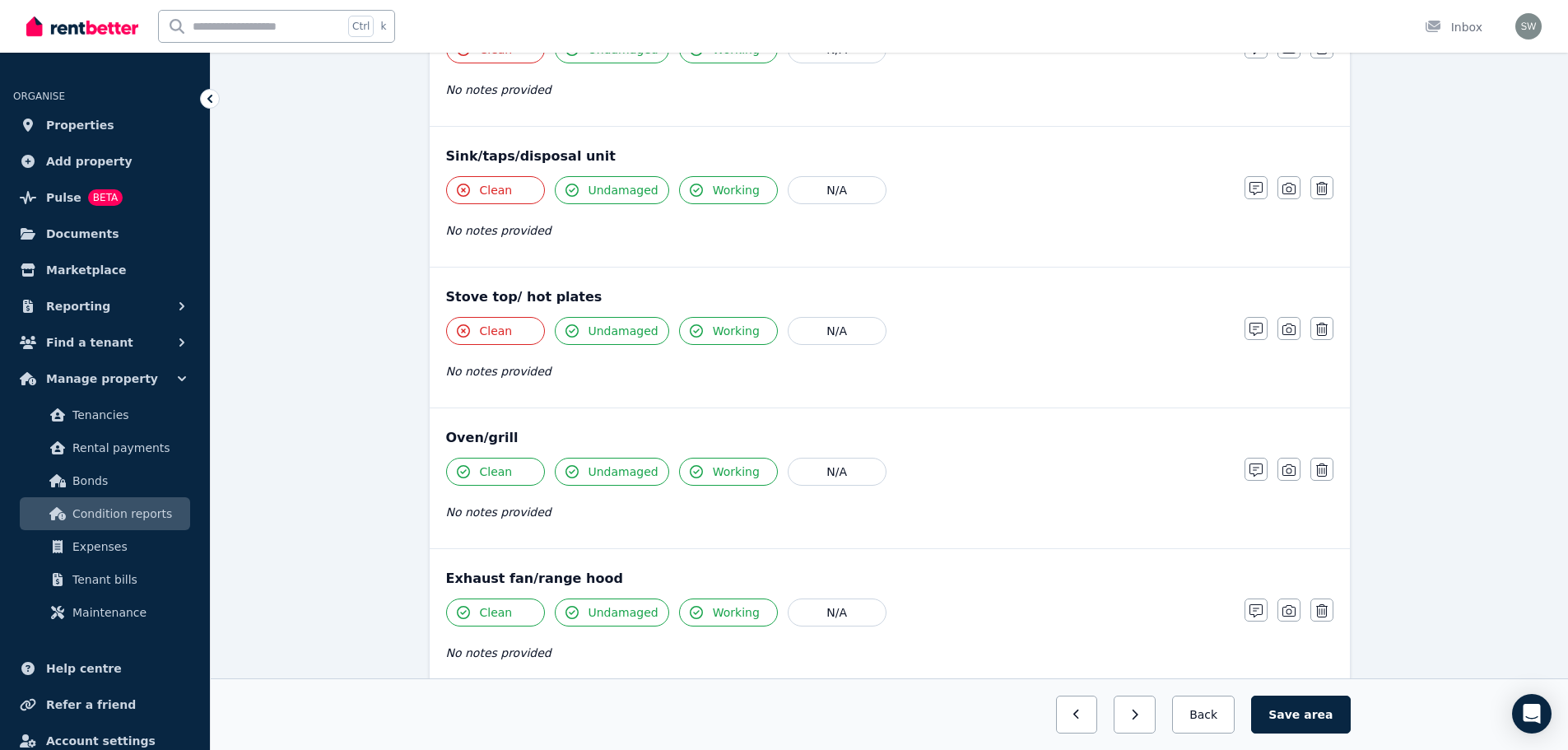
scroll to position [1552, 0]
click at [520, 473] on button "Clean" at bounding box center [495, 470] width 99 height 28
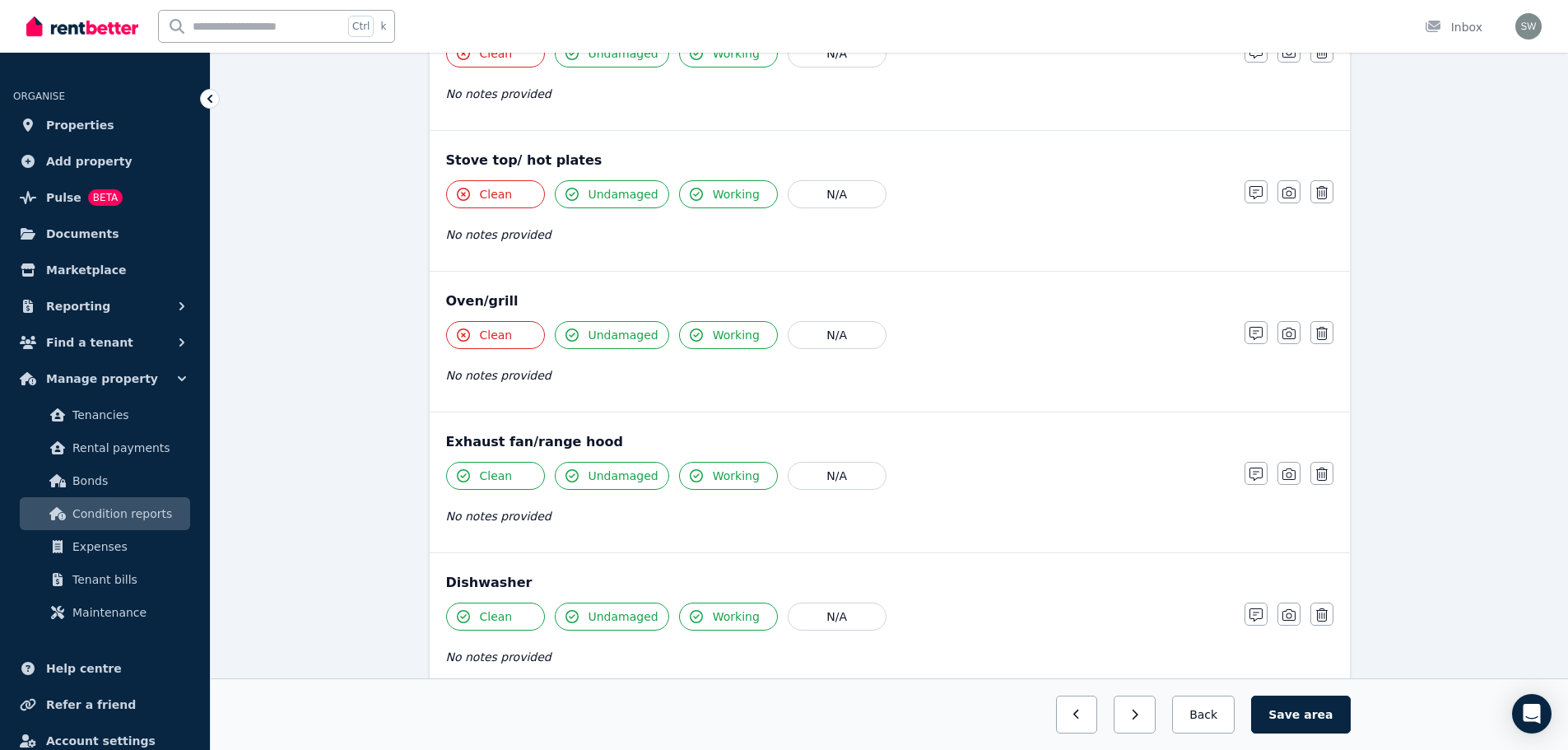
click at [520, 473] on button "Clean" at bounding box center [495, 476] width 99 height 28
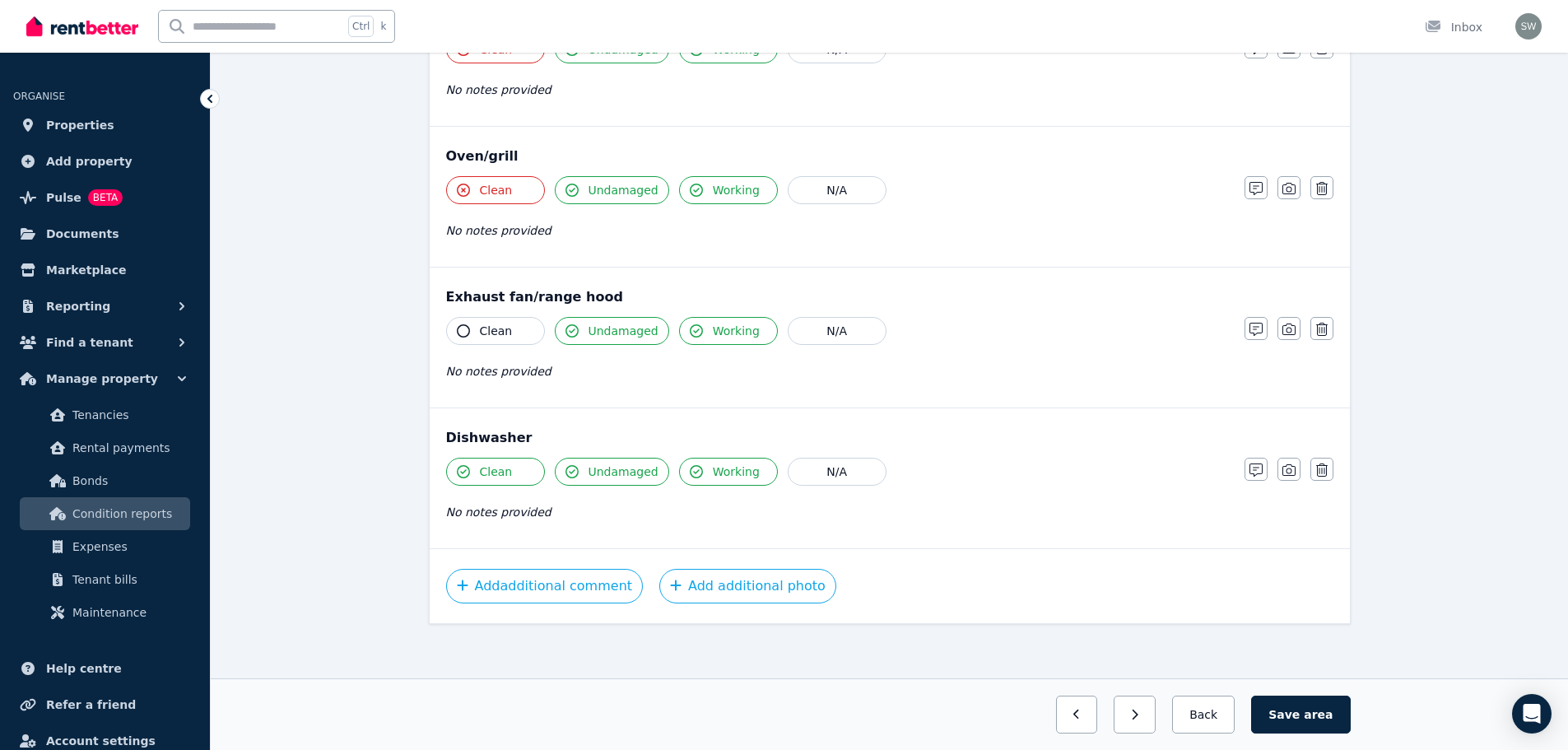
scroll to position [1834, 0]
click at [494, 317] on button "Clean" at bounding box center [495, 329] width 99 height 28
click at [473, 336] on button "Clean" at bounding box center [495, 329] width 99 height 28
click at [498, 472] on span "Clean" at bounding box center [496, 471] width 33 height 16
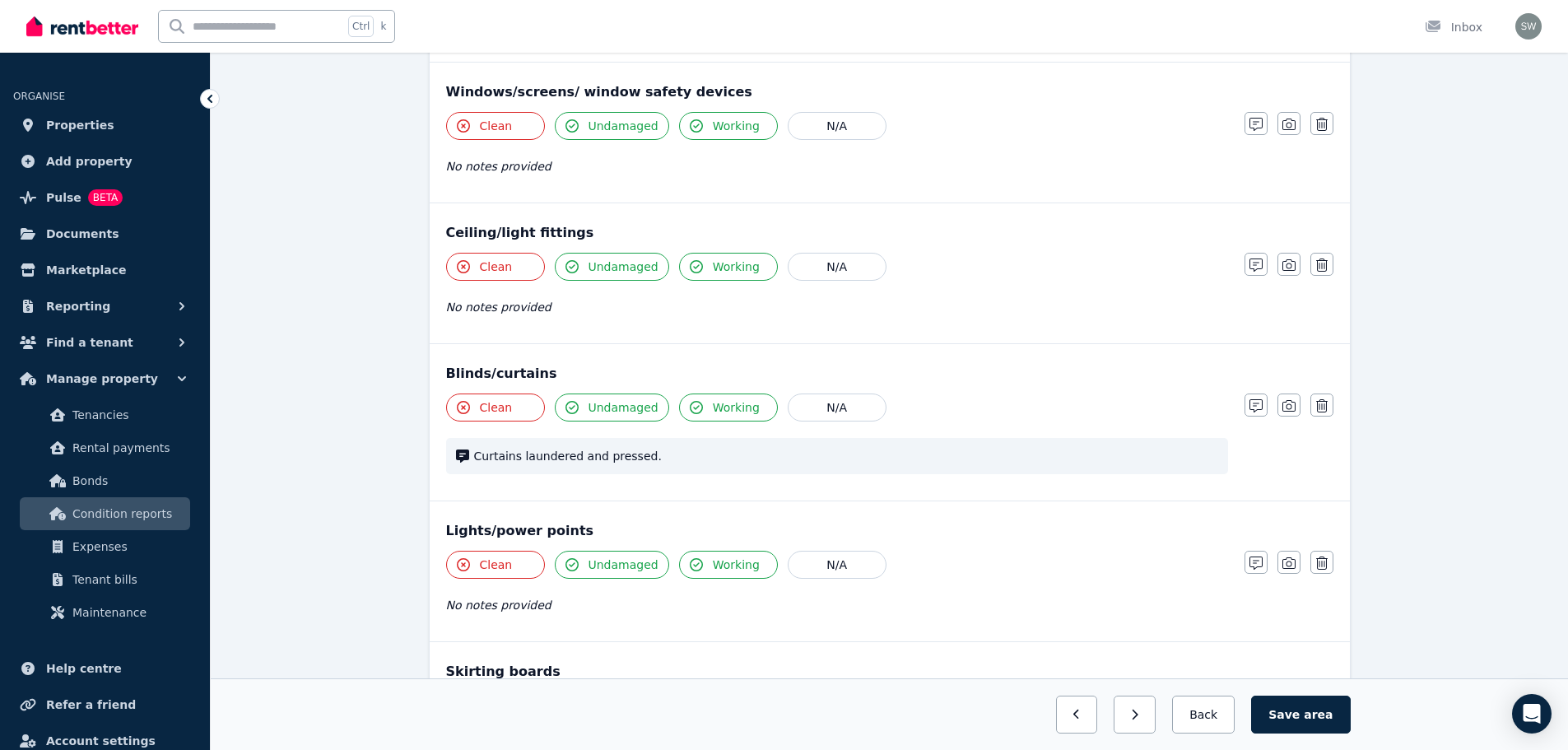
scroll to position [472, 0]
click at [1259, 410] on icon "button" at bounding box center [1256, 407] width 14 height 14
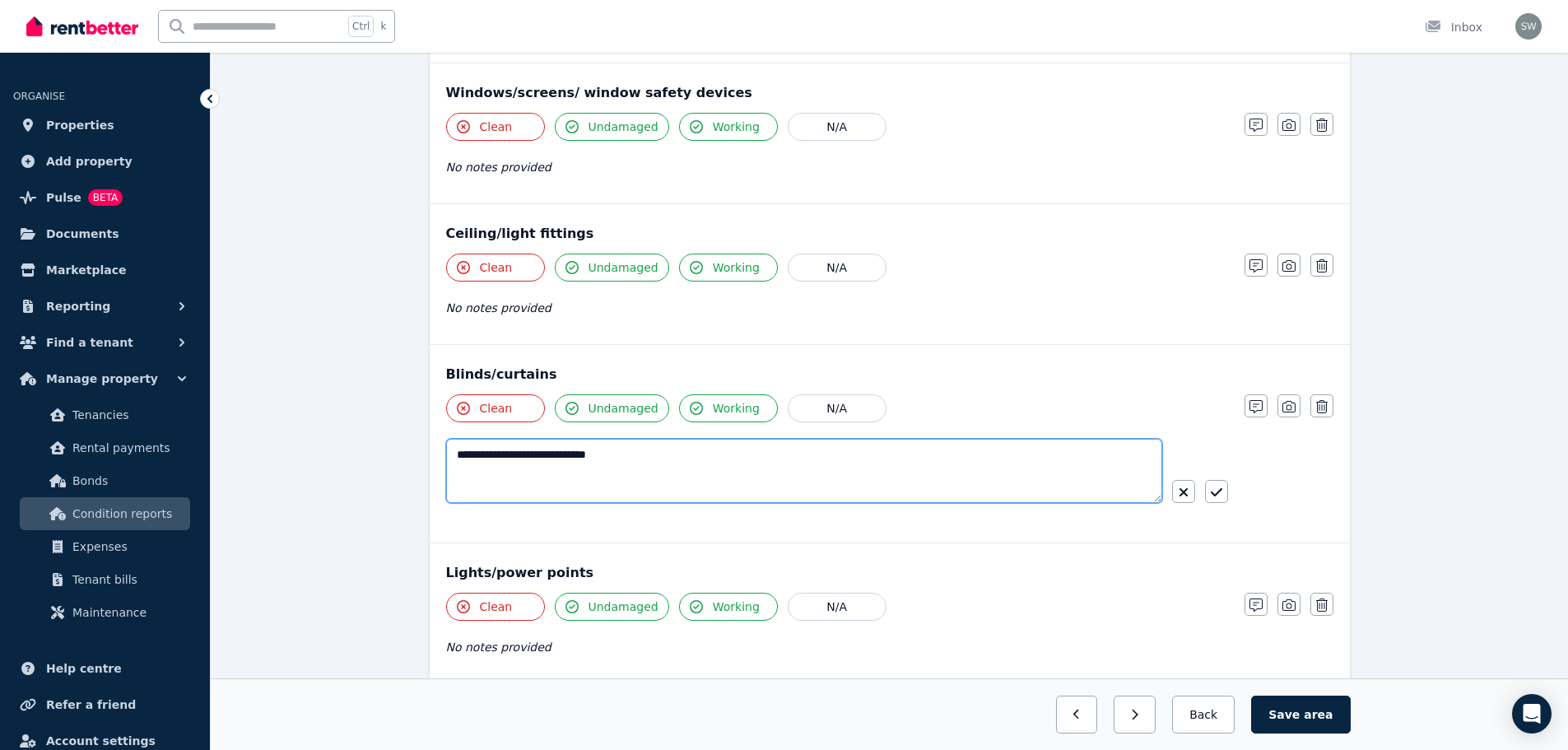
click at [834, 447] on textarea "**********" at bounding box center [804, 471] width 716 height 64
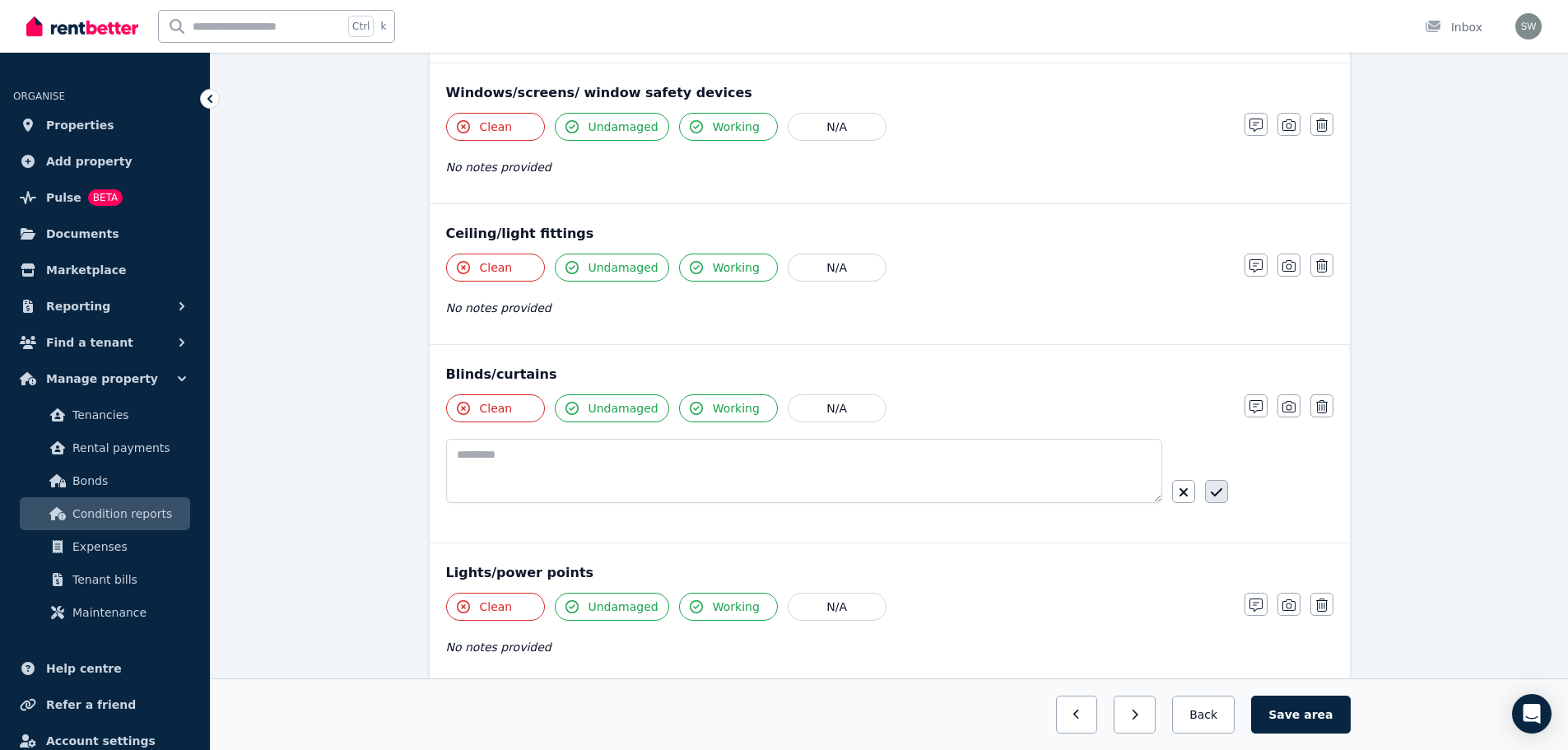
click at [1212, 500] on button "button" at bounding box center [1216, 491] width 23 height 23
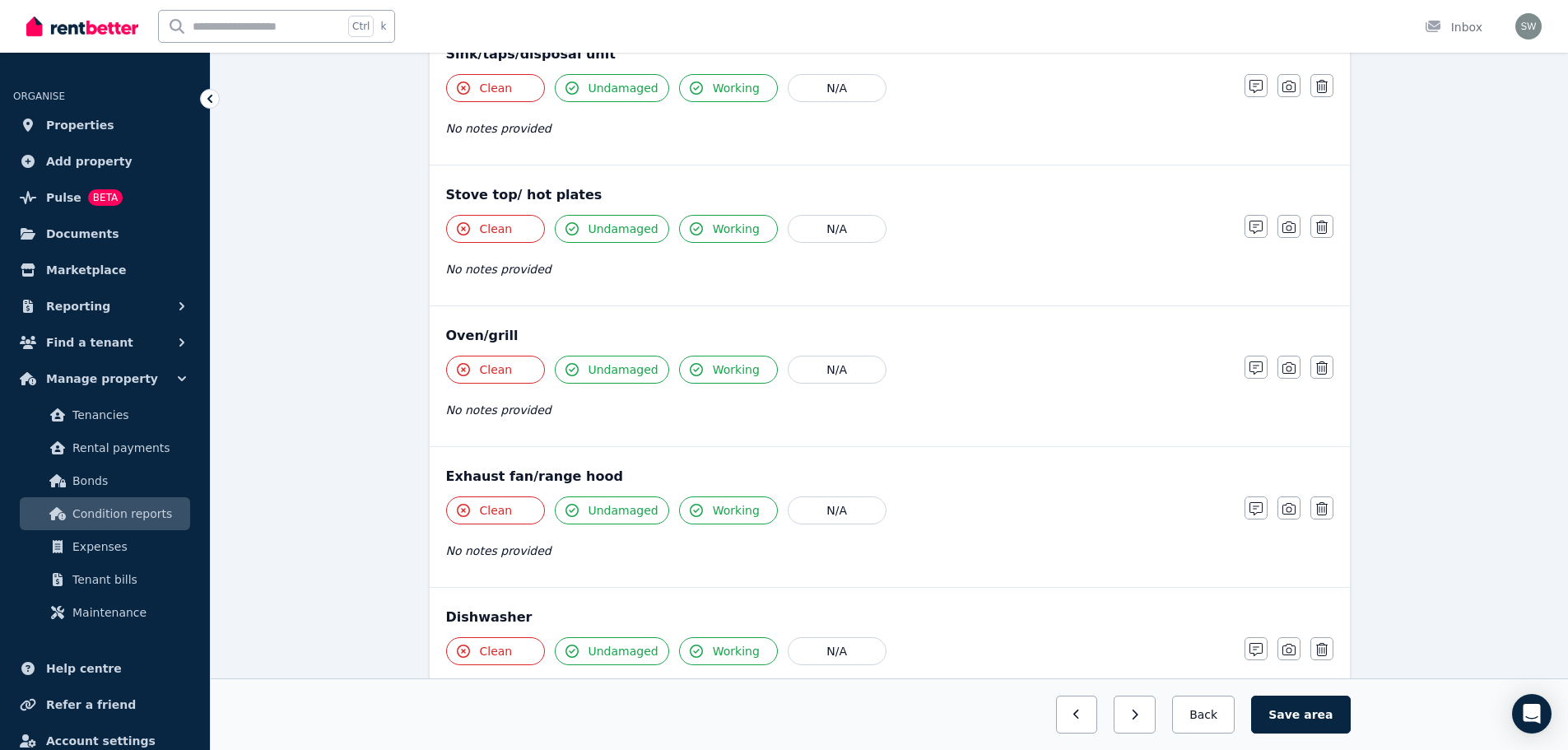
scroll to position [1821, 0]
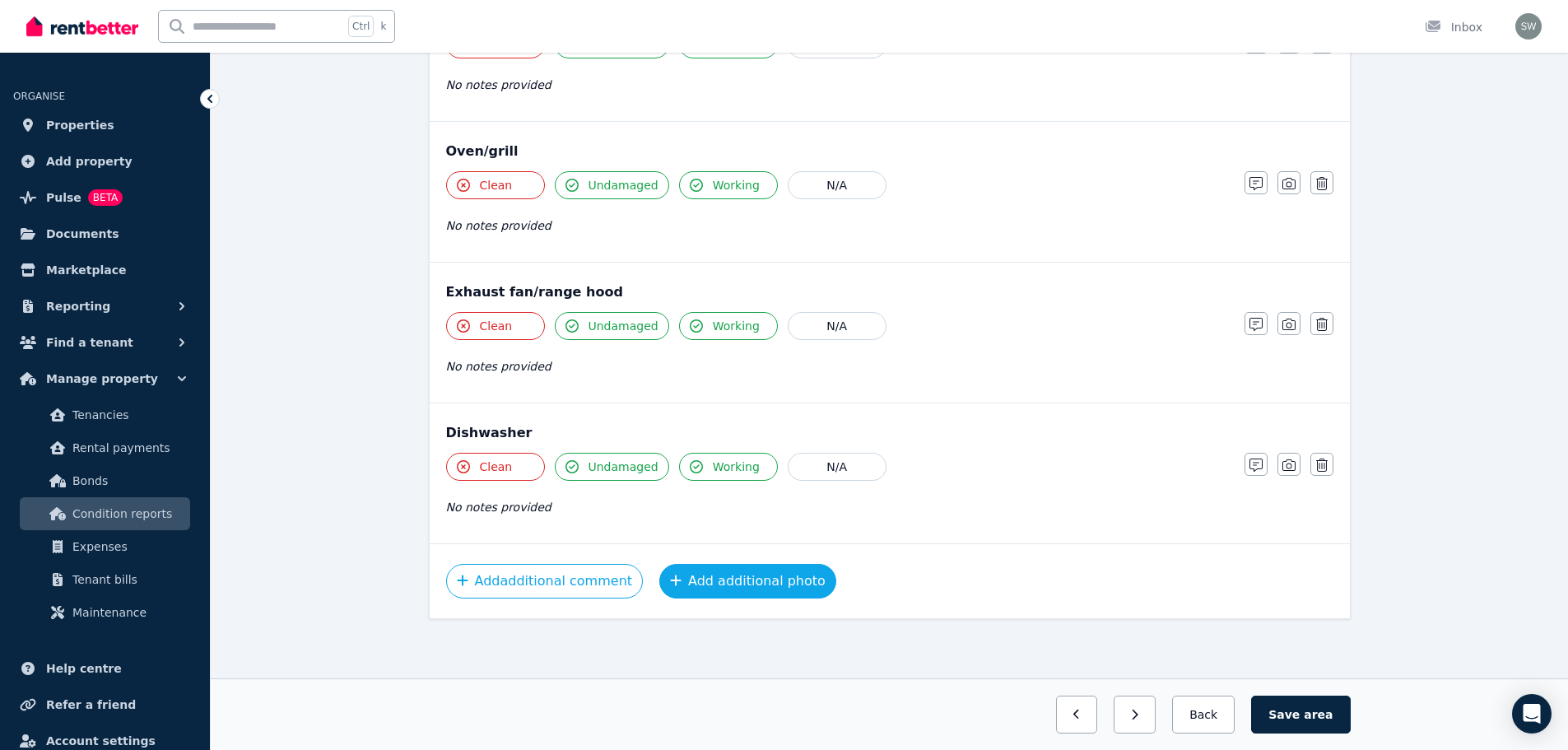
click at [718, 593] on button "Add additional photo" at bounding box center [747, 581] width 177 height 35
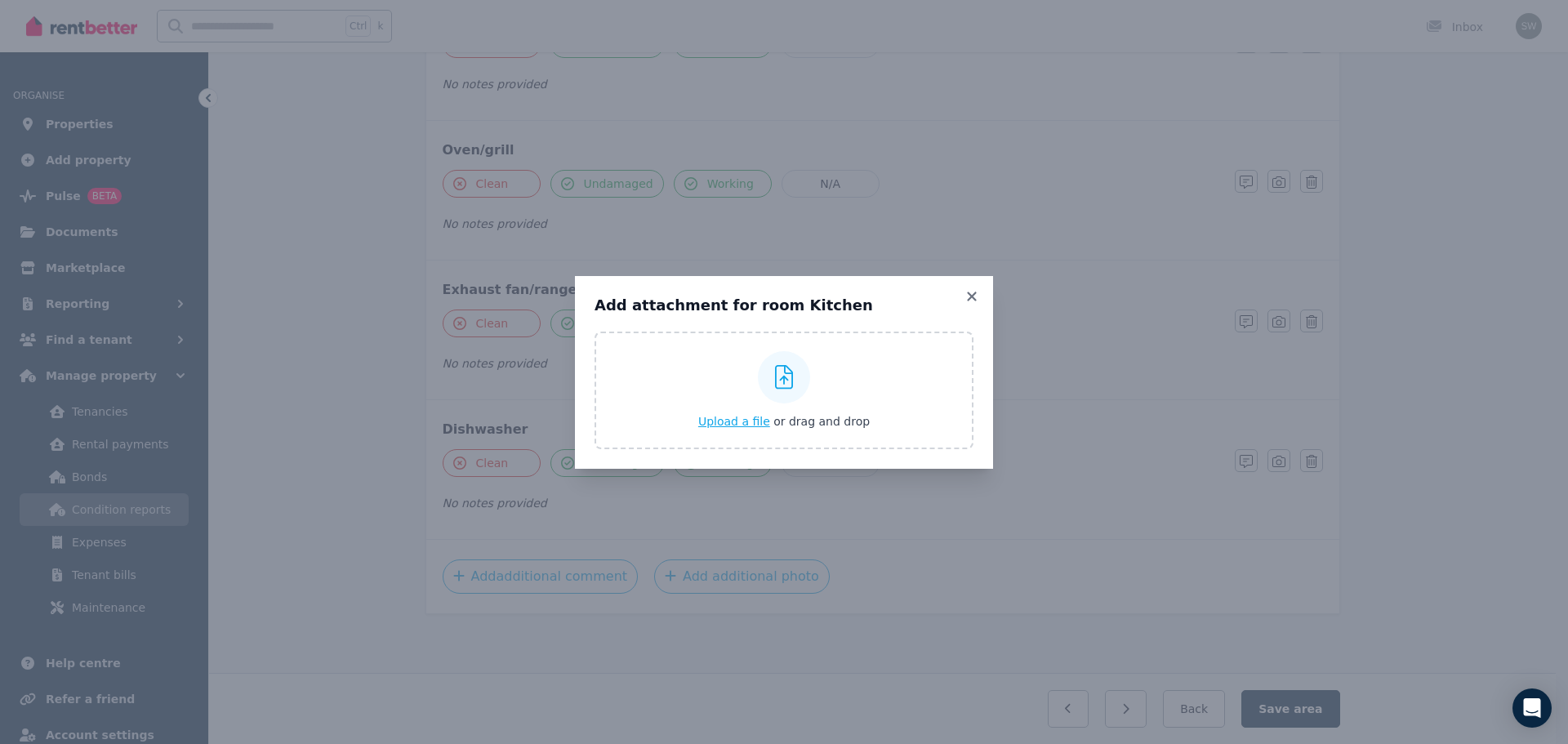
click at [743, 423] on span "Upload a file" at bounding box center [734, 422] width 72 height 13
click at [972, 290] on icon at bounding box center [972, 296] width 16 height 15
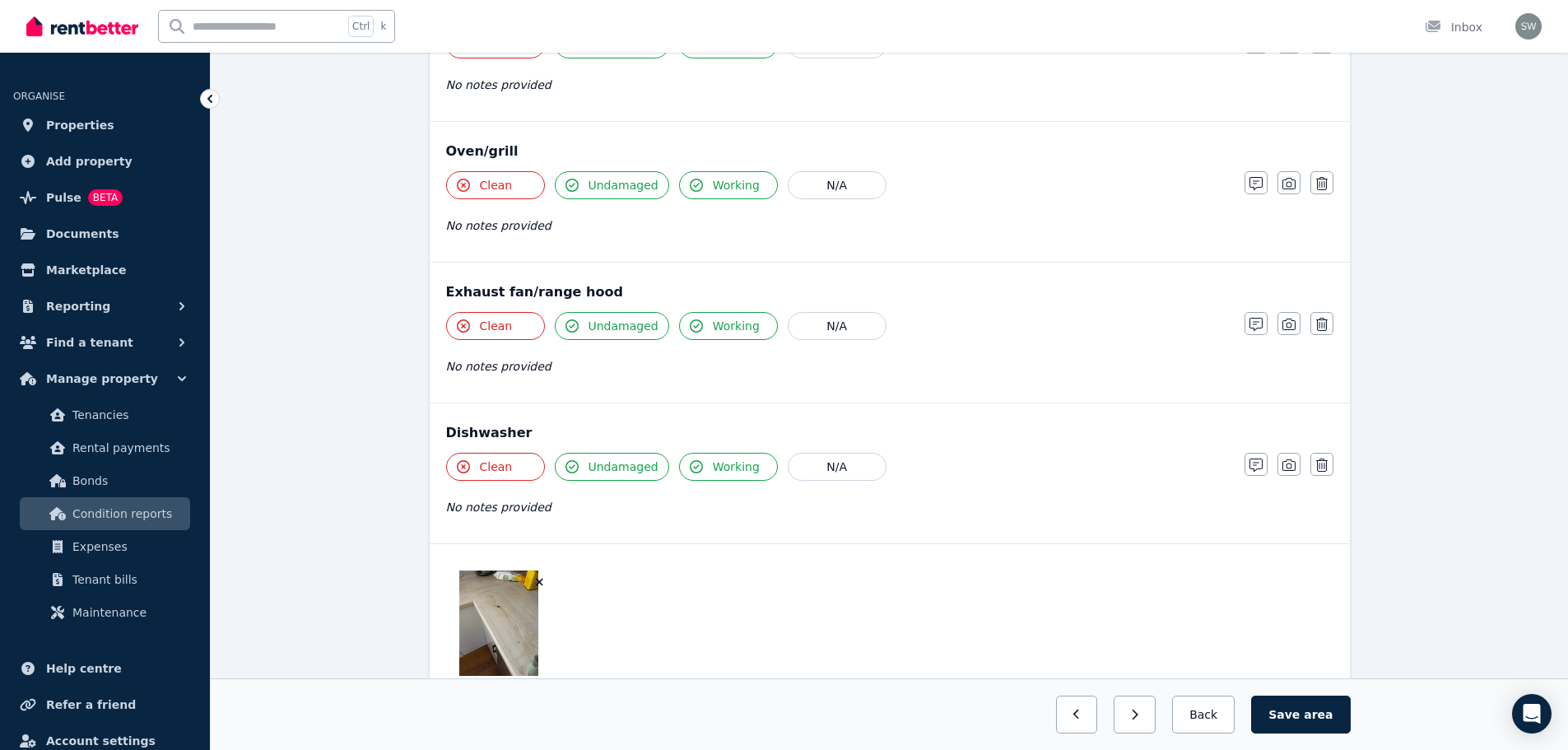
scroll to position [1943, 0]
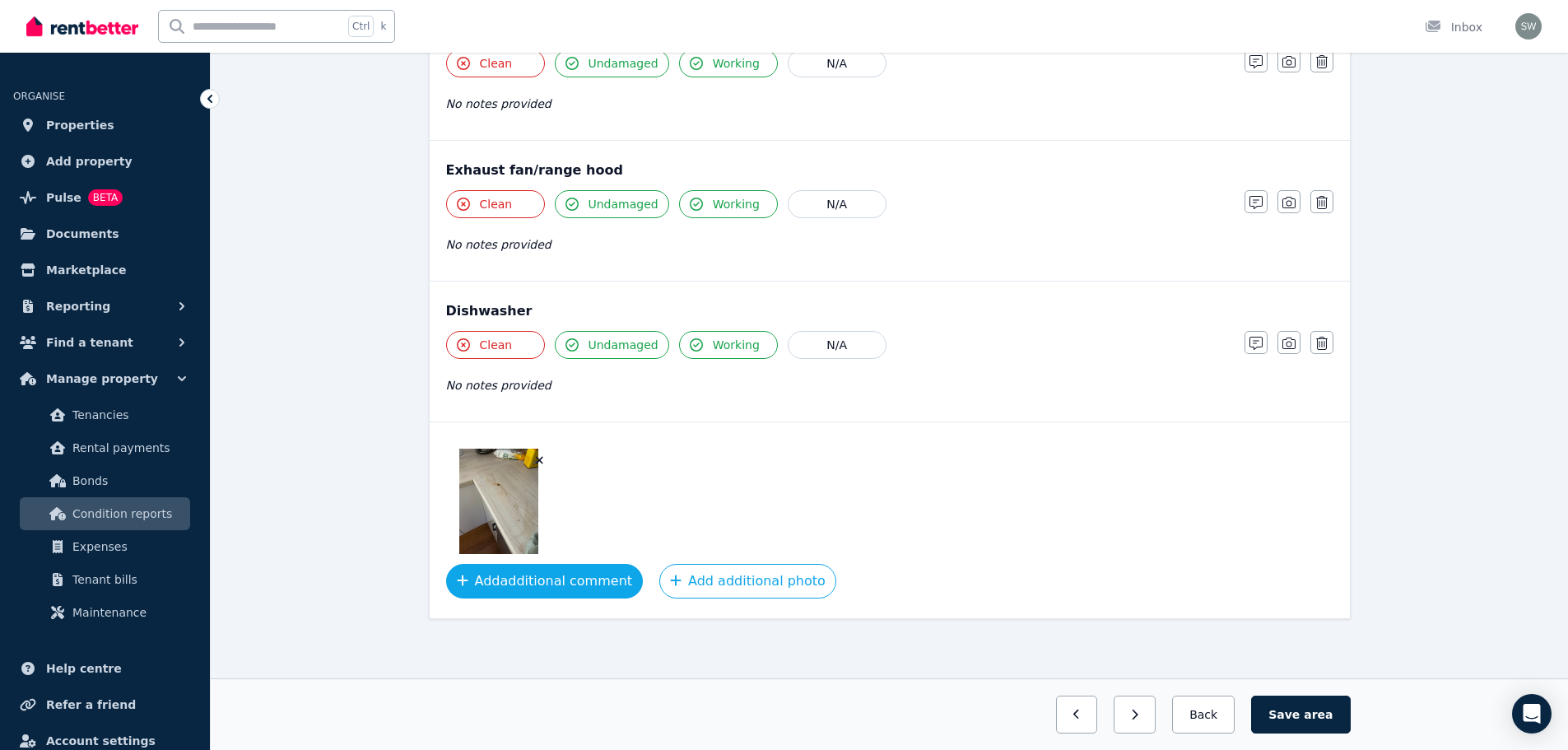
click at [594, 573] on button "Add additional comment" at bounding box center [544, 581] width 197 height 35
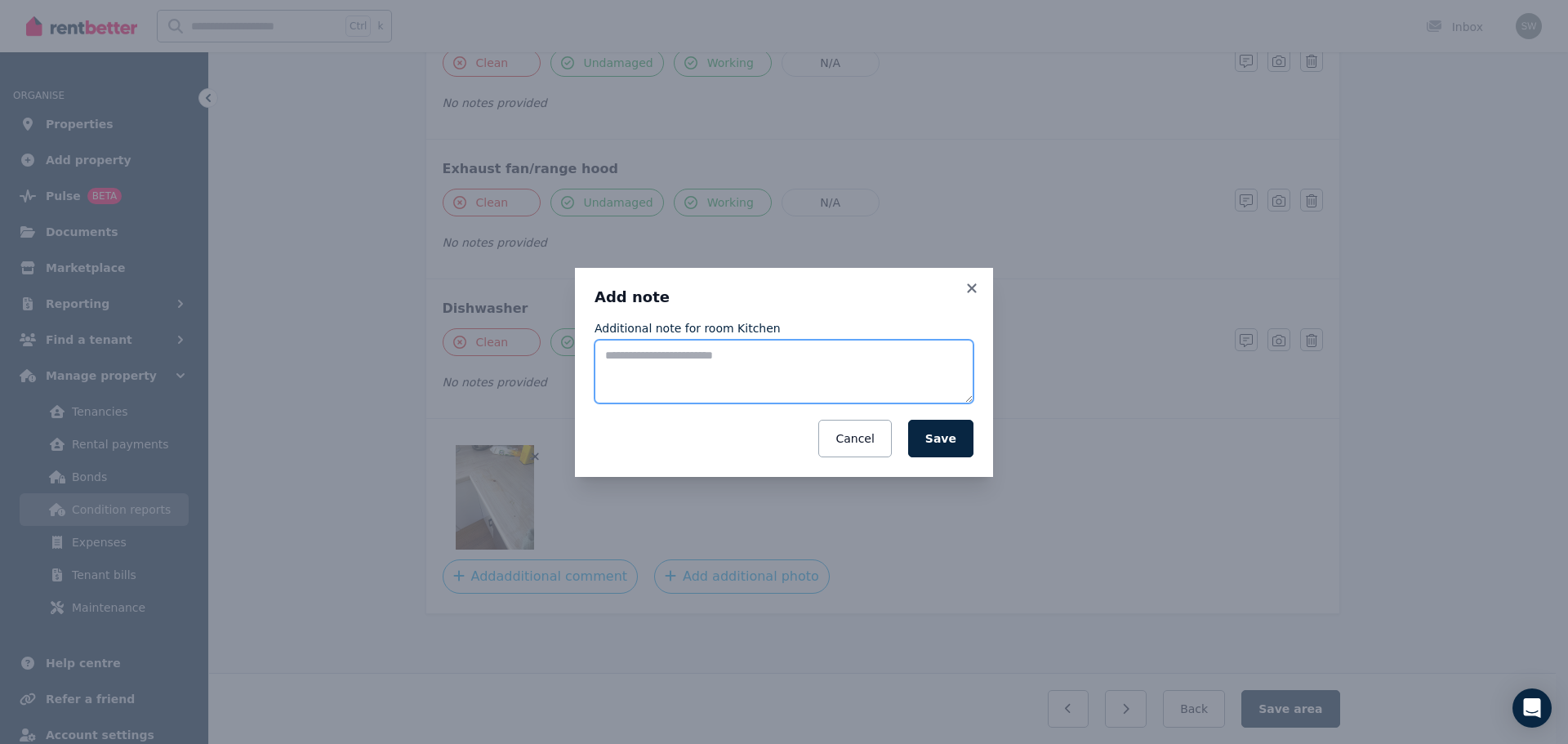
click at [632, 354] on textarea "Additional note for room Kitchen" at bounding box center [784, 372] width 379 height 64
paste textarea "**********"
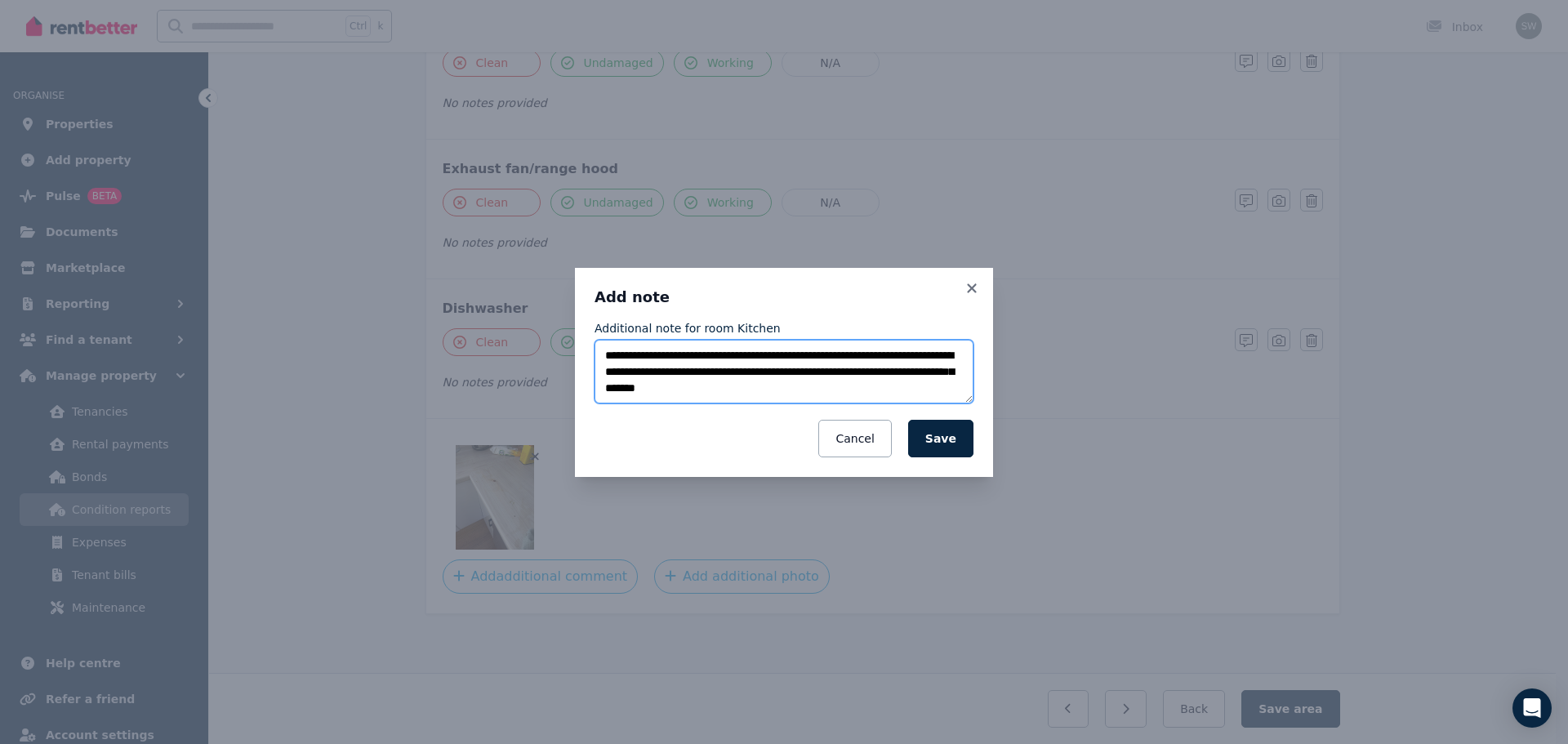
click at [676, 359] on textarea "**********" at bounding box center [784, 372] width 379 height 64
click at [848, 359] on textarea "**********" at bounding box center [784, 372] width 379 height 64
click at [862, 385] on textarea "**********" at bounding box center [784, 372] width 379 height 64
paste textarea "**********"
type textarea "**********"
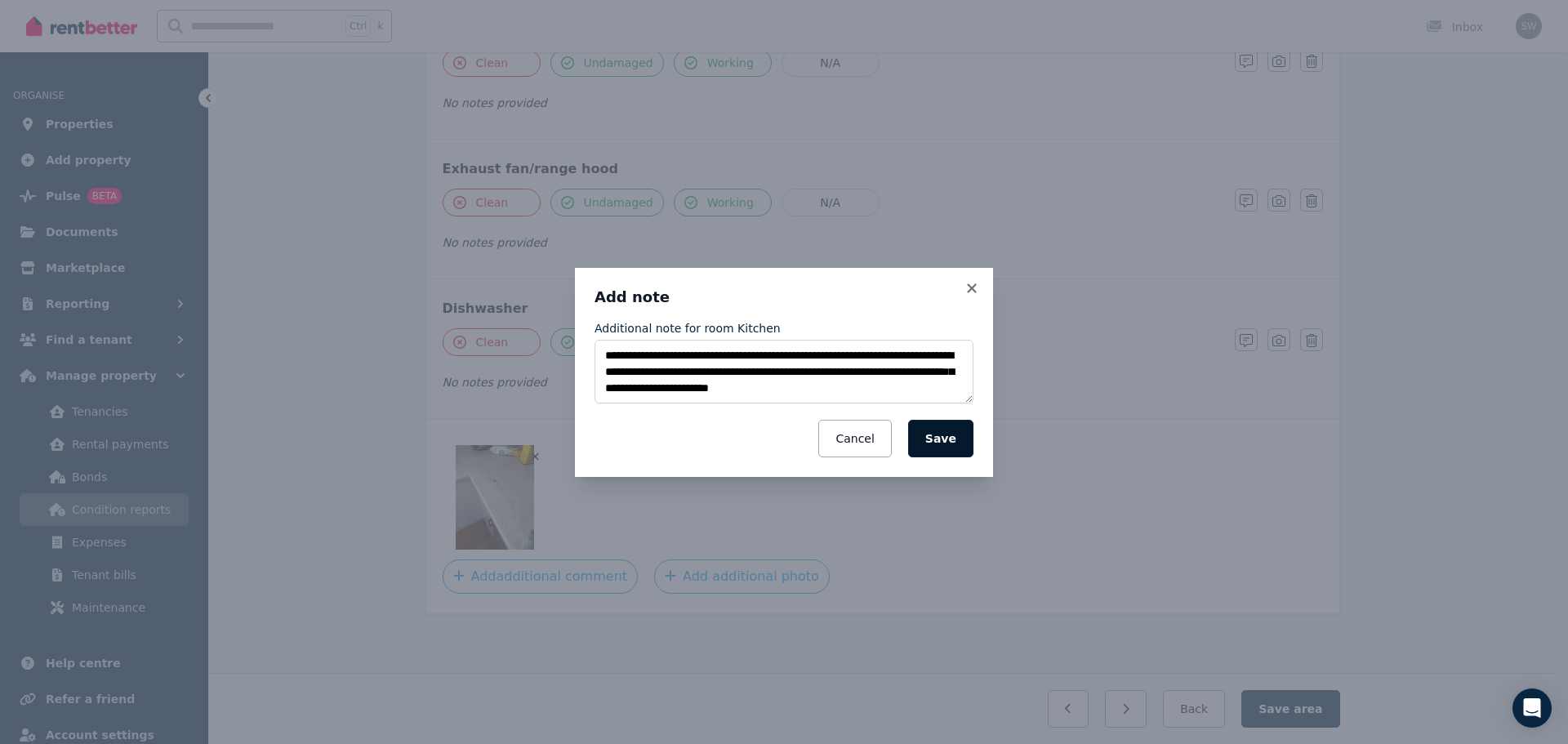
click at [941, 440] on button "Save" at bounding box center [941, 438] width 66 height 38
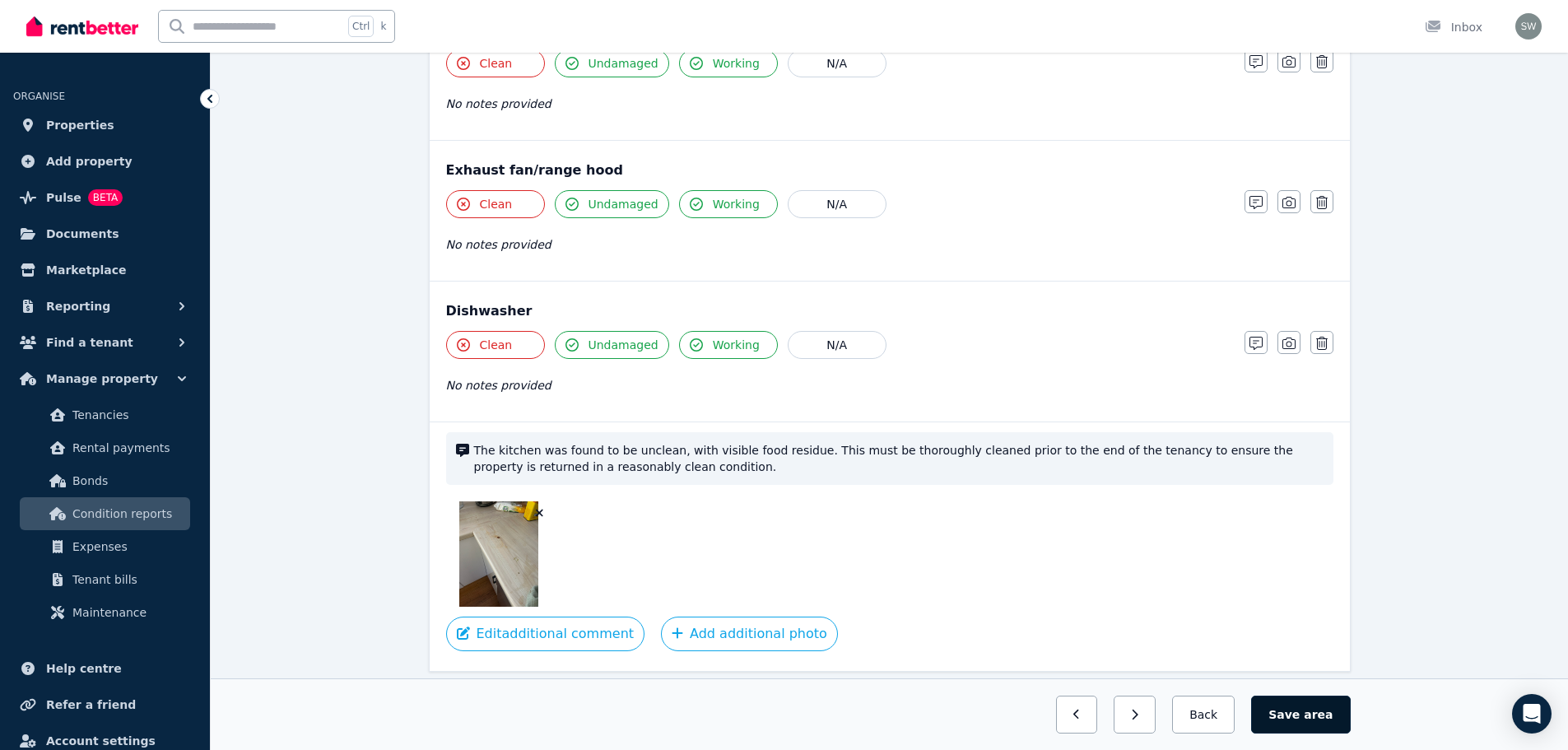
click at [1317, 724] on button "Save area" at bounding box center [1300, 714] width 99 height 38
click at [1215, 717] on button "Back" at bounding box center [1203, 714] width 76 height 38
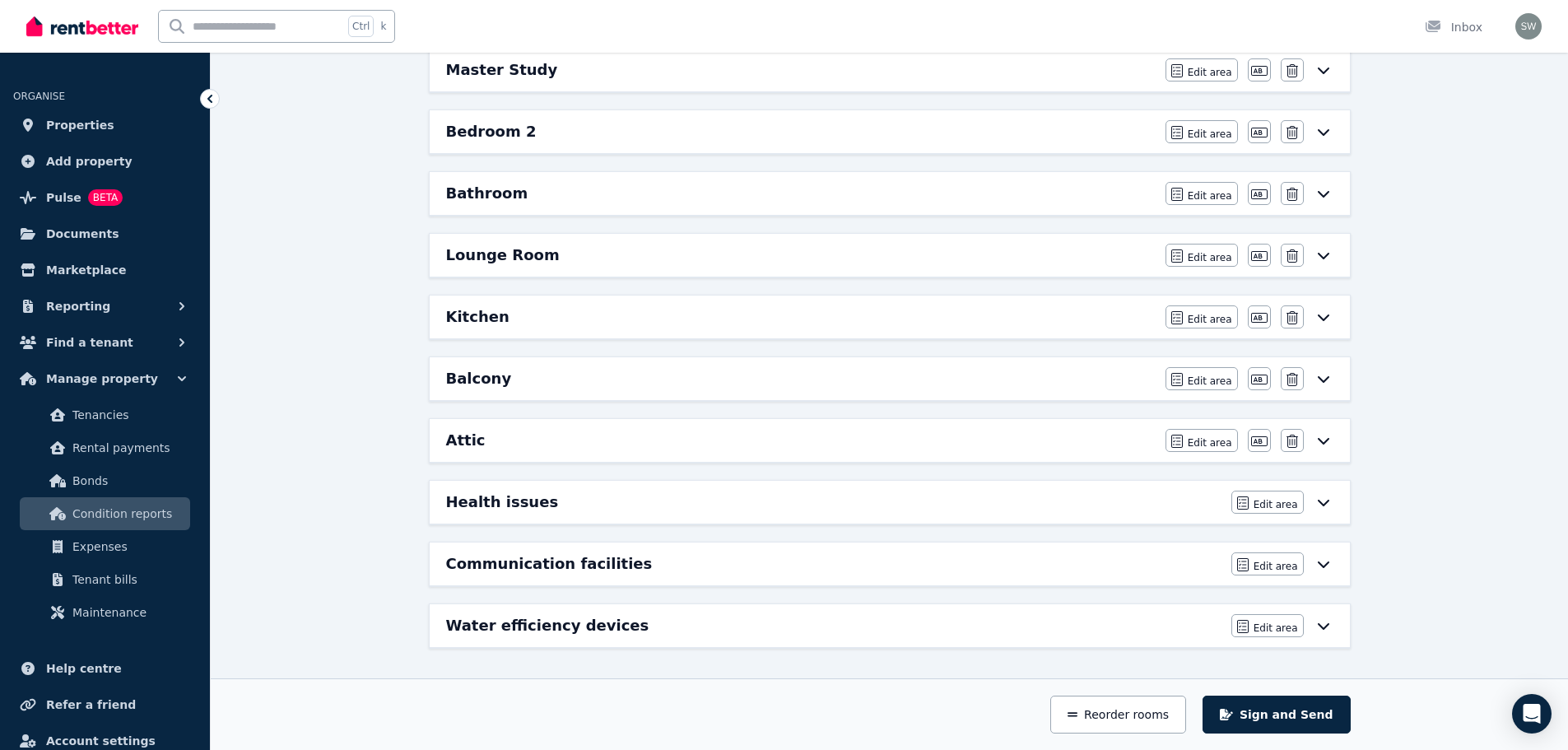
scroll to position [367, 0]
click at [1123, 378] on div "Balcony" at bounding box center [801, 378] width 709 height 23
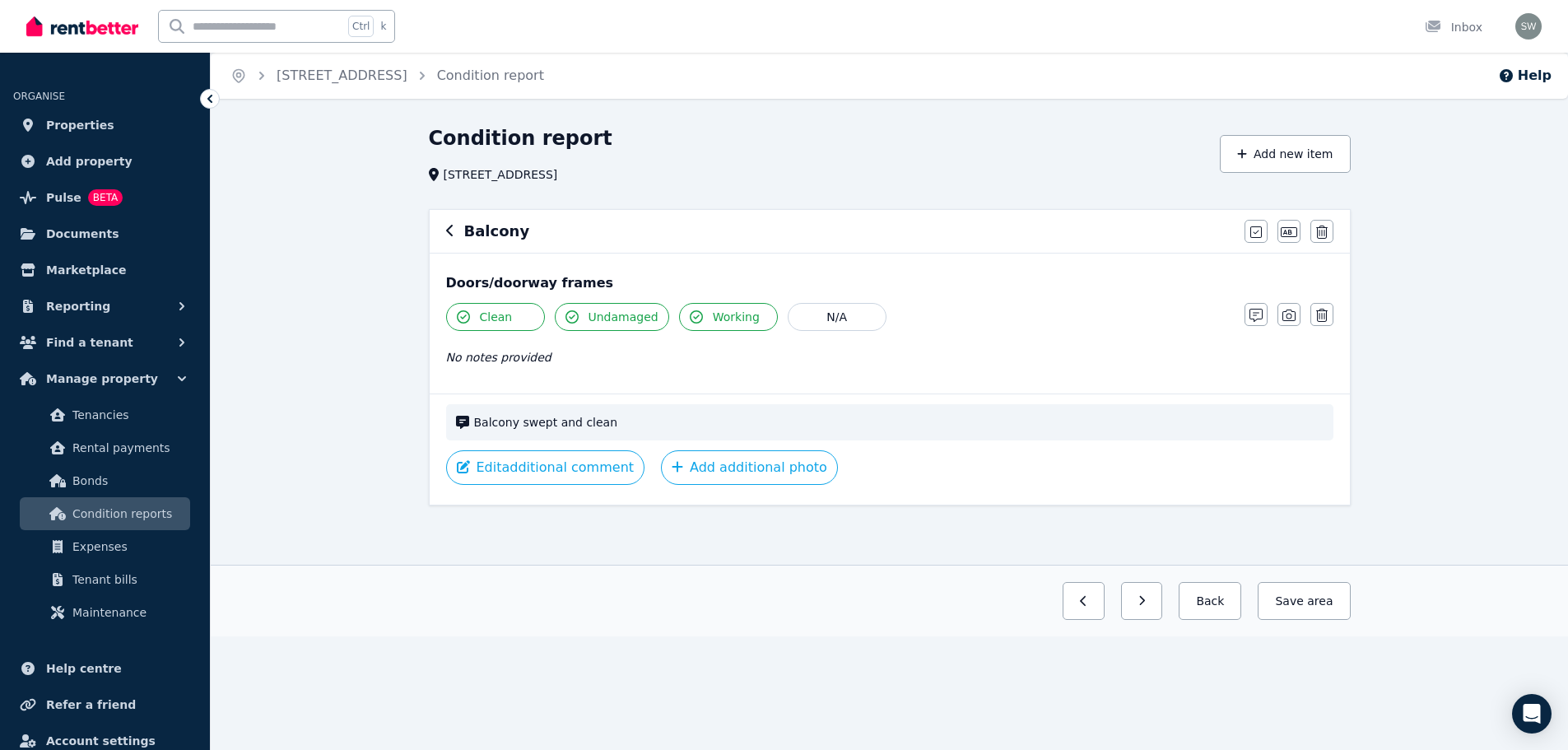
scroll to position [0, 0]
click at [1263, 311] on icon "button" at bounding box center [1262, 316] width 14 height 14
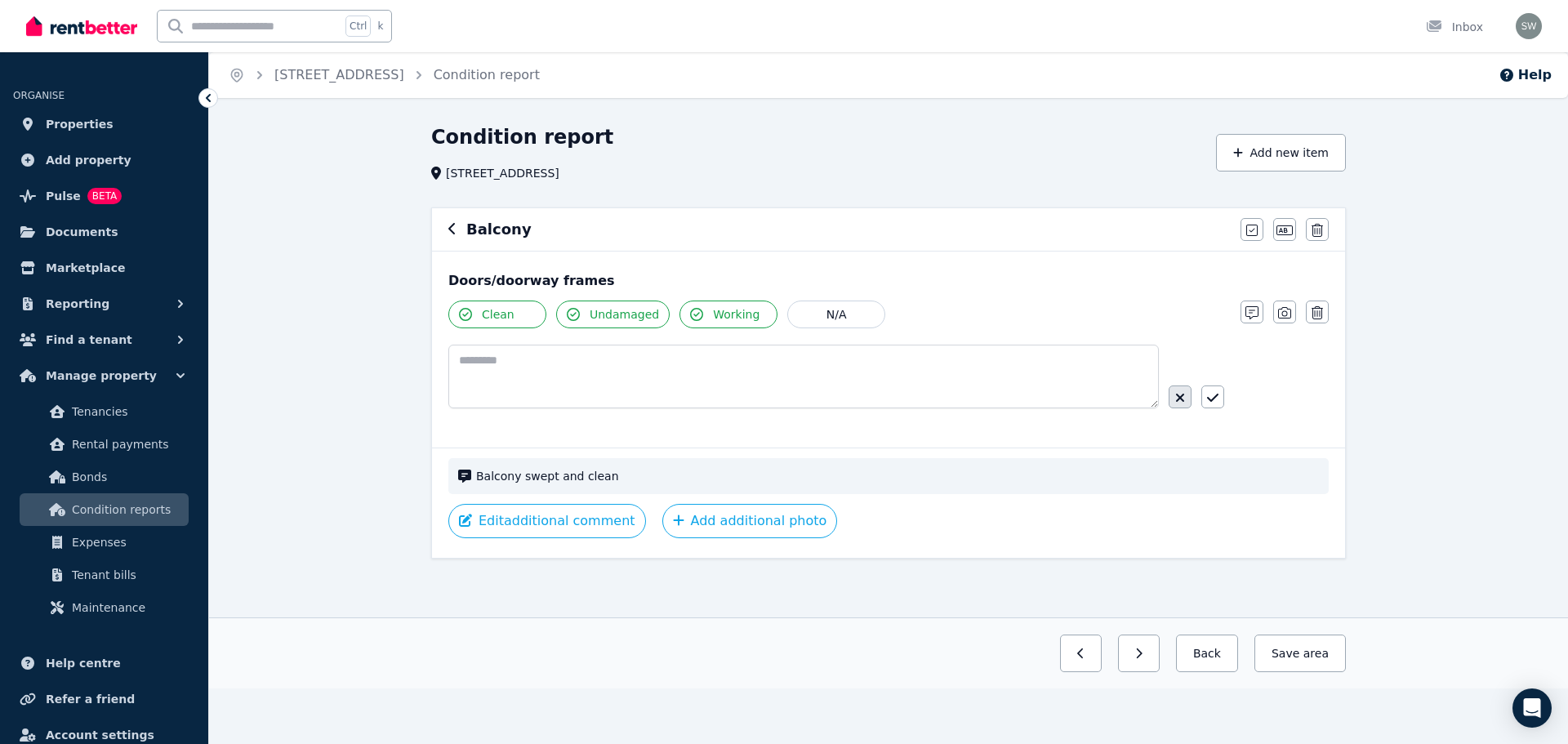
click at [1182, 408] on button "button" at bounding box center [1180, 396] width 23 height 23
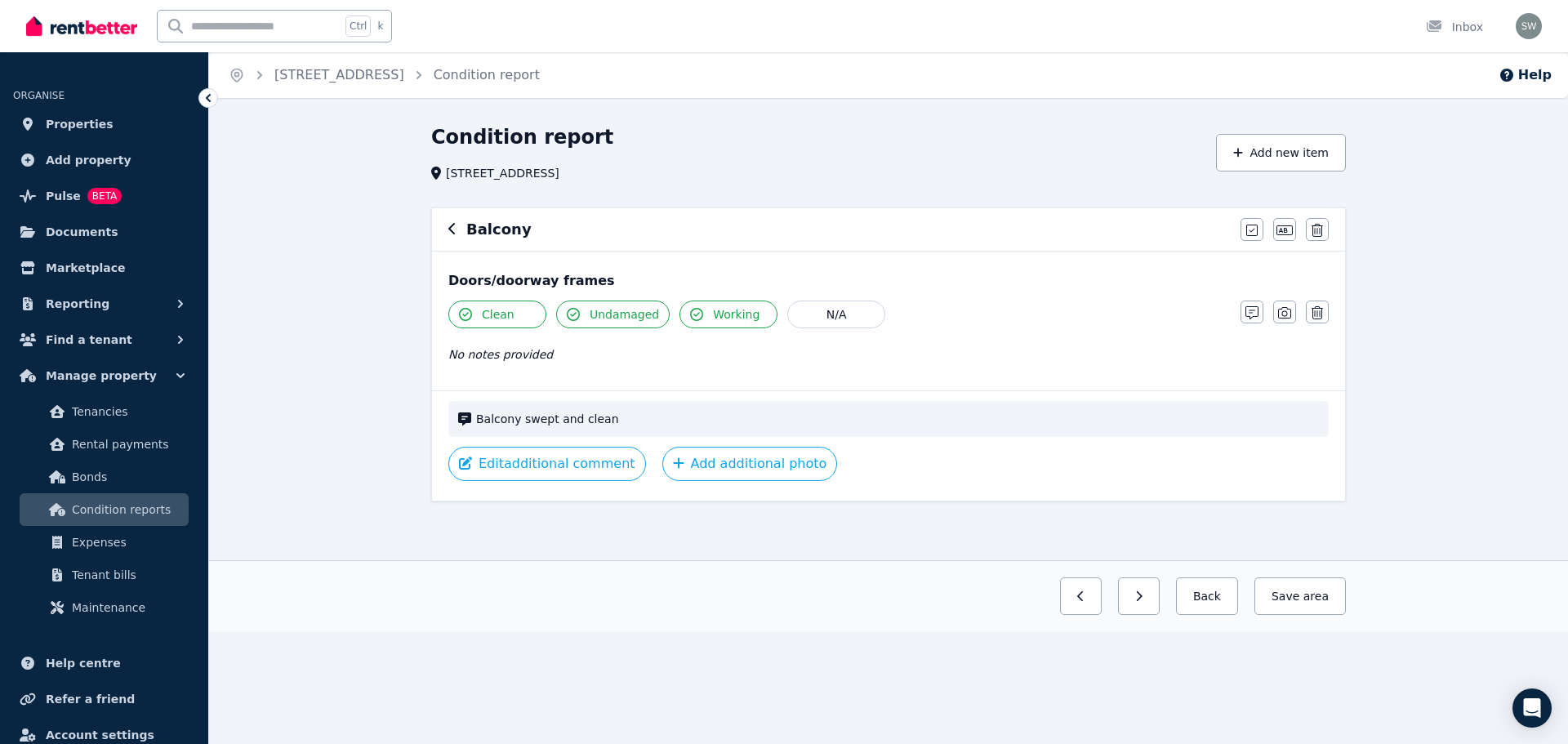
click at [543, 428] on div "Balcony swept and clean" at bounding box center [889, 418] width 880 height 36
click at [487, 465] on button "Edit additional comment" at bounding box center [547, 464] width 197 height 34
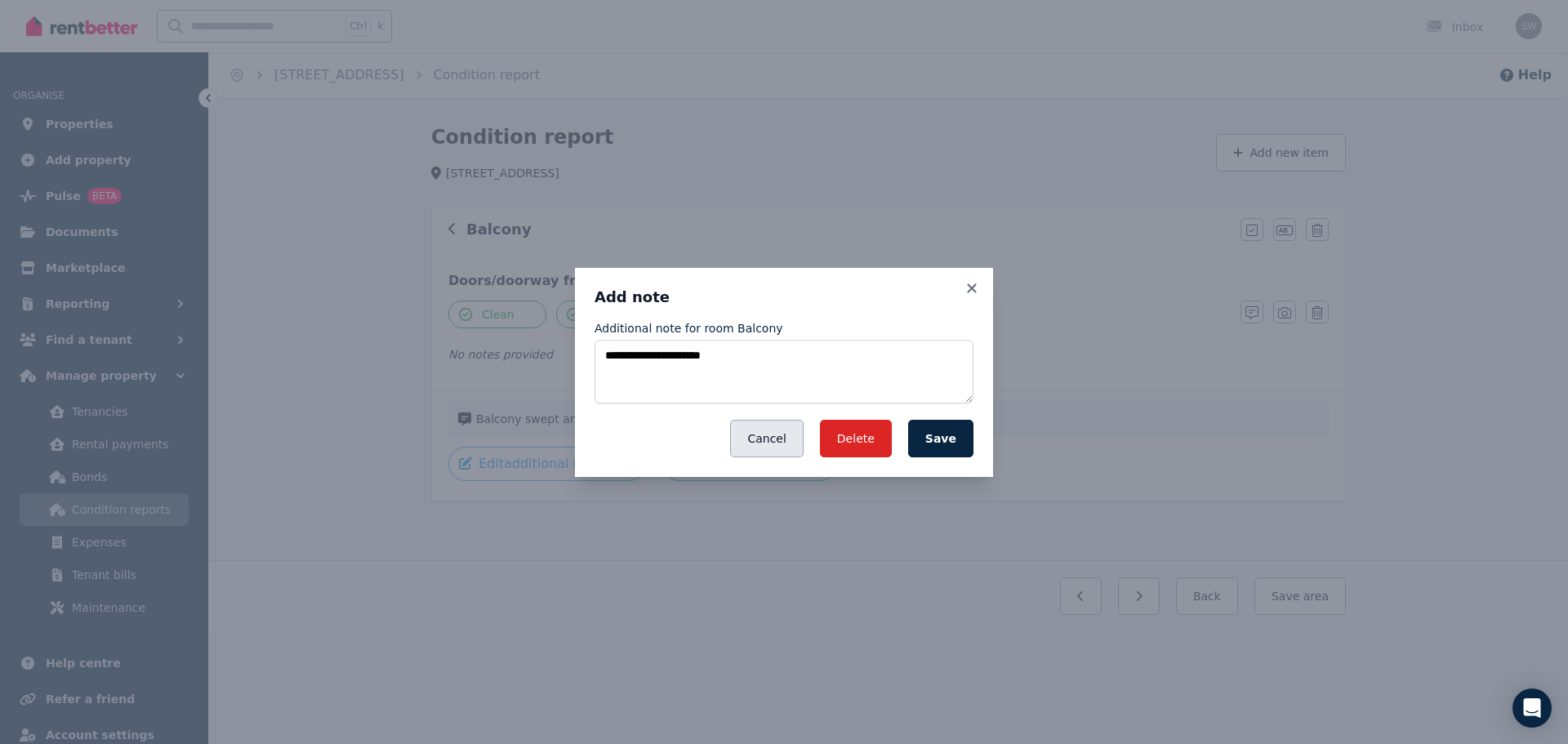
click at [782, 443] on button "Cancel" at bounding box center [766, 438] width 73 height 38
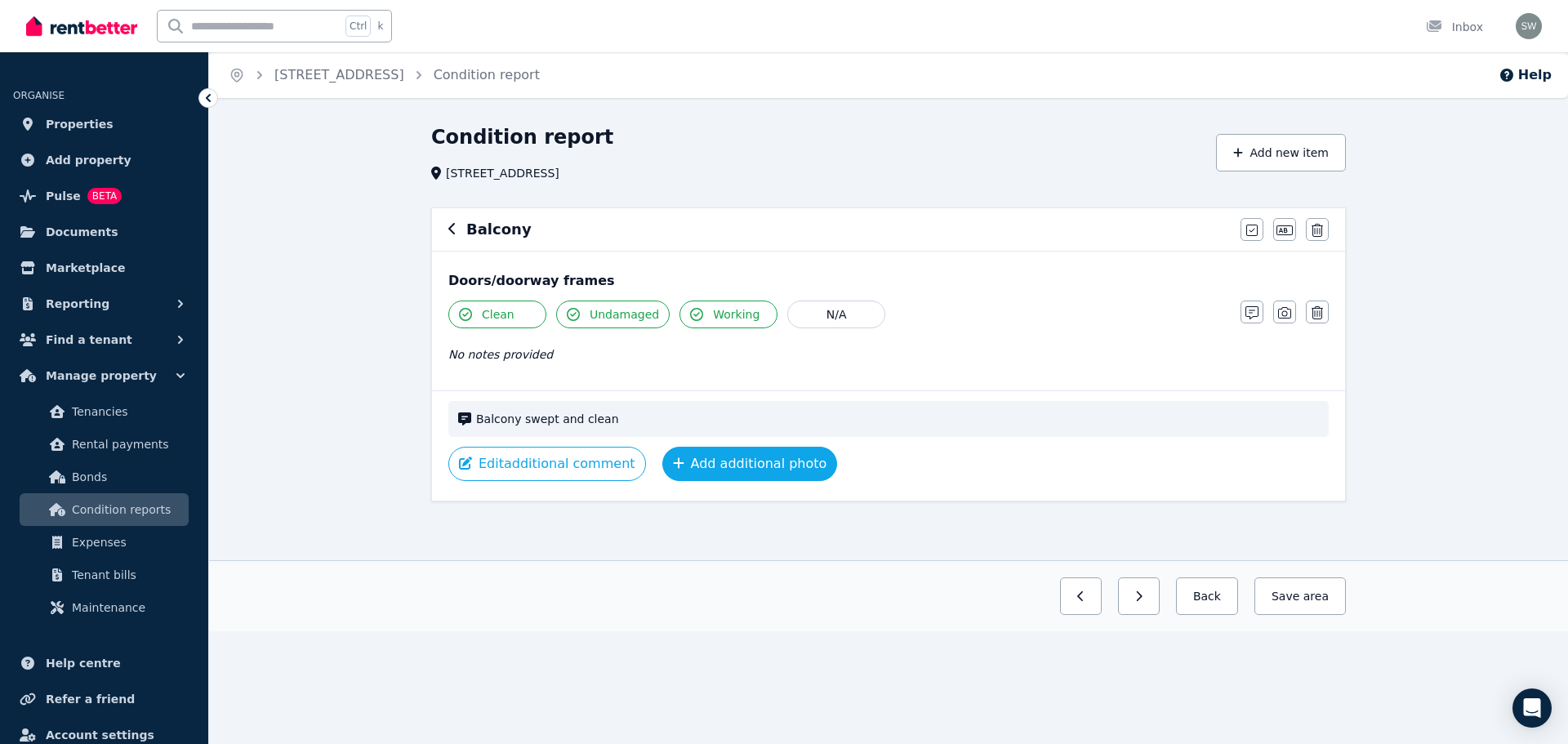
click at [716, 470] on button "Add additional photo" at bounding box center [750, 464] width 176 height 34
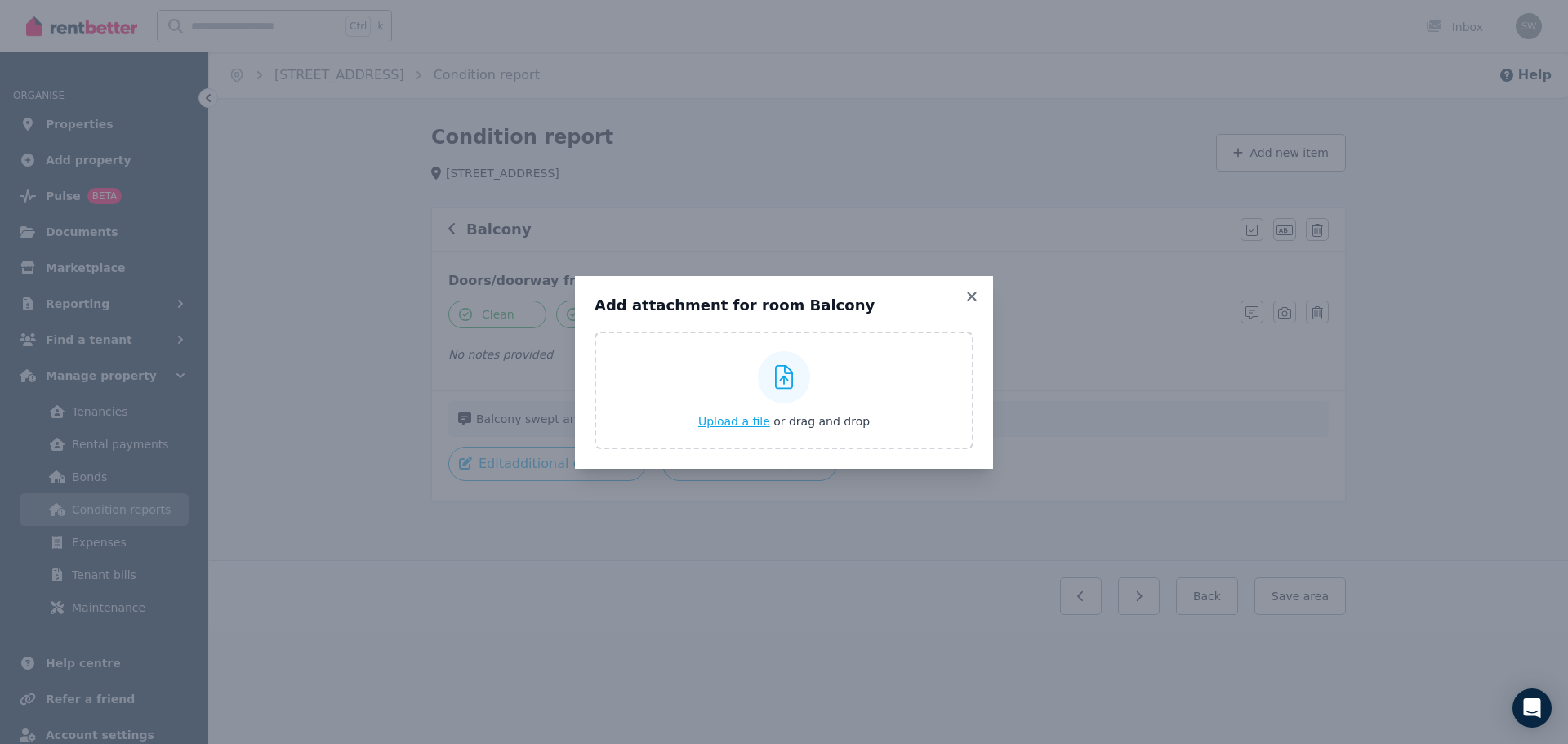
click at [727, 432] on div "Upload a file or drag and drop" at bounding box center [784, 390] width 171 height 98
click at [0, 0] on input "Upload a file or drag and drop" at bounding box center [0, 0] width 0 height 0
click at [969, 300] on icon at bounding box center [971, 296] width 9 height 9
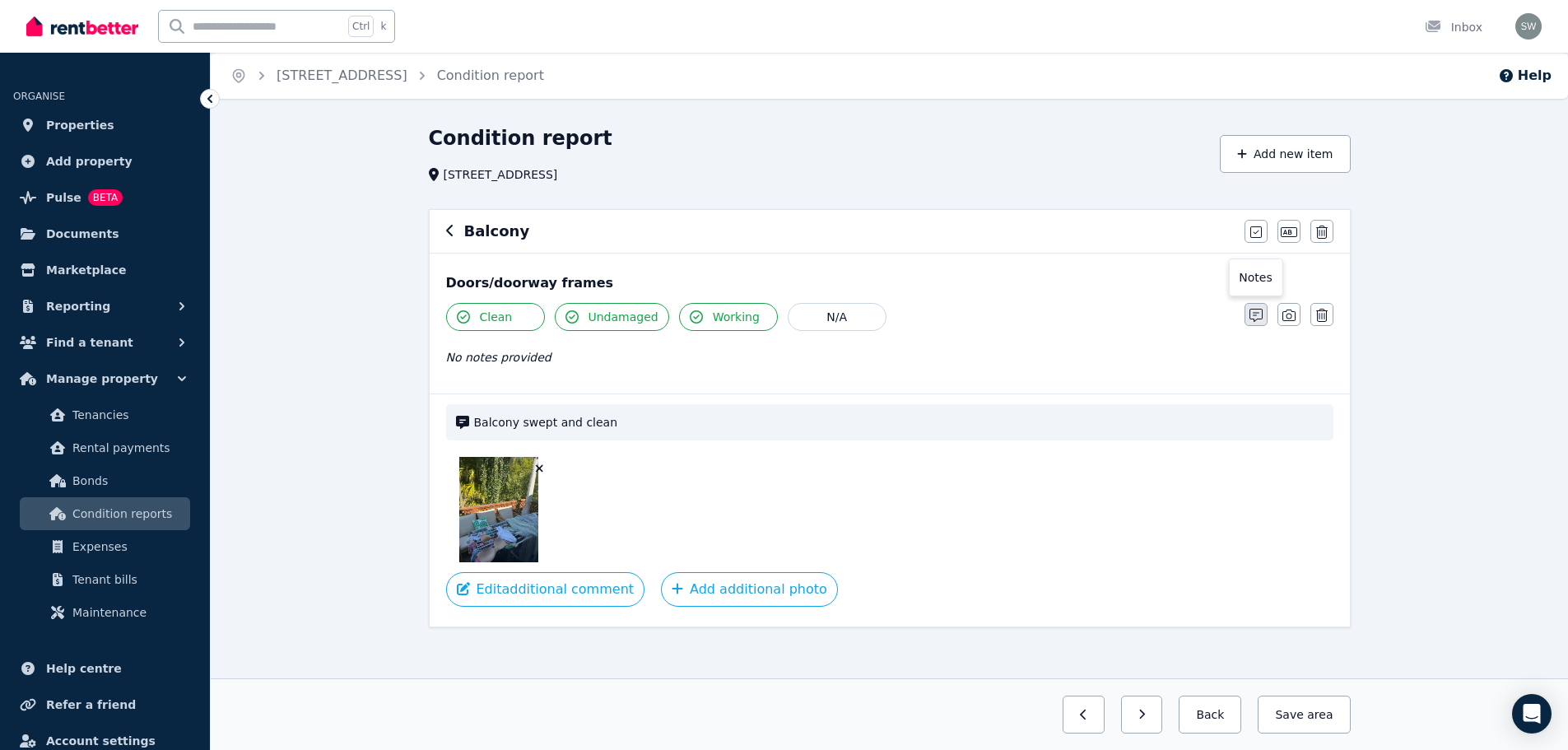
click at [1257, 314] on icon "button" at bounding box center [1256, 316] width 14 height 14
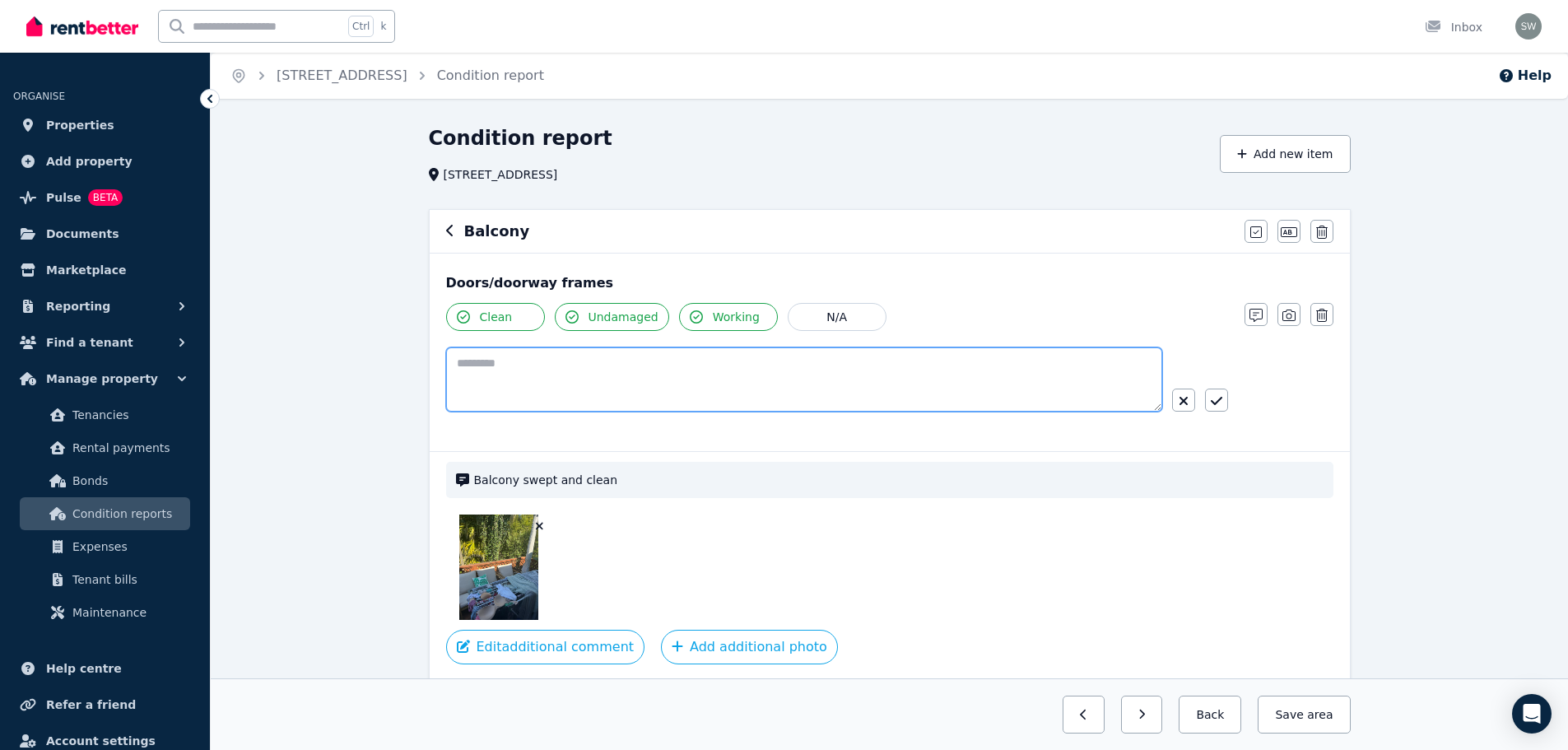
click at [815, 392] on textarea at bounding box center [804, 379] width 716 height 64
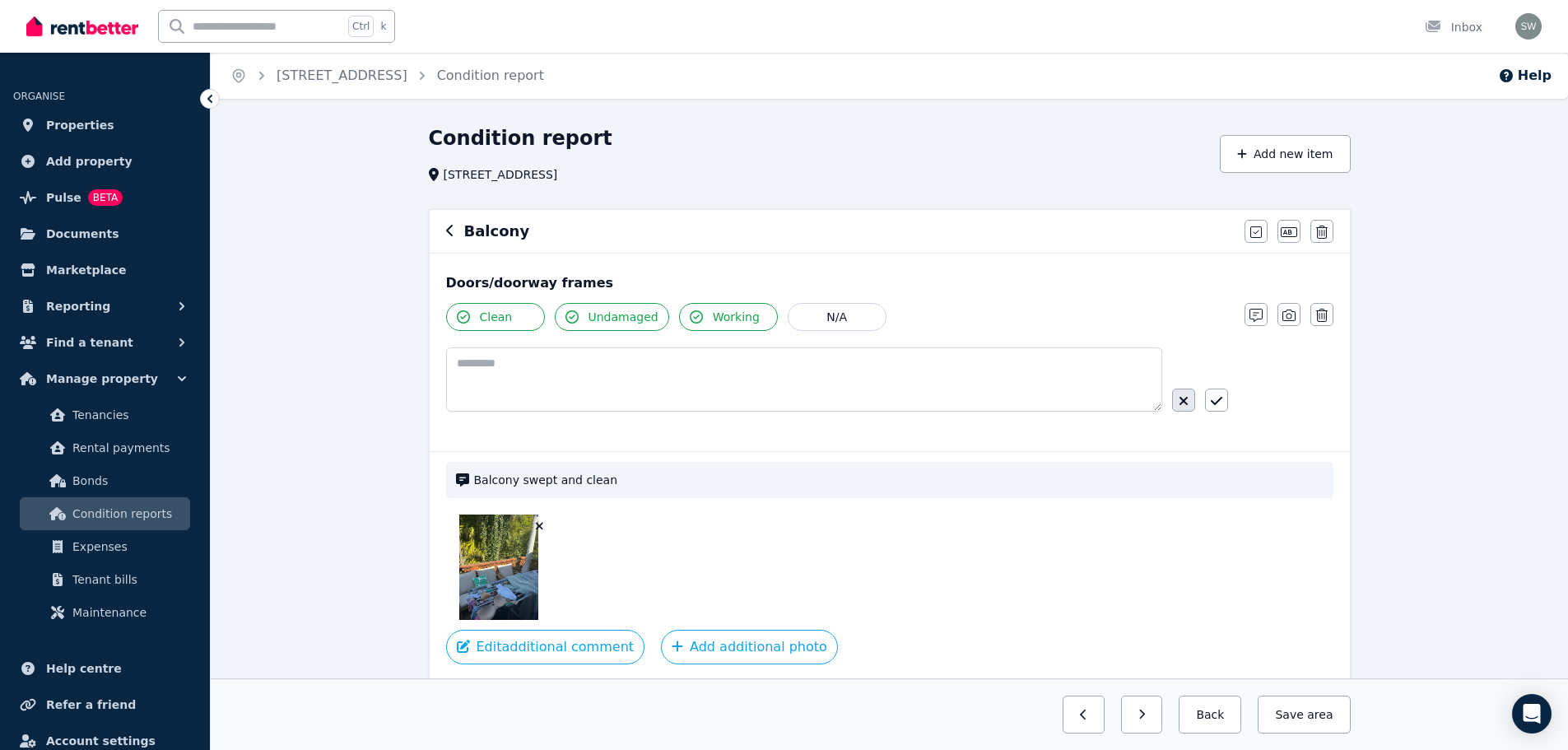
click at [1183, 398] on icon "button" at bounding box center [1184, 401] width 10 height 14
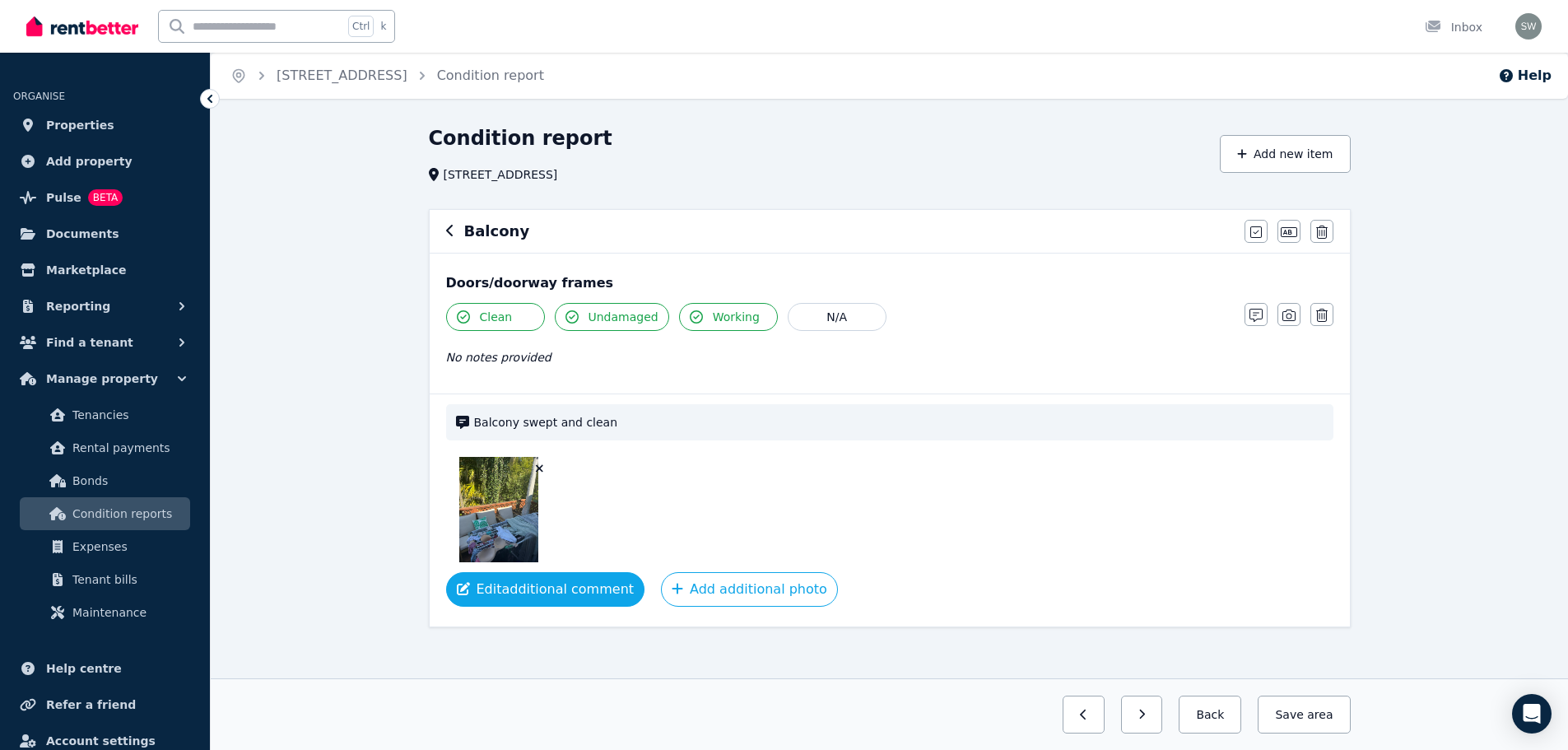
click at [599, 596] on button "Edit additional comment" at bounding box center [545, 589] width 199 height 35
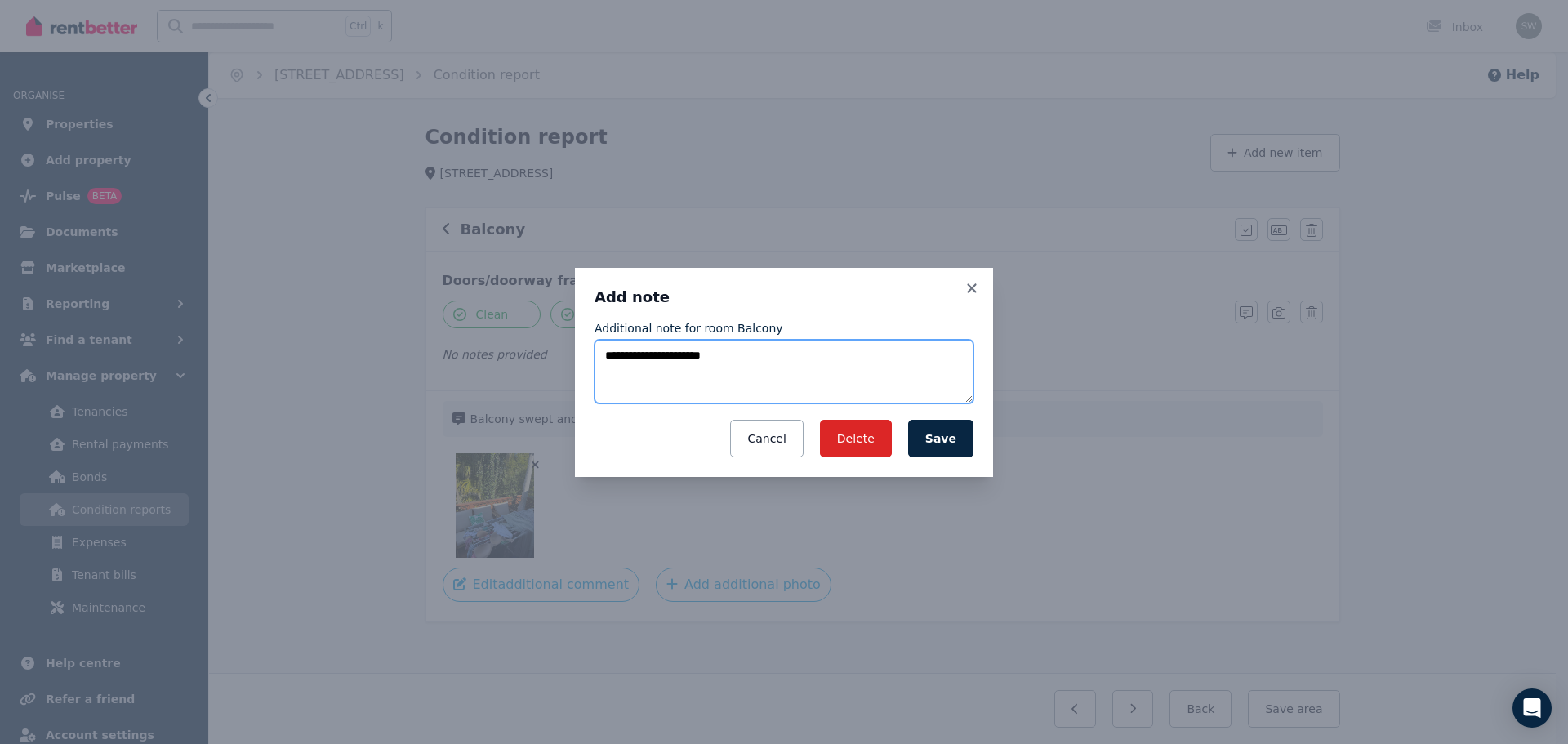
click at [781, 373] on textarea "**********" at bounding box center [784, 372] width 379 height 64
paste textarea "**********"
type textarea "**********"
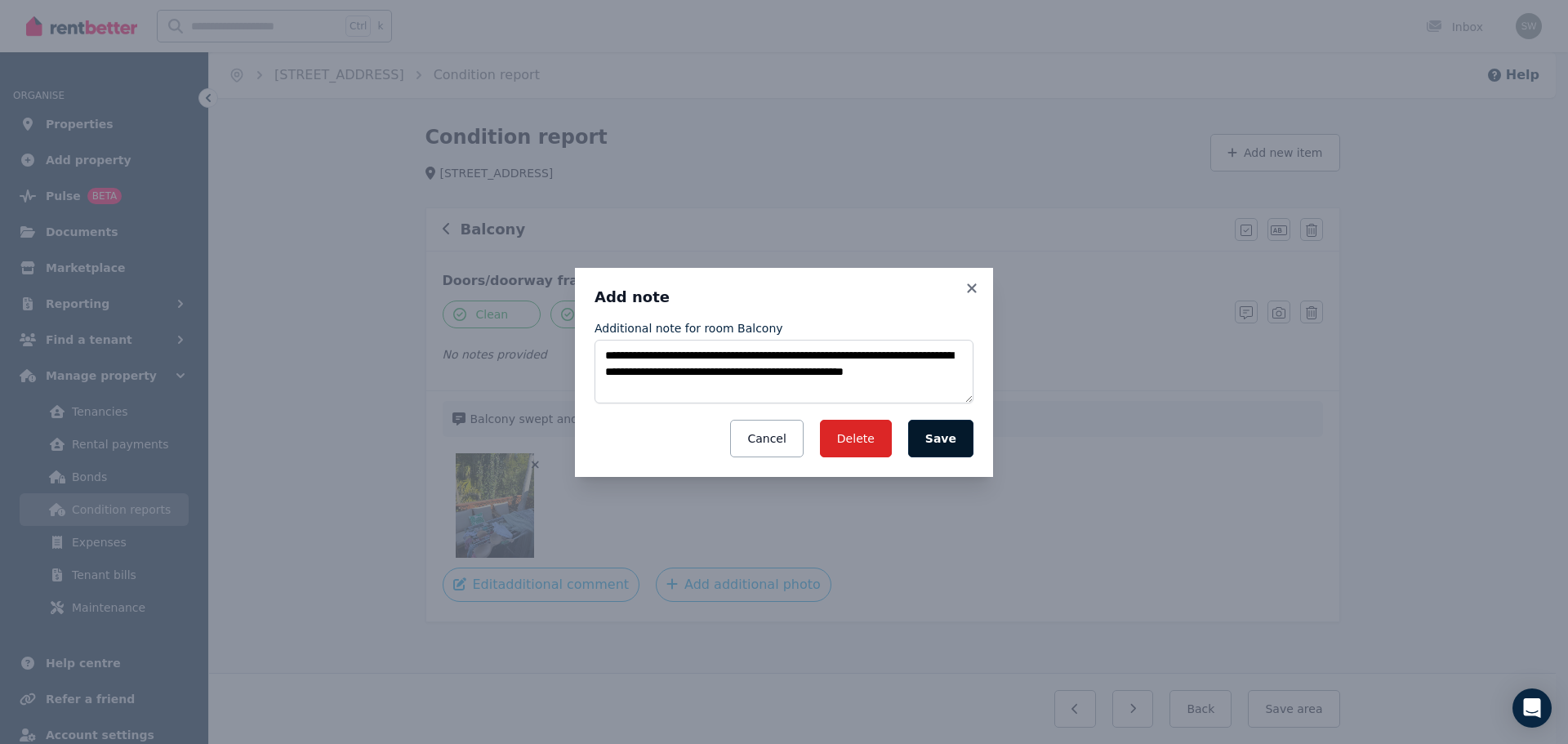
click at [945, 433] on button "Save" at bounding box center [941, 438] width 66 height 38
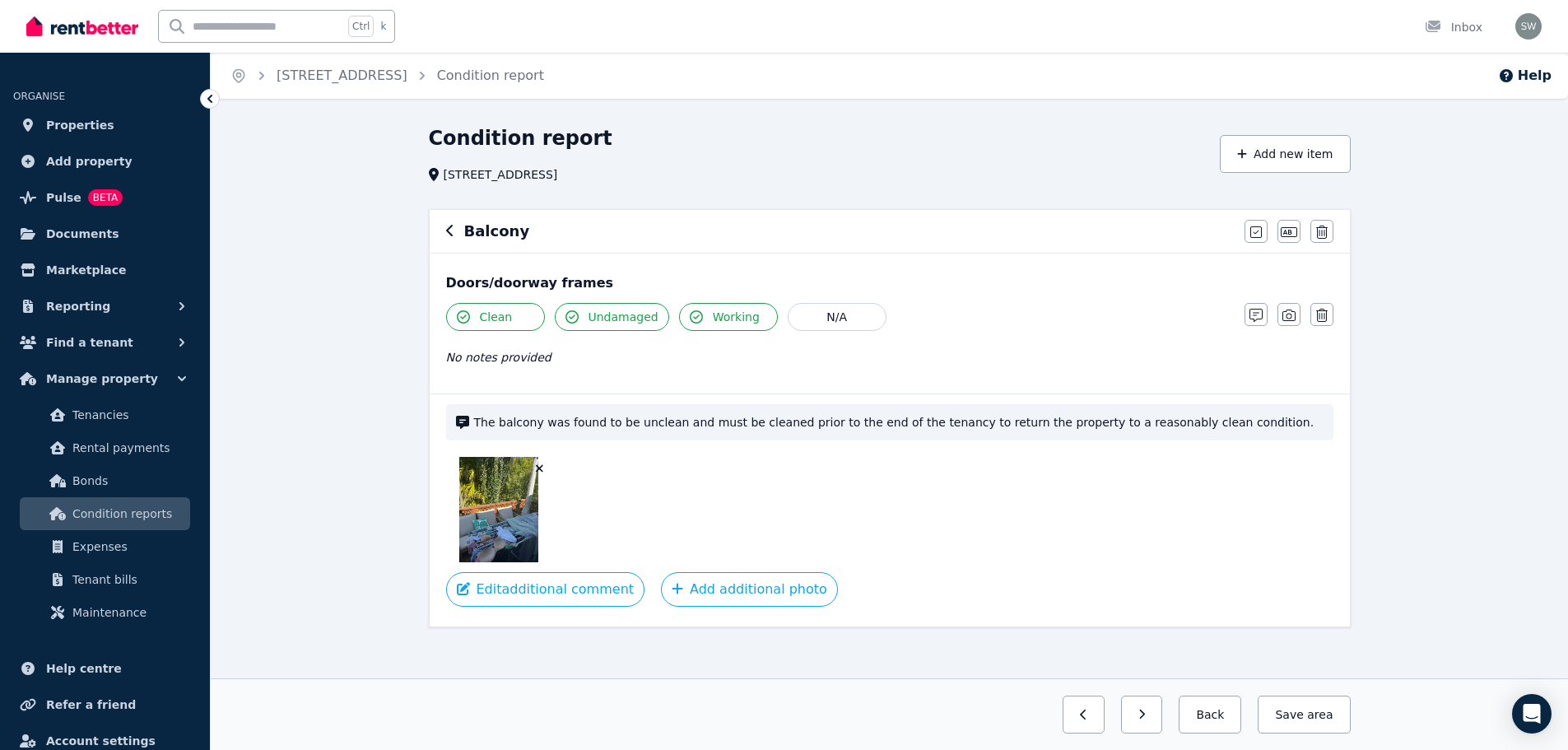
click at [486, 323] on span "Clean" at bounding box center [496, 317] width 33 height 16
click at [1301, 717] on button "Save area" at bounding box center [1300, 714] width 99 height 38
click at [1182, 721] on button "Back" at bounding box center [1203, 714] width 76 height 38
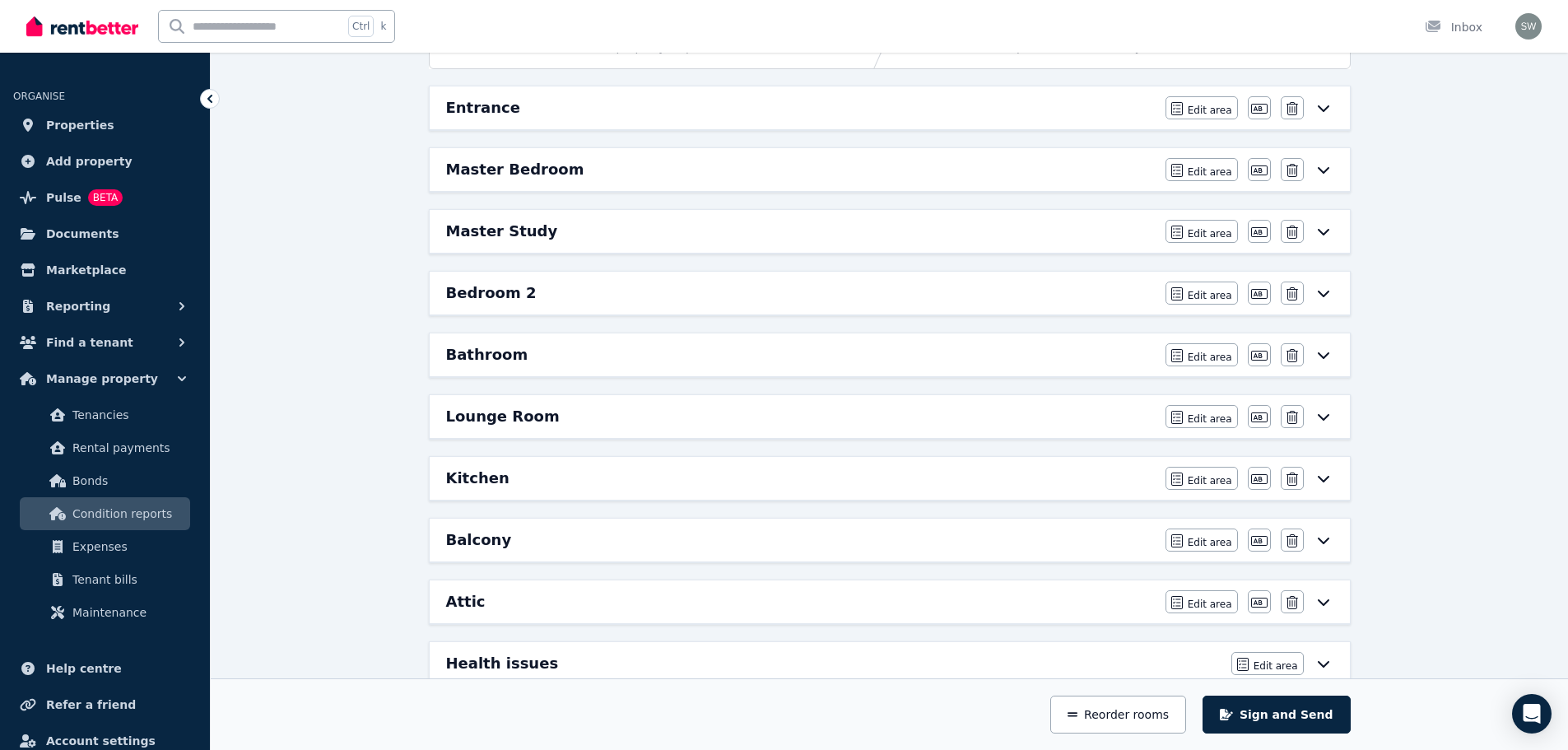
scroll to position [367, 0]
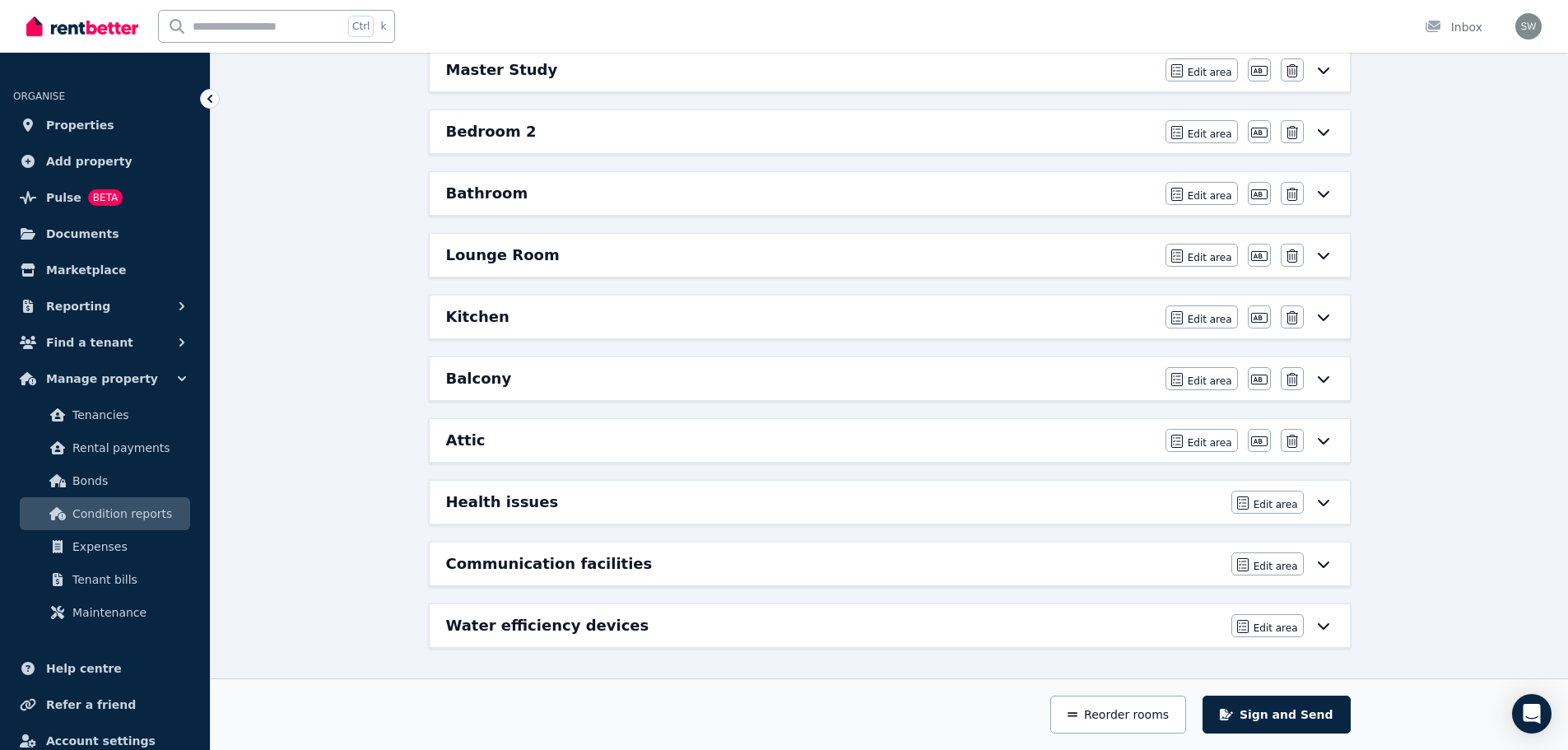
click at [932, 441] on div "Attic" at bounding box center [801, 440] width 709 height 23
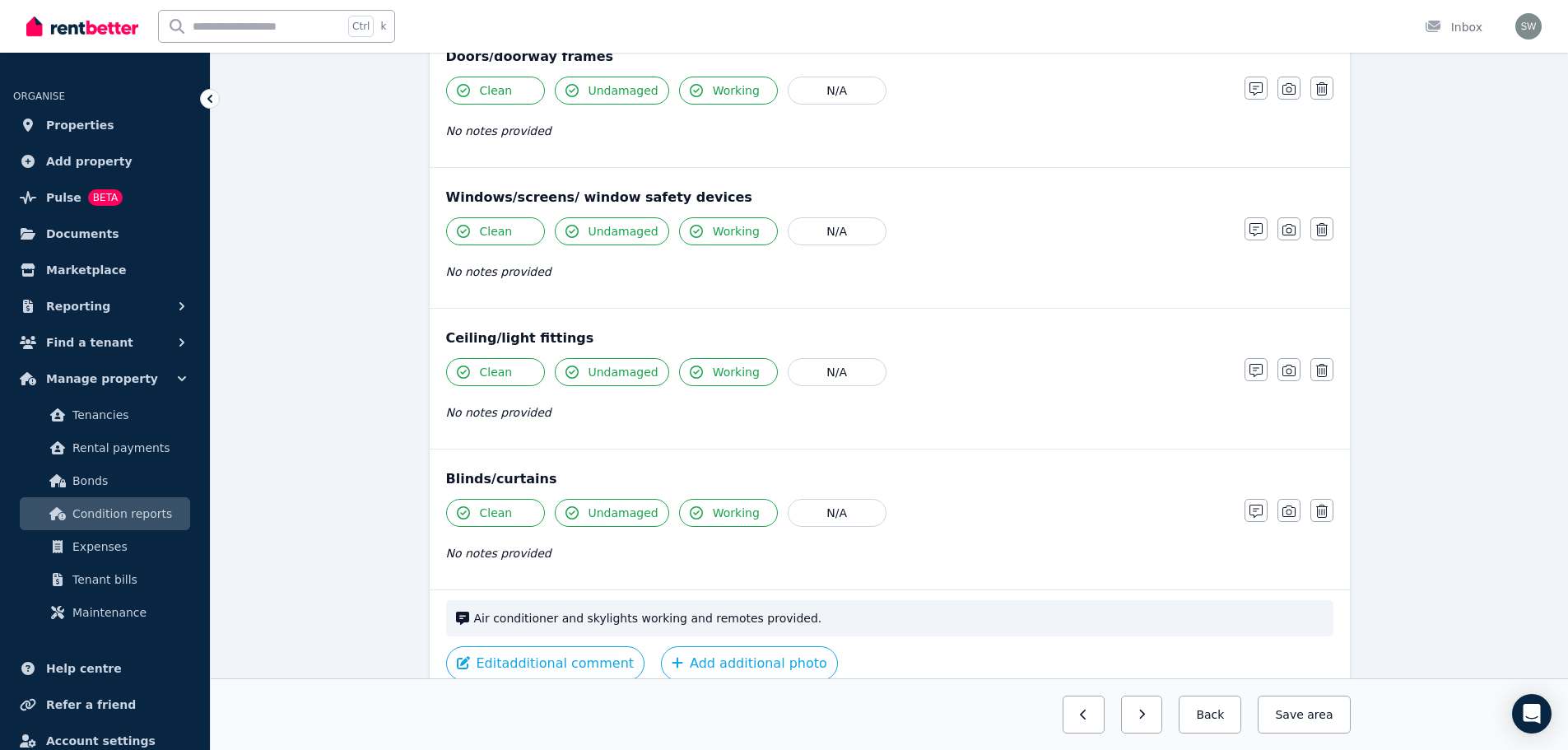
scroll to position [0, 0]
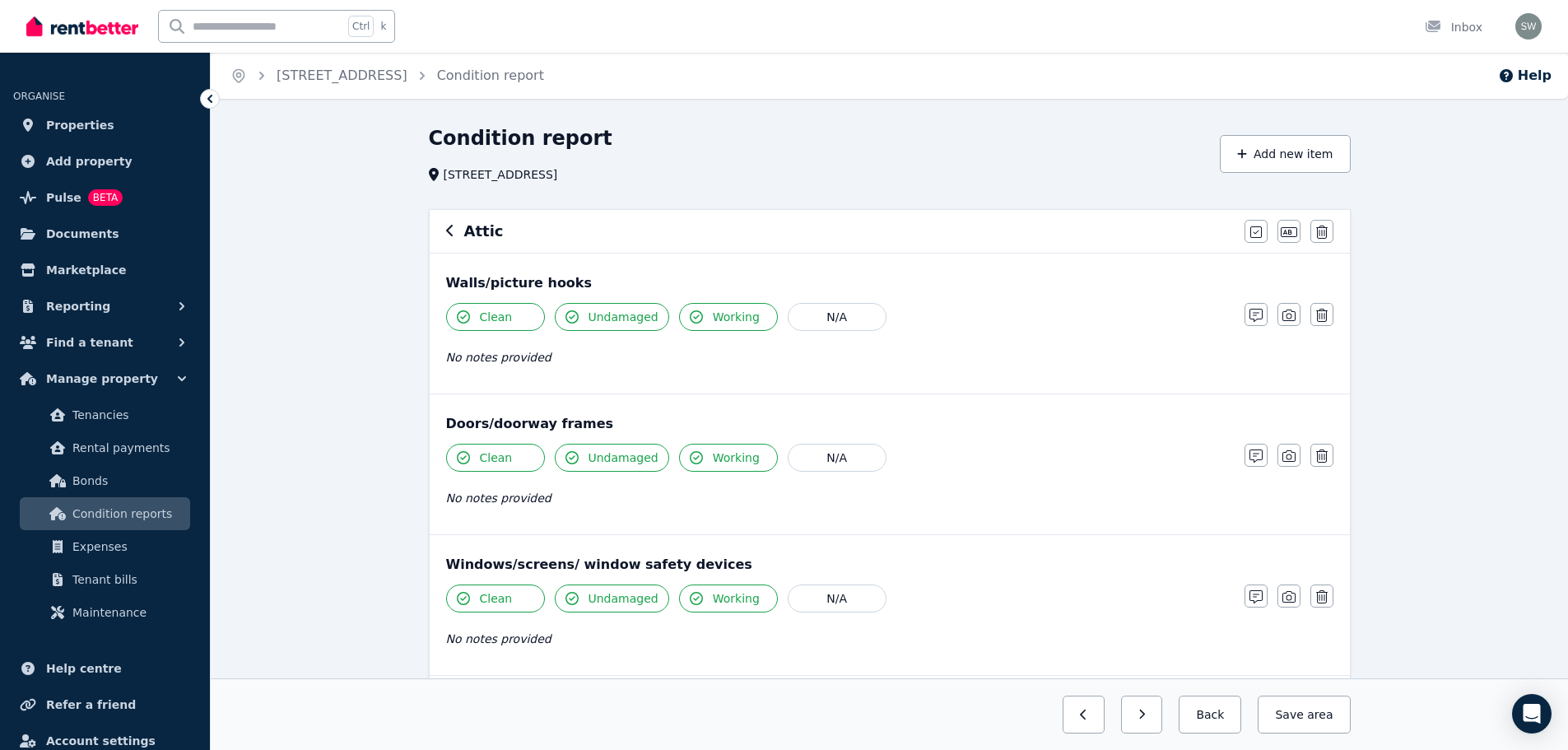
click at [520, 327] on button "Clean" at bounding box center [495, 317] width 99 height 28
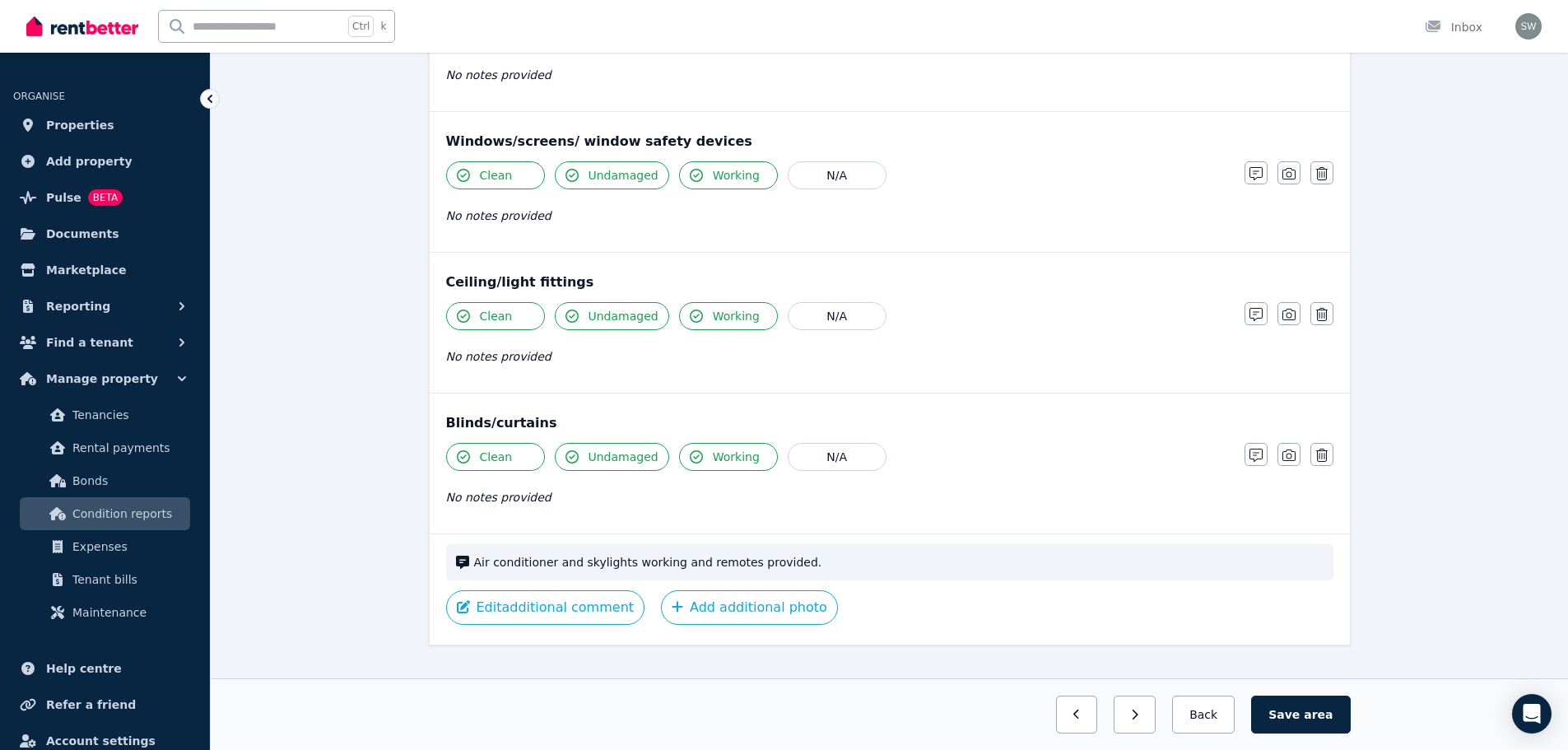
scroll to position [449, 0]
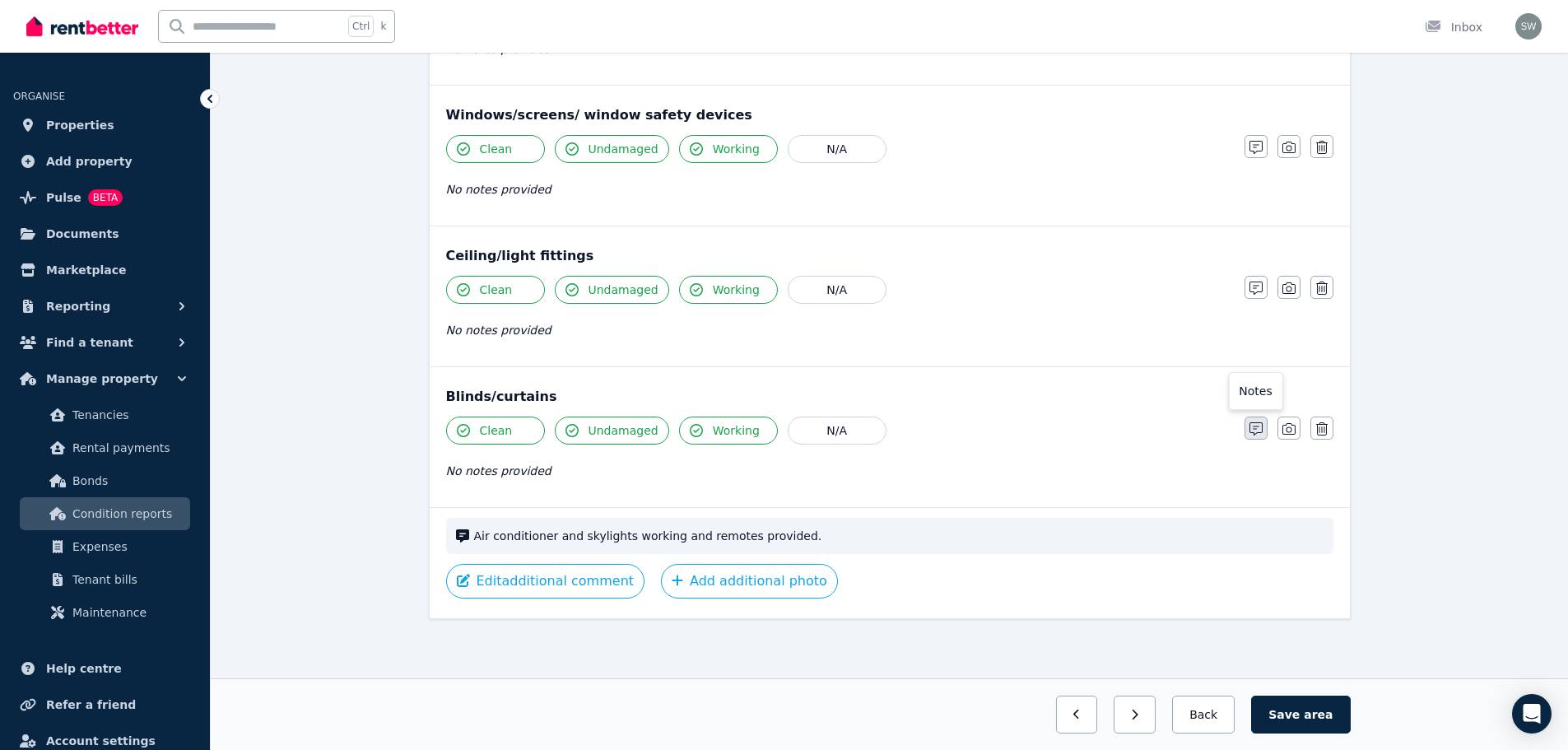
click at [1256, 427] on icon "button" at bounding box center [1256, 429] width 14 height 14
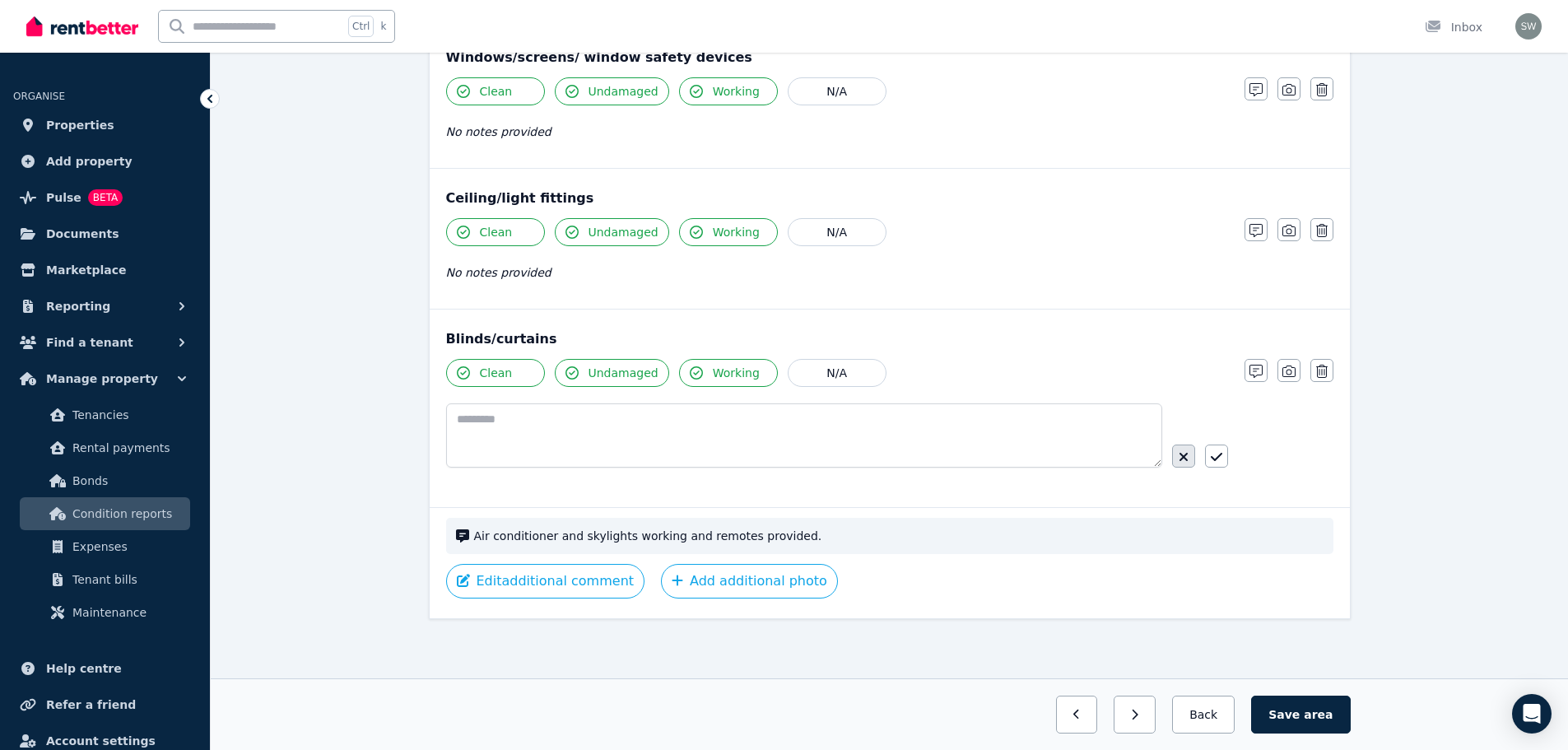
click at [1177, 461] on button "button" at bounding box center [1183, 455] width 23 height 23
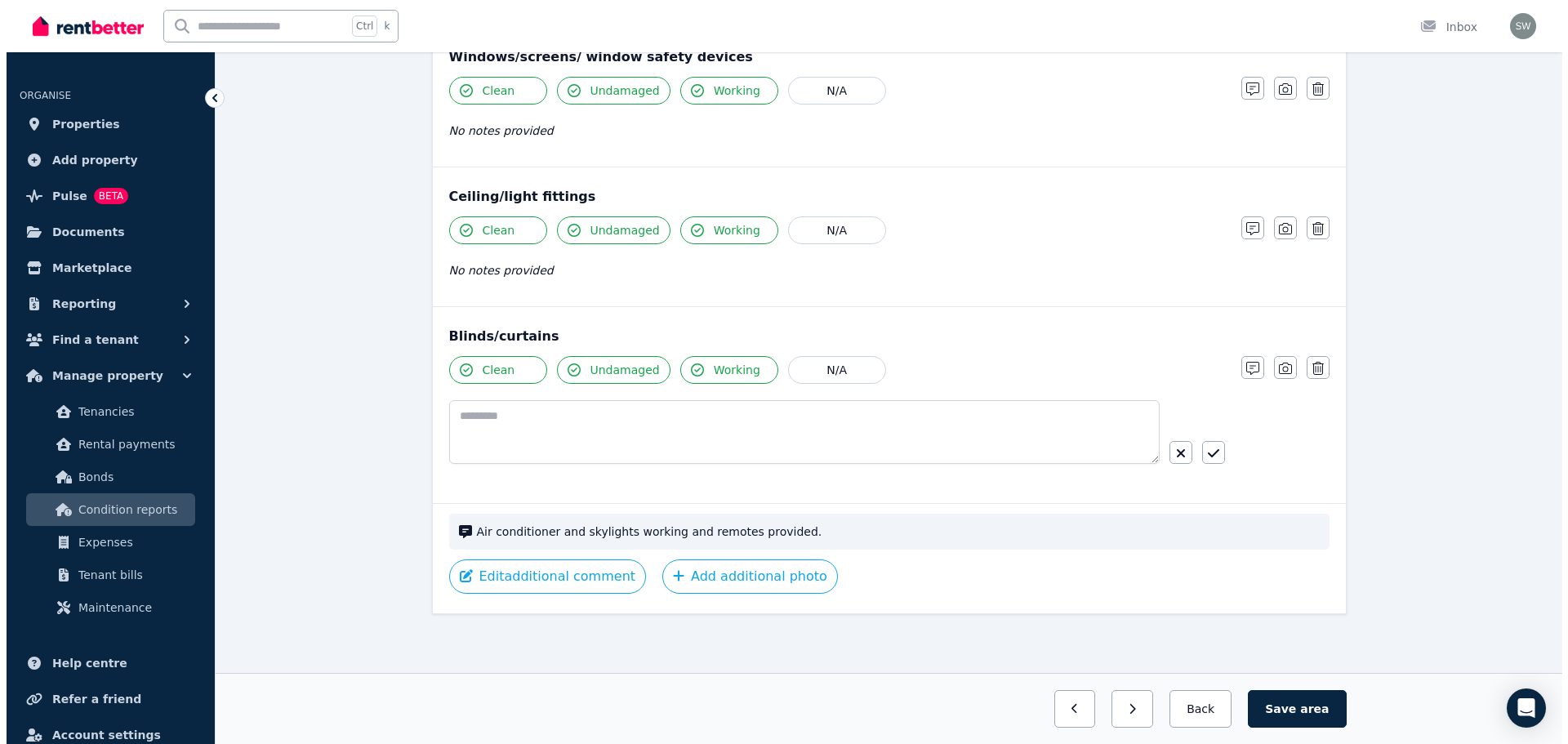
scroll to position [446, 0]
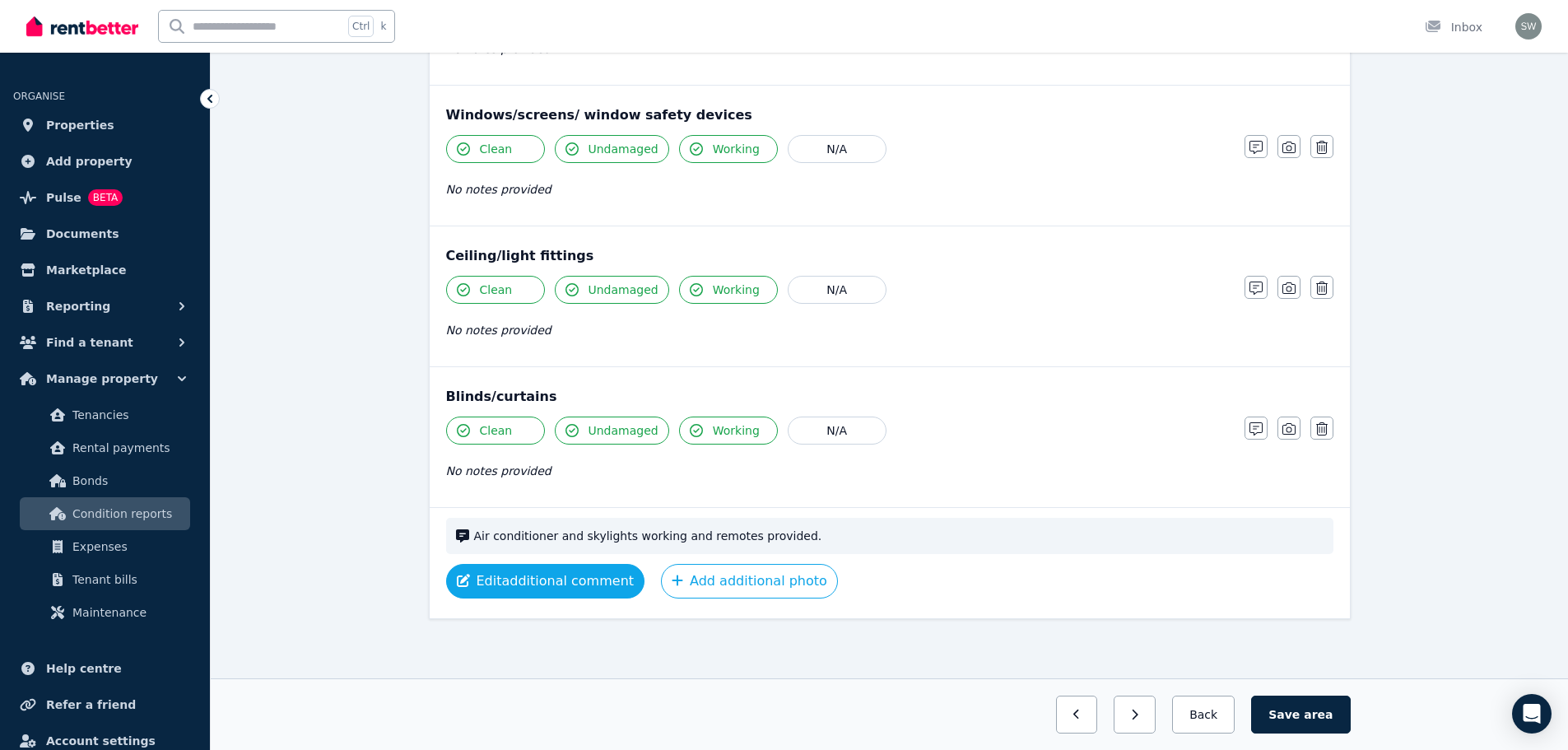
click at [586, 591] on button "Edit additional comment" at bounding box center [545, 581] width 199 height 35
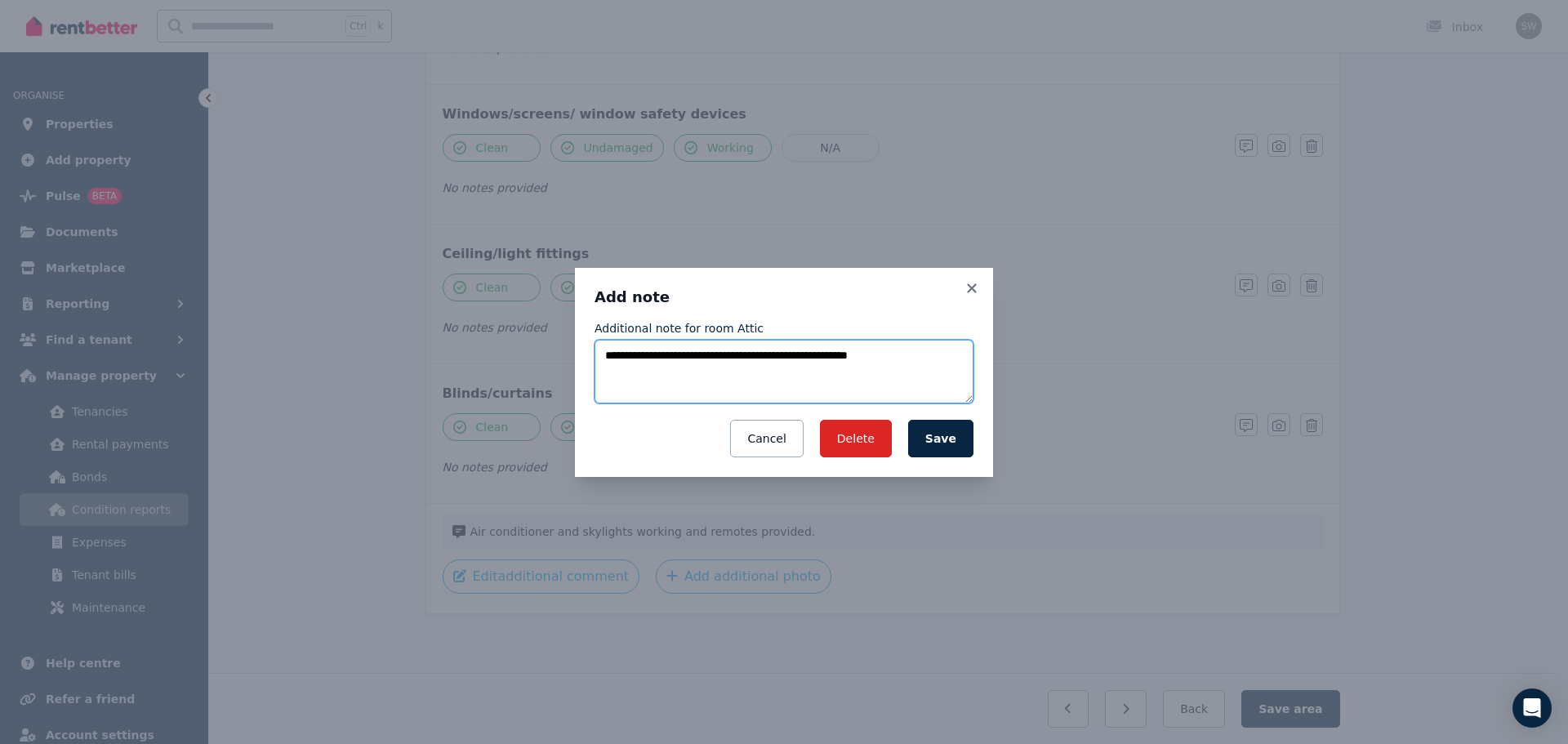
click at [749, 379] on textarea "**********" at bounding box center [784, 372] width 379 height 64
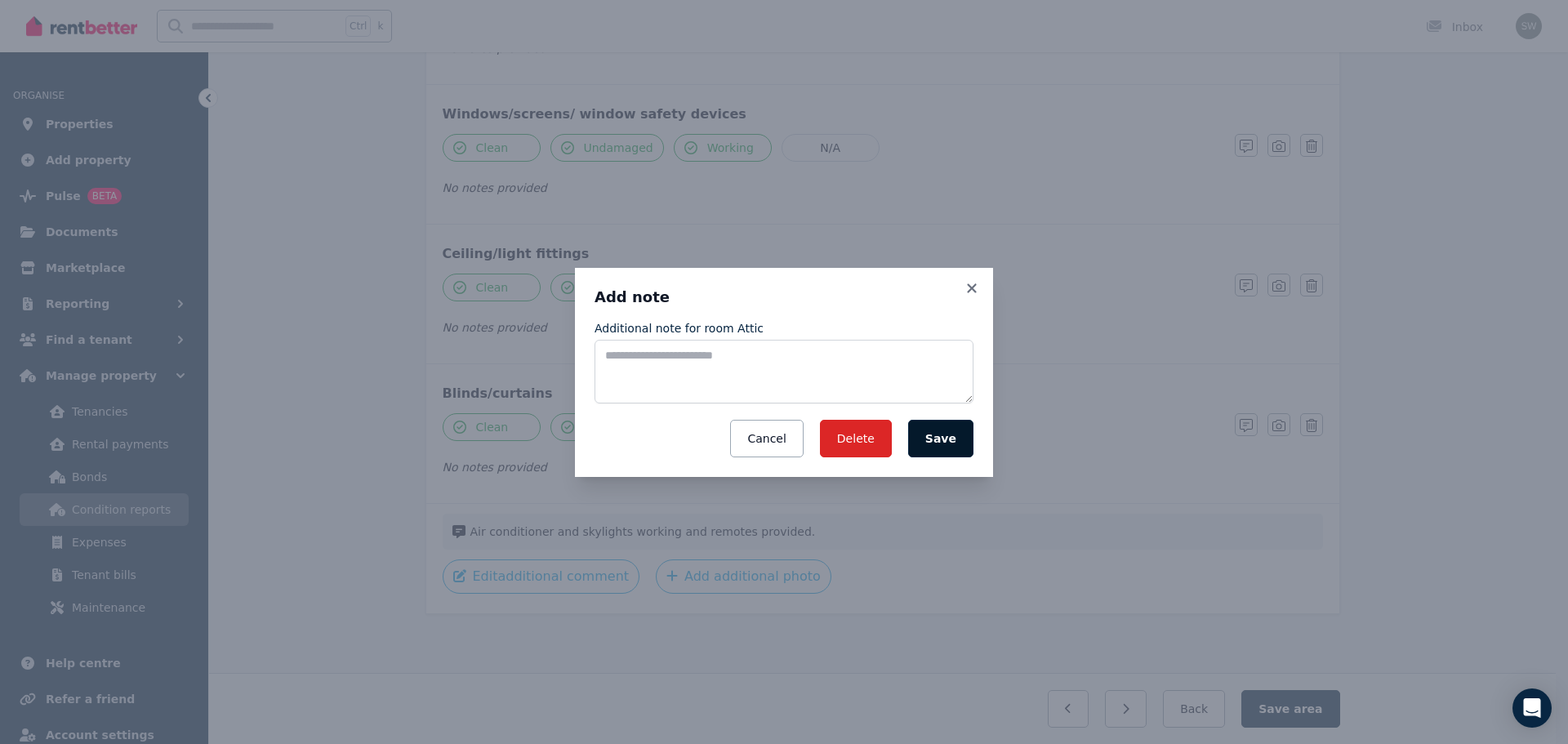
click at [965, 446] on button "Save" at bounding box center [941, 438] width 66 height 38
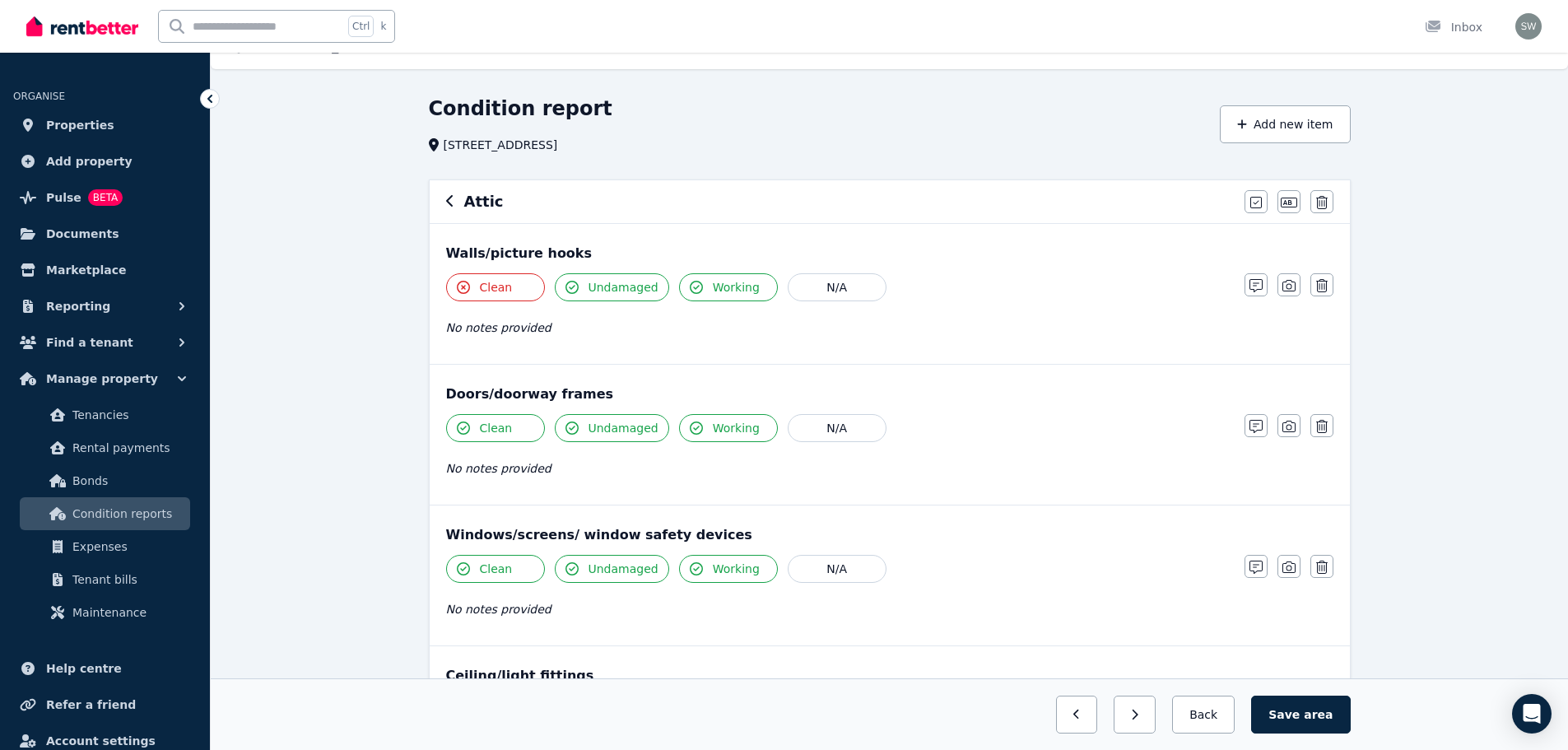
scroll to position [28, 0]
click at [1290, 293] on icon "button" at bounding box center [1289, 288] width 14 height 12
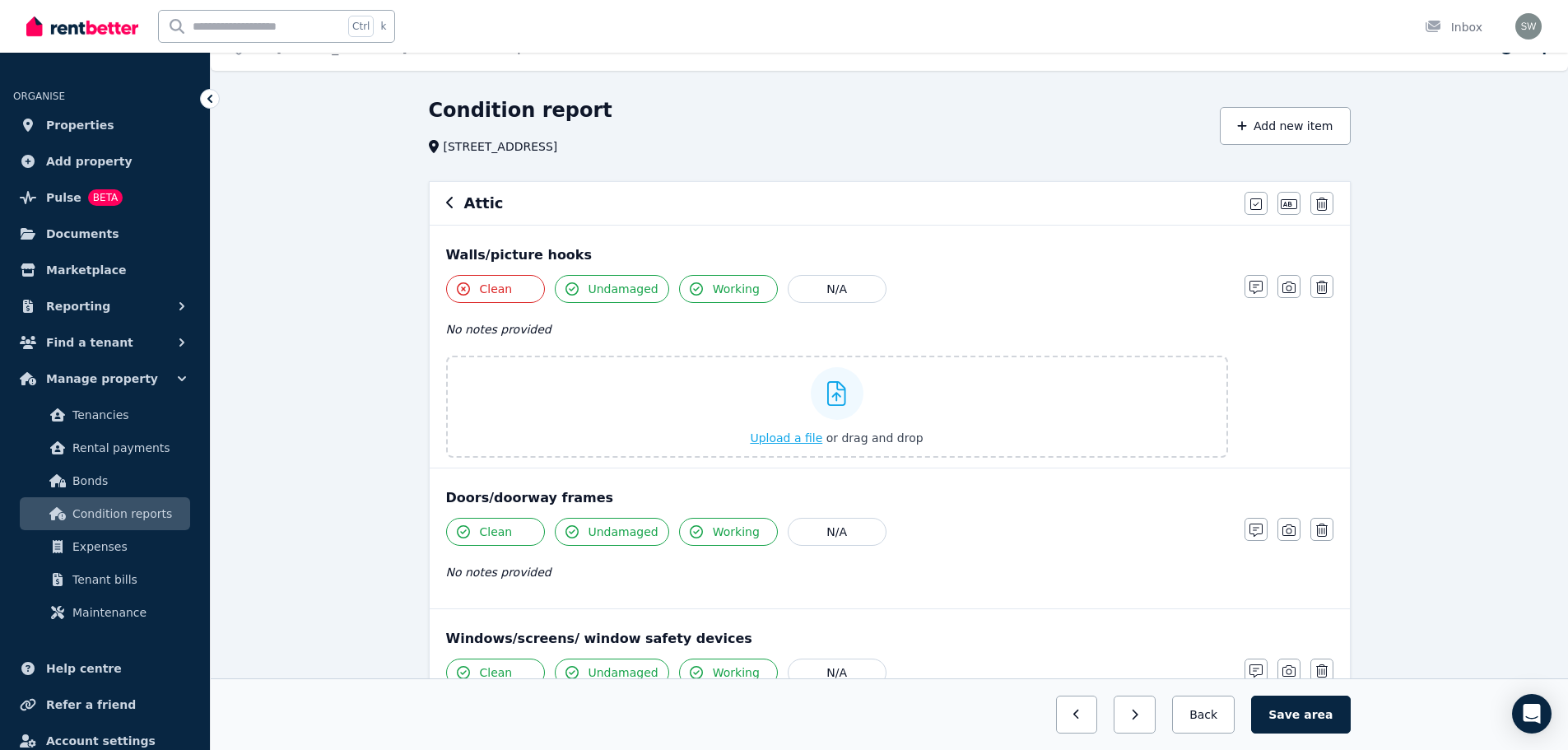
click at [807, 438] on span "Upload a file" at bounding box center [786, 438] width 73 height 14
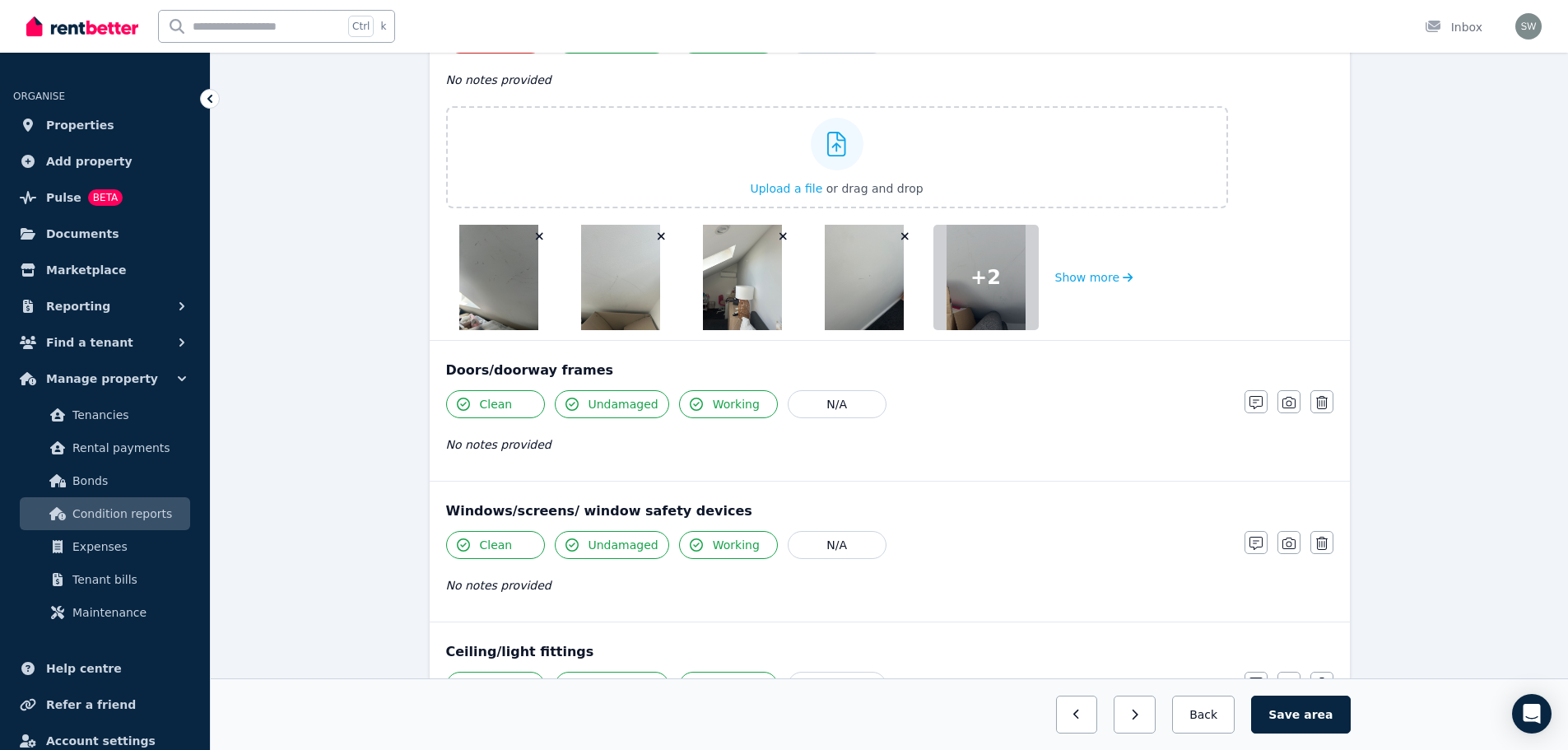
scroll to position [107, 0]
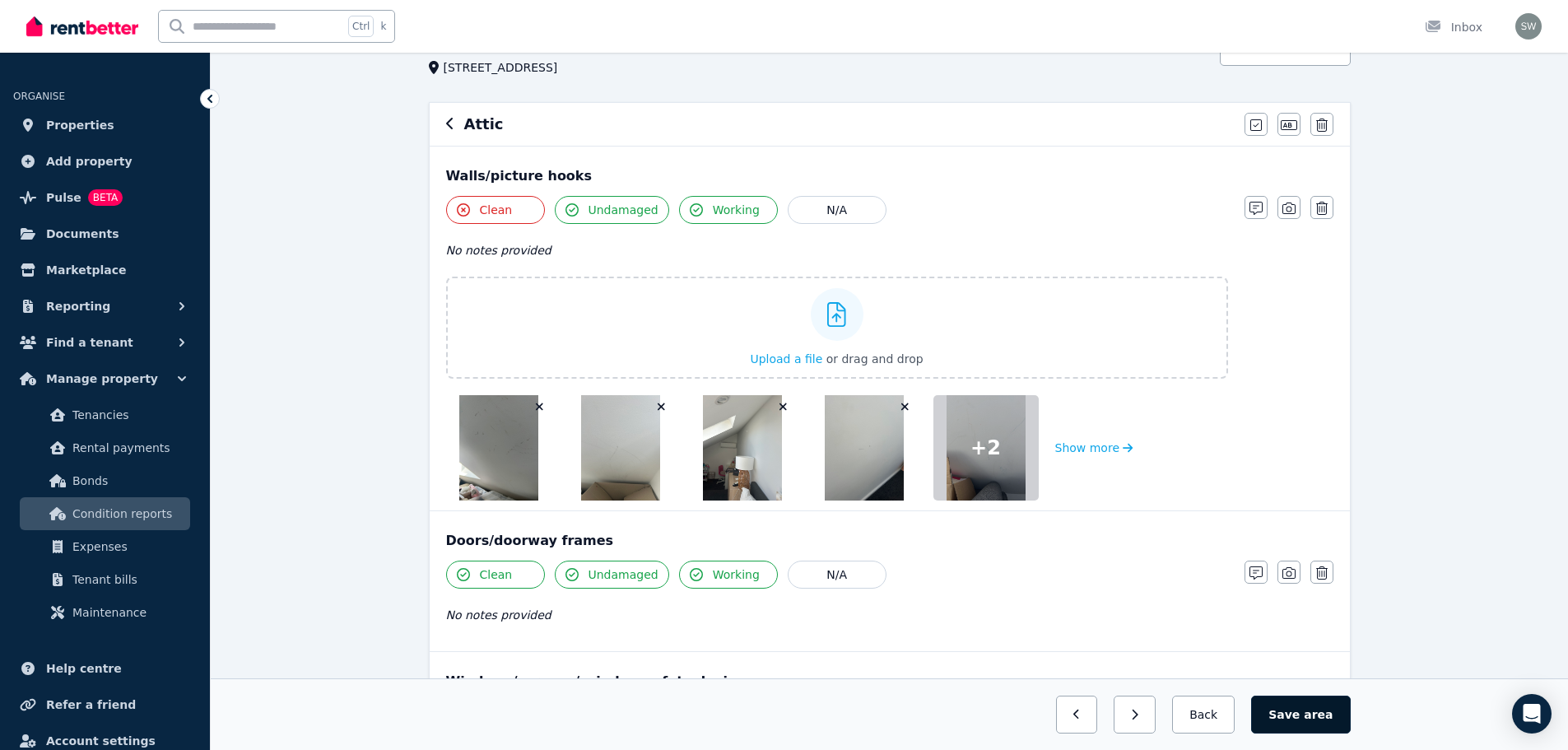
click at [1308, 708] on button "Save area" at bounding box center [1300, 714] width 99 height 38
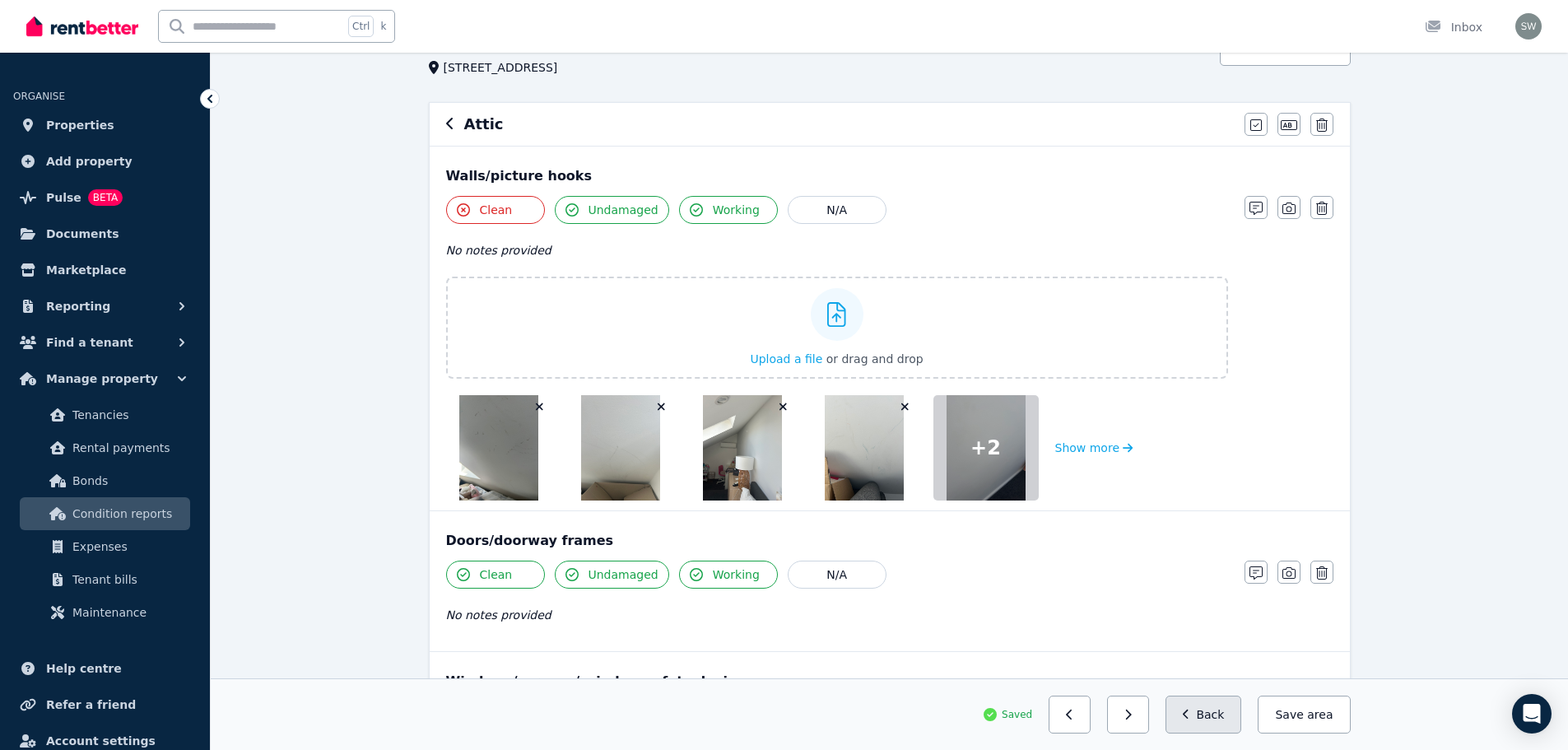
click at [1214, 719] on button "Back" at bounding box center [1203, 714] width 76 height 38
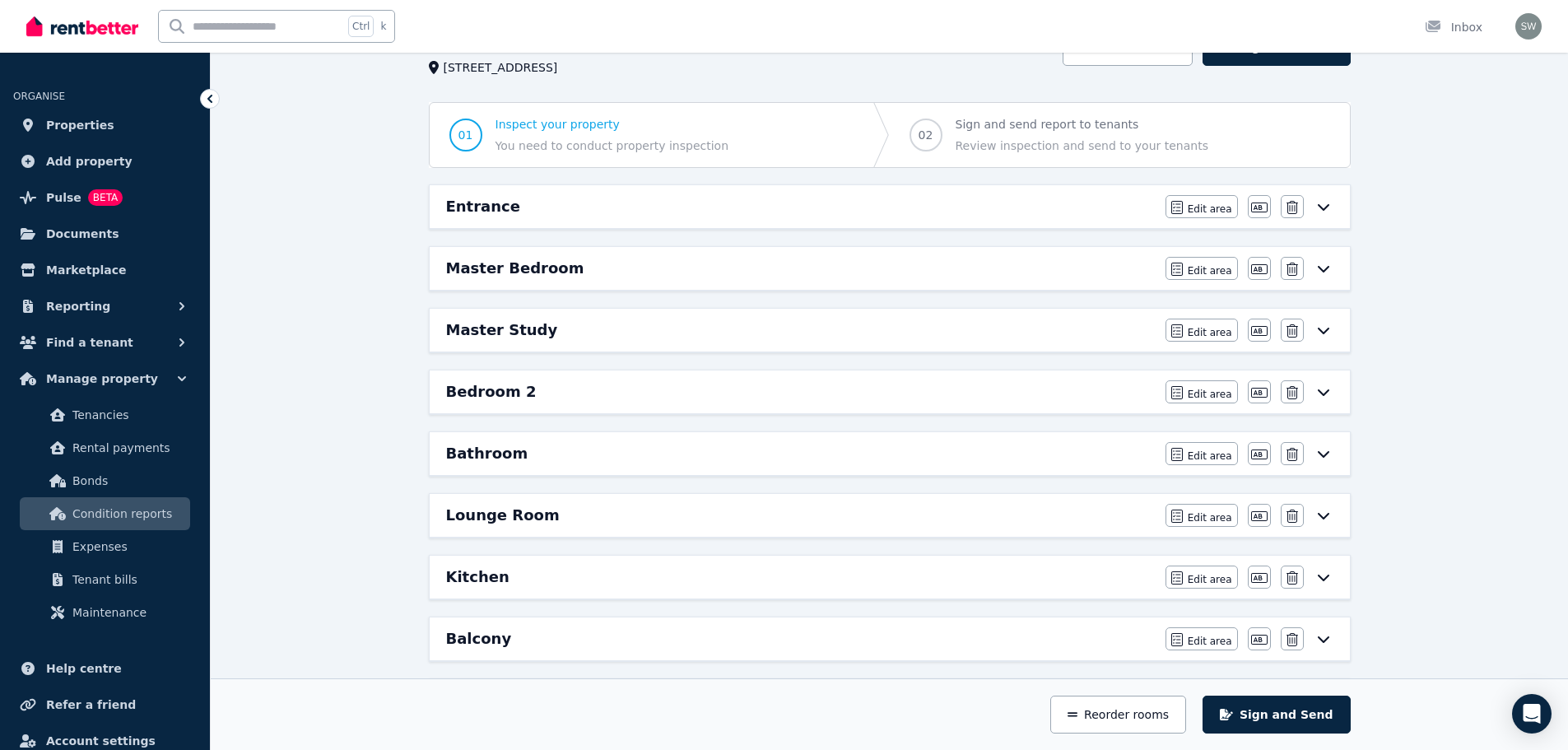
click at [564, 207] on div "Entrance" at bounding box center [801, 206] width 709 height 23
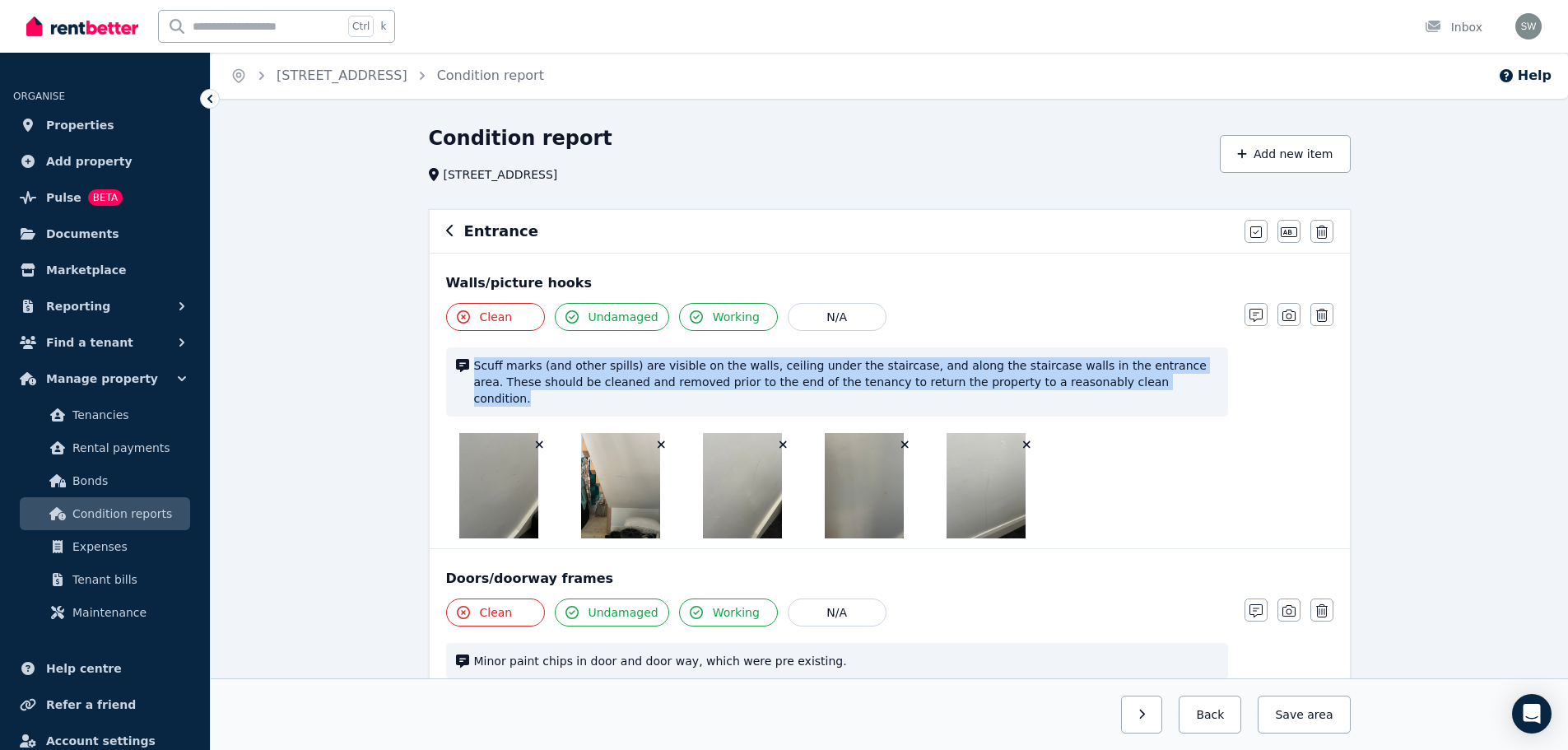
drag, startPoint x: 476, startPoint y: 365, endPoint x: 1064, endPoint y: 394, distance: 588.7
click at [1064, 394] on div "Scuff marks (and other spills) are visible on the walls, ceiling under the stai…" at bounding box center [837, 382] width 782 height 69
copy span "Scuff marks (and other spills) are visible on the walls, ceiling under the stai…"
click at [1300, 714] on button "Save area" at bounding box center [1303, 714] width 92 height 38
click at [1233, 715] on button "Back" at bounding box center [1203, 714] width 76 height 38
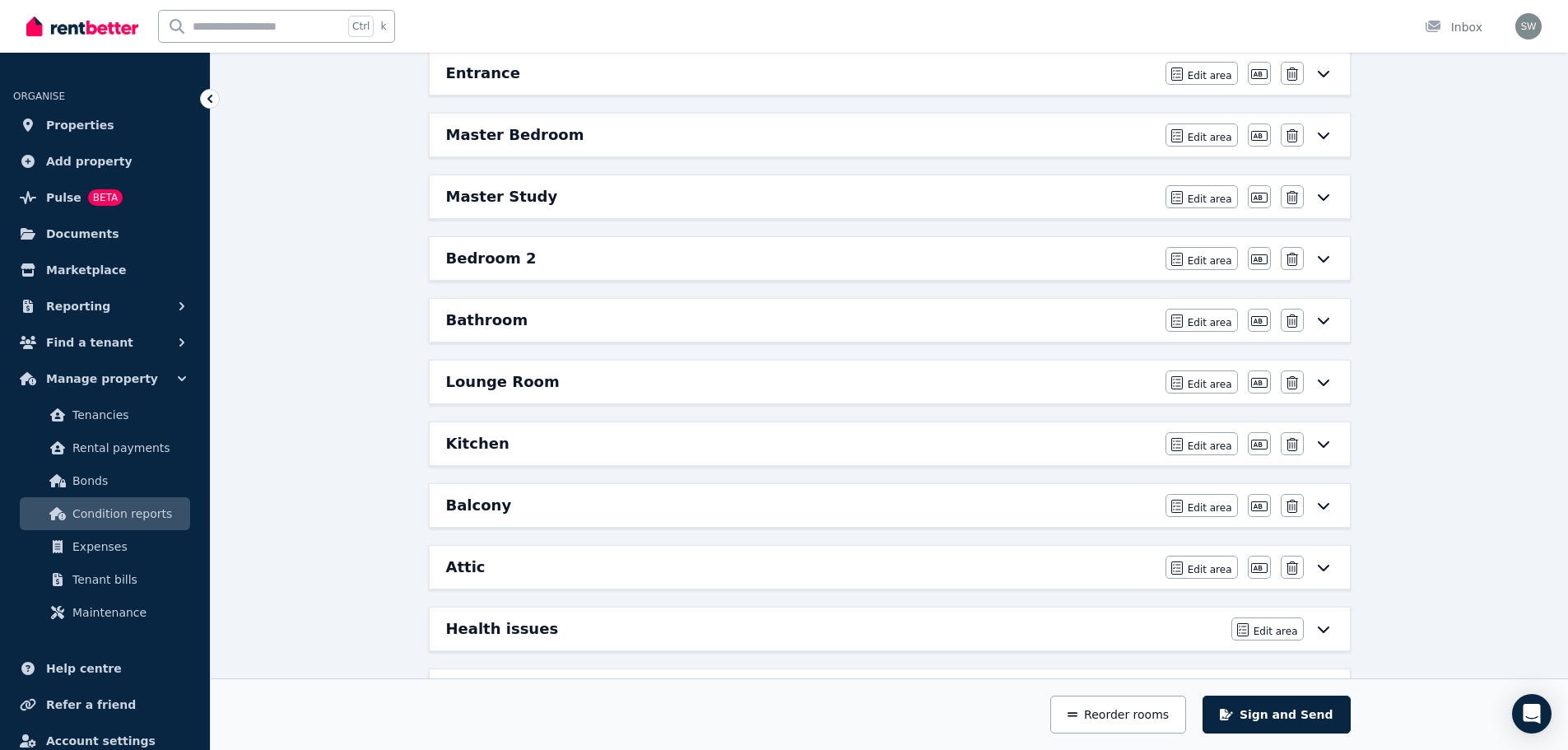
scroll to position [367, 0]
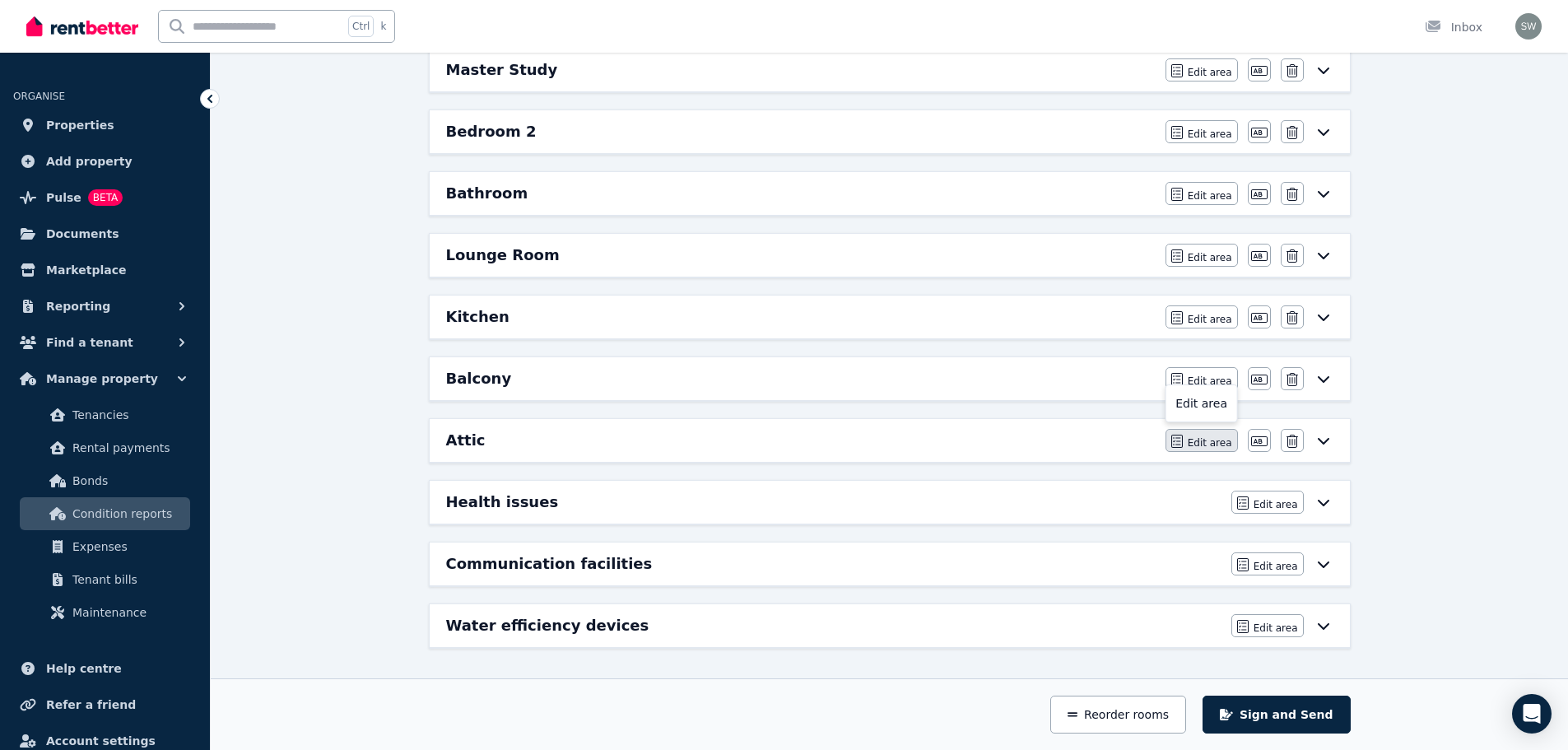
click at [1196, 436] on span "Edit area" at bounding box center [1209, 443] width 45 height 14
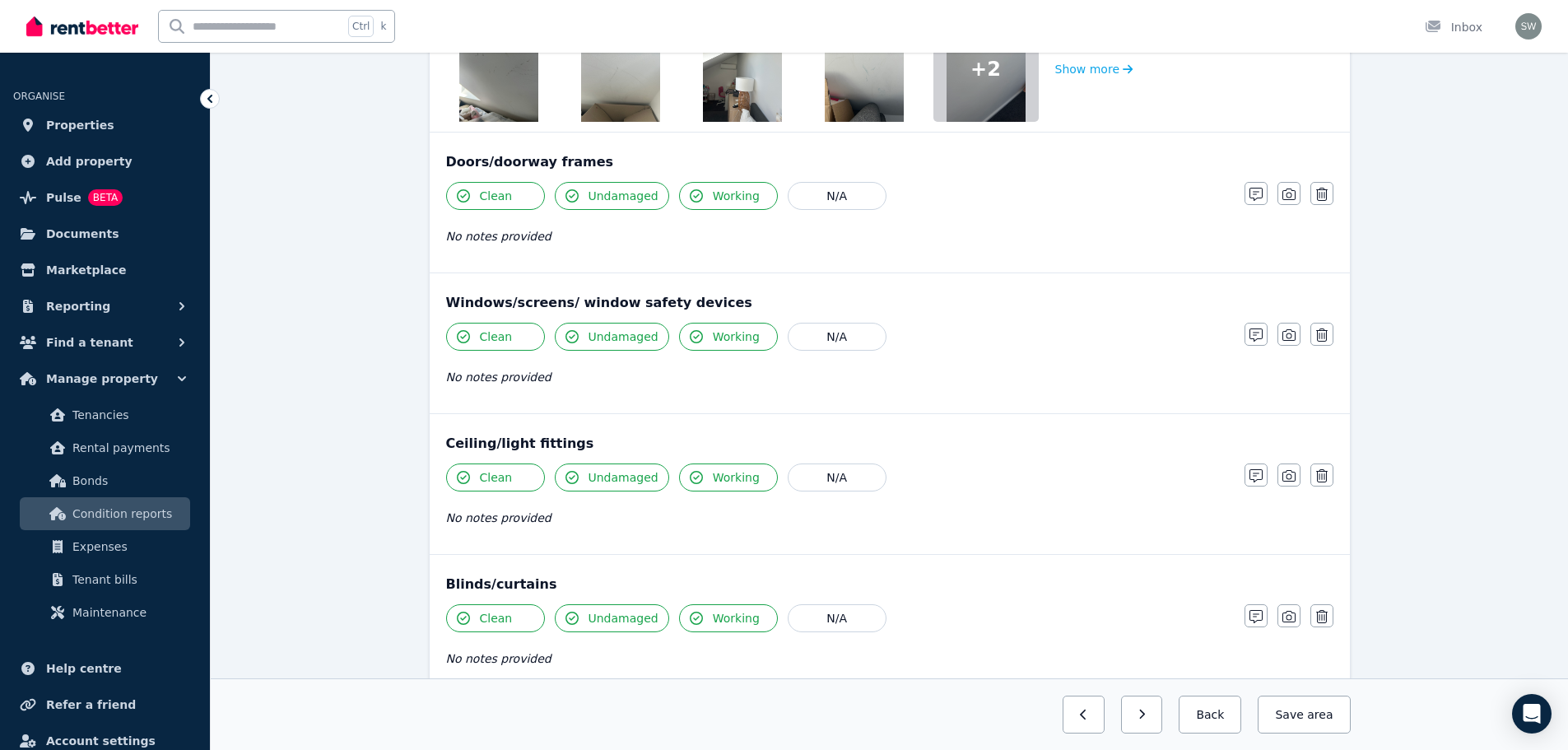
scroll to position [0, 0]
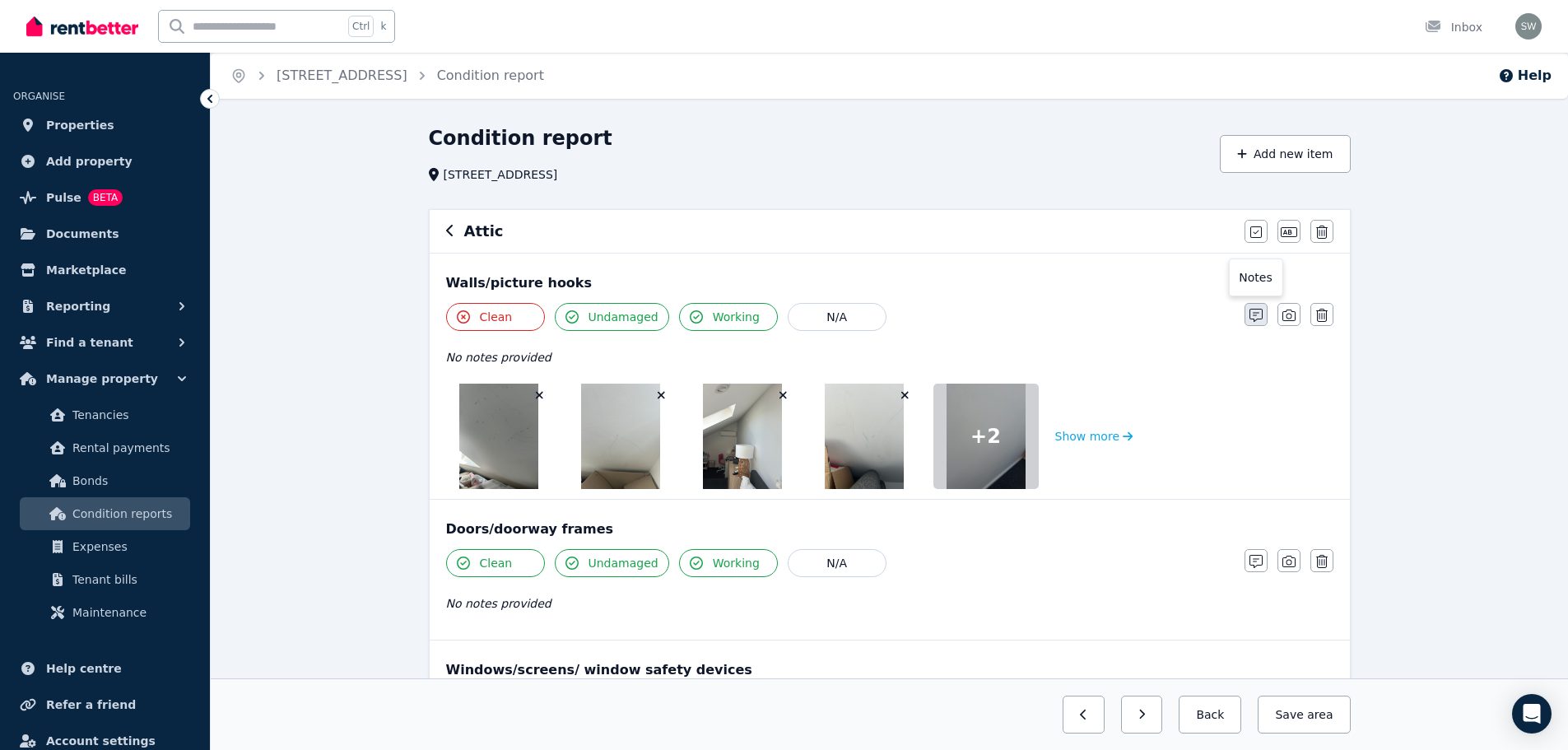
click at [1251, 318] on icon "button" at bounding box center [1256, 316] width 14 height 14
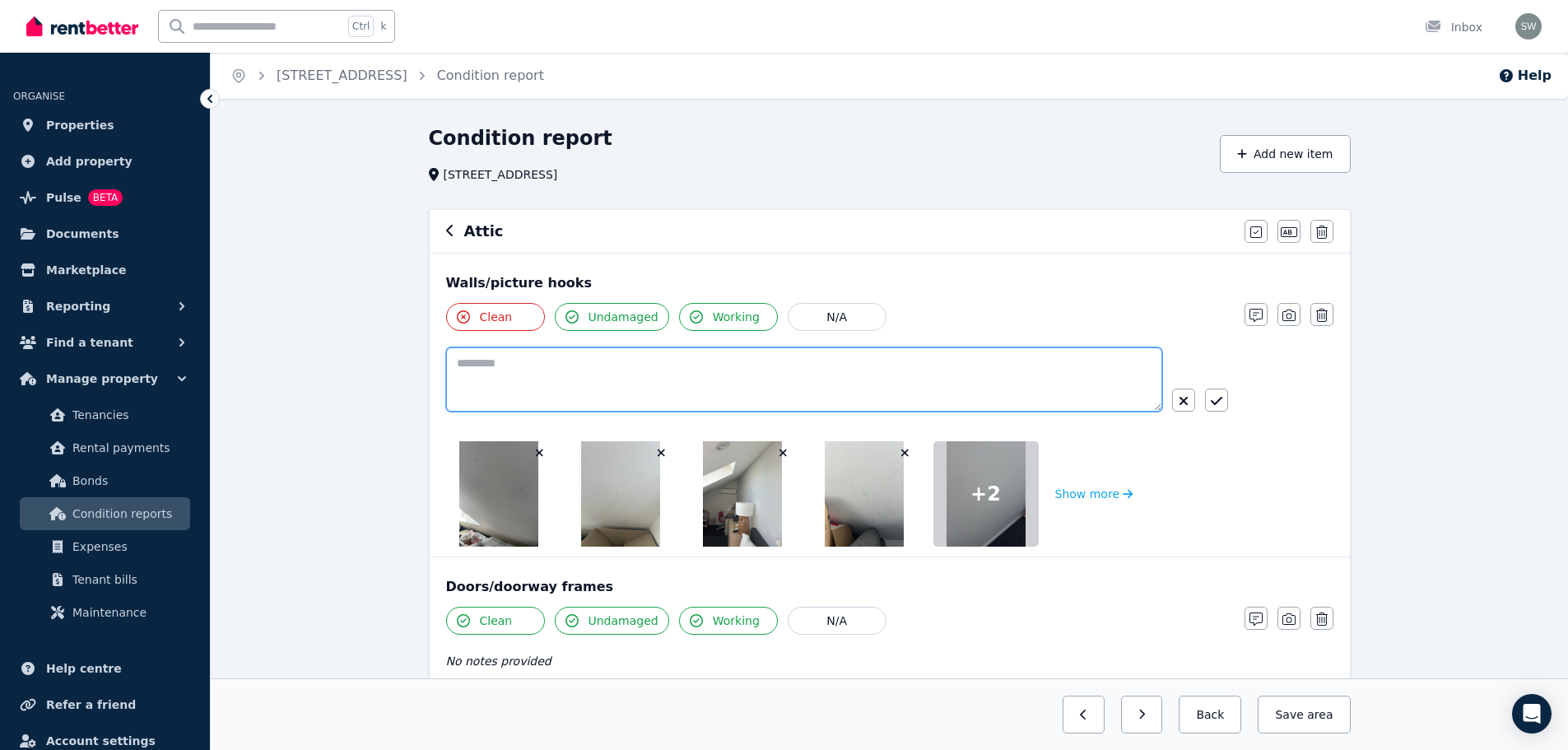
click at [721, 370] on textarea at bounding box center [804, 379] width 716 height 64
paste textarea "**********"
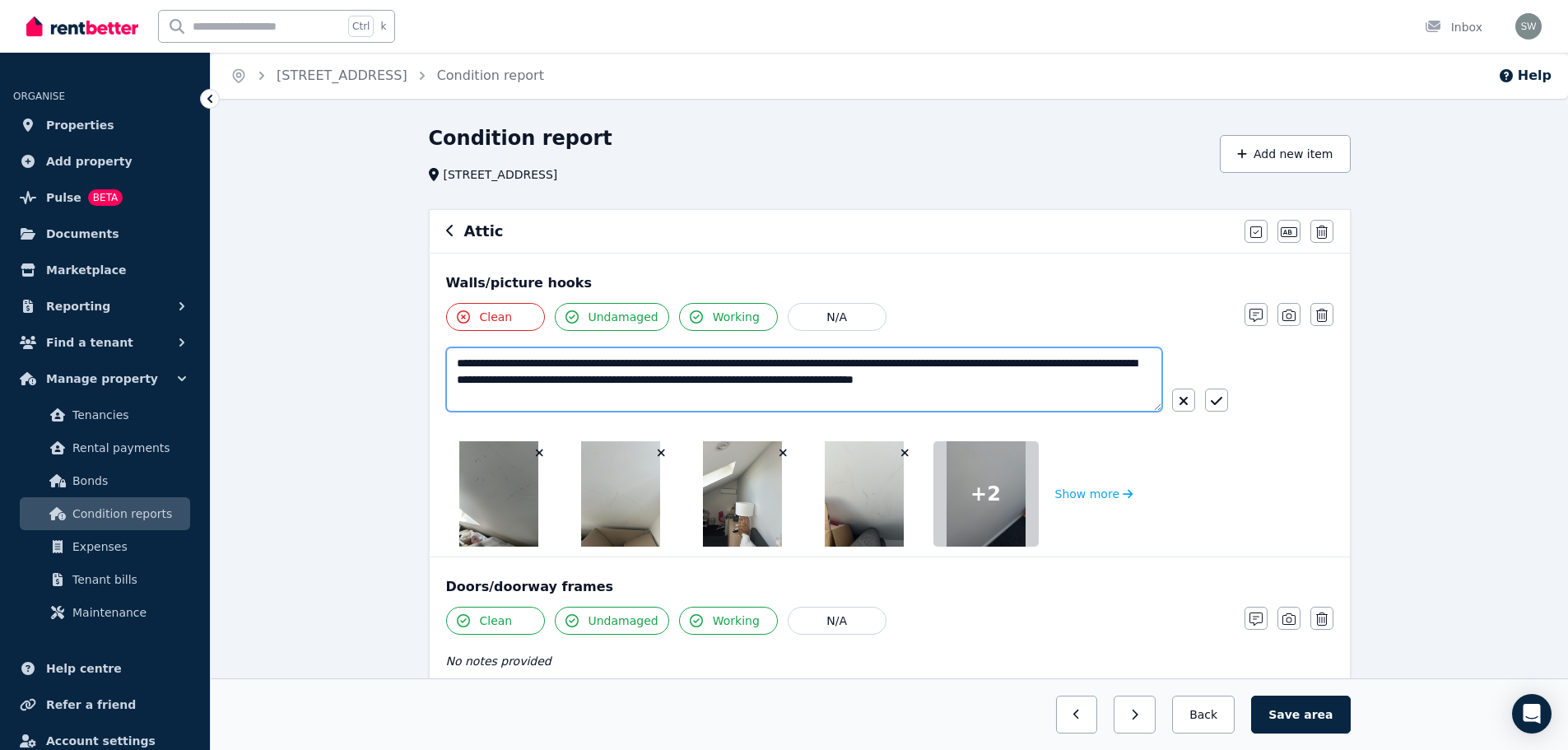
click at [607, 365] on textarea "**********" at bounding box center [804, 379] width 716 height 64
click at [630, 367] on textarea "**********" at bounding box center [804, 379] width 716 height 64
type textarea "**********"
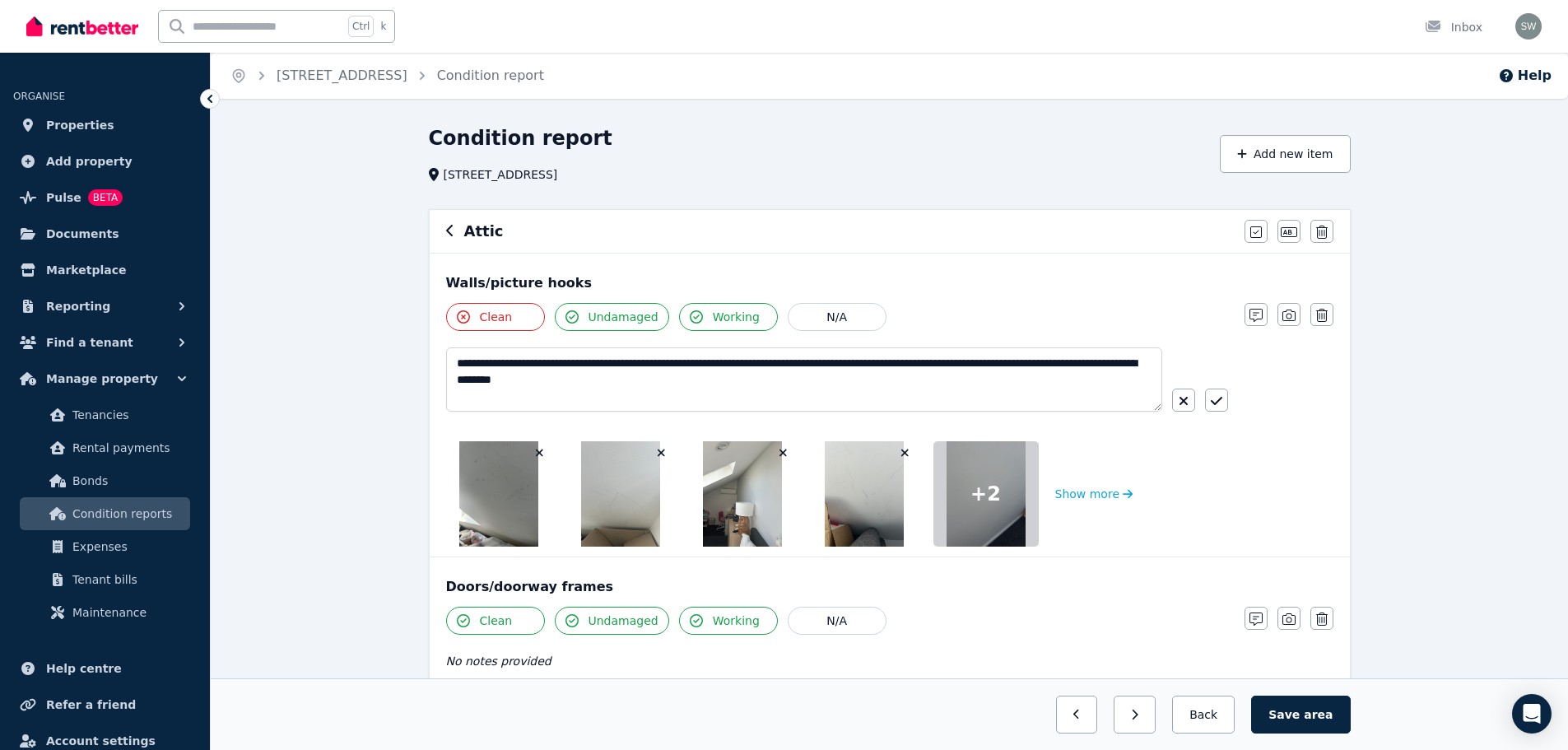
click at [1215, 413] on div "**********" at bounding box center [837, 385] width 782 height 77
click at [1215, 405] on icon "button" at bounding box center [1217, 401] width 12 height 14
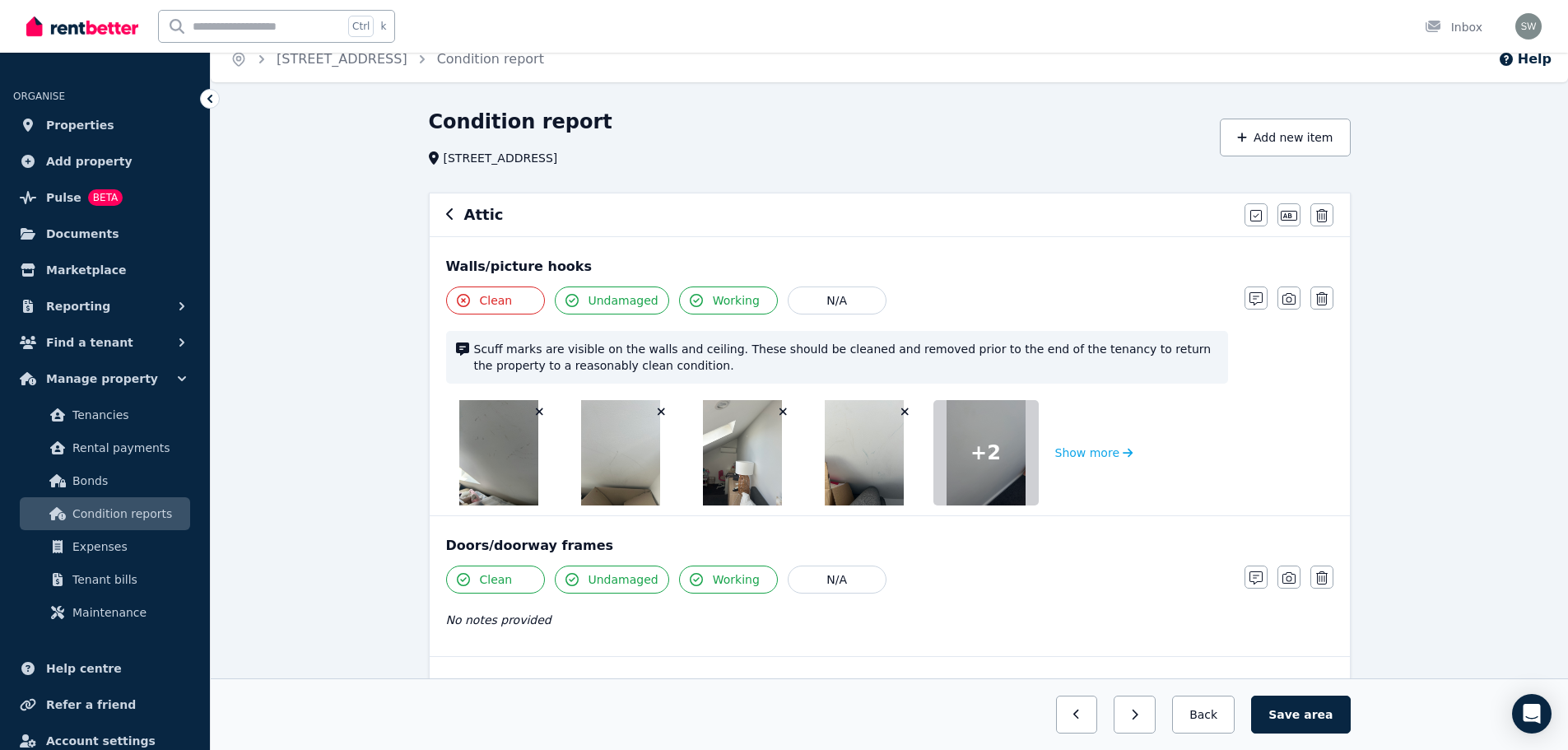
scroll to position [17, 0]
click at [498, 586] on span "Clean" at bounding box center [496, 578] width 33 height 16
click at [597, 586] on span "Undamaged" at bounding box center [623, 578] width 70 height 16
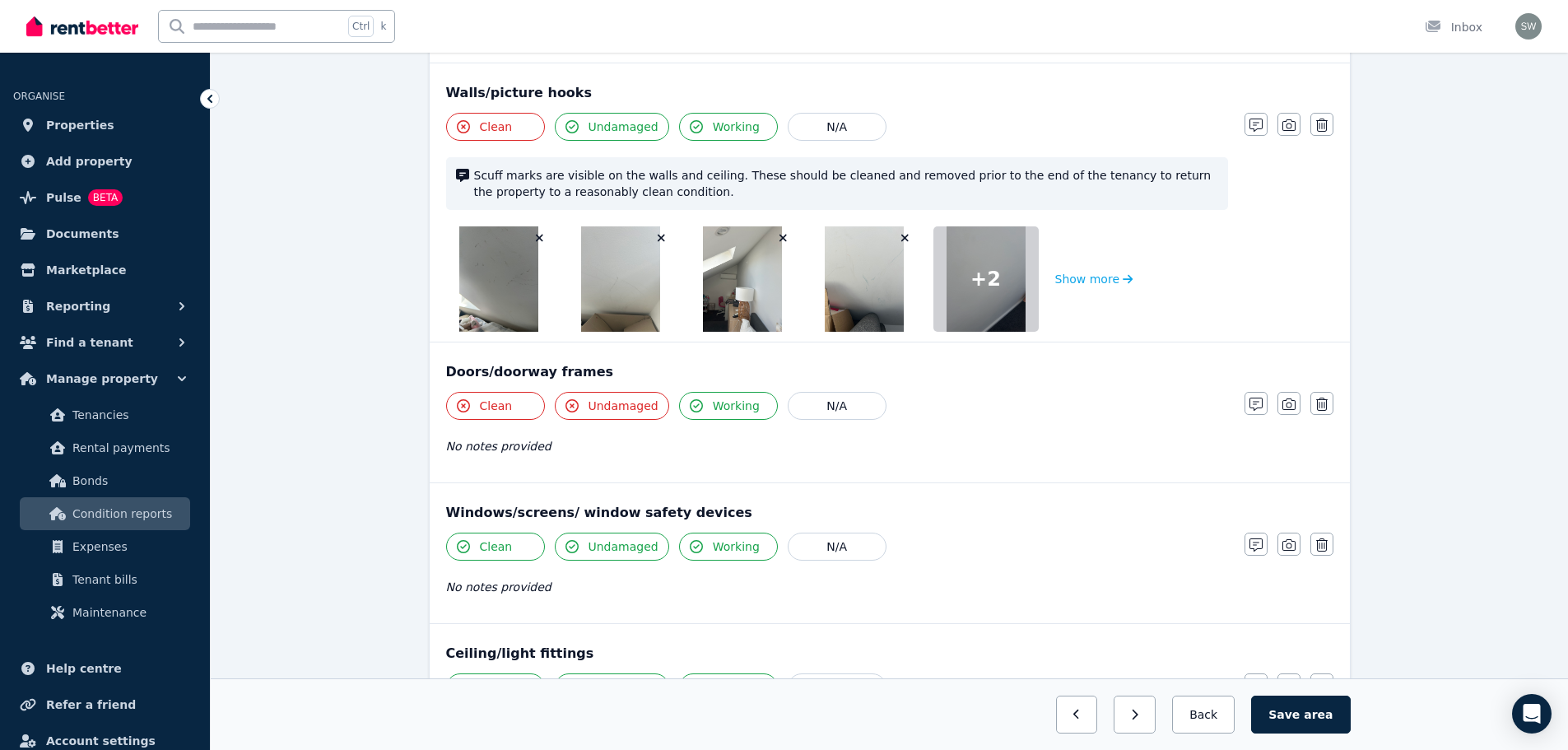
scroll to position [191, 0]
click at [1257, 413] on button "button" at bounding box center [1255, 402] width 23 height 23
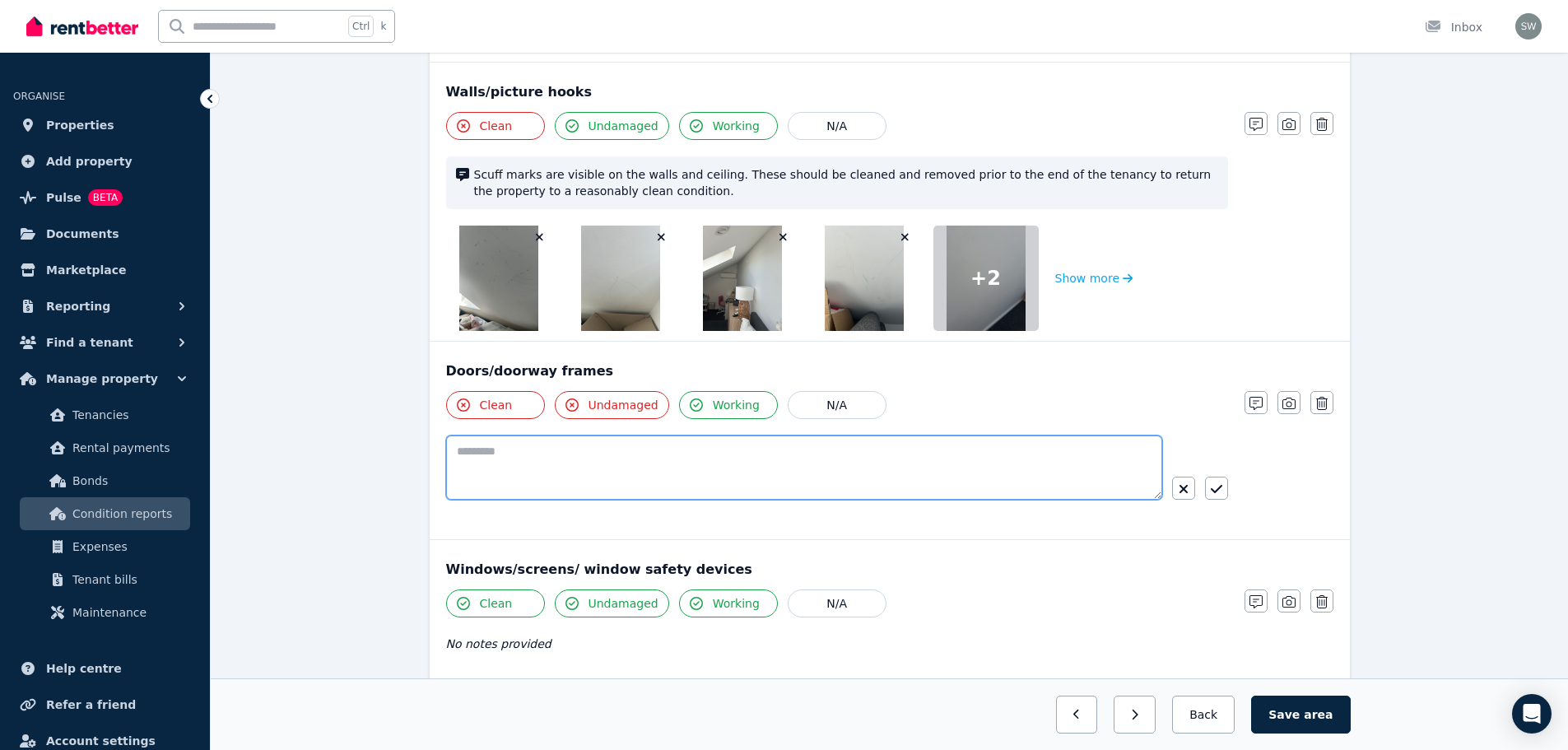
click at [707, 444] on textarea at bounding box center [804, 467] width 716 height 64
type textarea "**********"
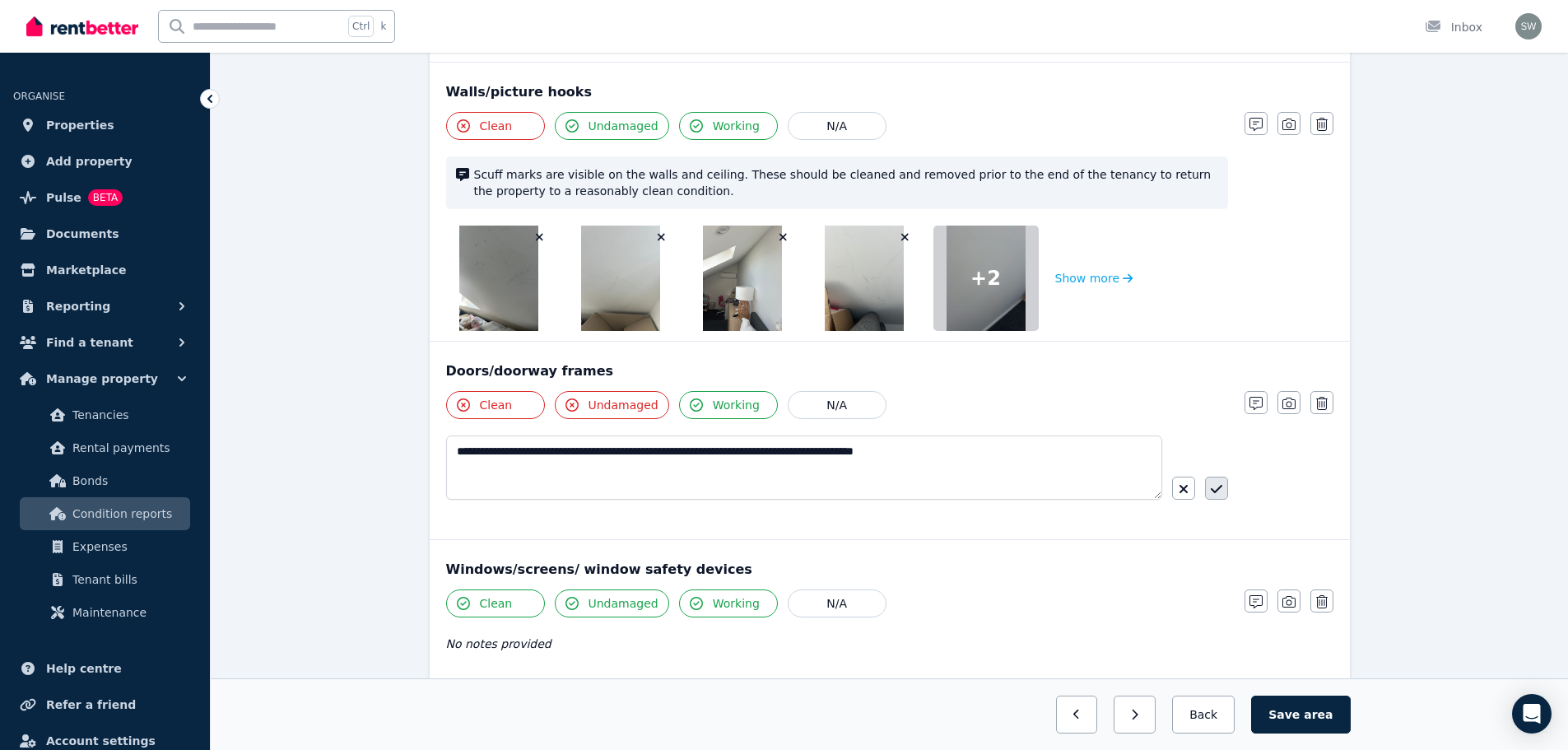
click at [1216, 494] on icon "button" at bounding box center [1217, 489] width 12 height 14
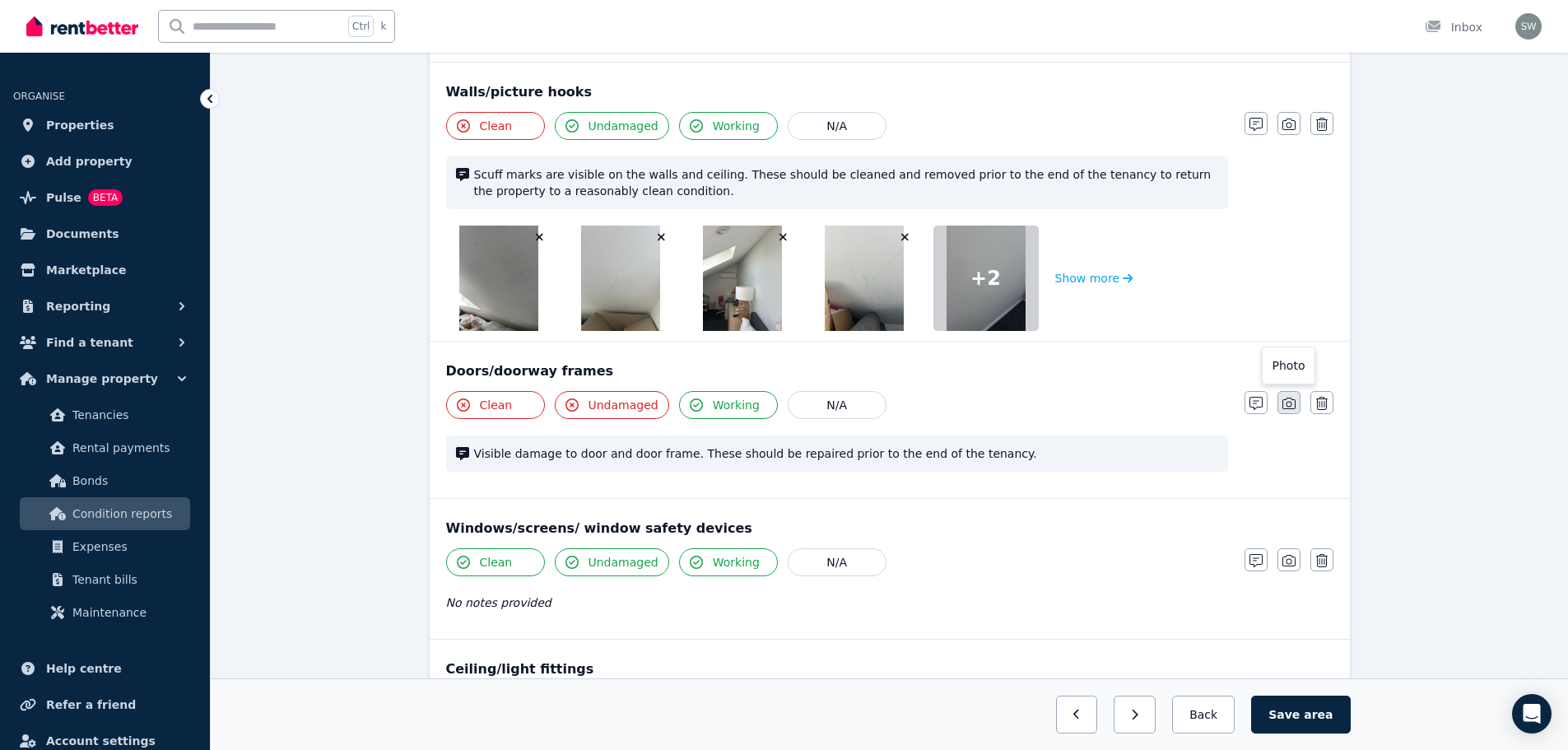
click at [1290, 409] on icon "button" at bounding box center [1289, 404] width 14 height 12
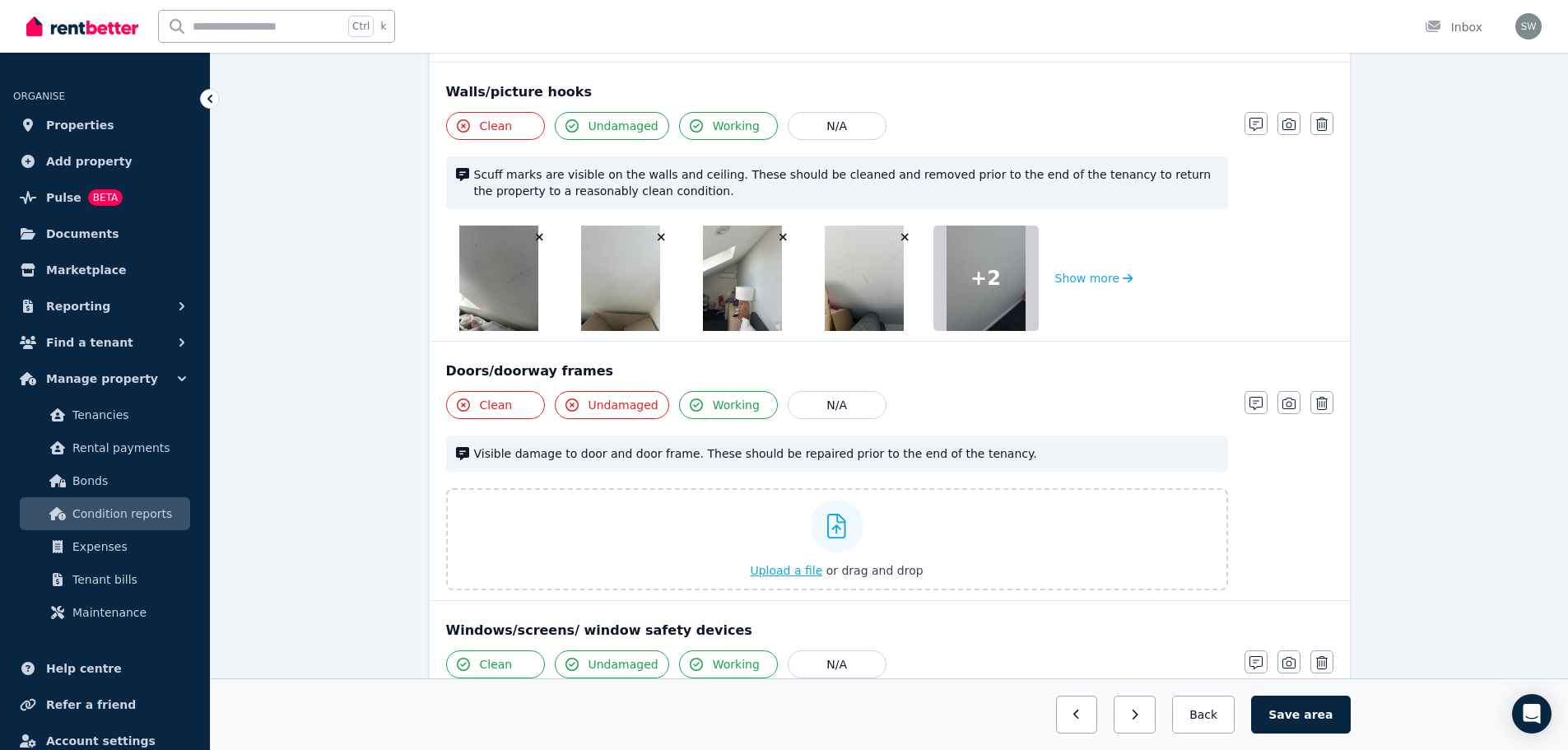
click at [808, 581] on div "Upload a file or drag and drop" at bounding box center [836, 539] width 173 height 99
click at [0, 0] on input "Upload a file or drag and drop" at bounding box center [0, 0] width 0 height 0
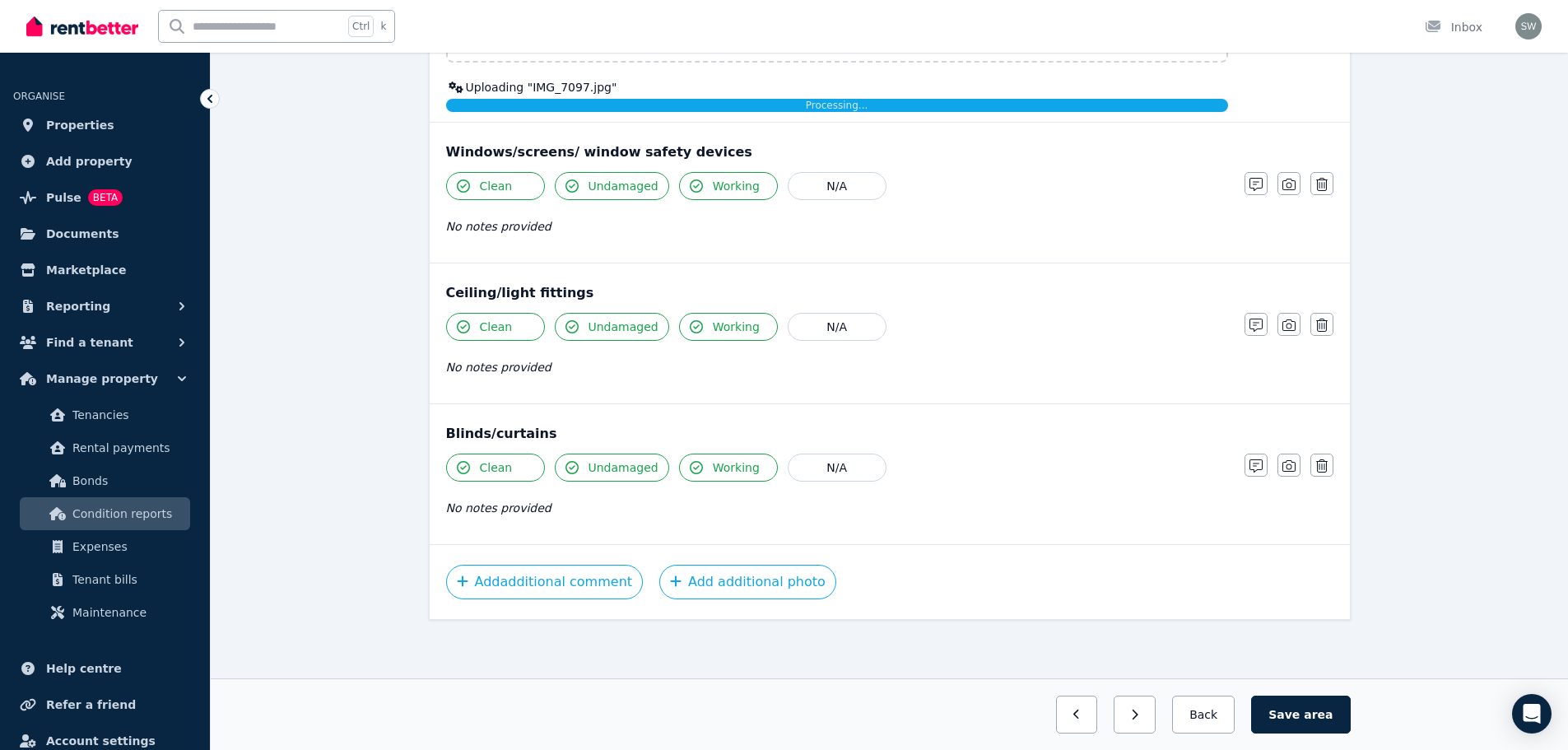
scroll to position [720, 0]
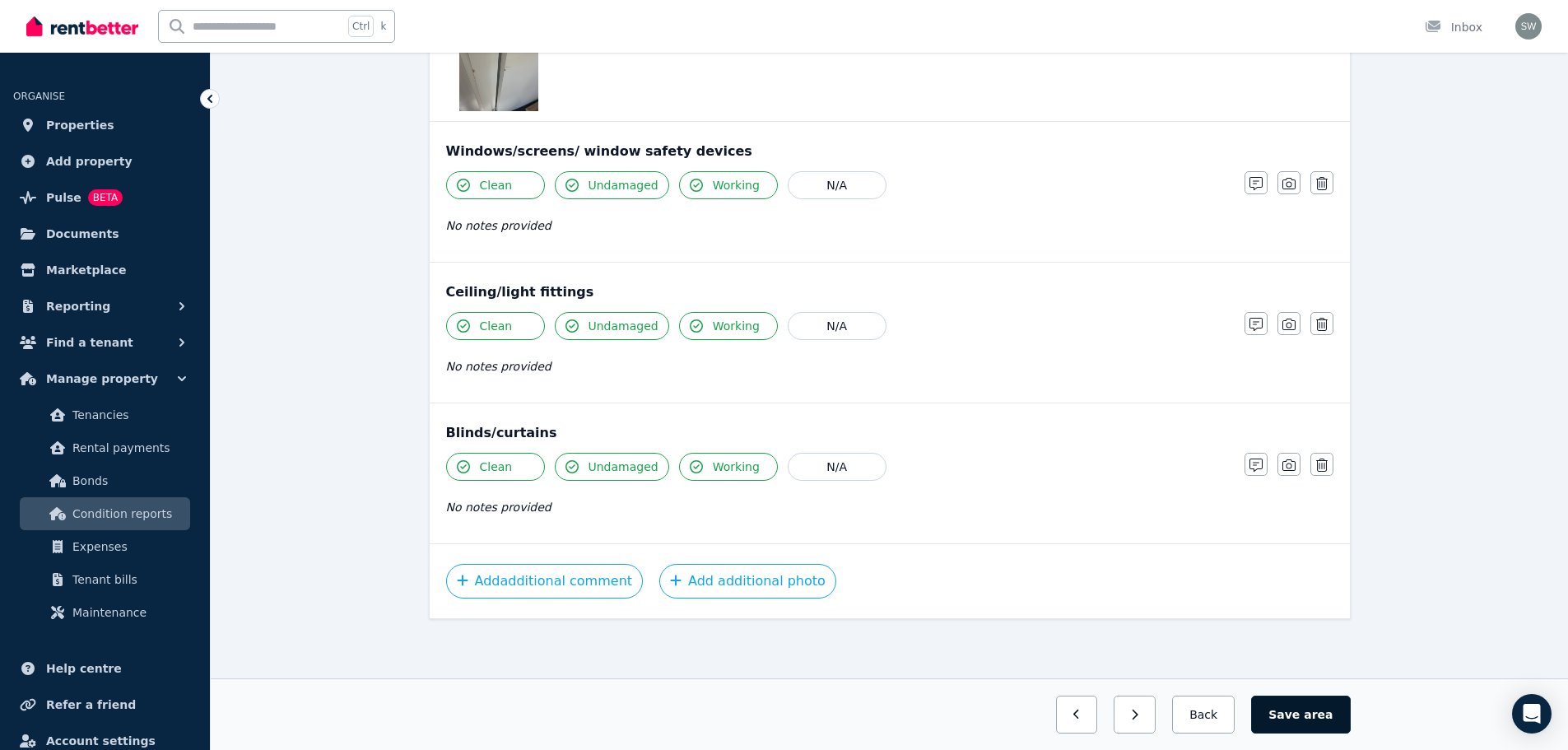
click at [1309, 712] on button "Save area" at bounding box center [1300, 714] width 99 height 38
click at [1190, 714] on icon "button" at bounding box center [1186, 714] width 8 height 12
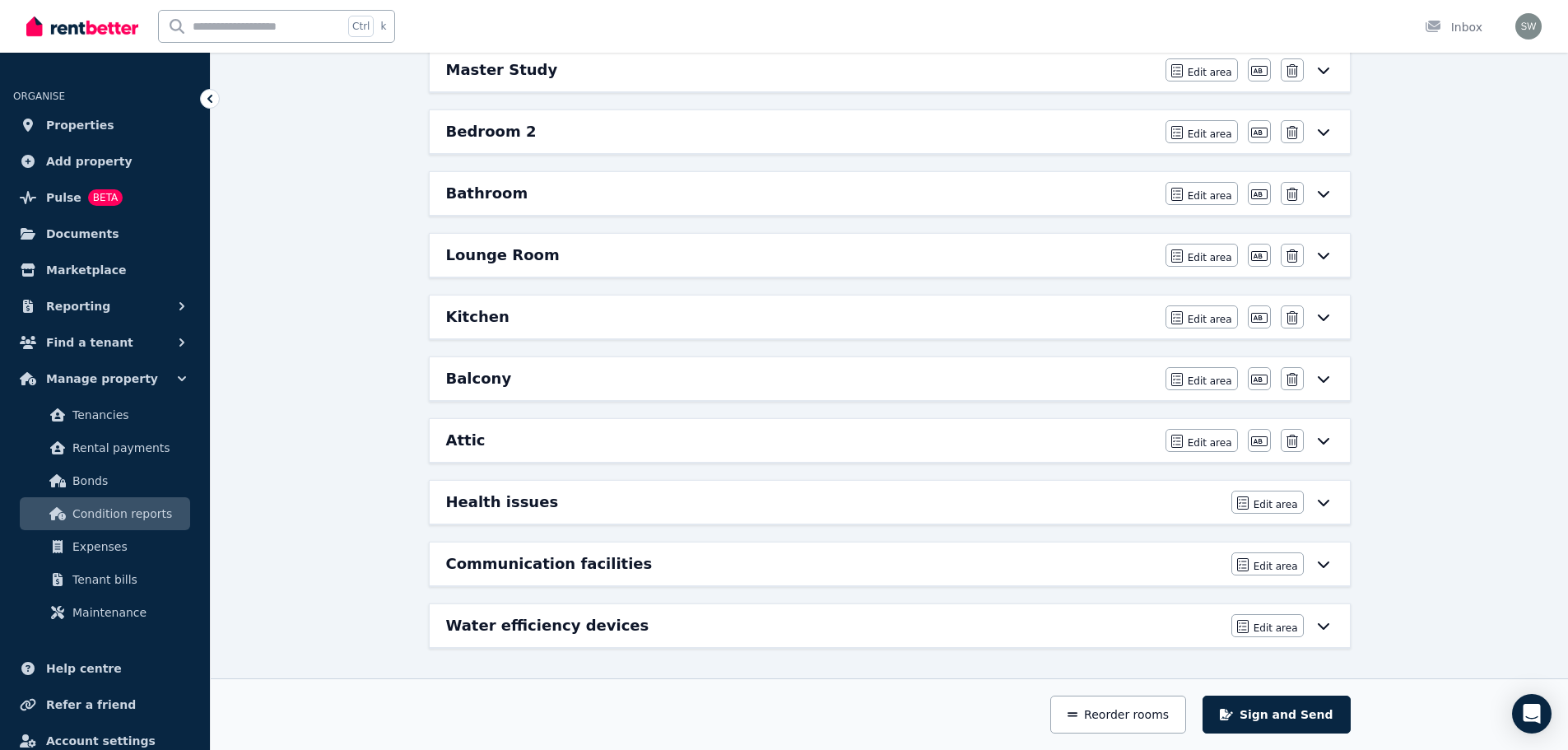
scroll to position [367, 0]
click at [584, 494] on div "Health issues" at bounding box center [834, 502] width 775 height 23
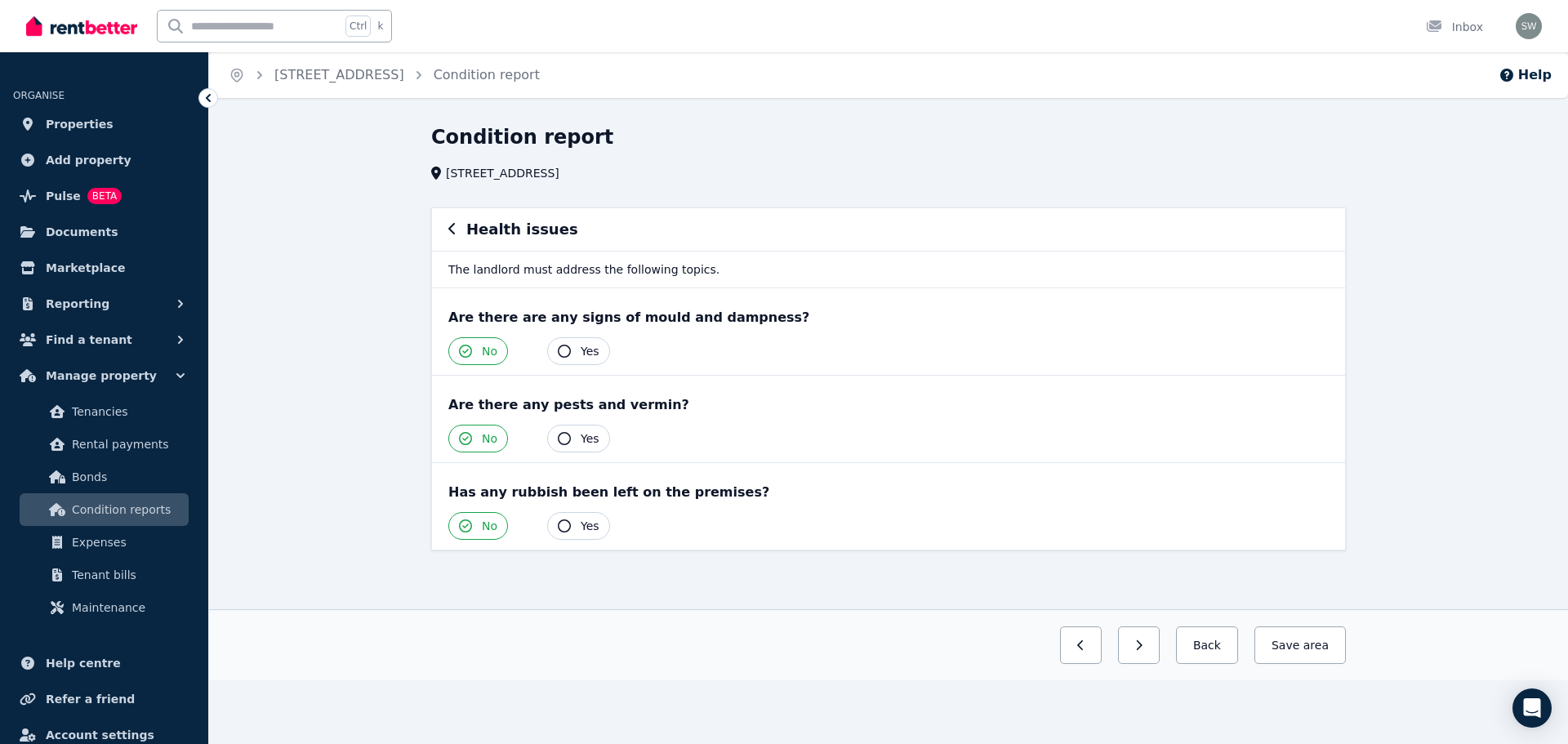
click at [559, 351] on icon "button" at bounding box center [564, 351] width 13 height 13
click at [566, 437] on icon "button" at bounding box center [564, 438] width 13 height 13
click at [563, 525] on icon "button" at bounding box center [564, 526] width 13 height 13
click at [1298, 648] on button "Save area" at bounding box center [1297, 645] width 98 height 38
click at [1110, 430] on div "Yes No" at bounding box center [889, 438] width 880 height 28
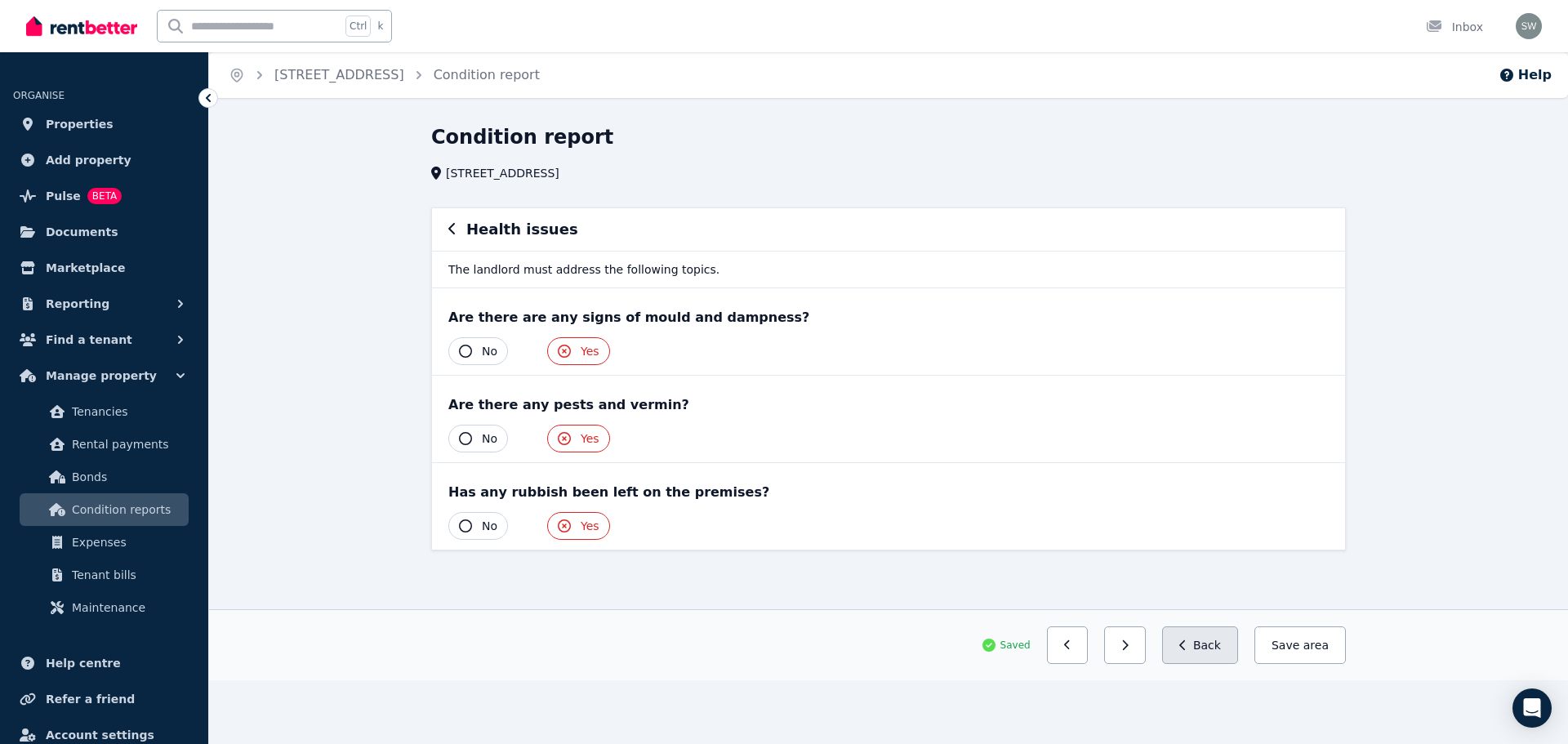
click at [1207, 658] on button "Back" at bounding box center [1200, 645] width 76 height 38
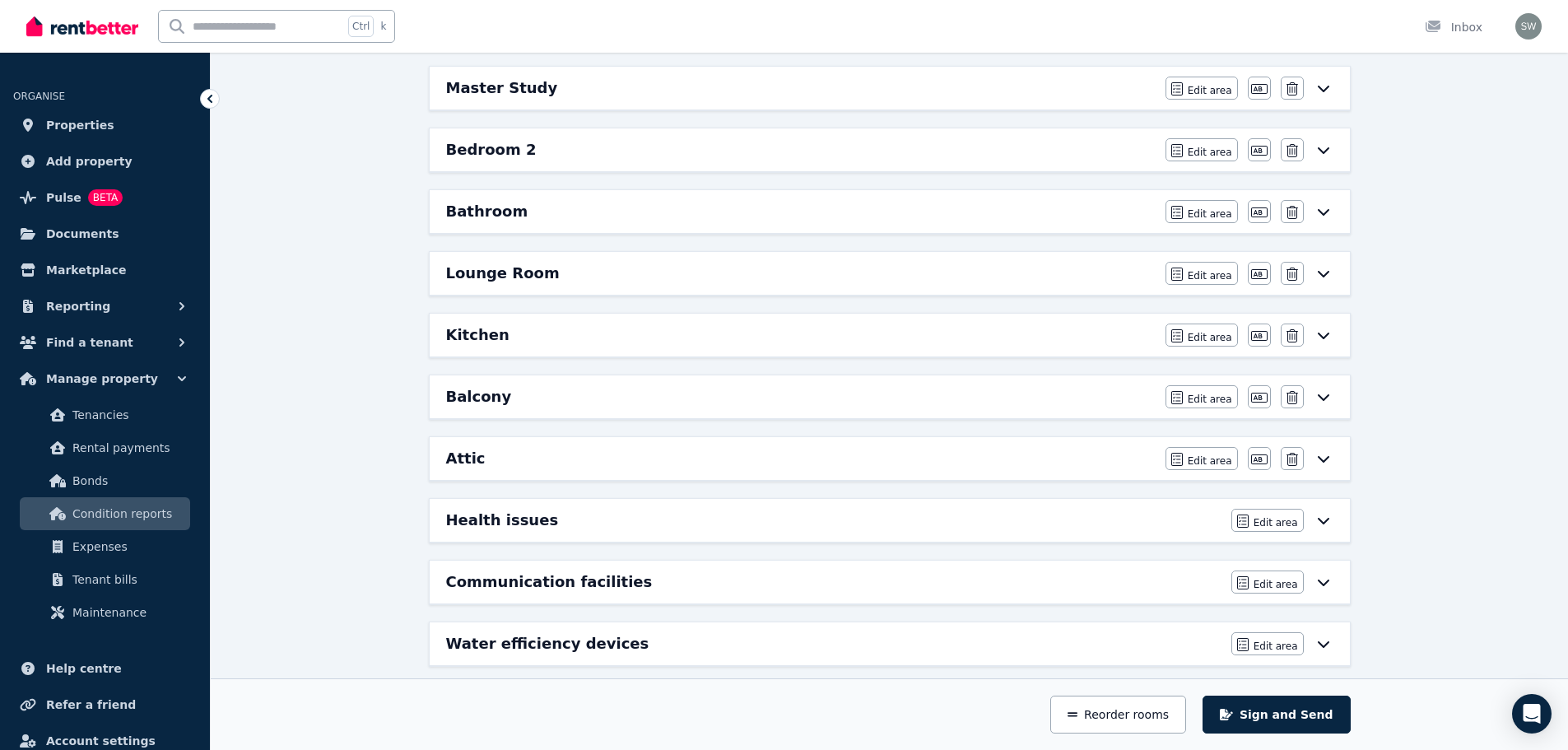
scroll to position [367, 0]
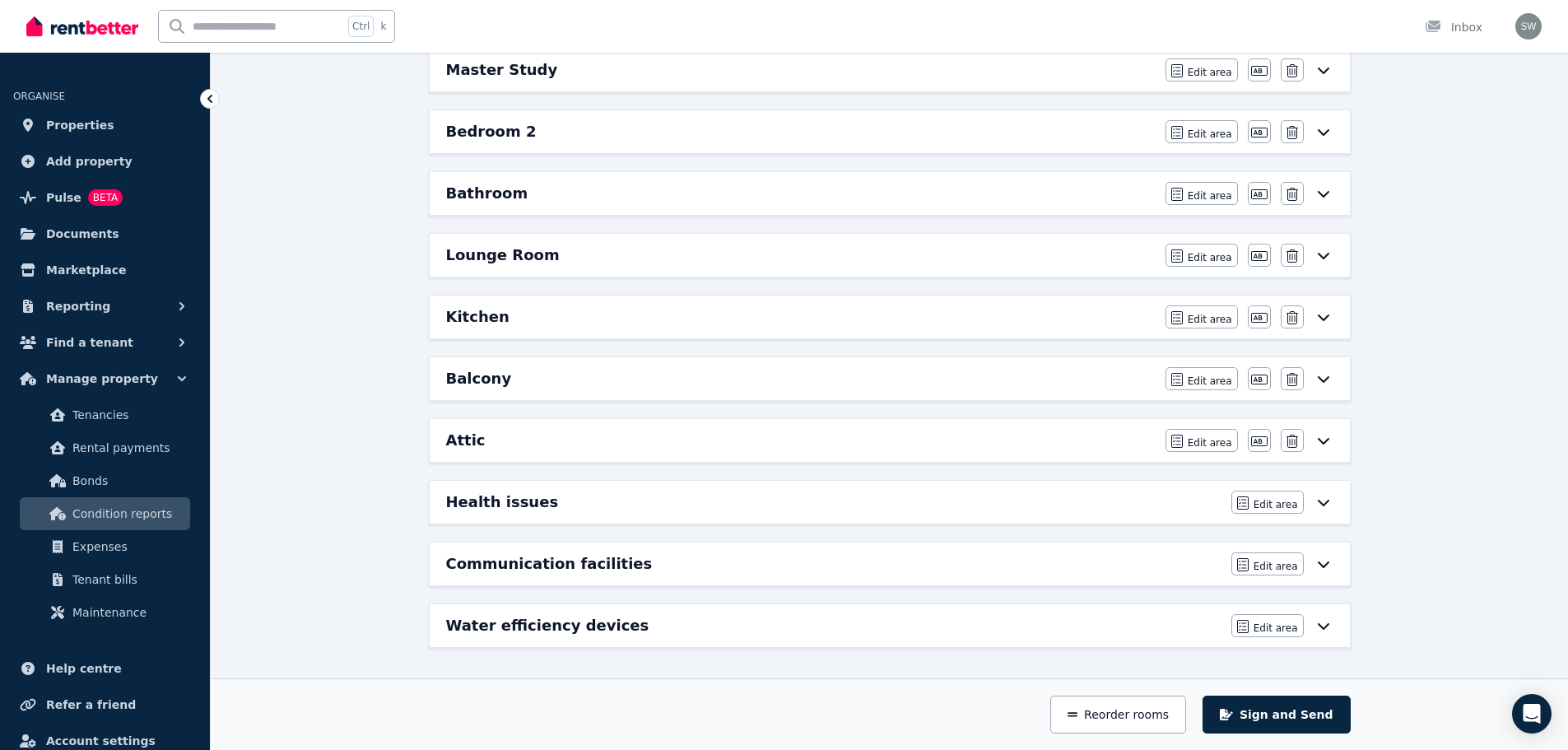
click at [785, 571] on div "Communication facilities" at bounding box center [834, 564] width 775 height 23
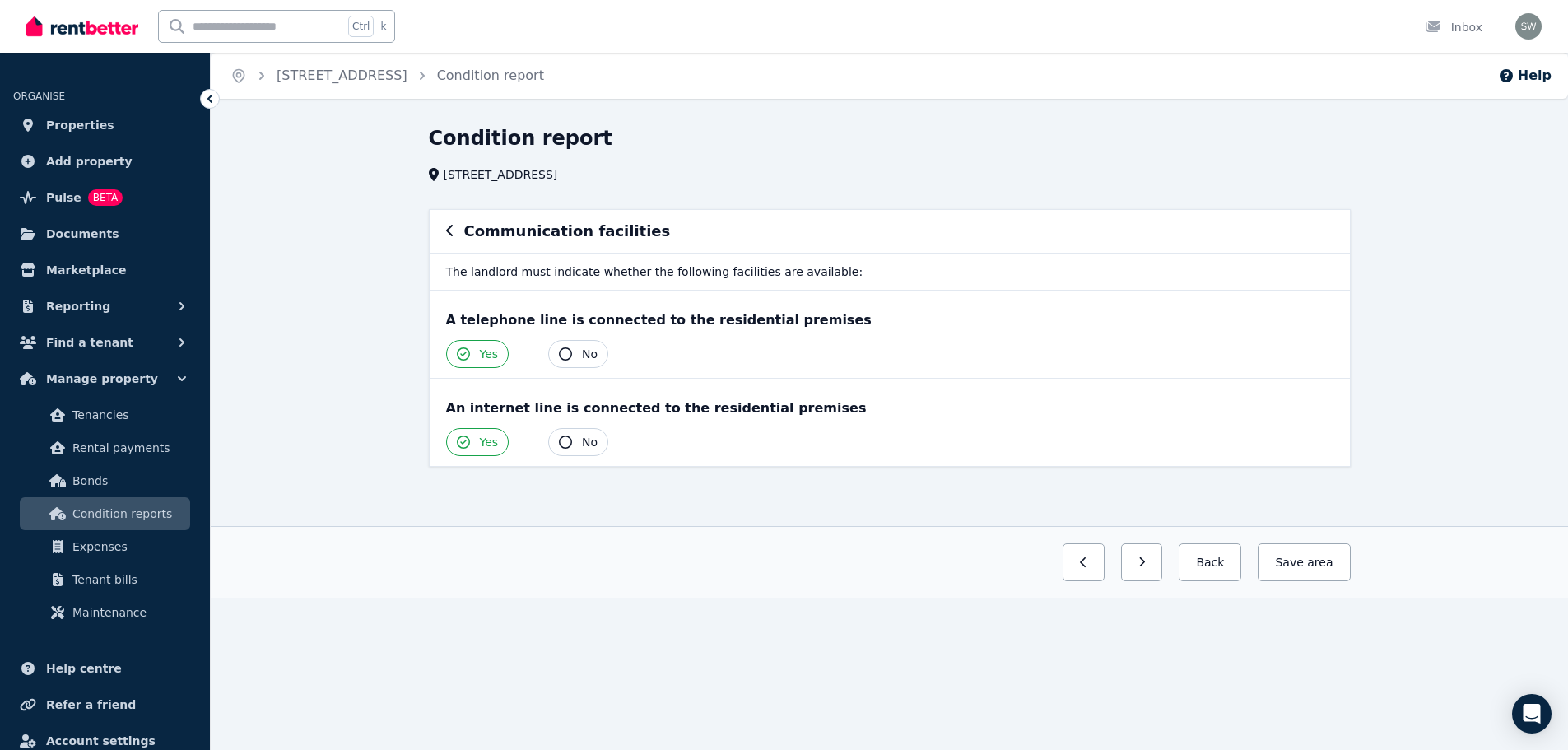
scroll to position [0, 0]
click at [1231, 565] on button "Back" at bounding box center [1216, 562] width 63 height 38
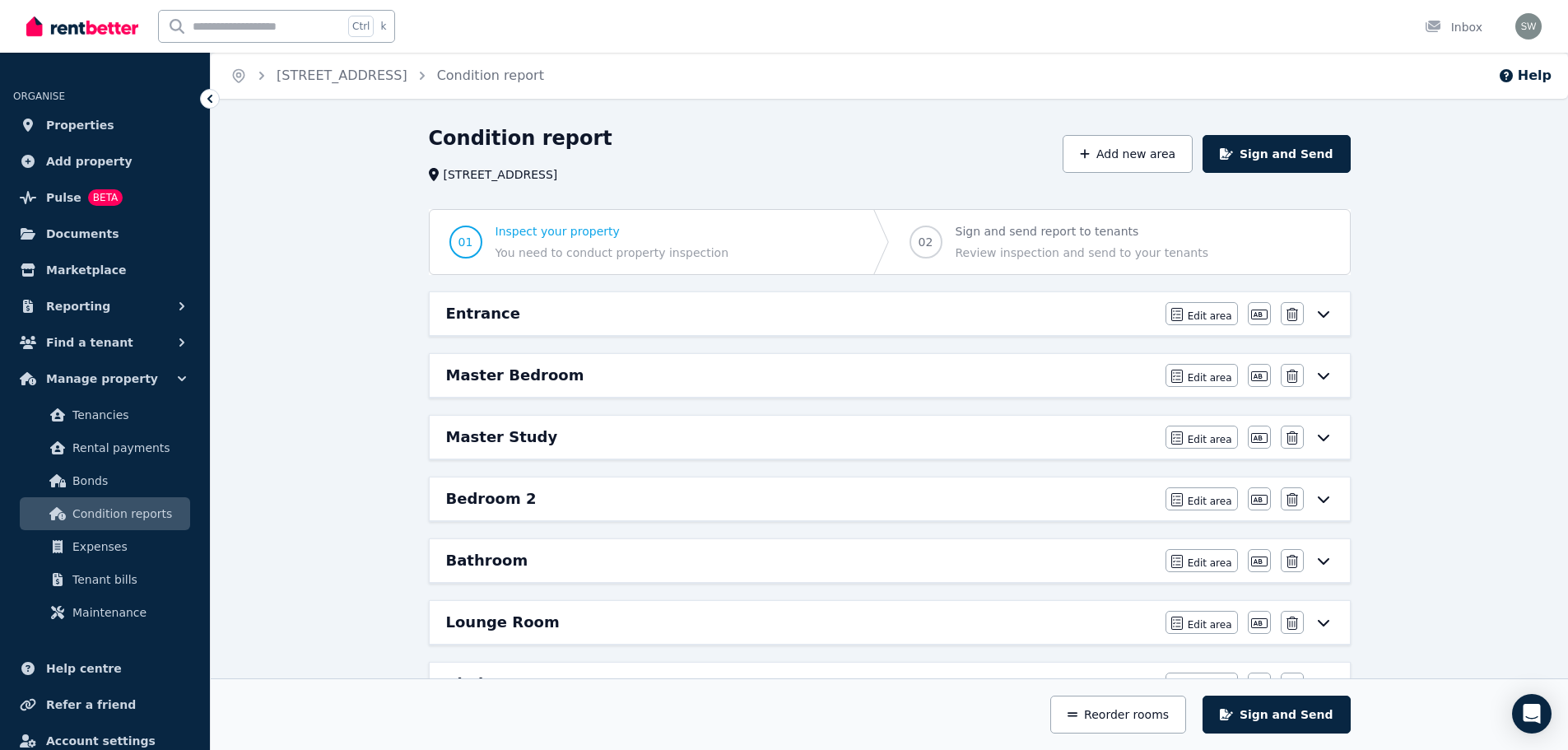
scroll to position [367, 0]
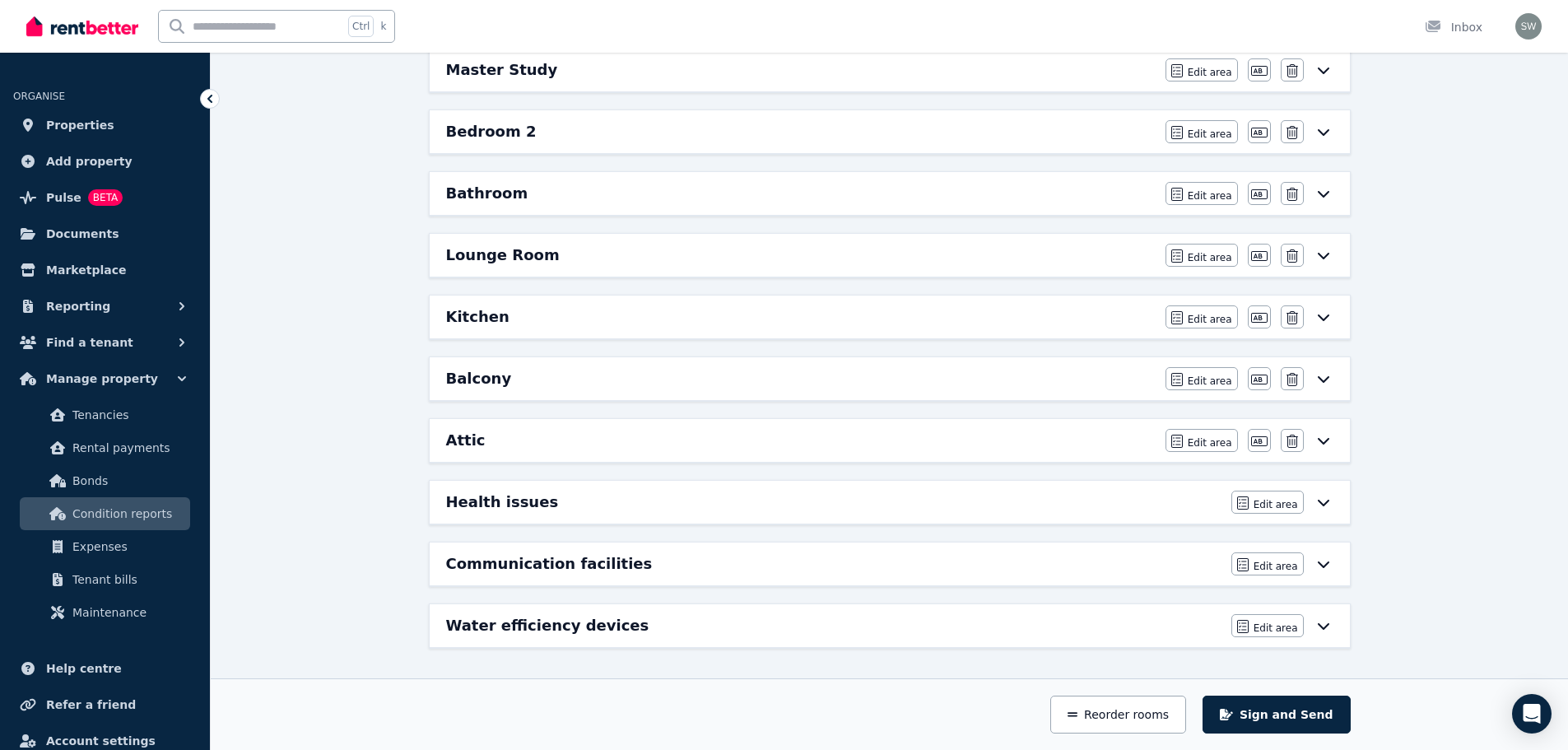
click at [756, 631] on div "Water efficiency devices" at bounding box center [834, 625] width 775 height 23
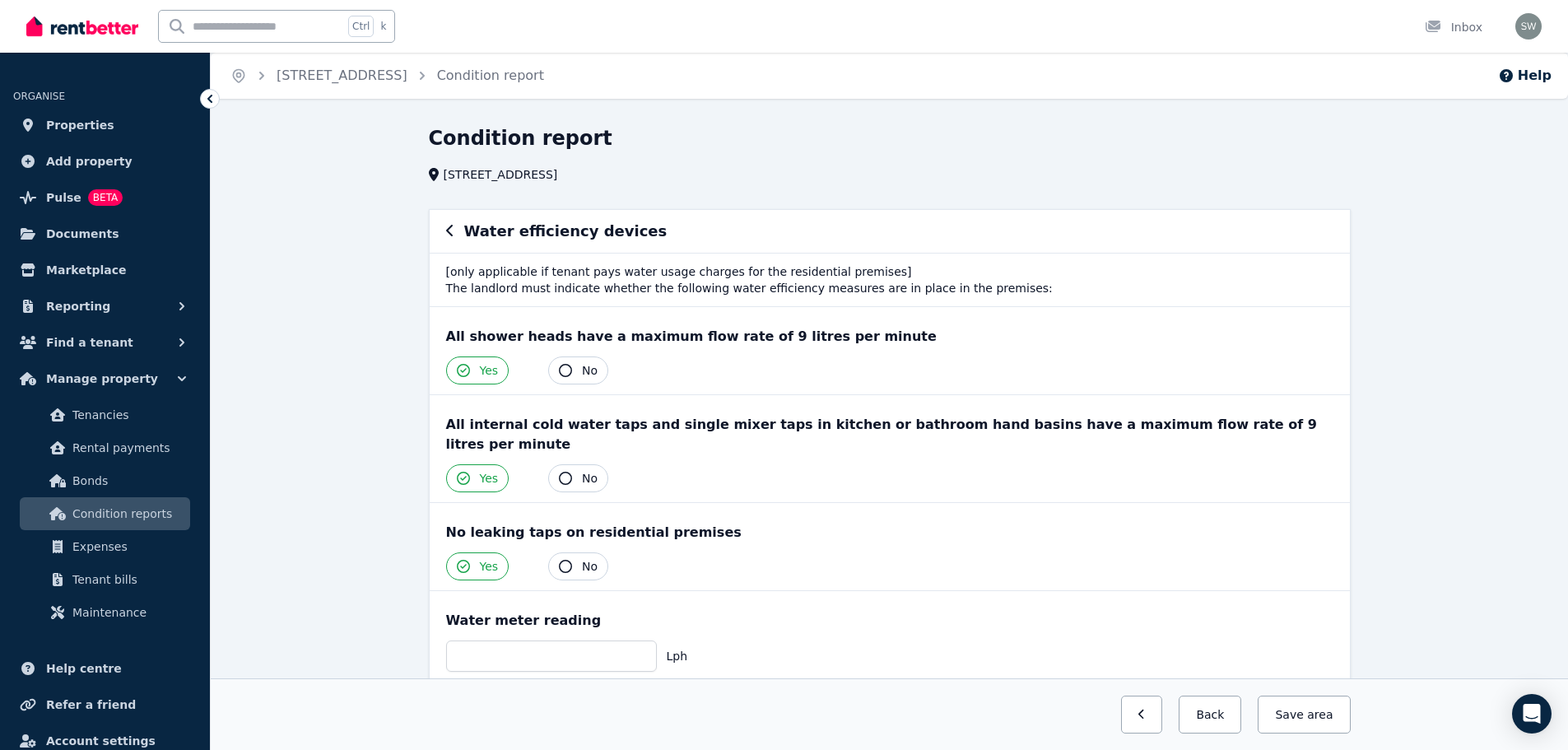
scroll to position [174, 0]
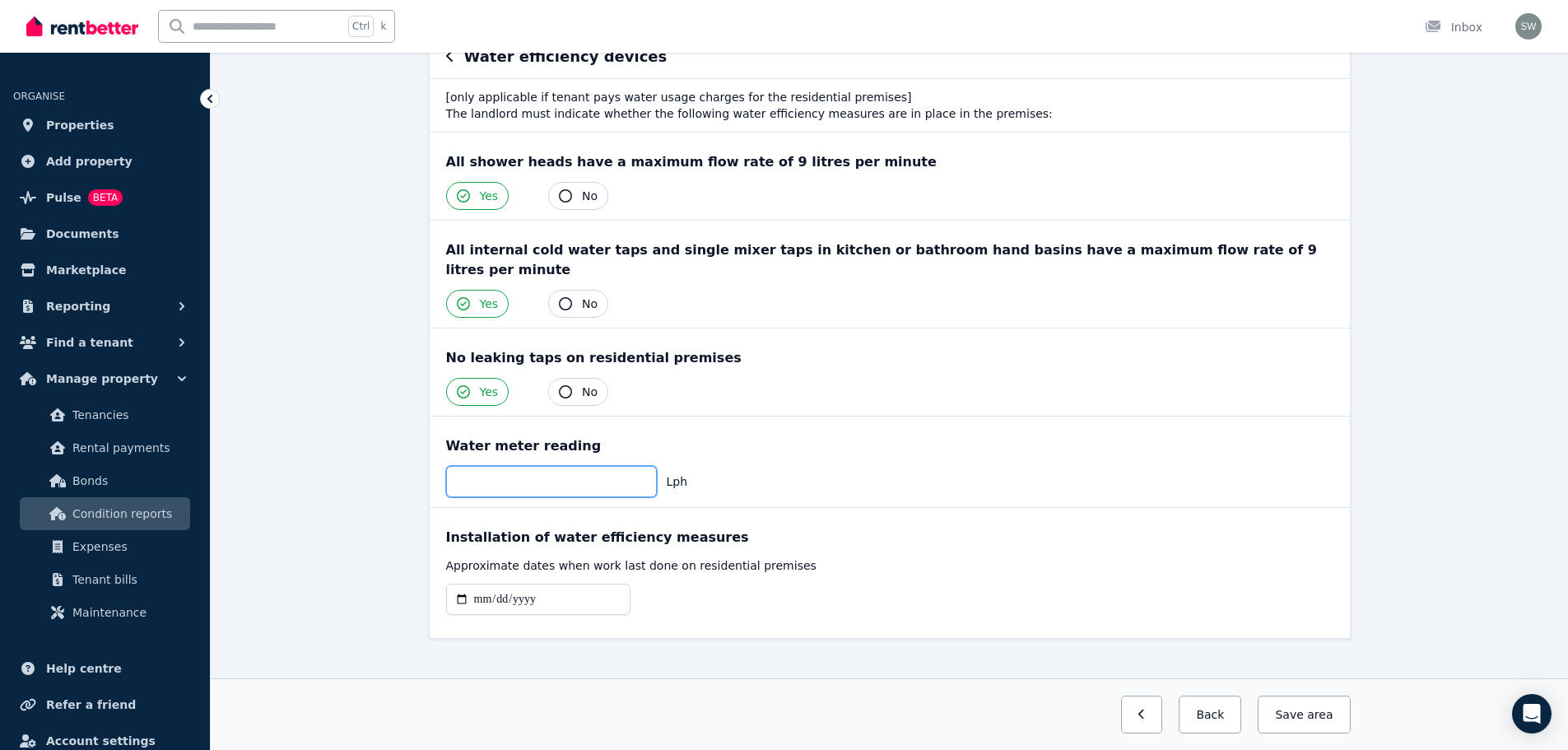
click at [578, 466] on input "******" at bounding box center [551, 481] width 211 height 31
type input "*"
click at [1056, 583] on div at bounding box center [889, 605] width 887 height 45
click at [1307, 725] on button "Save area" at bounding box center [1300, 714] width 99 height 38
click at [1233, 714] on button "Back" at bounding box center [1203, 714] width 76 height 38
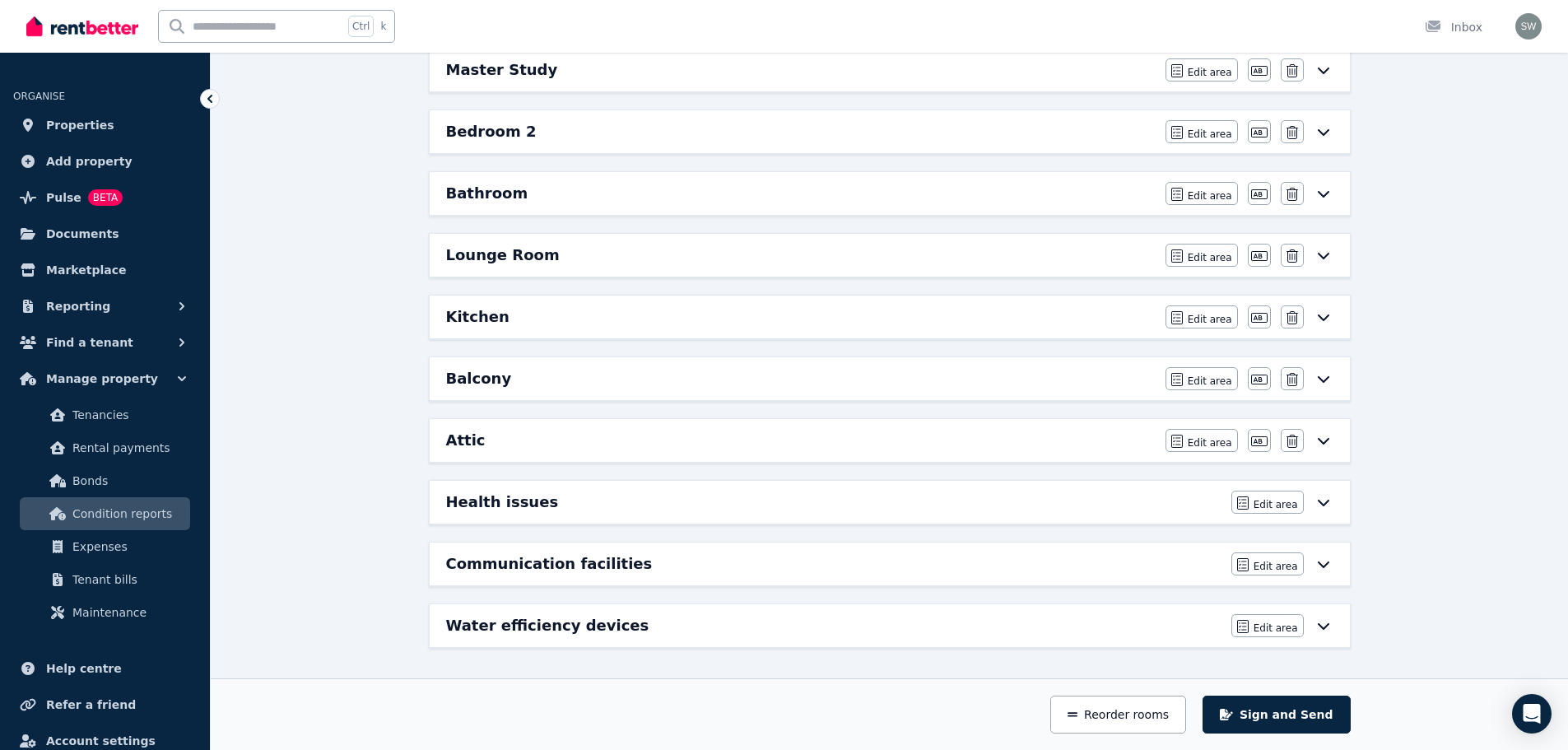
scroll to position [0, 0]
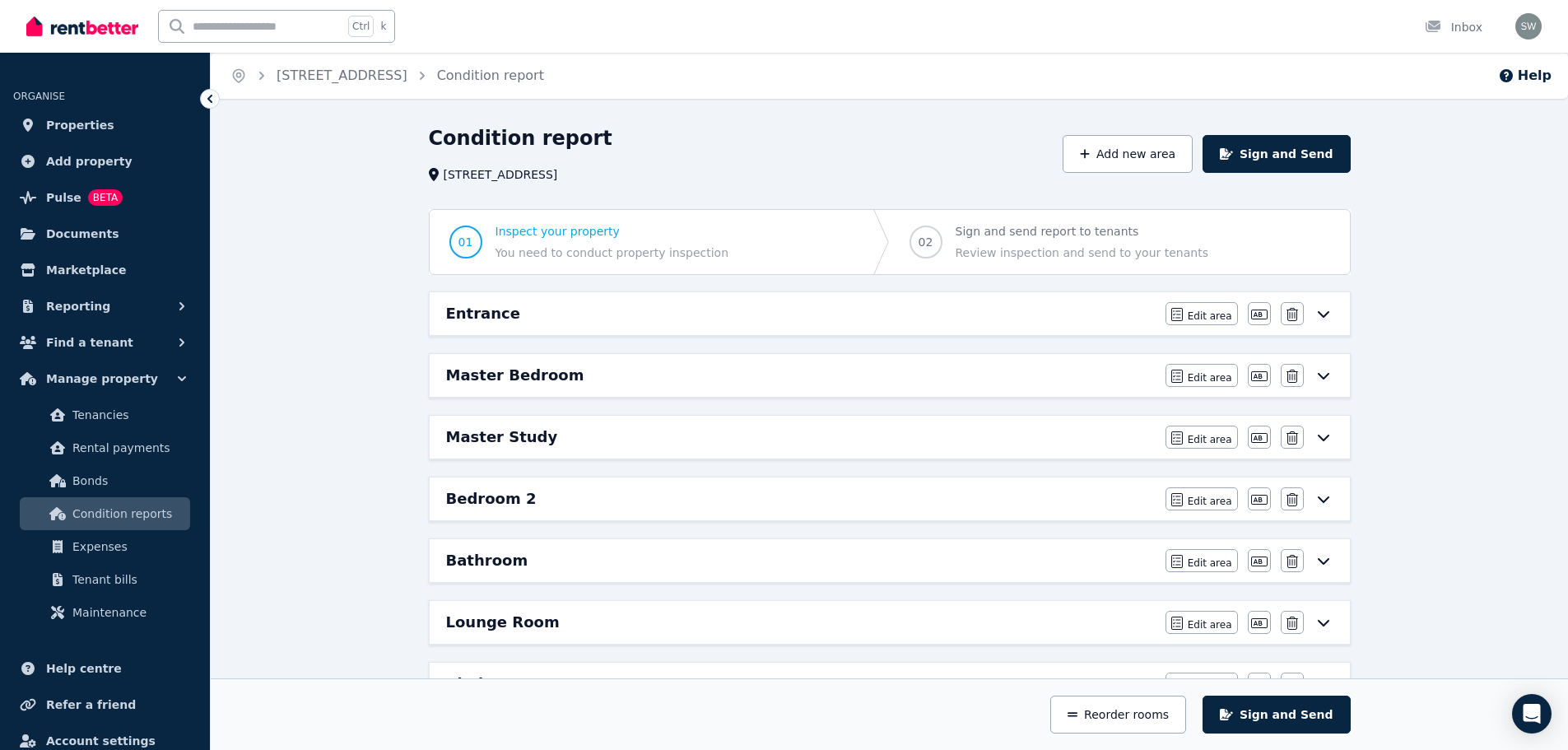
click at [505, 324] on h6 "Entrance" at bounding box center [483, 313] width 74 height 23
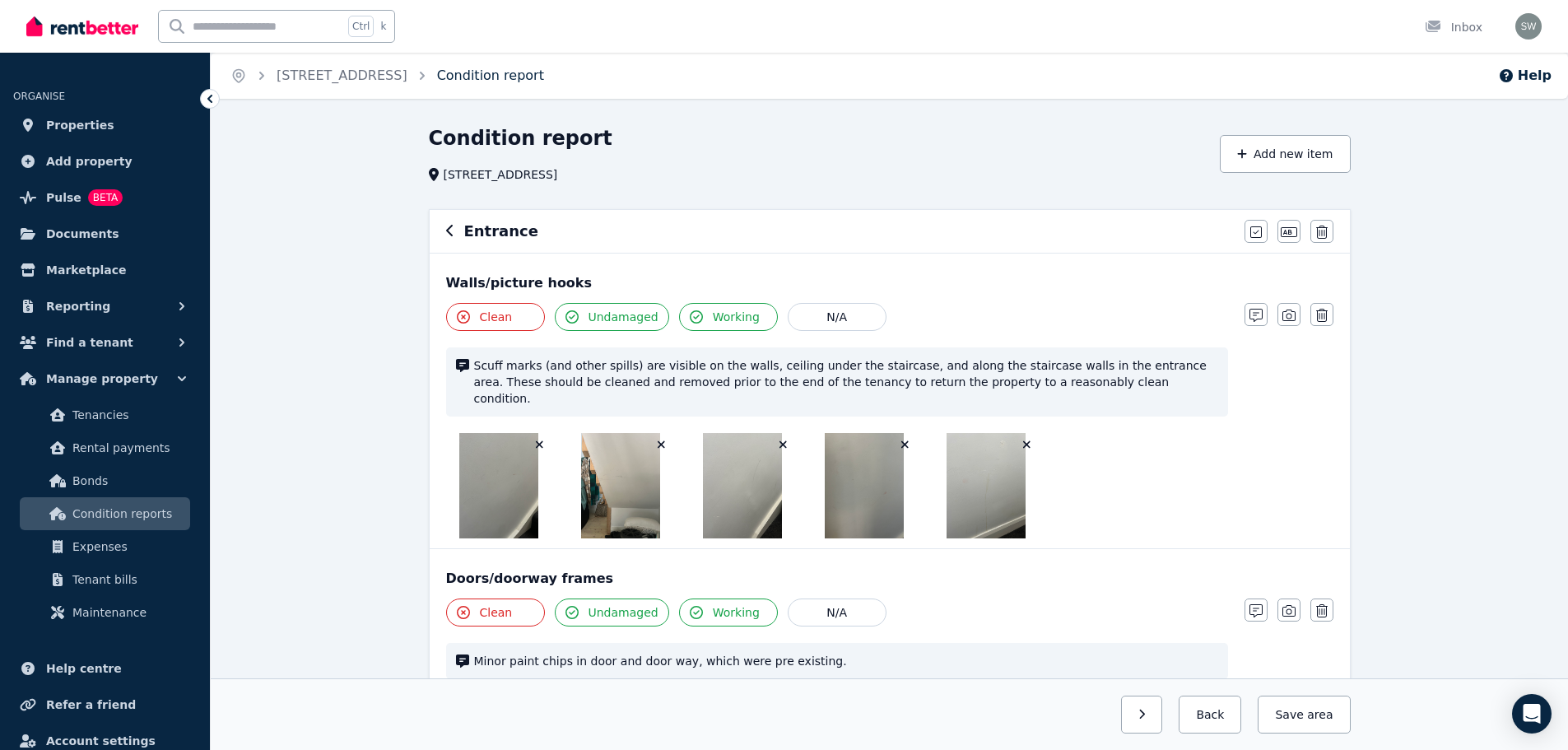
click at [481, 78] on link "Condition report" at bounding box center [490, 75] width 107 height 15
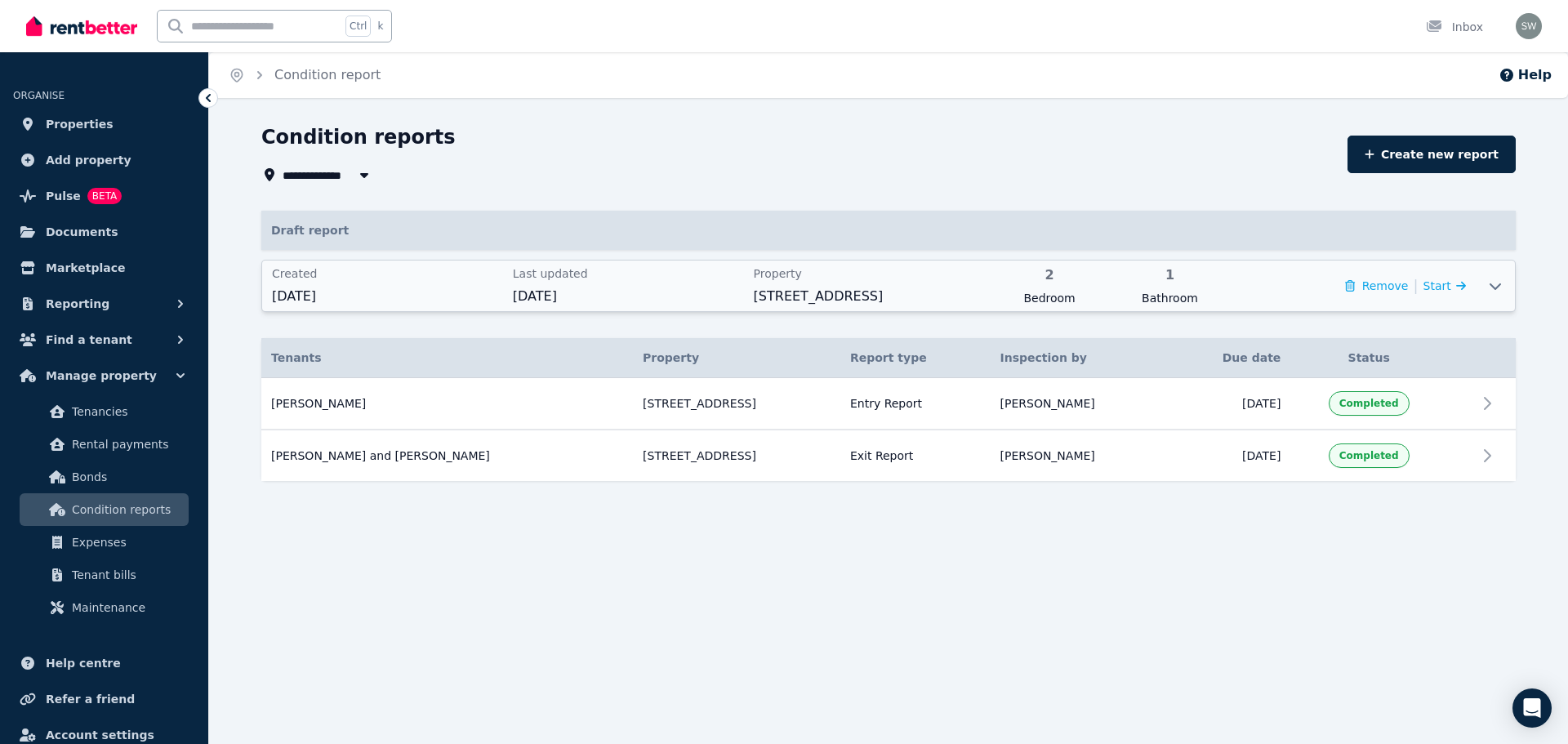
click at [1488, 291] on icon at bounding box center [1495, 286] width 19 height 13
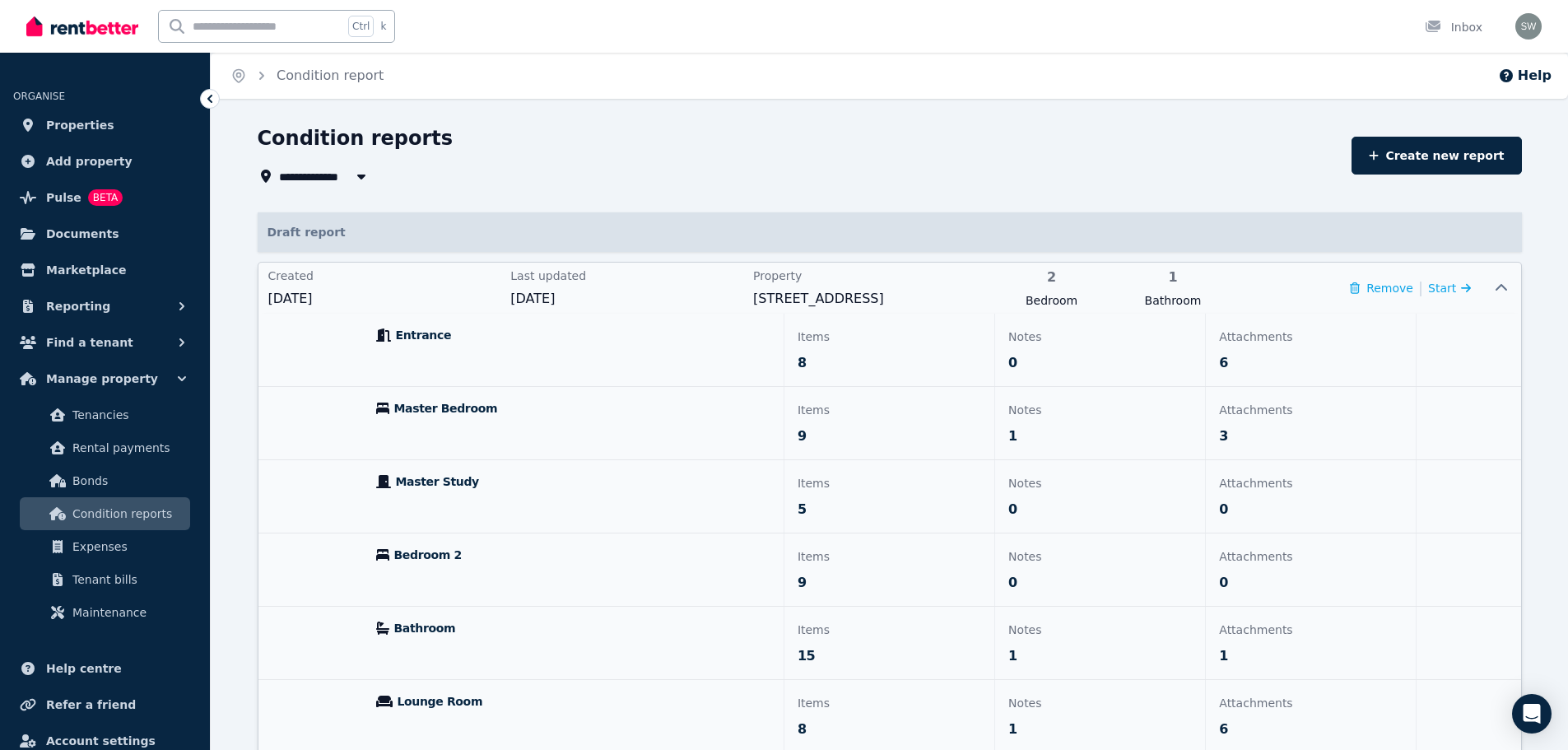
click at [657, 356] on div "Entrance" at bounding box center [573, 350] width 421 height 73
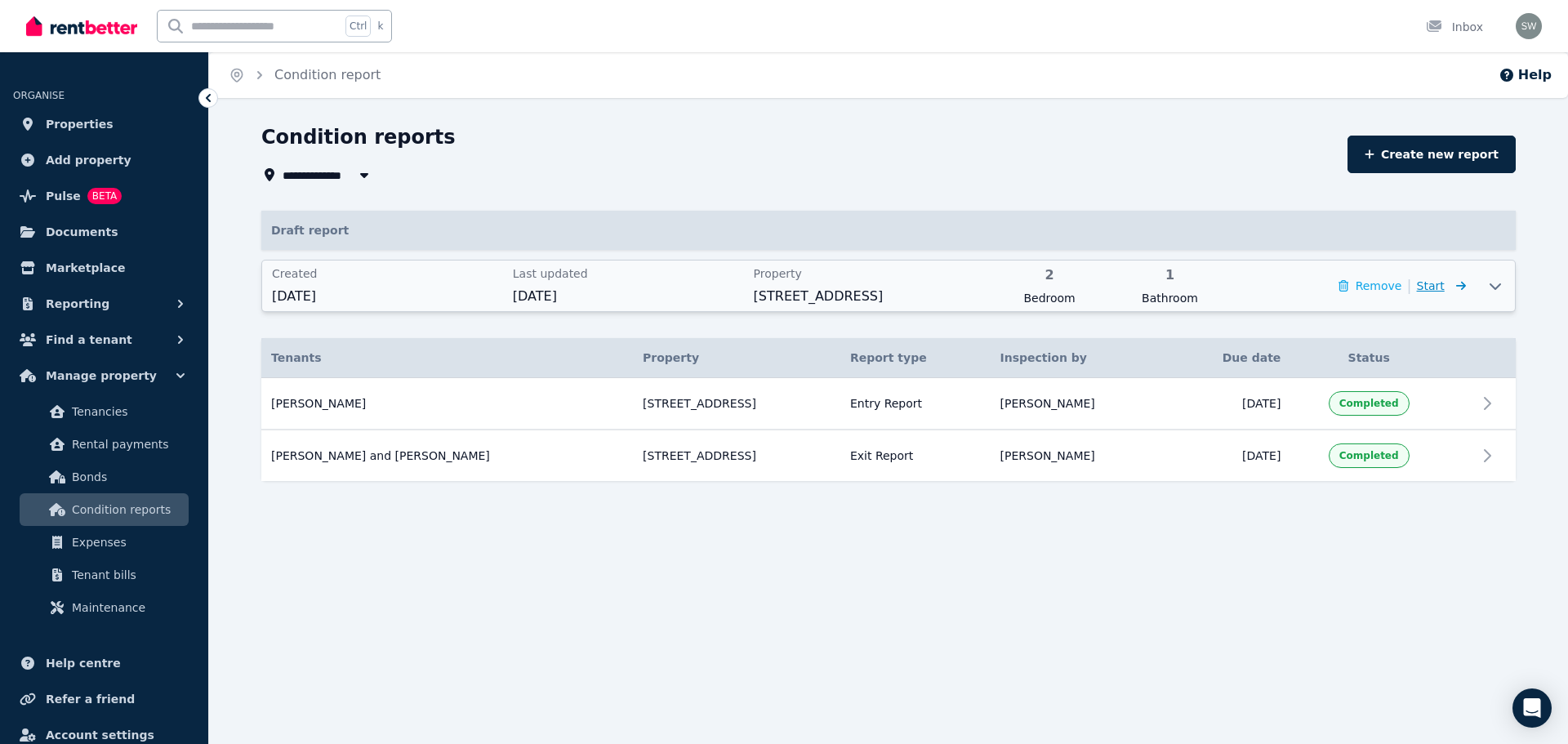
click at [1455, 288] on icon at bounding box center [1457, 286] width 16 height 12
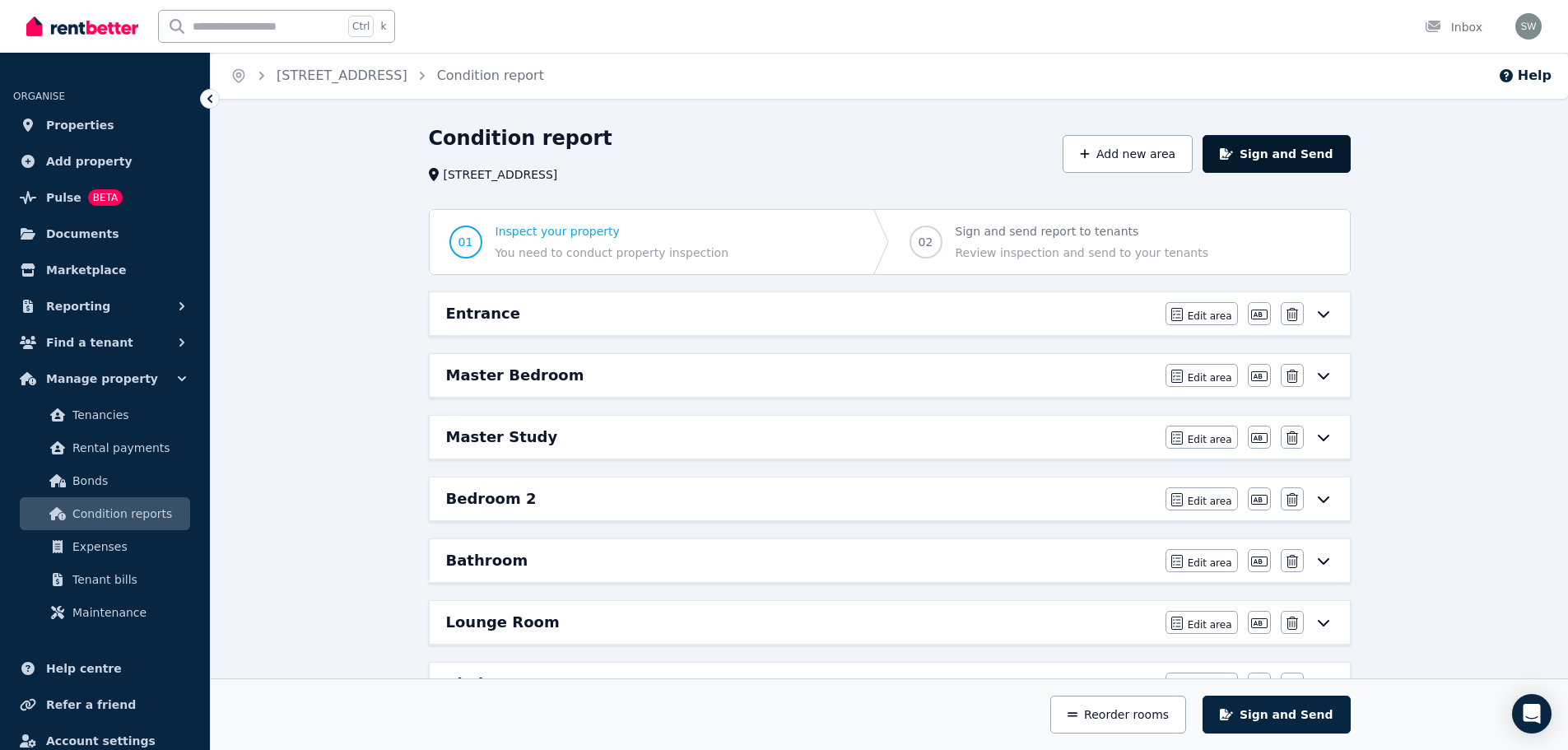
click at [1286, 155] on button "Sign and Send" at bounding box center [1276, 153] width 147 height 38
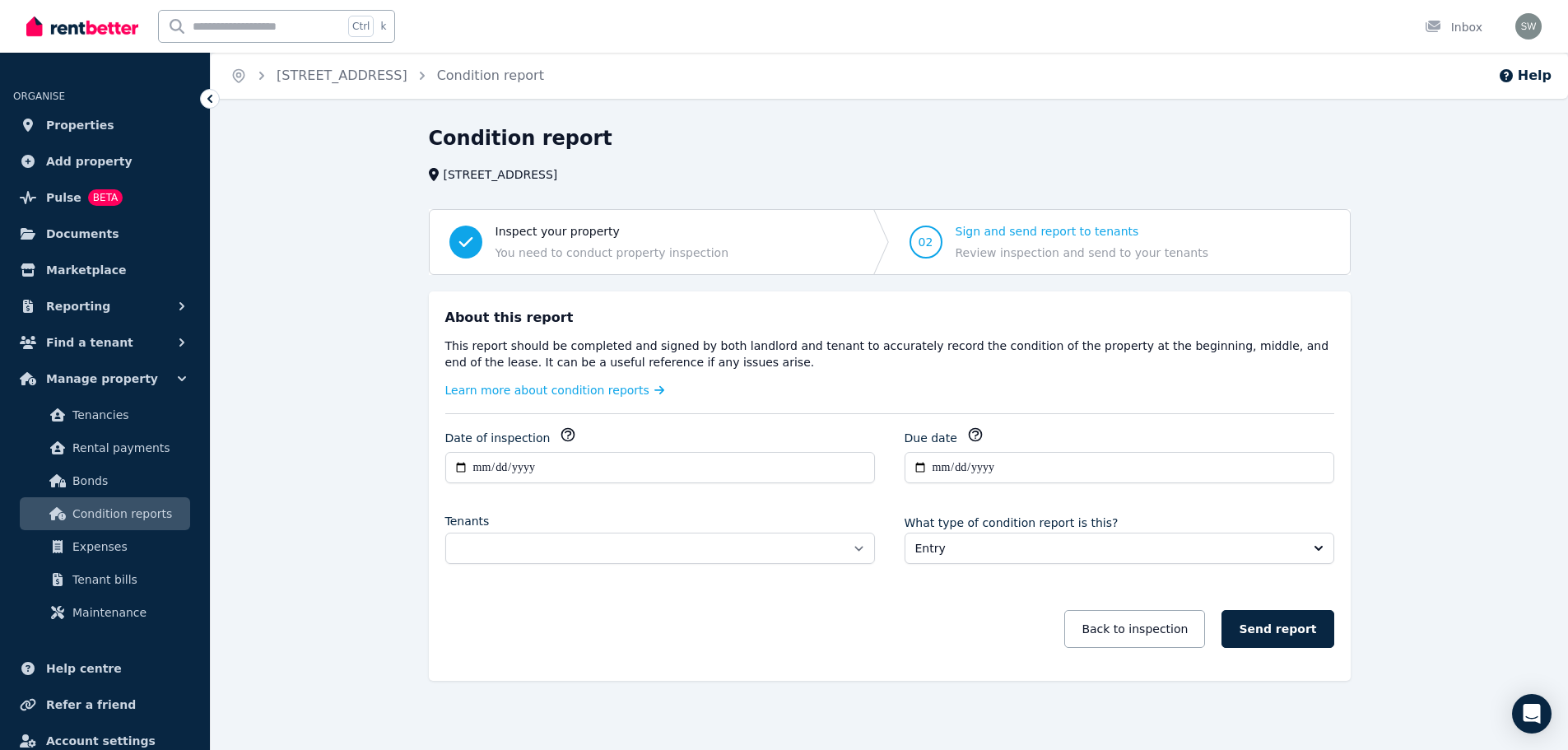
scroll to position [6, 0]
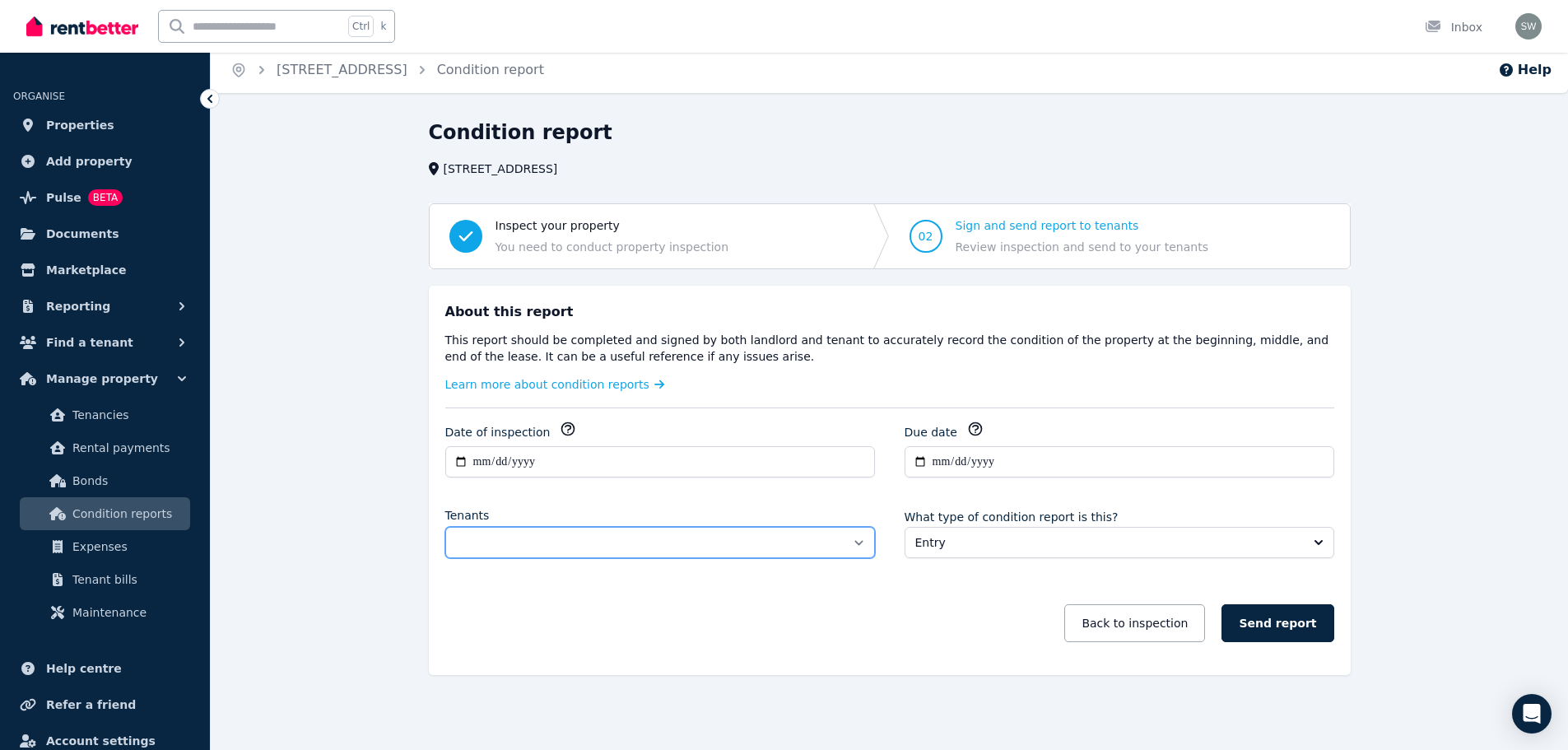
click at [858, 542] on select "**********" at bounding box center [660, 542] width 430 height 31
select select "**********"
click at [445, 527] on select "**********" at bounding box center [660, 542] width 430 height 31
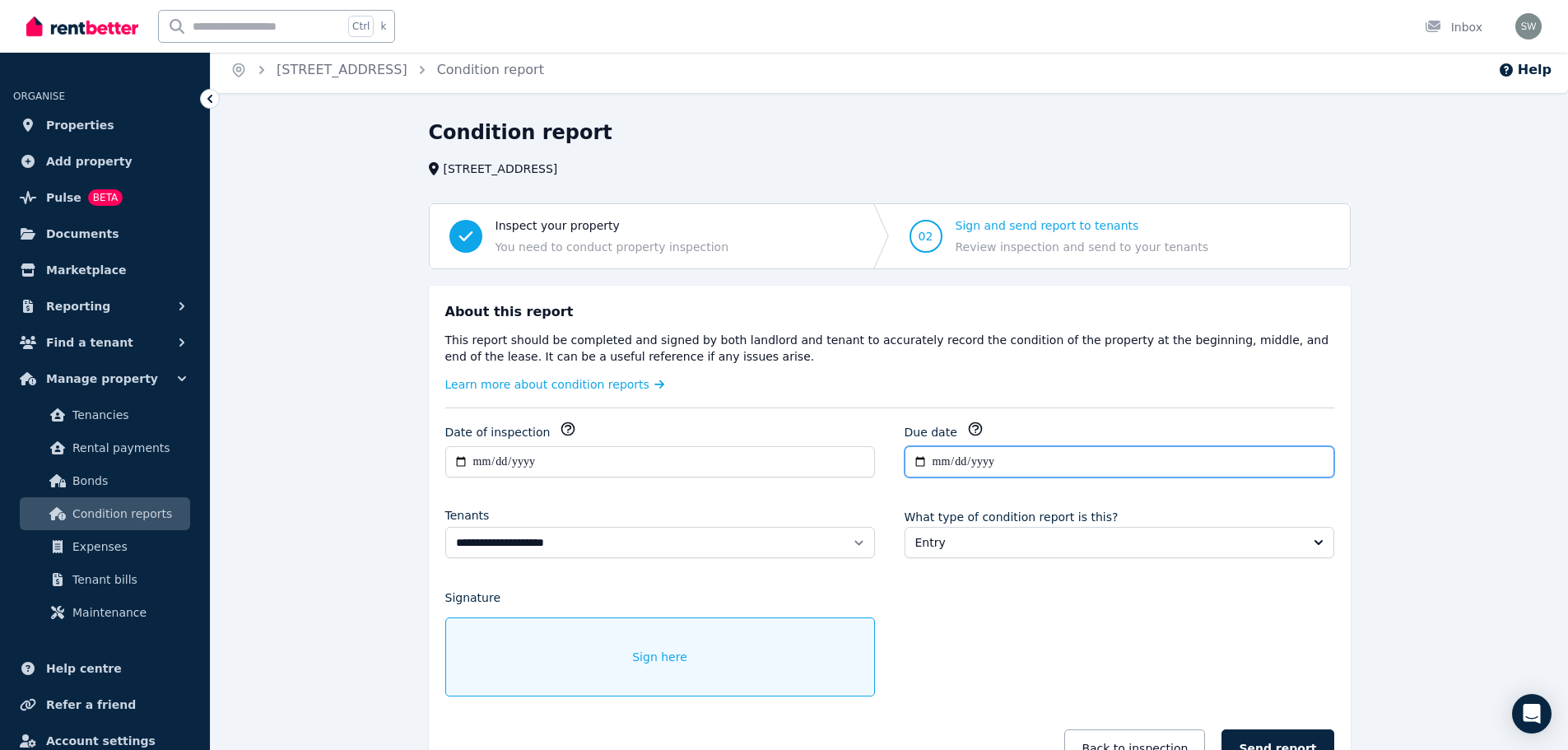
click at [1048, 465] on input "**********" at bounding box center [1120, 461] width 430 height 31
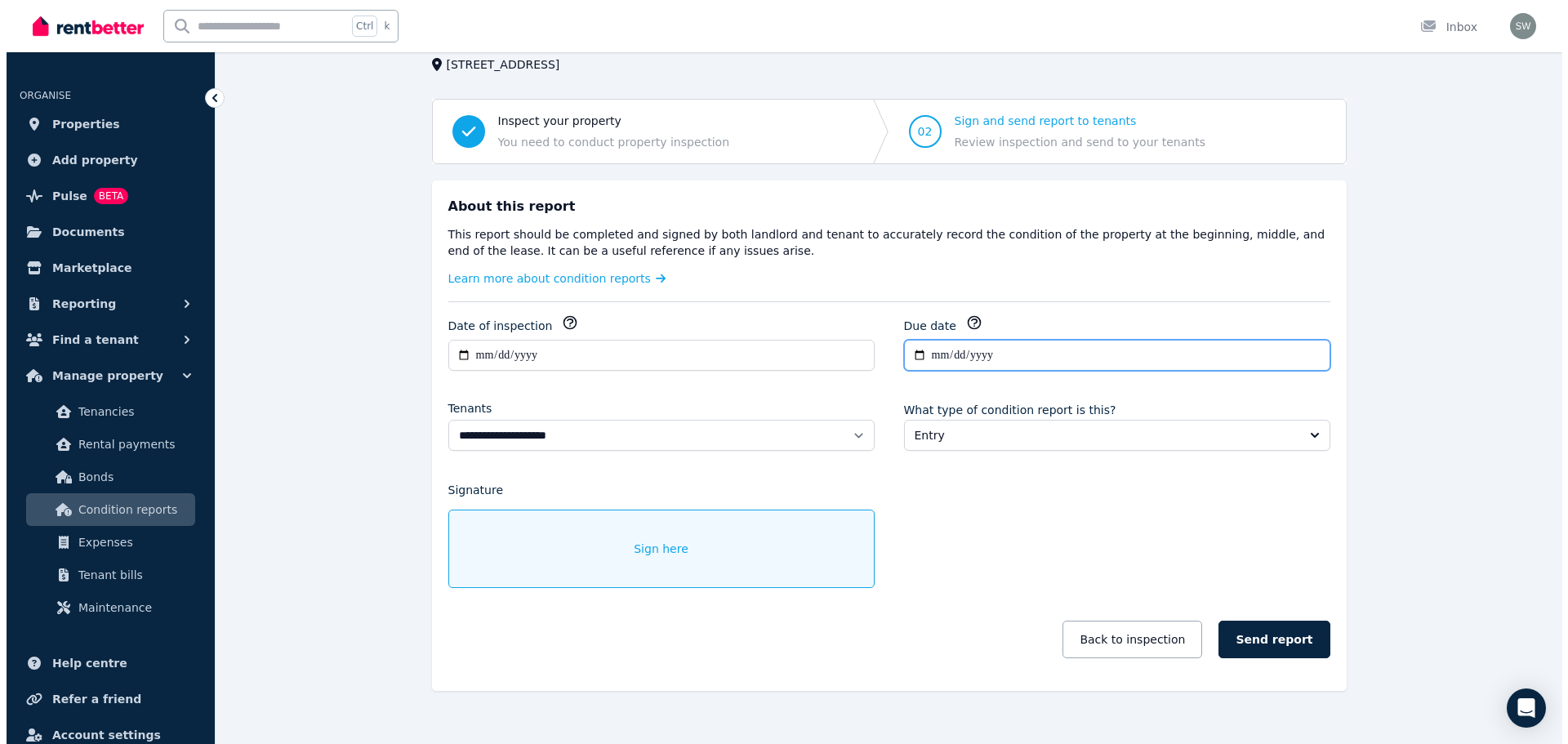
scroll to position [109, 0]
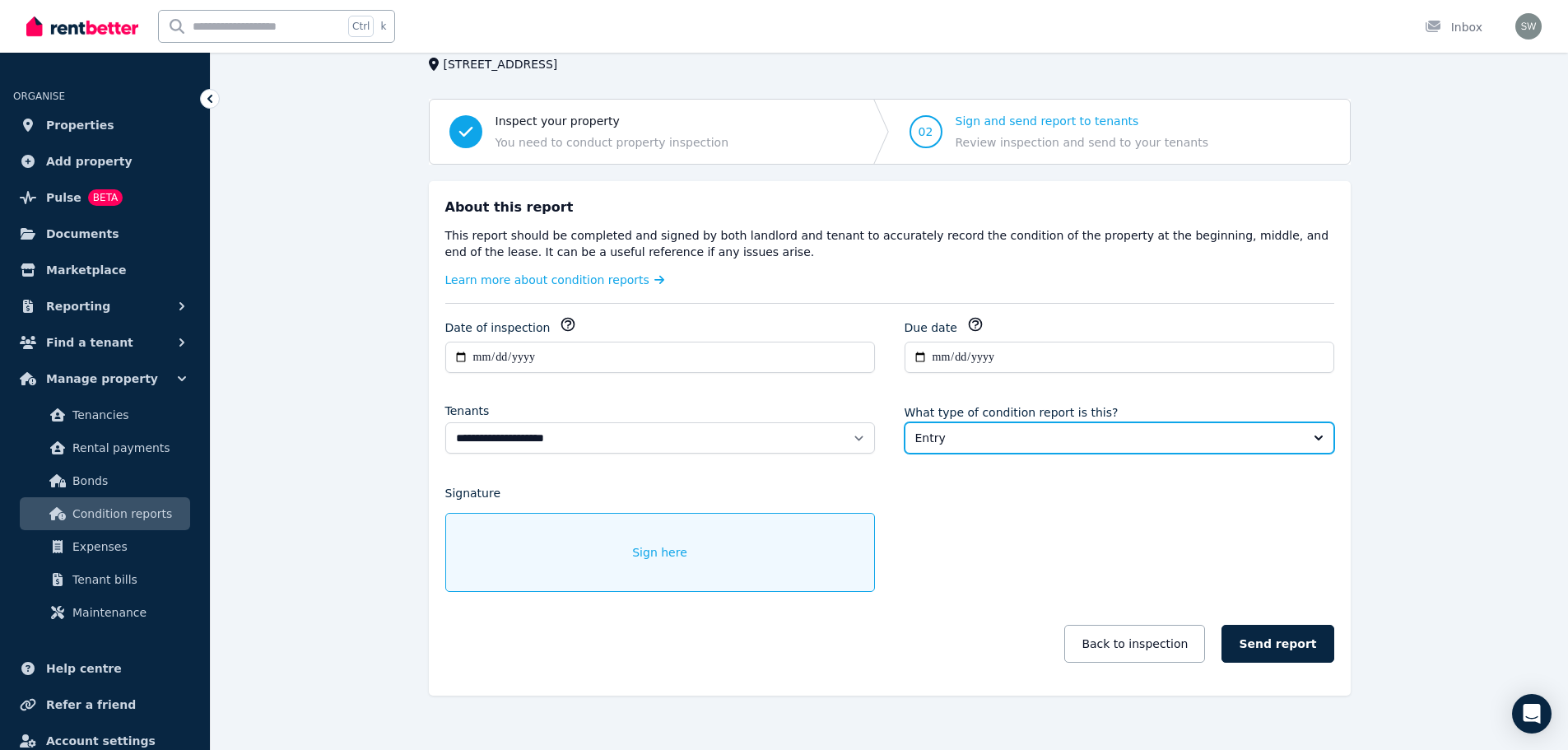
click at [1058, 428] on button "Entry" at bounding box center [1120, 438] width 430 height 31
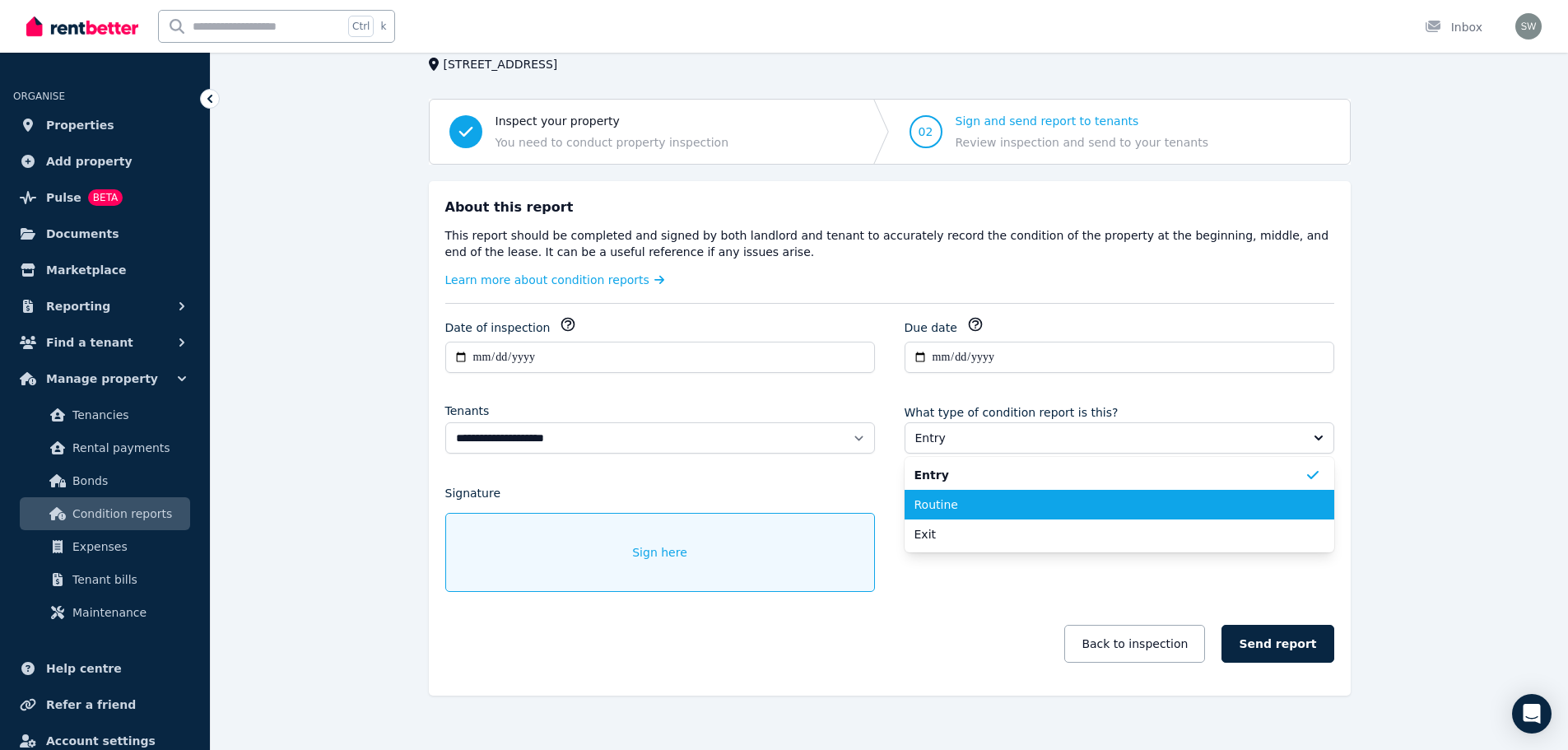
click at [978, 508] on span "Routine" at bounding box center [1109, 504] width 390 height 16
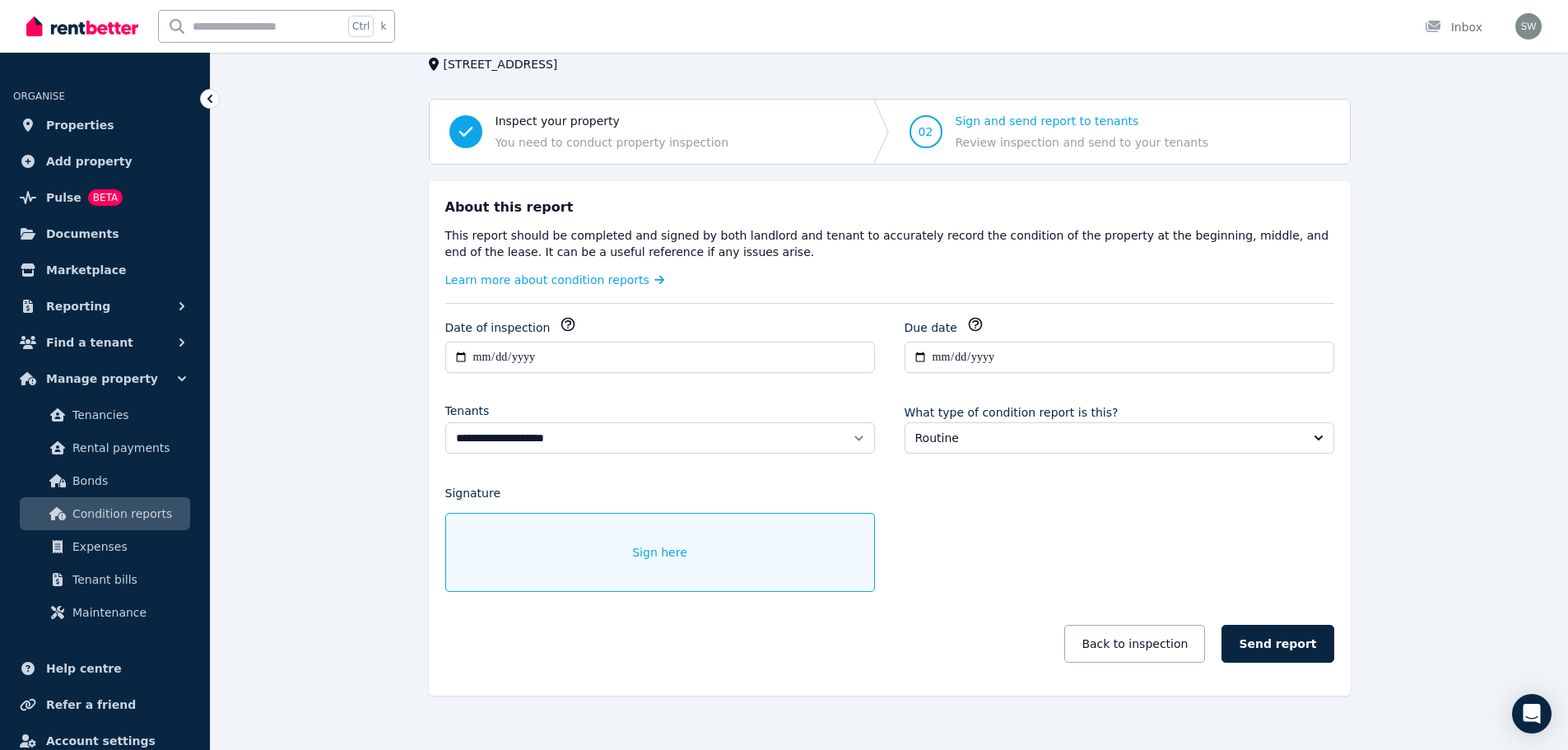
click at [663, 547] on span "Sign here" at bounding box center [659, 552] width 55 height 16
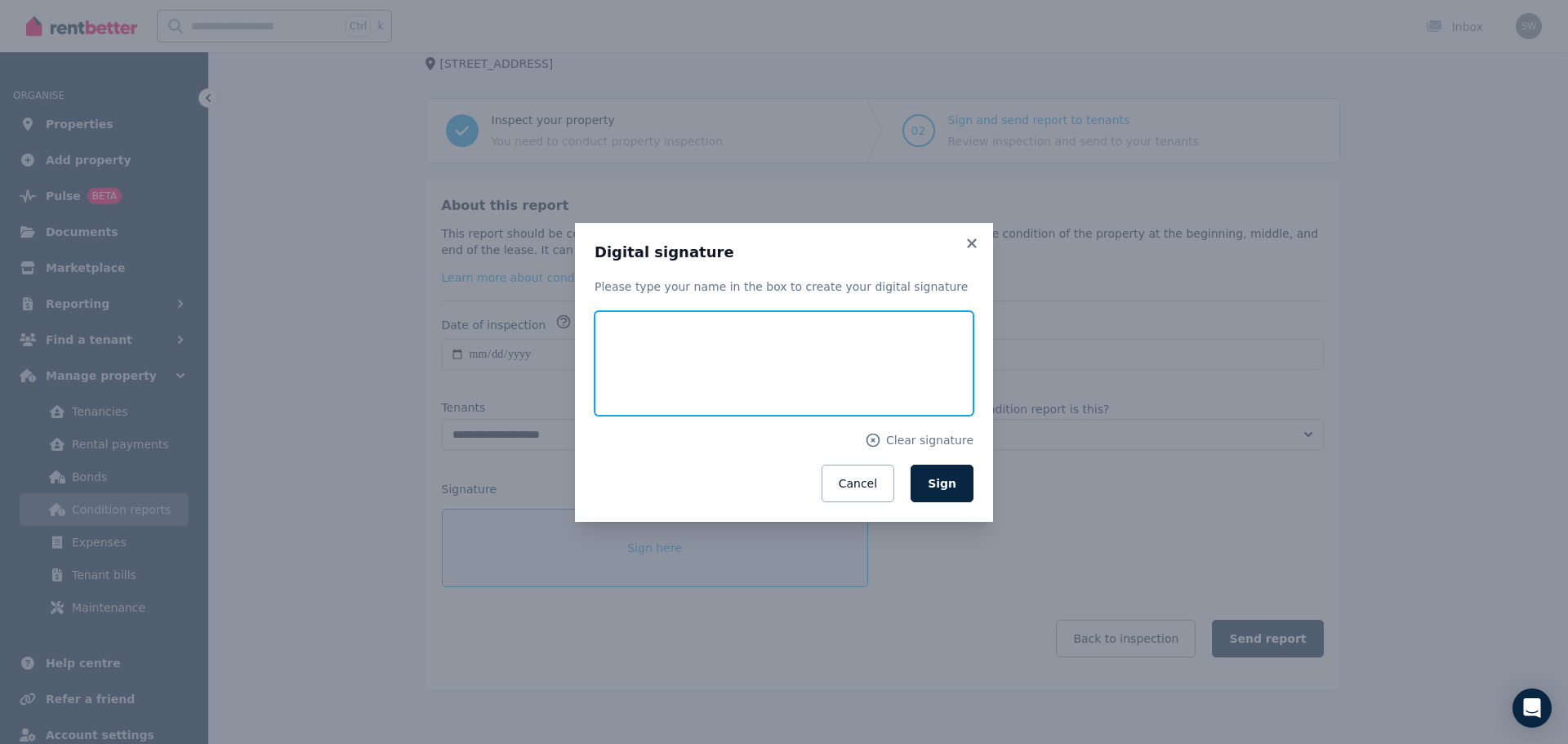
click at [731, 333] on input "text" at bounding box center [784, 364] width 379 height 104
type input "**********"
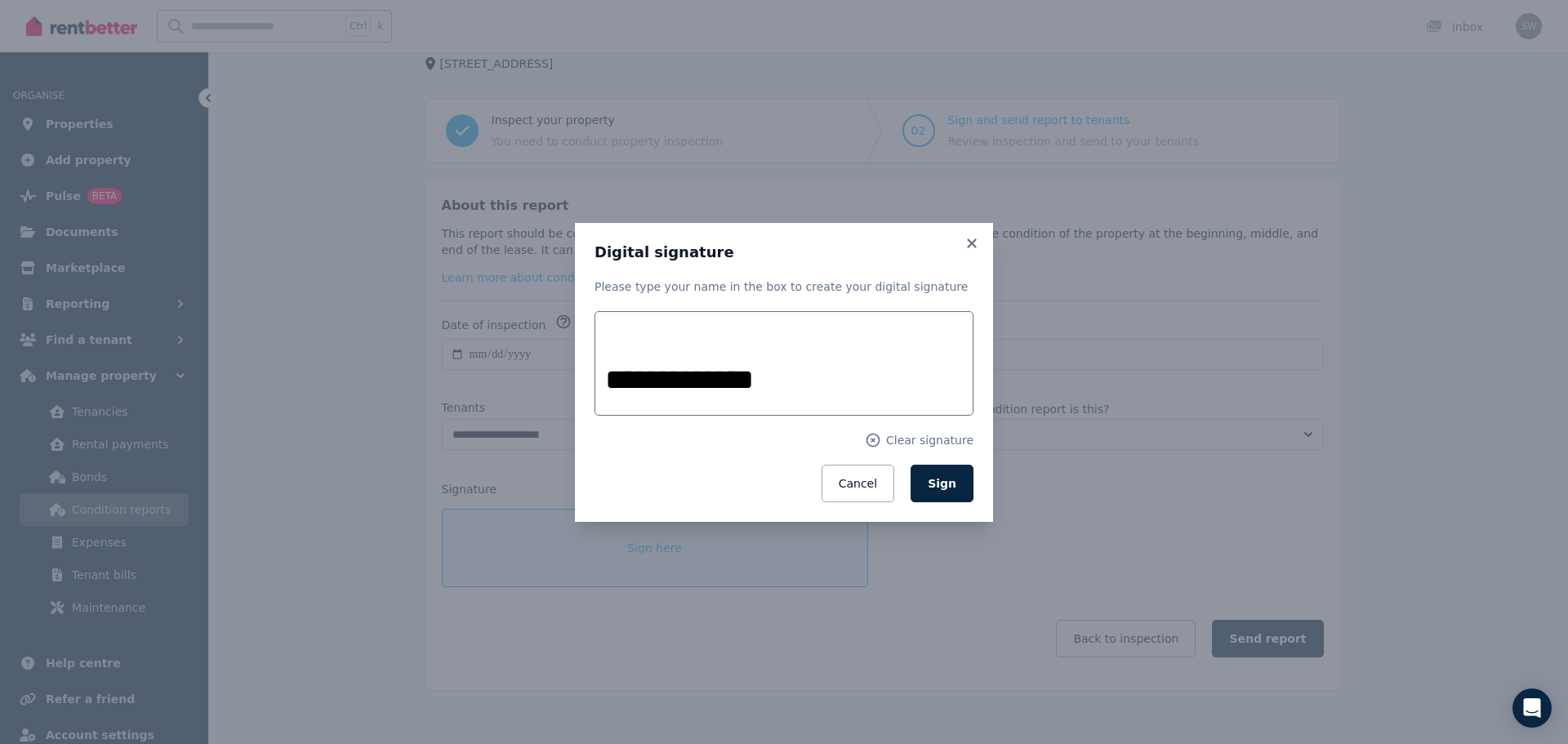
click at [616, 448] on form "**********" at bounding box center [784, 407] width 379 height 191
click at [946, 486] on span "Sign" at bounding box center [942, 484] width 29 height 13
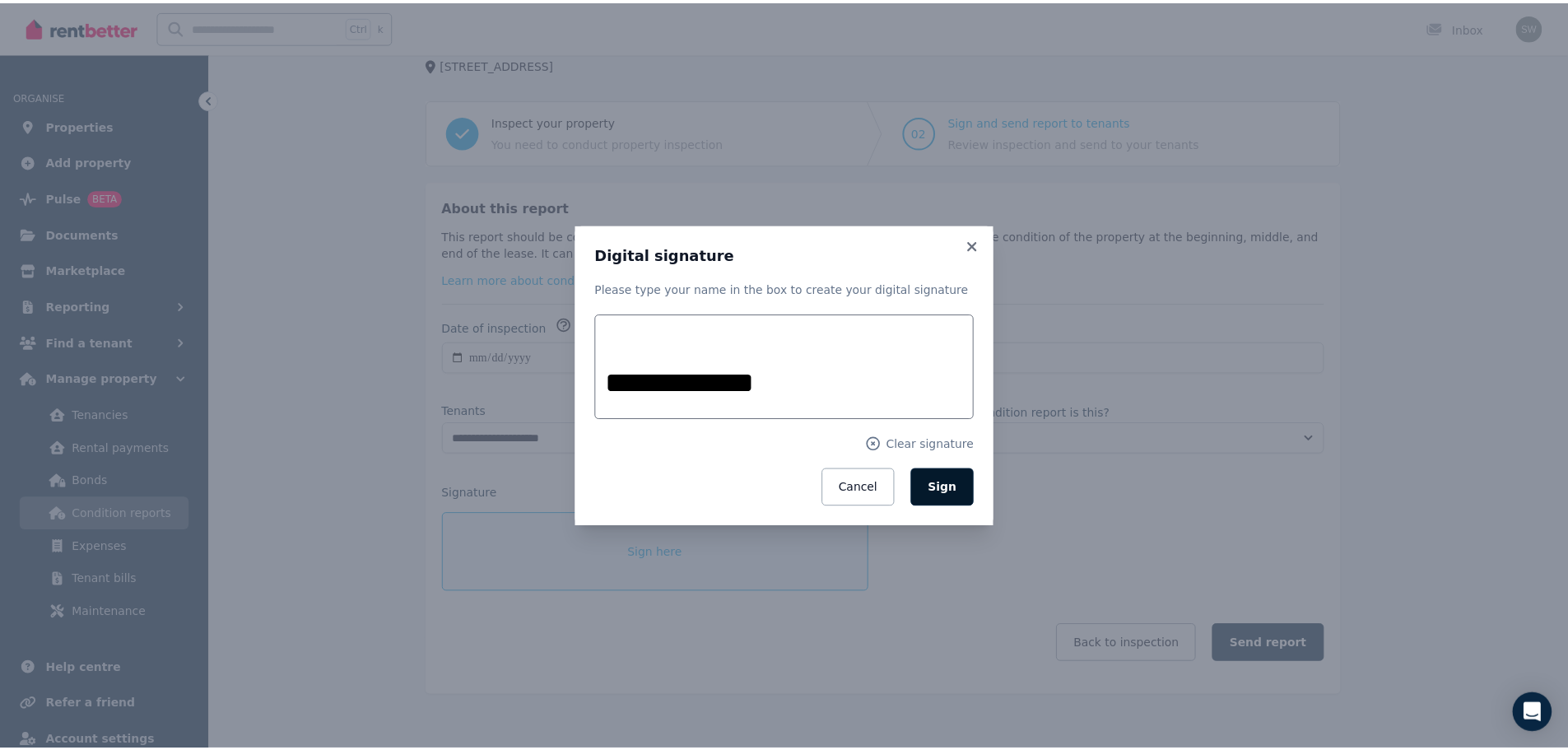
scroll to position [79, 0]
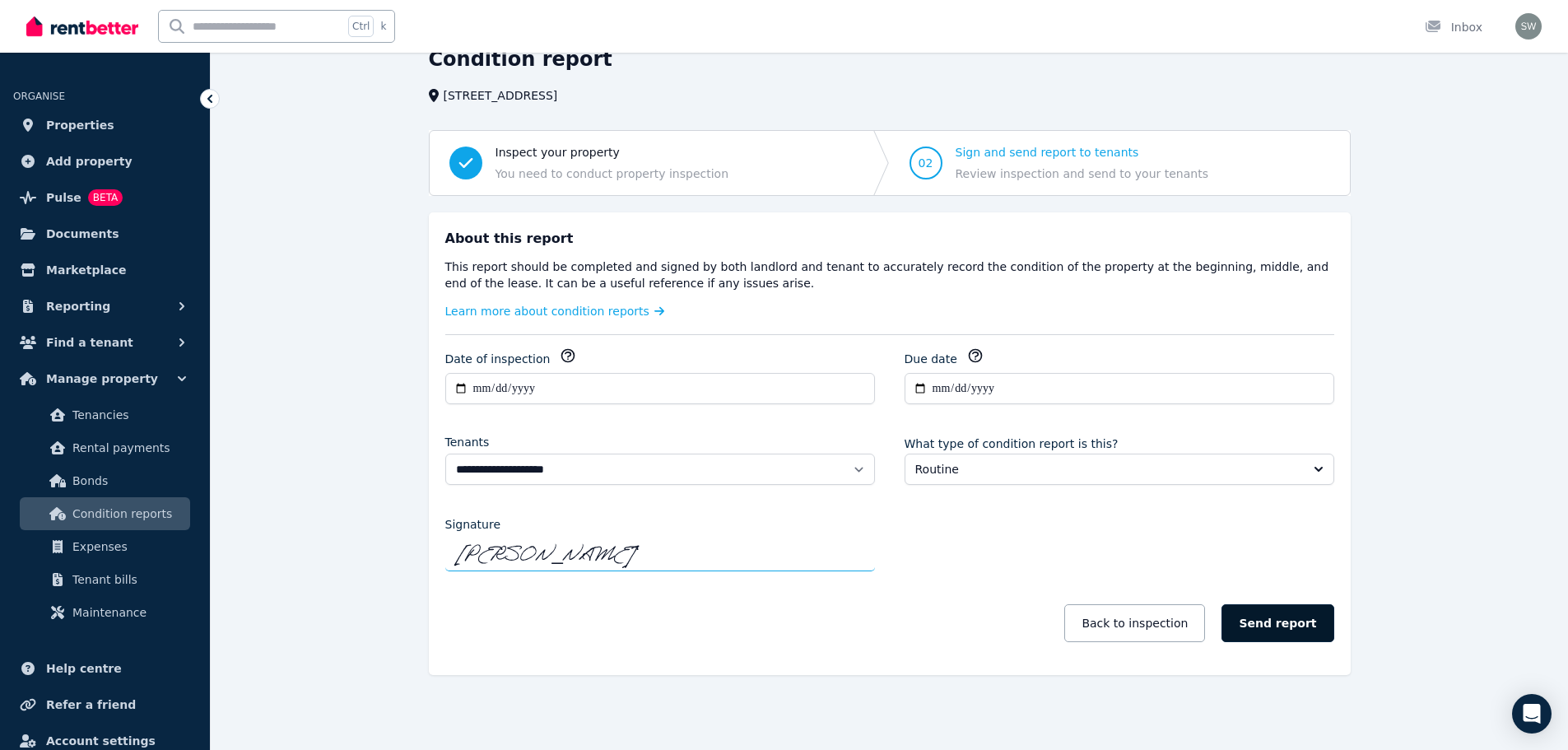
click at [1279, 629] on button "Send report" at bounding box center [1277, 623] width 112 height 38
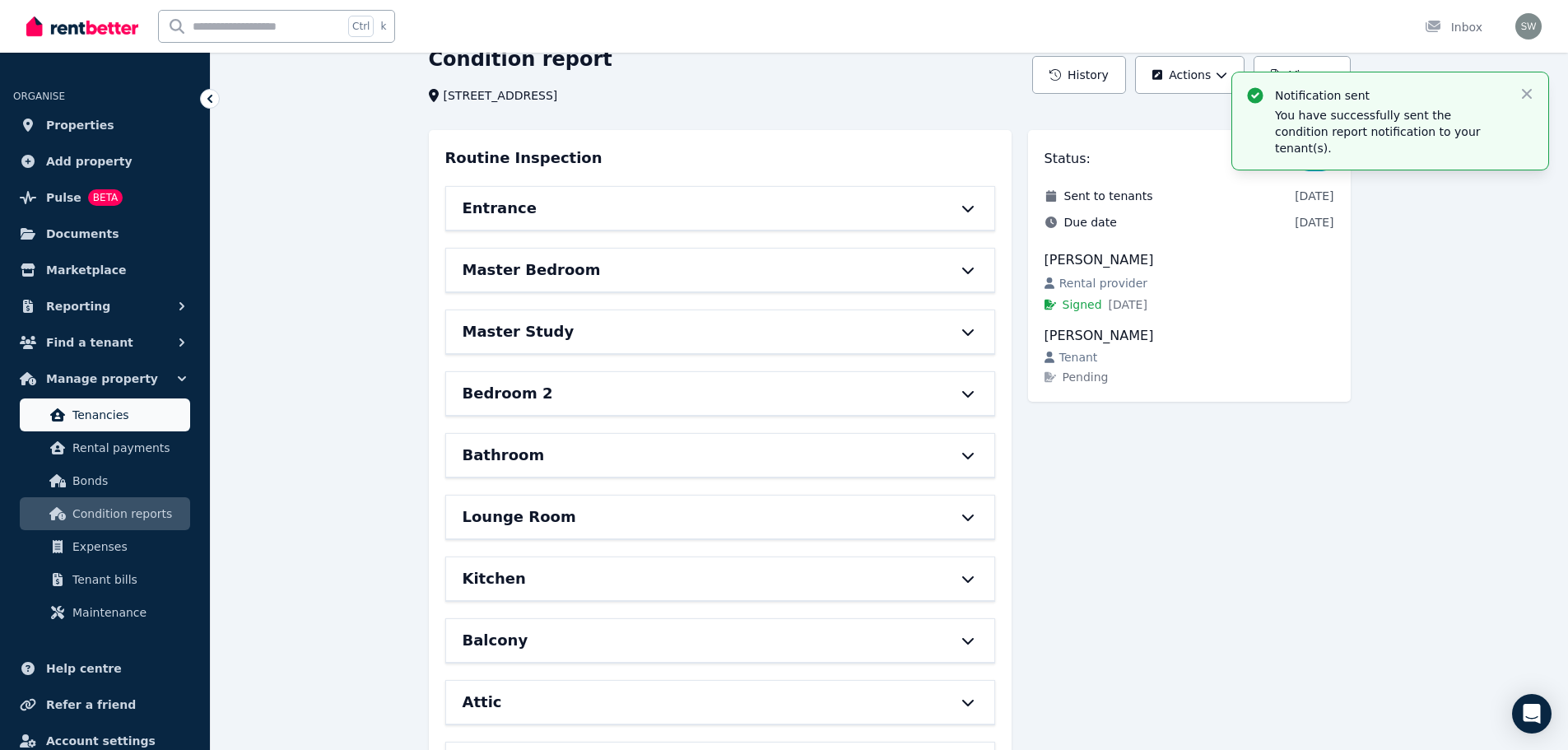
click at [99, 419] on span "Tenancies" at bounding box center [128, 414] width 111 height 19
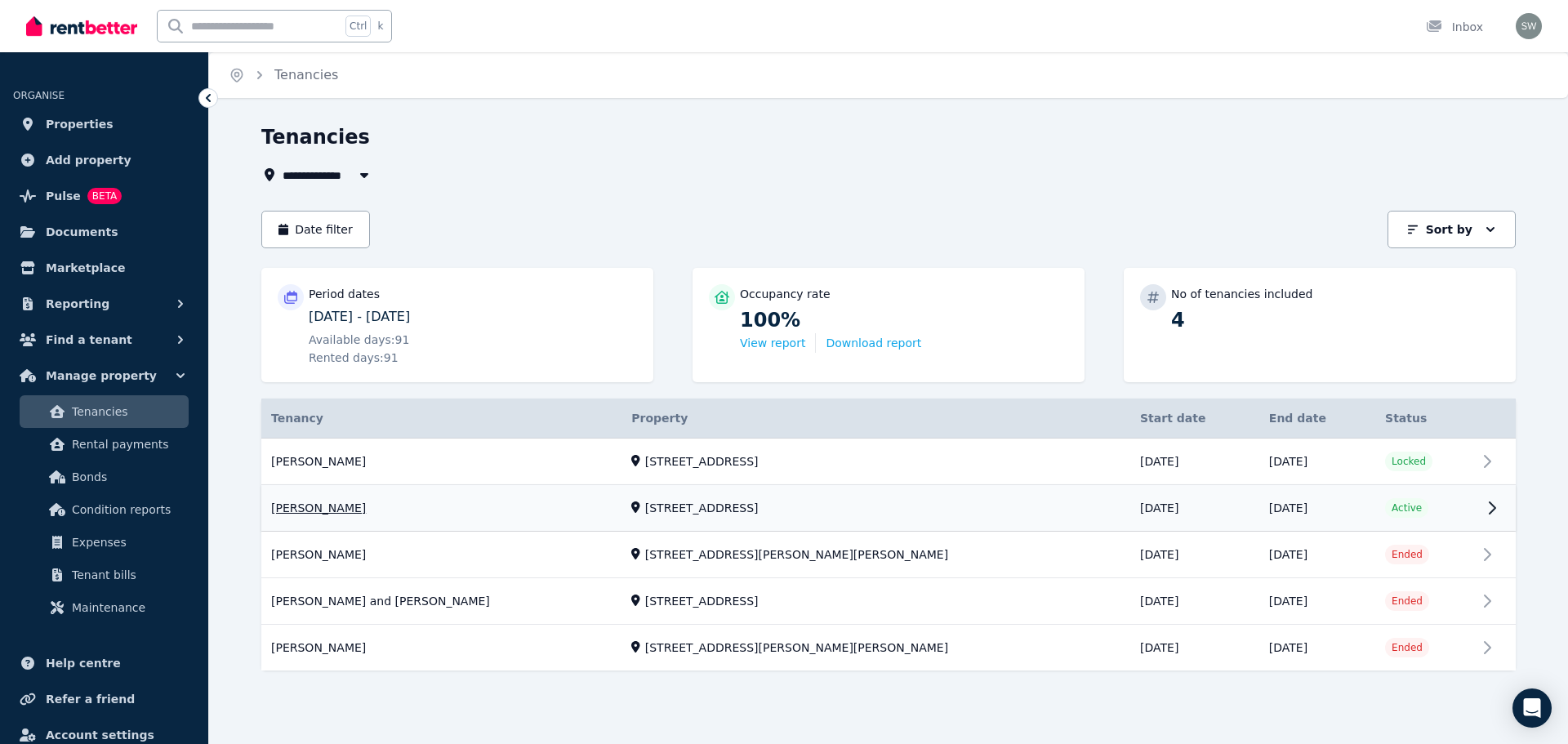
click at [339, 503] on link "View property details" at bounding box center [889, 509] width 1255 height 45
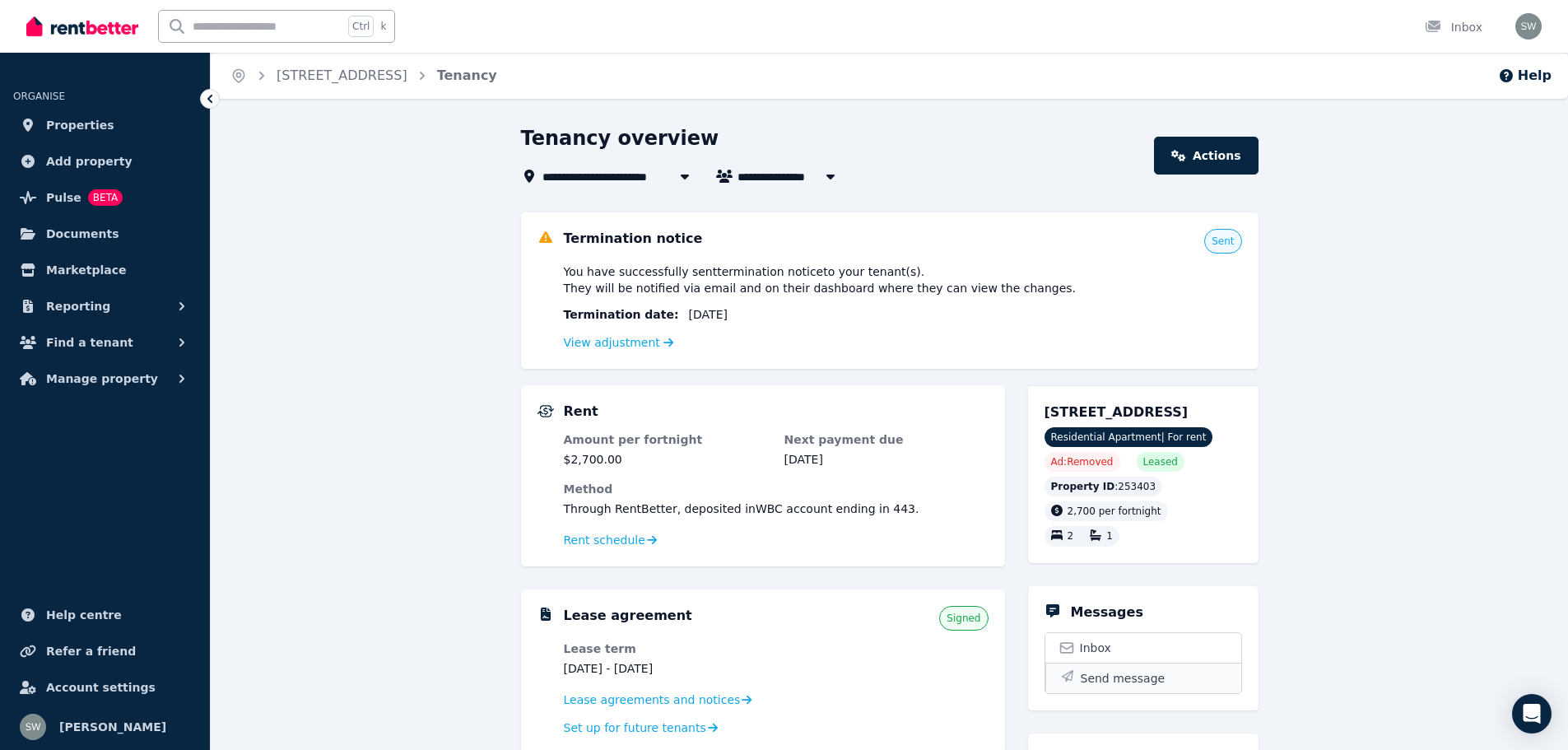
click at [1103, 673] on span "Send message" at bounding box center [1123, 678] width 85 height 16
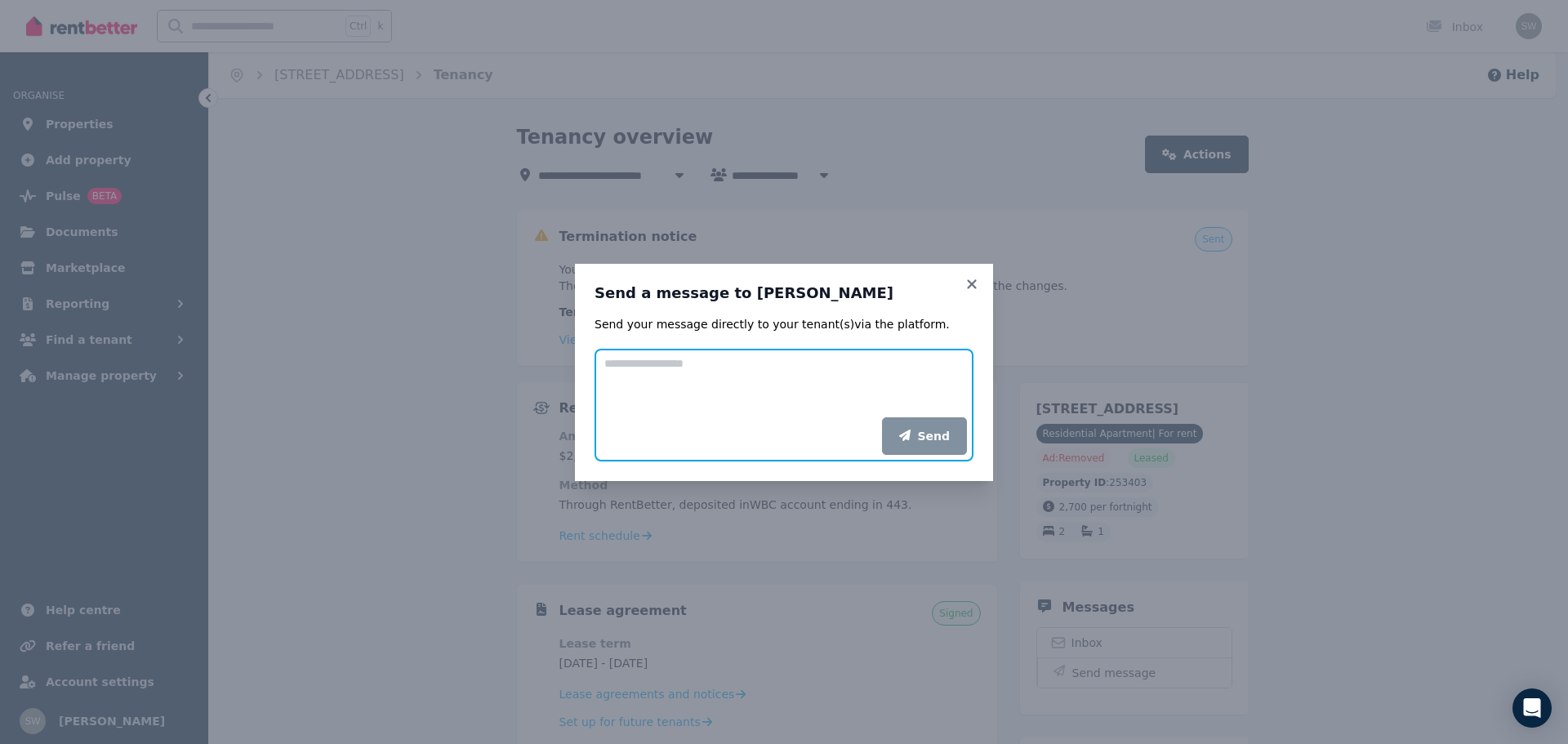
click at [843, 380] on textarea "Add your message" at bounding box center [784, 383] width 379 height 69
paste textarea "**********"
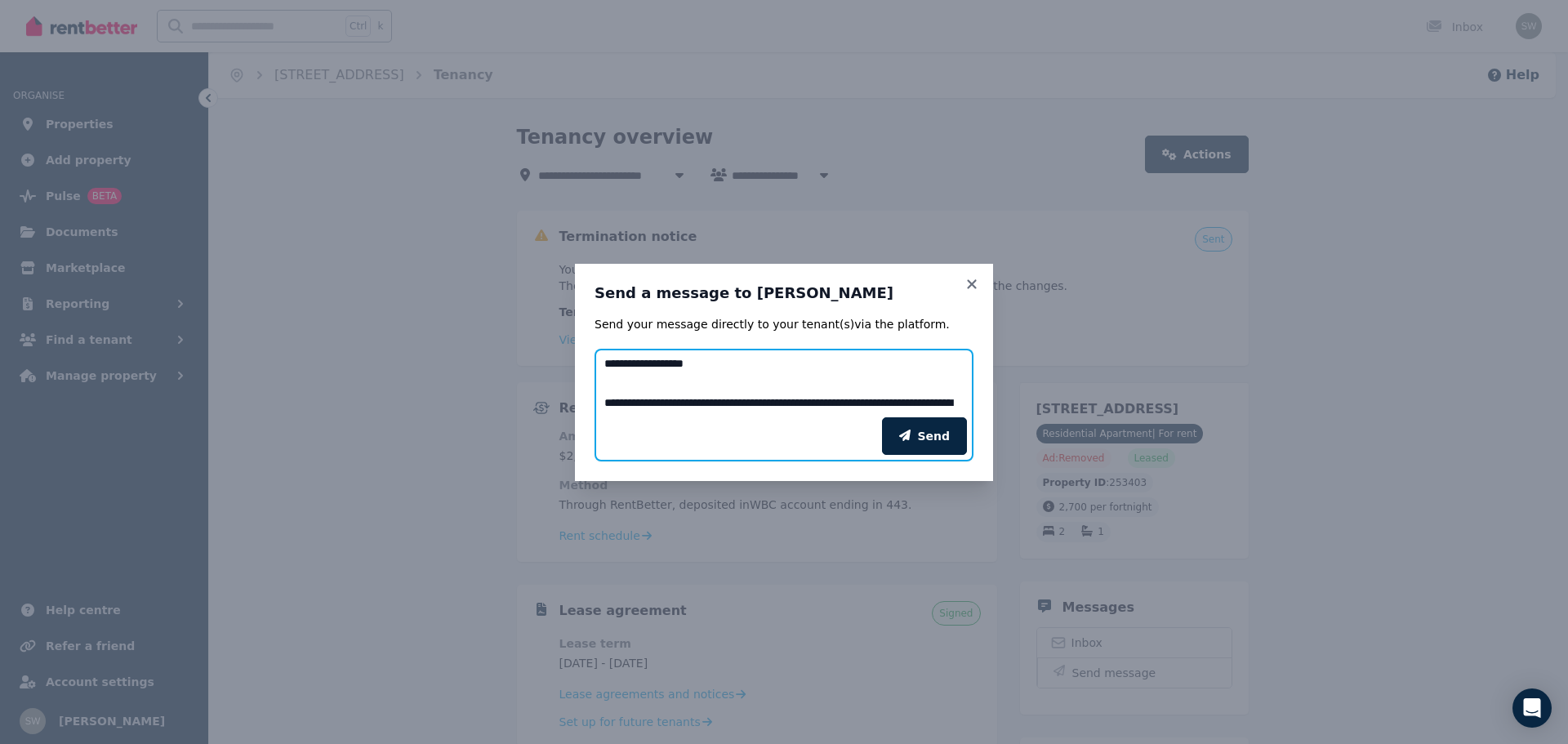
click at [728, 364] on textarea "Add your message" at bounding box center [784, 383] width 379 height 69
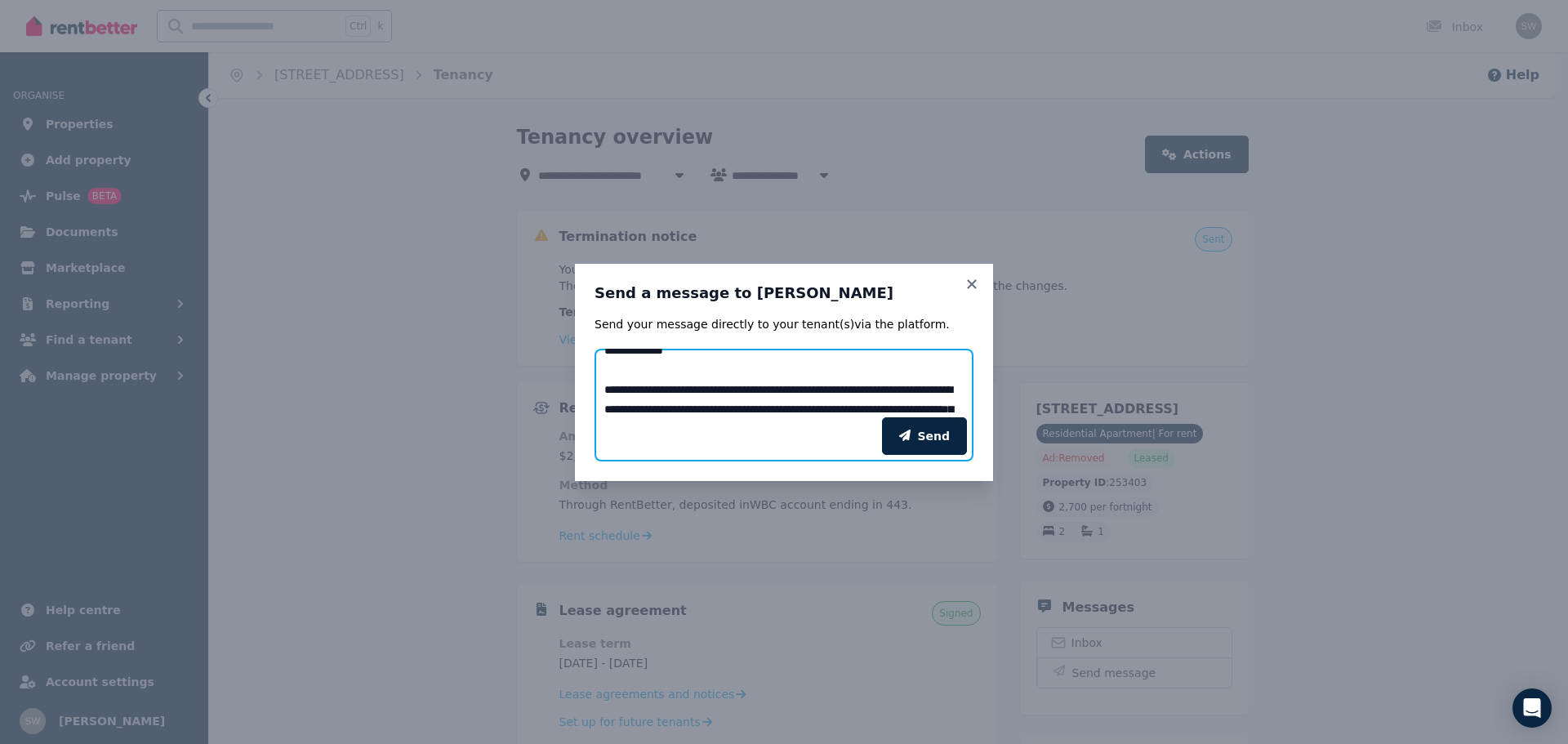
scroll to position [18, 0]
click at [700, 403] on textarea "Add your message" at bounding box center [784, 383] width 379 height 69
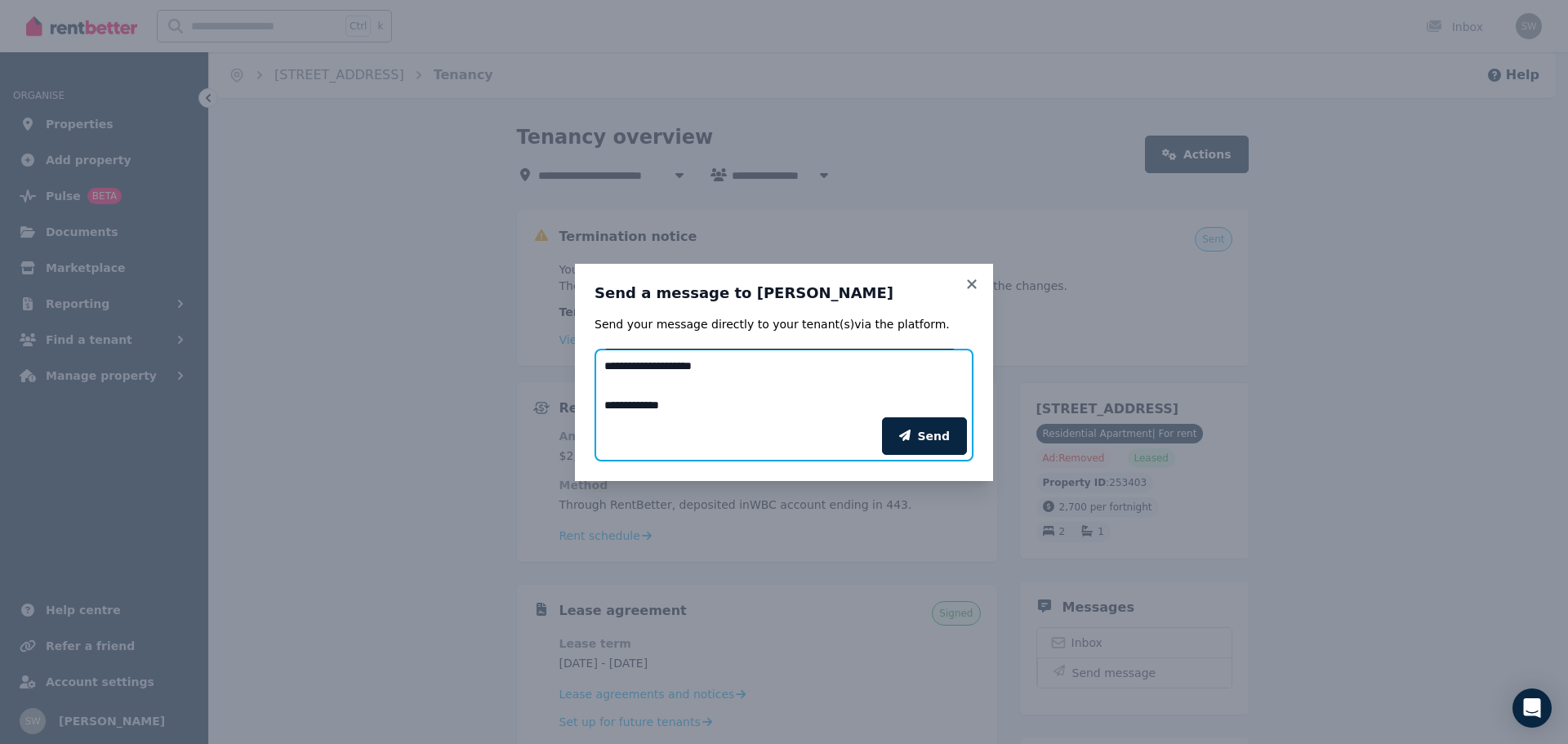
scroll to position [490, 0]
click at [819, 397] on textarea "Add your message" at bounding box center [784, 383] width 379 height 69
click at [671, 375] on textarea "Add your message" at bounding box center [784, 383] width 379 height 69
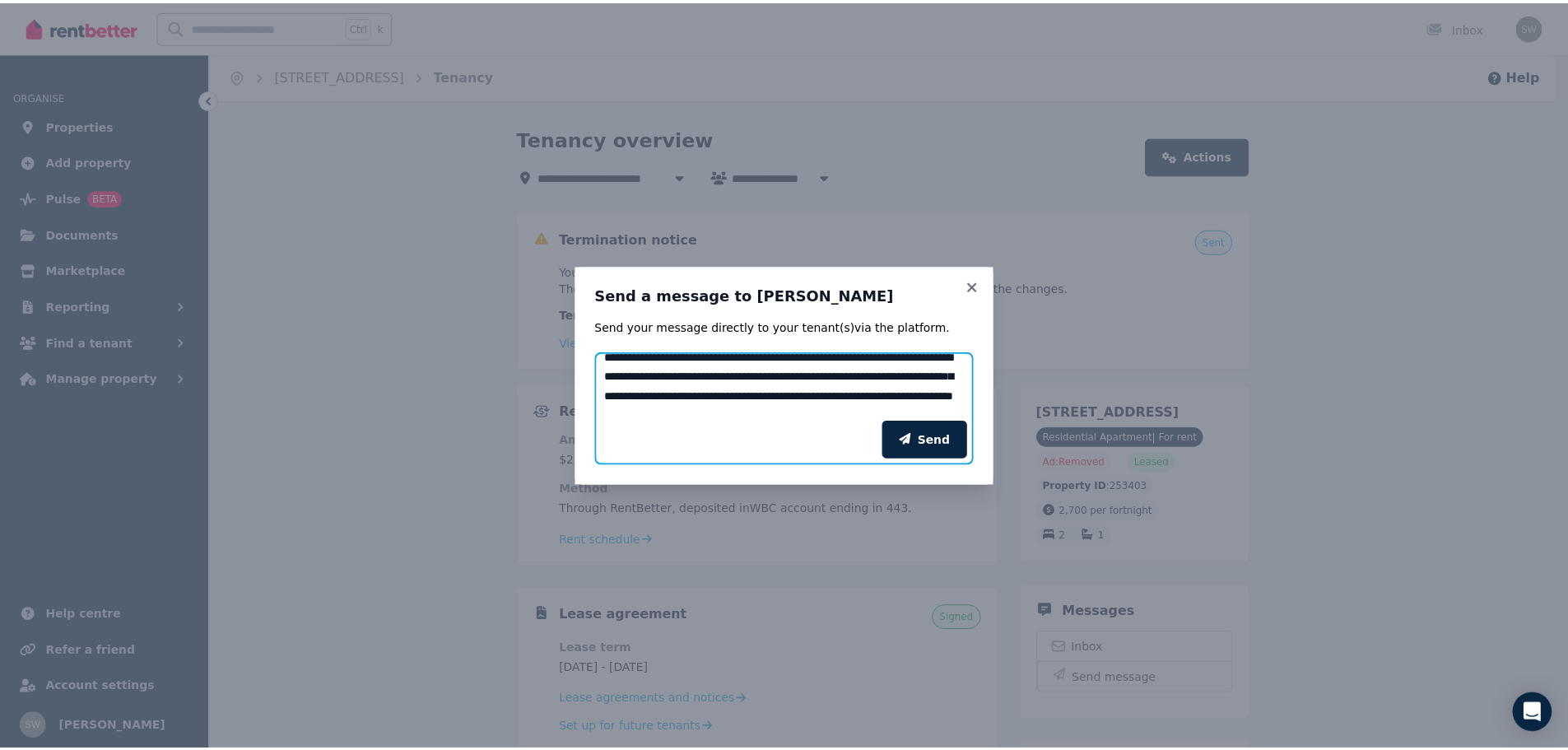
scroll to position [0, 0]
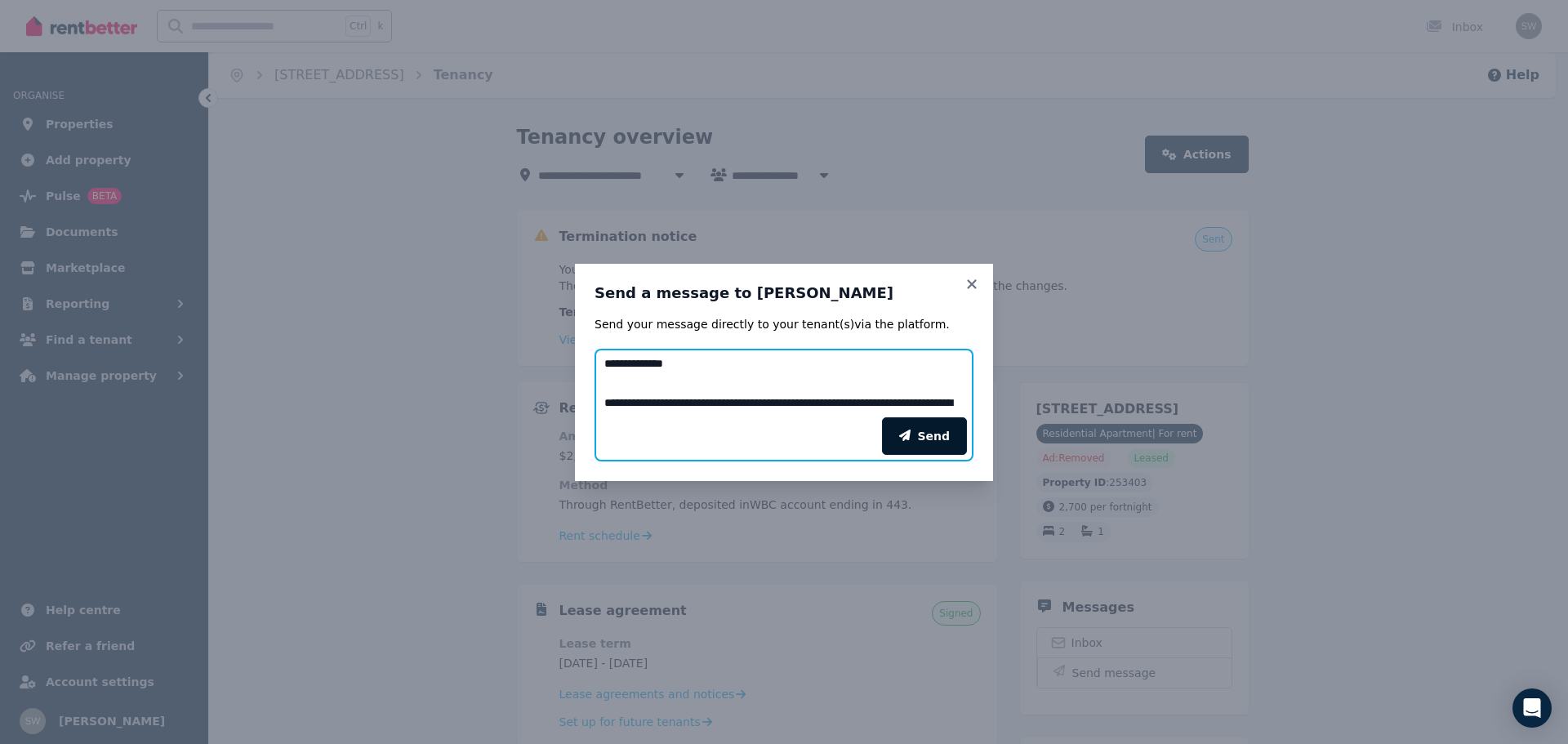
type textarea "**********"
click at [934, 437] on button "Send" at bounding box center [924, 436] width 85 height 38
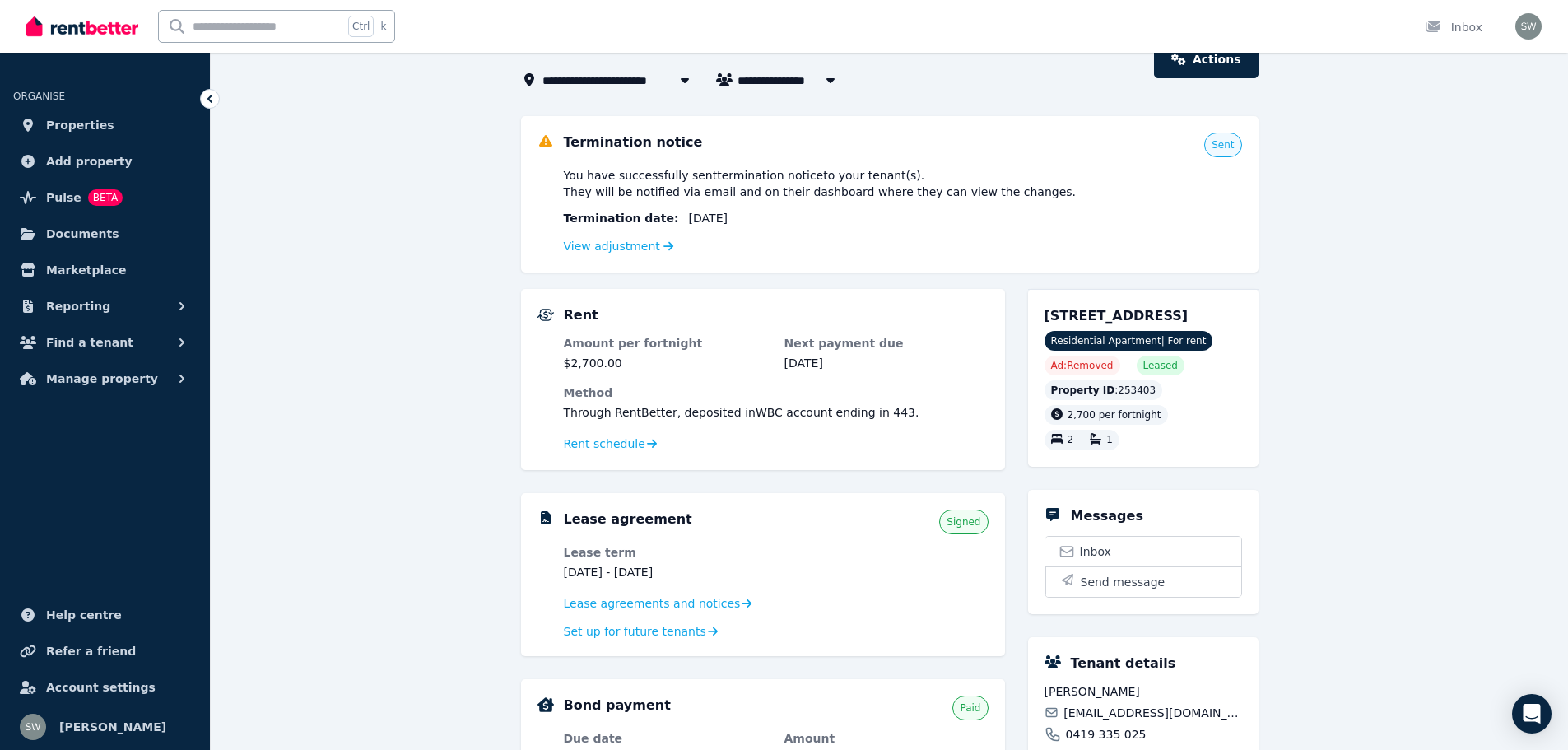
scroll to position [97, 0]
click at [612, 609] on span "Lease agreements and notices" at bounding box center [652, 602] width 177 height 16
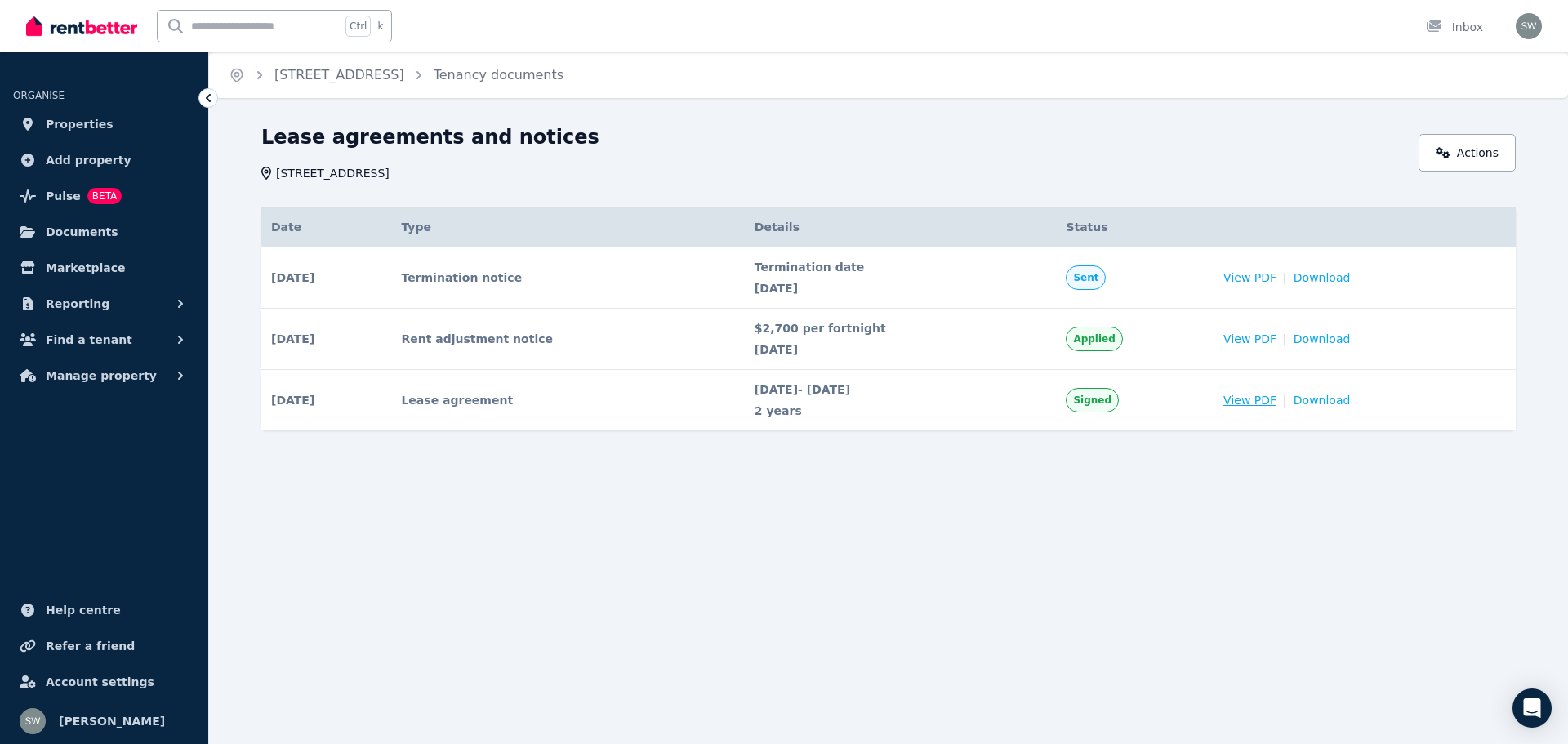
click at [1262, 397] on span "View PDF" at bounding box center [1250, 400] width 53 height 16
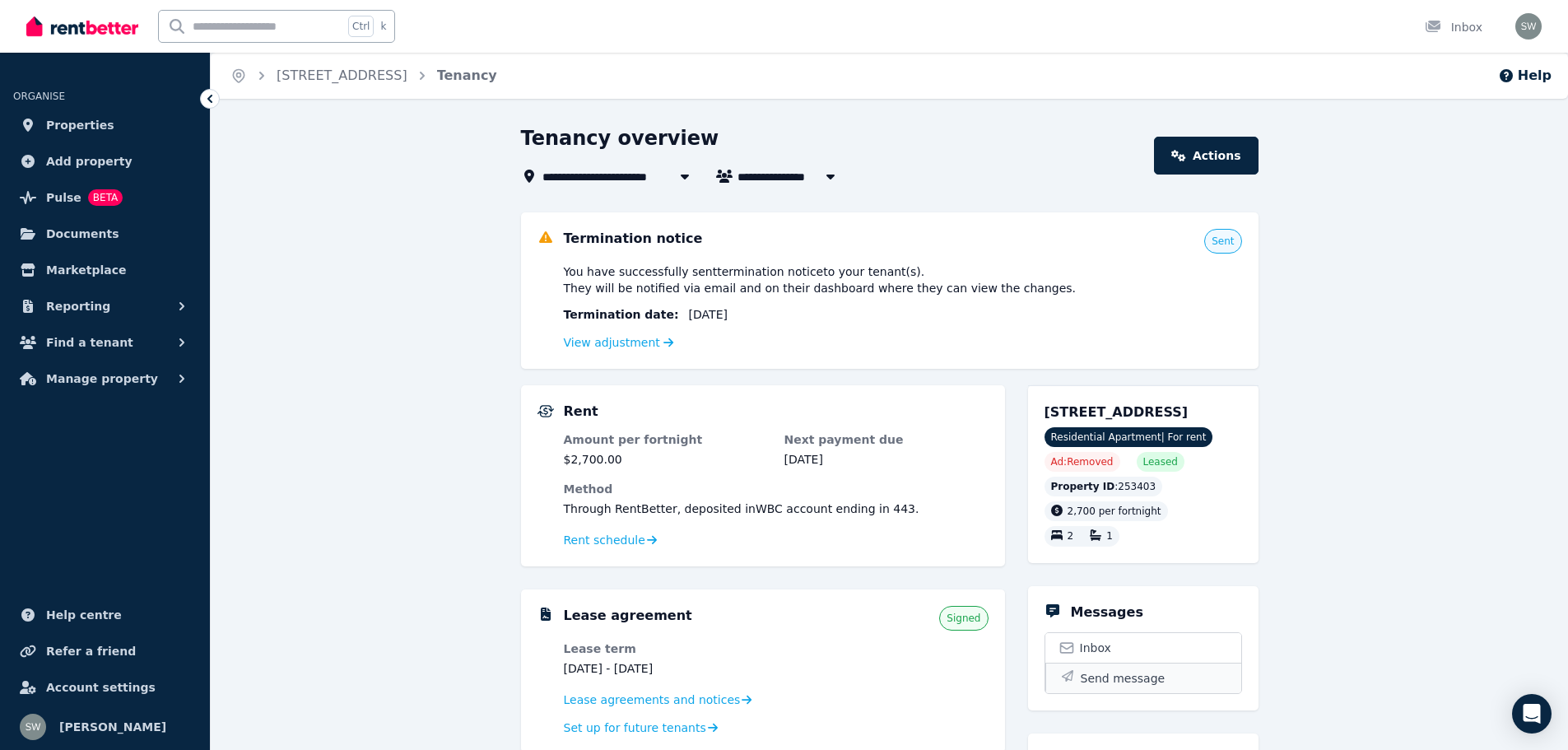
click at [1097, 678] on span "Send message" at bounding box center [1123, 678] width 85 height 16
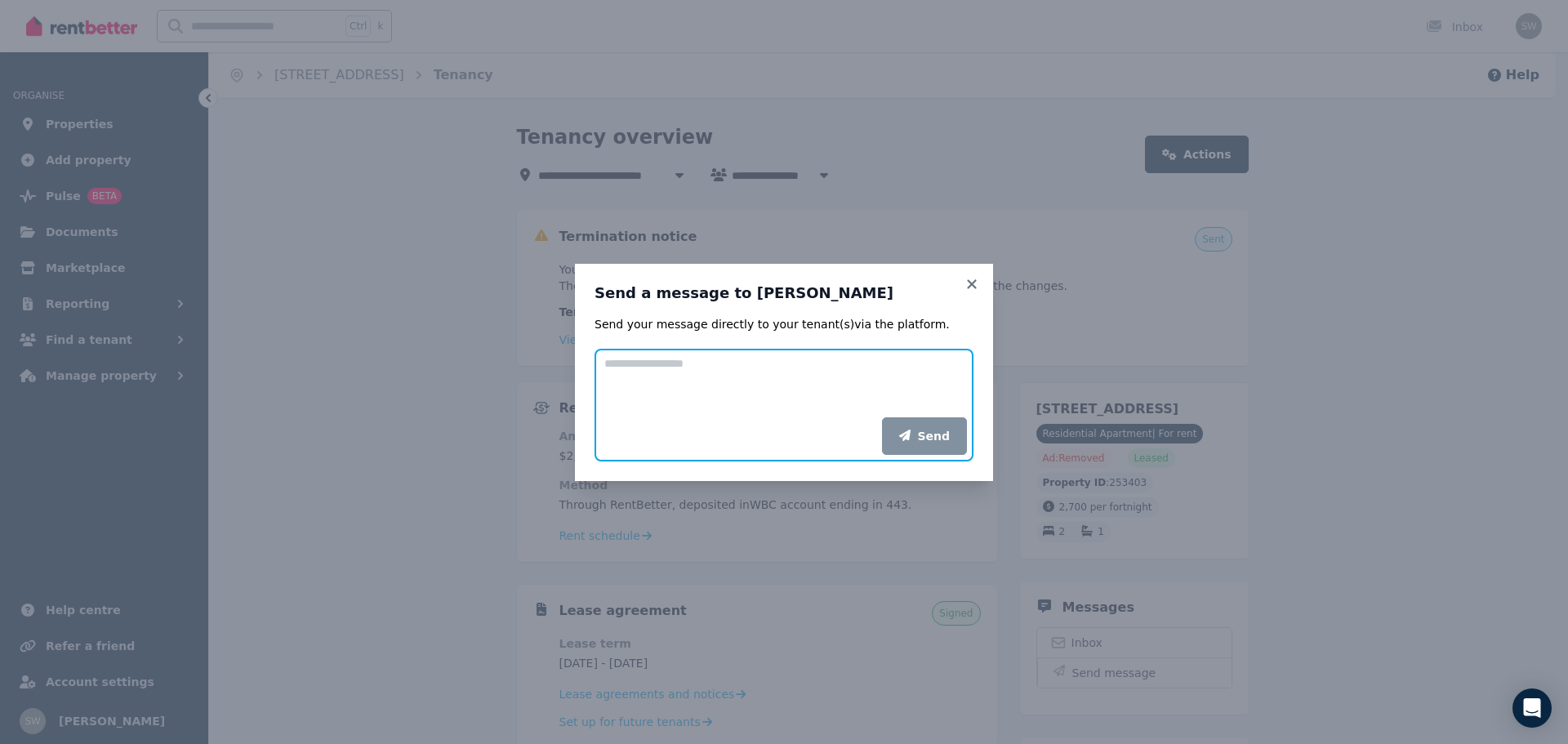
click at [774, 366] on textarea "Add your message" at bounding box center [784, 383] width 379 height 69
paste textarea "**********"
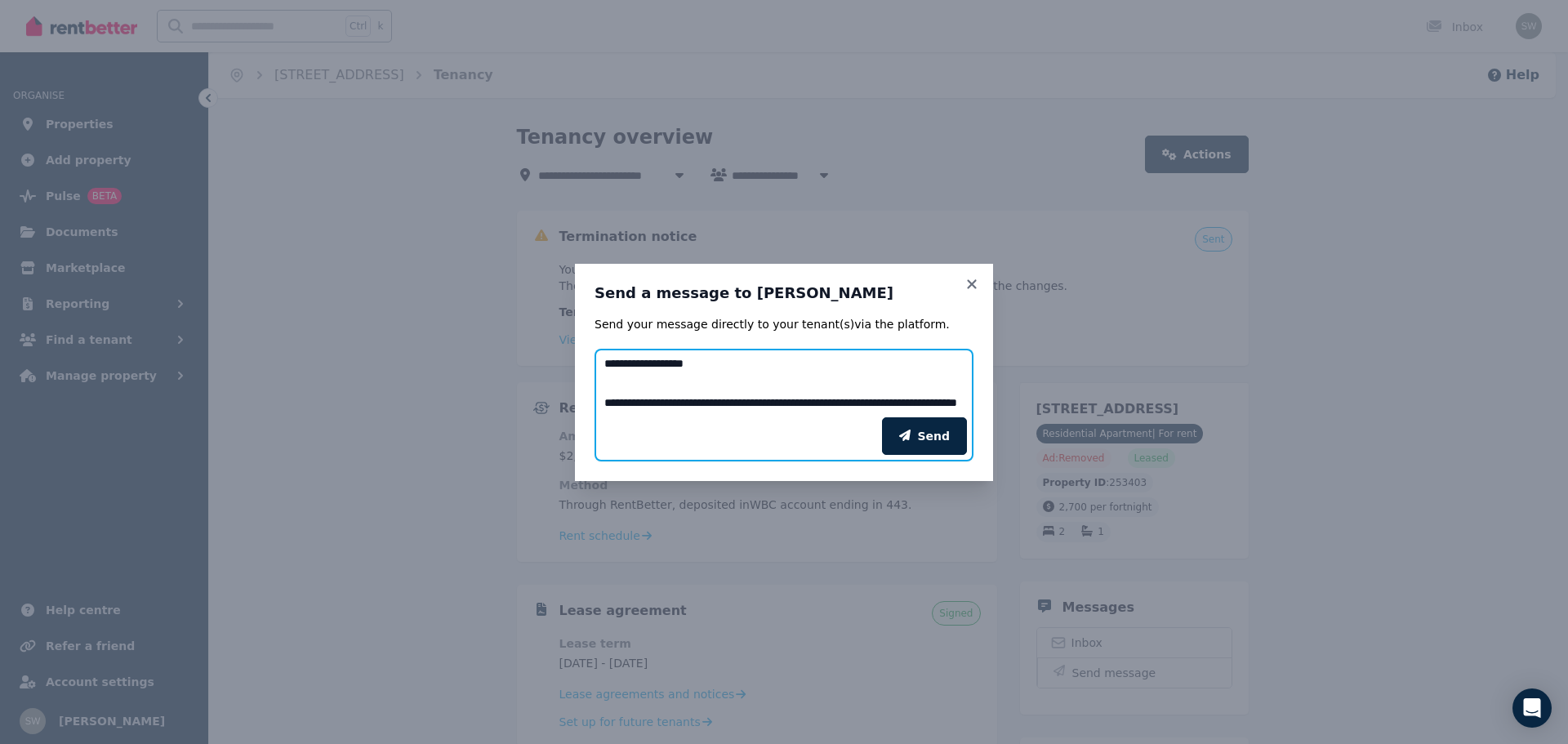
click at [729, 364] on textarea "**********" at bounding box center [784, 383] width 379 height 69
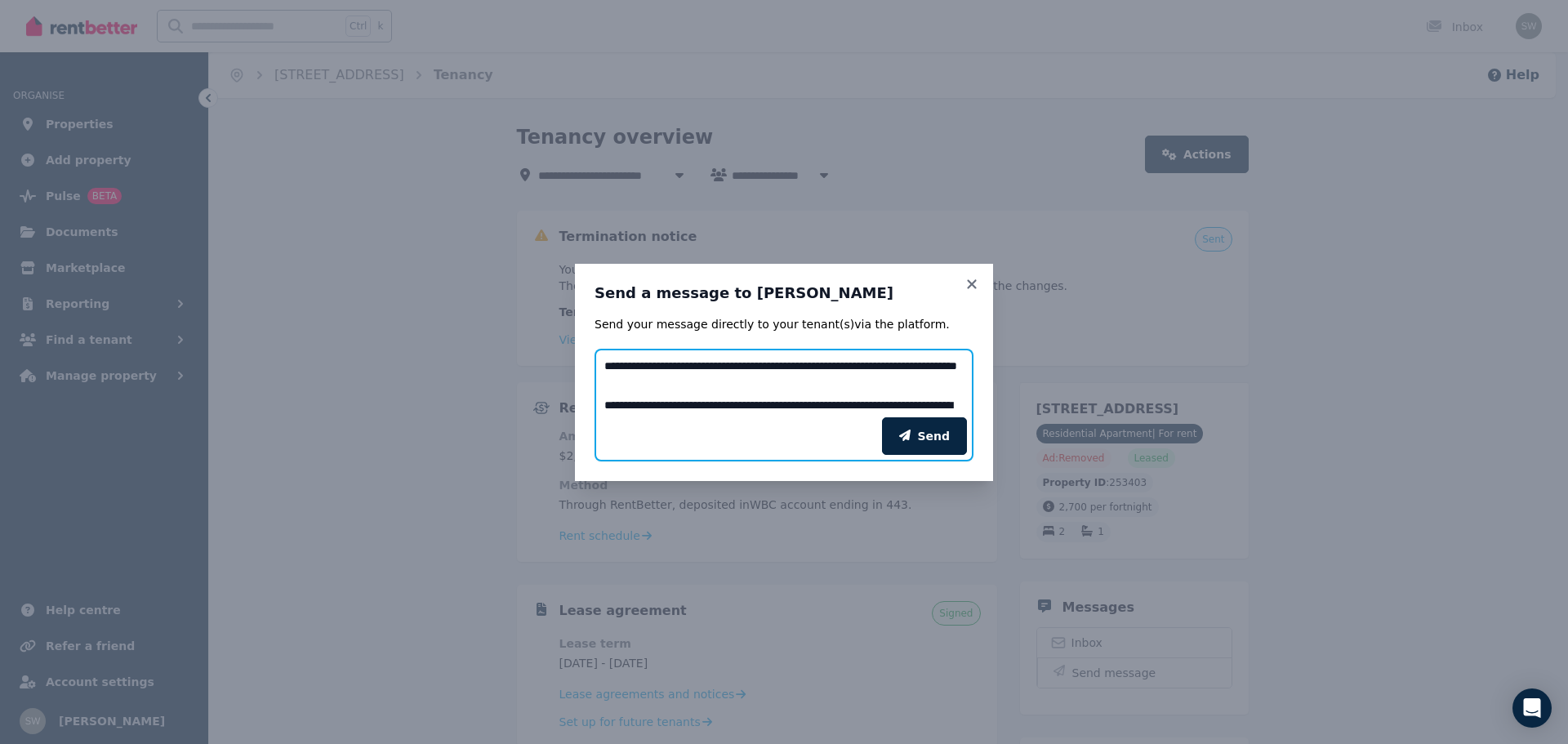
scroll to position [36, 0]
click at [728, 384] on textarea "**********" at bounding box center [784, 383] width 379 height 69
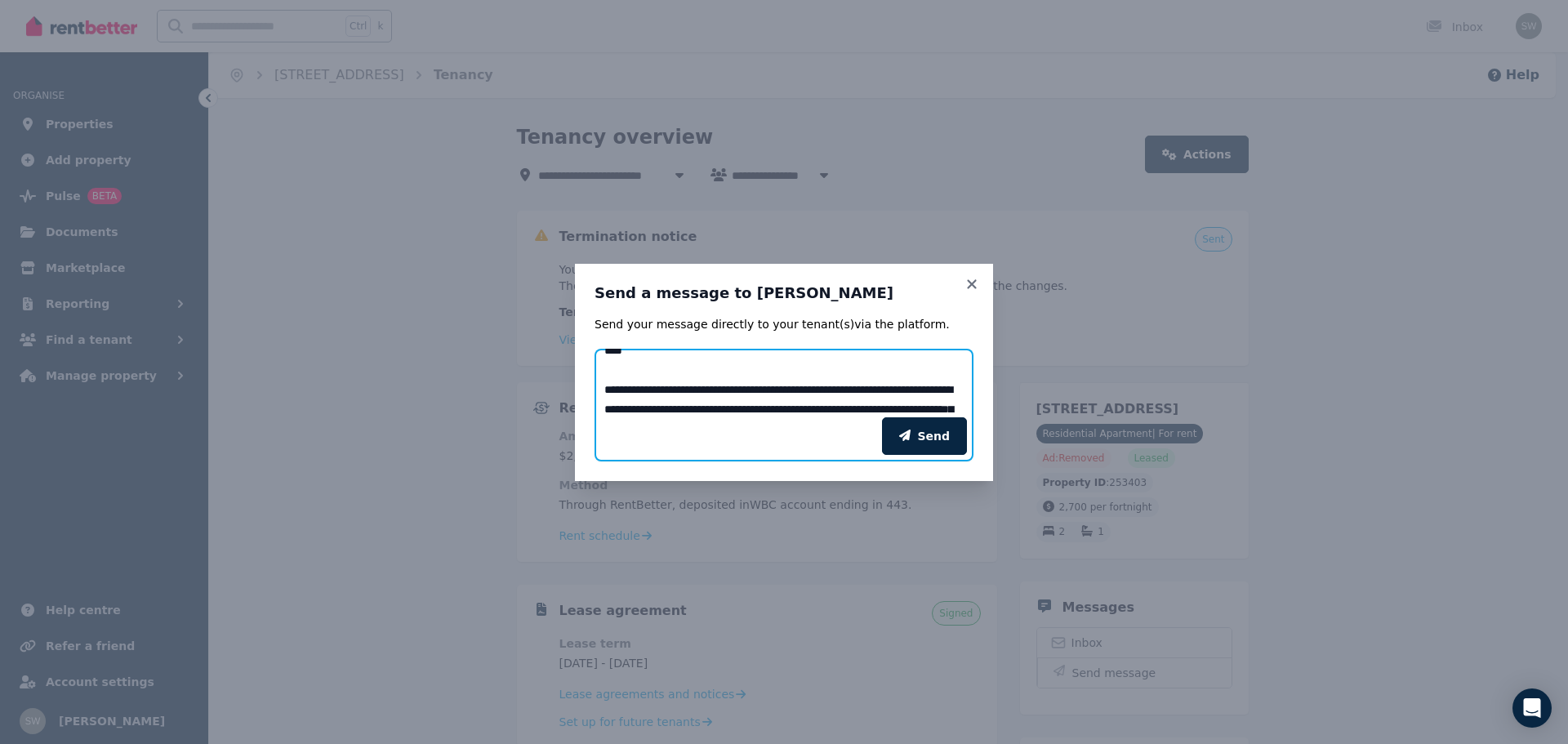
scroll to position [92, 0]
click at [929, 371] on textarea "**********" at bounding box center [784, 383] width 379 height 69
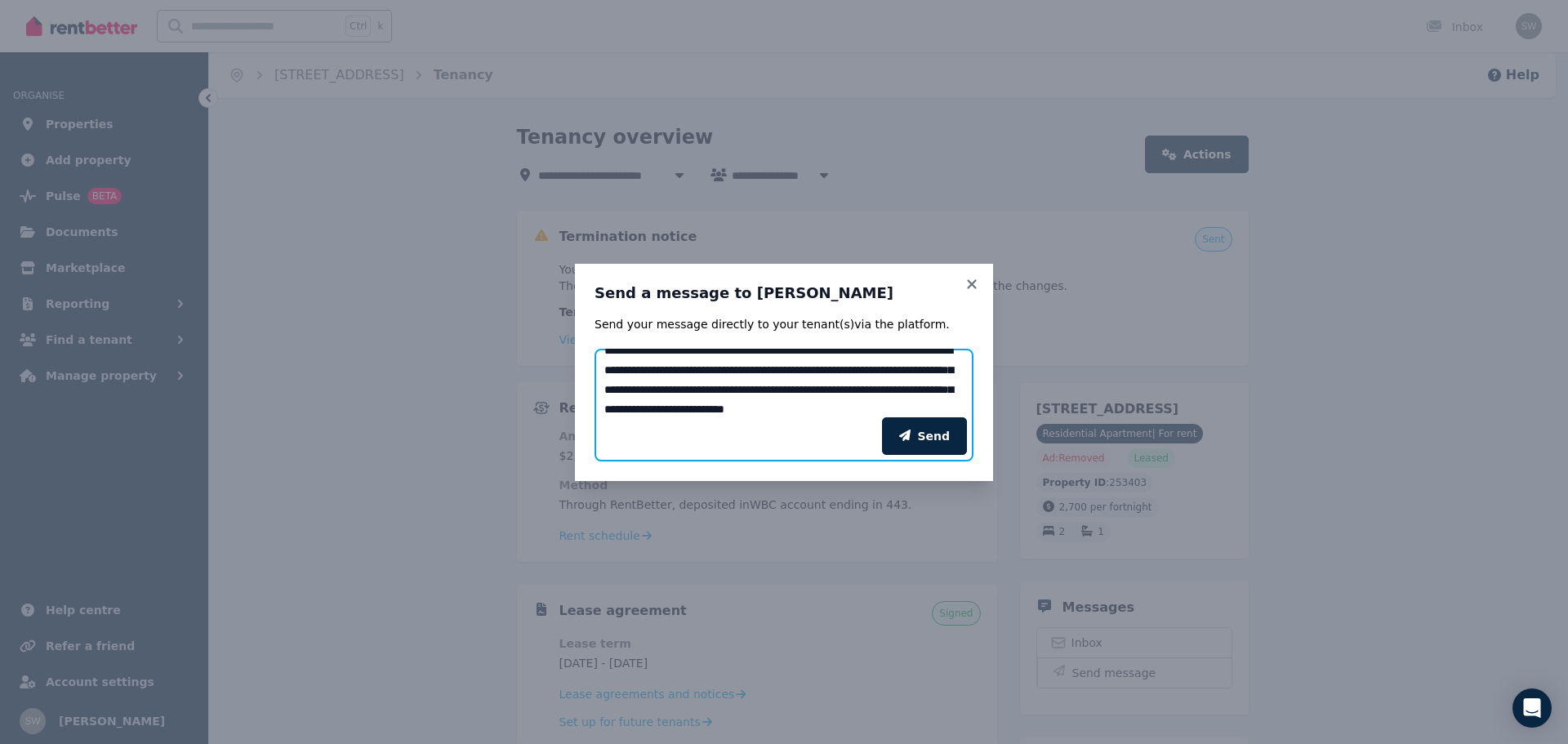
scroll to position [131, 0]
click at [916, 397] on textarea "**********" at bounding box center [784, 383] width 379 height 69
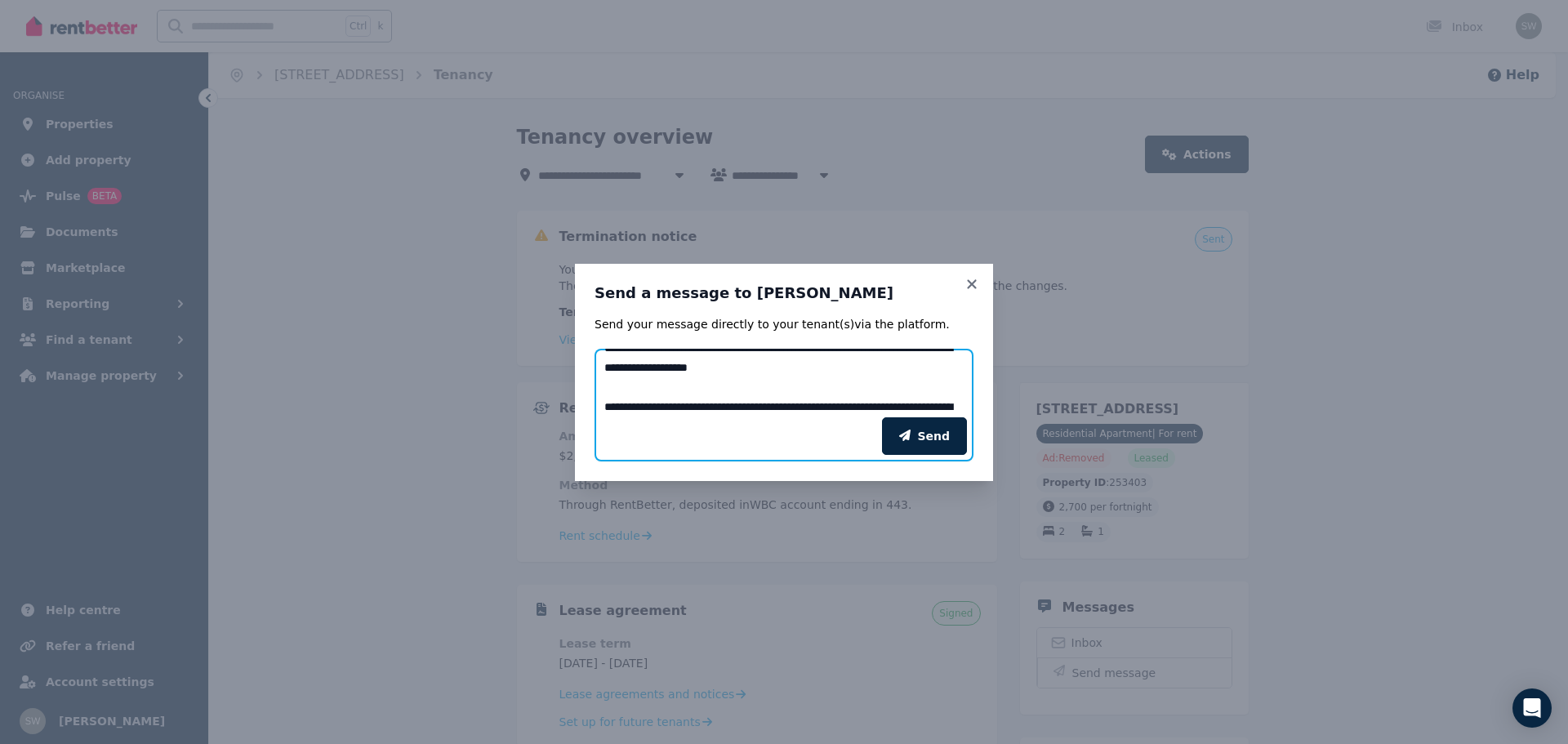
scroll to position [217, 0]
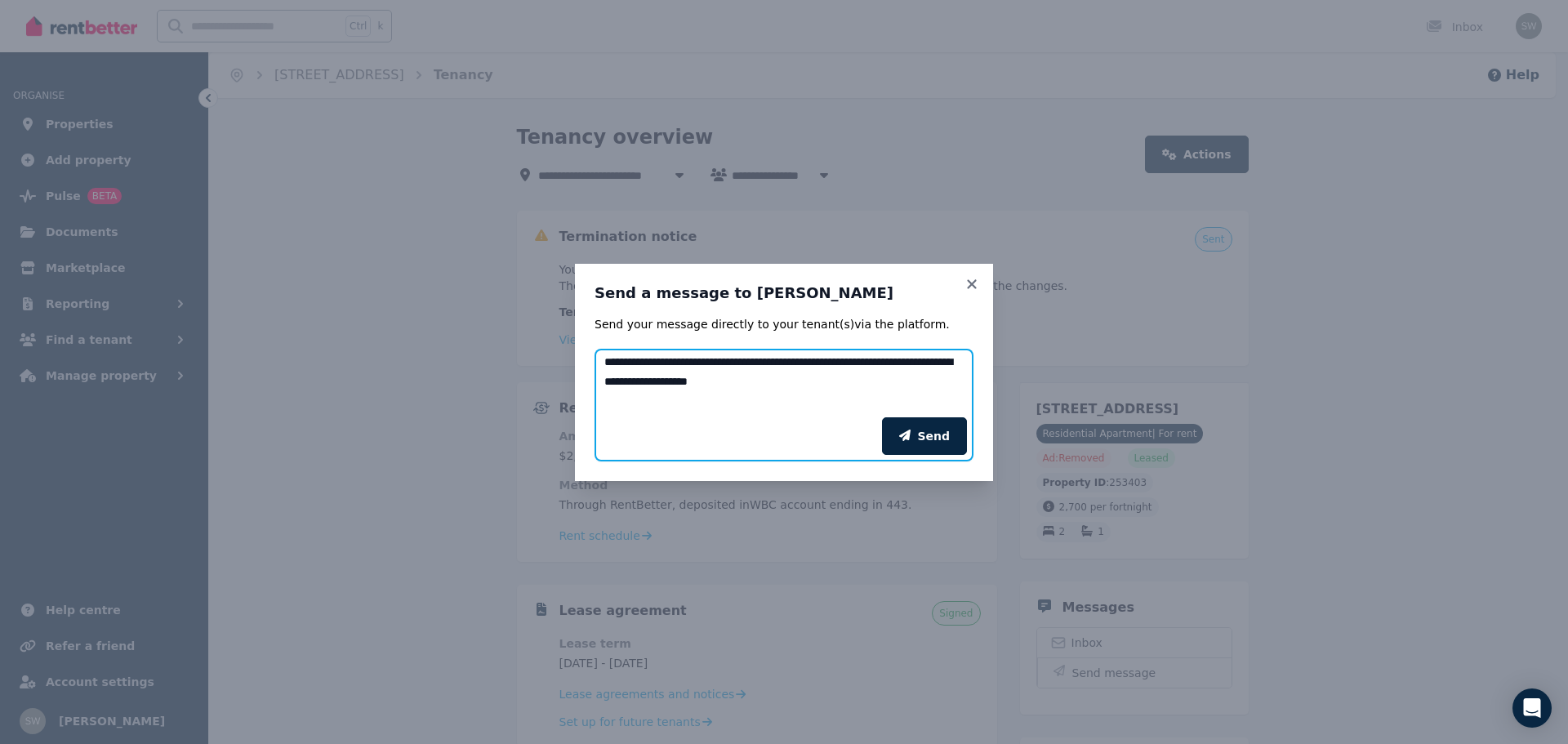
click at [807, 377] on textarea "**********" at bounding box center [784, 383] width 379 height 69
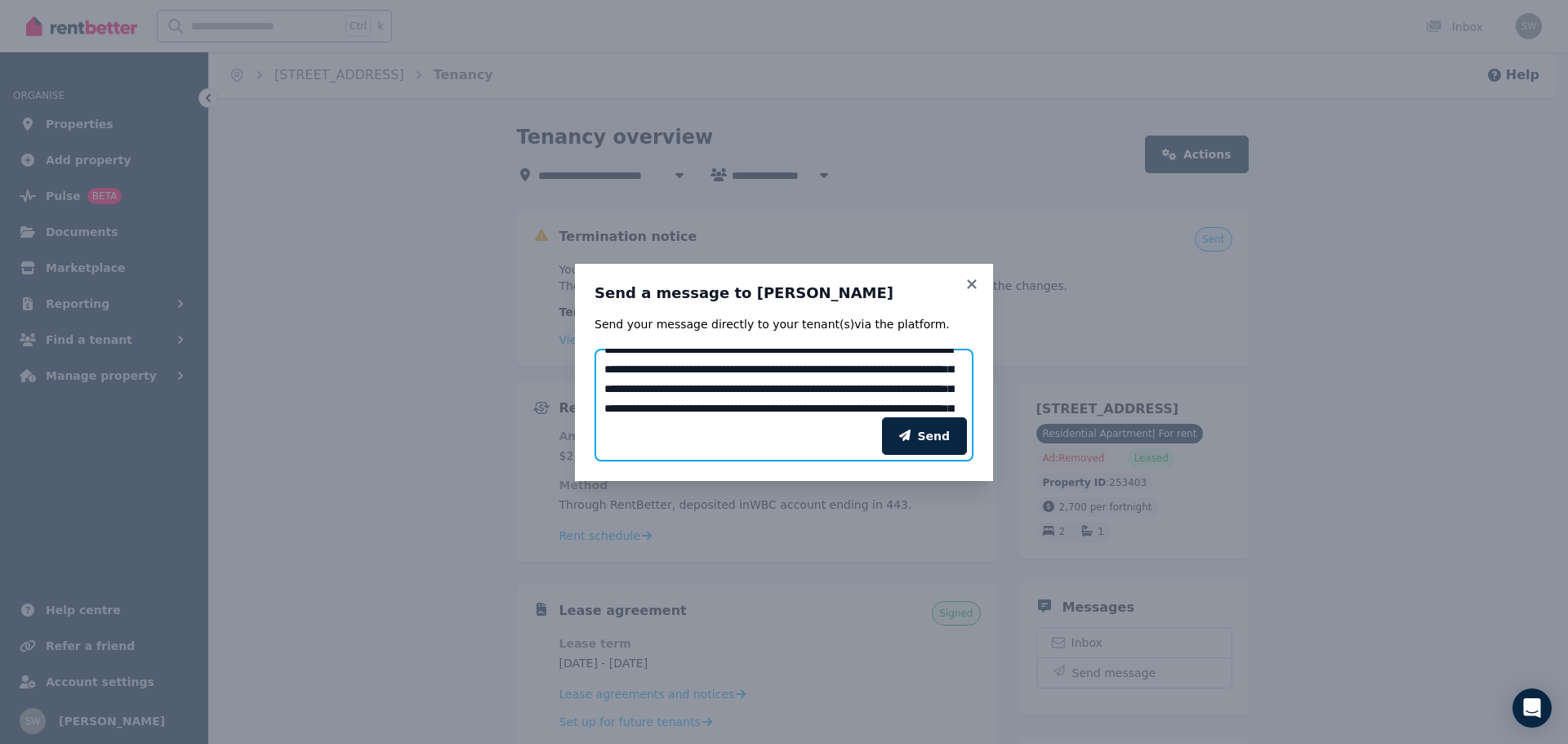
scroll to position [107, 0]
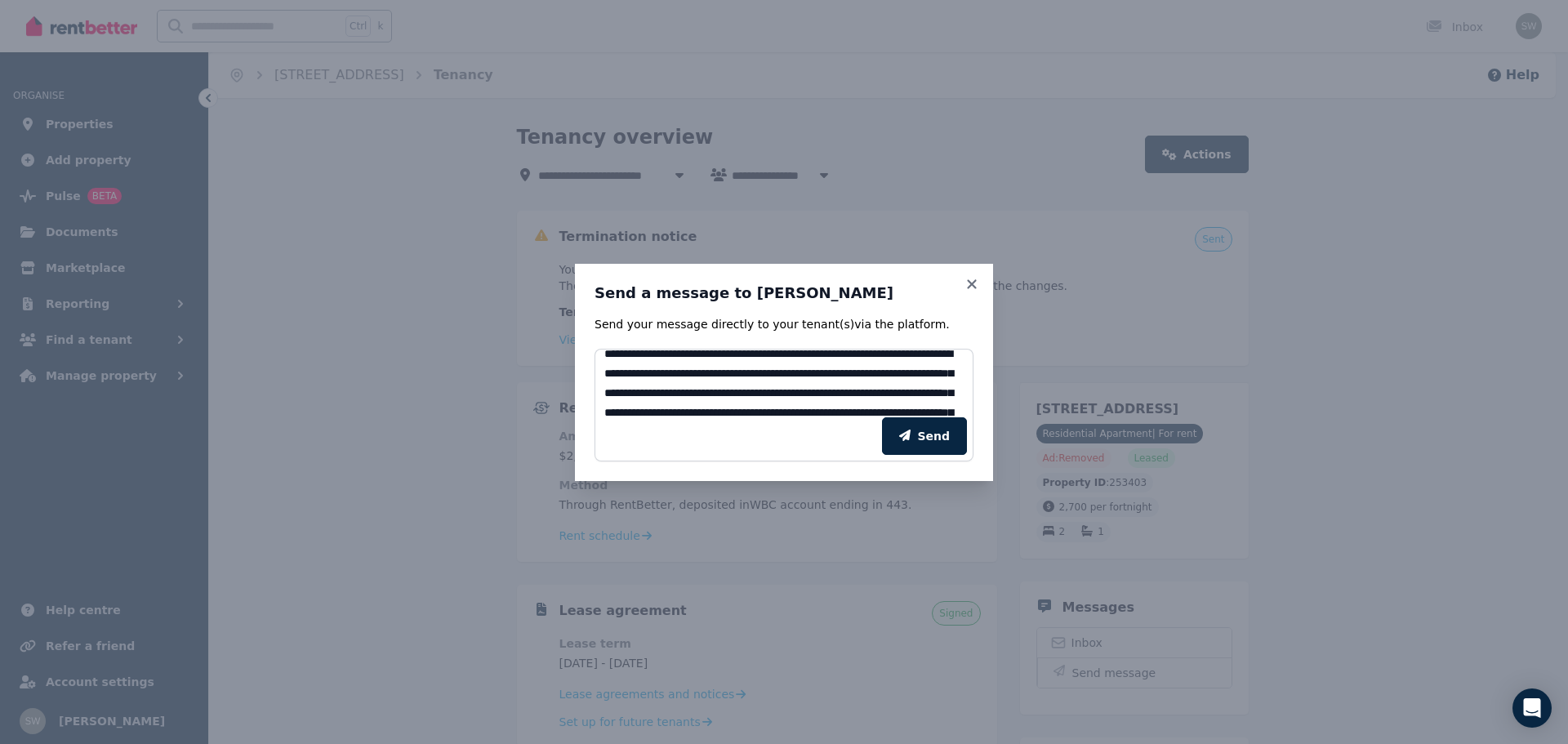
click at [966, 411] on div "Send" at bounding box center [784, 436] width 379 height 50
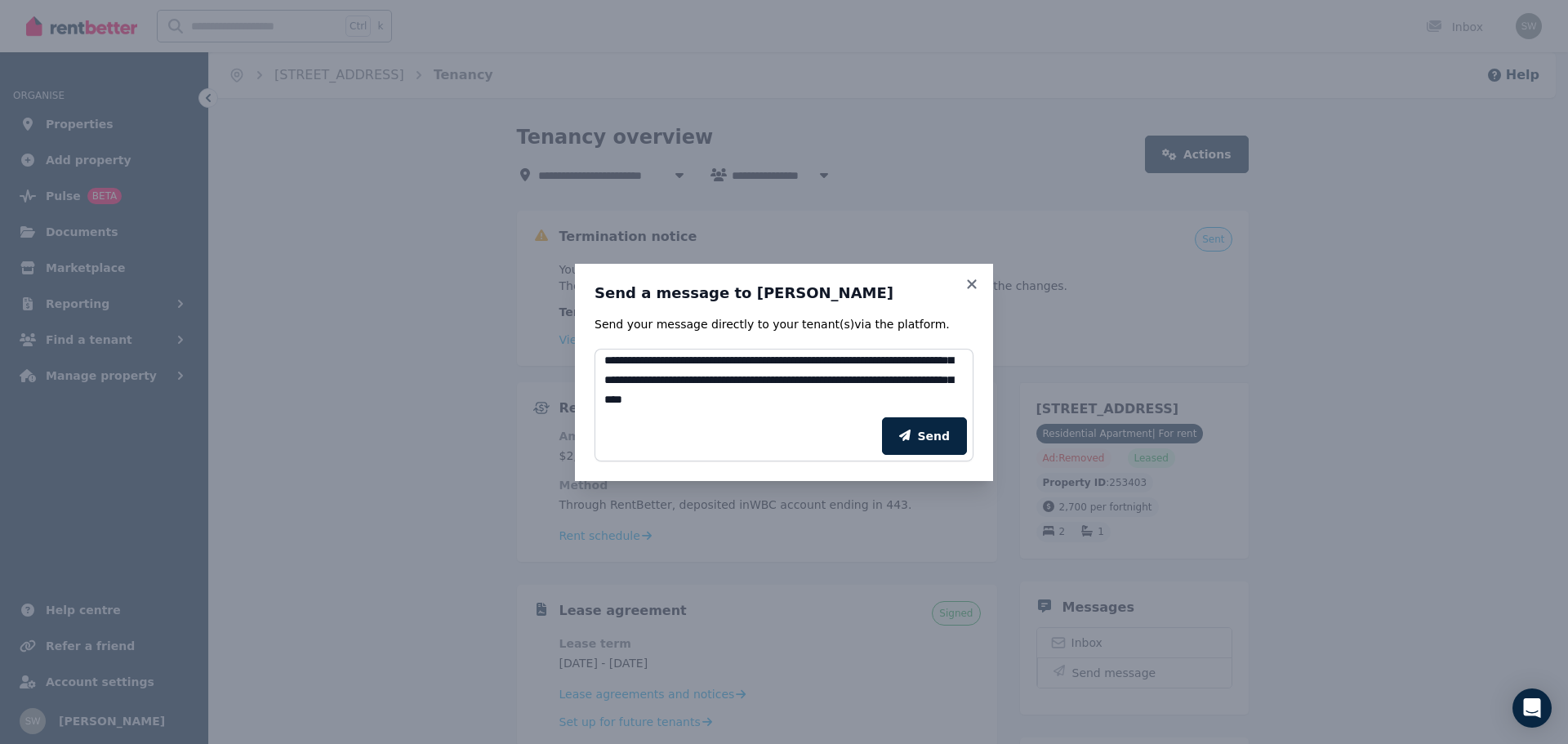
click at [966, 411] on div "Send" at bounding box center [784, 436] width 379 height 50
click at [849, 401] on textarea "**********" at bounding box center [784, 383] width 379 height 69
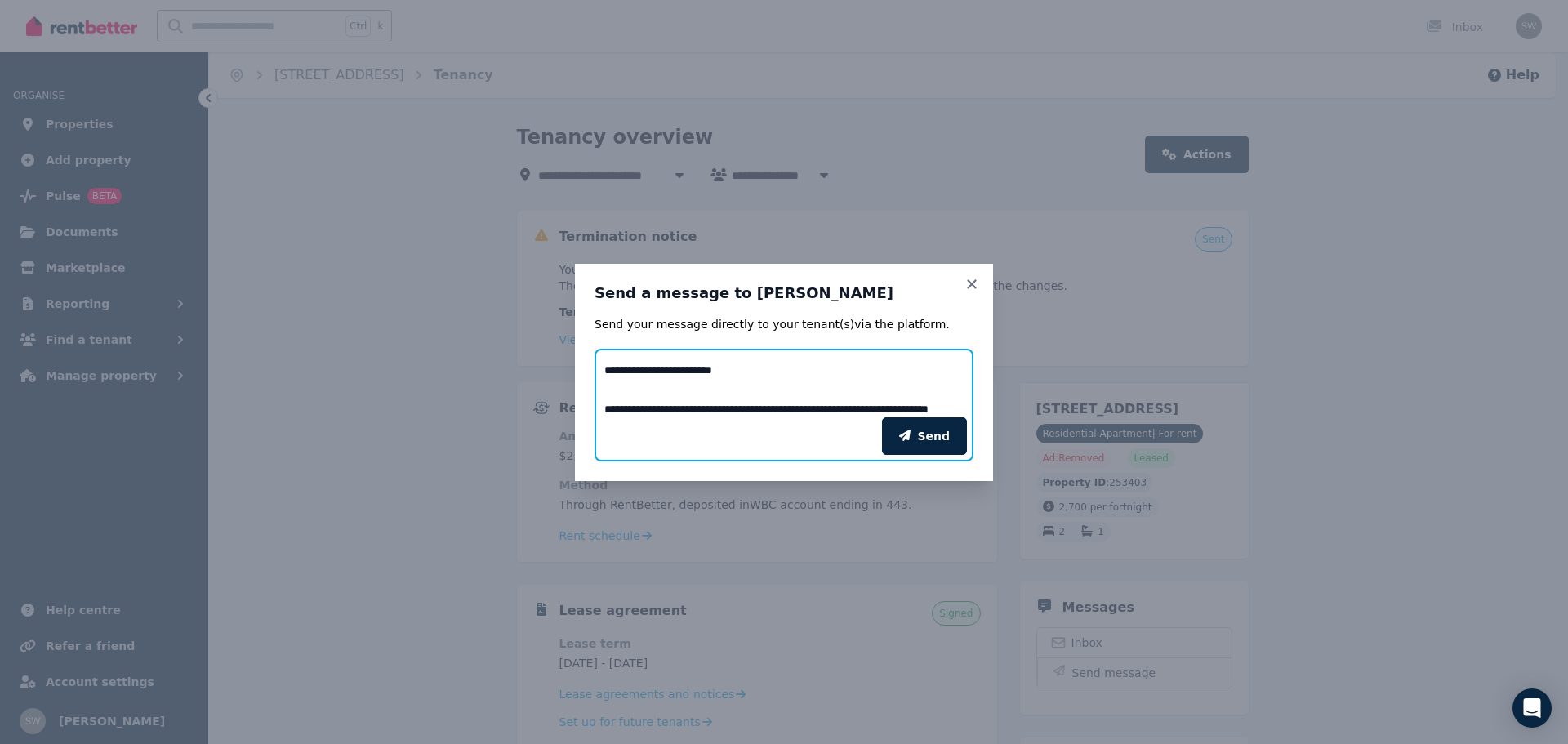
scroll to position [228, 0]
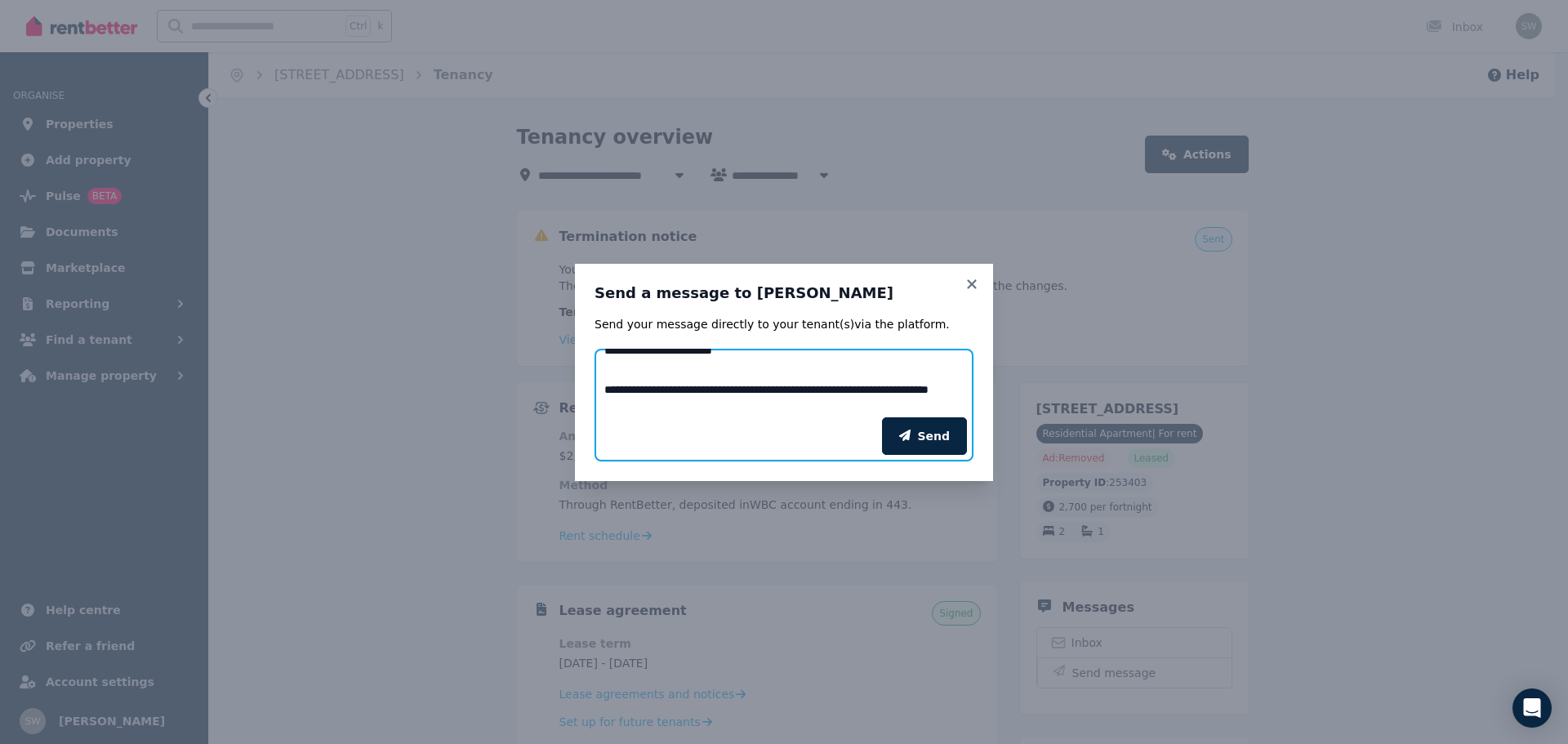
click at [786, 372] on textarea "Add your message" at bounding box center [784, 383] width 379 height 69
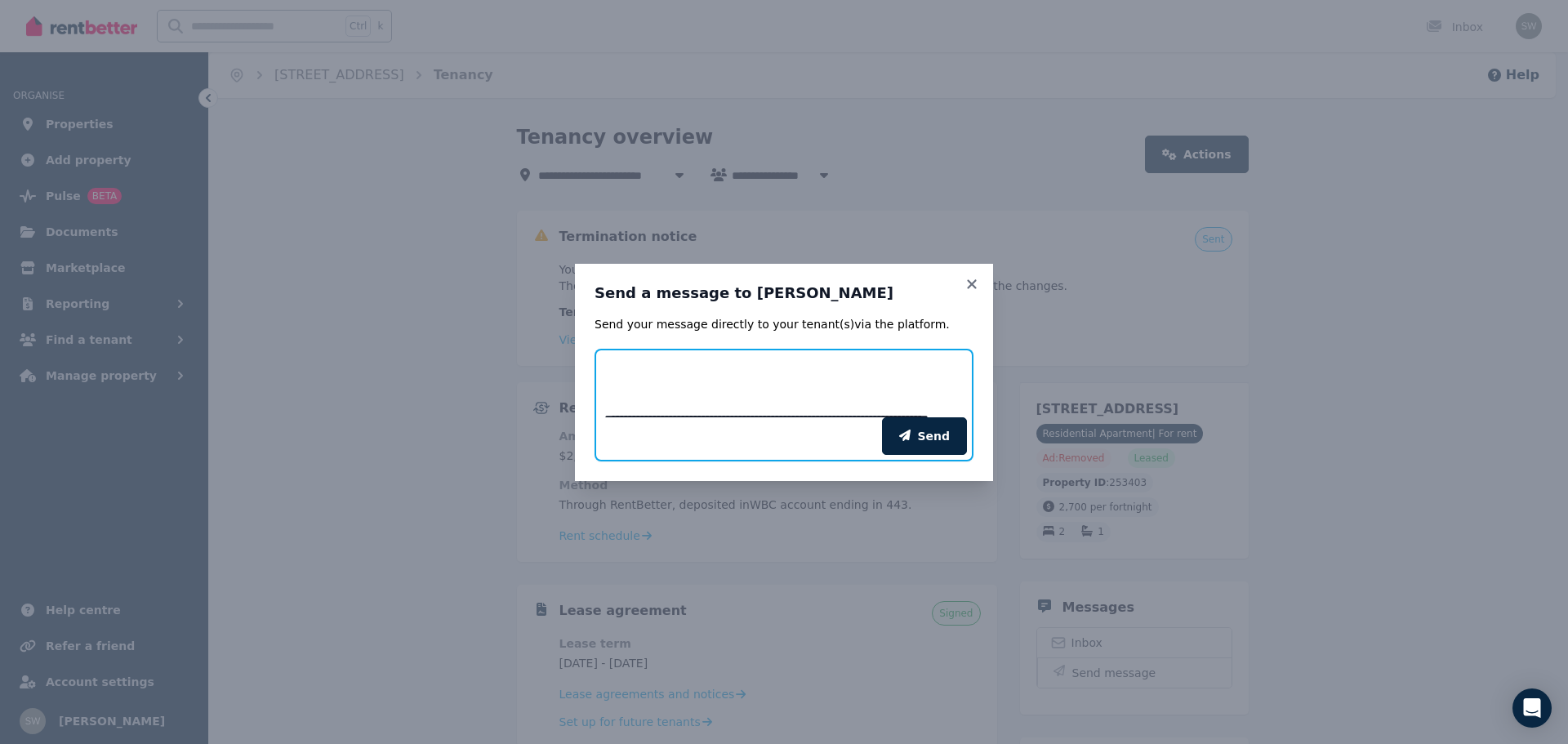
scroll to position [238, 0]
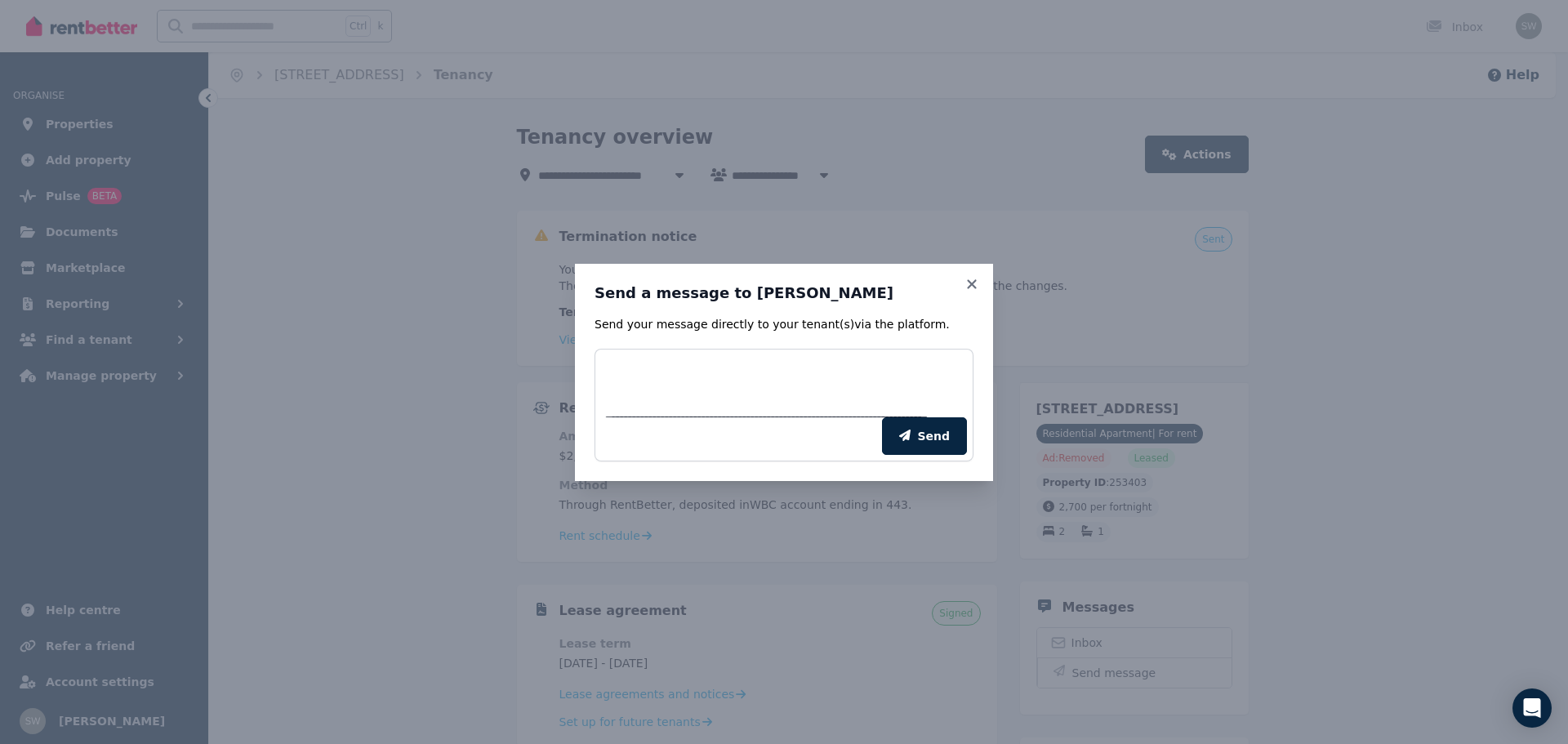
click at [775, 422] on div "Send" at bounding box center [784, 436] width 379 height 50
click at [673, 400] on textarea "Add your message" at bounding box center [784, 383] width 379 height 69
paste textarea "**********"
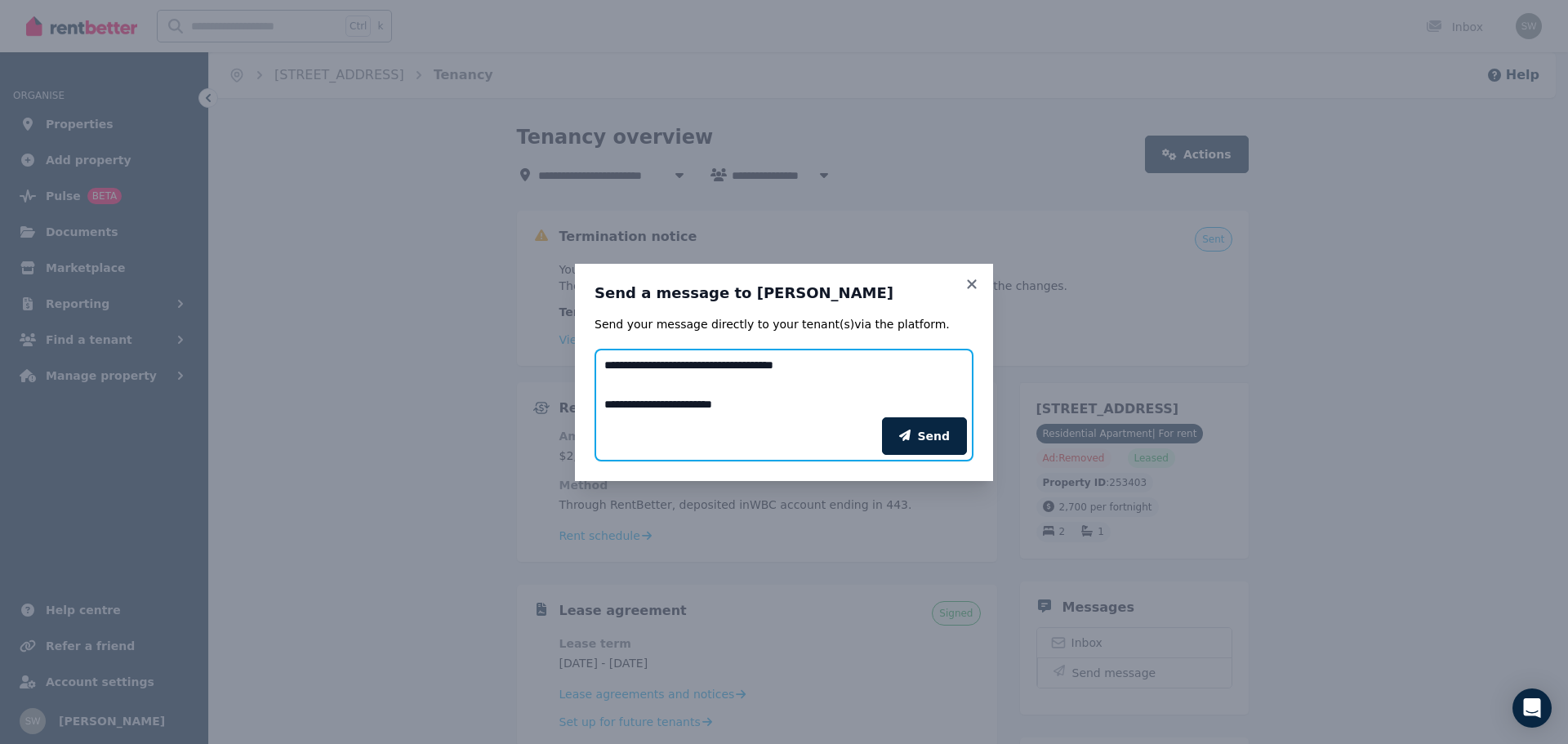
scroll to position [176, 0]
click at [868, 380] on textarea "Add your message" at bounding box center [784, 383] width 379 height 69
click at [829, 396] on textarea "Add your message" at bounding box center [784, 383] width 379 height 69
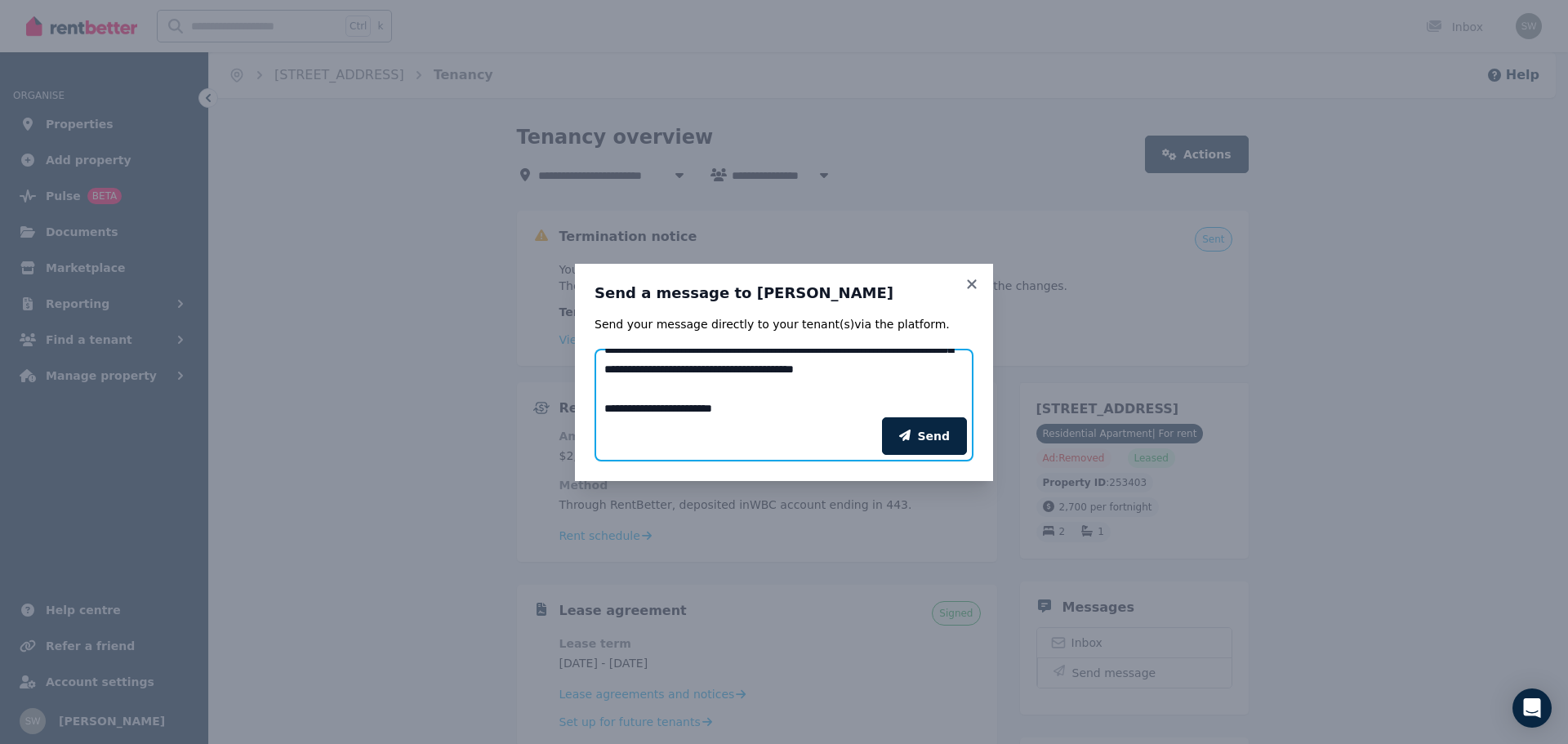
click at [734, 391] on textarea "Add your message" at bounding box center [784, 383] width 379 height 69
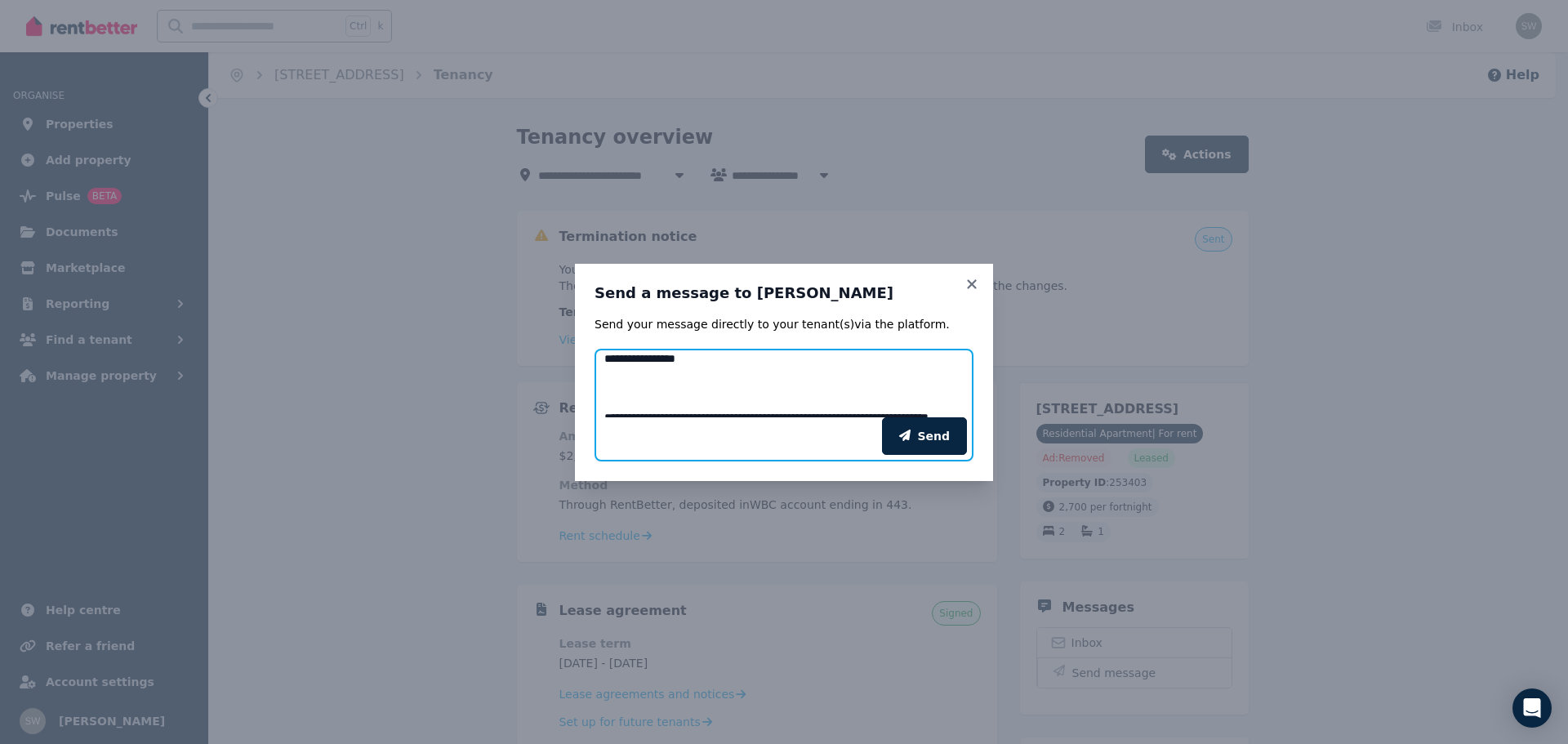
scroll to position [317, 0]
click at [911, 375] on textarea "Add your message" at bounding box center [784, 383] width 379 height 69
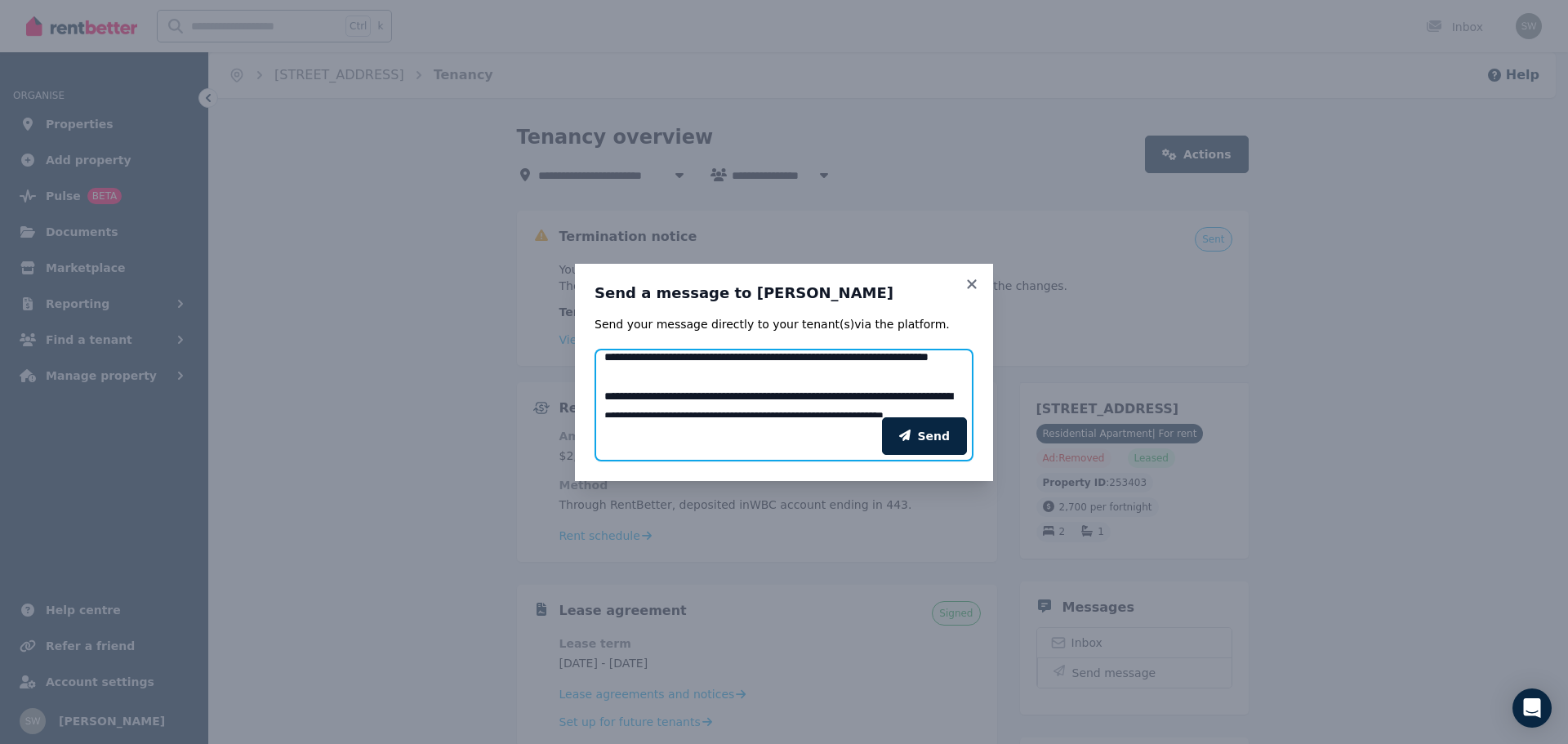
scroll to position [385, 0]
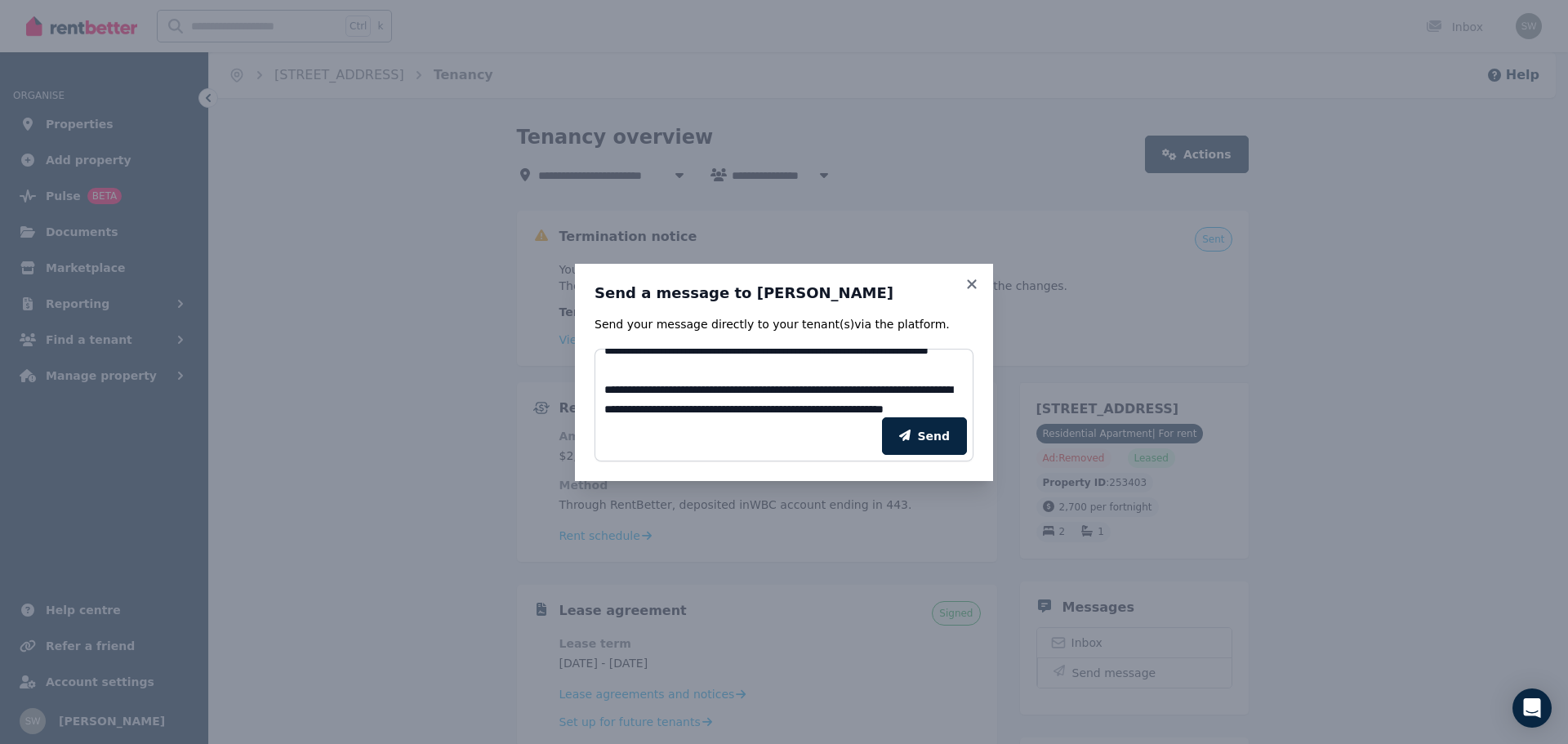
click at [716, 419] on div "Send" at bounding box center [784, 436] width 379 height 50
click at [615, 373] on textarea "Add your message" at bounding box center [784, 383] width 379 height 69
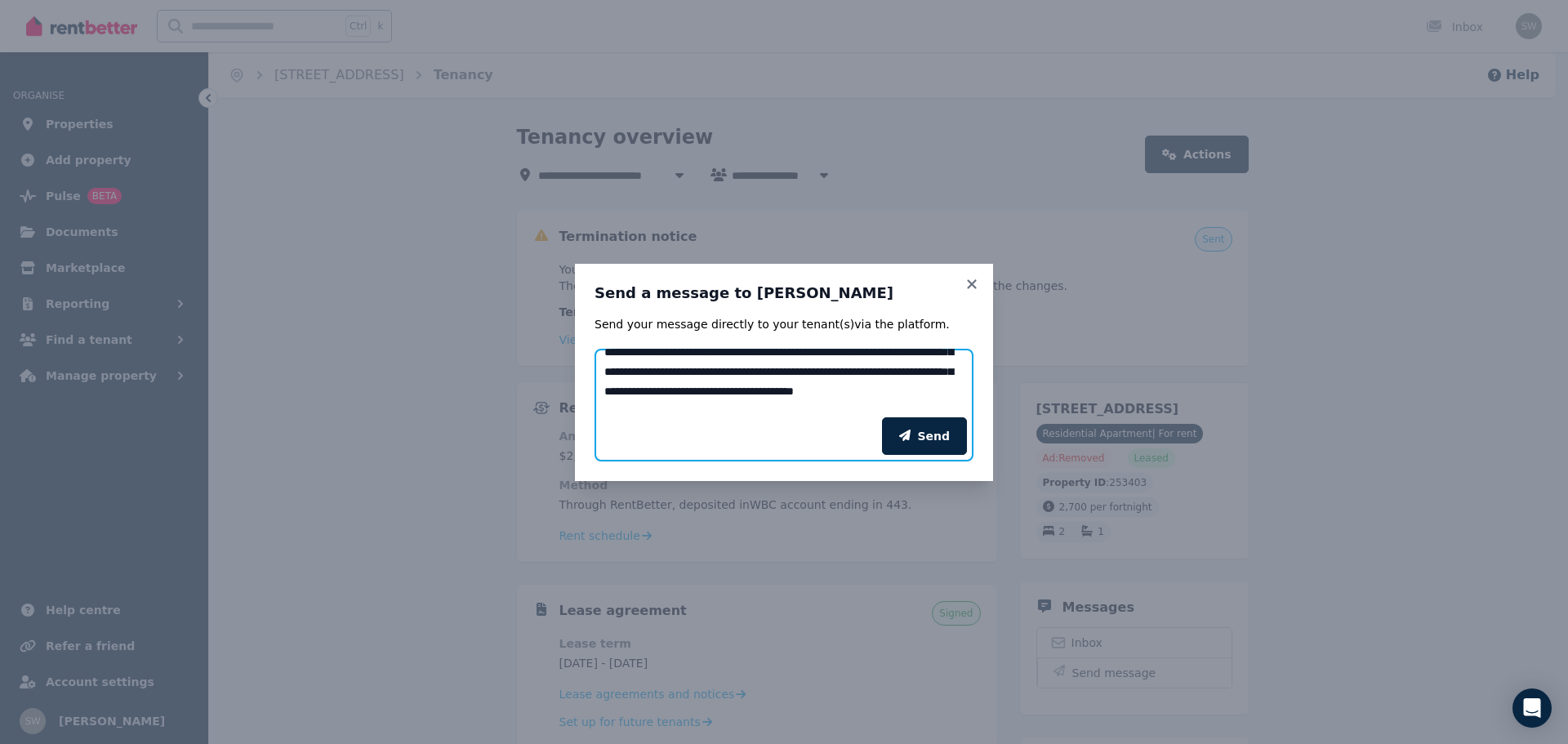
scroll to position [147, 0]
click at [823, 409] on textarea "Add your message" at bounding box center [784, 383] width 379 height 69
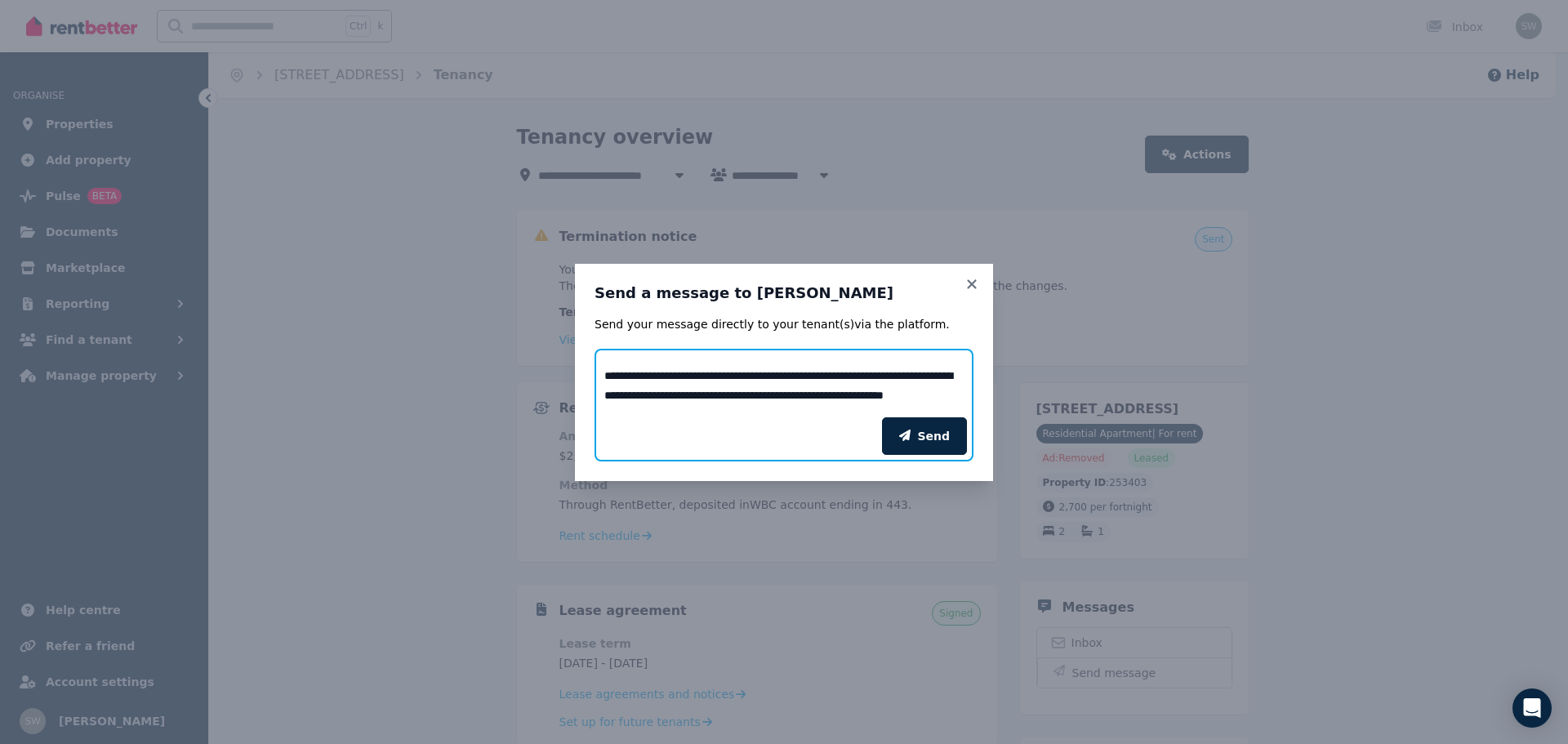
scroll to position [401, 0]
click at [695, 376] on textarea "Add your message" at bounding box center [784, 383] width 379 height 69
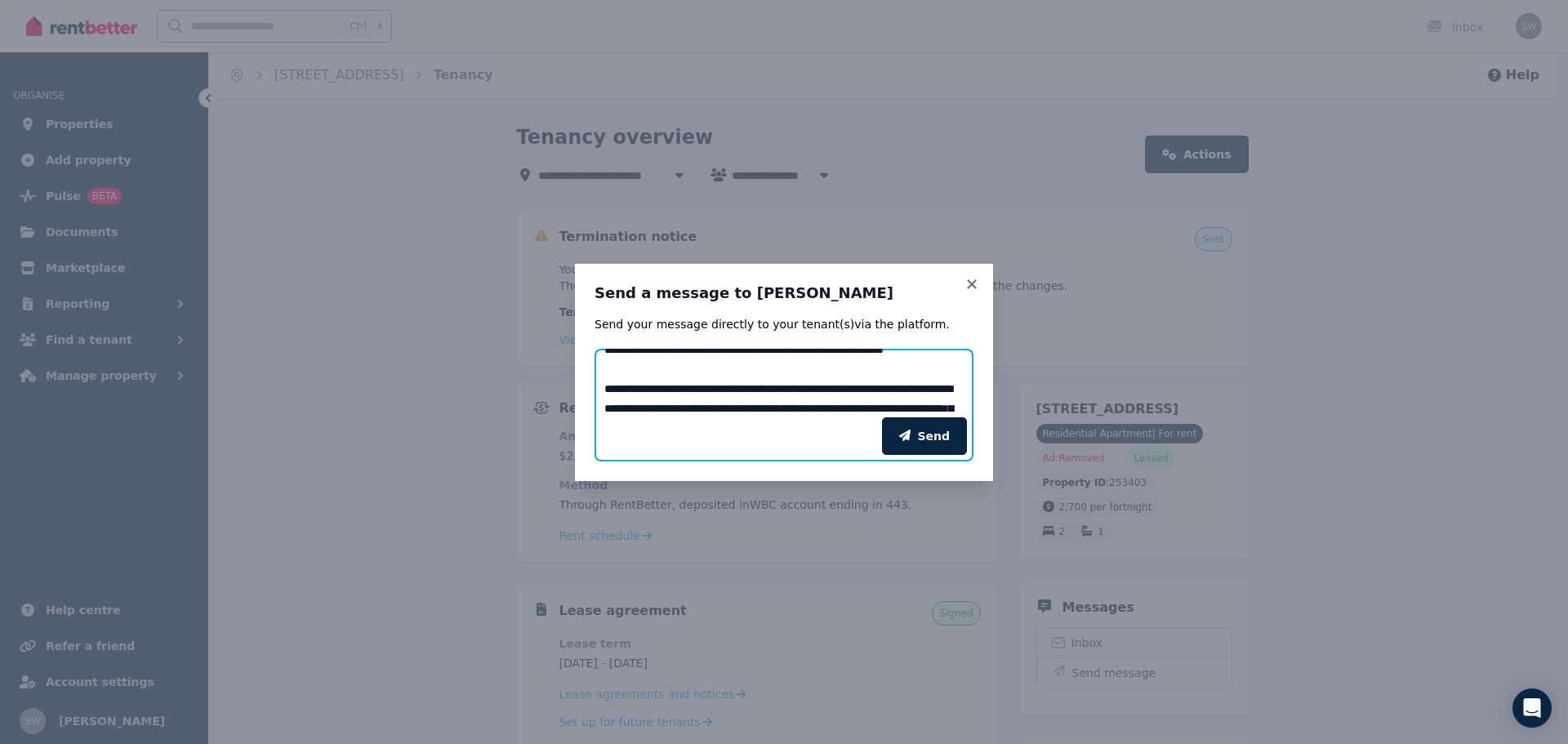
scroll to position [481, 0]
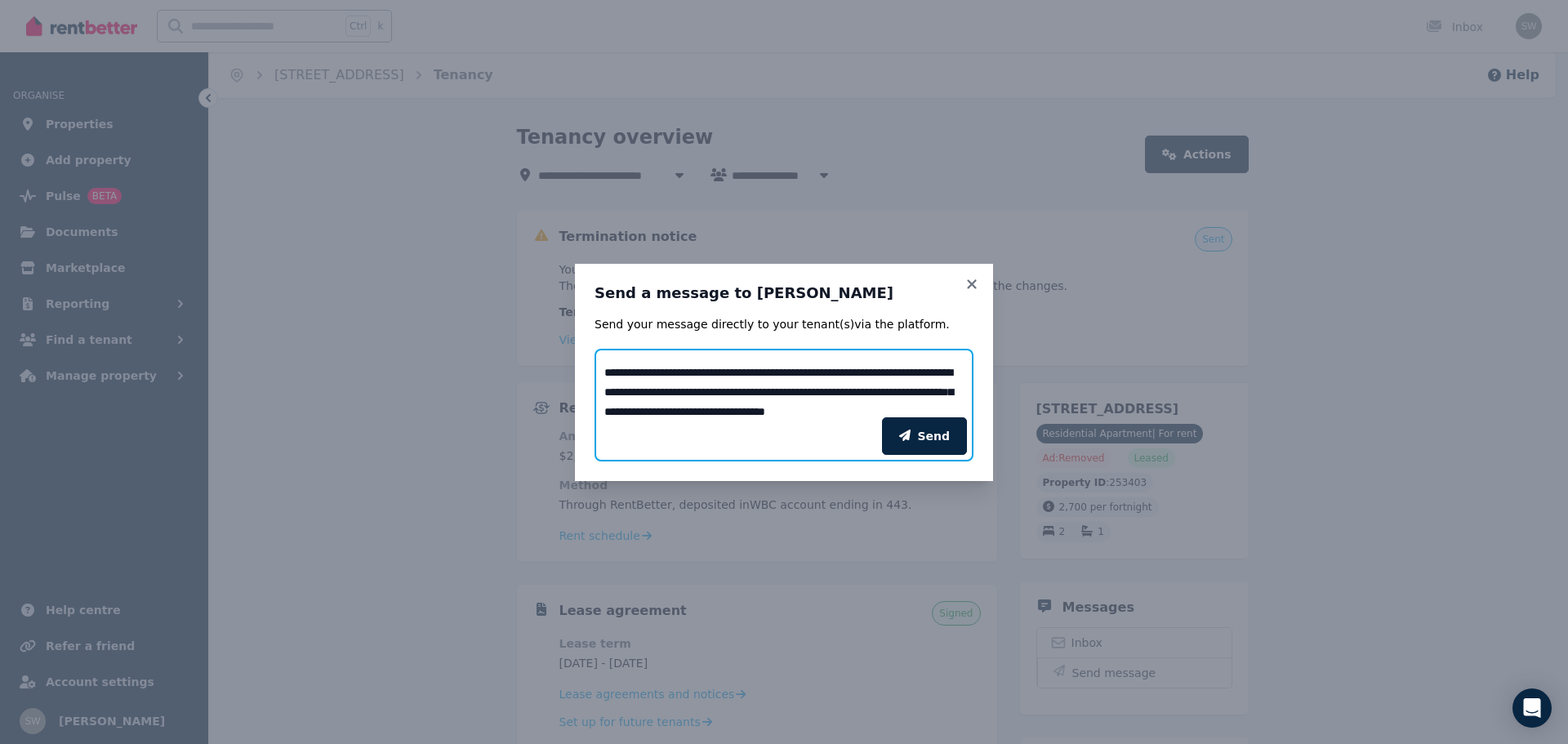
click at [816, 375] on textarea "Add your message" at bounding box center [784, 383] width 379 height 69
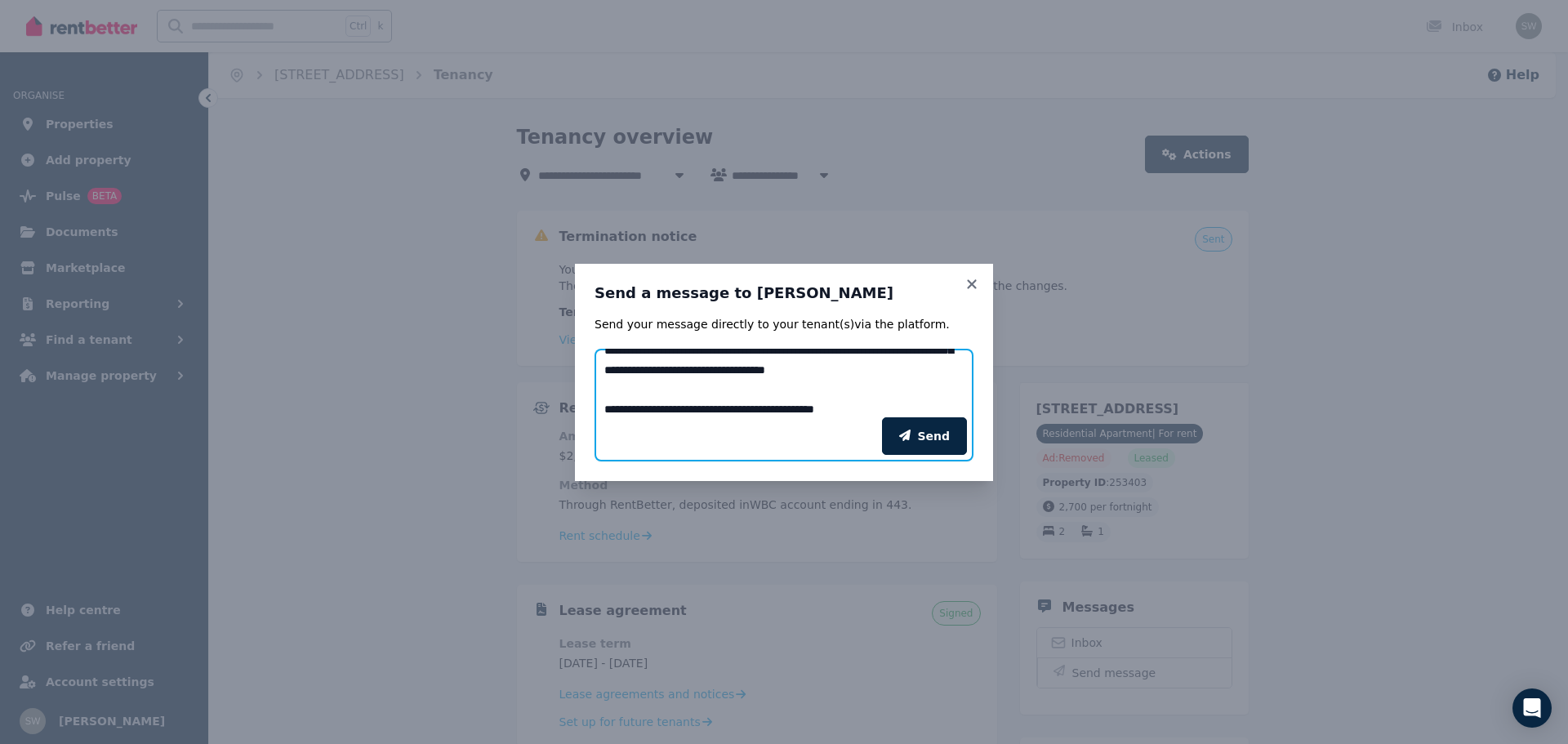
scroll to position [542, 0]
click at [904, 373] on textarea "Add your message" at bounding box center [784, 383] width 379 height 69
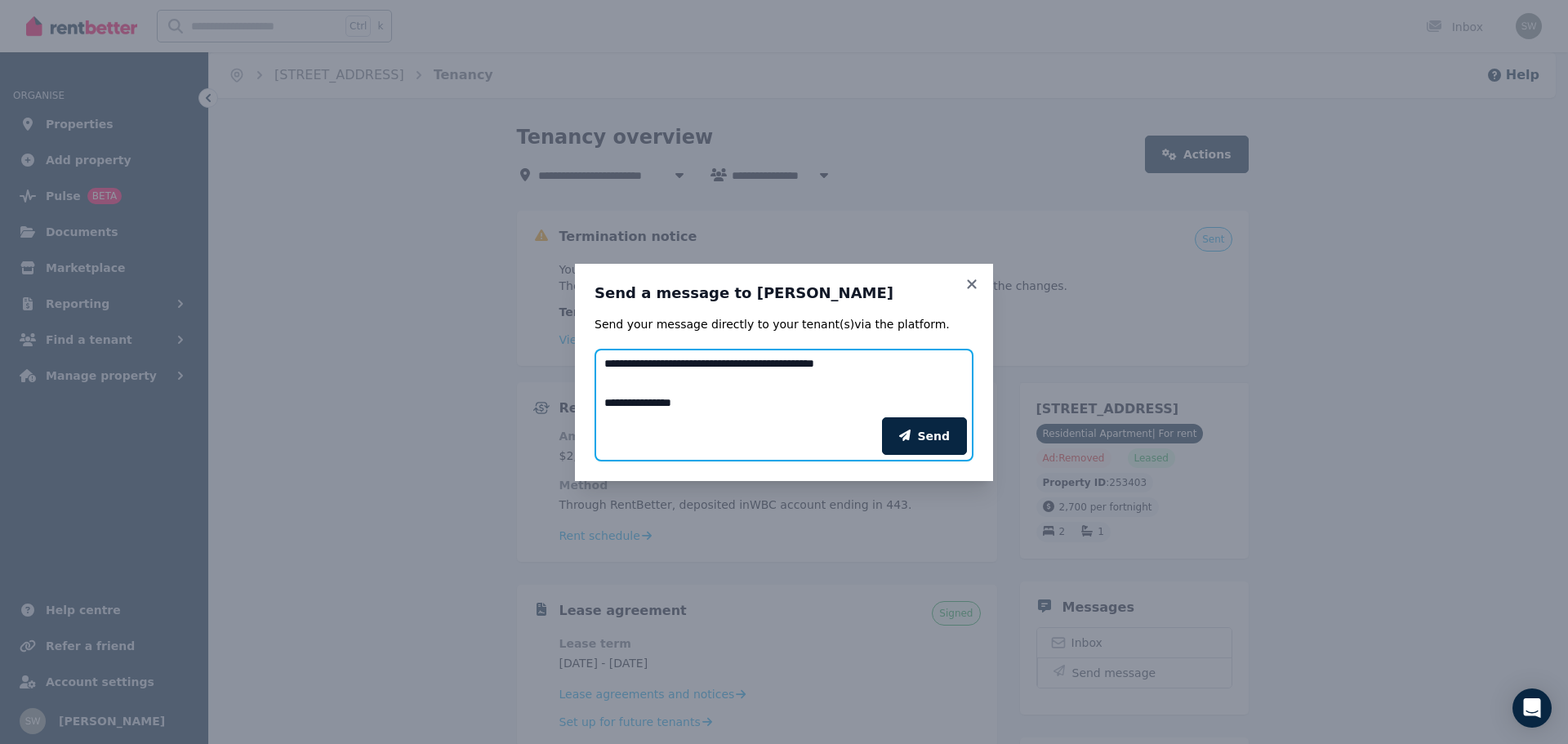
scroll to position [608, 0]
click at [700, 405] on textarea "Add your message" at bounding box center [784, 383] width 379 height 69
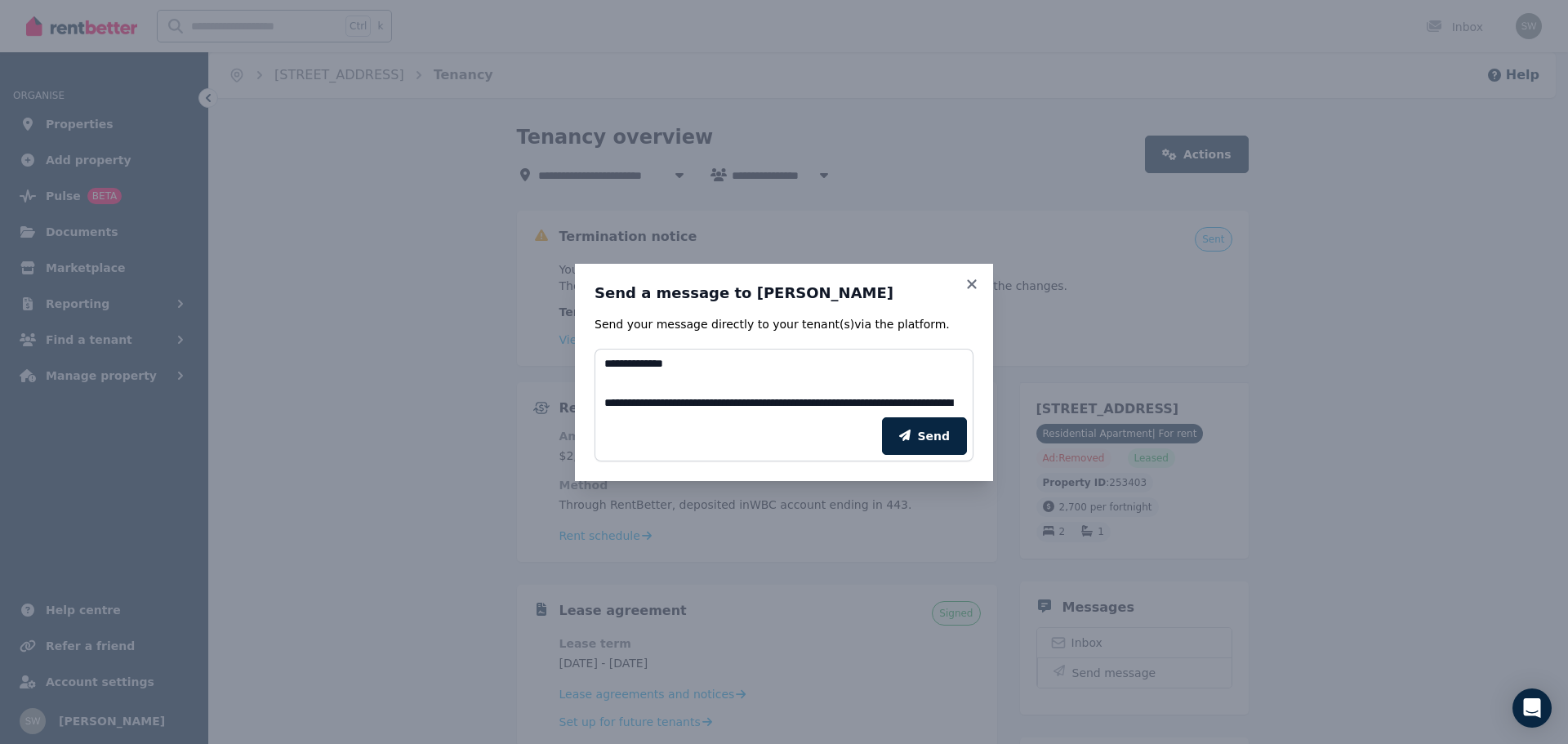
click at [970, 411] on div "Send" at bounding box center [784, 436] width 379 height 50
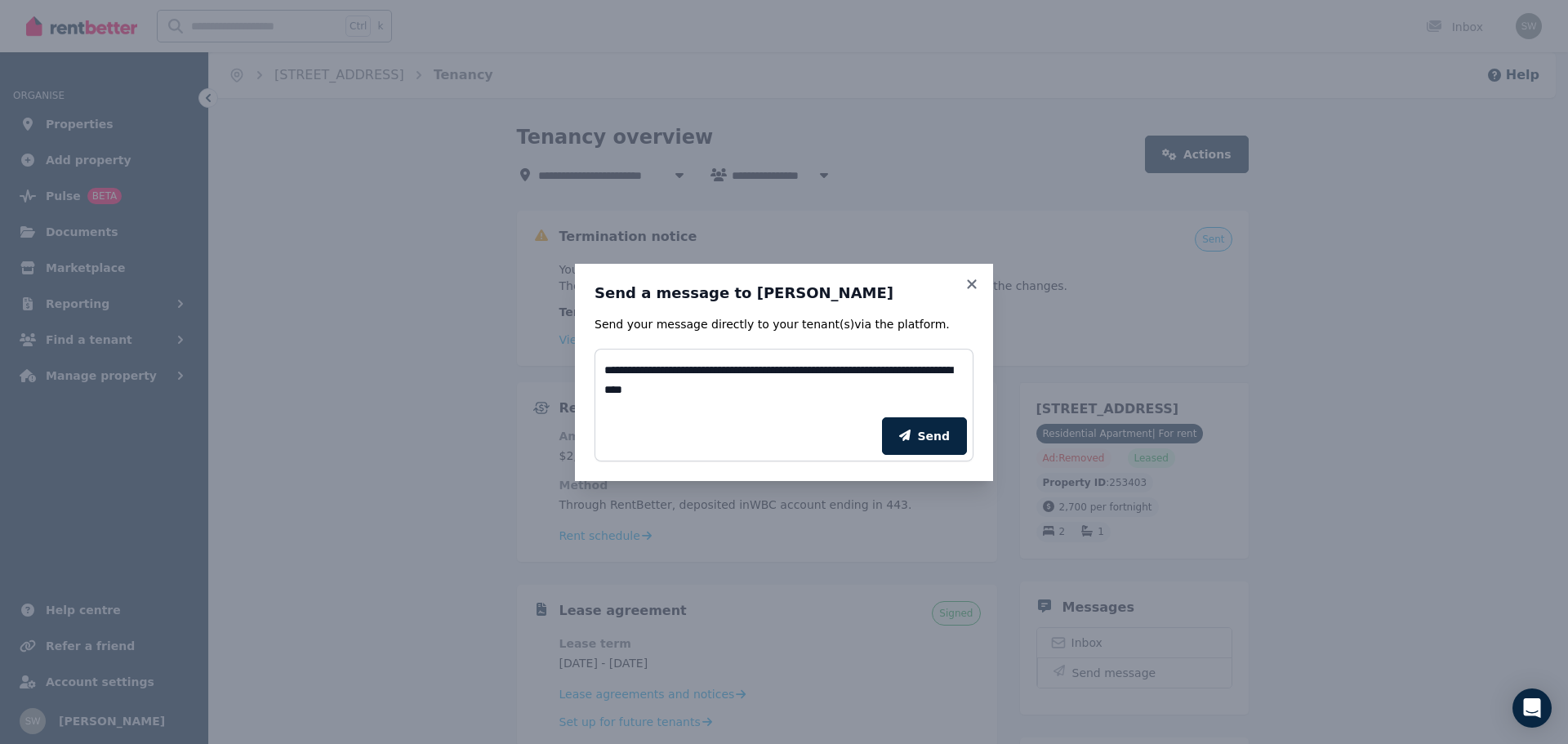
click at [964, 411] on div "Send" at bounding box center [784, 436] width 379 height 50
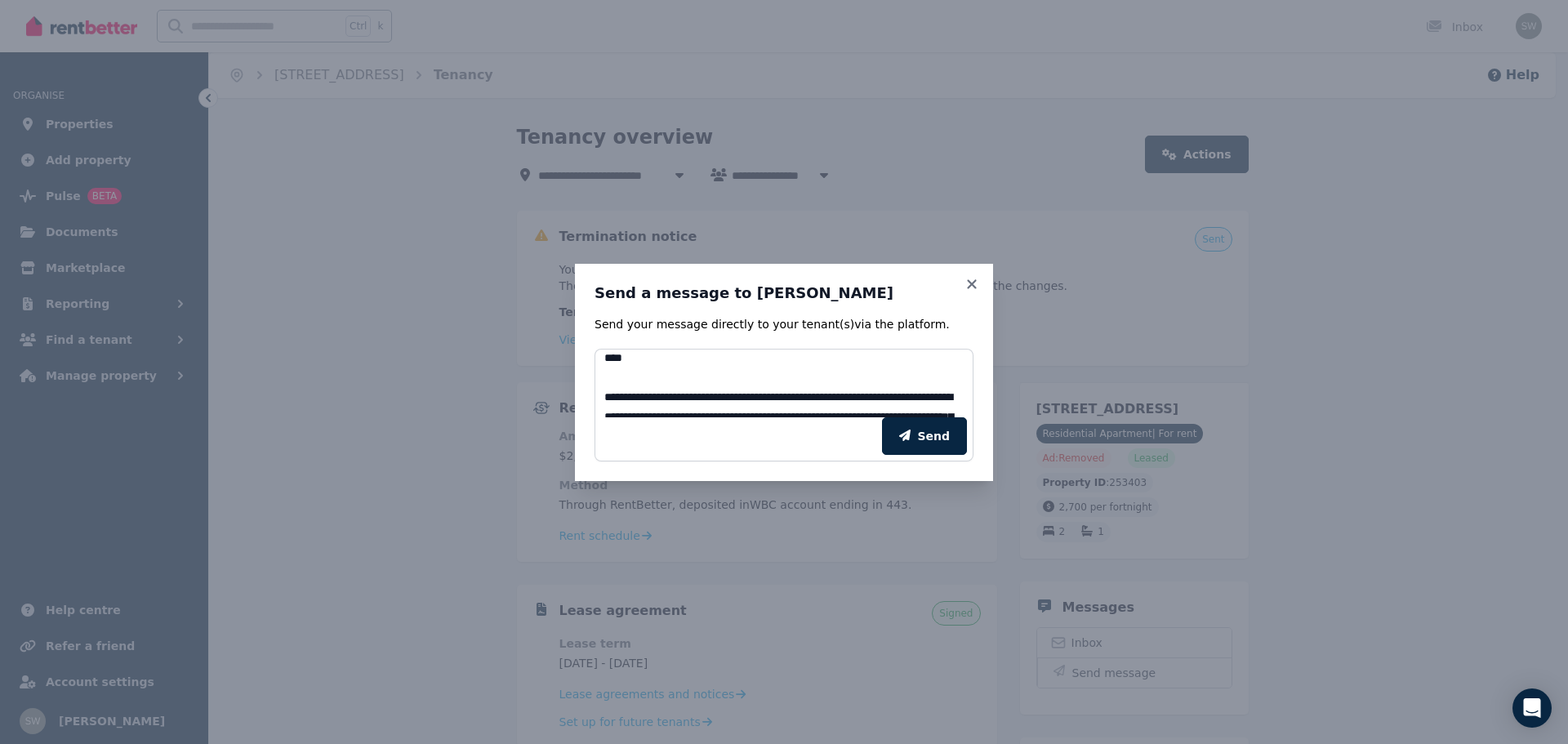
click at [964, 411] on div "Send" at bounding box center [784, 436] width 379 height 50
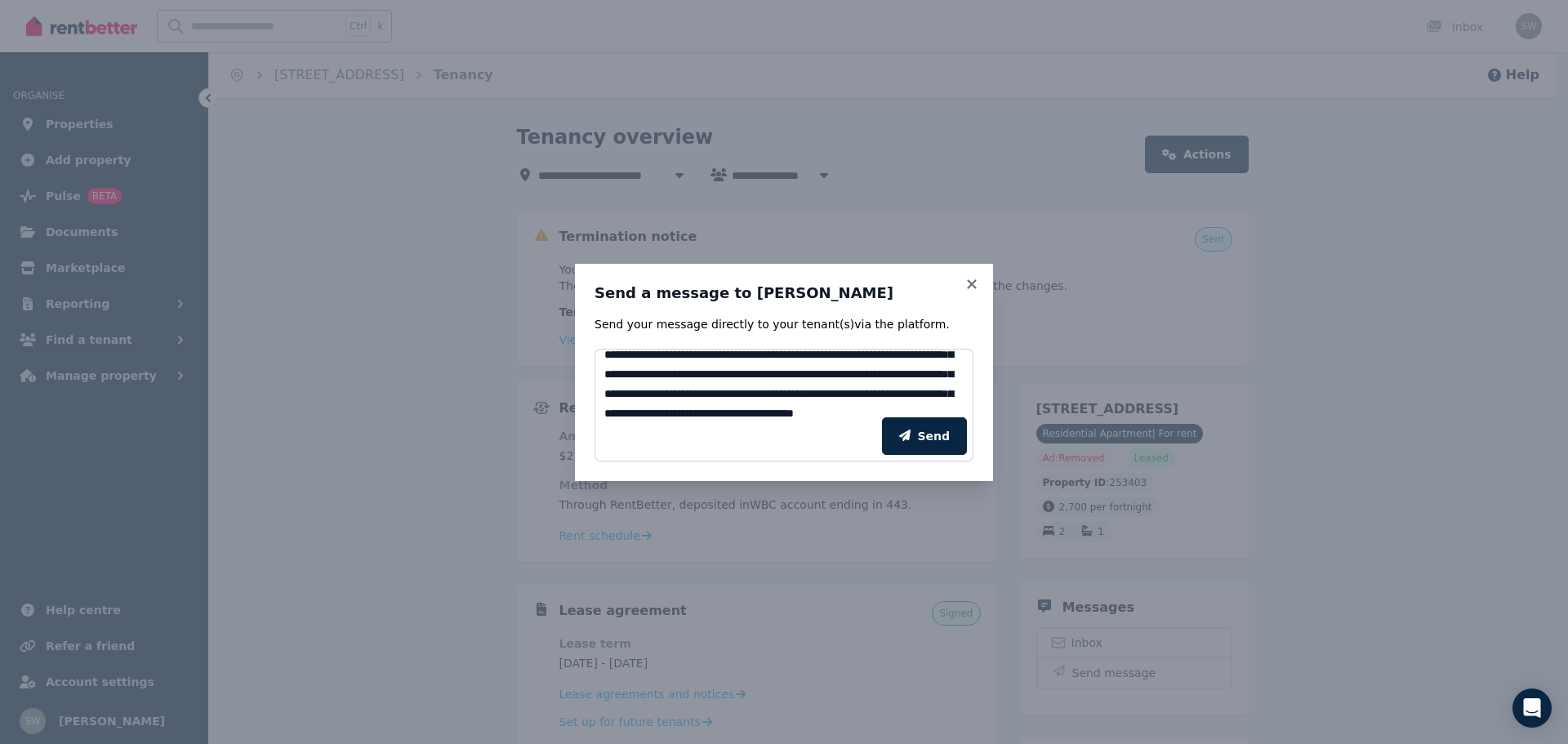
click at [964, 411] on div "Send" at bounding box center [784, 436] width 379 height 50
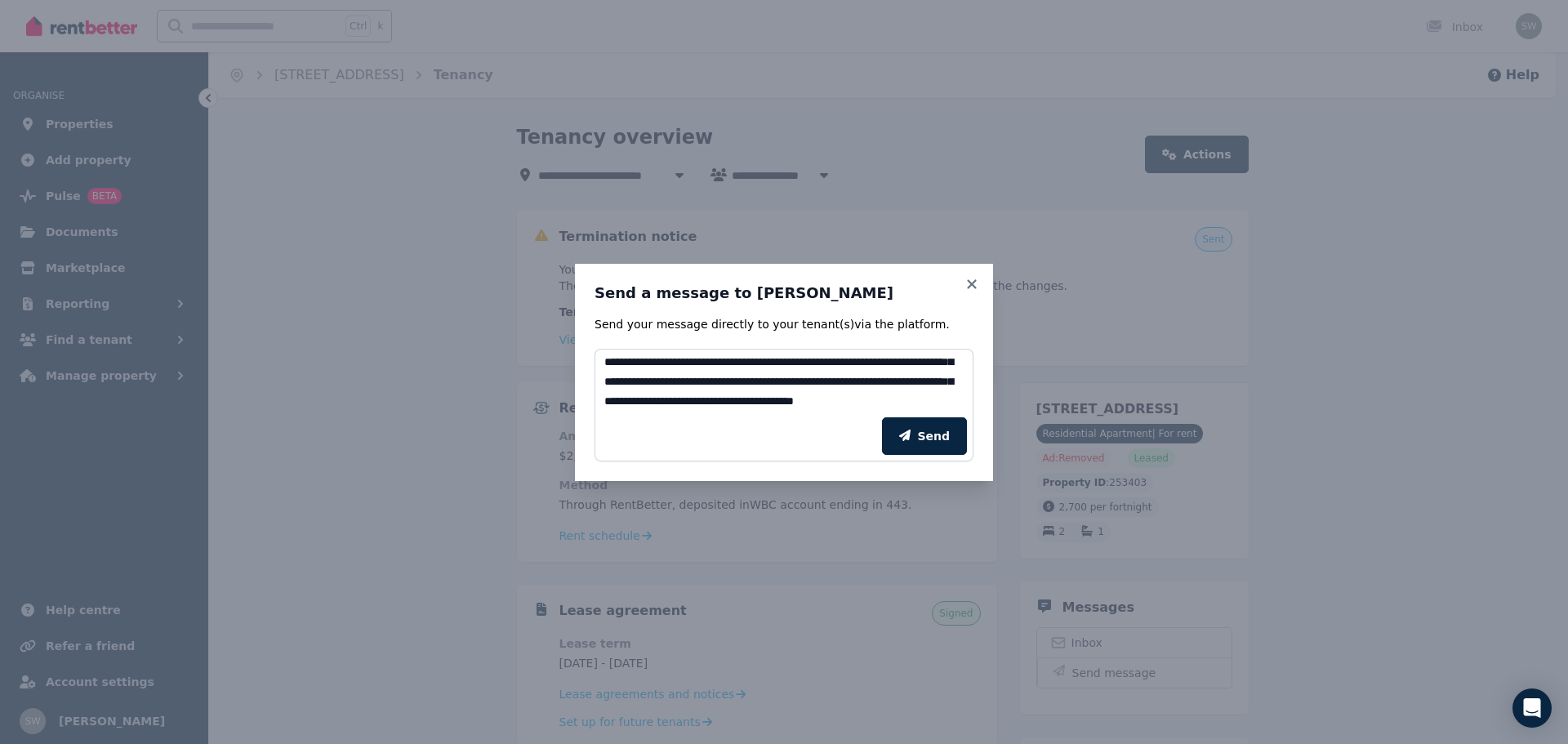
click at [964, 411] on div "Send" at bounding box center [784, 436] width 379 height 50
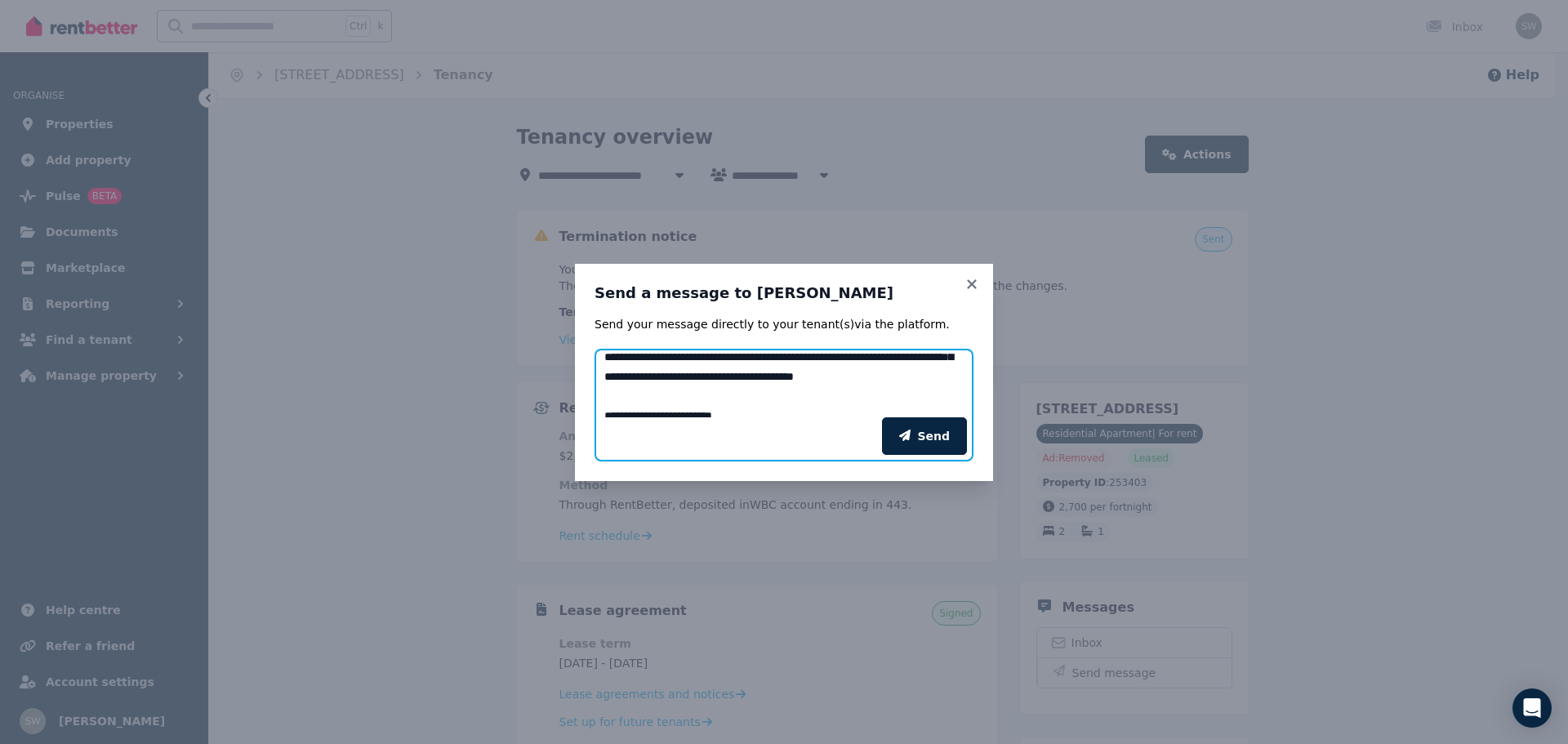
click at [634, 378] on textarea "Add your message" at bounding box center [784, 383] width 379 height 69
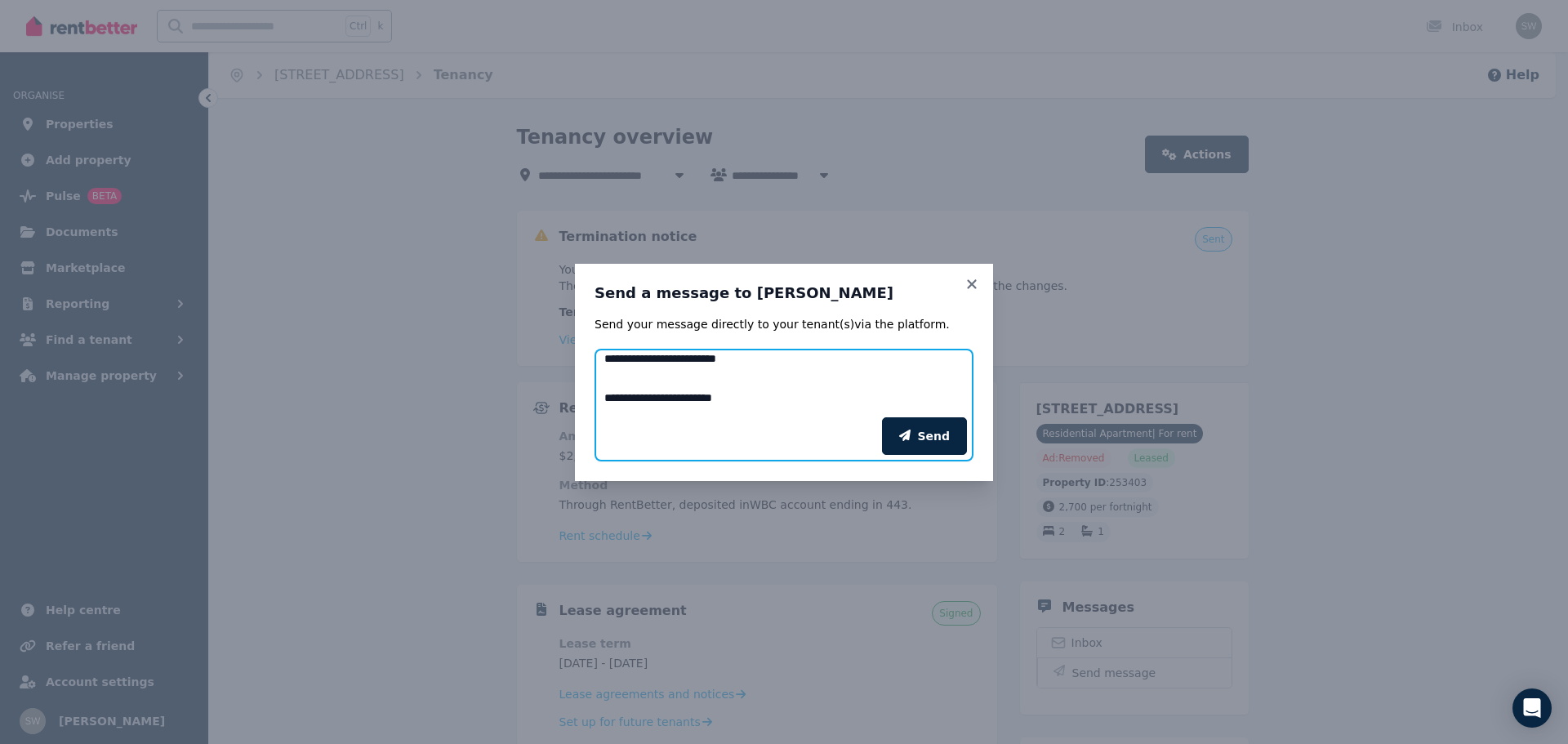
scroll to position [182, 0]
click at [702, 378] on textarea "Add your message" at bounding box center [784, 383] width 379 height 69
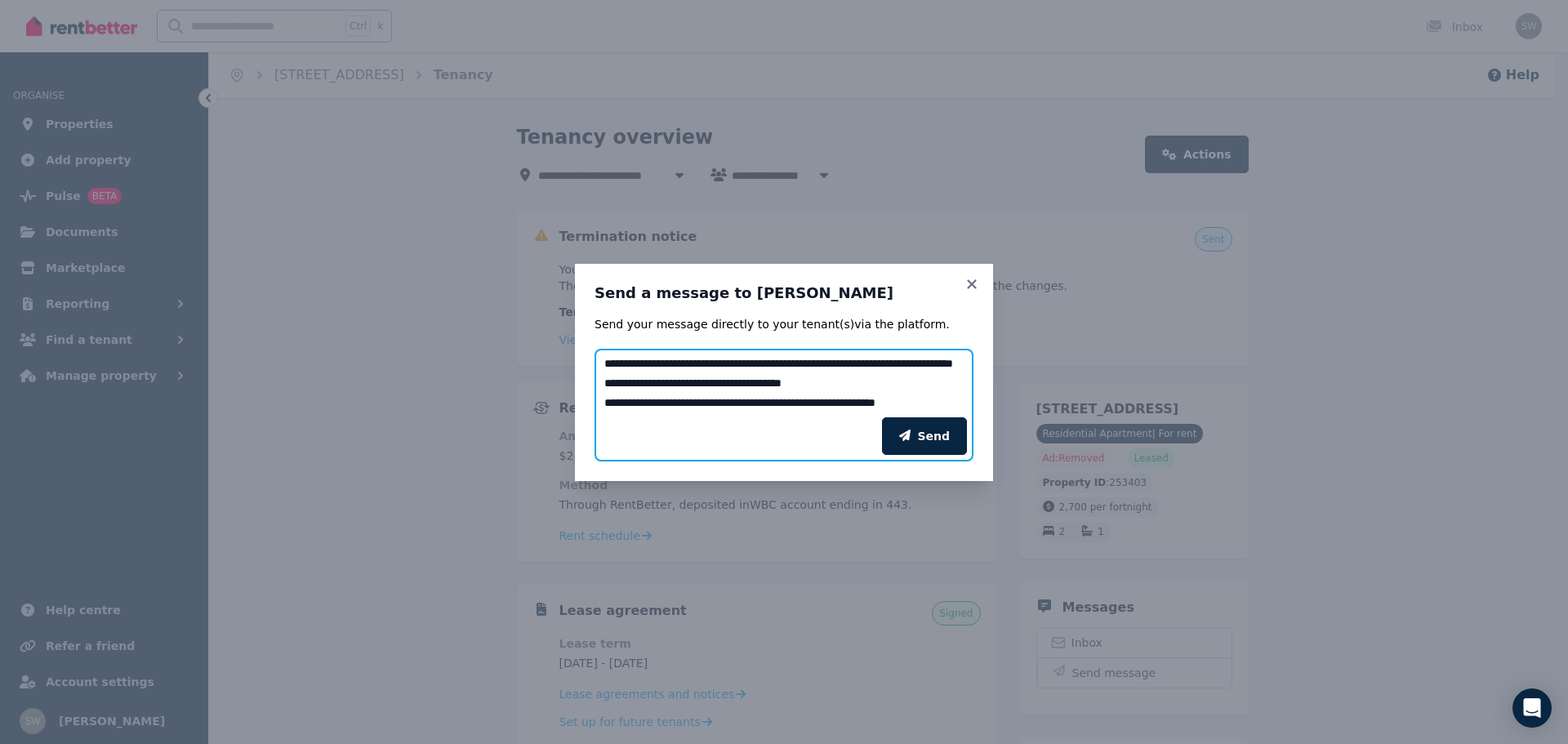
scroll to position [258, 0]
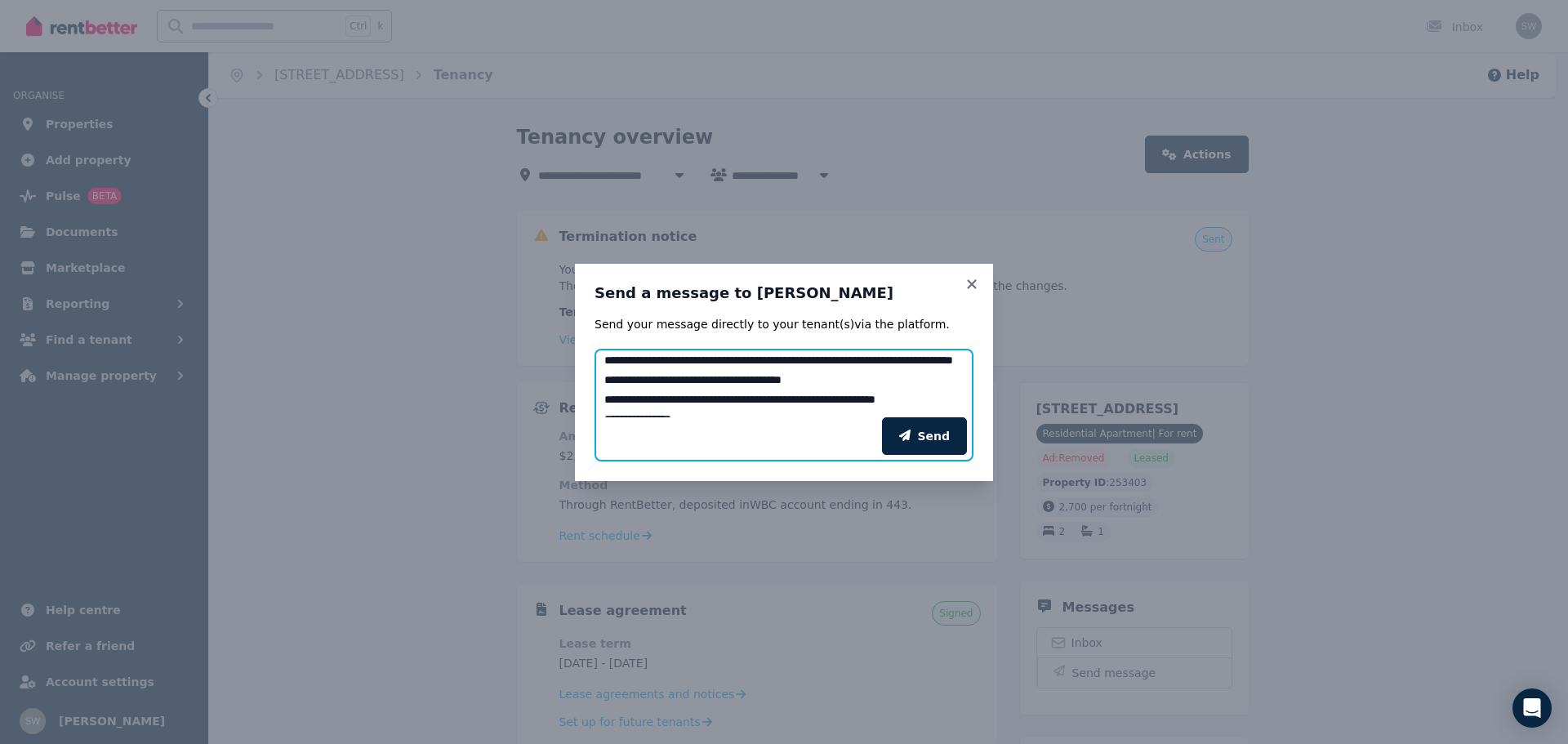
click at [805, 383] on textarea "Add your message" at bounding box center [784, 383] width 379 height 69
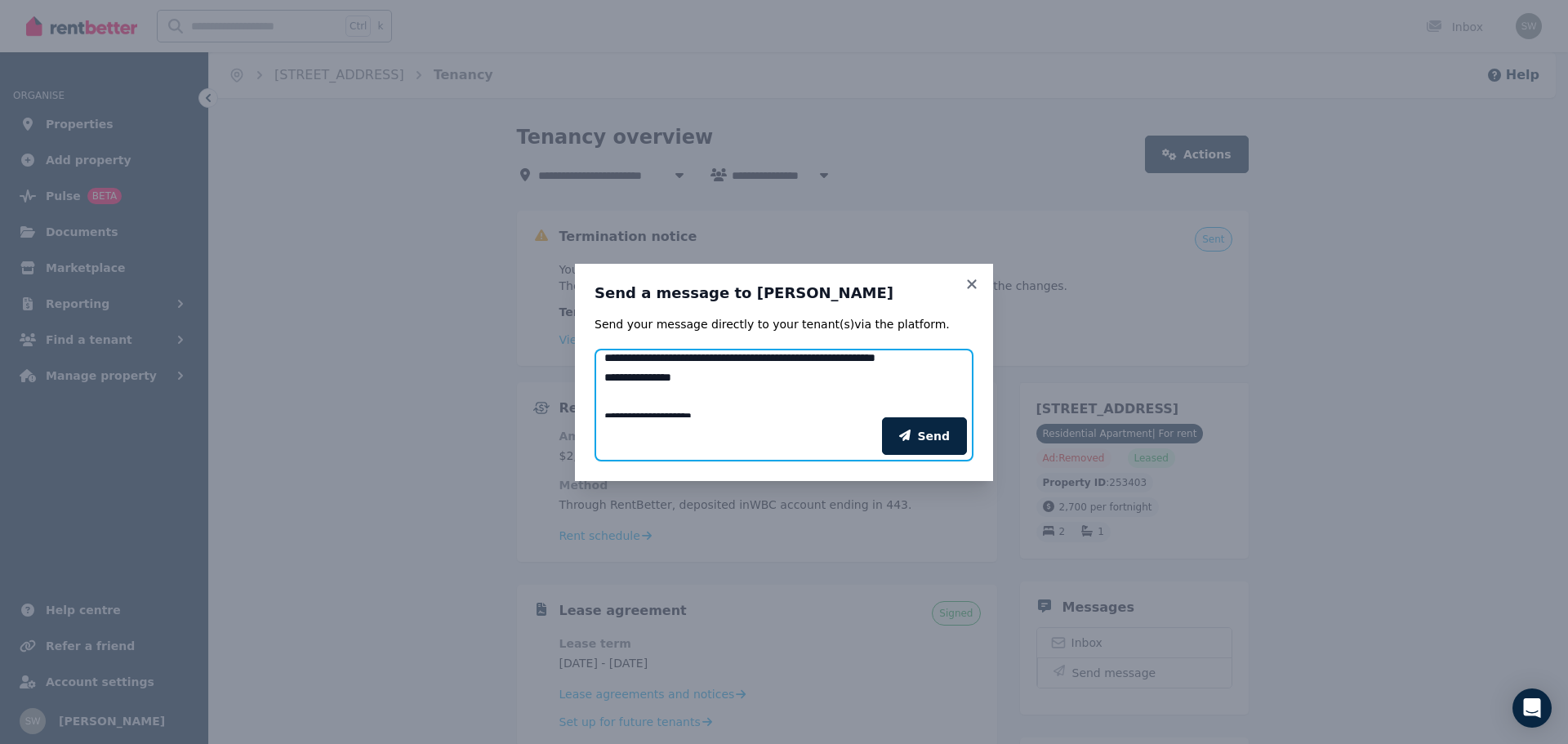
scroll to position [301, 0]
click at [732, 398] on textarea "Add your message" at bounding box center [784, 383] width 379 height 69
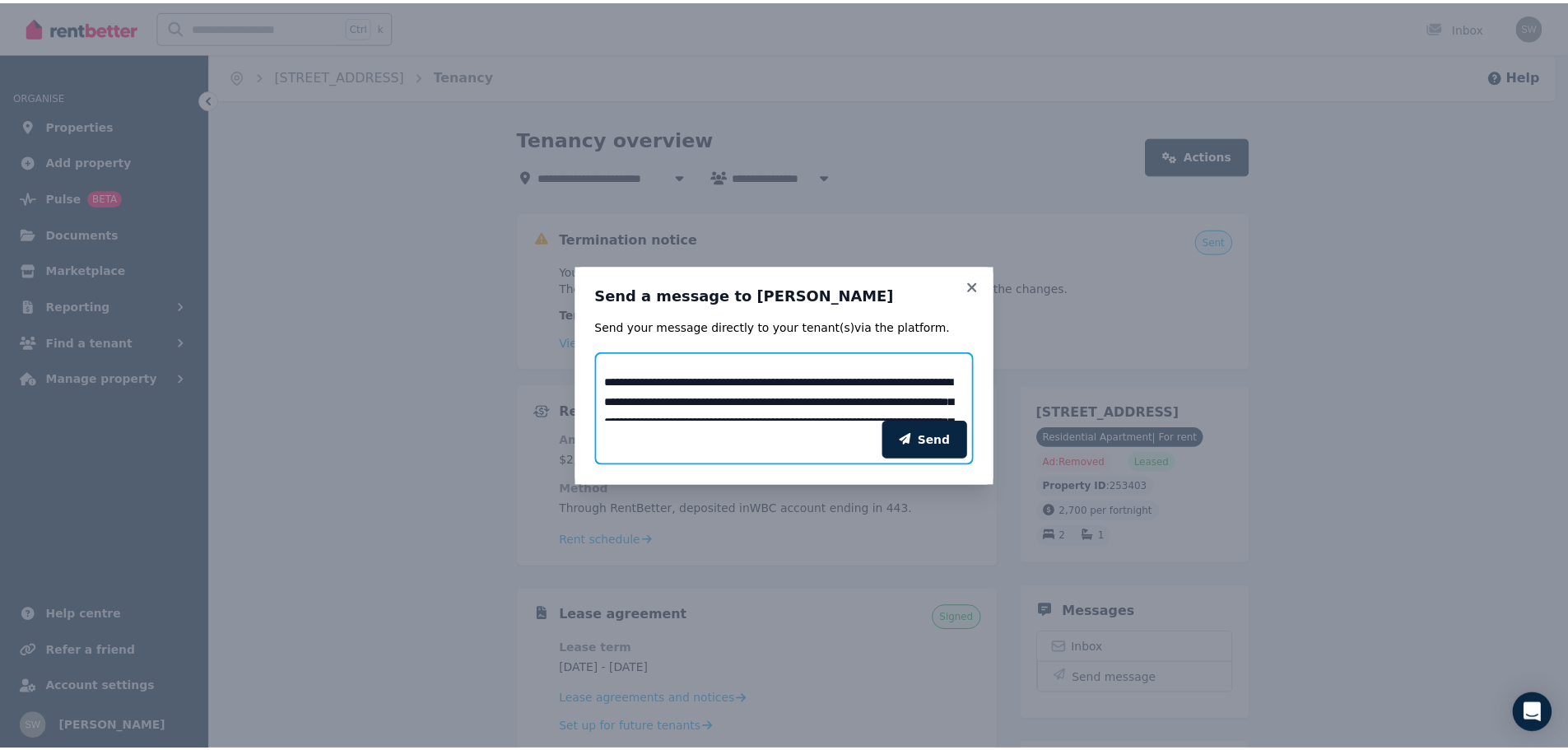
scroll to position [0, 0]
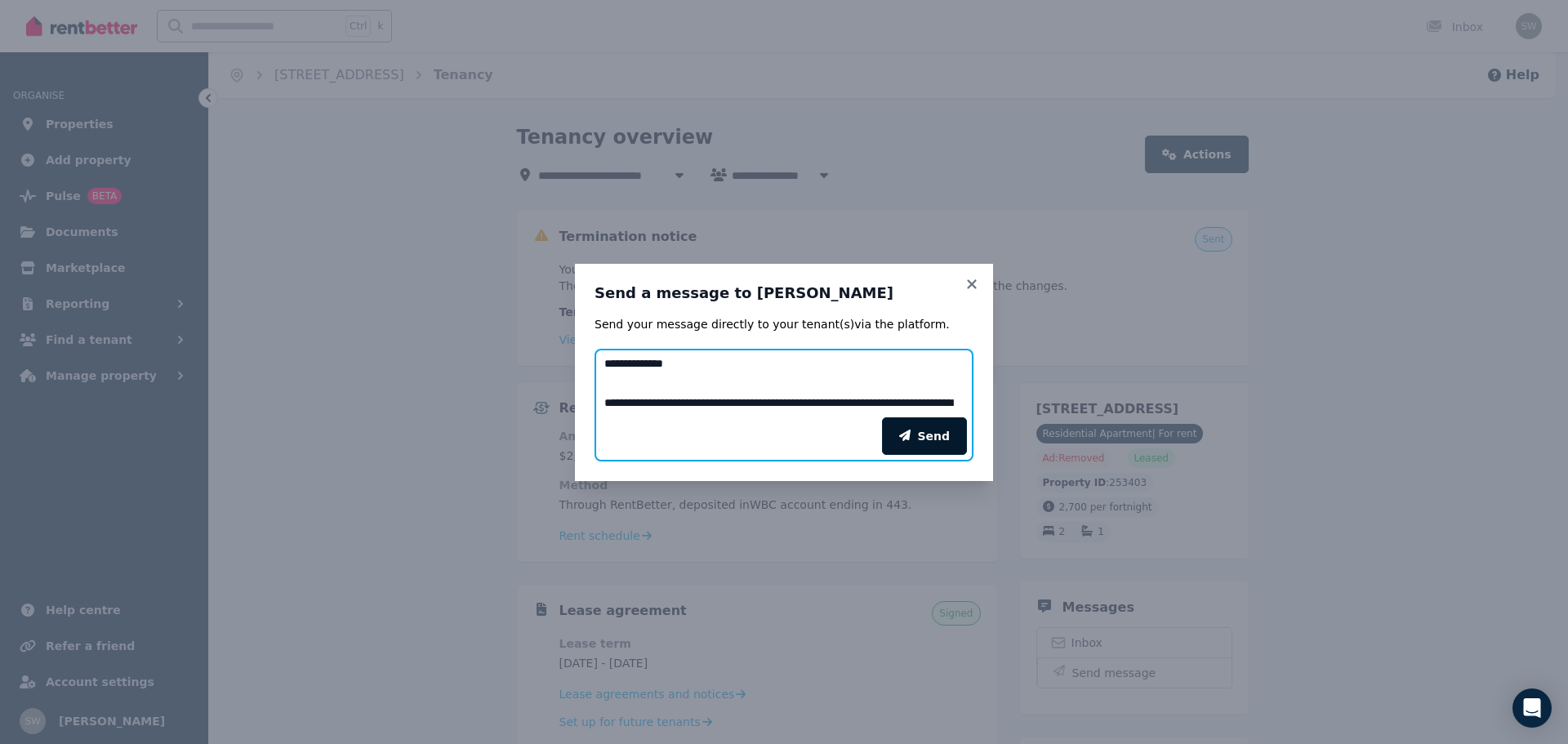
type textarea "**********"
click at [941, 432] on button "Send" at bounding box center [924, 436] width 85 height 38
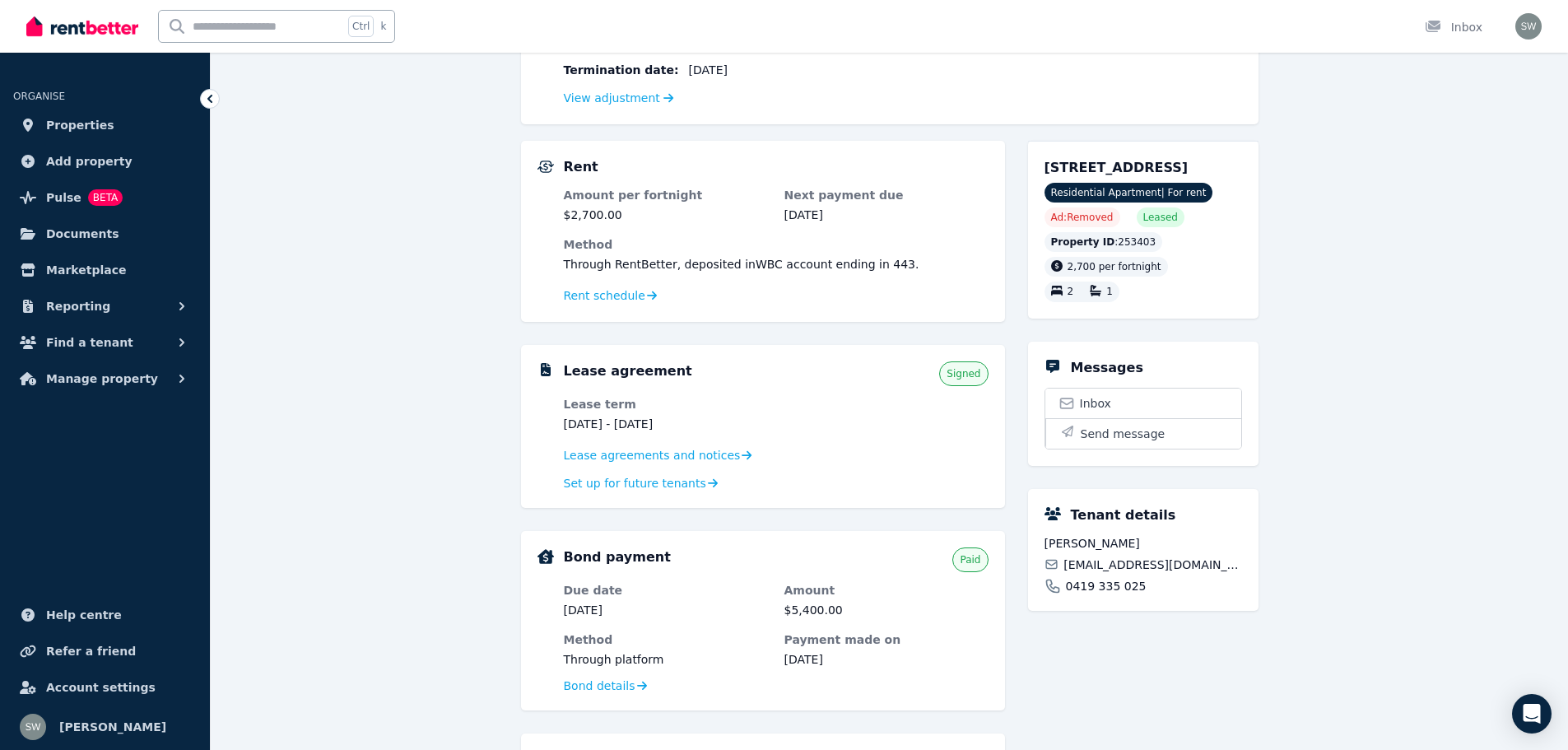
scroll to position [245, 0]
click at [75, 225] on span "Documents" at bounding box center [82, 234] width 74 height 19
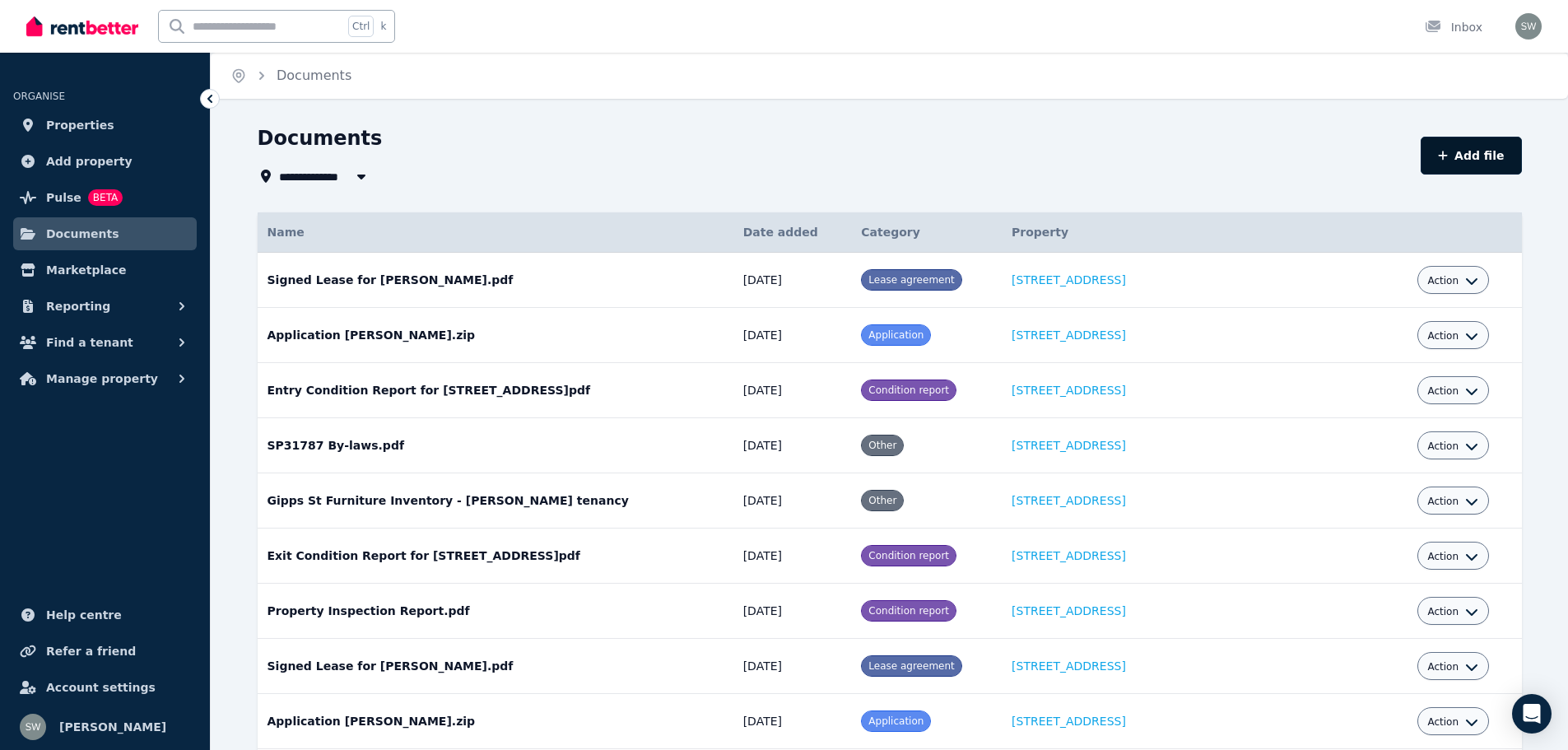
click at [1472, 152] on button "Add file" at bounding box center [1471, 155] width 102 height 38
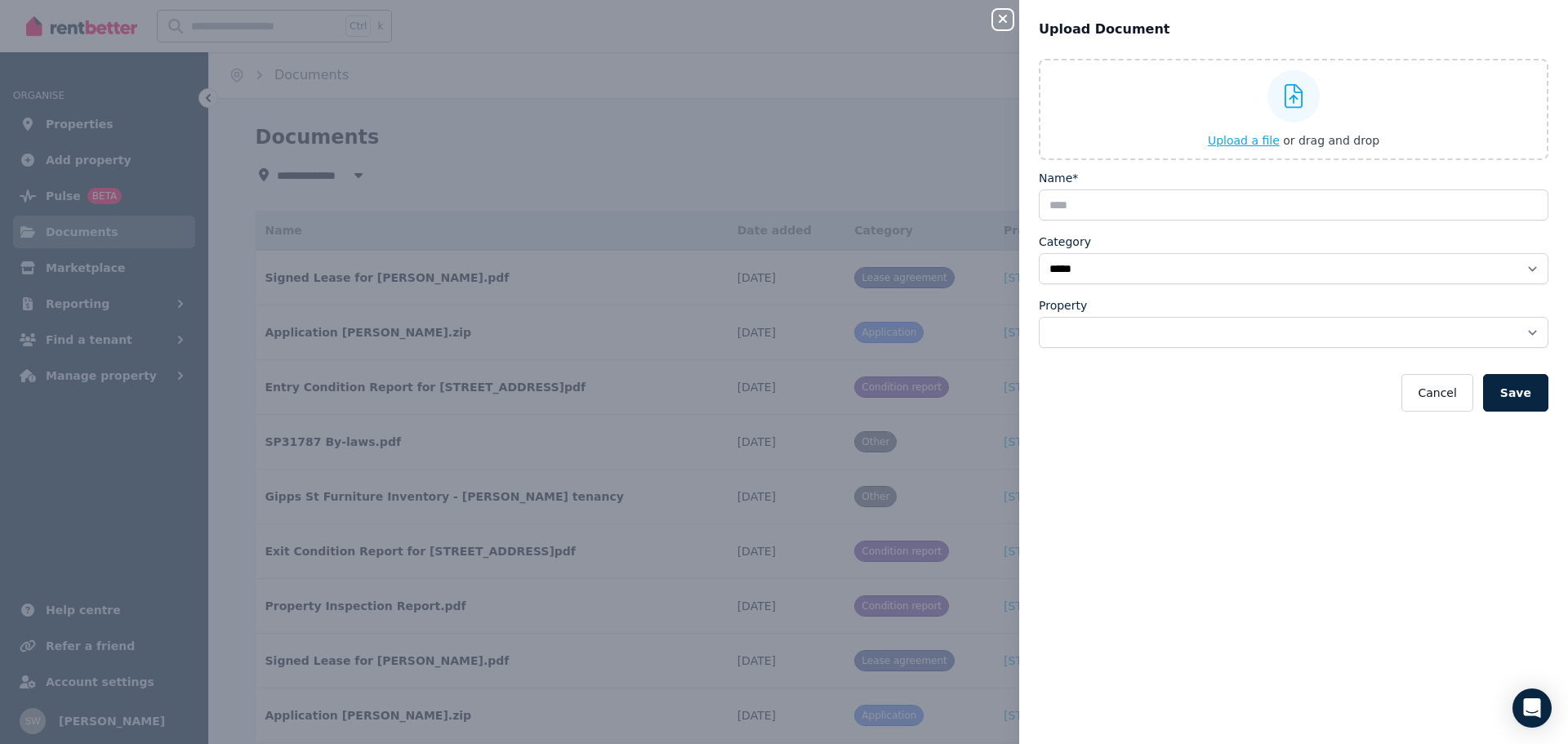
click at [1248, 147] on span "Upload a file" at bounding box center [1244, 140] width 72 height 13
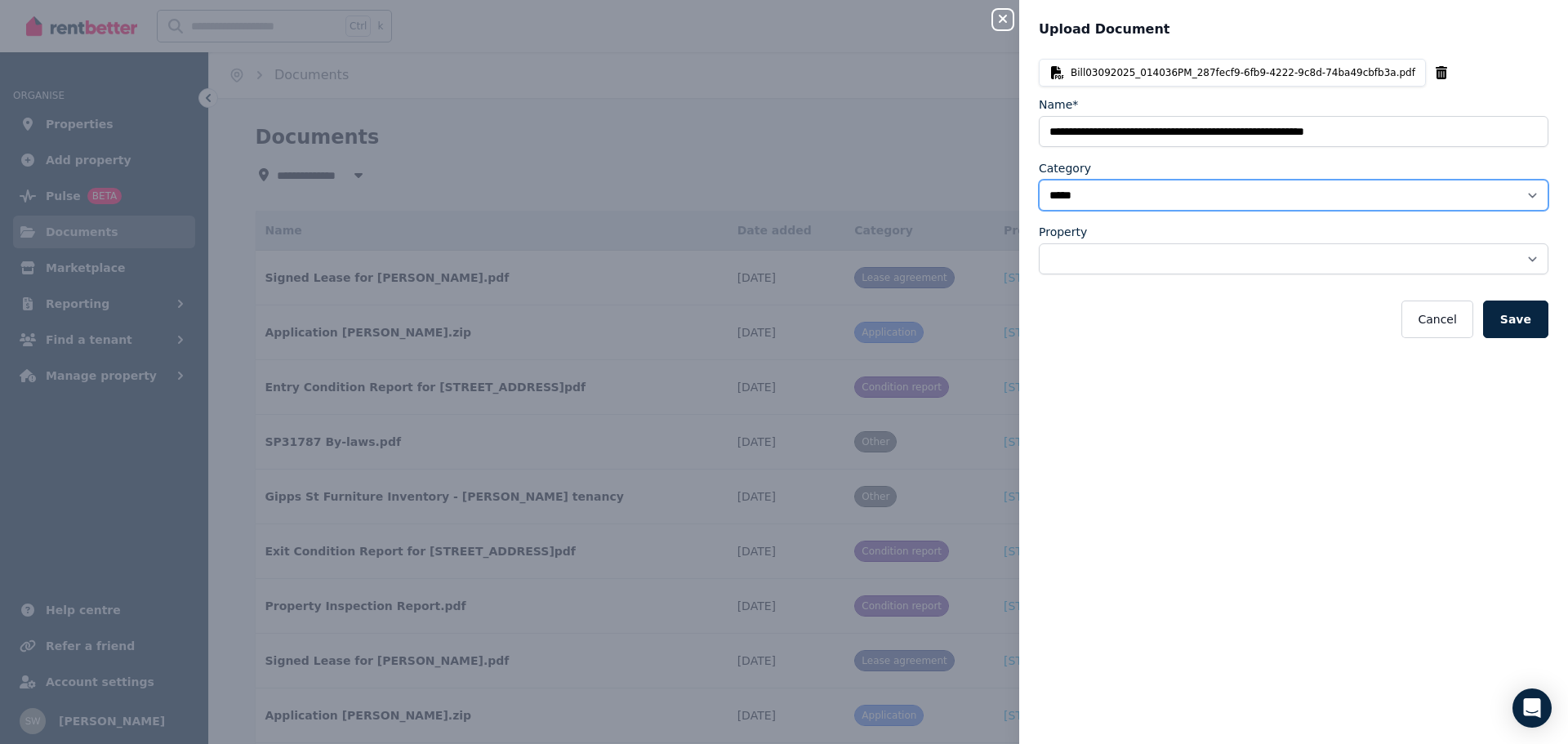
click at [1167, 204] on select "**********" at bounding box center [1293, 195] width 510 height 31
select select "**********"
click at [1039, 180] on select "**********" at bounding box center [1293, 195] width 510 height 31
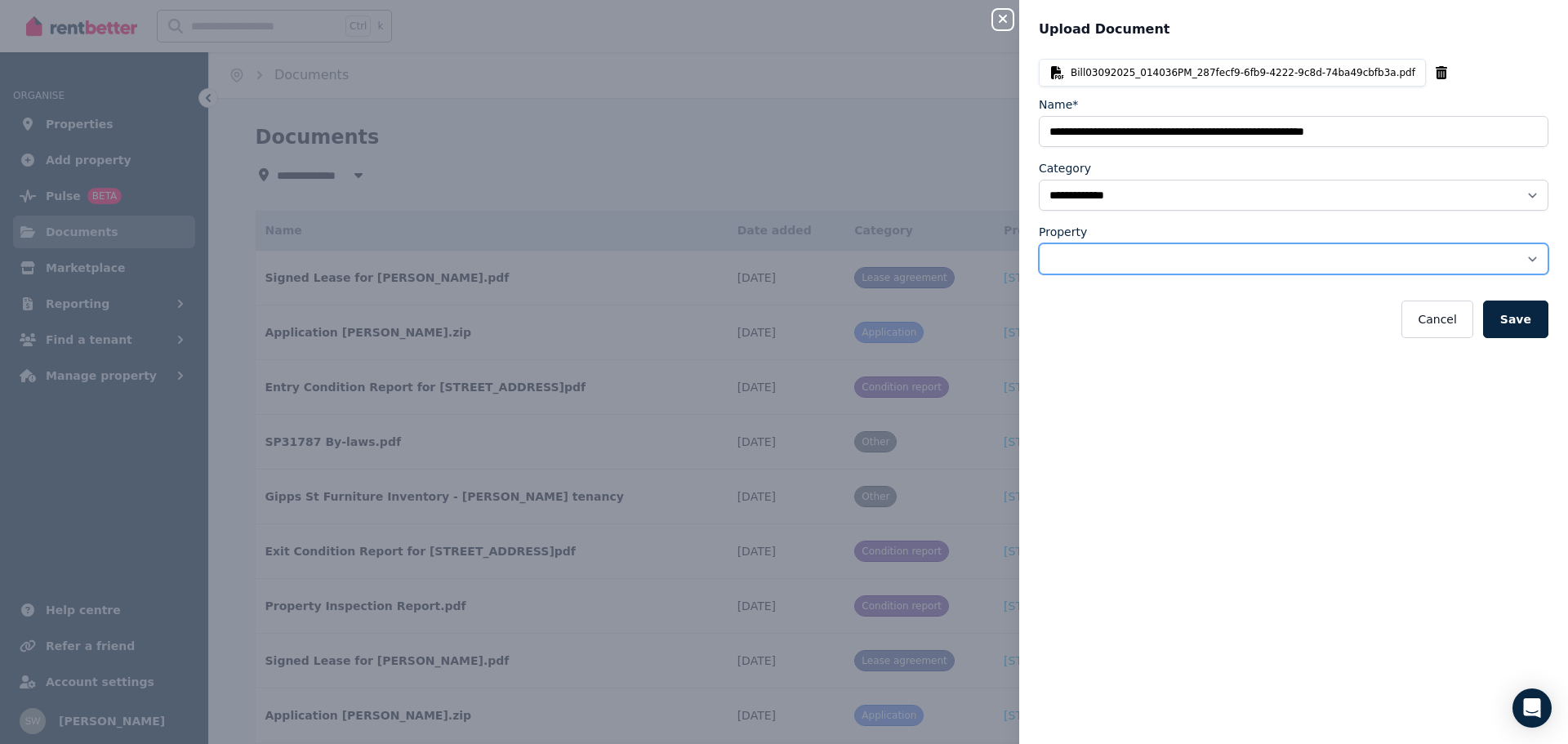
click at [1129, 261] on select "**********" at bounding box center [1293, 259] width 510 height 31
select select "**********"
click at [1039, 244] on select "**********" at bounding box center [1293, 259] width 510 height 31
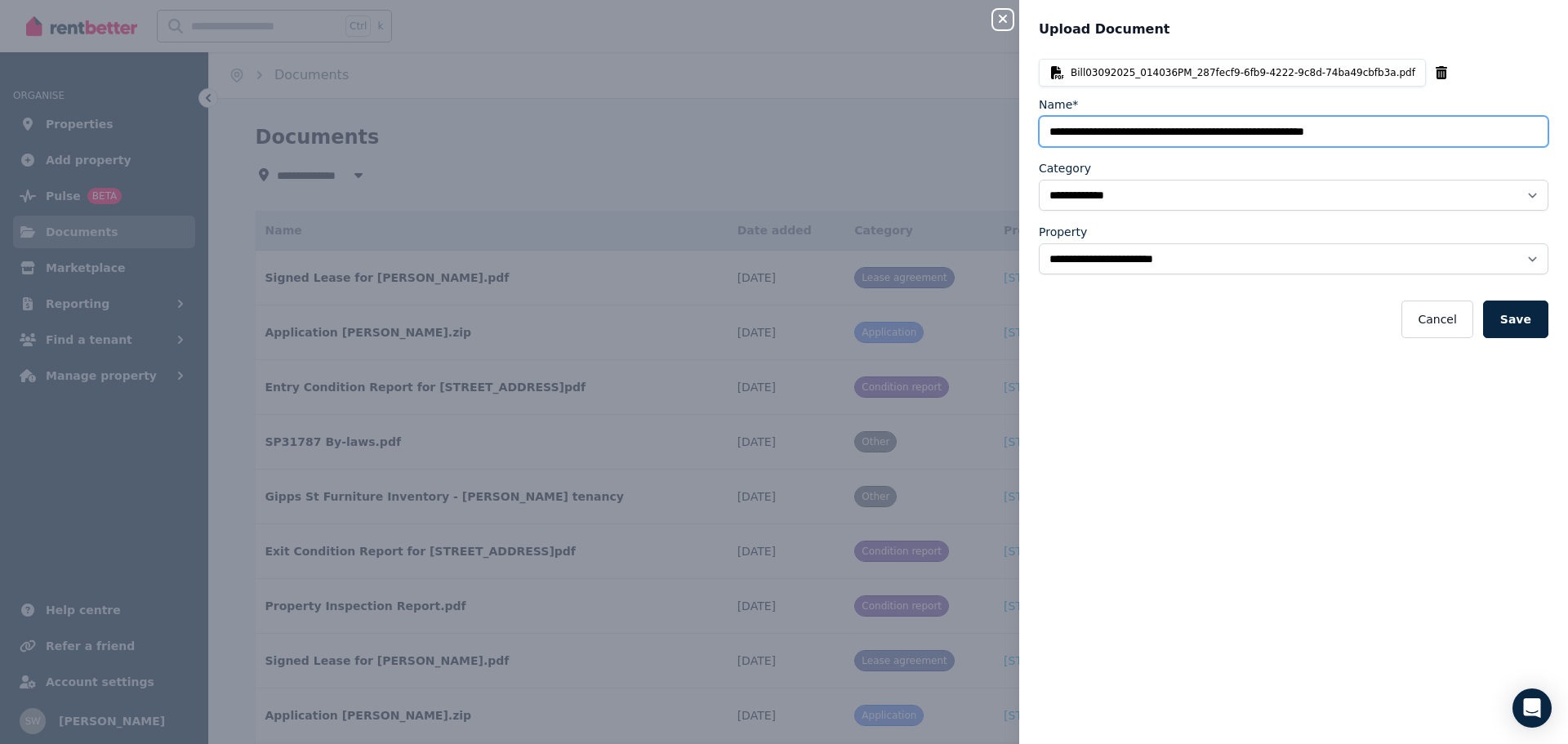
click at [1248, 141] on input "Name*" at bounding box center [1293, 131] width 510 height 31
type input "**********"
click at [1509, 319] on button "Save" at bounding box center [1516, 319] width 66 height 38
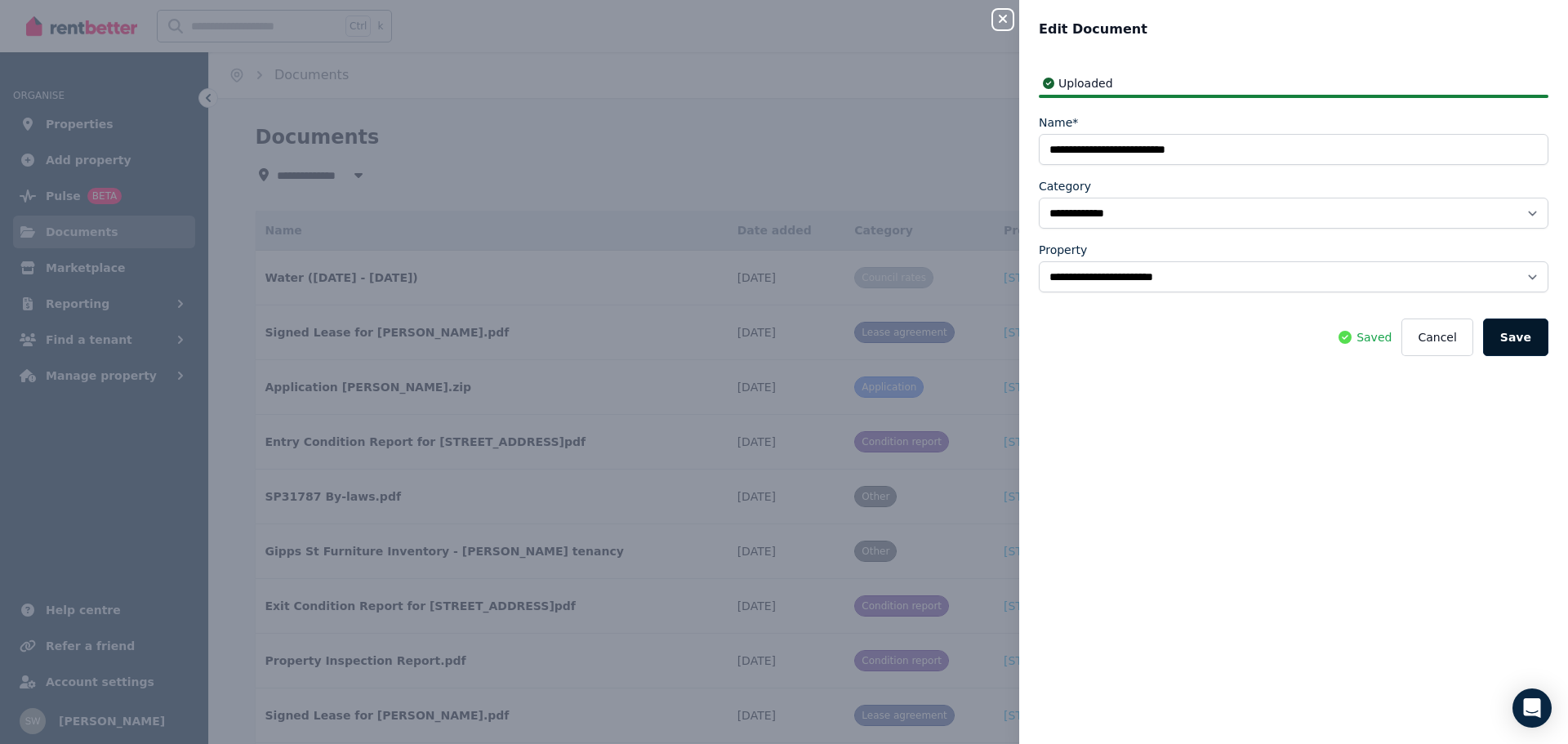
click at [1505, 341] on button "Save" at bounding box center [1516, 337] width 66 height 38
click at [1505, 341] on div "Saved Cancel Save" at bounding box center [1293, 337] width 510 height 38
click at [1003, 14] on icon "button" at bounding box center [1003, 19] width 19 height 13
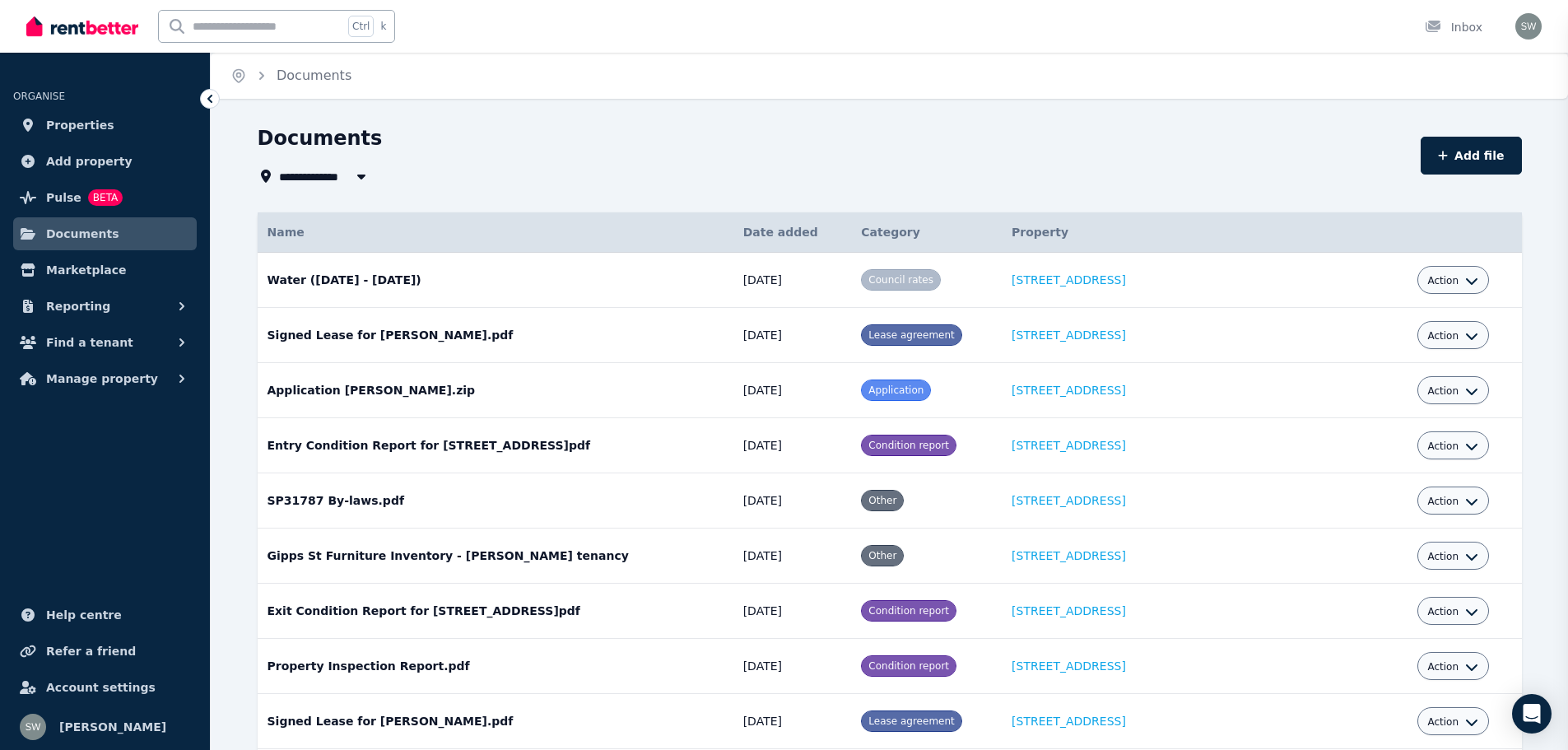
select select "*****"
select select
click at [365, 174] on icon "button" at bounding box center [360, 176] width 16 height 14
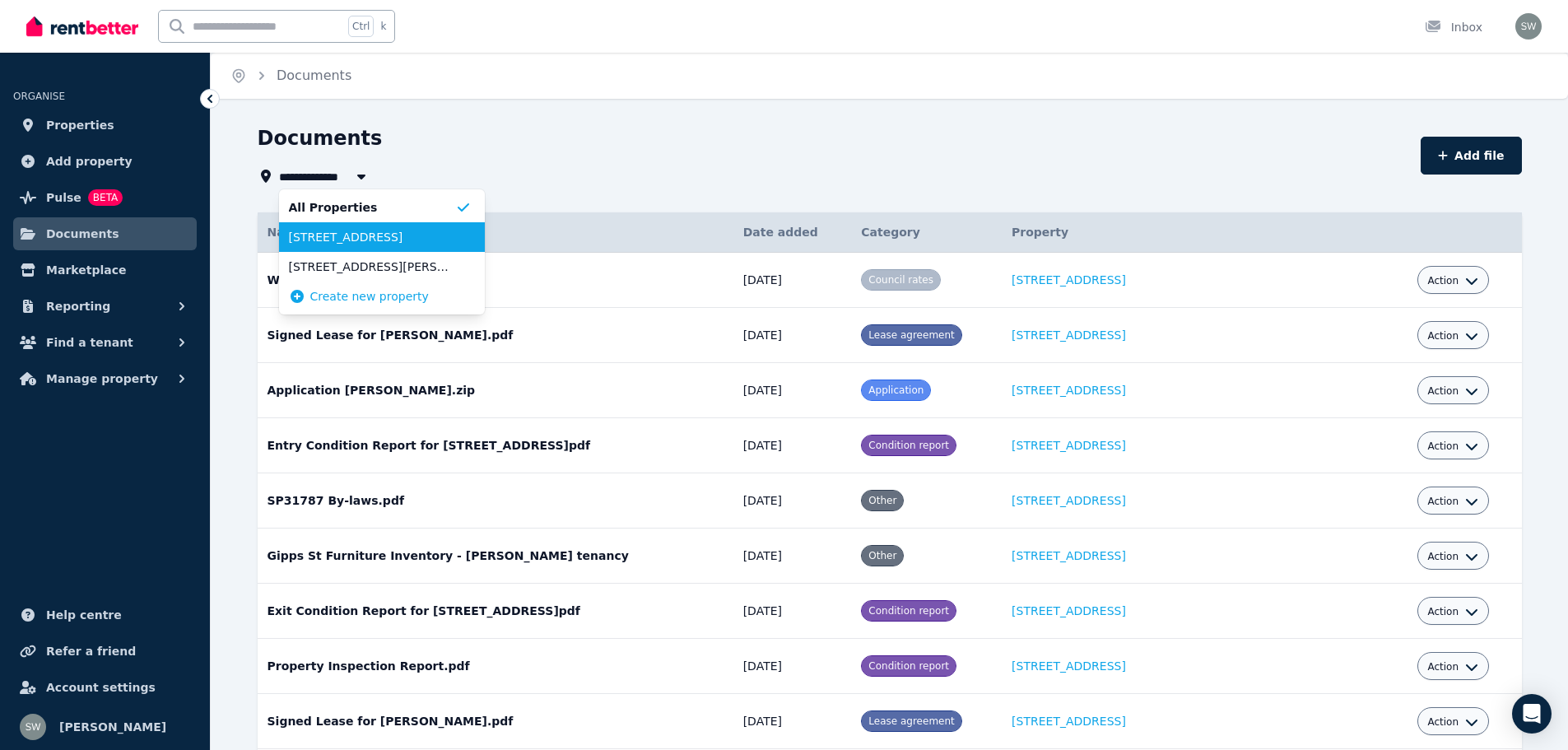
click at [368, 242] on span "[STREET_ADDRESS]" at bounding box center [371, 236] width 166 height 16
type input "**********"
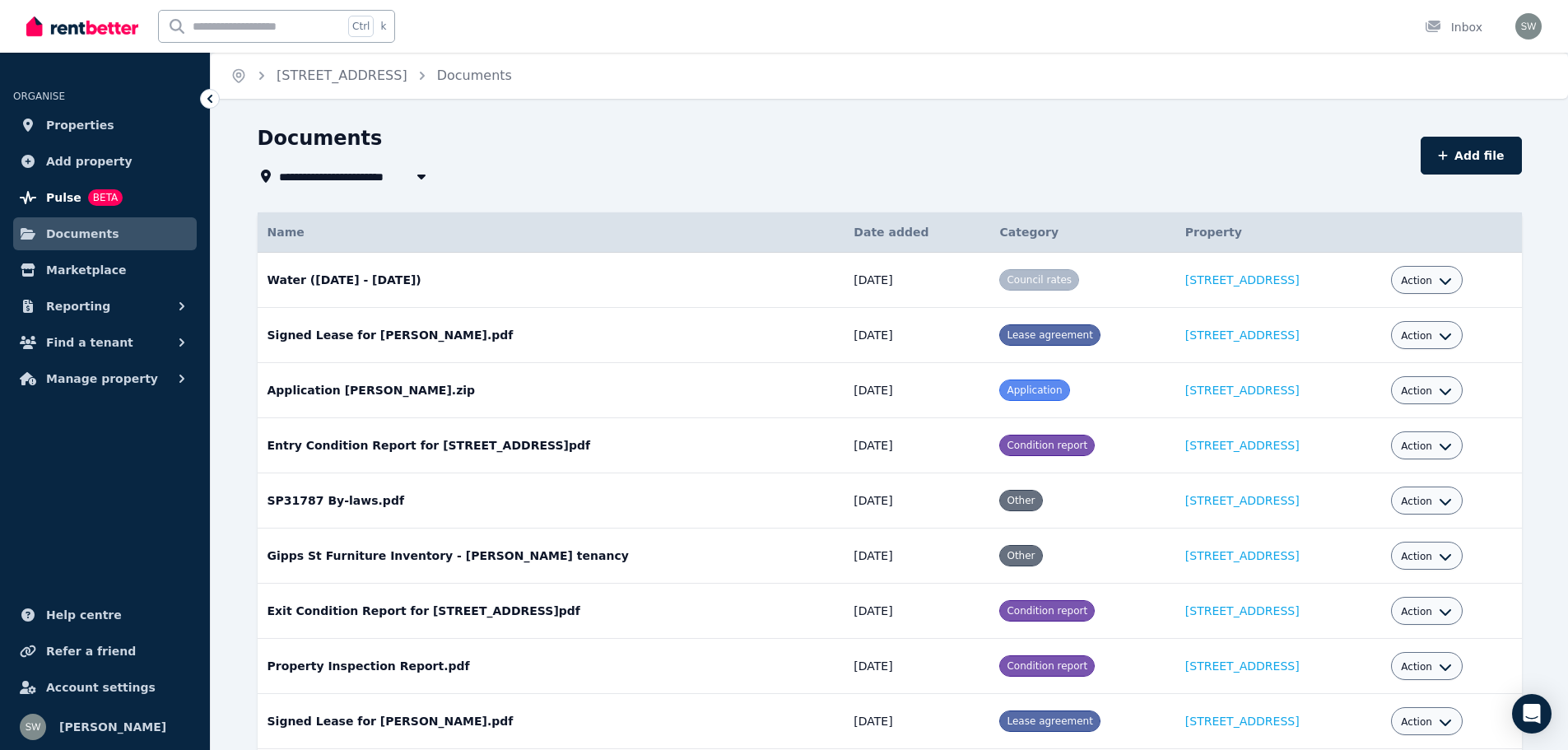
click at [76, 200] on span "Pulse BETA" at bounding box center [84, 197] width 76 height 19
